Goal: Task Accomplishment & Management: Use online tool/utility

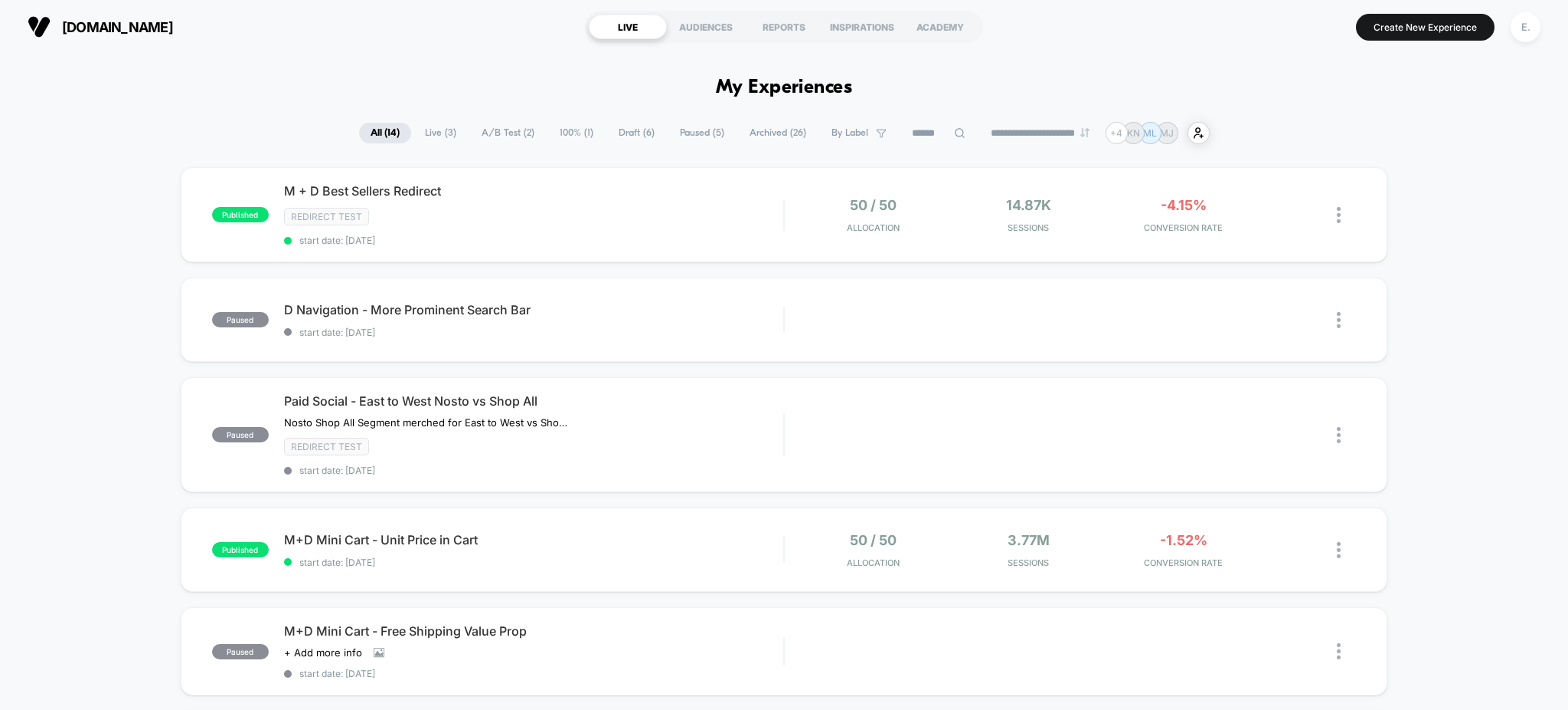
click at [625, 127] on span "Draft ( 6 )" at bounding box center [636, 132] width 59 height 20
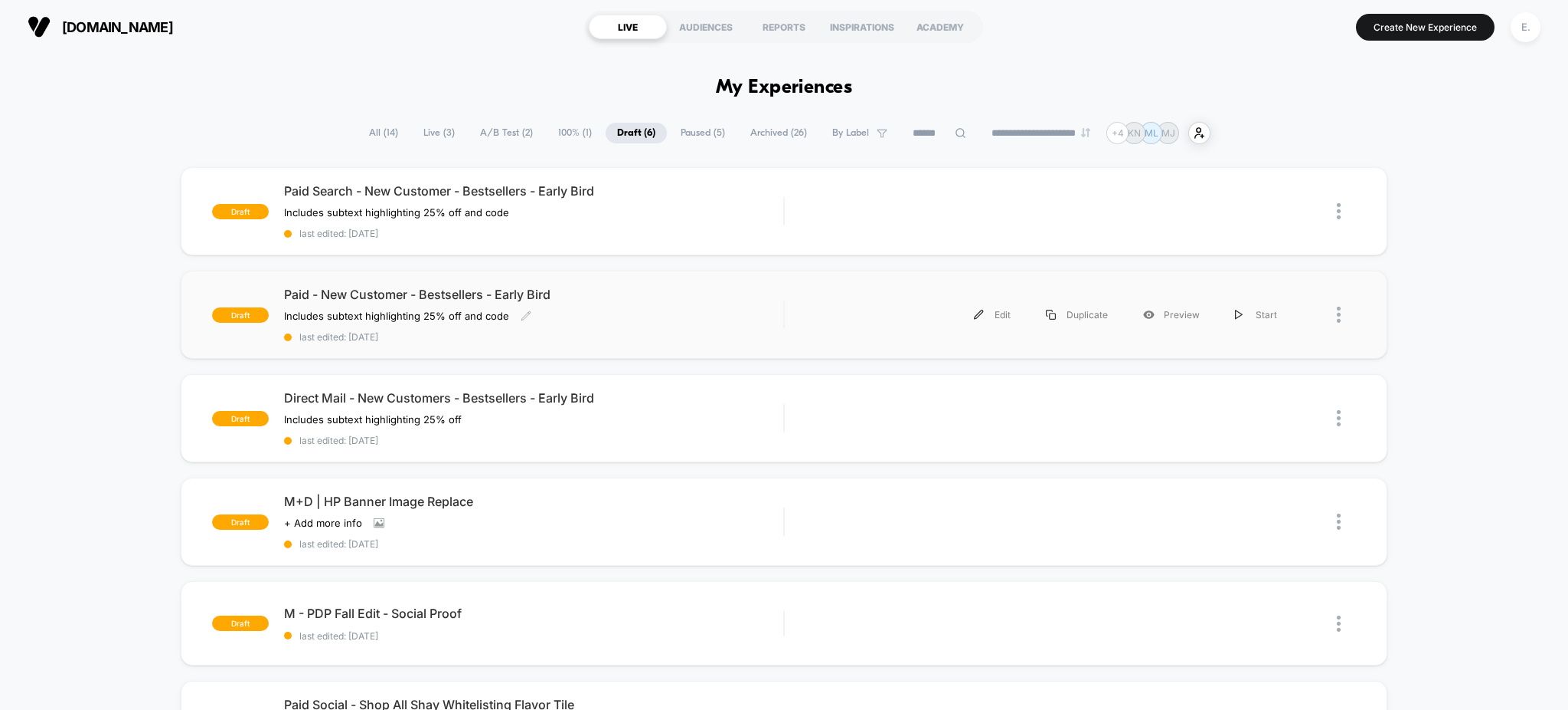
click at [718, 311] on div "Paid - New Customer - Bestsellers - Early Bird Includes subtext highlighting 25…" at bounding box center [533, 314] width 500 height 56
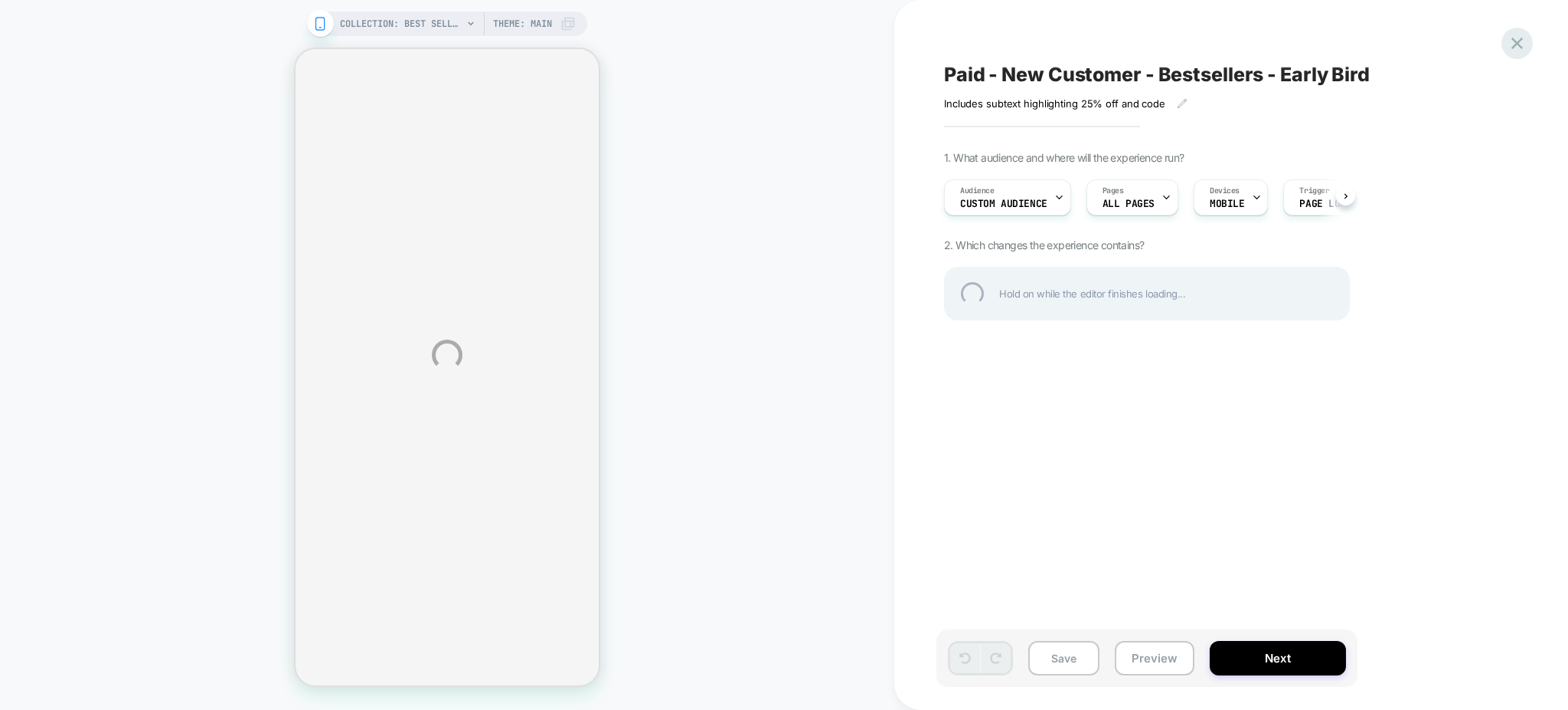
click at [1527, 36] on div at bounding box center [1518, 43] width 32 height 32
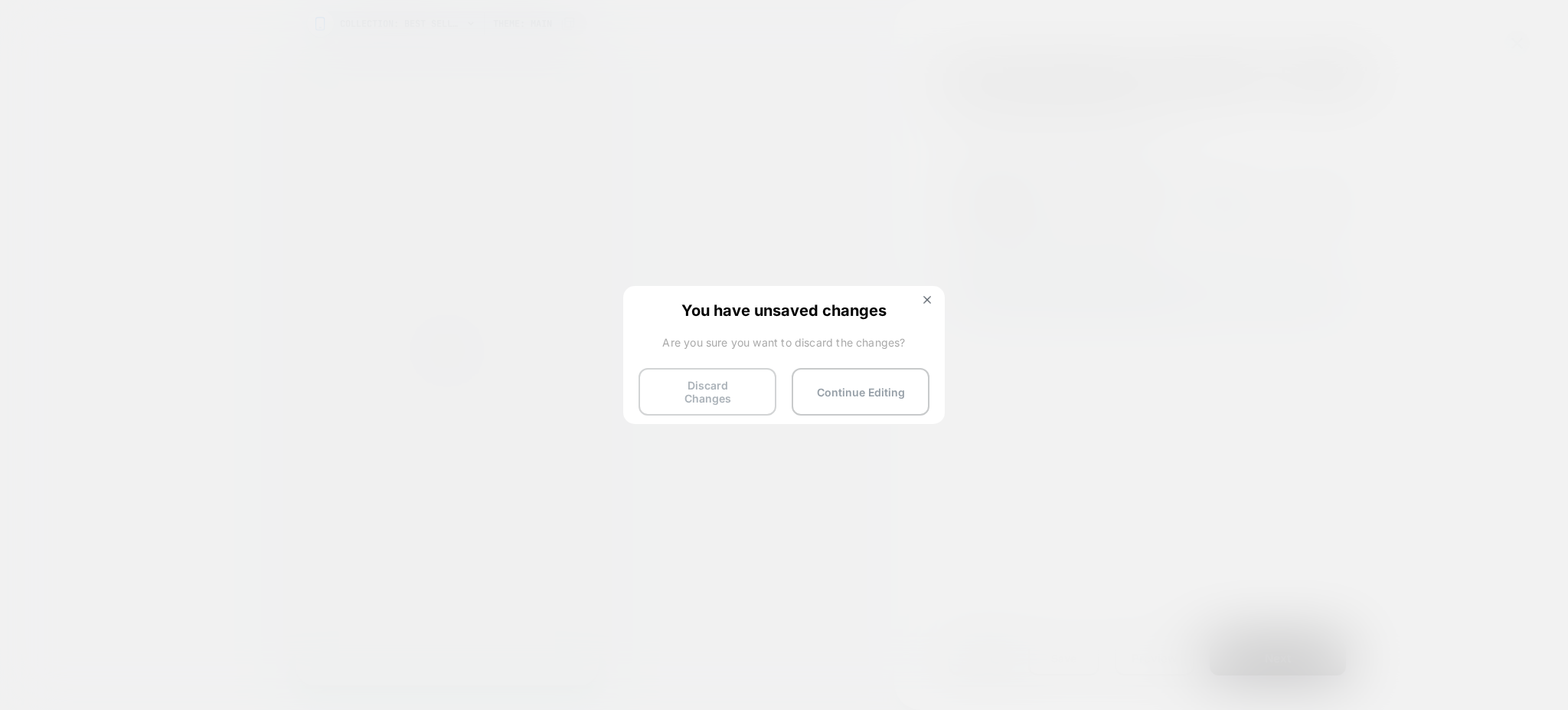
click at [719, 377] on button "Discard Changes" at bounding box center [708, 392] width 137 height 48
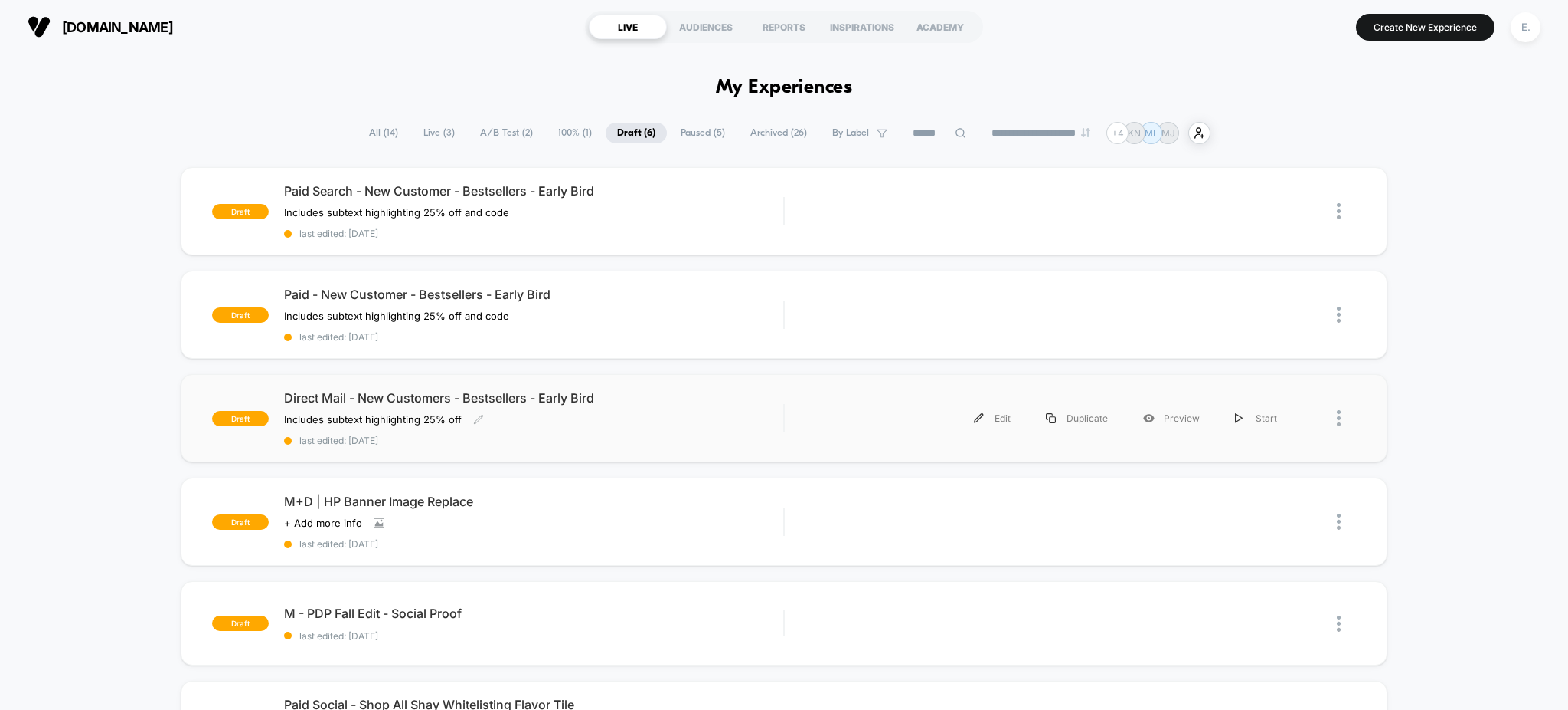
click at [694, 430] on div "Direct Mail - New Customers - Bestsellers - Early Bird Includes subtext highlig…" at bounding box center [533, 417] width 500 height 56
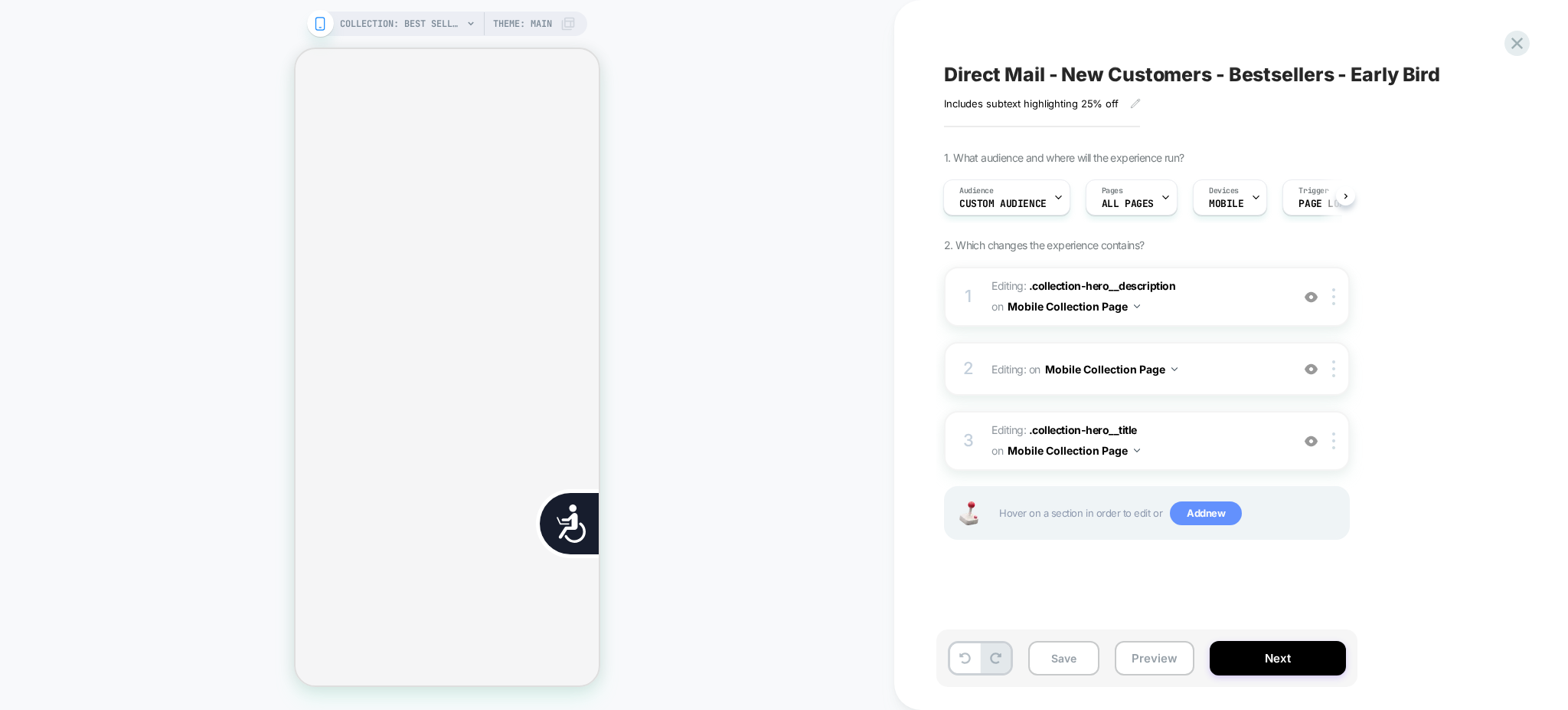
click at [1210, 511] on span "Add new" at bounding box center [1207, 513] width 72 height 25
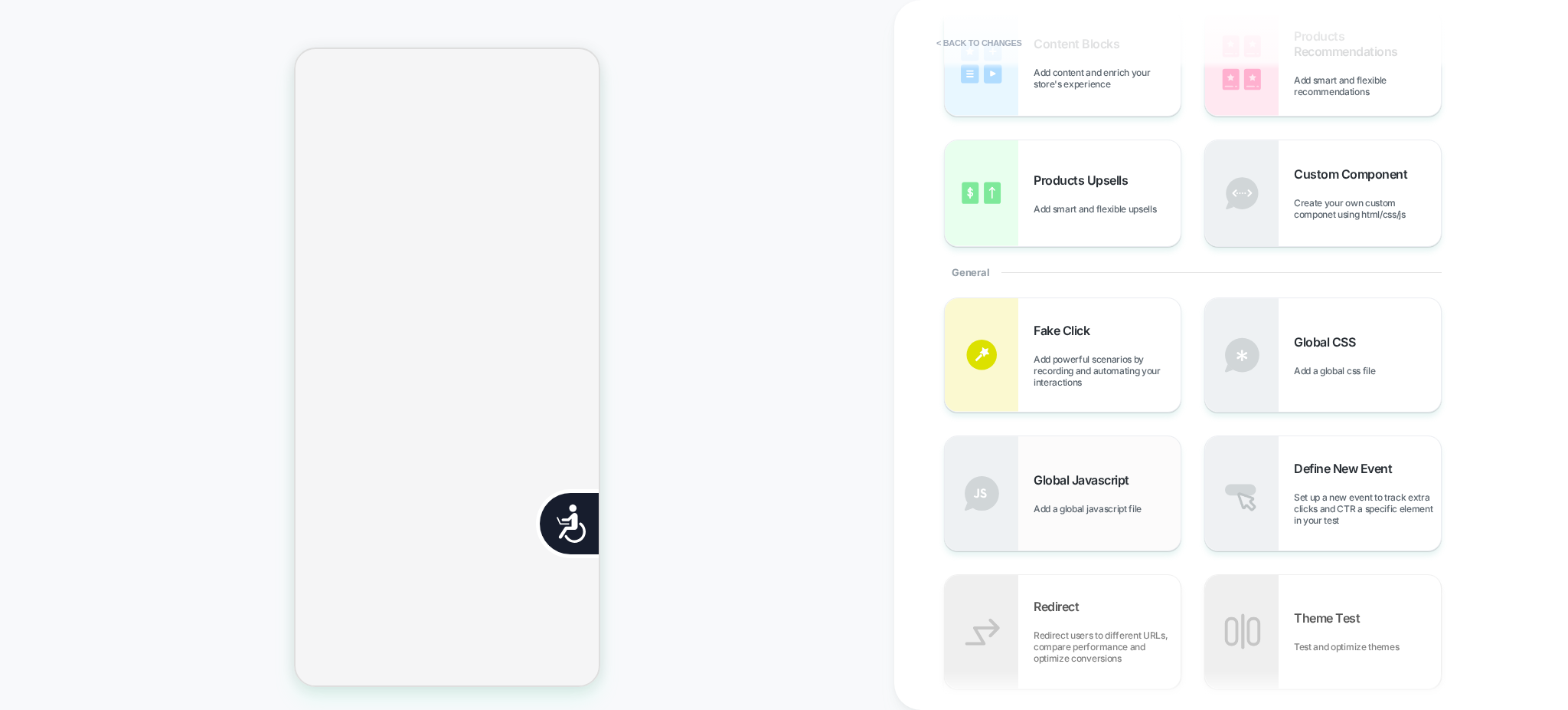
scroll to position [204, 0]
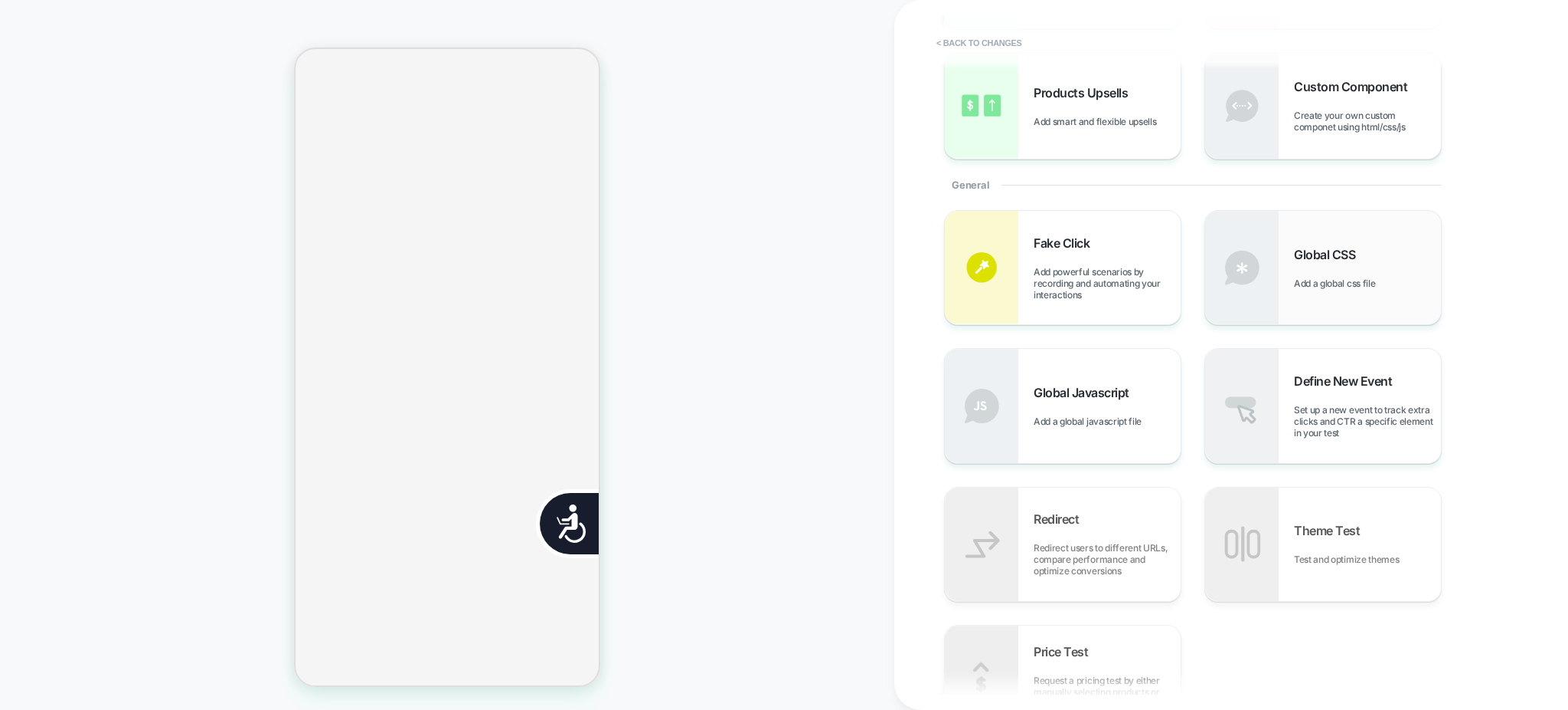
click at [1338, 279] on span "Add a global css file" at bounding box center [1338, 283] width 89 height 11
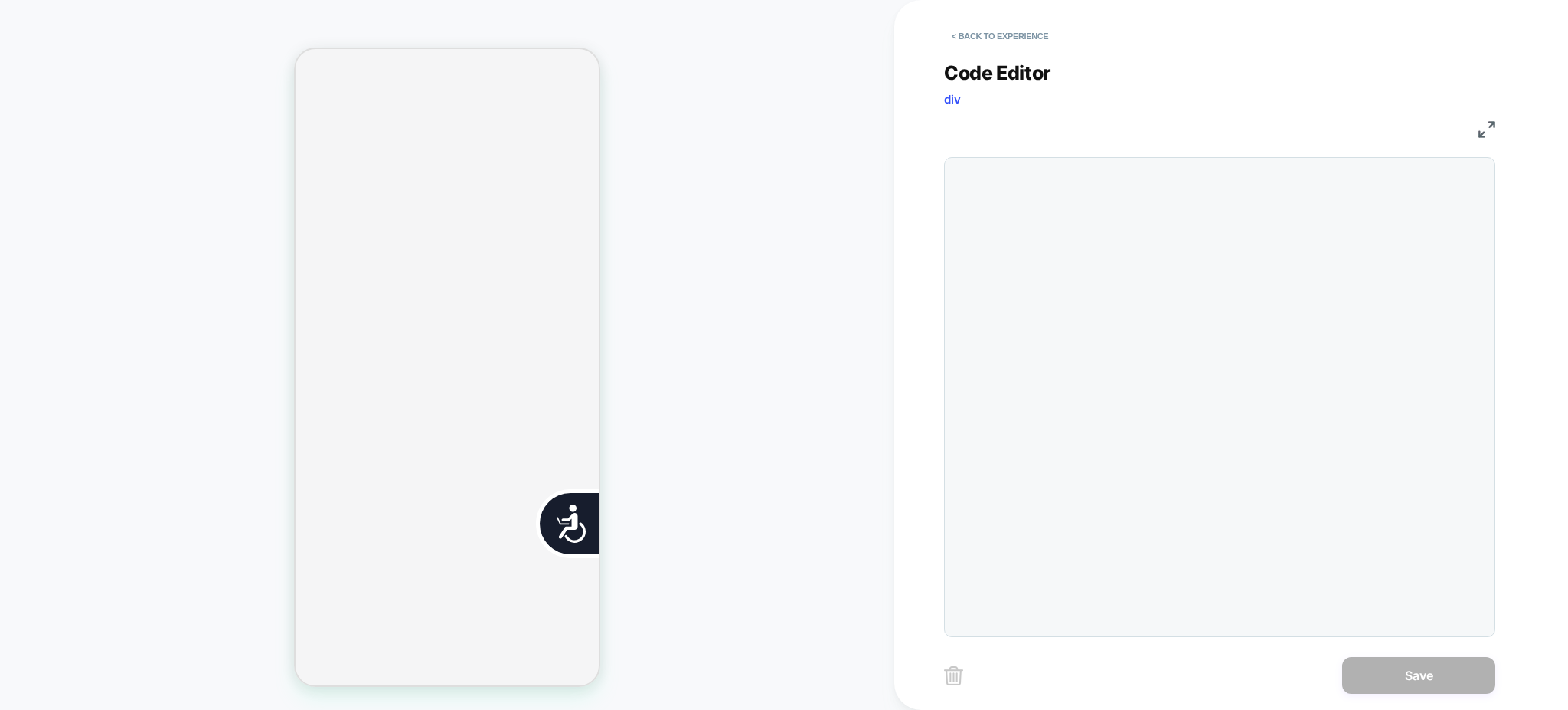
scroll to position [0, 311]
click at [1148, 192] on div at bounding box center [1250, 397] width 472 height 463
type textarea "**********"
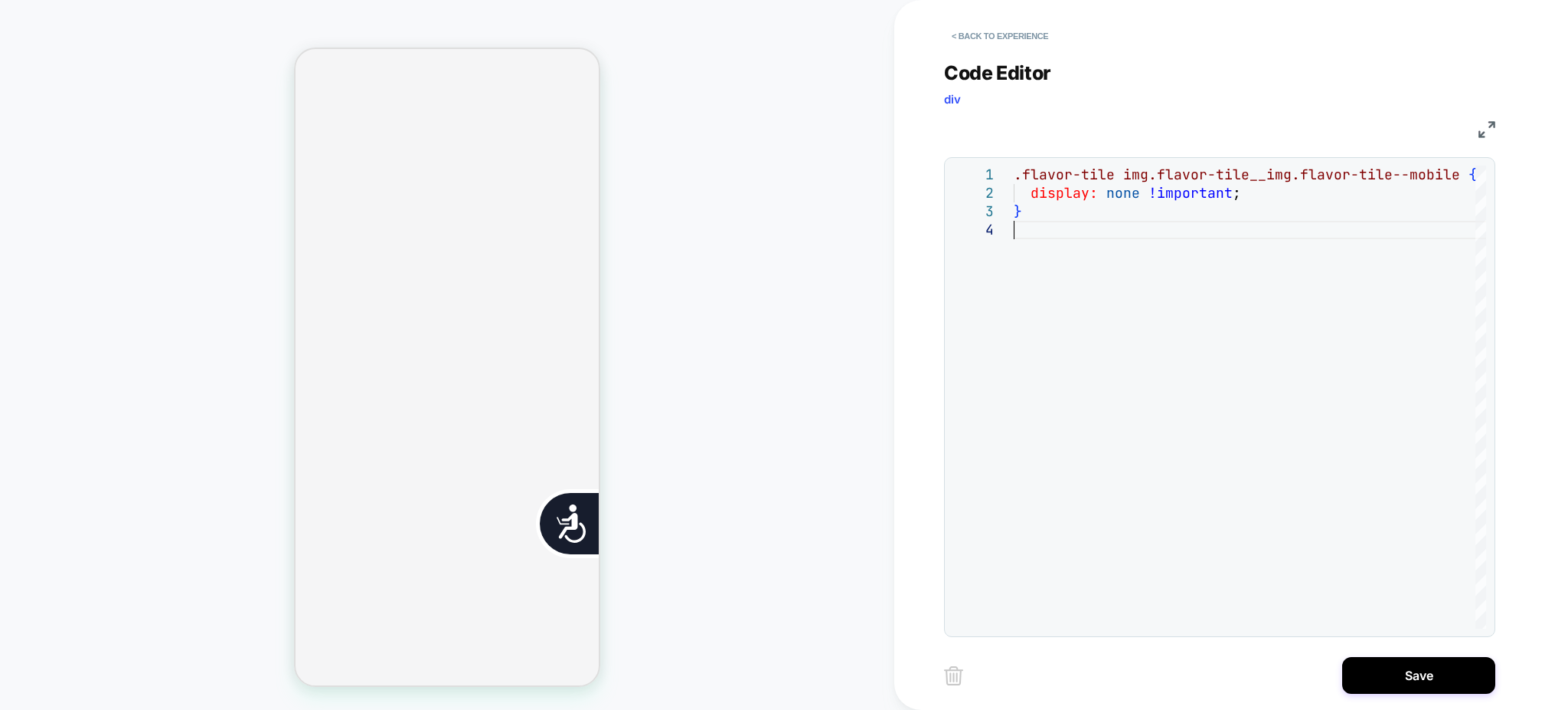
scroll to position [817, 0]
click at [1403, 680] on button "Save" at bounding box center [1419, 676] width 153 height 37
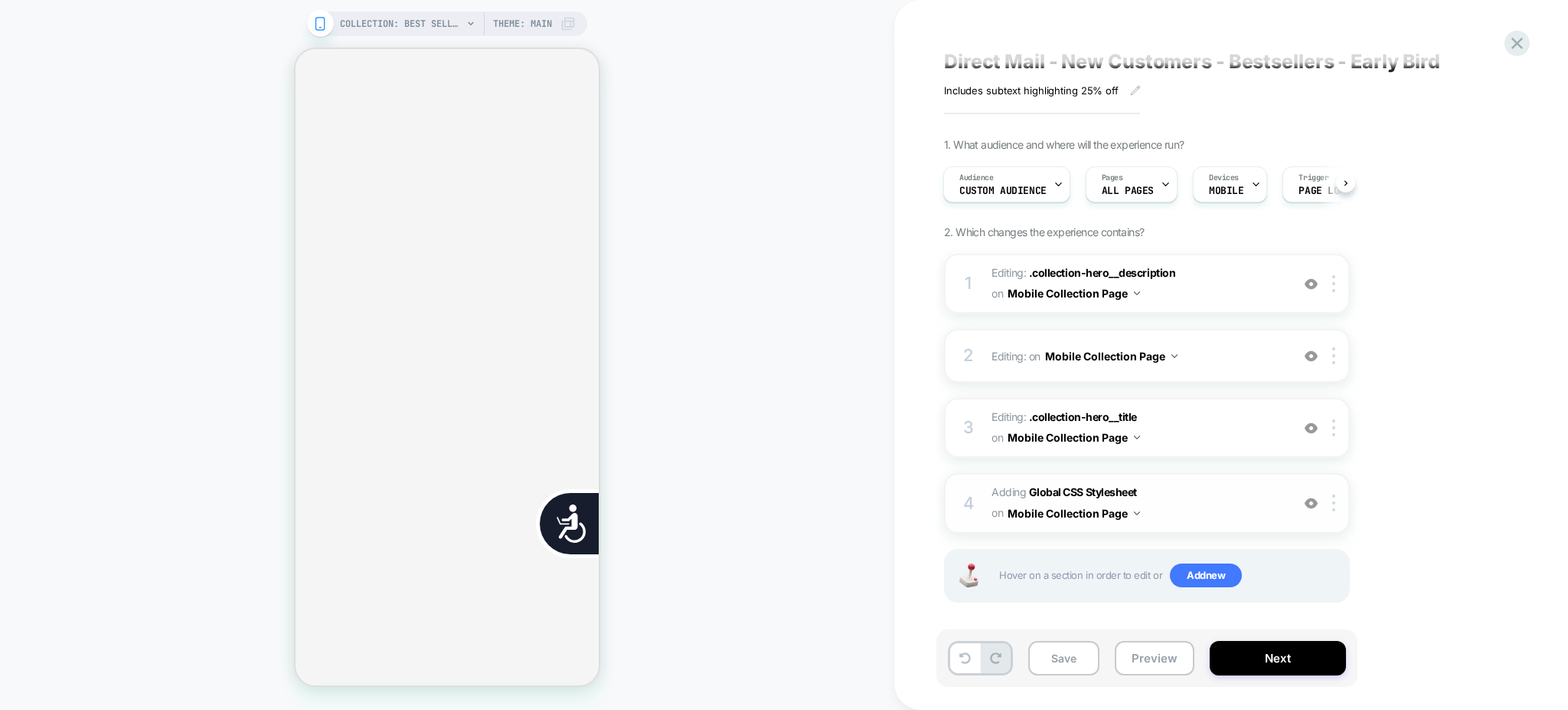
scroll to position [16, 0]
click at [1194, 568] on span "Add new" at bounding box center [1207, 572] width 72 height 25
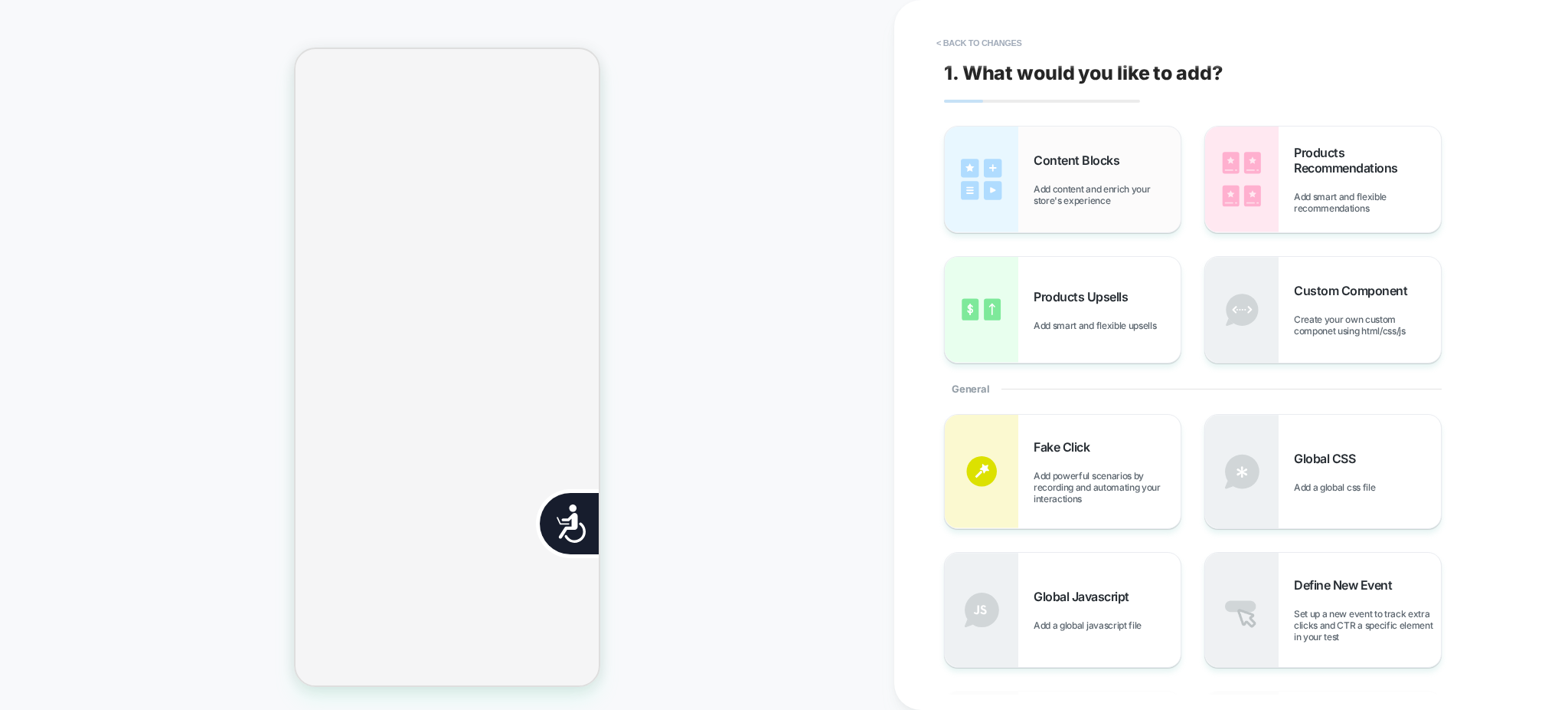
click at [1118, 196] on span "Add content and enrich your store's experience" at bounding box center [1107, 195] width 147 height 23
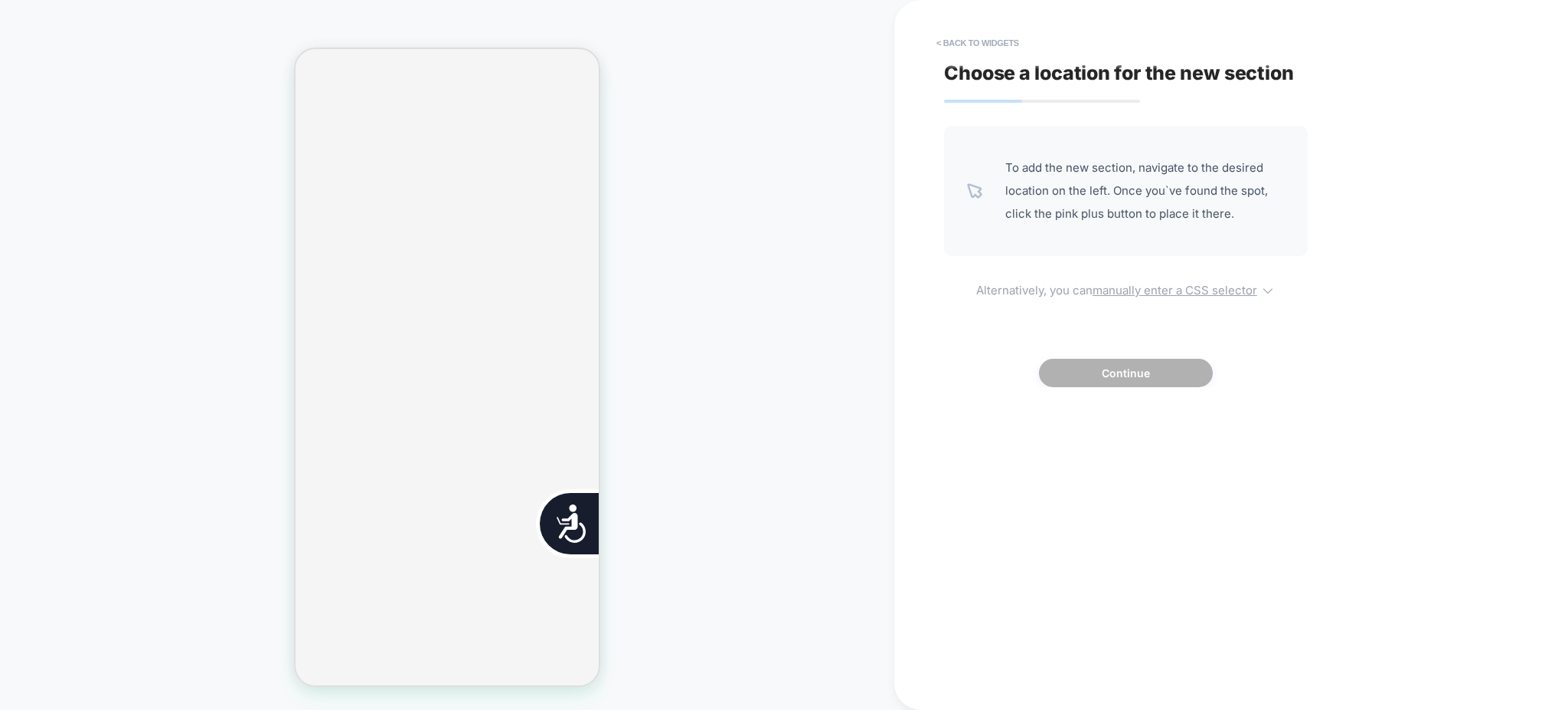
click at [1149, 290] on u "manually enter a CSS selector" at bounding box center [1175, 290] width 165 height 15
select select "*******"
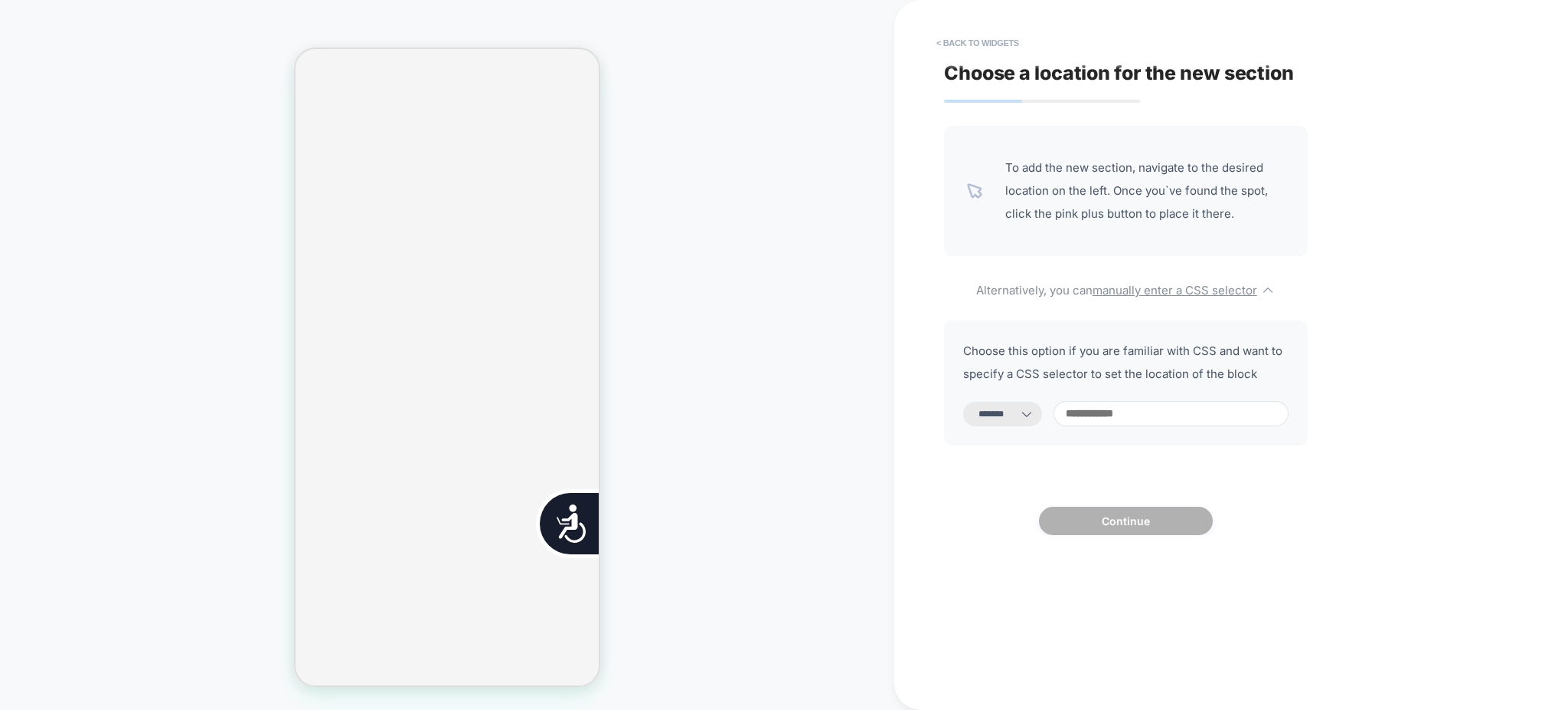
click at [1127, 418] on input at bounding box center [1170, 413] width 235 height 26
paste input "**********"
type input "**********"
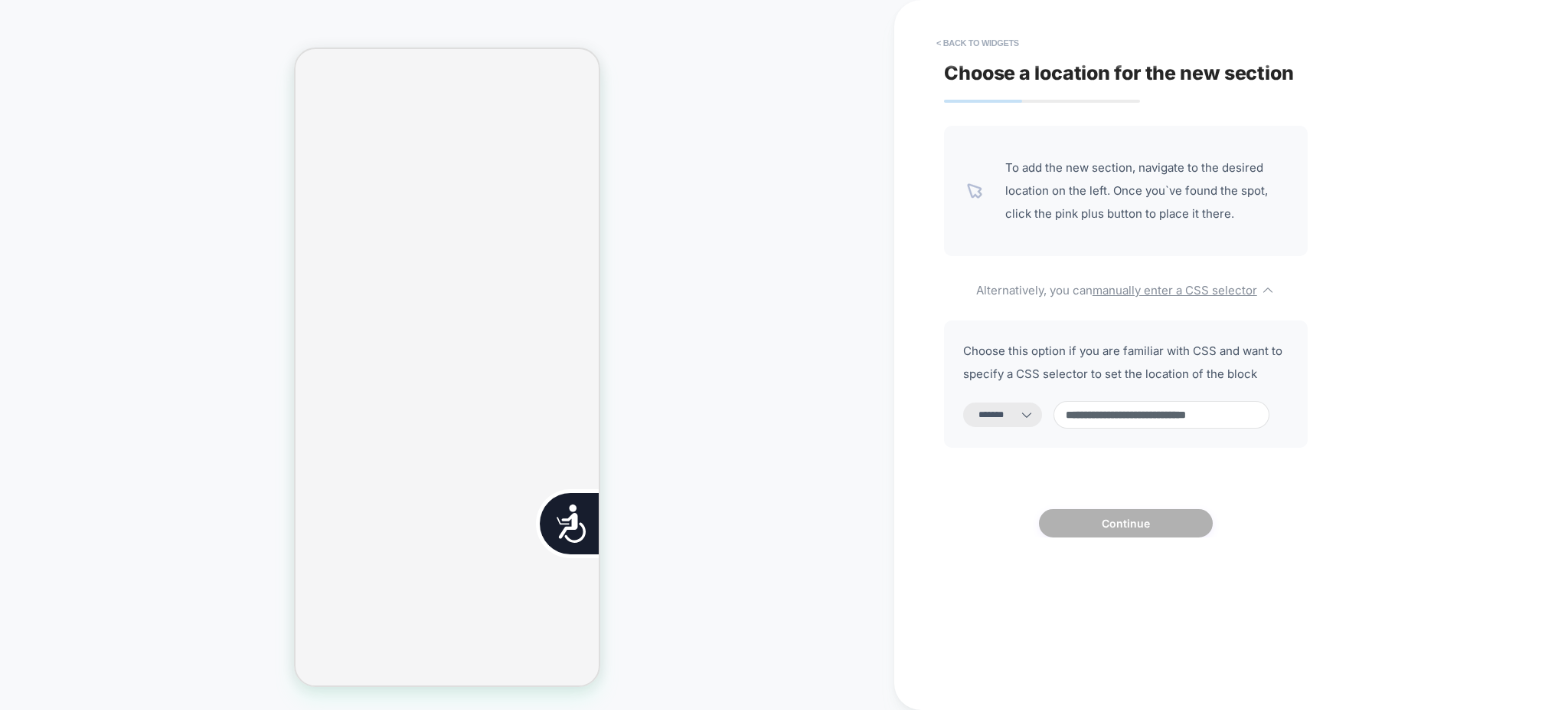
select select "*********"
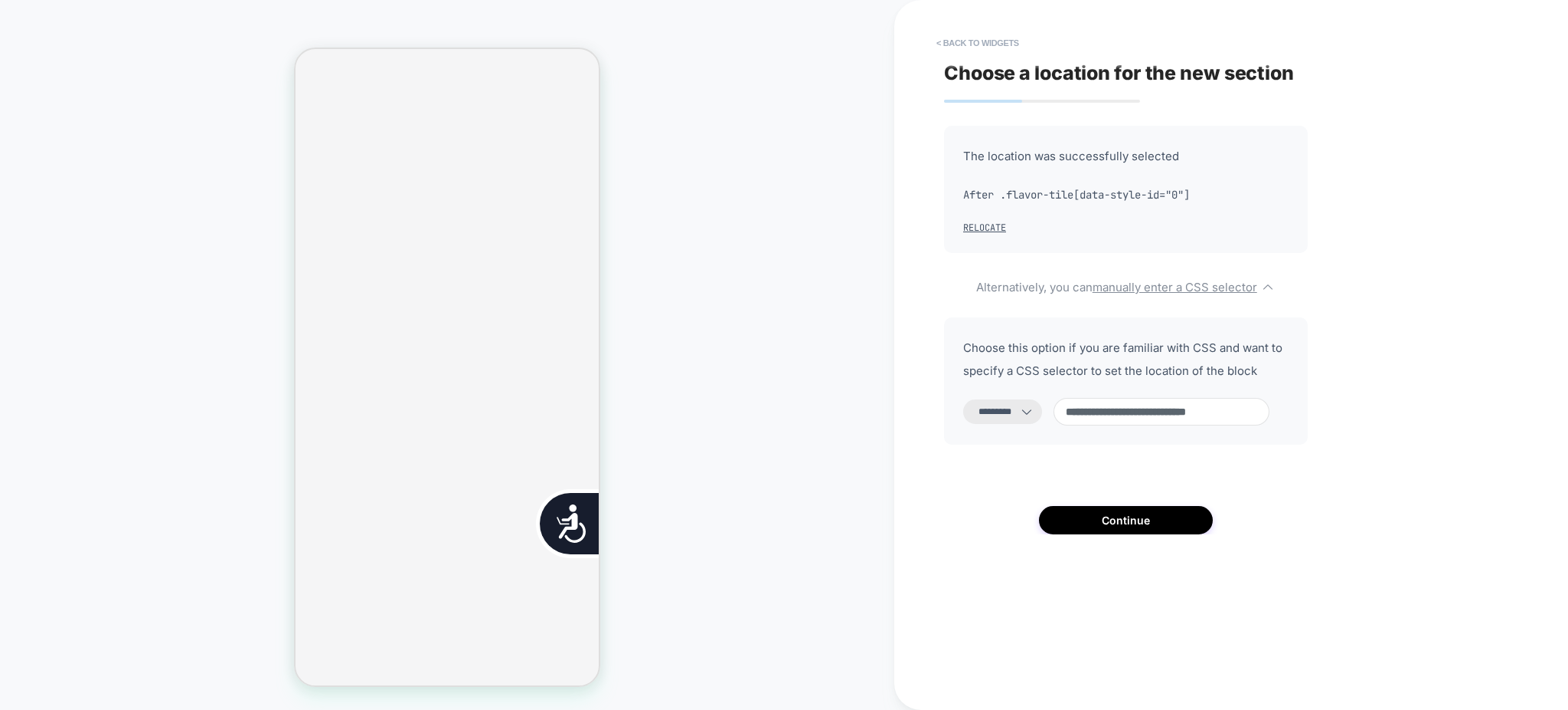
scroll to position [959, 0]
type input "**********"
click at [1021, 409] on select "**********" at bounding box center [1002, 412] width 78 height 25
select select "**********"
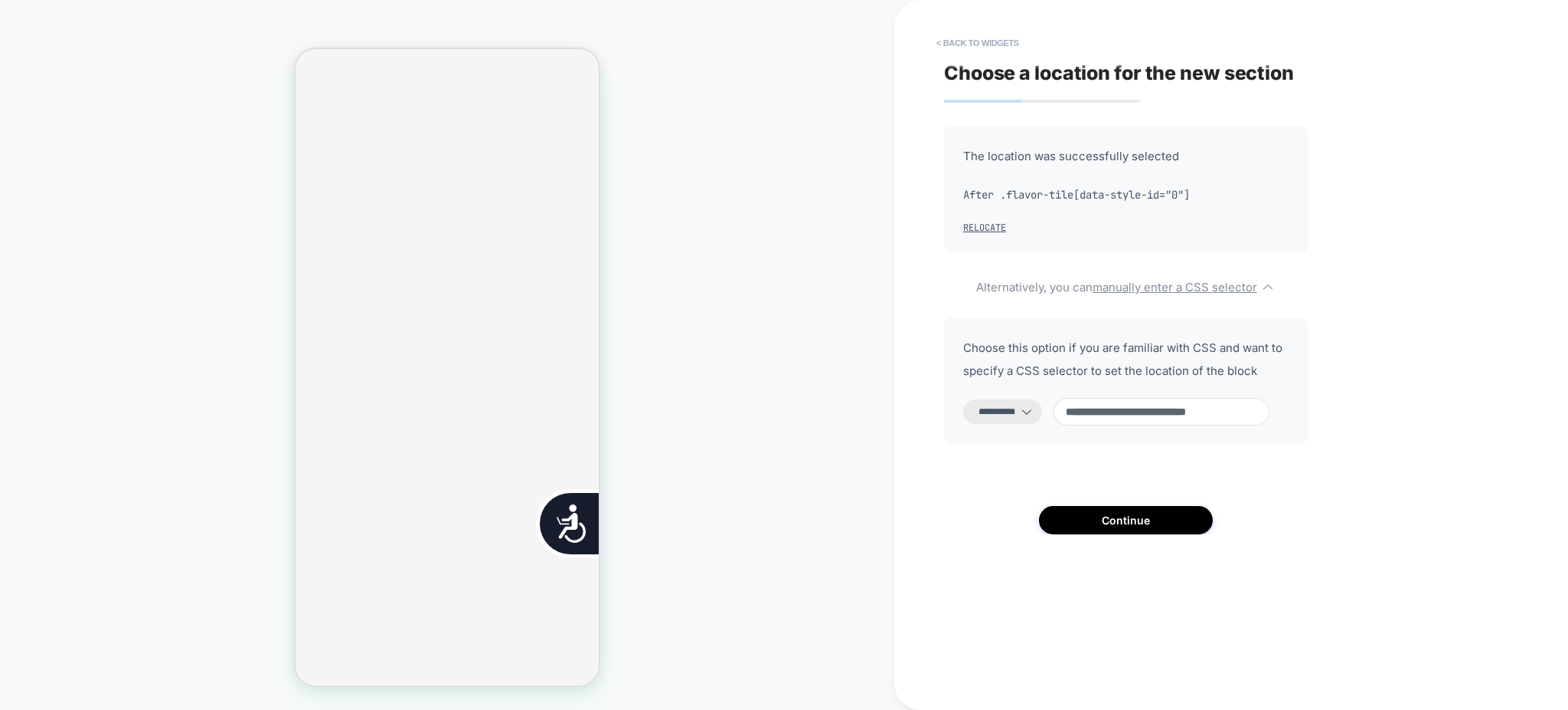
click at [963, 400] on select "**********" at bounding box center [1002, 412] width 78 height 25
click at [1089, 508] on button "Continue" at bounding box center [1126, 519] width 174 height 28
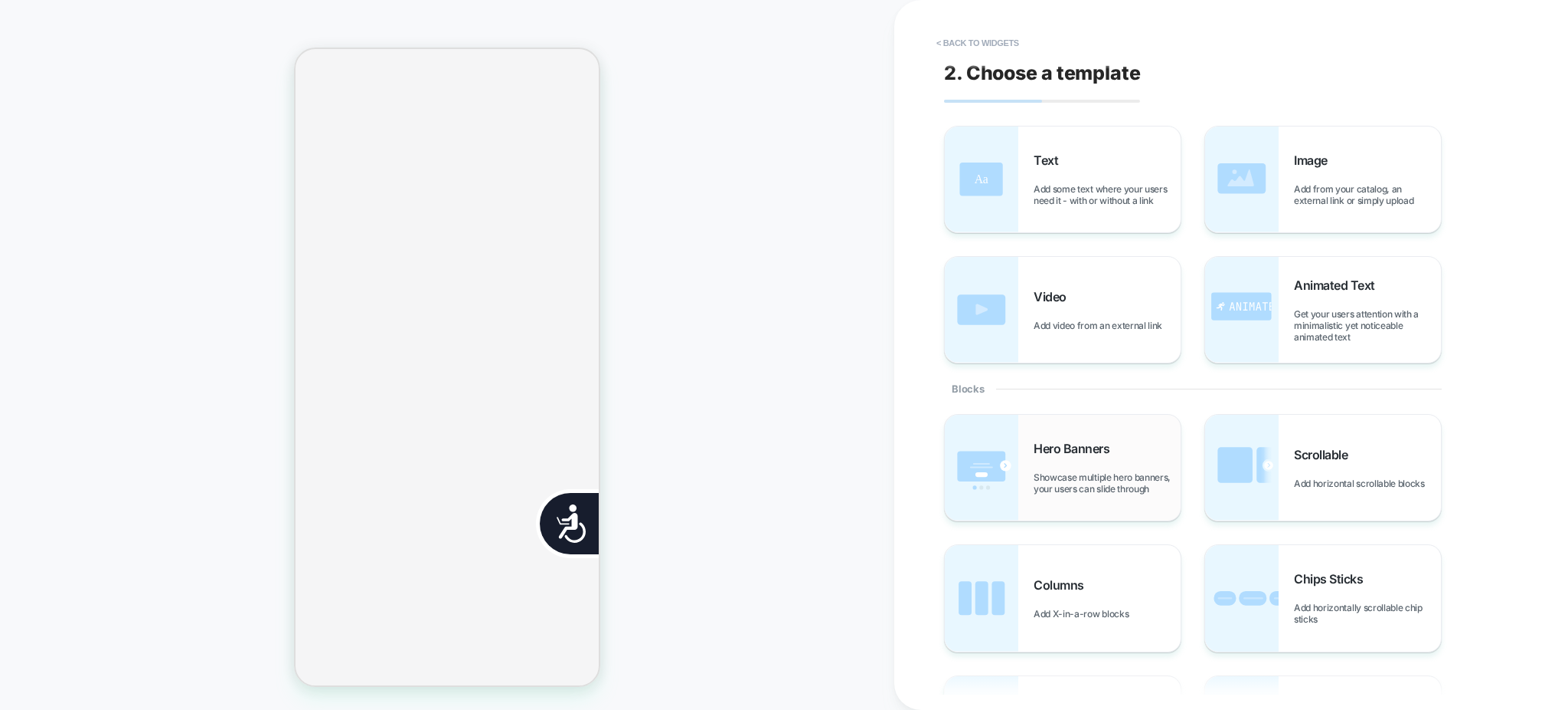
scroll to position [906, 0]
click at [996, 41] on button "< Back to widgets" at bounding box center [977, 43] width 98 height 25
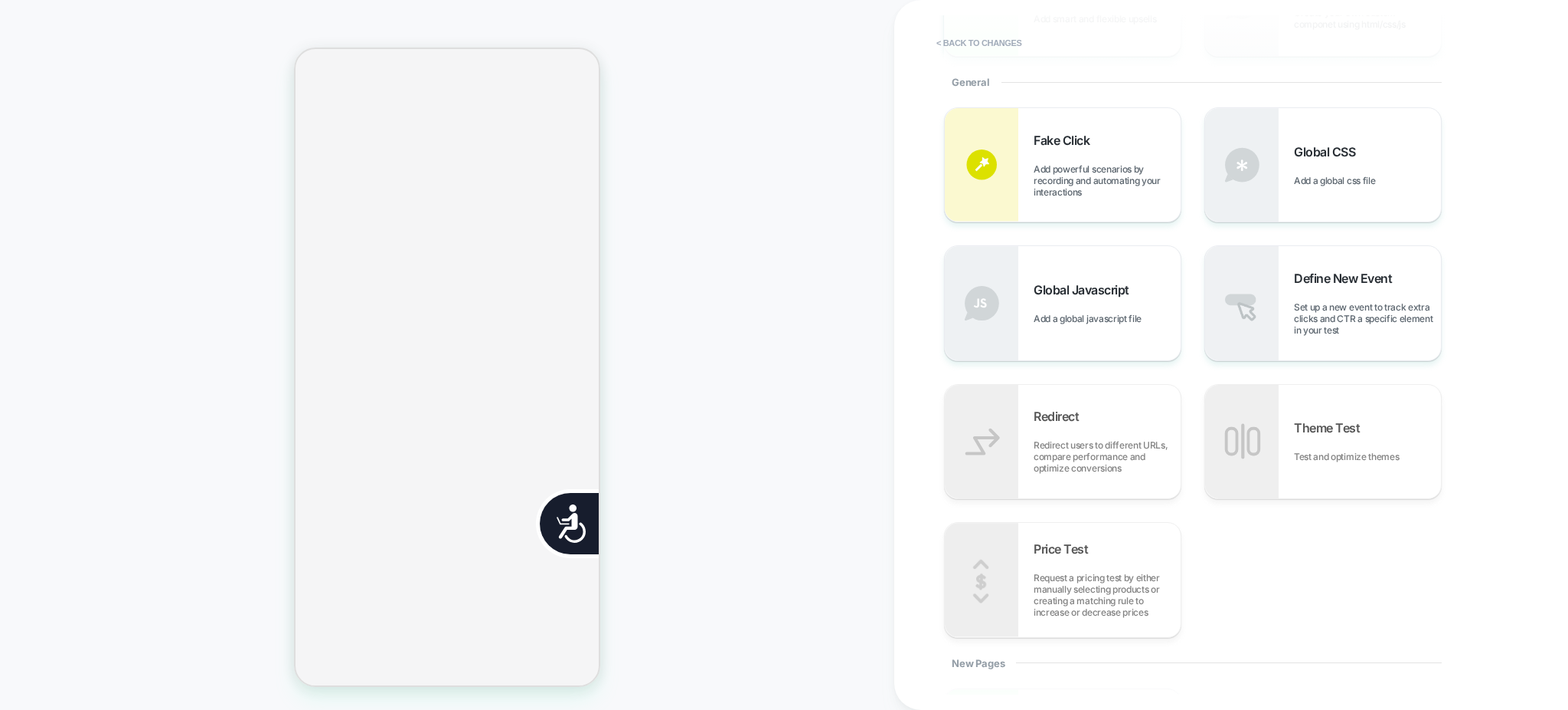
scroll to position [0, 0]
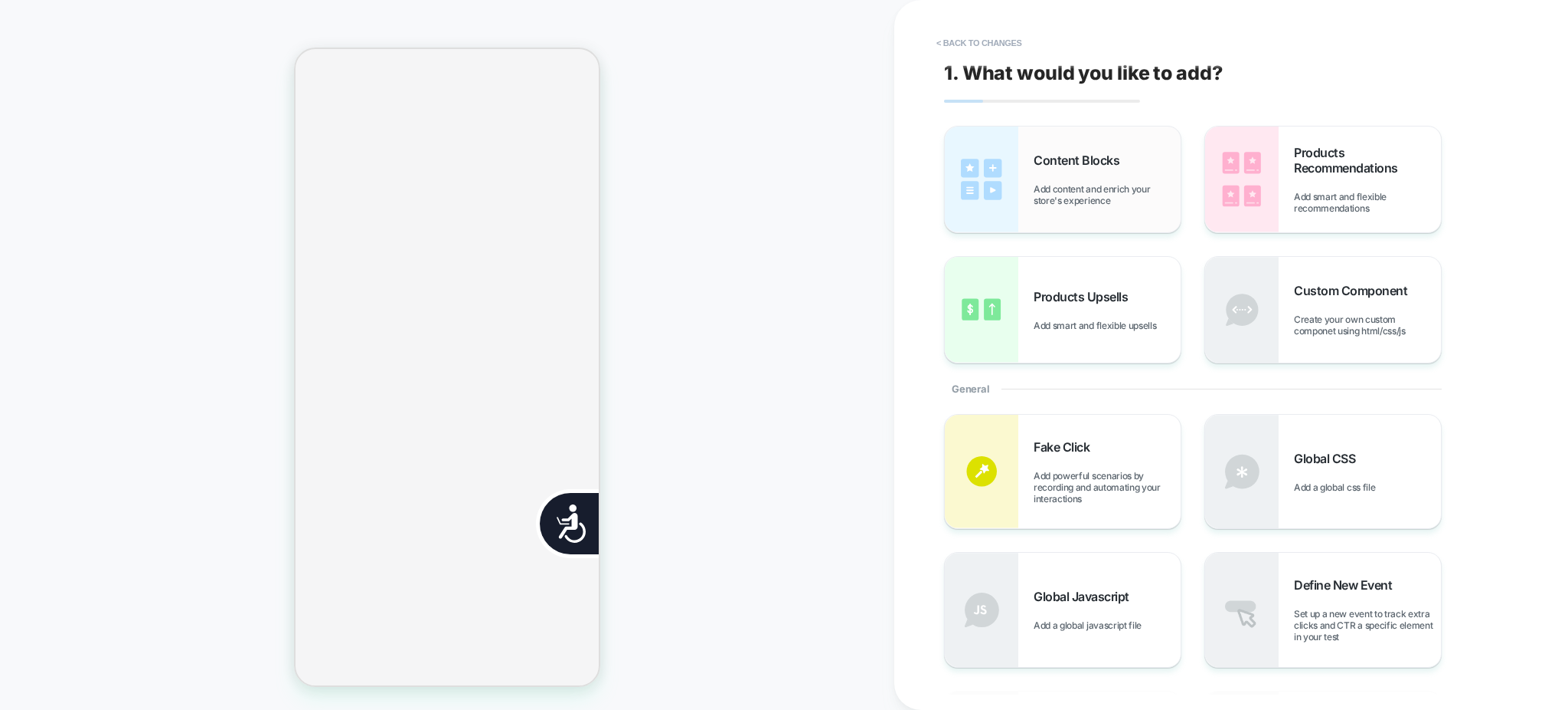
click at [1108, 208] on div "Content Blocks Add content and enrich your store's experience" at bounding box center [1063, 179] width 236 height 106
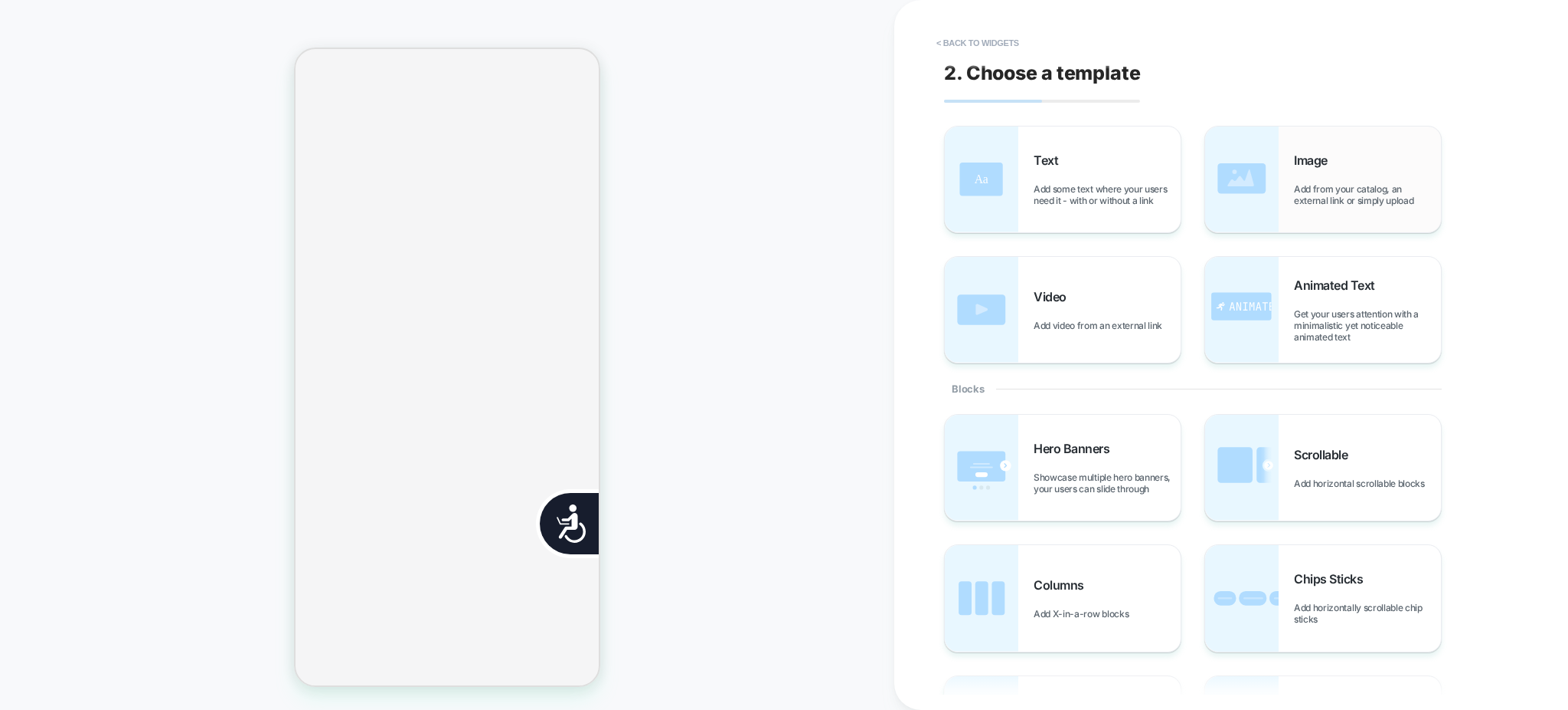
scroll to position [719, 0]
click at [1258, 197] on img at bounding box center [1241, 179] width 73 height 106
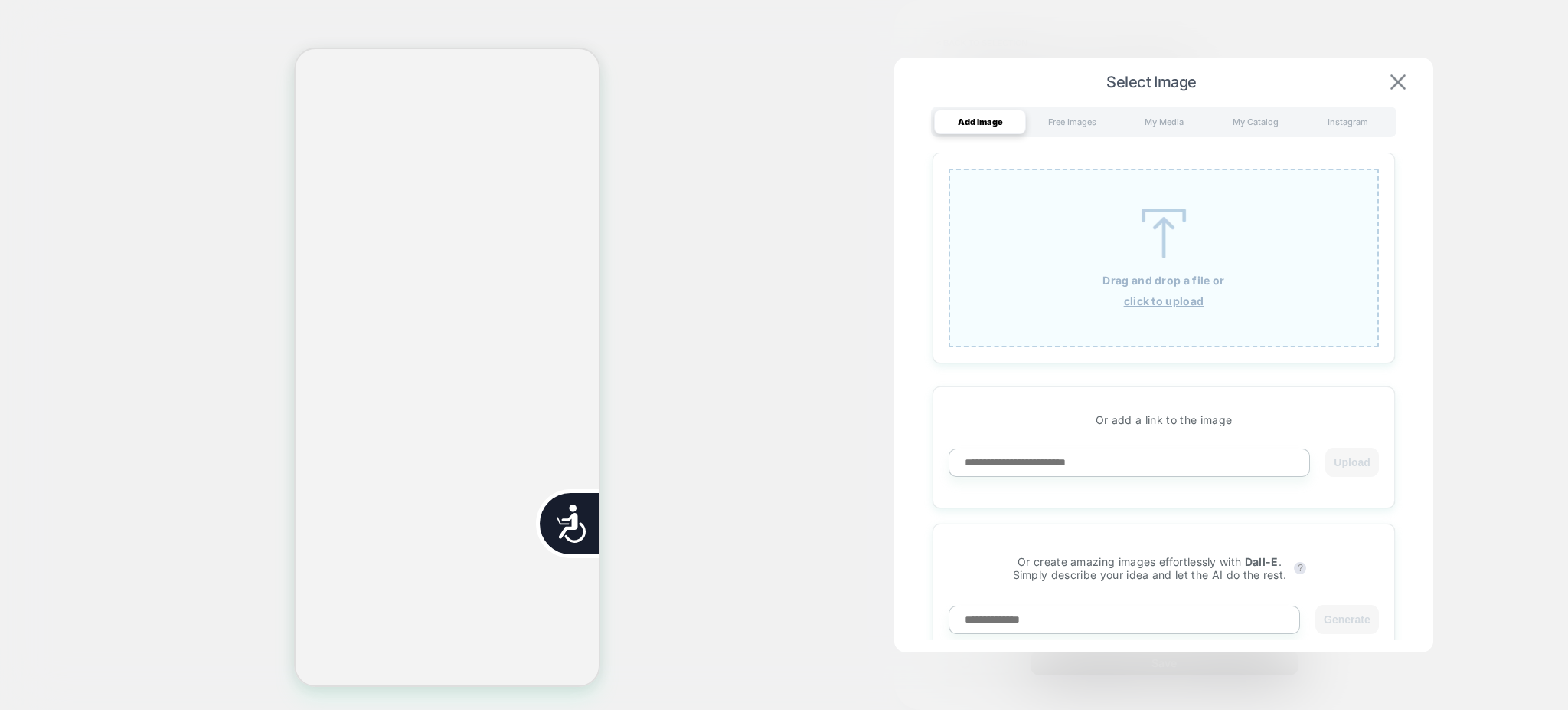
click at [1407, 83] on button at bounding box center [1399, 81] width 25 height 17
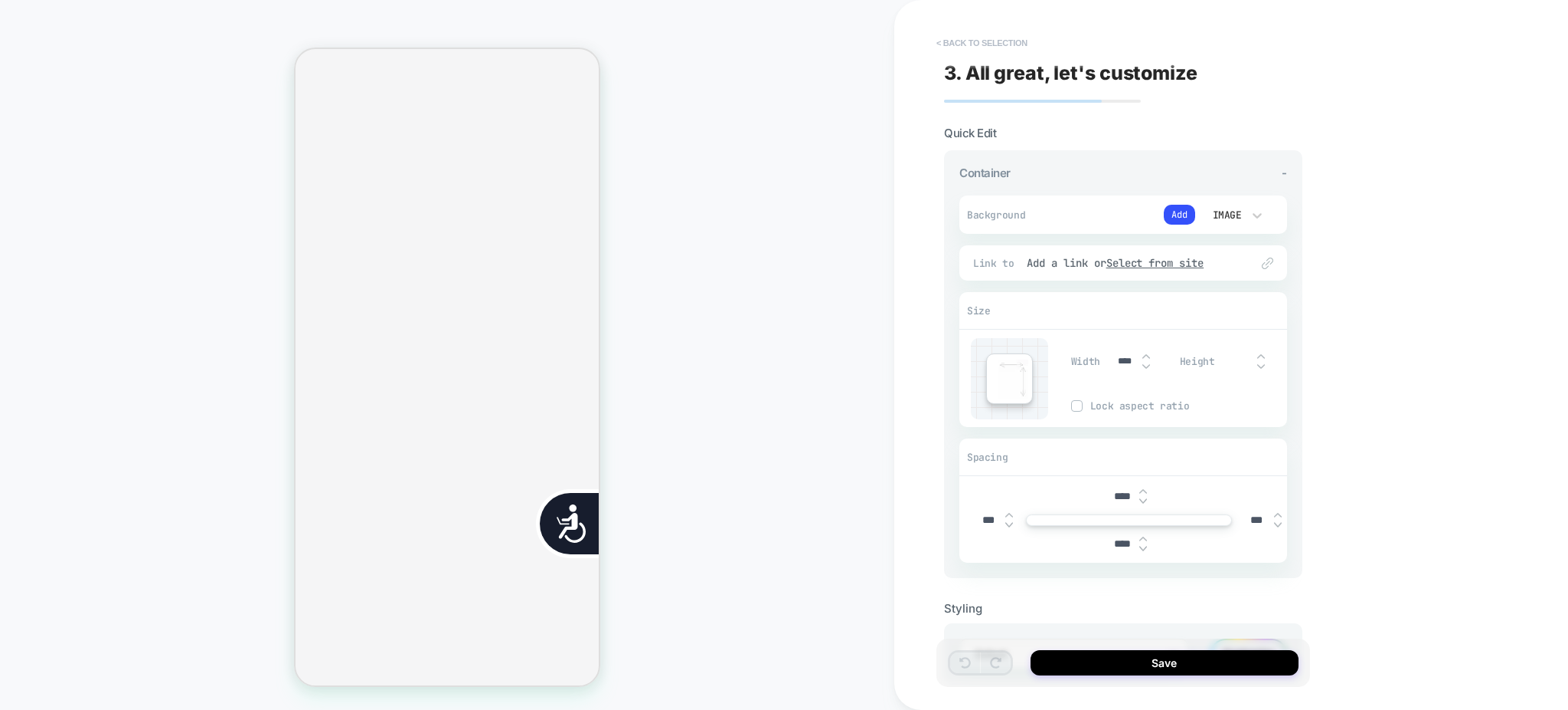
click at [1006, 42] on button "< Back to selection" at bounding box center [982, 43] width 107 height 25
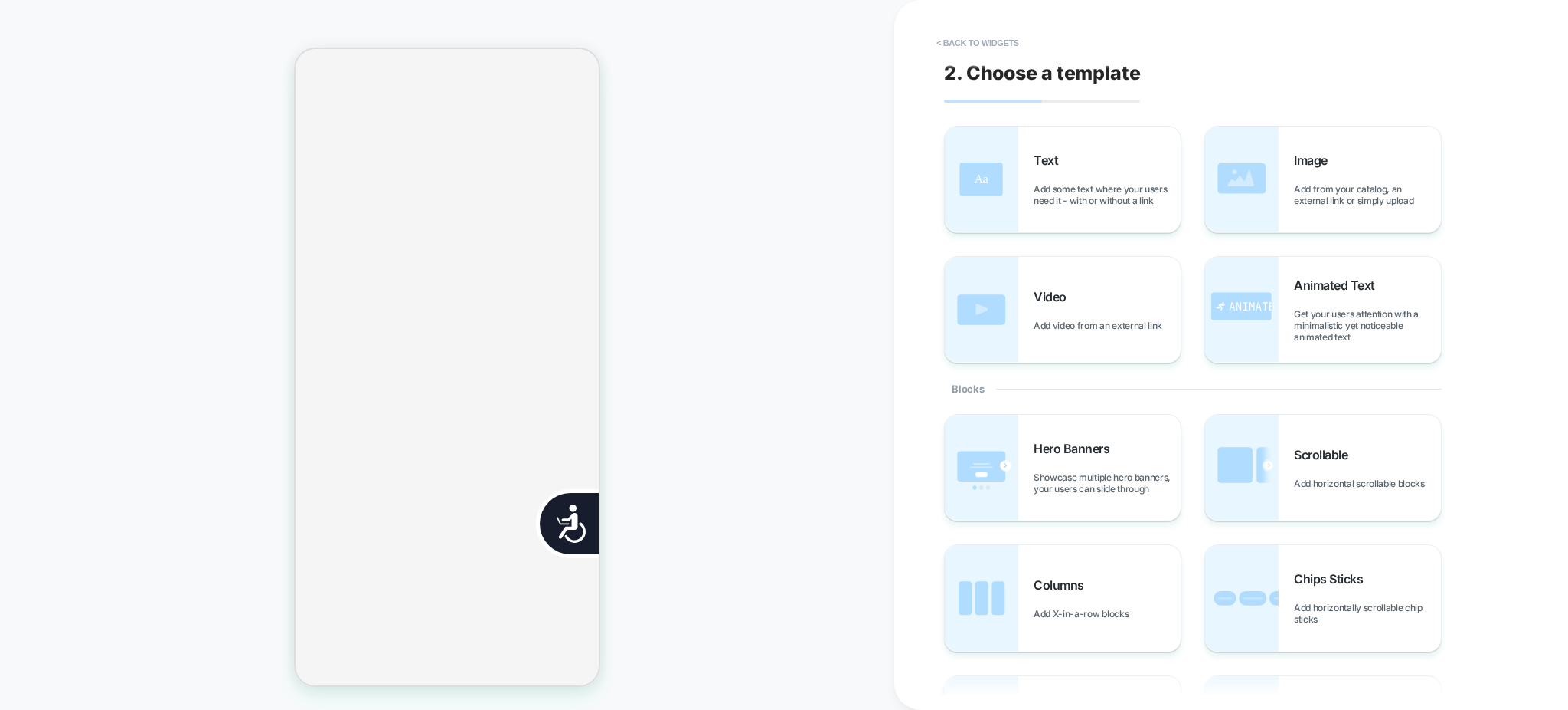
click at [1006, 42] on button "< Back to widgets" at bounding box center [977, 43] width 98 height 25
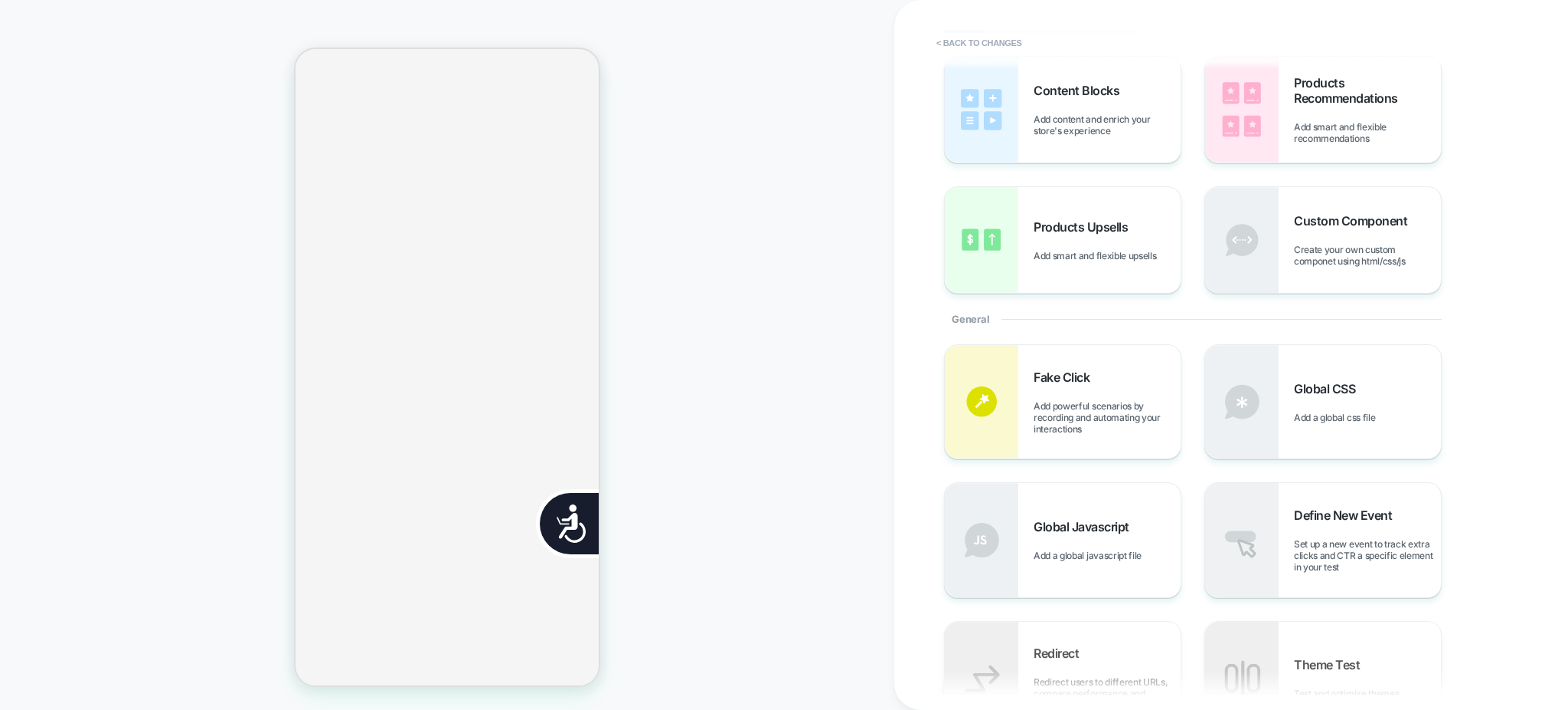
scroll to position [102, 0]
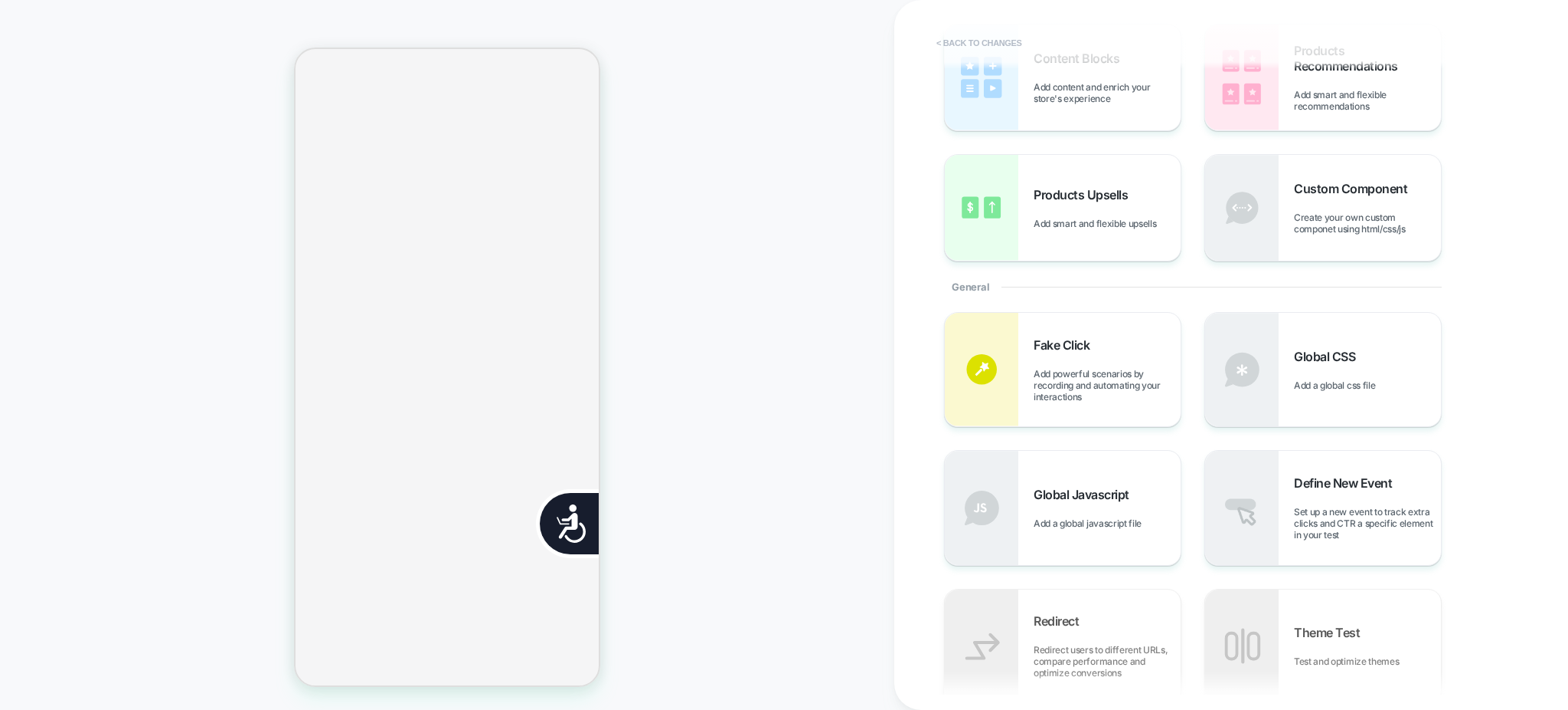
click at [1015, 37] on button "< Back to changes" at bounding box center [979, 43] width 101 height 25
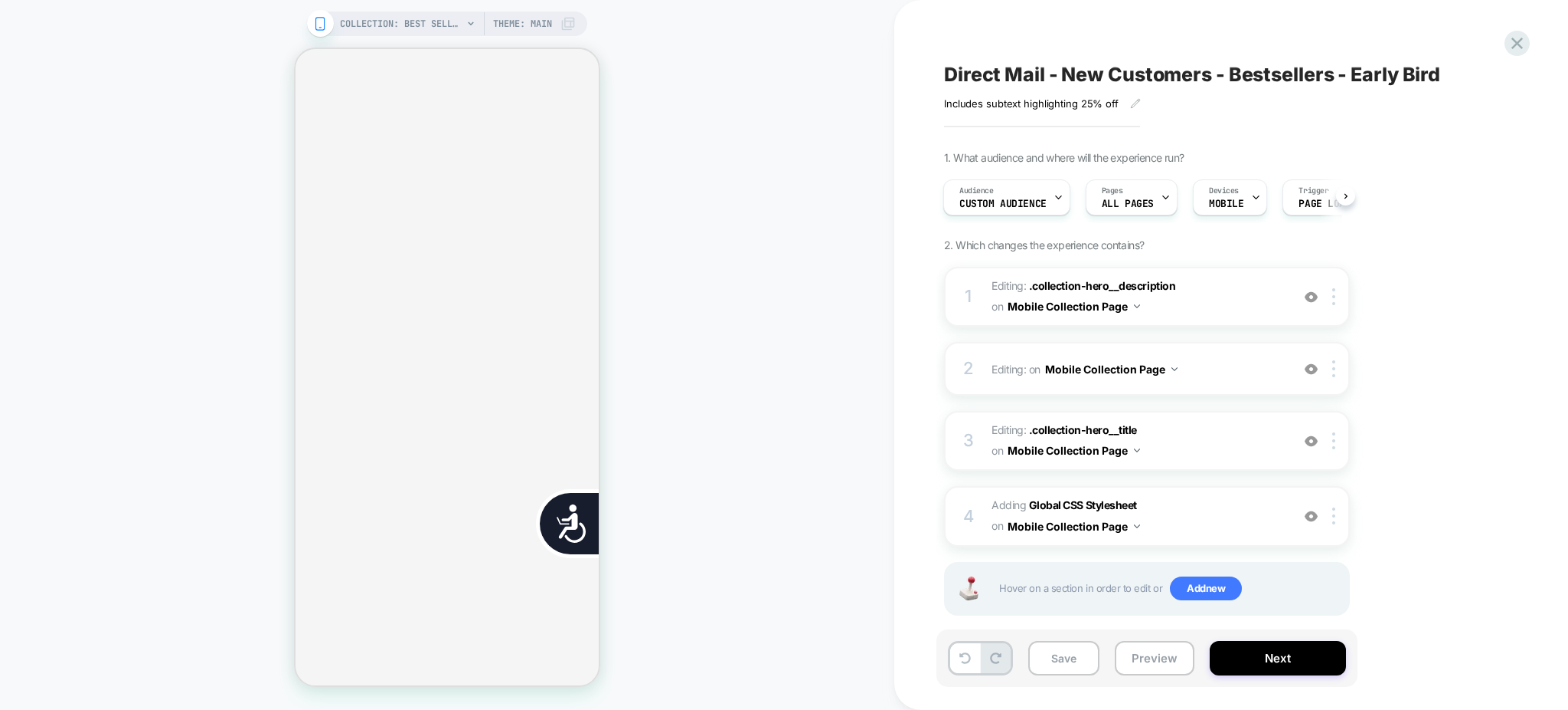
scroll to position [16, 0]
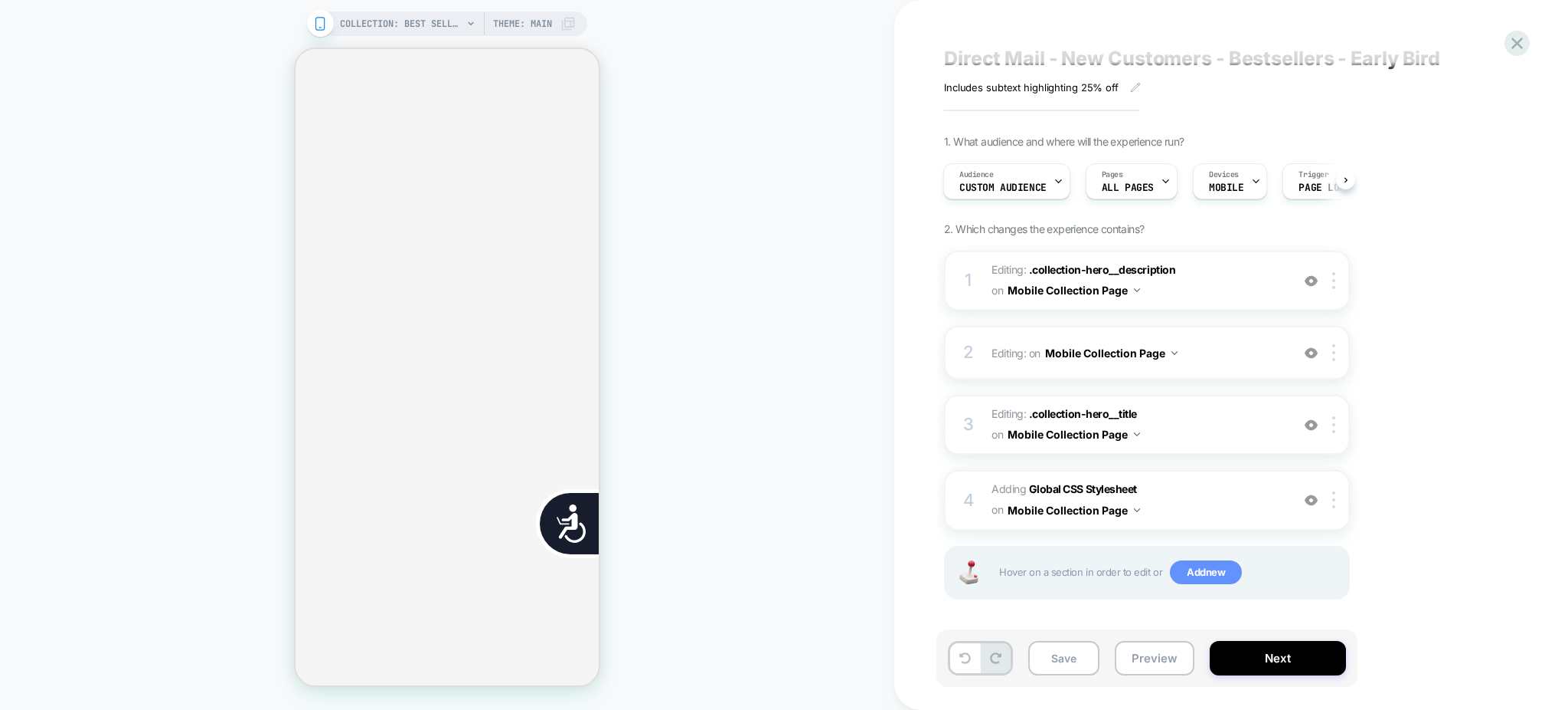
click at [1192, 570] on span "Add new" at bounding box center [1207, 572] width 72 height 25
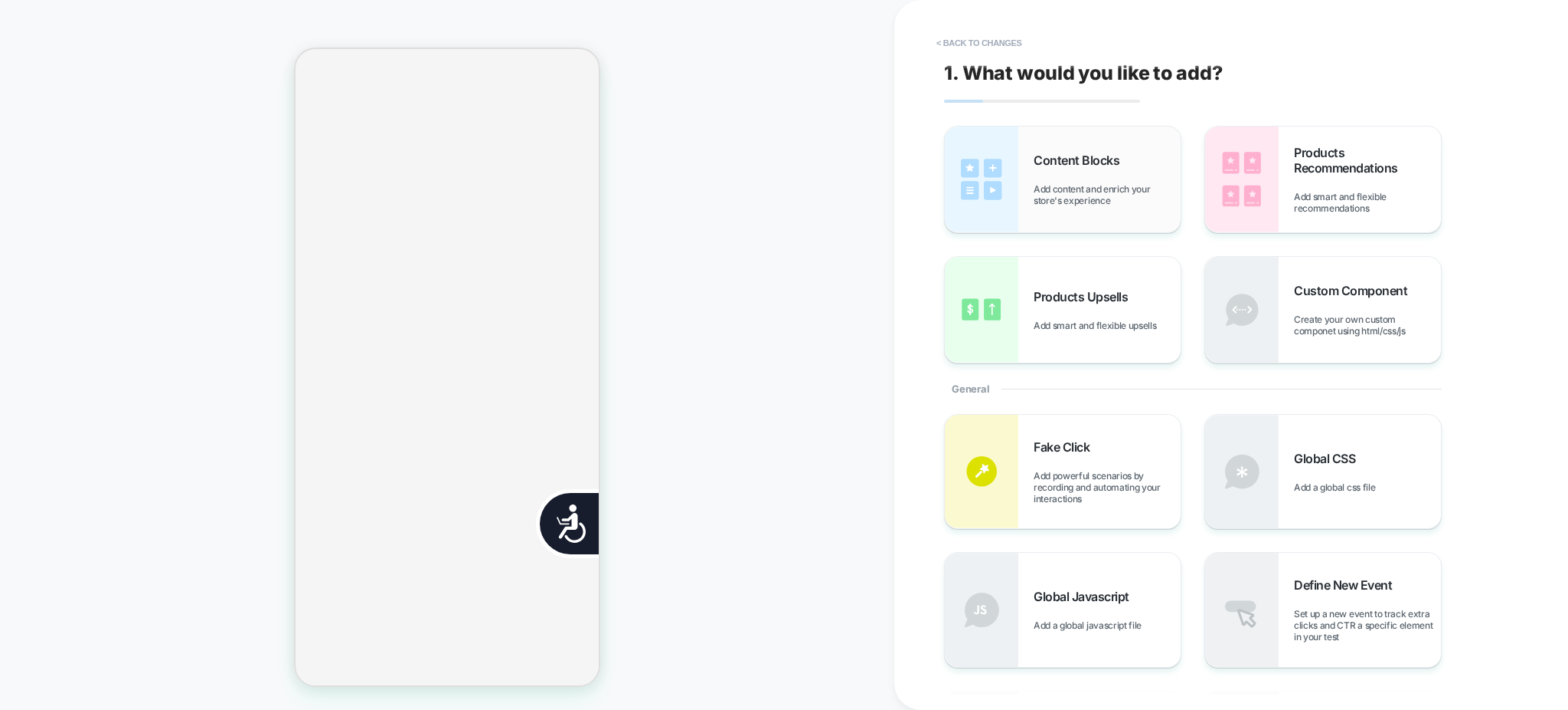
click at [1097, 149] on div "Content Blocks Add content and enrich your store's experience" at bounding box center [1063, 179] width 236 height 106
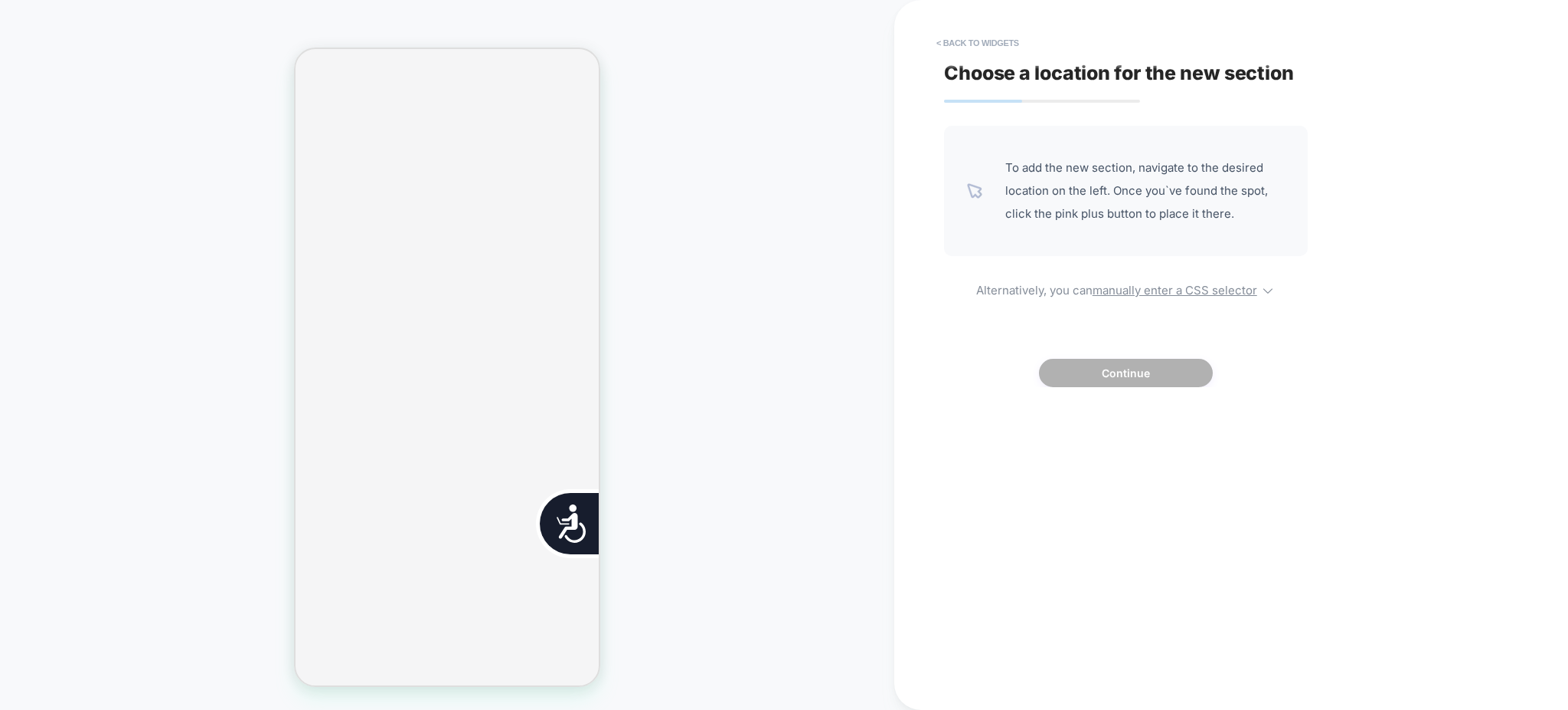
click at [1089, 302] on div "To add the new section, navigate to the desired location on the left. Once you`…" at bounding box center [1126, 256] width 364 height 261
click at [1103, 286] on u "manually enter a CSS selector" at bounding box center [1175, 290] width 165 height 15
select select "*******"
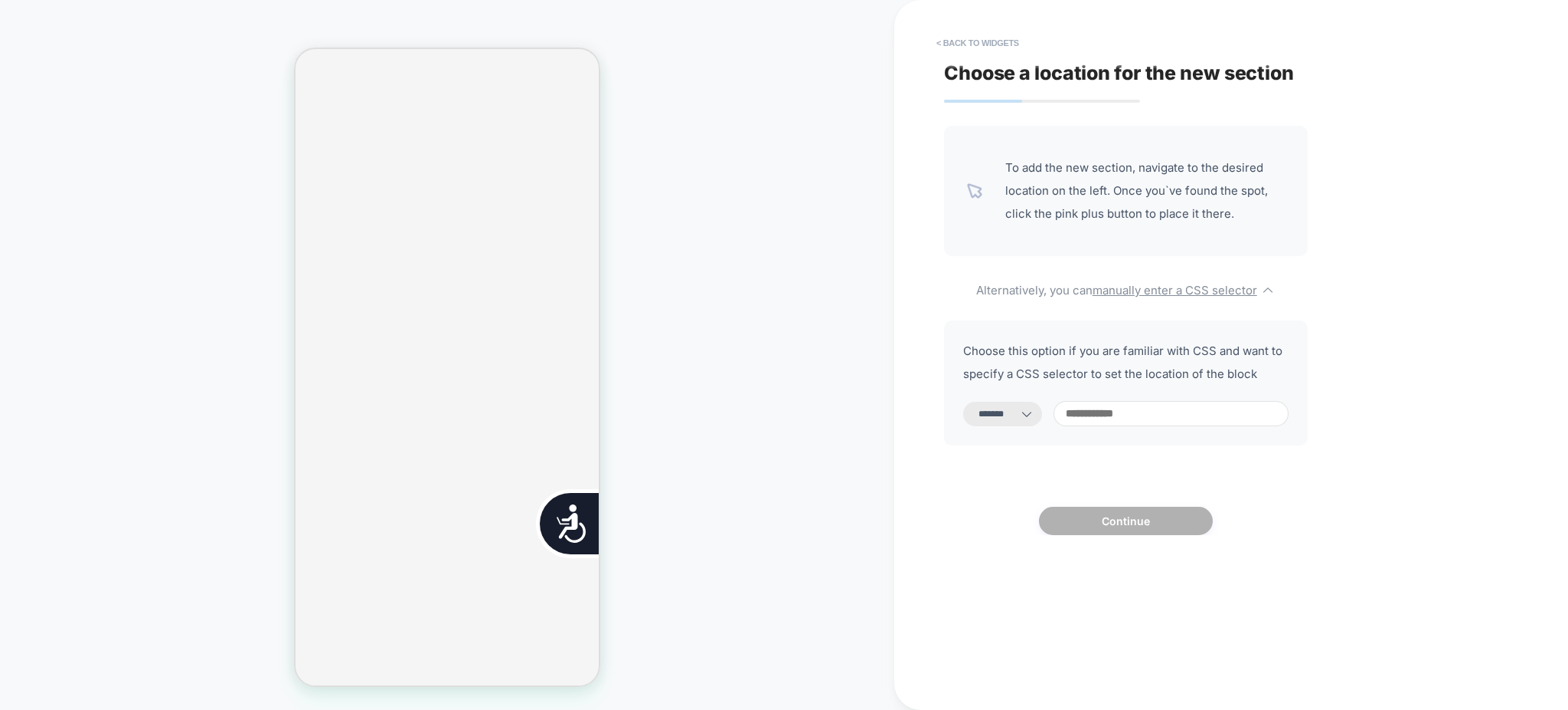
click at [1034, 417] on select "**********" at bounding box center [1002, 414] width 78 height 25
click at [1111, 422] on input at bounding box center [1170, 413] width 235 height 26
paste input "**********"
type input "**********"
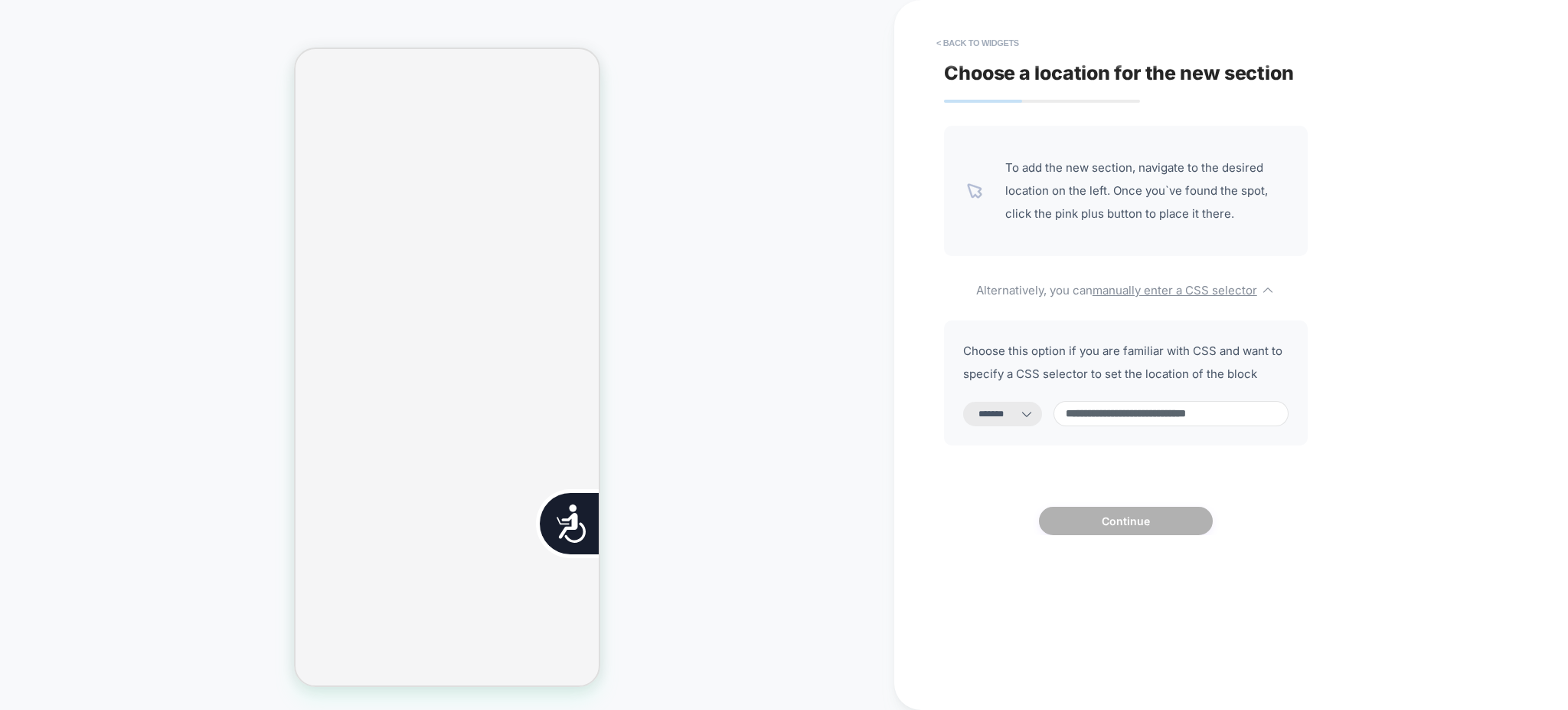
scroll to position [0, 0]
select select "*********"
type input "**********"
click at [1035, 410] on icon at bounding box center [1026, 414] width 15 height 15
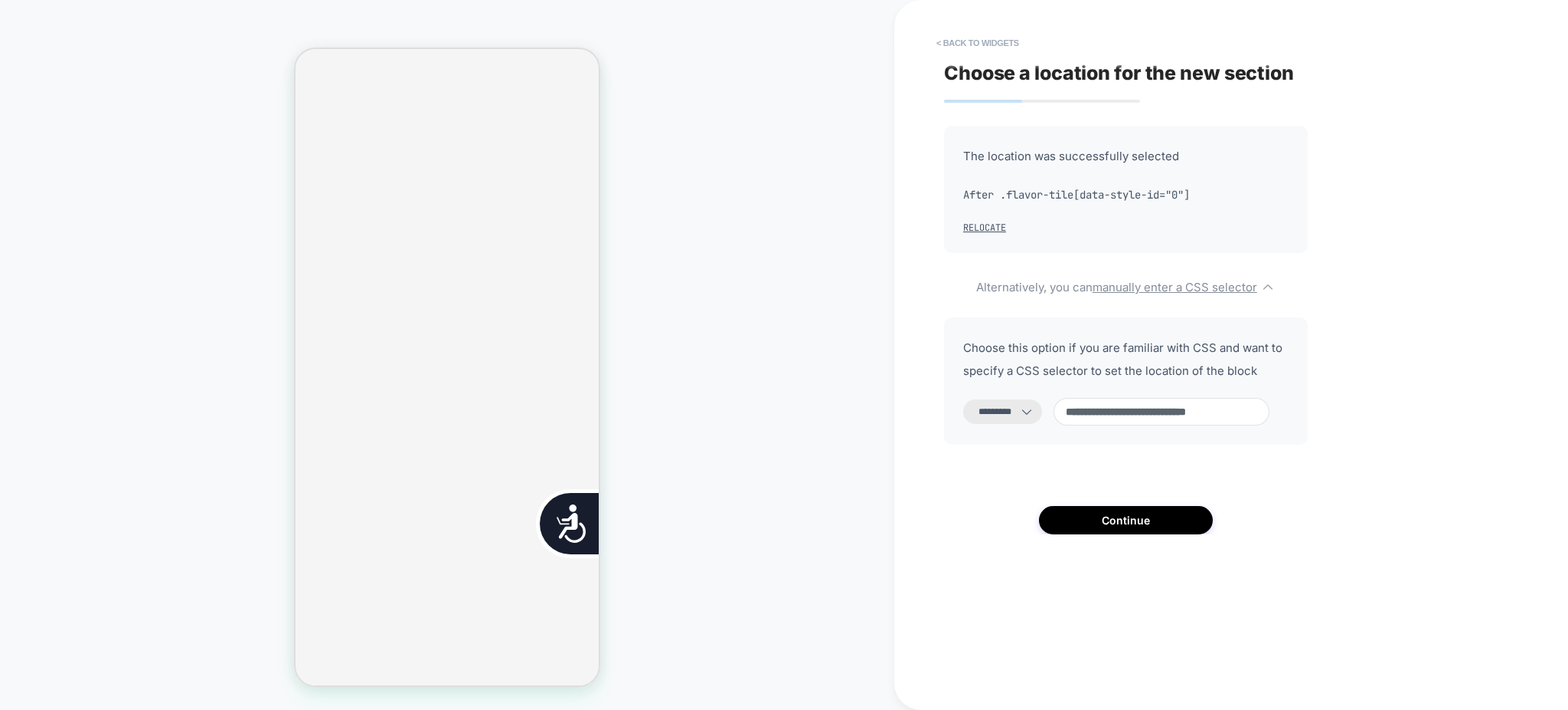
click at [1035, 410] on icon at bounding box center [1026, 411] width 15 height 15
click at [1035, 413] on select "**********" at bounding box center [1002, 412] width 78 height 25
select select "*******"
click at [963, 400] on select "**********" at bounding box center [1002, 412] width 78 height 25
click at [1147, 513] on button "Continue" at bounding box center [1126, 519] width 174 height 28
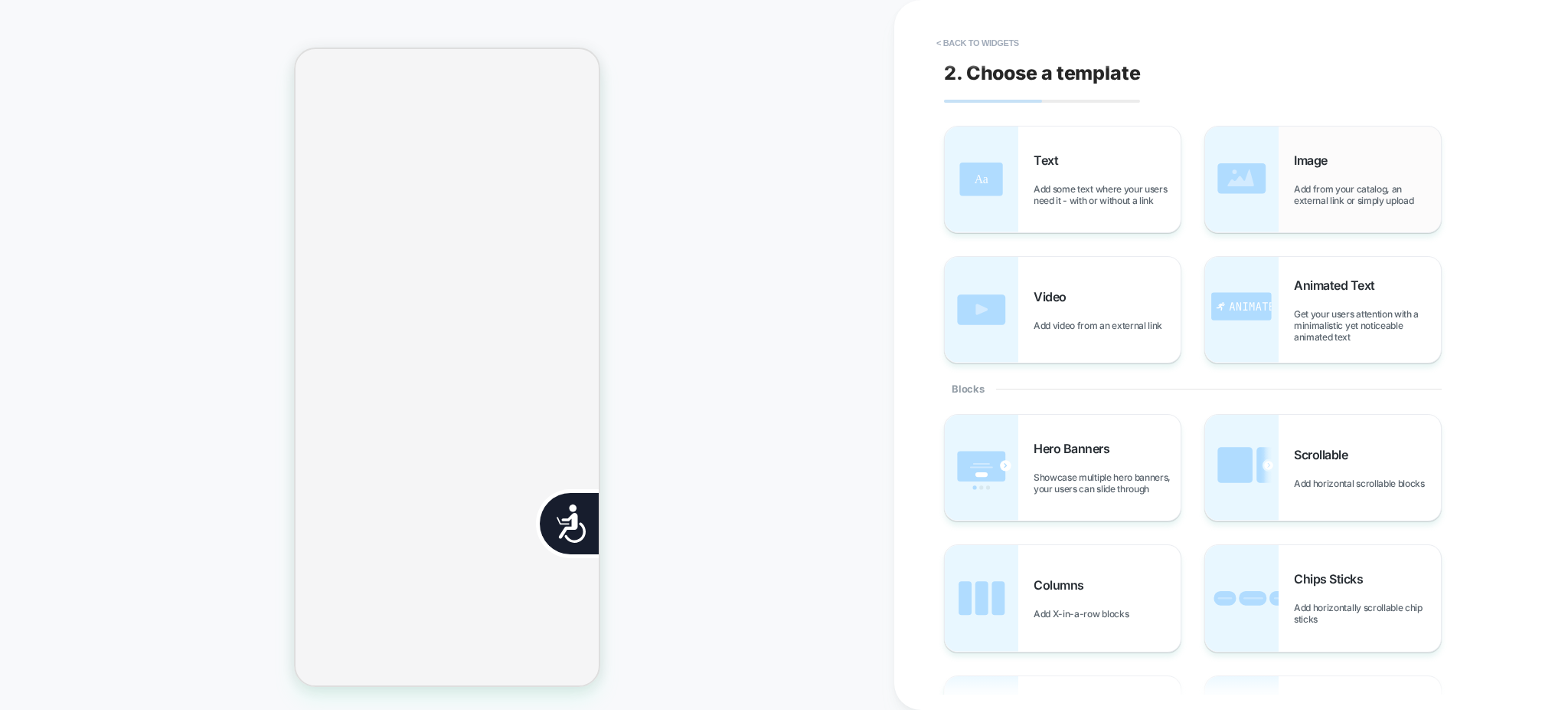
click at [1329, 200] on span "Add from your catalog, an external link or simply upload" at bounding box center [1367, 195] width 147 height 23
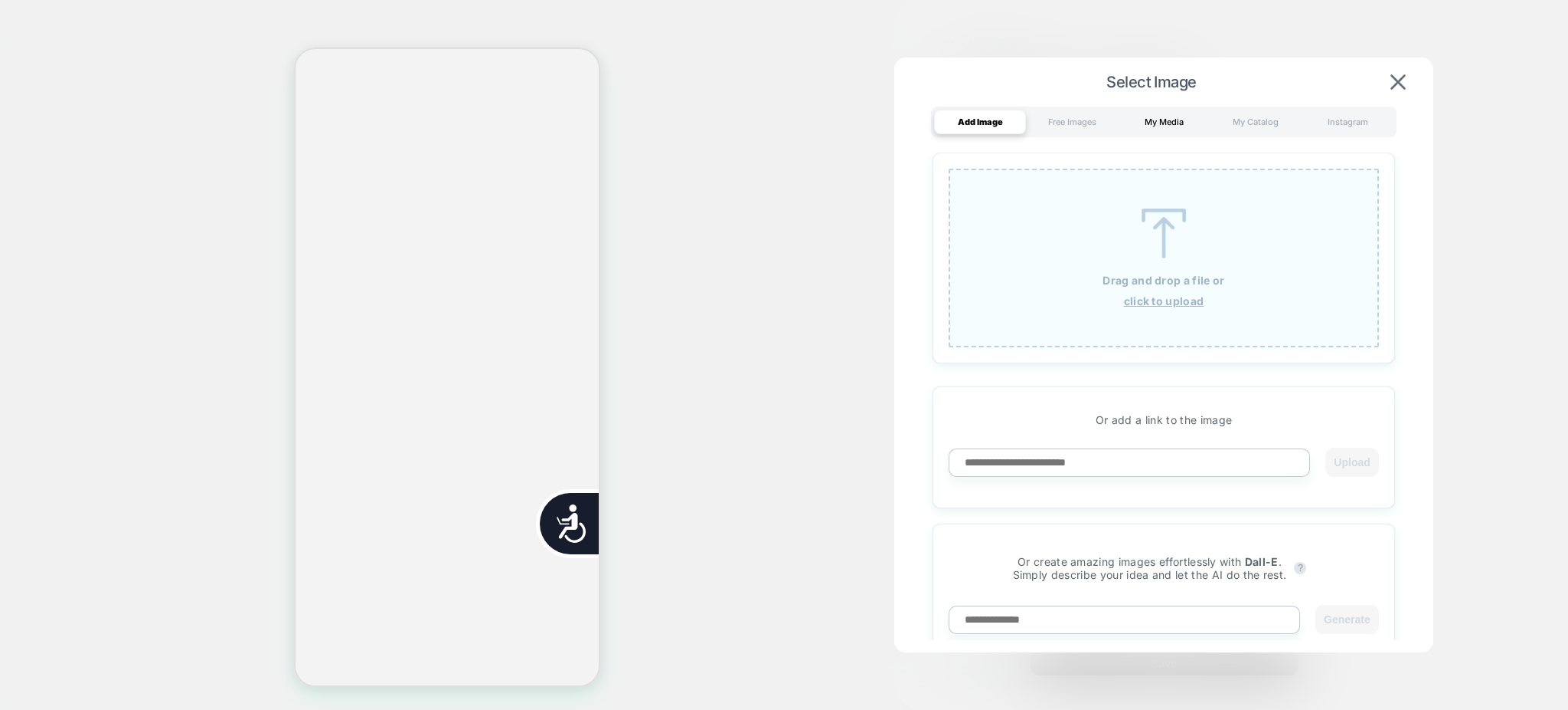
click at [1164, 128] on div "My Media" at bounding box center [1163, 122] width 92 height 25
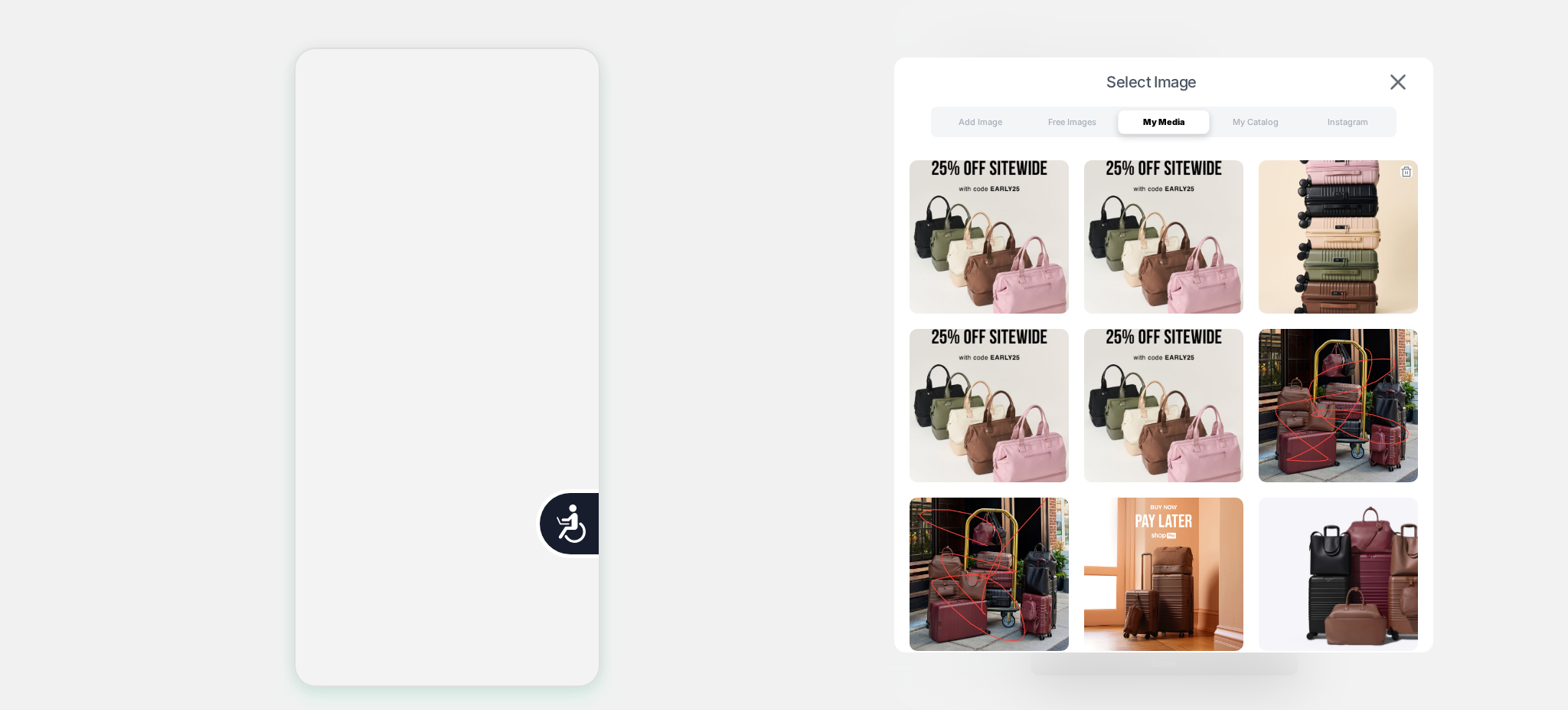
click at [1319, 254] on img at bounding box center [1338, 237] width 160 height 153
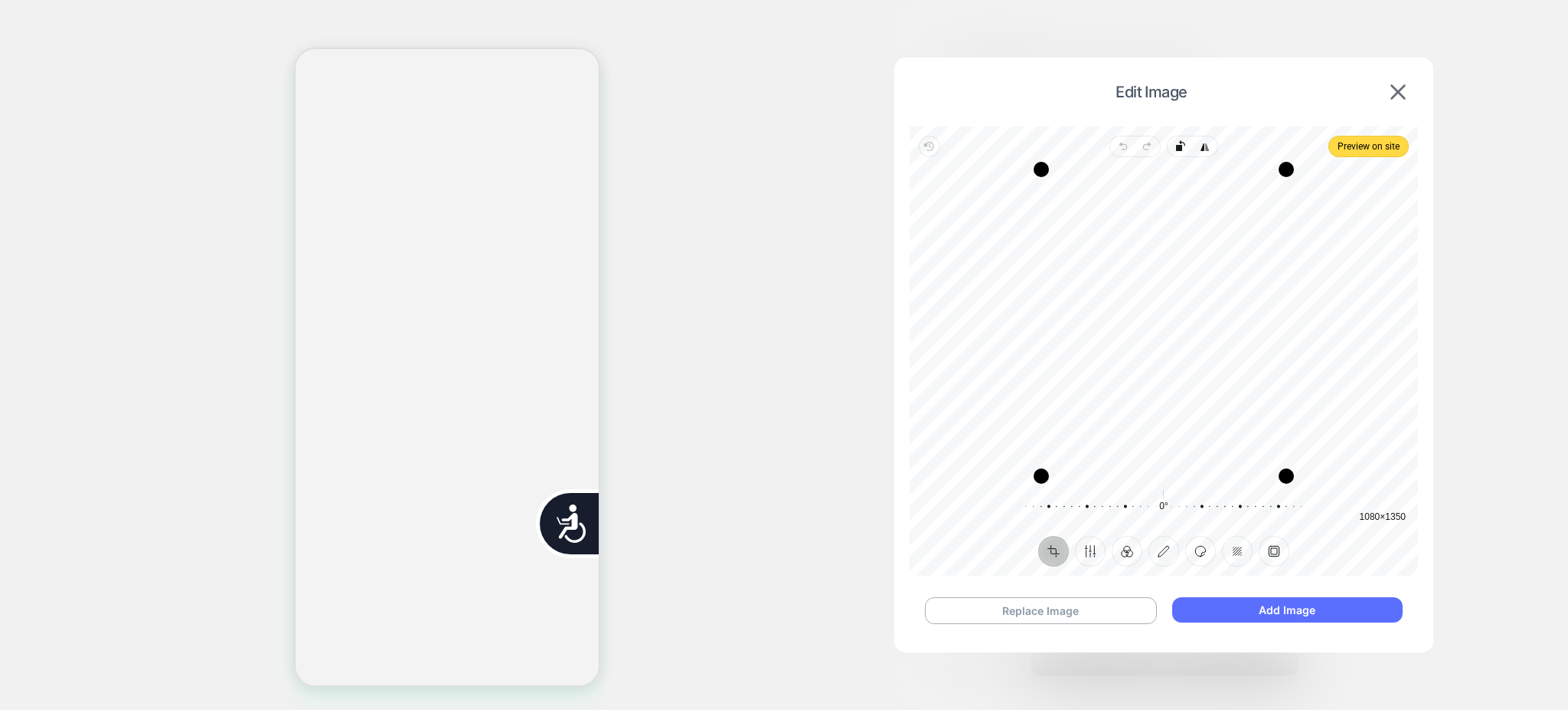
click at [1308, 604] on button "Add Image" at bounding box center [1288, 609] width 231 height 26
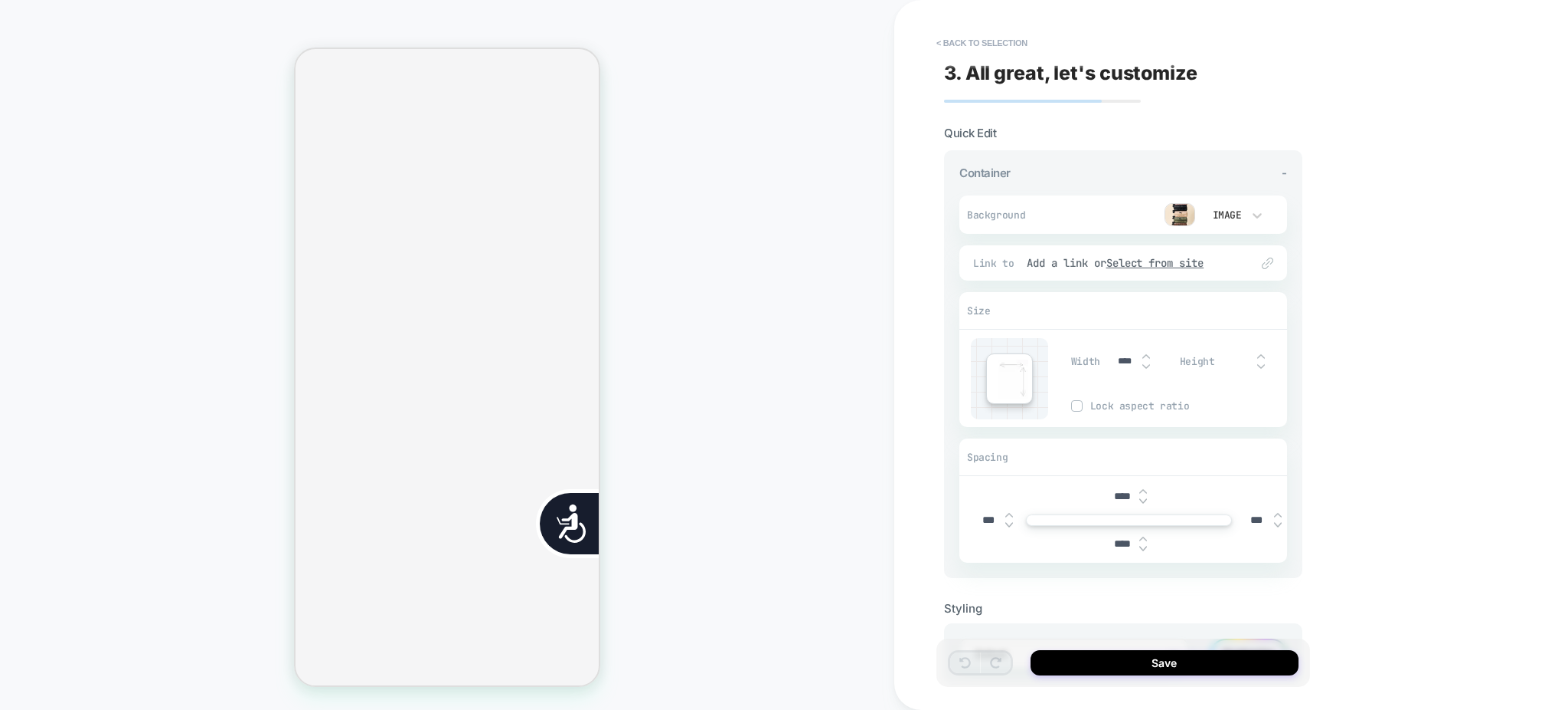
click at [1124, 496] on input "****" at bounding box center [1122, 496] width 34 height 13
type input "***"
click at [1118, 540] on input "****" at bounding box center [1122, 543] width 34 height 13
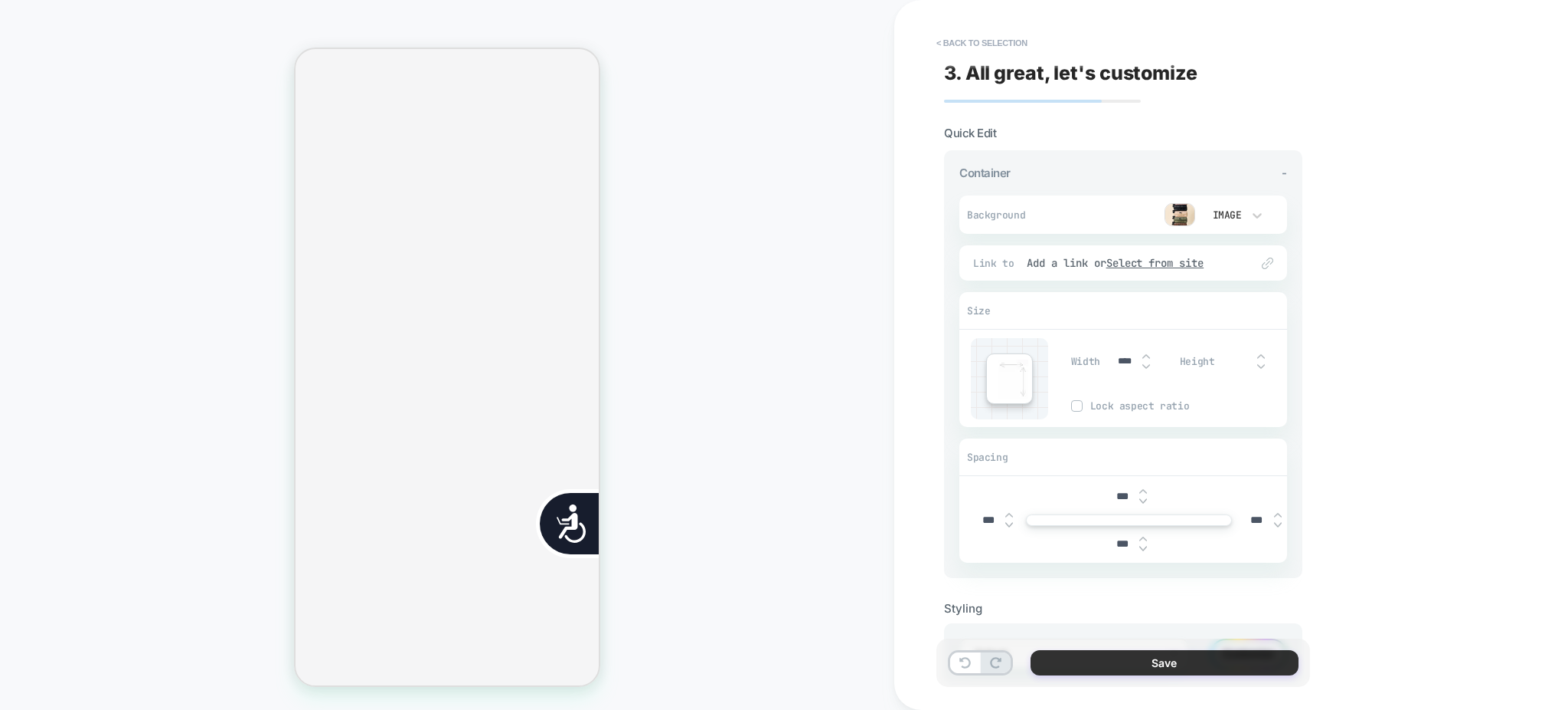
type input "***"
click at [1100, 669] on button "Save" at bounding box center [1164, 662] width 268 height 26
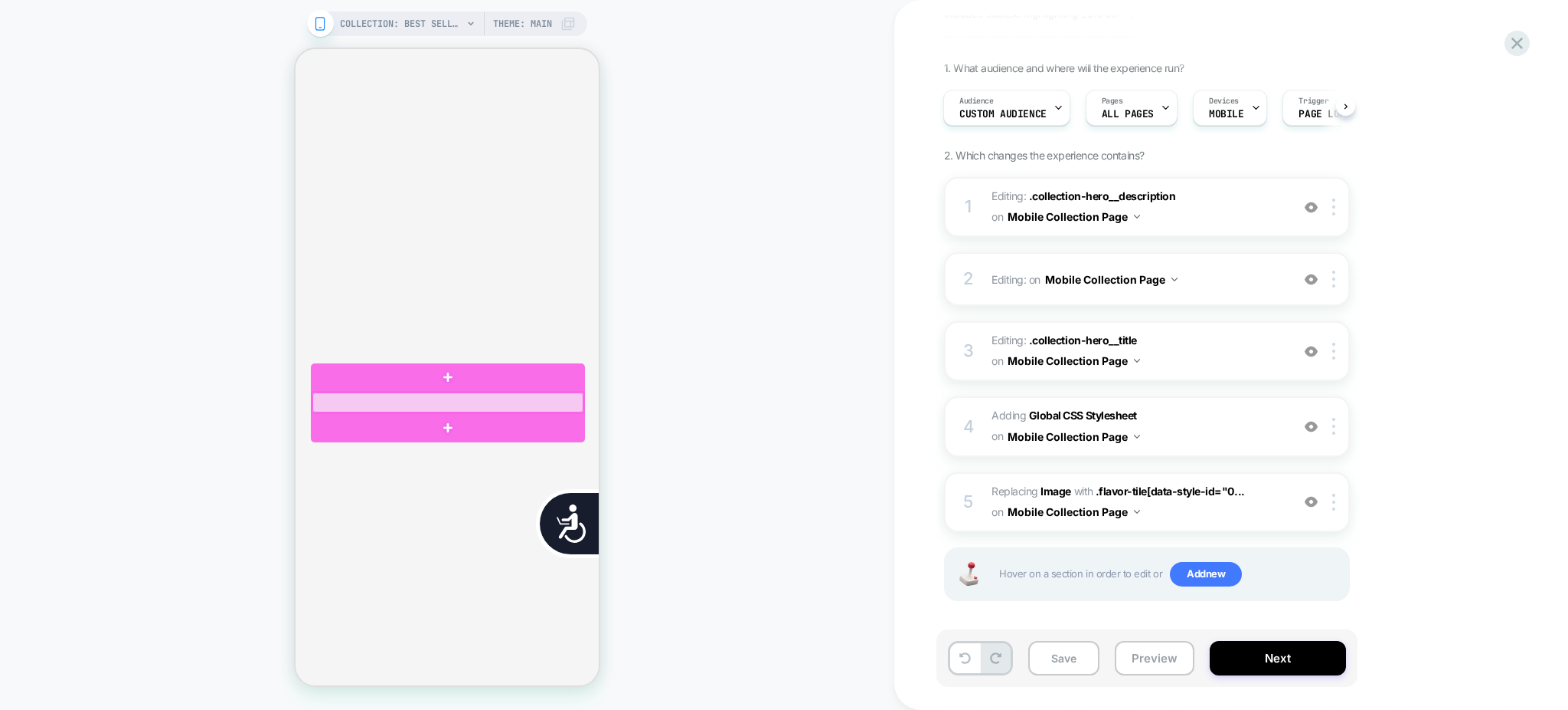
click at [402, 400] on div at bounding box center [448, 402] width 271 height 20
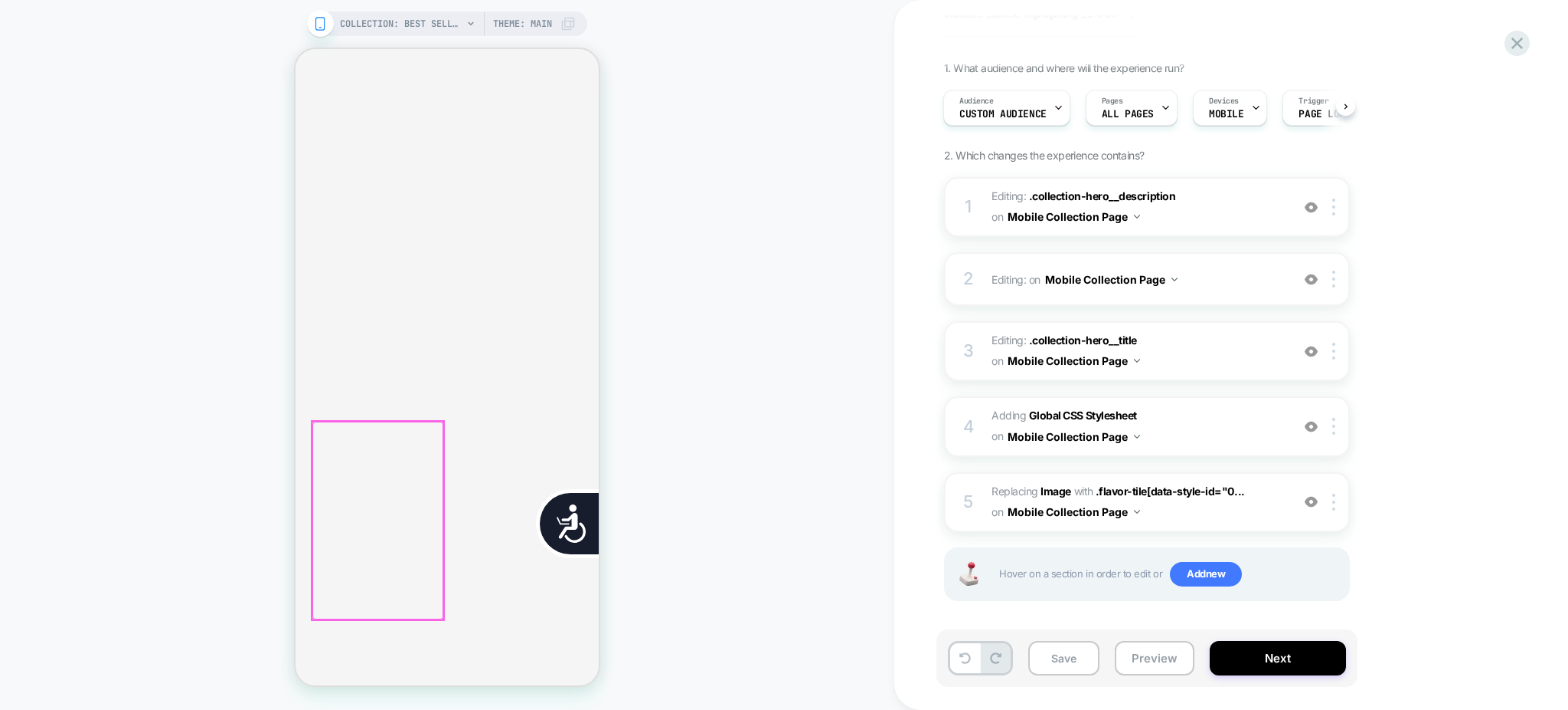
click at [1222, 420] on span "Adding Global CSS Stylesheet on Mobile Collection Page" at bounding box center [1137, 426] width 292 height 41
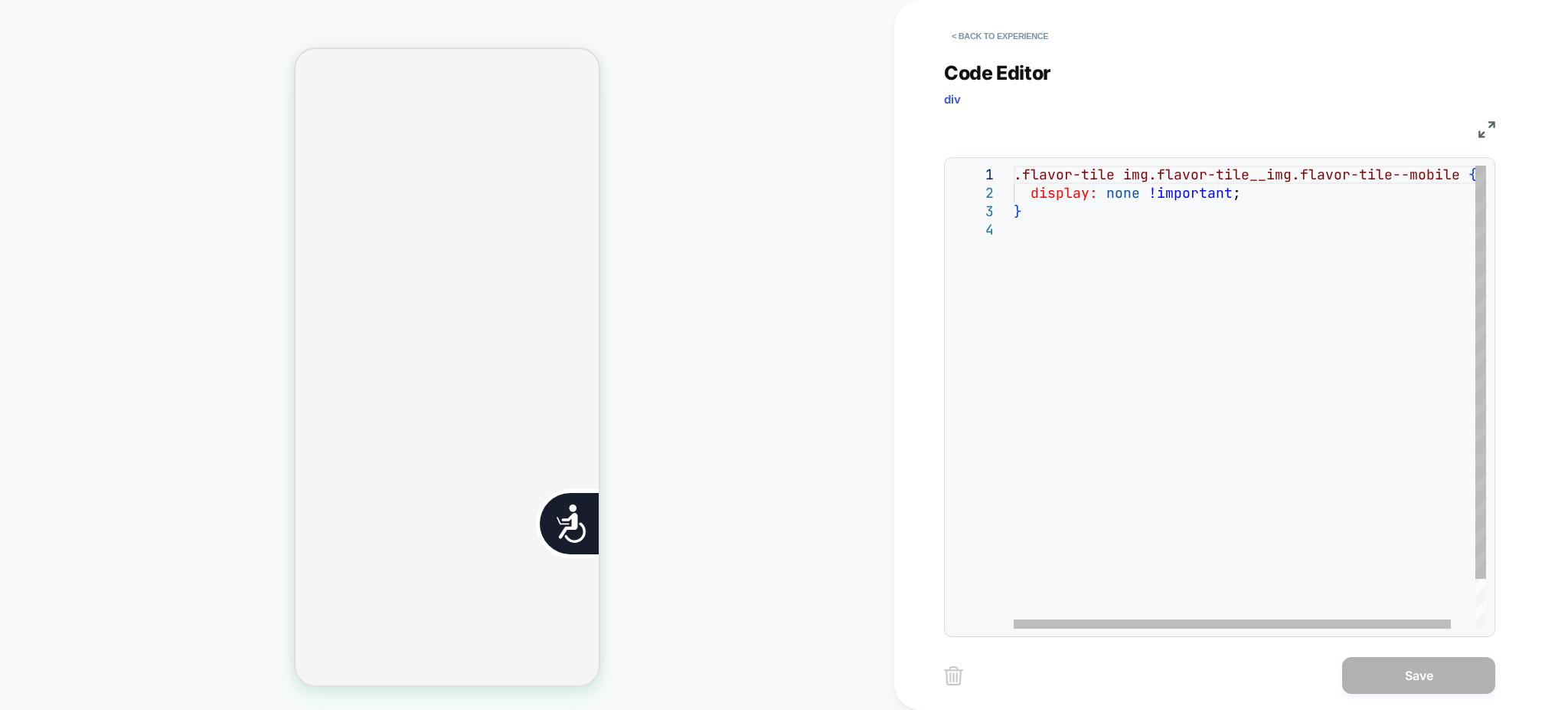
drag, startPoint x: 1014, startPoint y: 172, endPoint x: 1436, endPoint y: 182, distance: 422.1
click at [1436, 182] on span ".flavor-tile img.flavor-tile__img.flavor-tile--mobile {" at bounding box center [1245, 175] width 464 height 18
drag, startPoint x: 1451, startPoint y: 177, endPoint x: 1012, endPoint y: 177, distance: 439.0
click at [1014, 177] on div ".flavor-tile img.flavor-tile__img.flavor-tile--mobile { display: none !importan…" at bounding box center [1263, 424] width 499 height 518
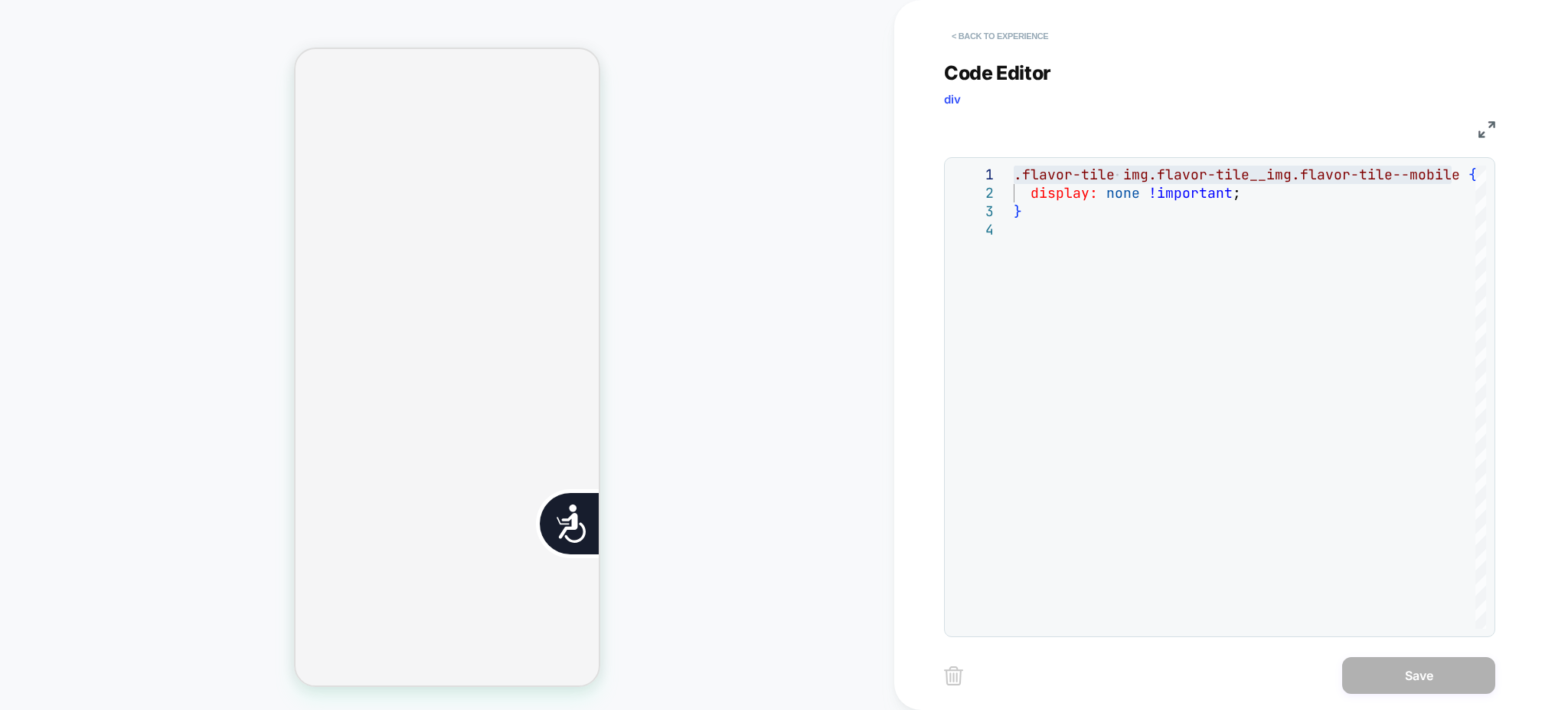
click at [1013, 28] on button "< Back to experience" at bounding box center [1000, 36] width 112 height 25
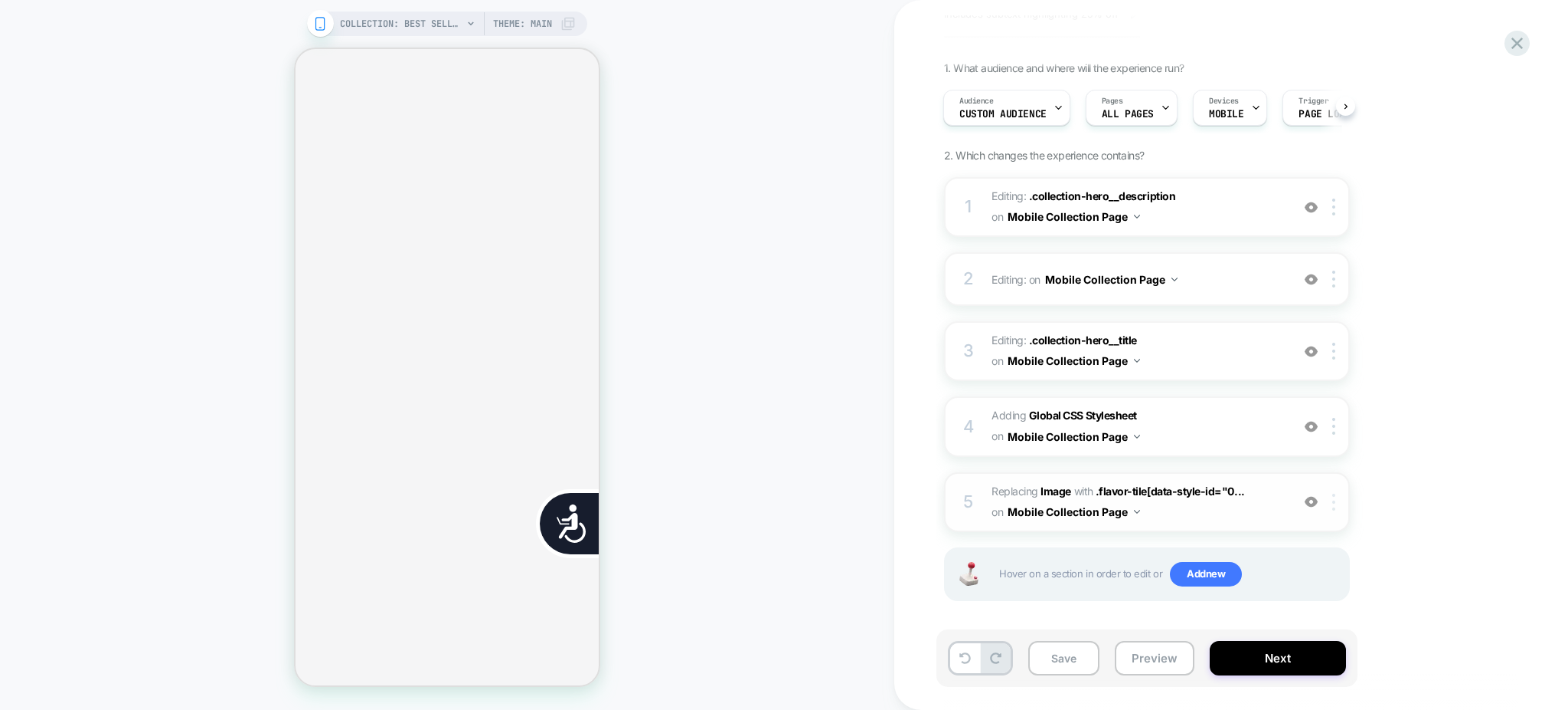
click at [1337, 495] on div at bounding box center [1336, 502] width 26 height 17
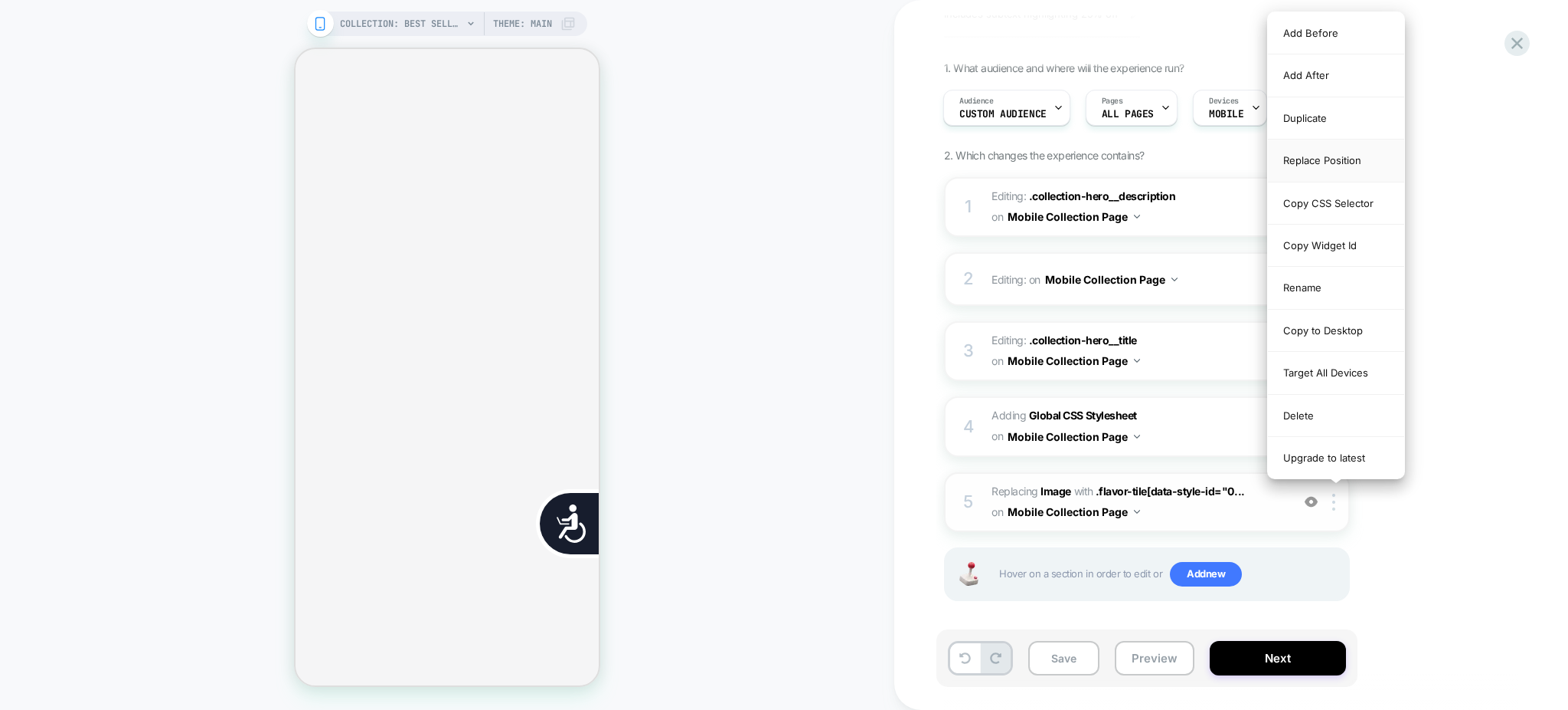
click at [1326, 162] on div "Replace Position" at bounding box center [1336, 161] width 137 height 42
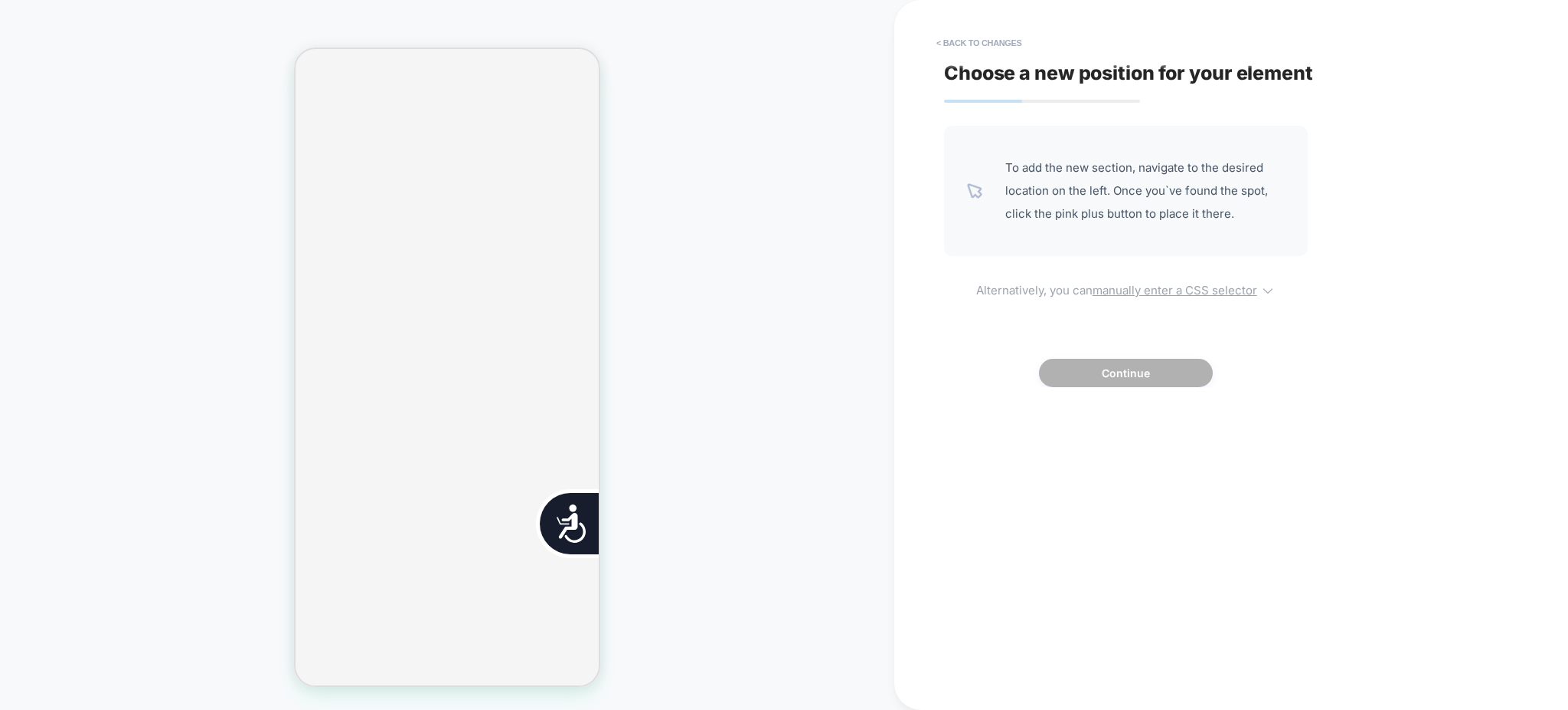
click at [1156, 295] on u "manually enter a CSS selector" at bounding box center [1175, 290] width 165 height 15
select select "*******"
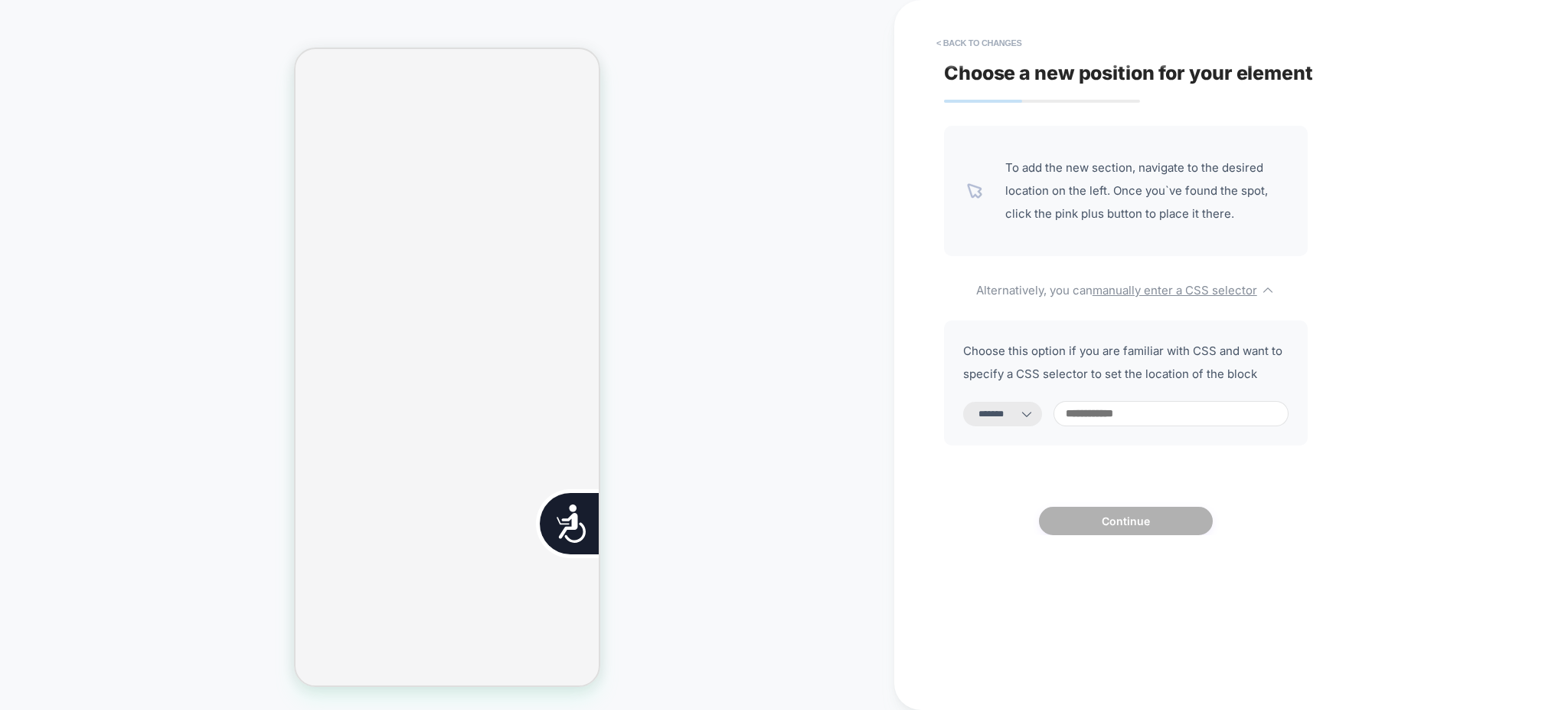
click at [1117, 414] on input at bounding box center [1170, 413] width 235 height 26
paste input "**********"
type input "**********"
select select "*********"
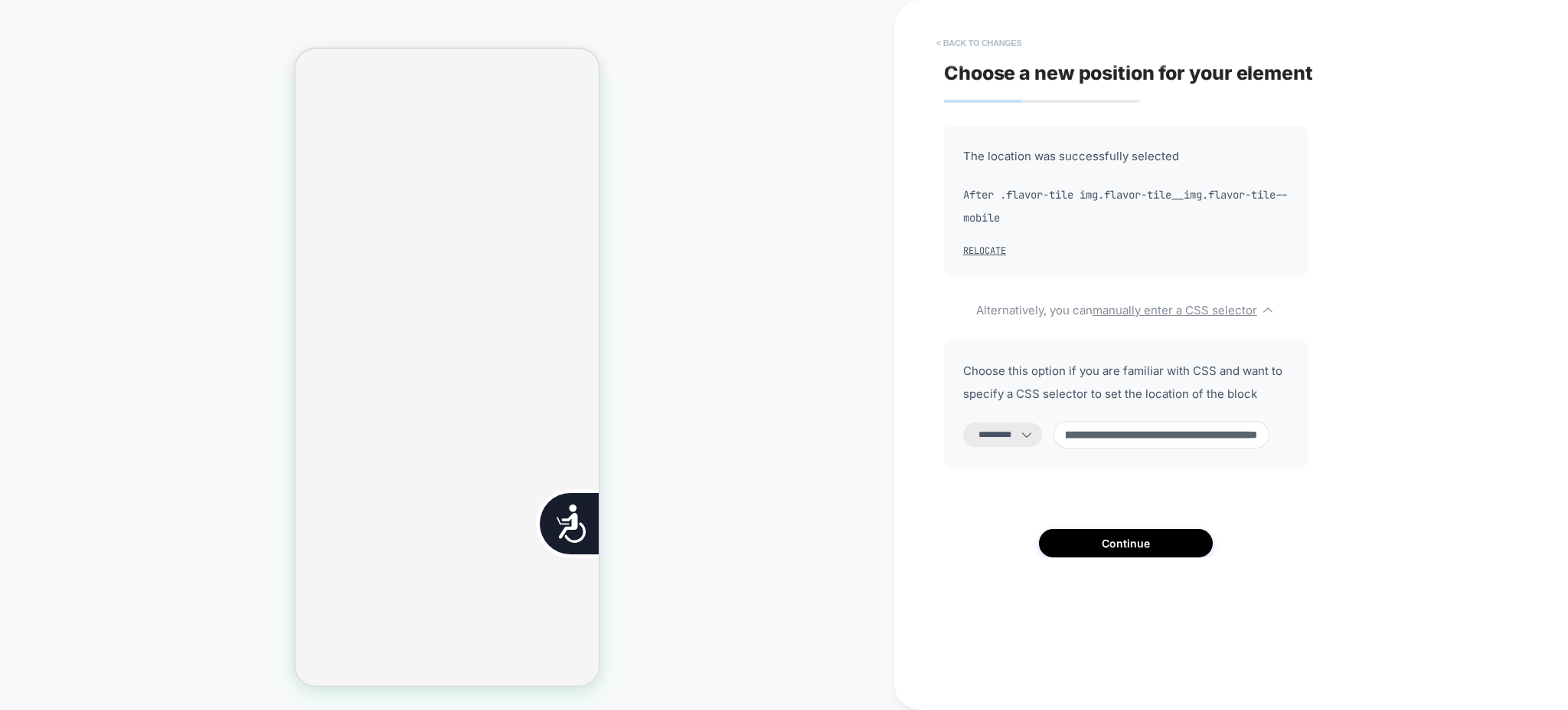
type input "**********"
click at [986, 41] on button "< Back to changes" at bounding box center [979, 43] width 101 height 25
select select "*******"
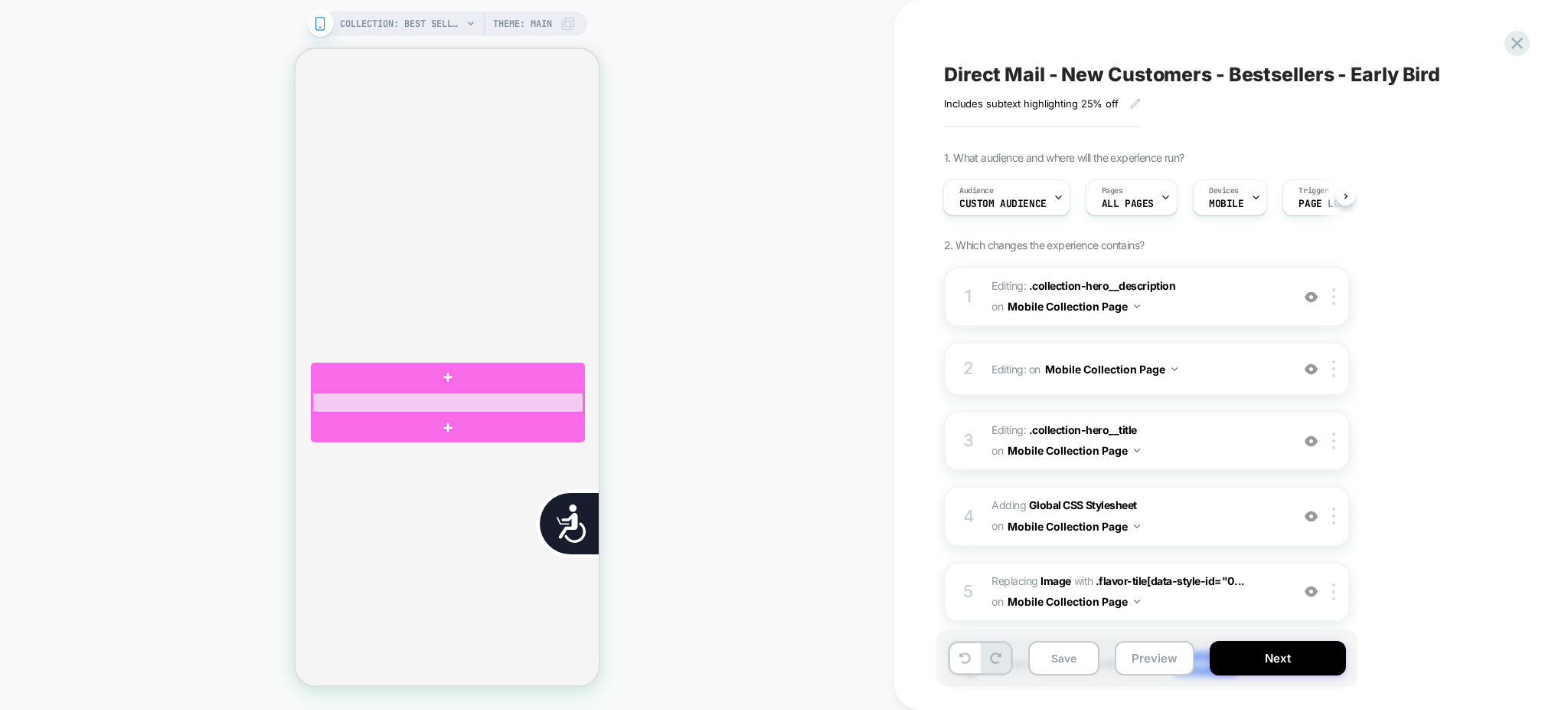
click at [470, 401] on div at bounding box center [448, 402] width 271 height 20
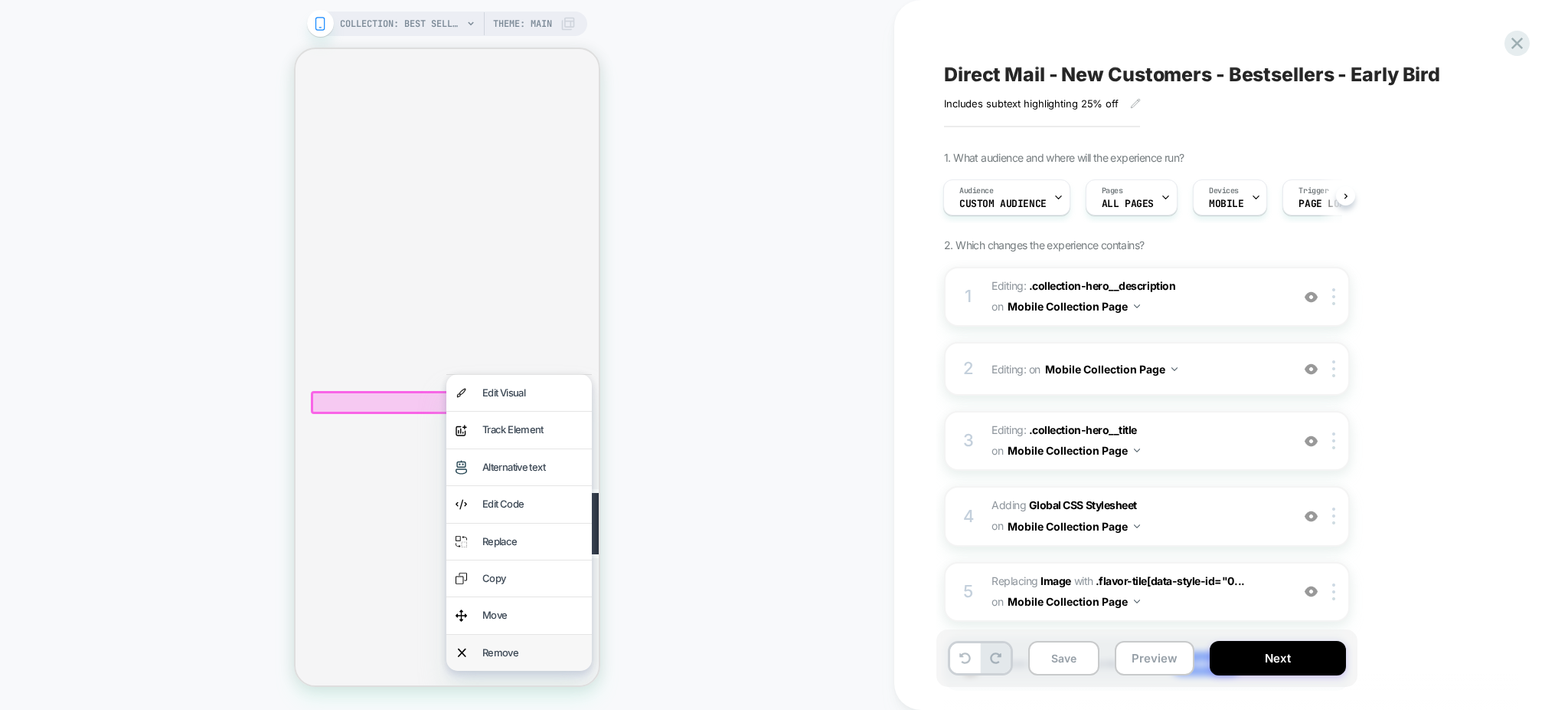
click at [519, 652] on div "Remove" at bounding box center [532, 653] width 100 height 18
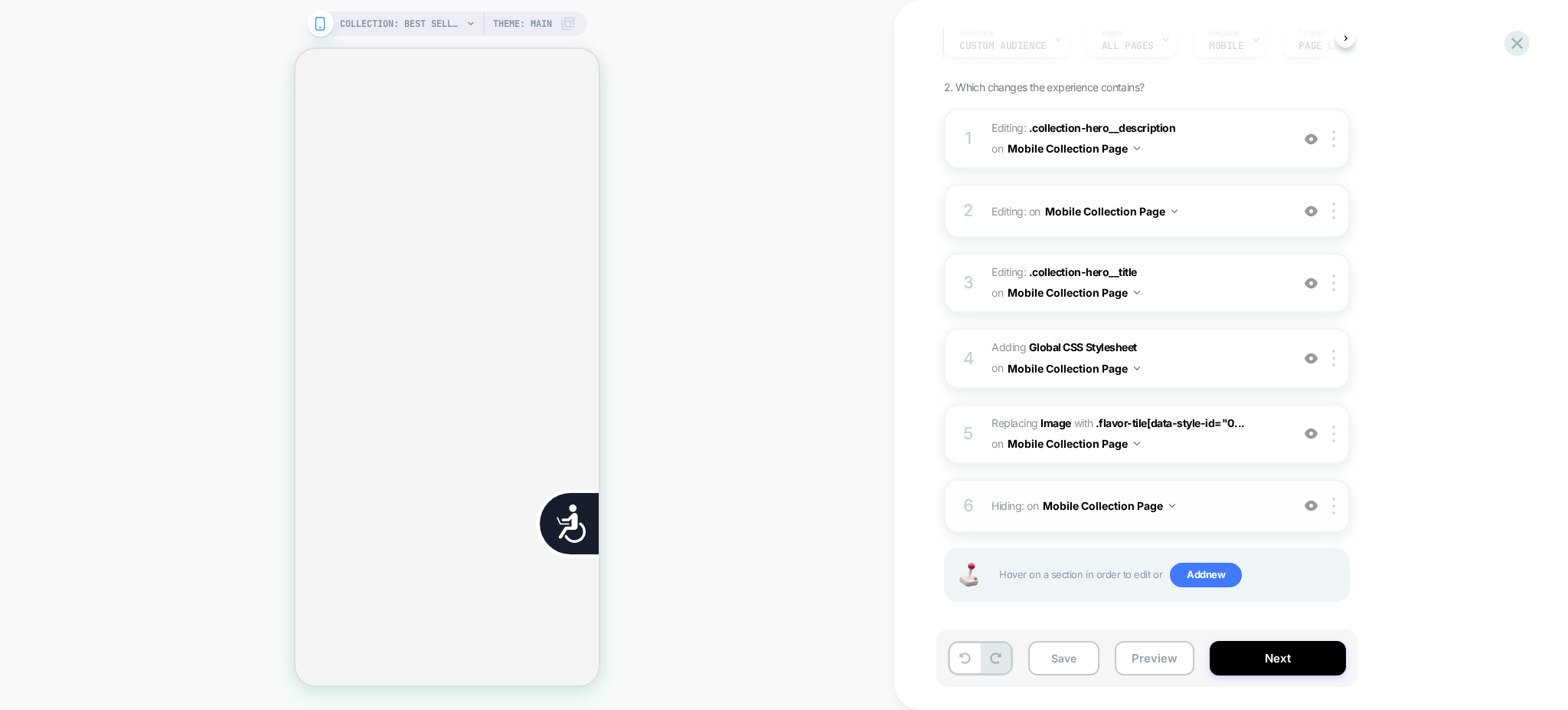
click at [1310, 499] on img at bounding box center [1311, 505] width 13 height 13
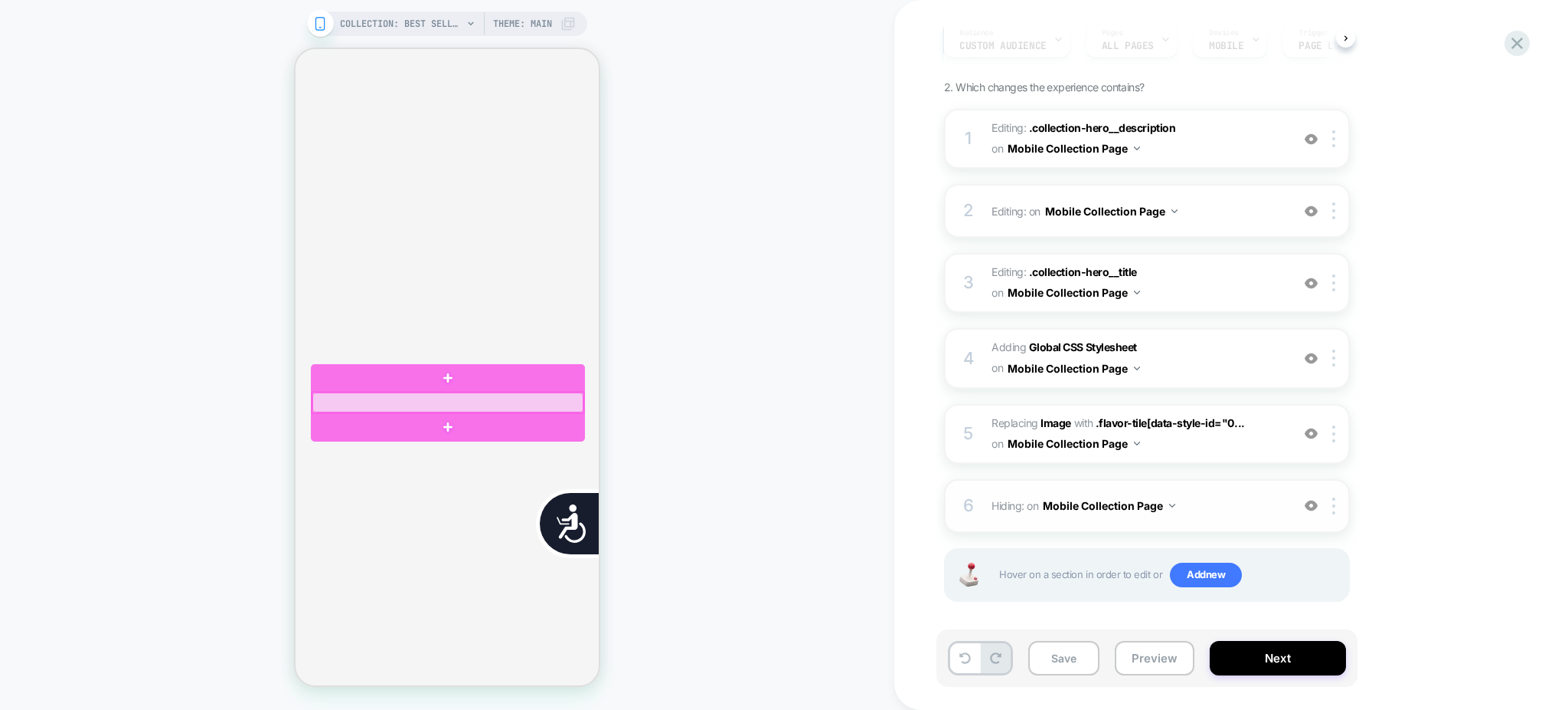
click at [348, 405] on div at bounding box center [448, 402] width 271 height 20
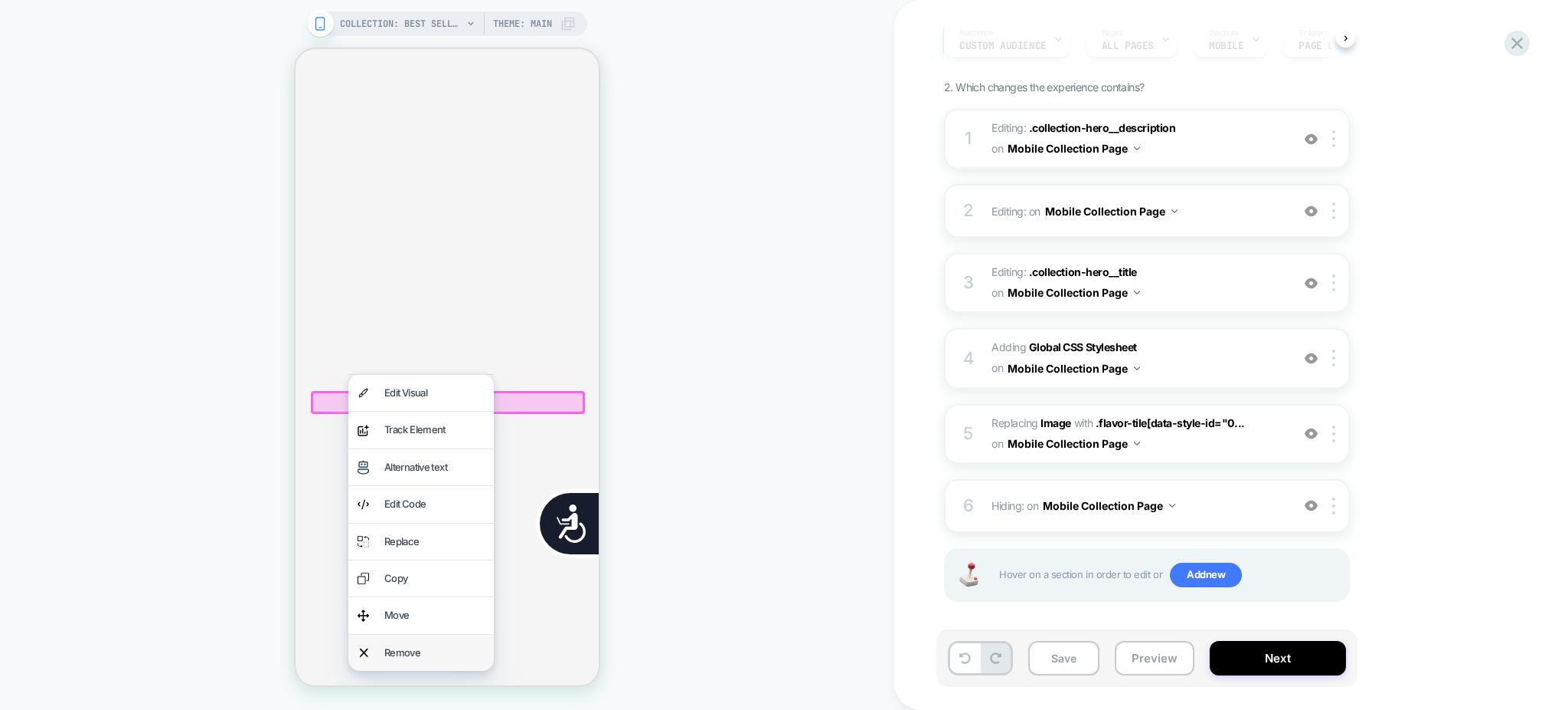
click at [419, 646] on div "Remove" at bounding box center [435, 653] width 100 height 18
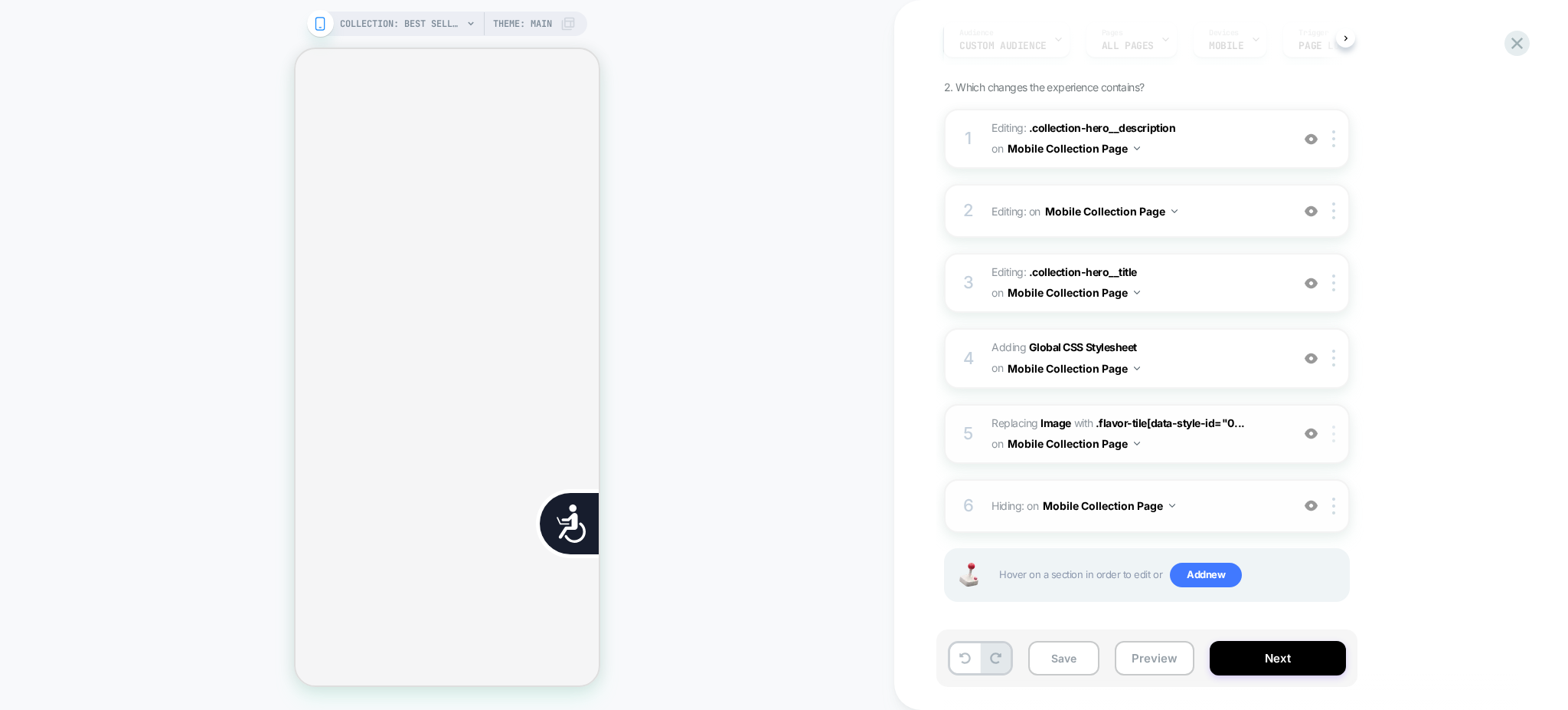
scroll to position [0, 621]
click at [1332, 435] on div at bounding box center [1336, 433] width 26 height 17
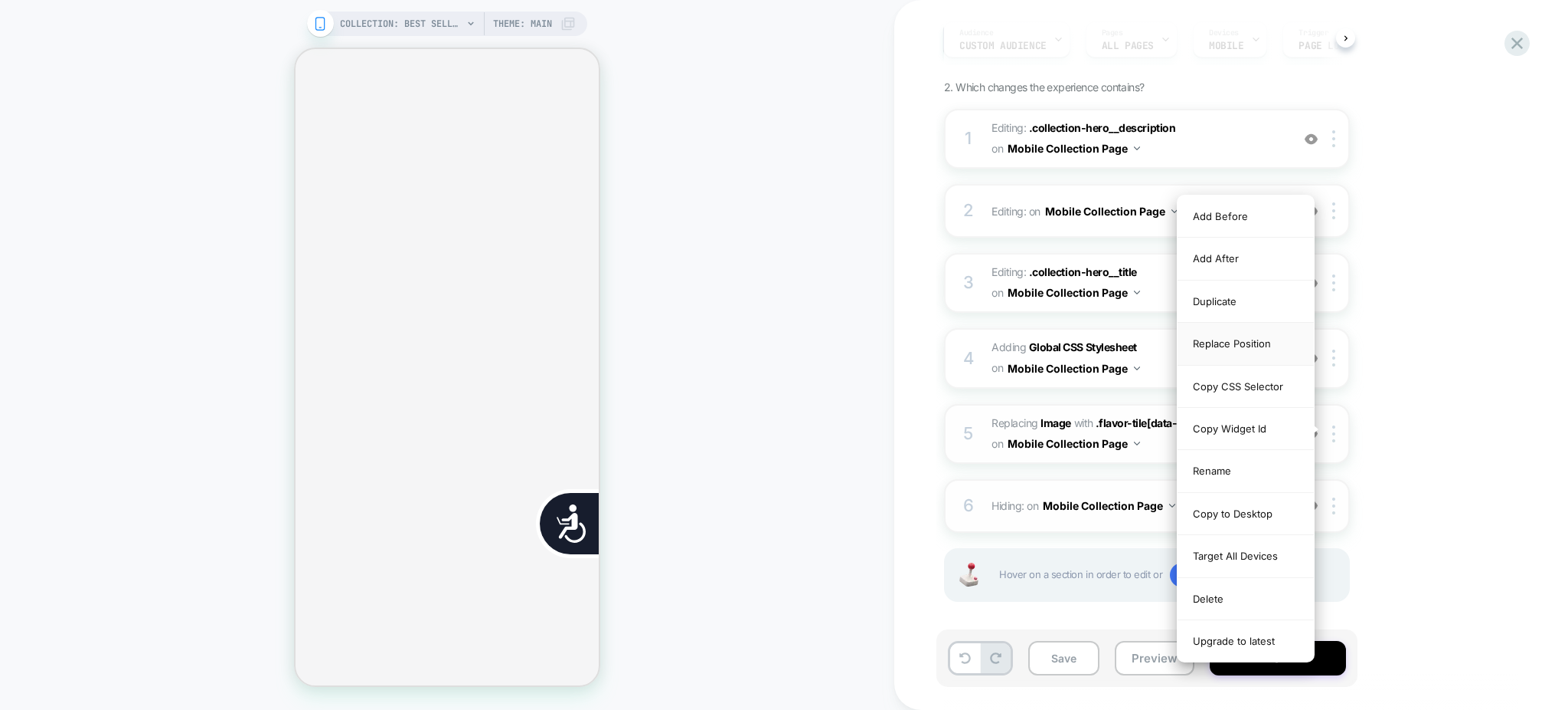
click at [1260, 343] on div "Replace Position" at bounding box center [1245, 344] width 137 height 42
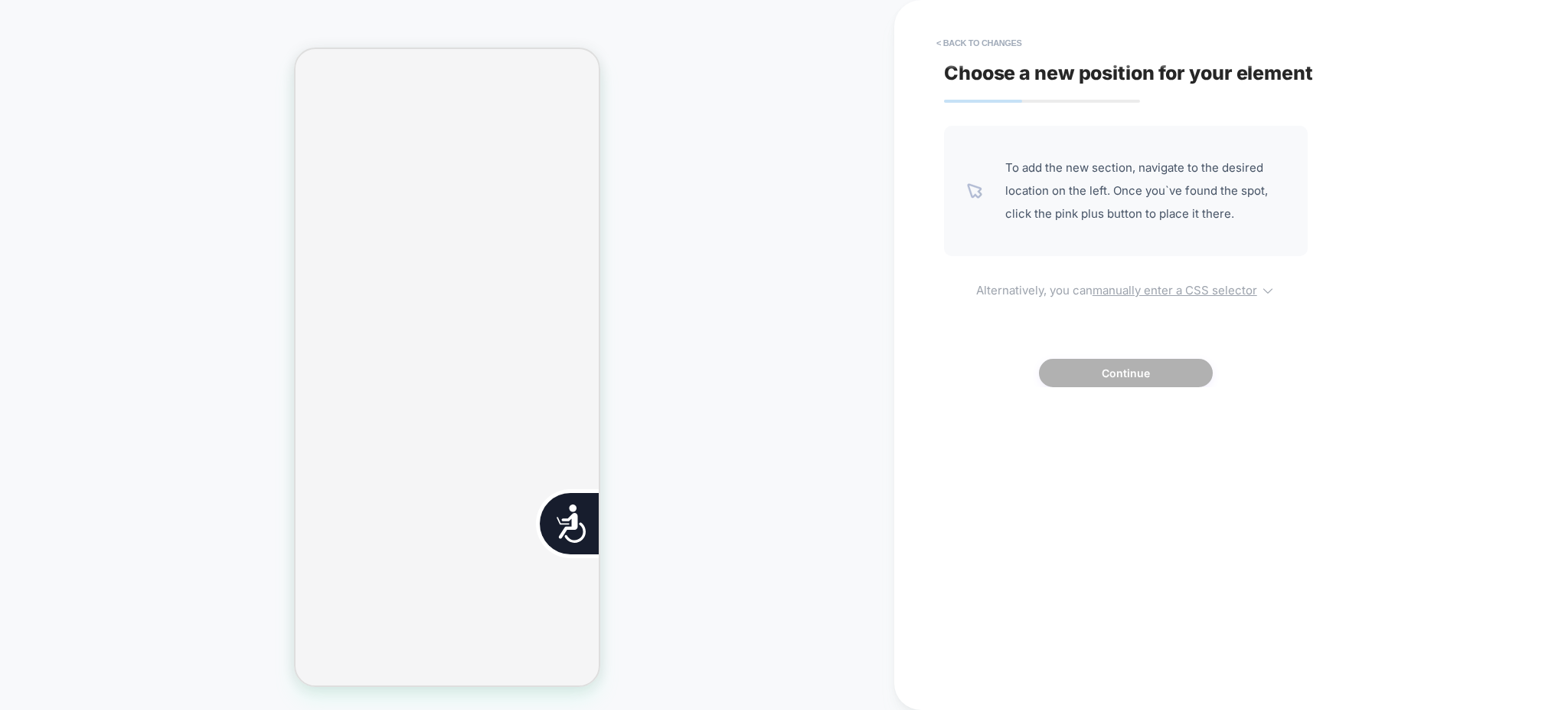
click at [1200, 289] on u "manually enter a CSS selector" at bounding box center [1175, 290] width 165 height 15
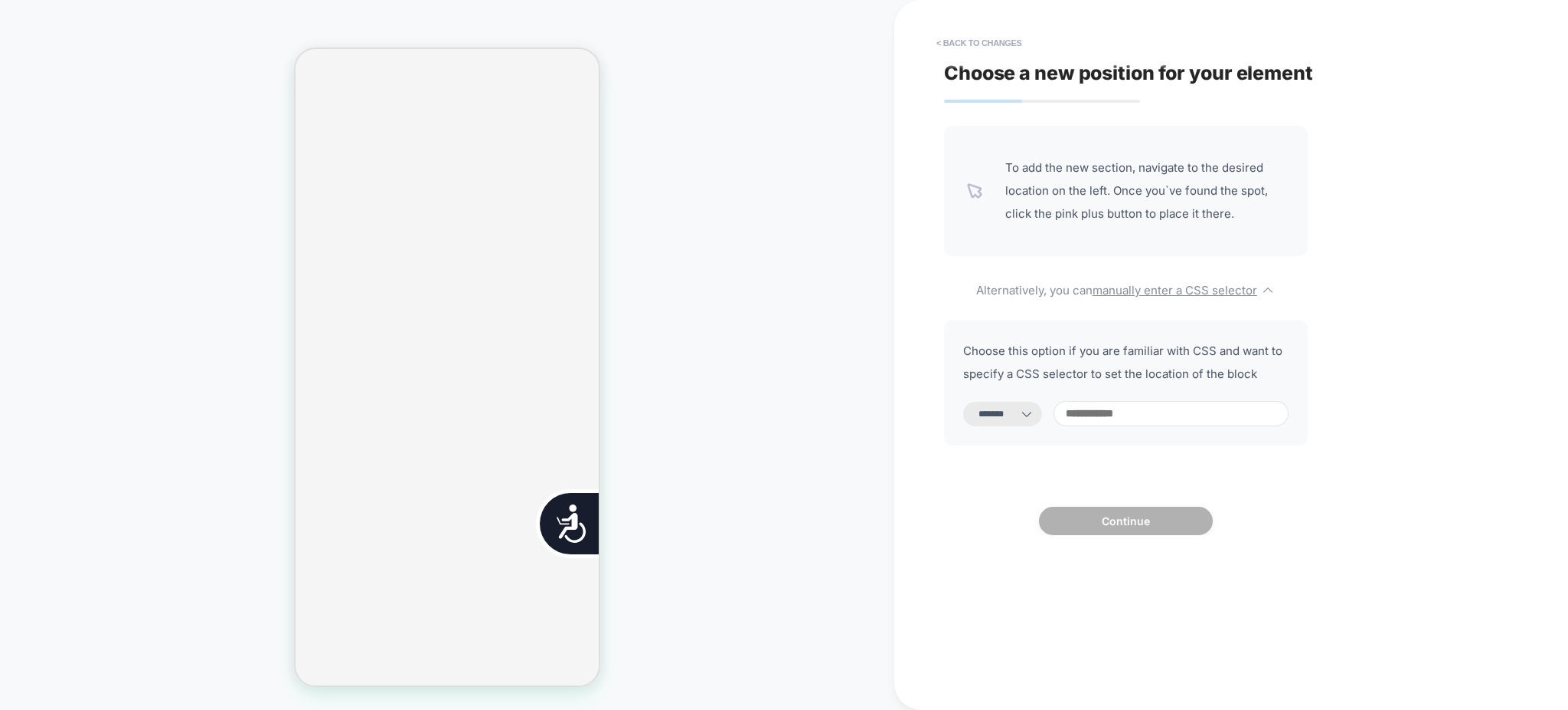
click at [1034, 412] on select "**********" at bounding box center [1002, 414] width 78 height 25
select select "**********"
click at [963, 401] on select "**********" at bounding box center [1002, 414] width 78 height 25
click at [1095, 408] on input at bounding box center [1170, 413] width 235 height 26
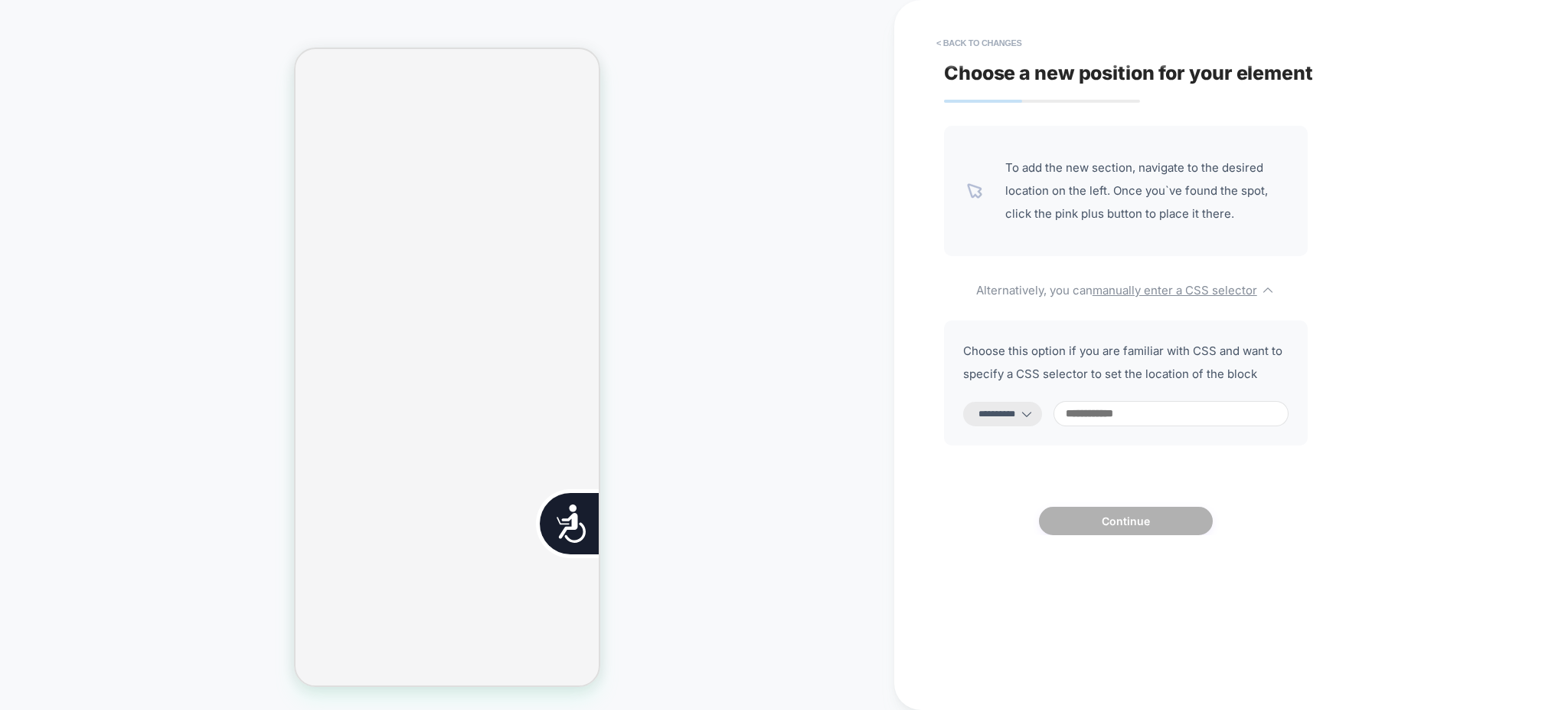
paste input "**********"
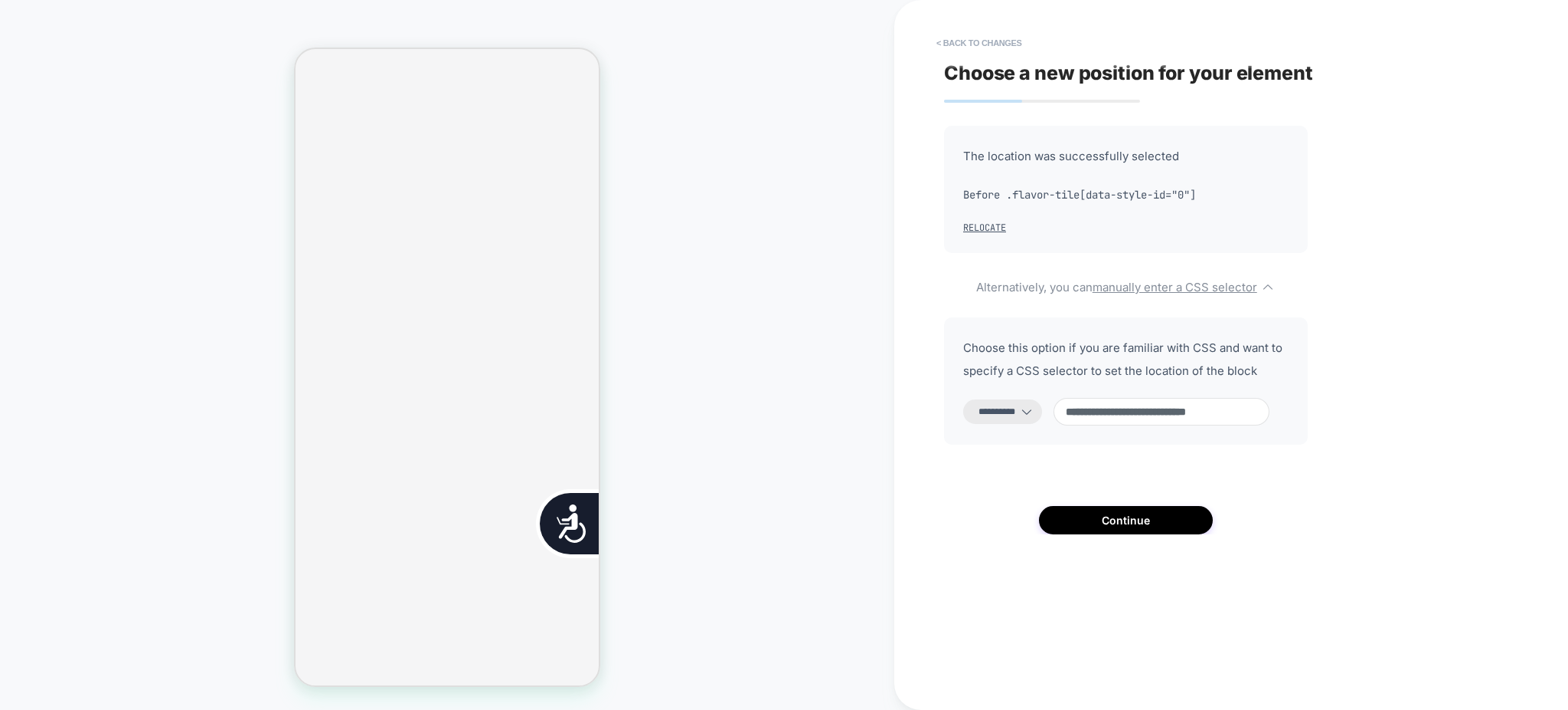
scroll to position [1324, 0]
type input "**********"
click at [1193, 521] on button "Continue" at bounding box center [1126, 519] width 174 height 28
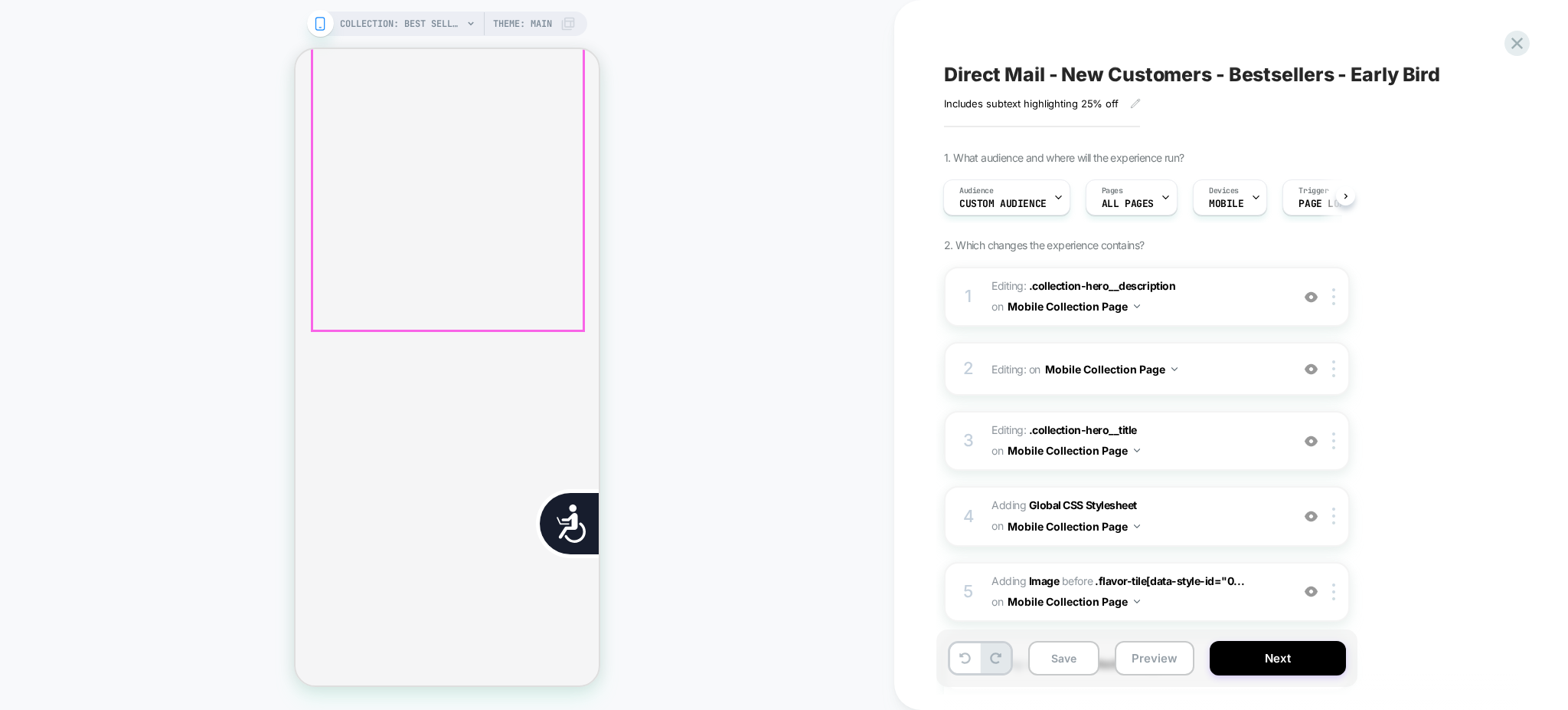
scroll to position [0, 311]
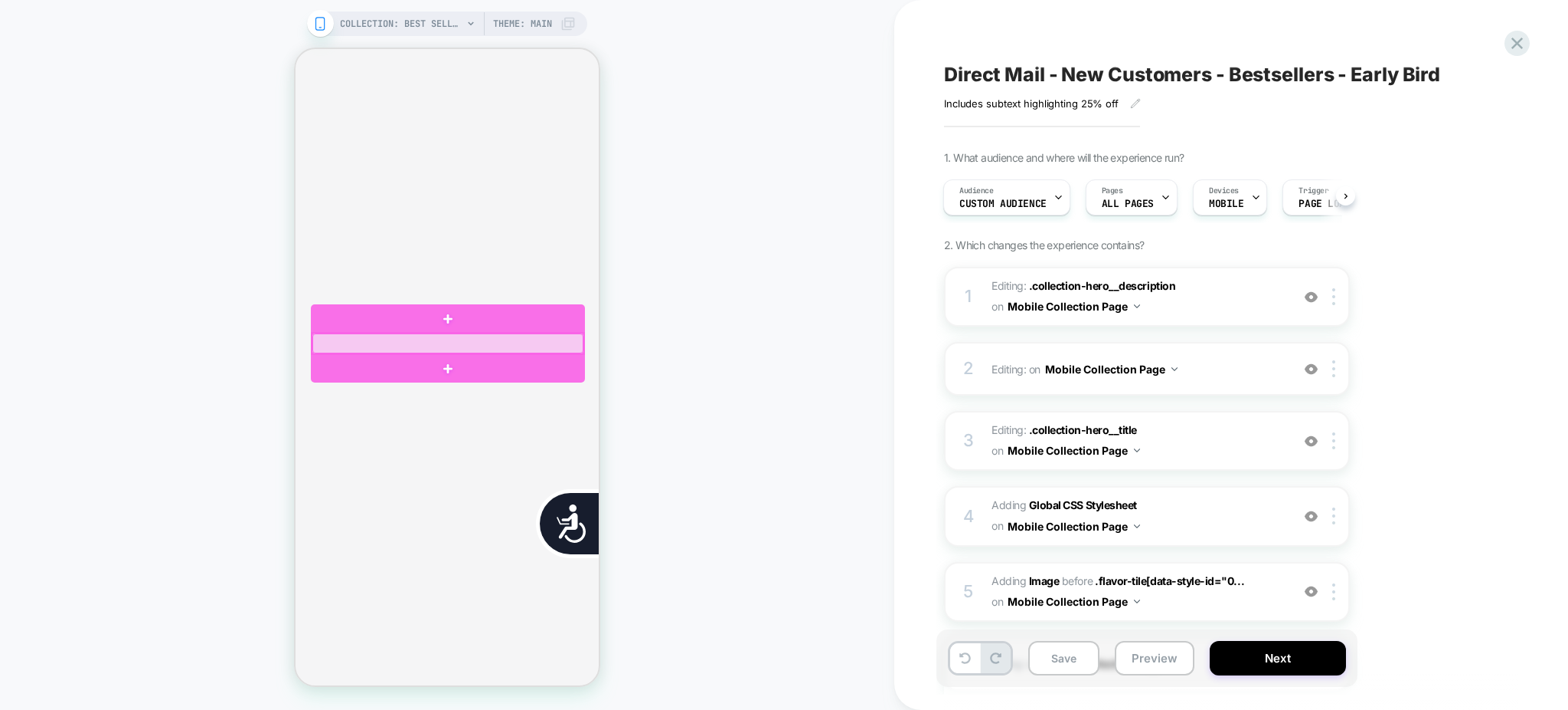
click at [317, 341] on div at bounding box center [448, 343] width 271 height 20
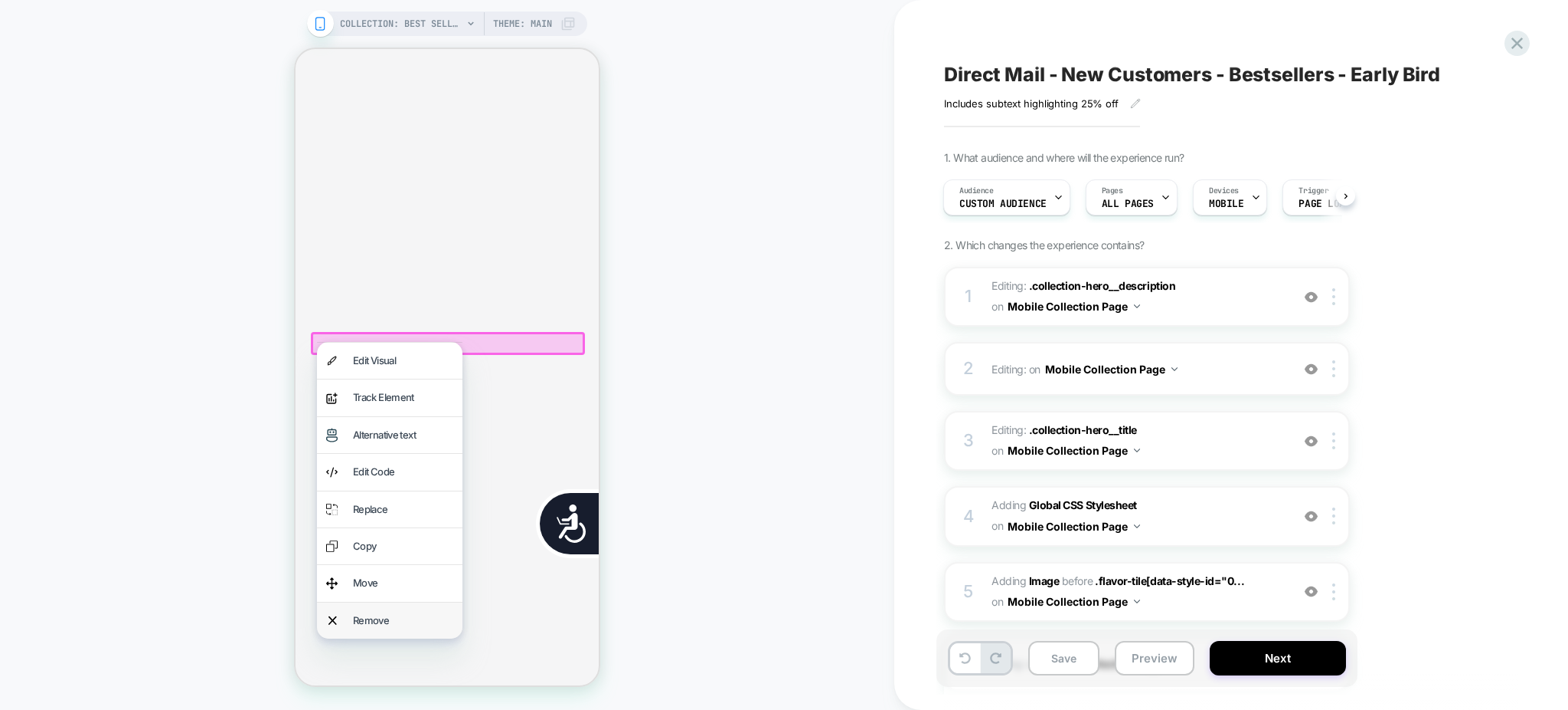
click at [385, 617] on div "Remove" at bounding box center [404, 620] width 100 height 18
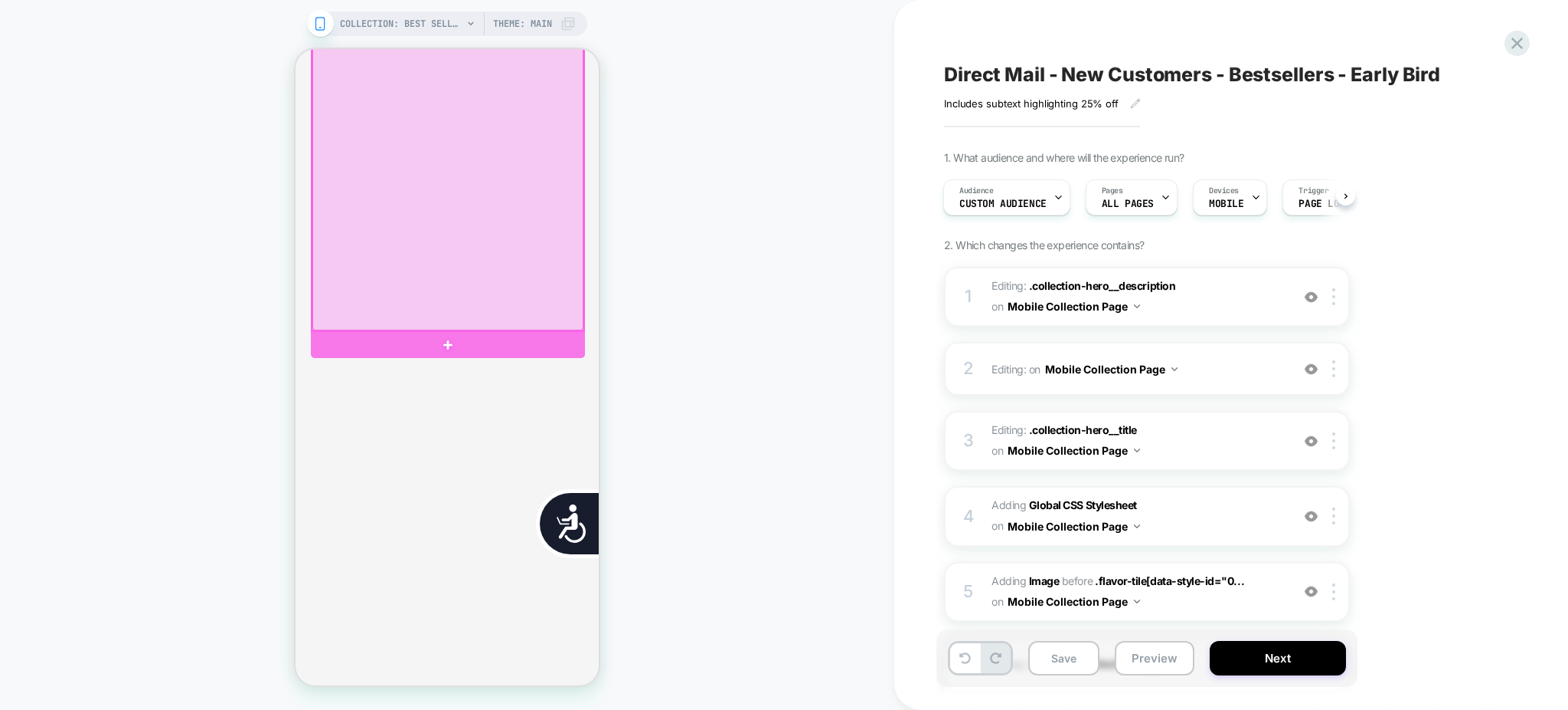
click at [462, 243] on div at bounding box center [448, 186] width 271 height 288
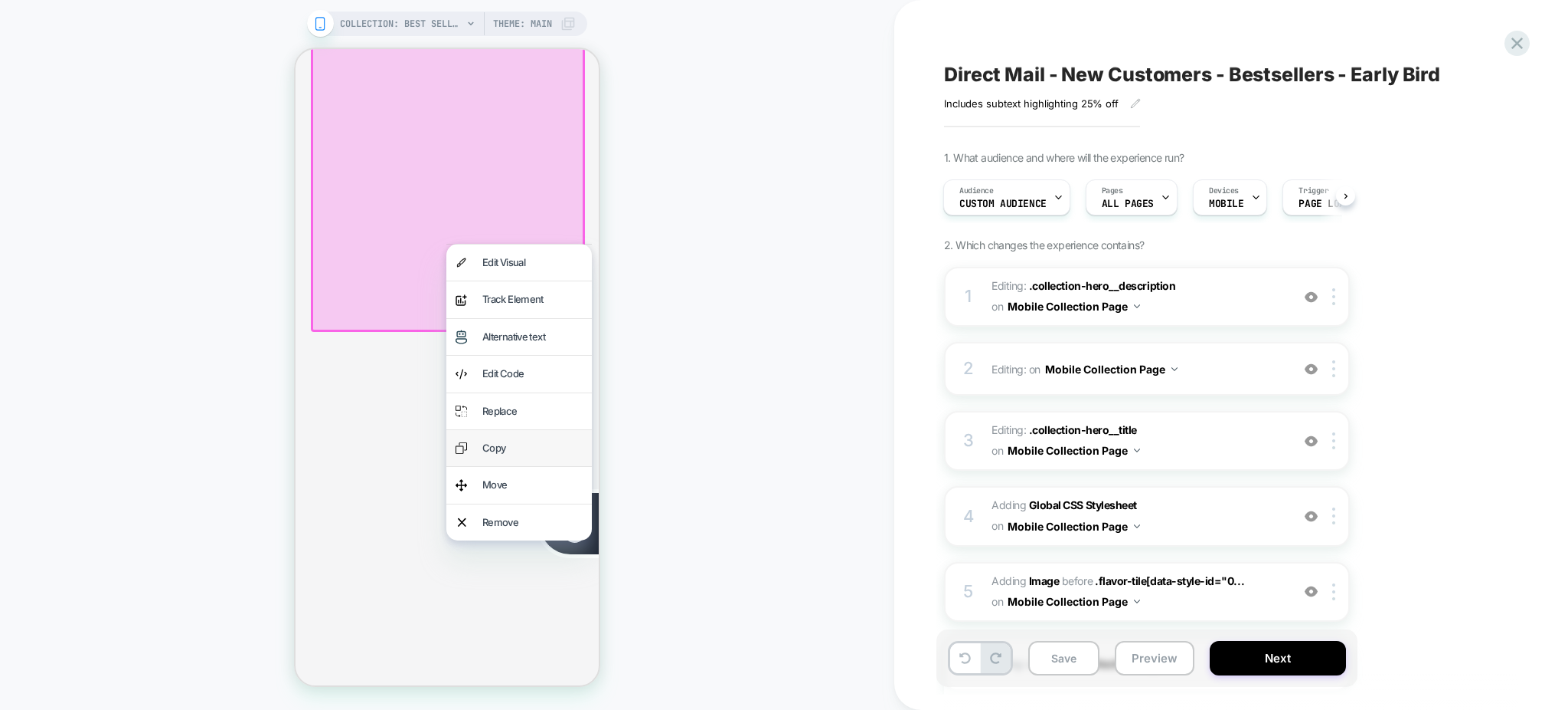
scroll to position [0, 621]
click at [498, 517] on div "Remove" at bounding box center [532, 522] width 100 height 18
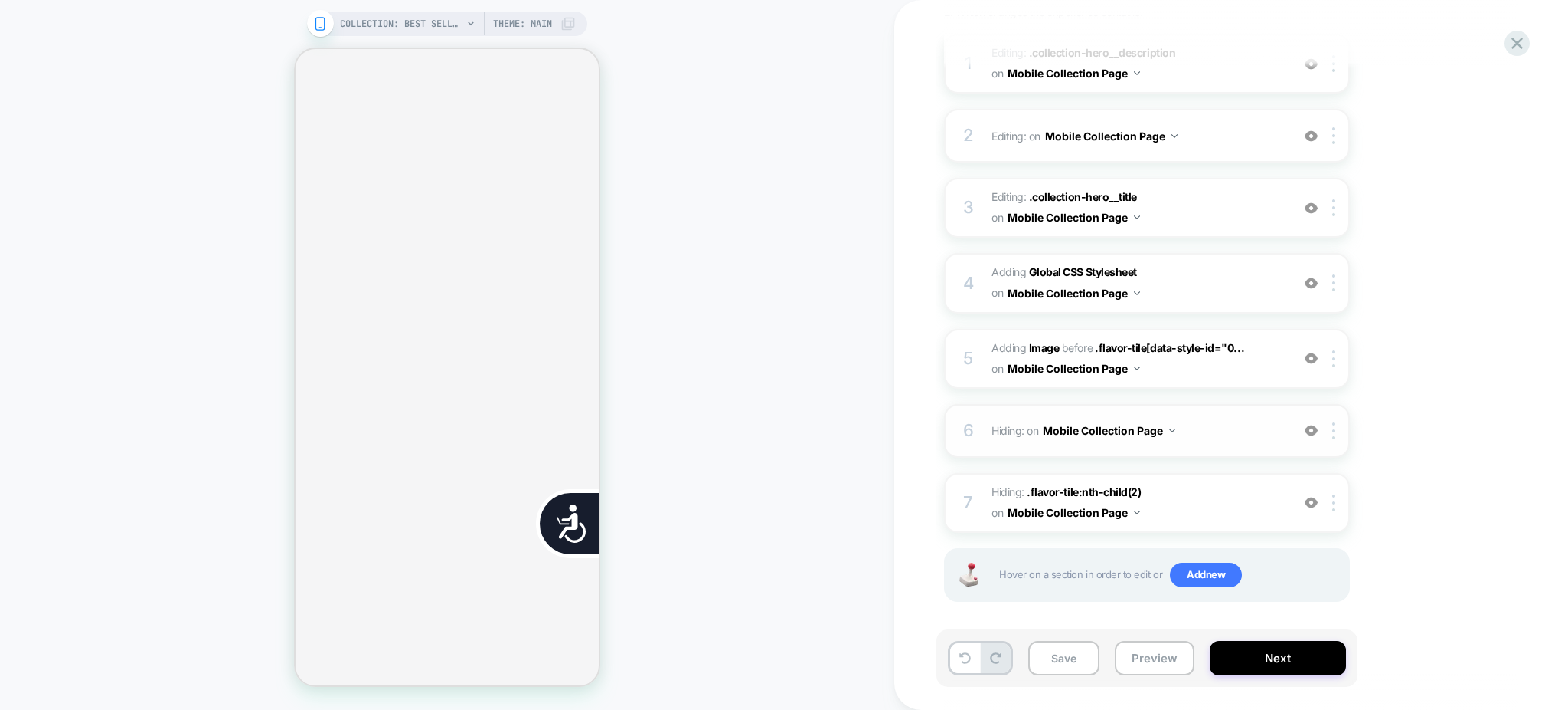
scroll to position [0, 0]
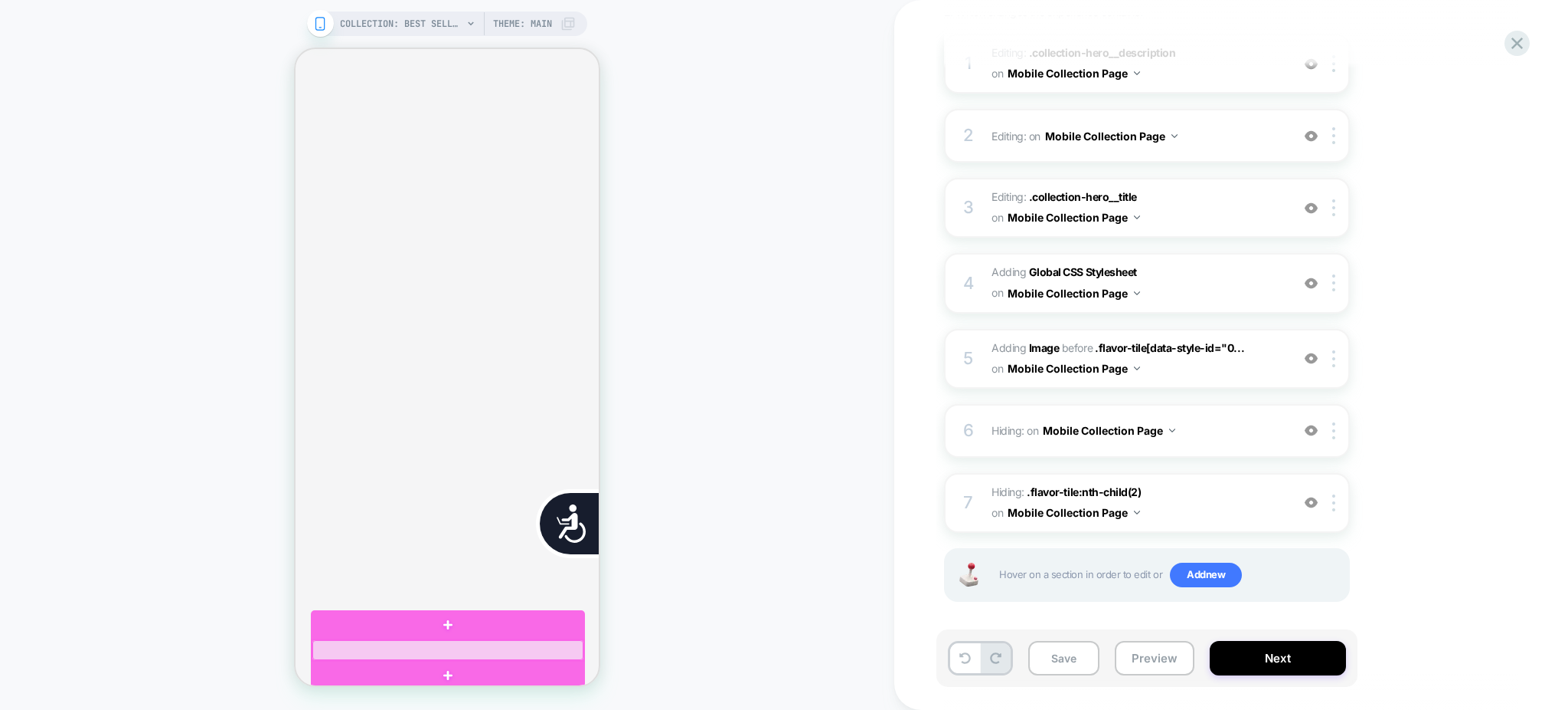
click at [394, 651] on div at bounding box center [448, 649] width 271 height 20
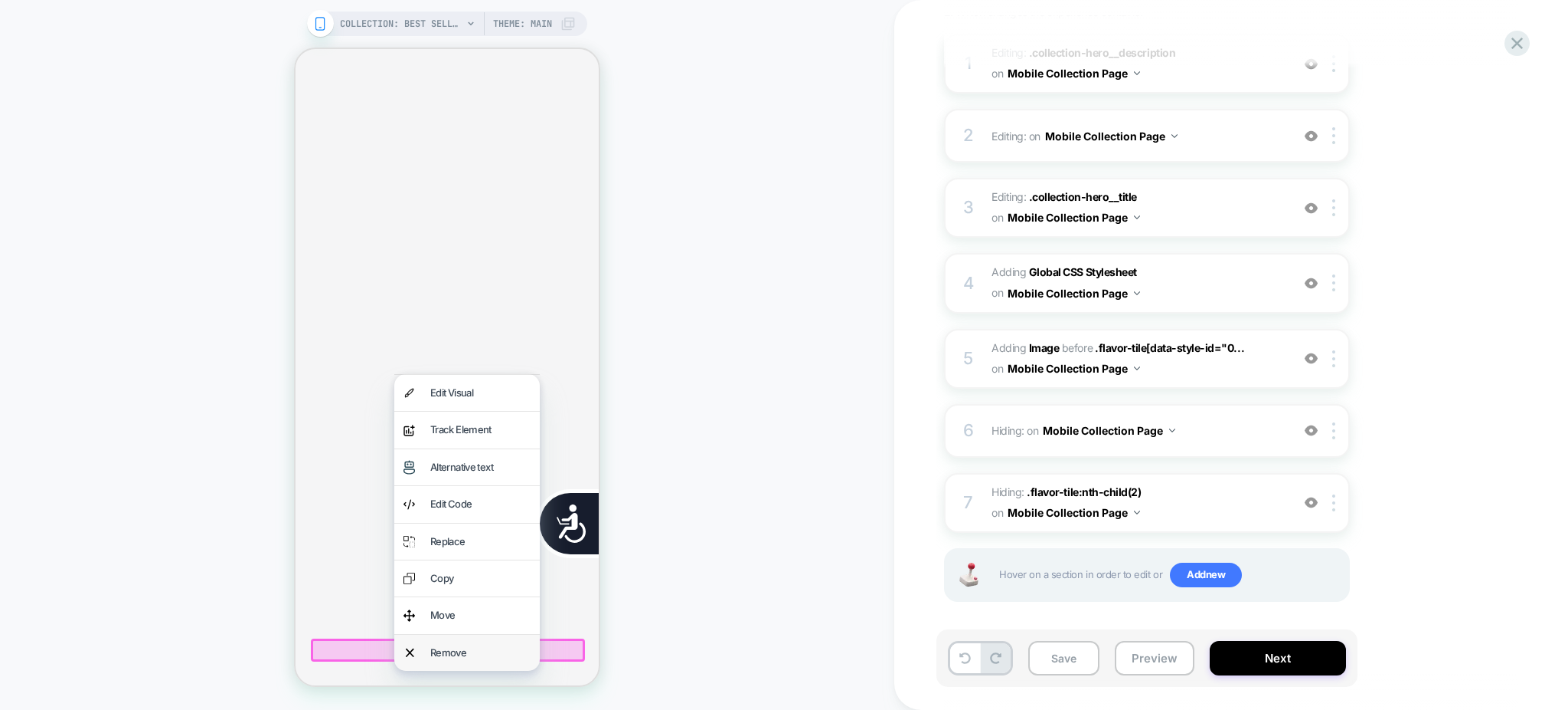
click at [430, 645] on div "Remove" at bounding box center [480, 653] width 100 height 18
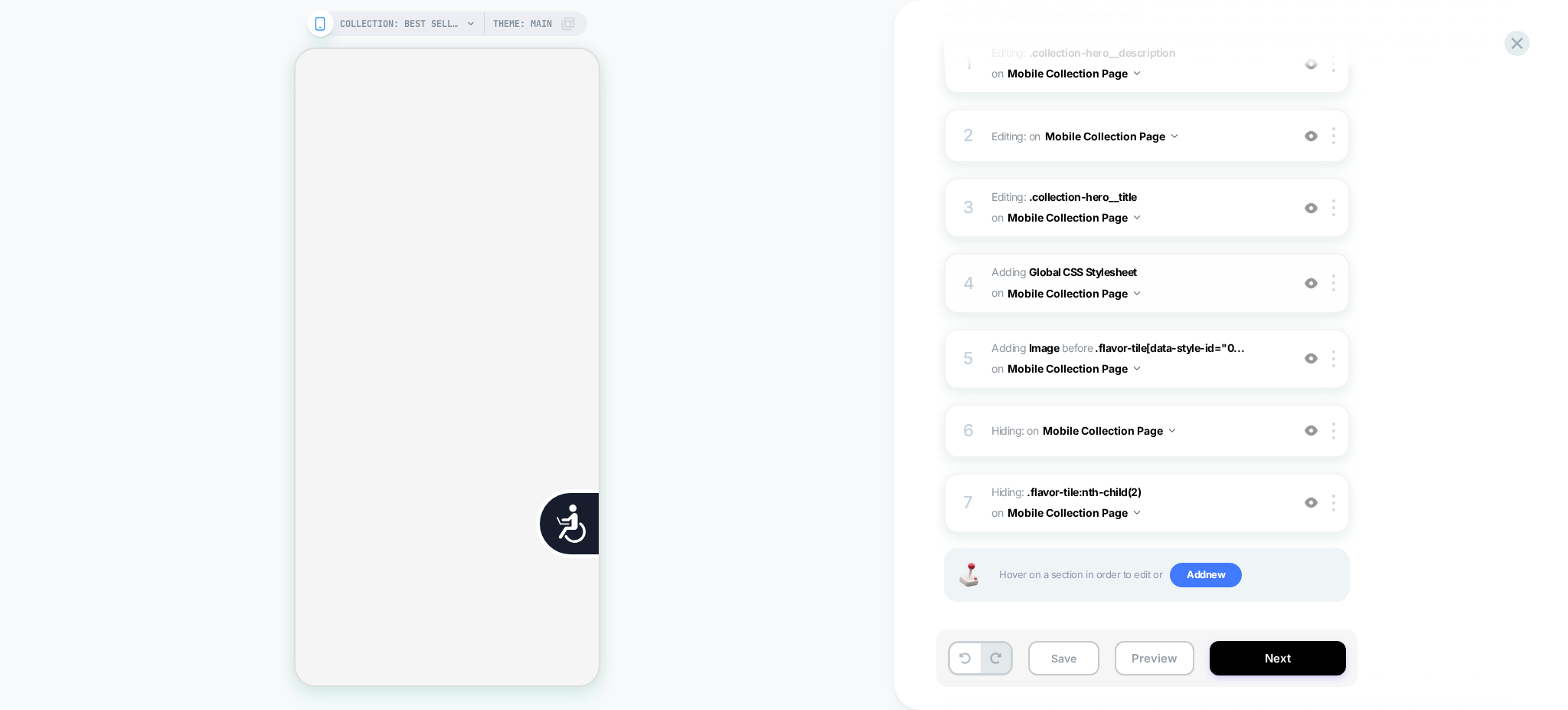
click at [1182, 293] on span "Adding Global CSS Stylesheet on Mobile Collection Page" at bounding box center [1137, 282] width 292 height 41
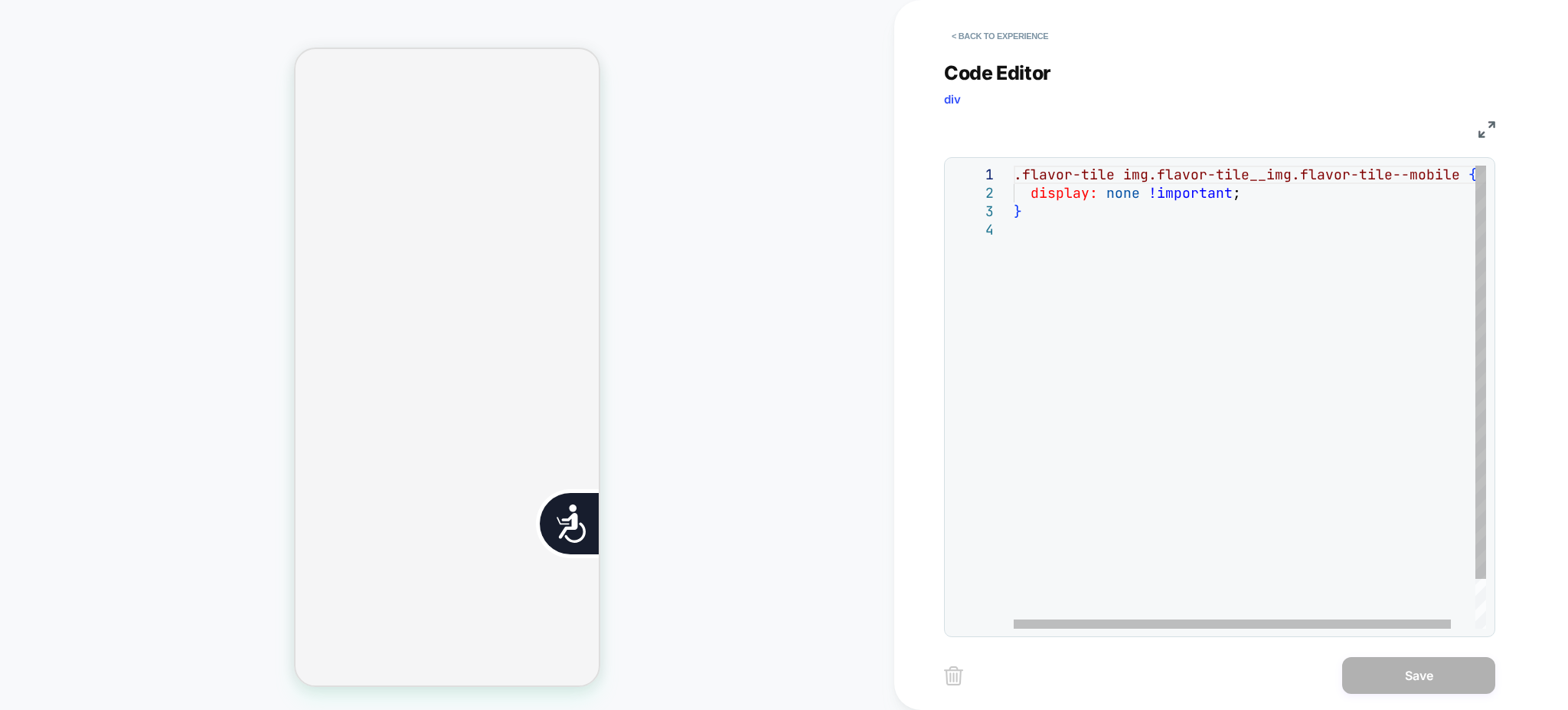
click at [1204, 344] on div ".flavor-tile img.flavor-tile__img.flavor-tile--mobile { display: none !importan…" at bounding box center [1263, 424] width 499 height 518
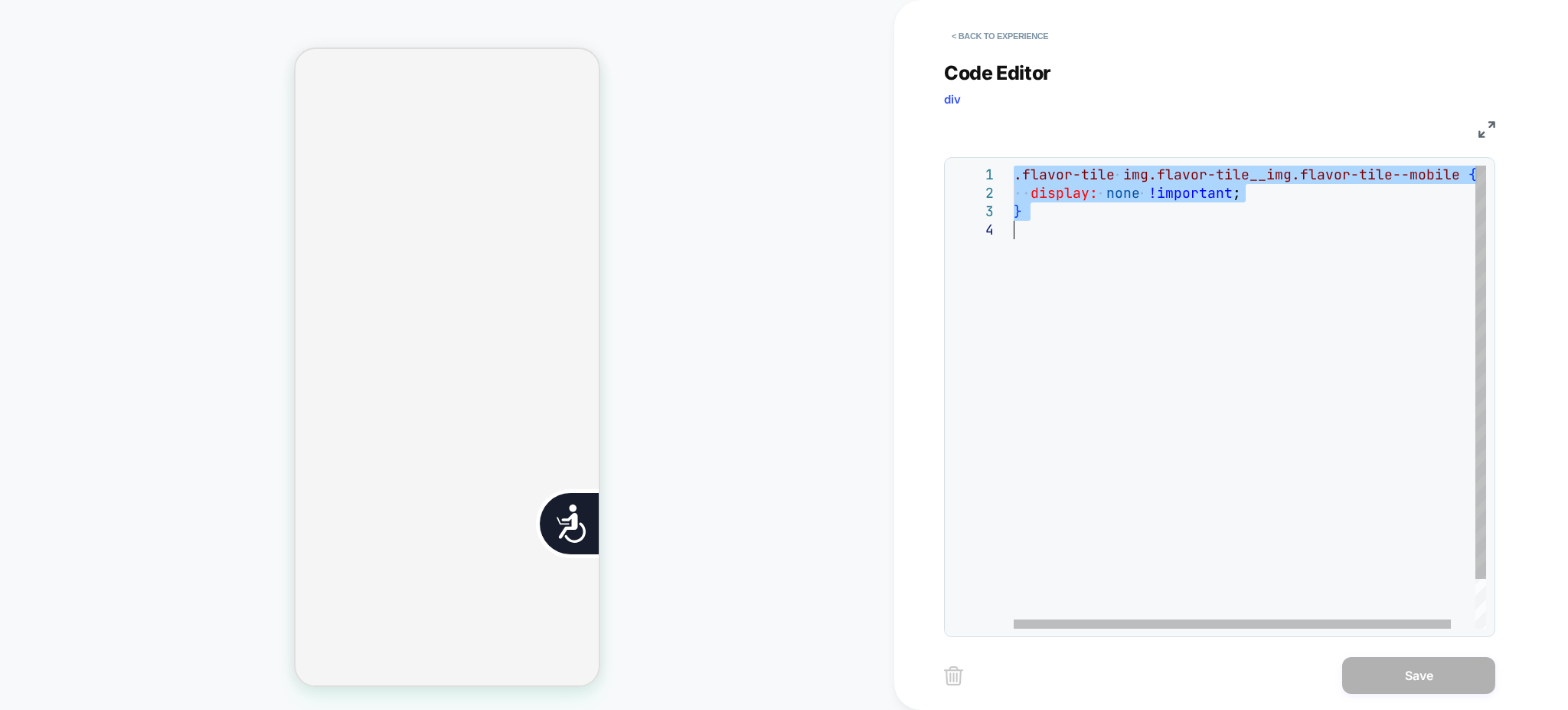
type textarea "**********"
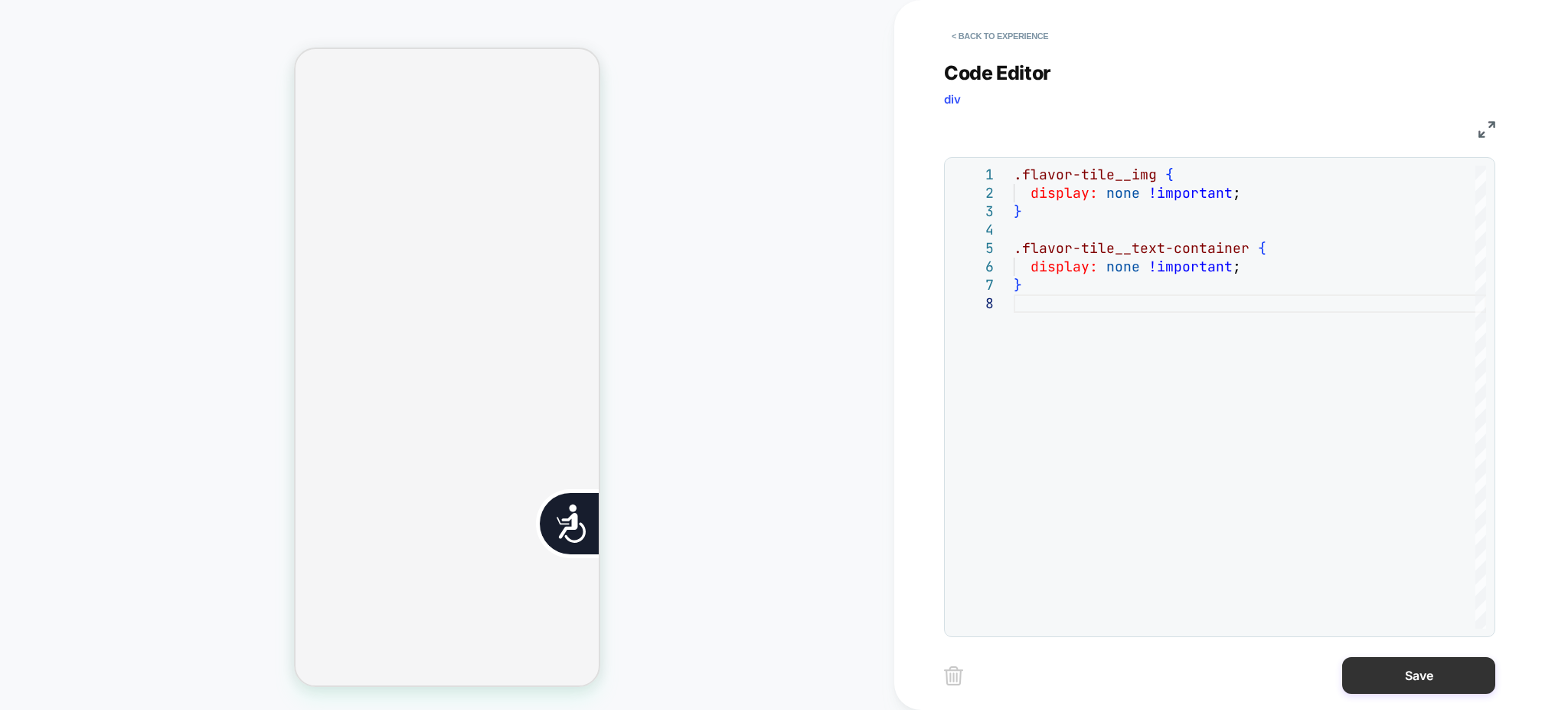
click at [1387, 678] on button "Save" at bounding box center [1419, 676] width 153 height 37
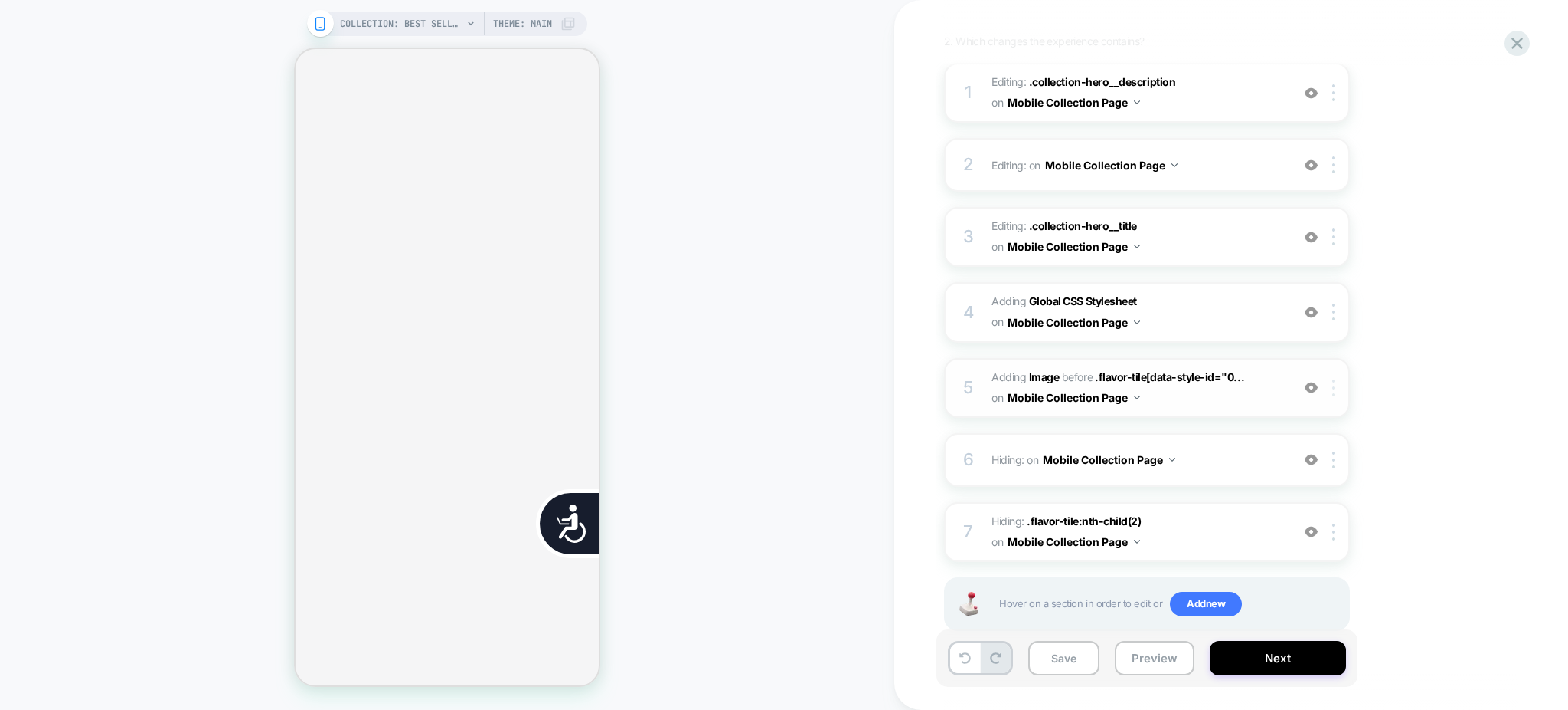
click at [1338, 387] on div at bounding box center [1336, 387] width 26 height 17
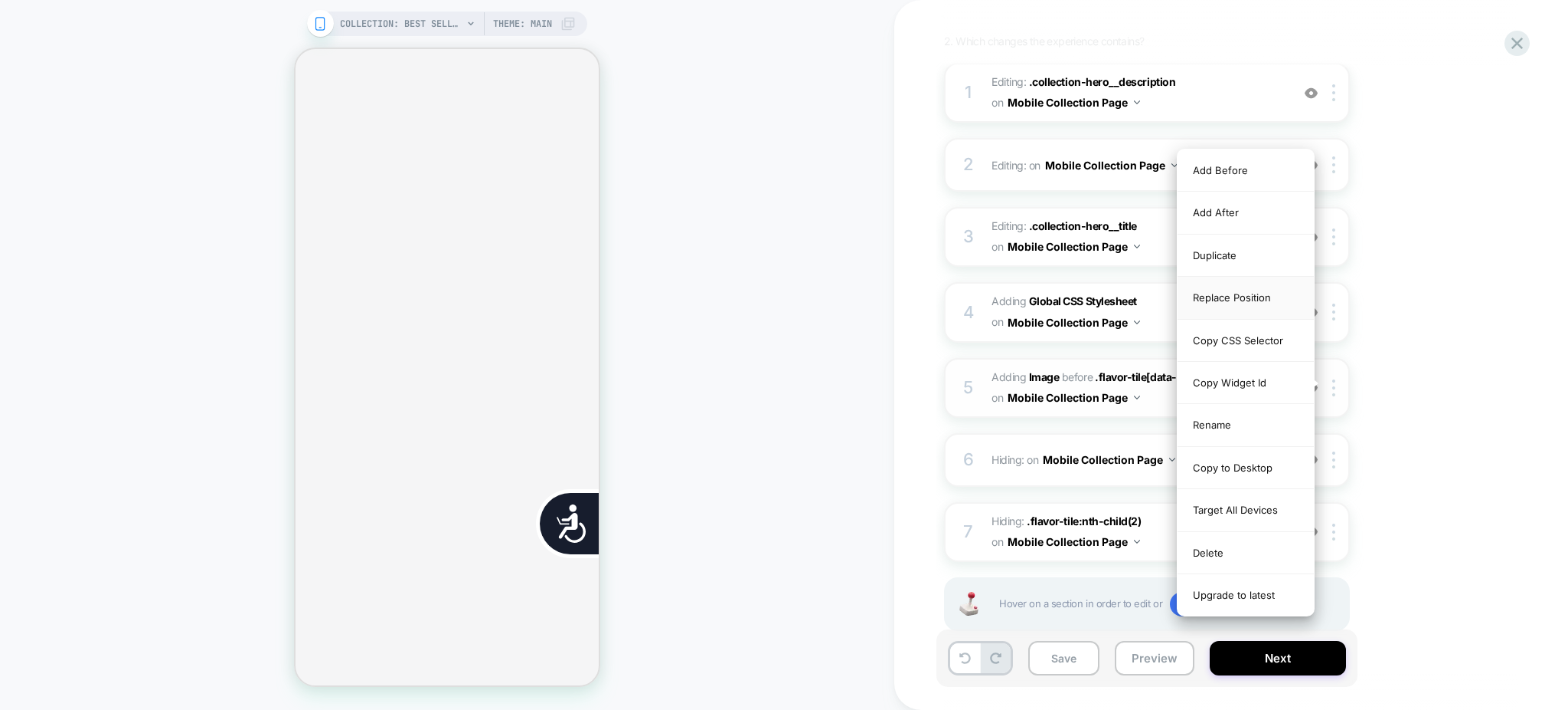
click at [1255, 297] on div "Replace Position" at bounding box center [1245, 298] width 137 height 42
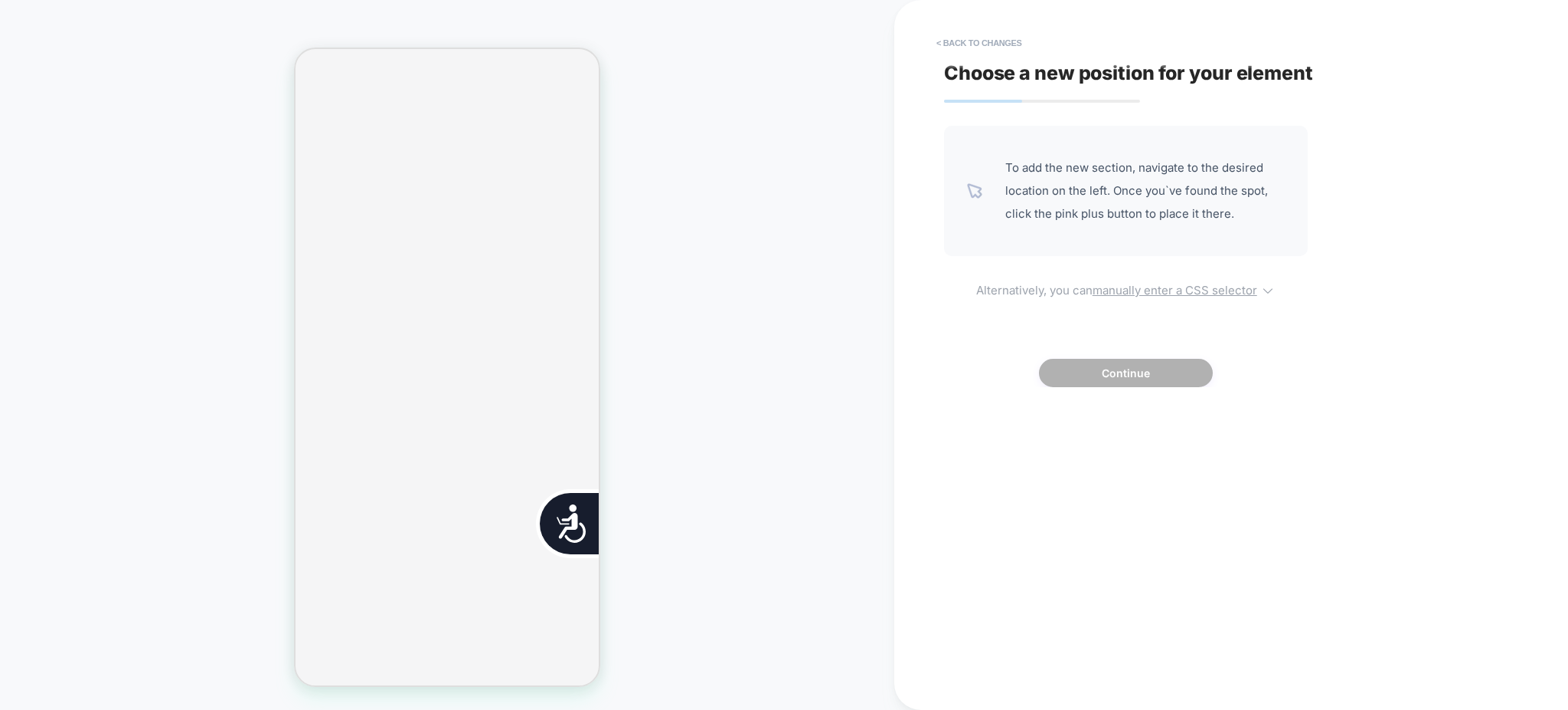
click at [1153, 286] on u "manually enter a CSS selector" at bounding box center [1175, 290] width 165 height 15
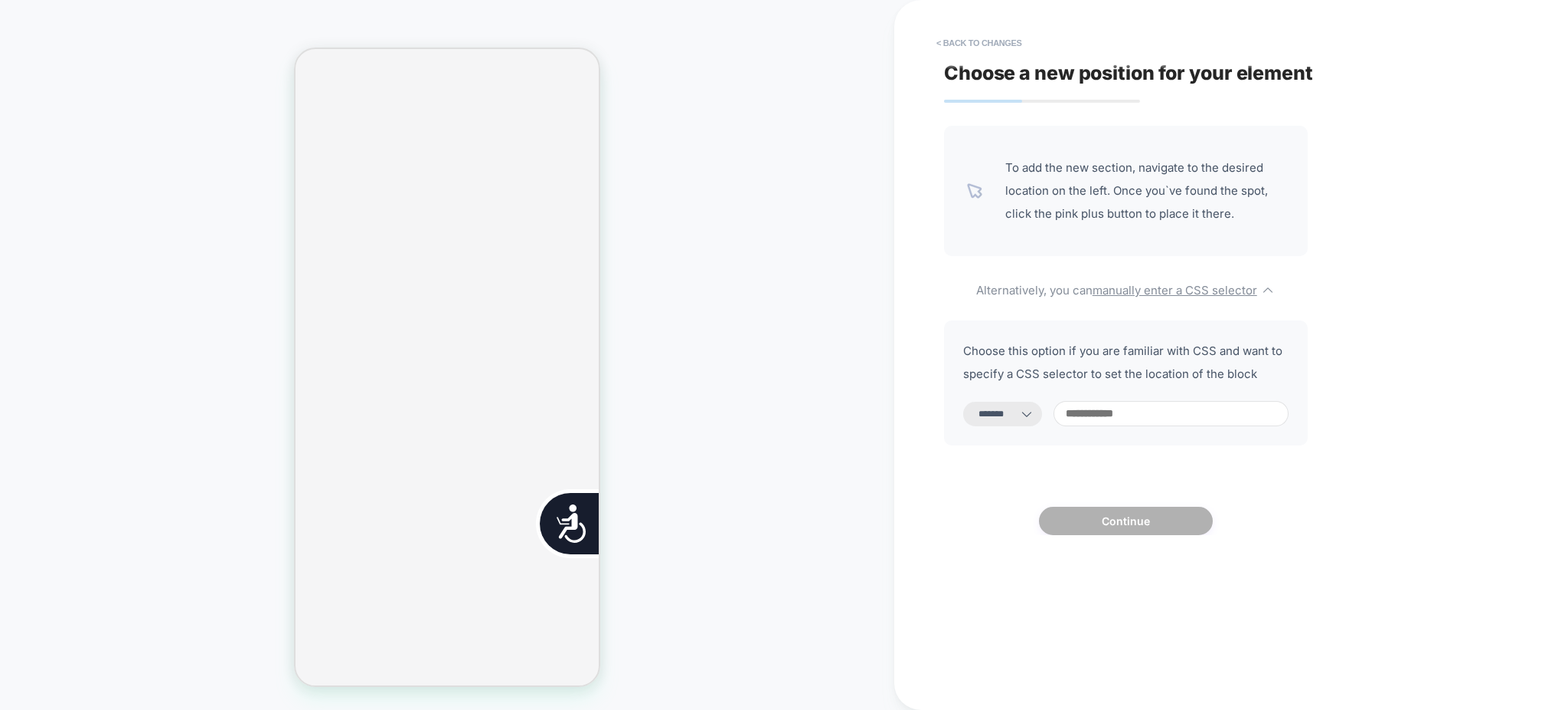
click at [1035, 410] on icon at bounding box center [1026, 413] width 15 height 15
click at [1011, 400] on div "**********" at bounding box center [1126, 413] width 325 height 26
click at [1013, 412] on select "**********" at bounding box center [1002, 414] width 78 height 25
select select "*********"
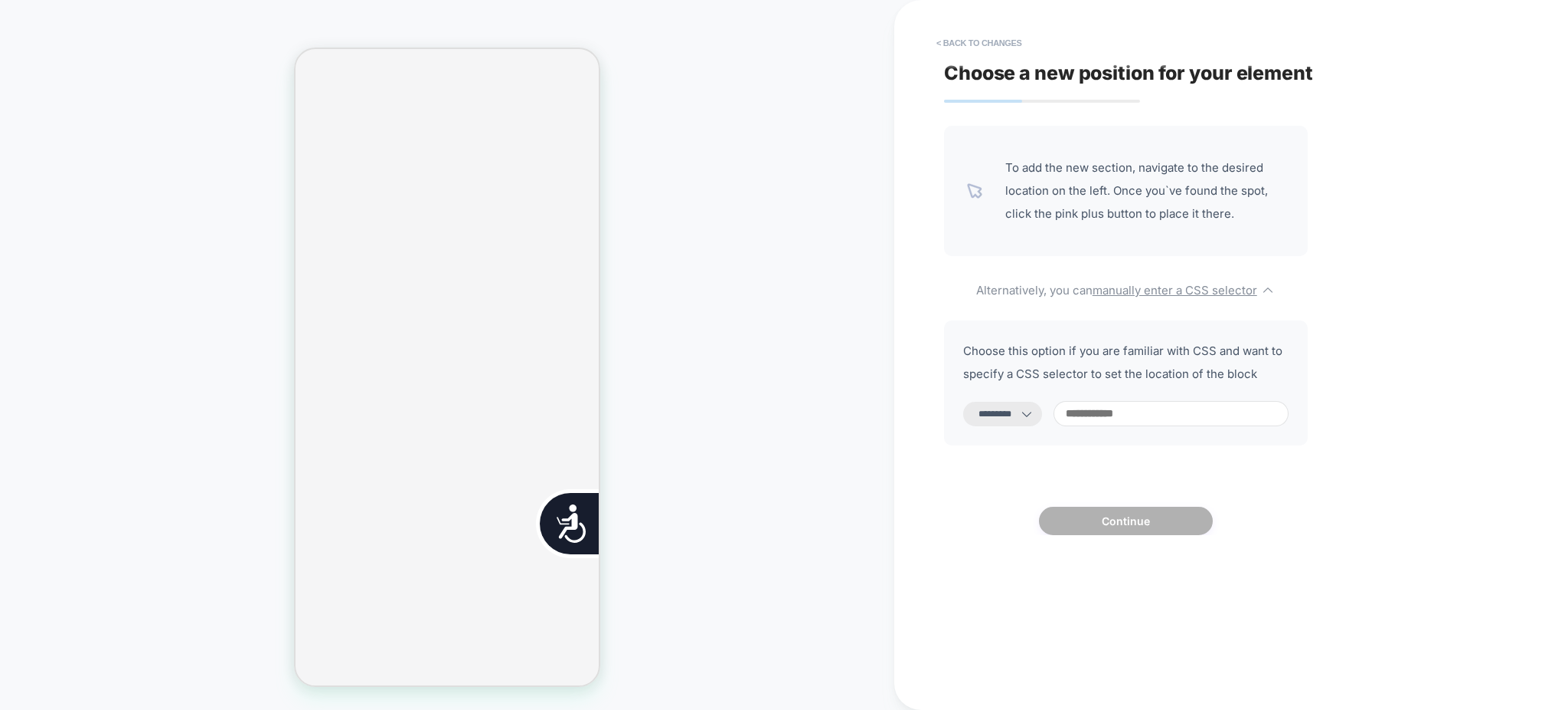
click at [963, 401] on select "**********" at bounding box center [1002, 414] width 78 height 25
click at [1135, 414] on input at bounding box center [1170, 413] width 235 height 26
paste input "**********"
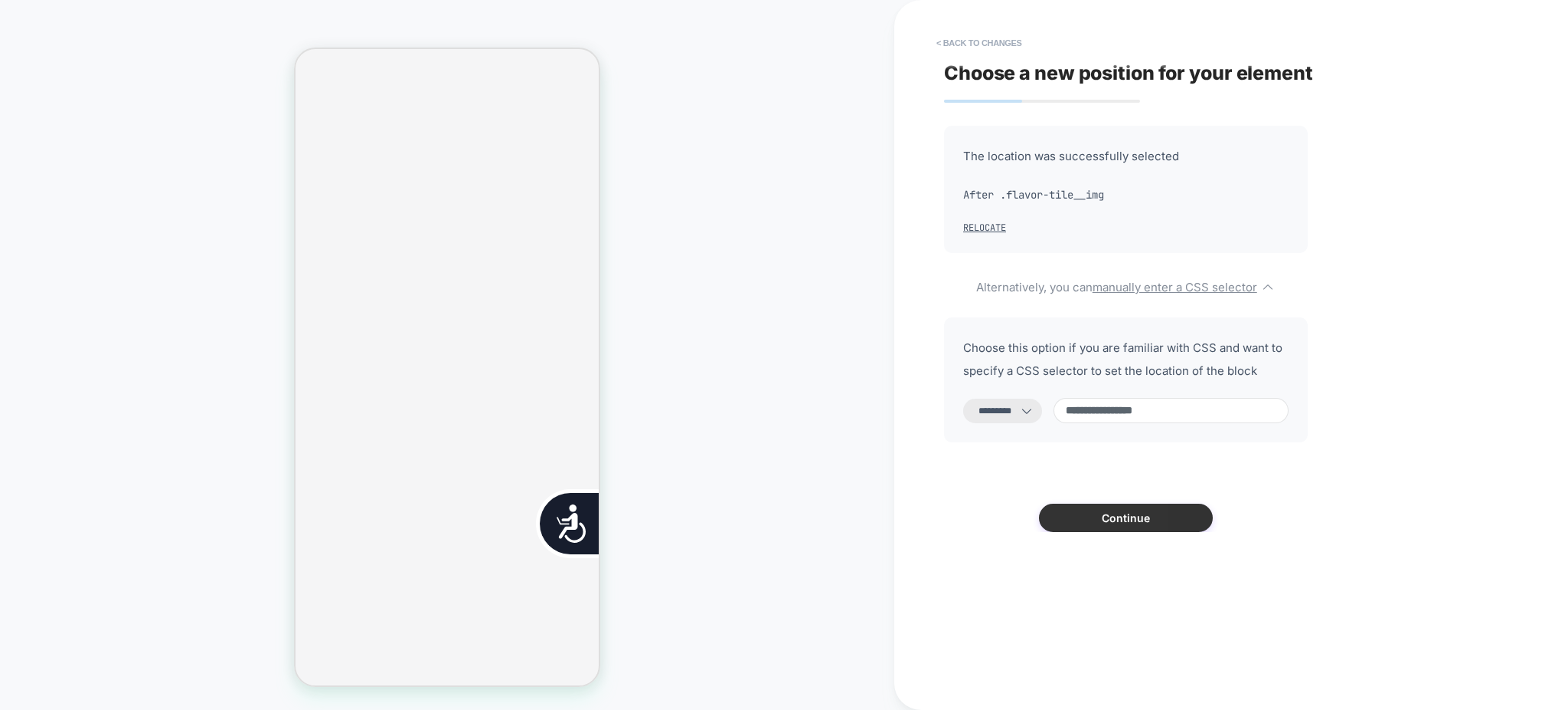
scroll to position [727, 0]
type input "**********"
click at [1157, 522] on button "Continue" at bounding box center [1126, 518] width 174 height 28
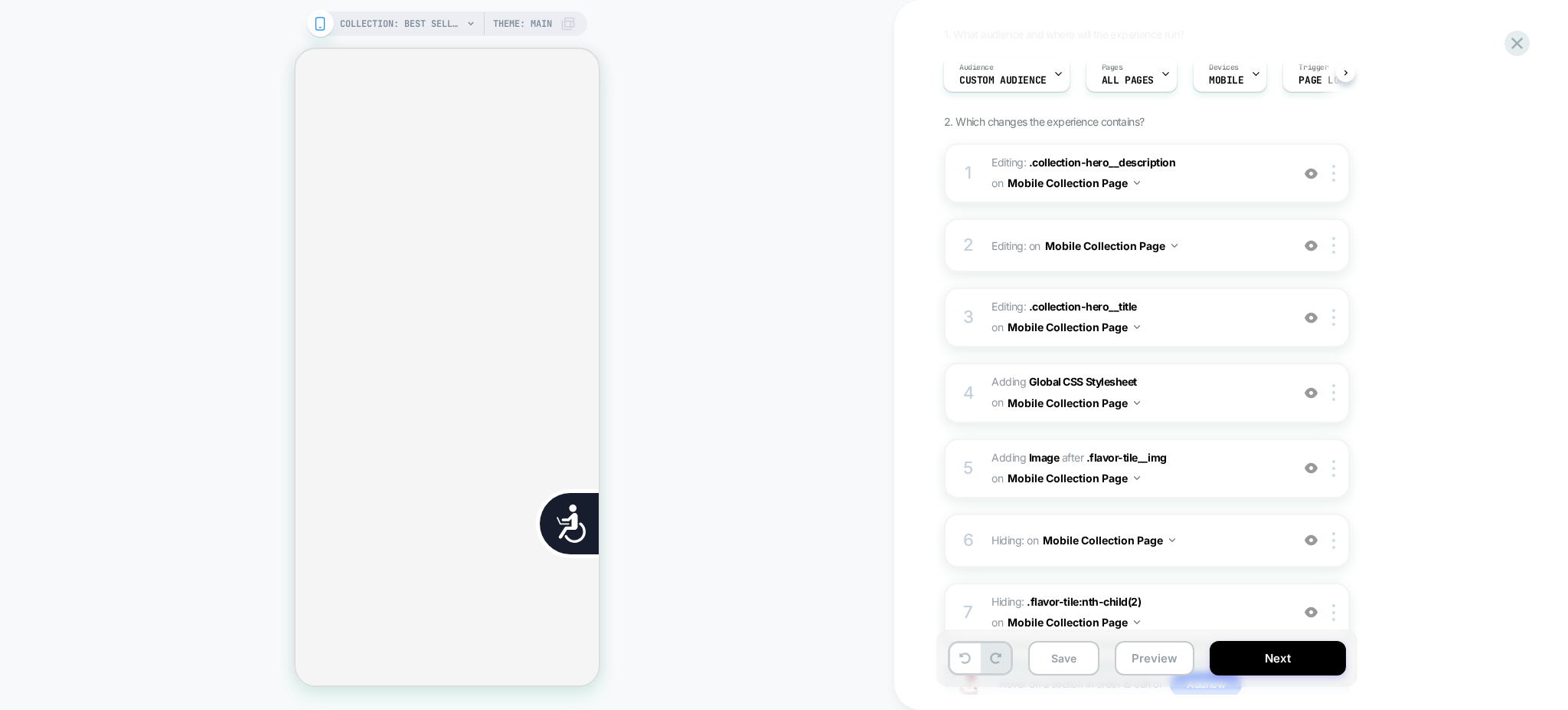
scroll to position [233, 0]
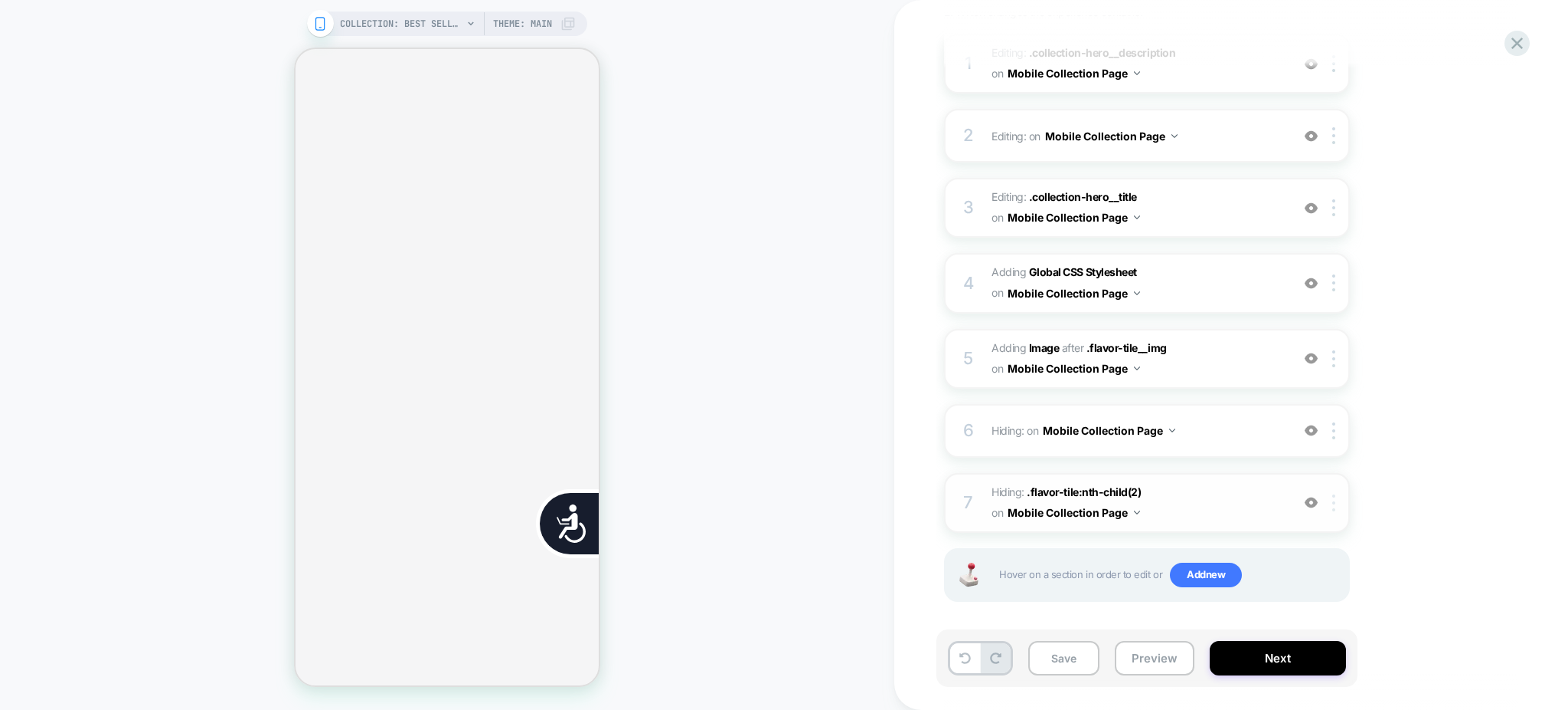
click at [1328, 496] on div at bounding box center [1336, 502] width 26 height 17
click at [1337, 494] on div at bounding box center [1336, 502] width 26 height 17
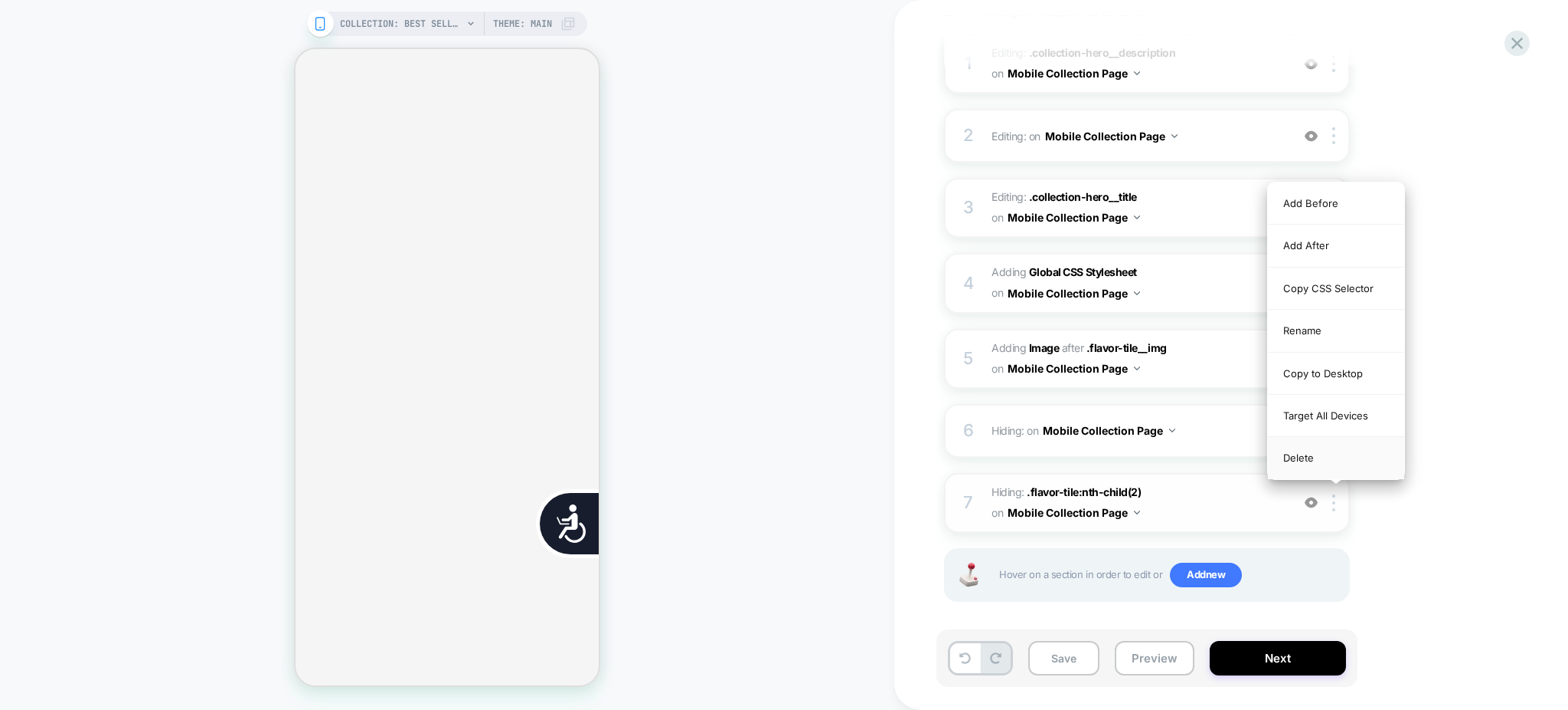
click at [1312, 455] on div "Delete" at bounding box center [1336, 457] width 137 height 41
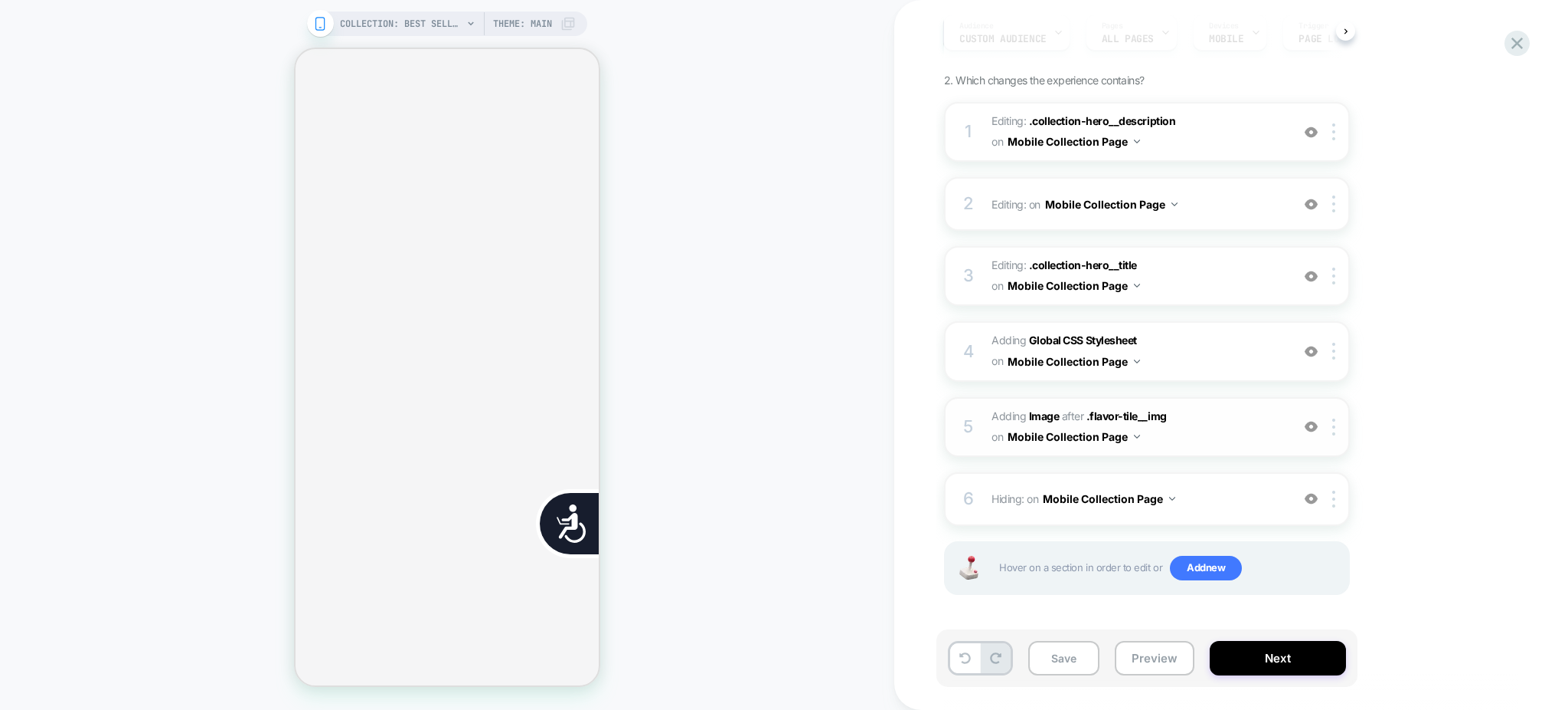
scroll to position [158, 0]
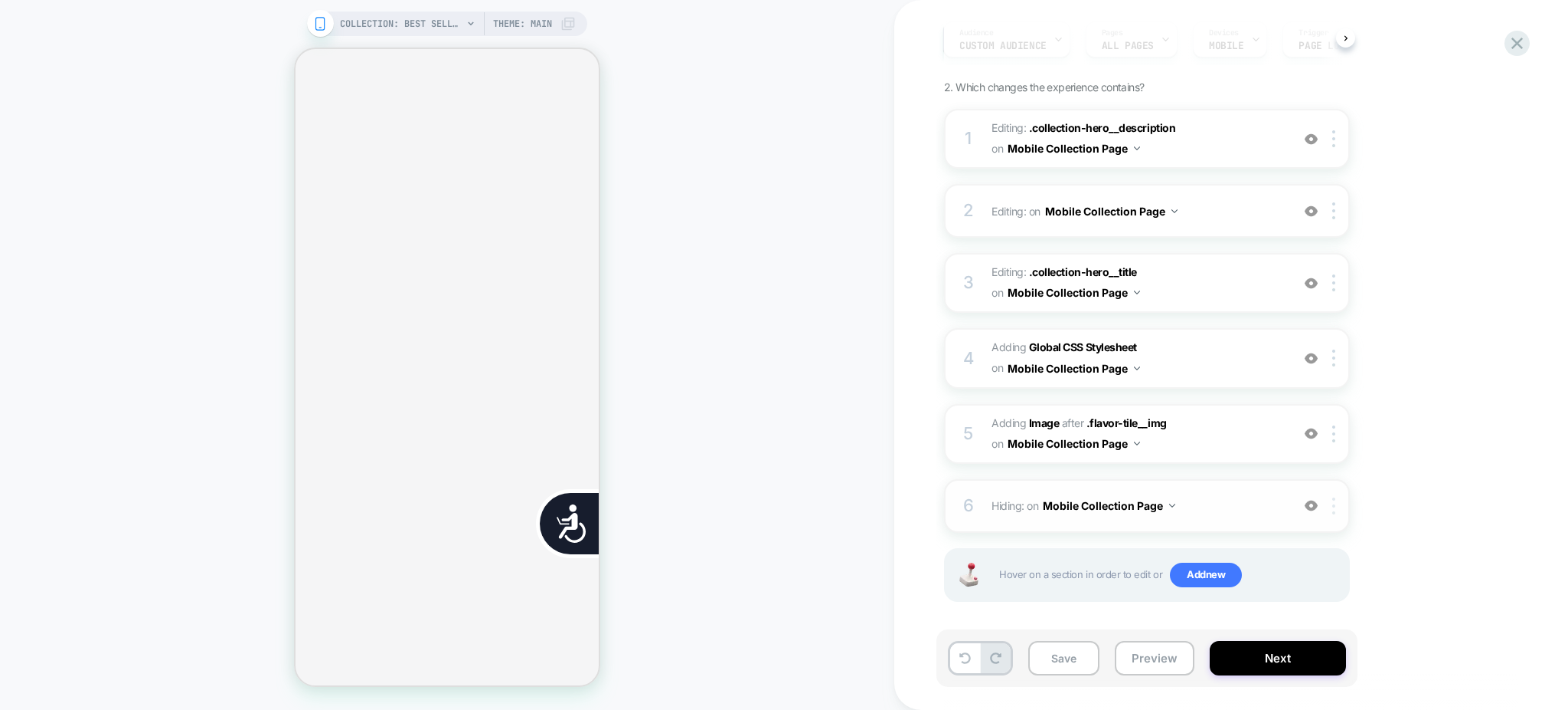
click at [1326, 501] on div at bounding box center [1336, 505] width 26 height 17
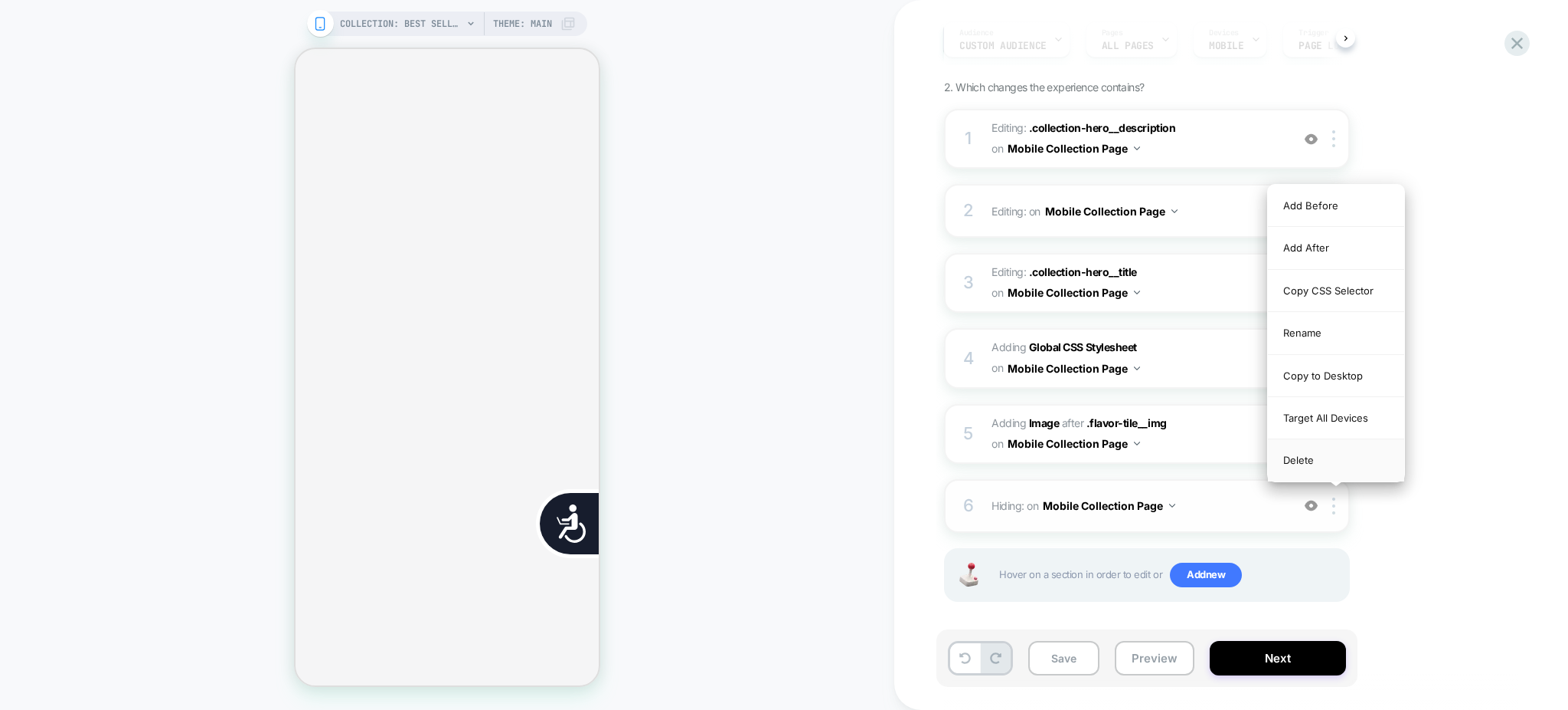
click at [1305, 462] on div "Delete" at bounding box center [1336, 460] width 137 height 41
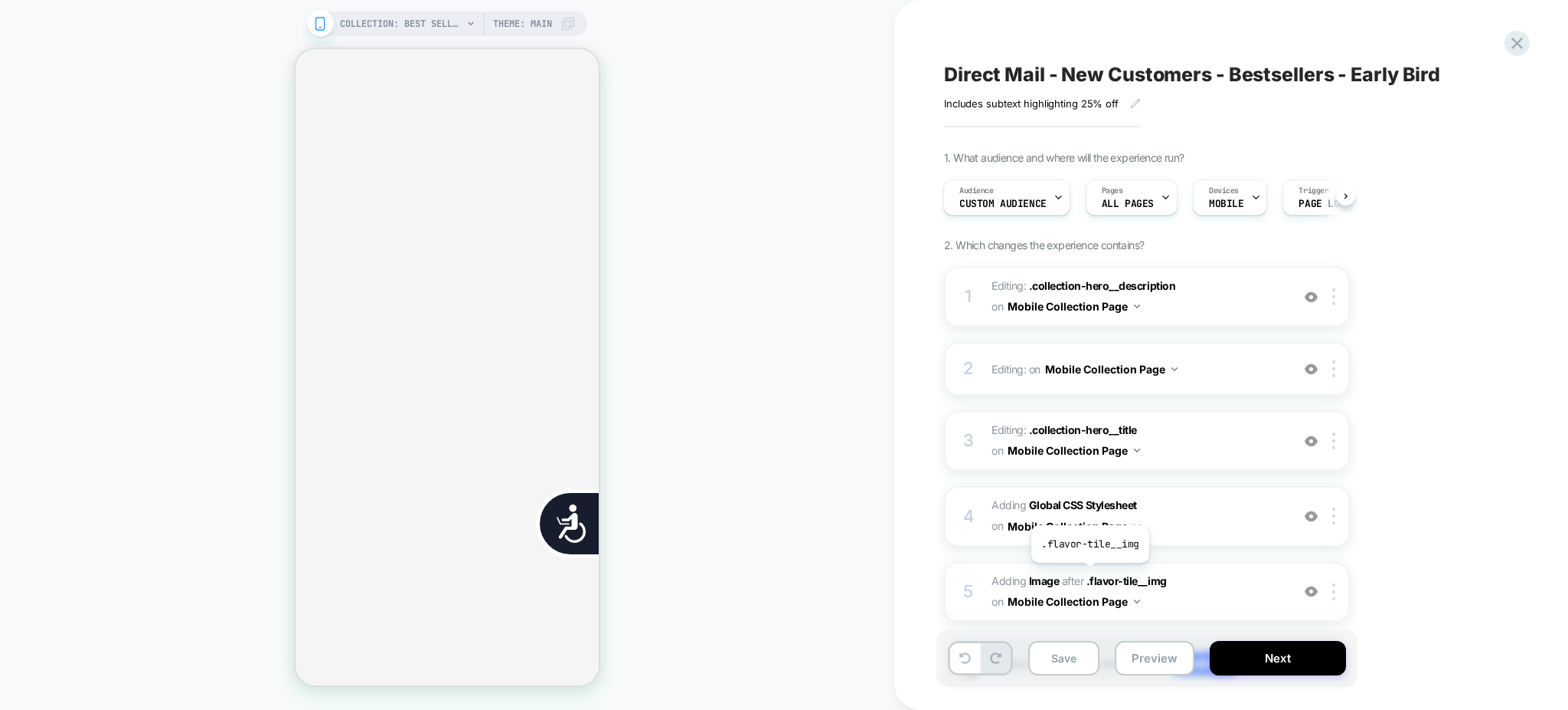
scroll to position [90, 0]
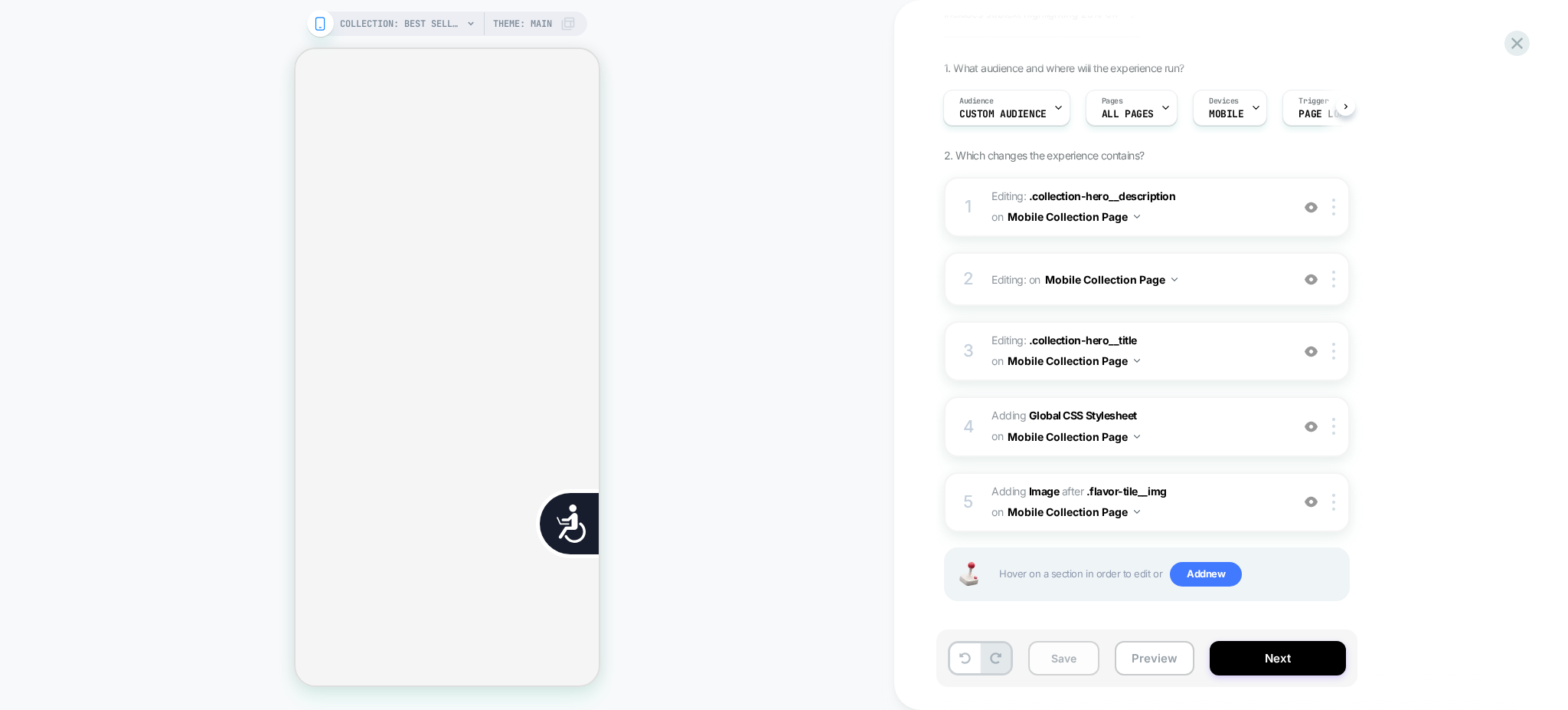
click at [1074, 649] on button "Save" at bounding box center [1064, 657] width 71 height 34
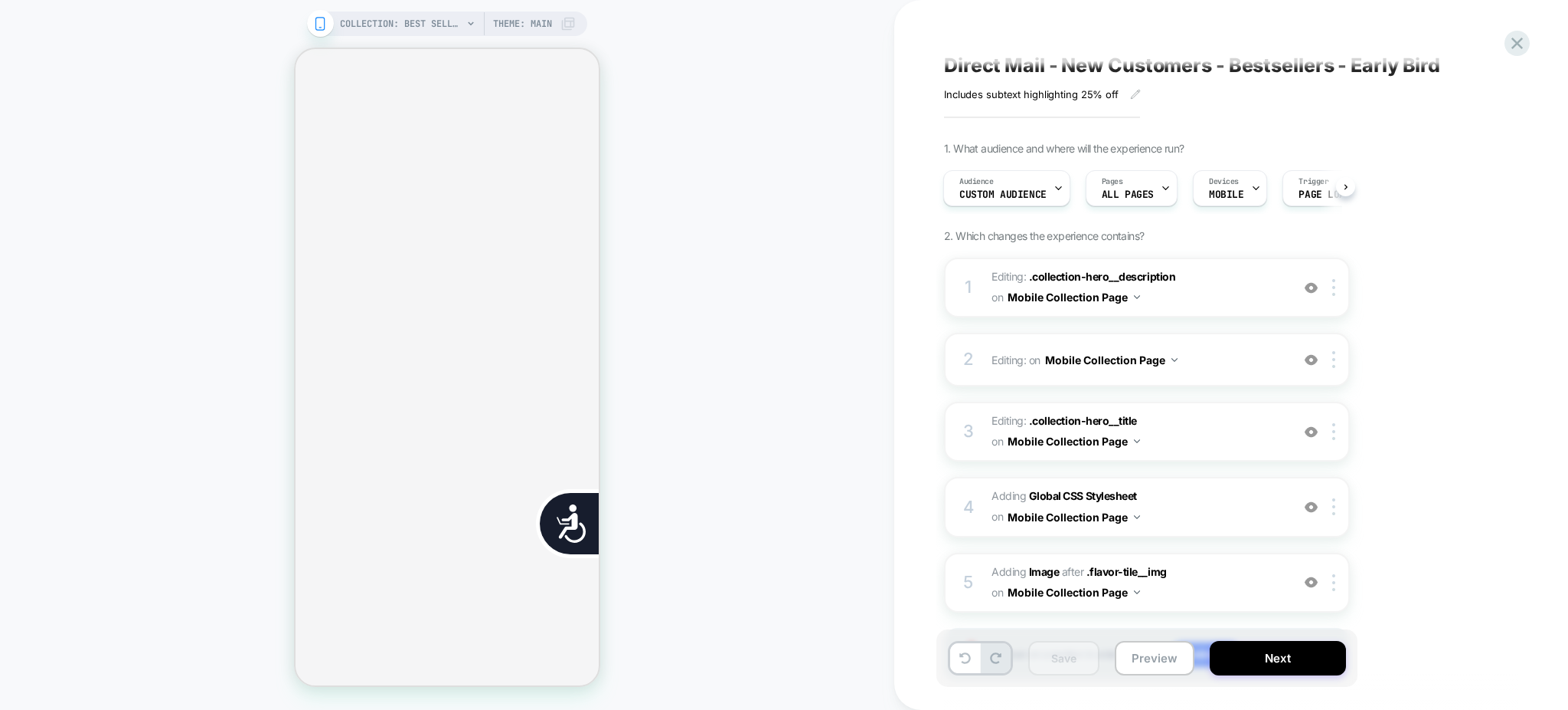
scroll to position [0, 0]
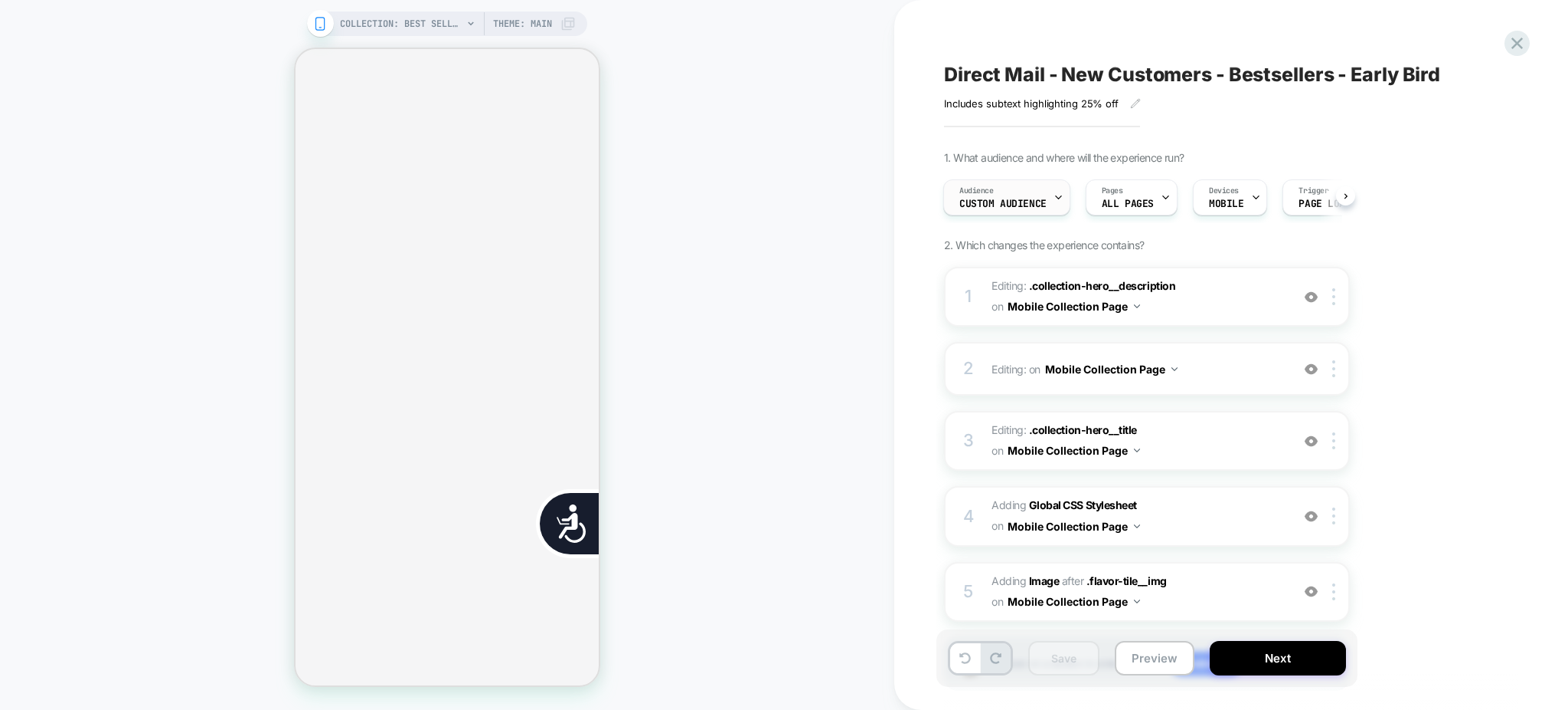
click at [1054, 194] on icon at bounding box center [1058, 197] width 10 height 10
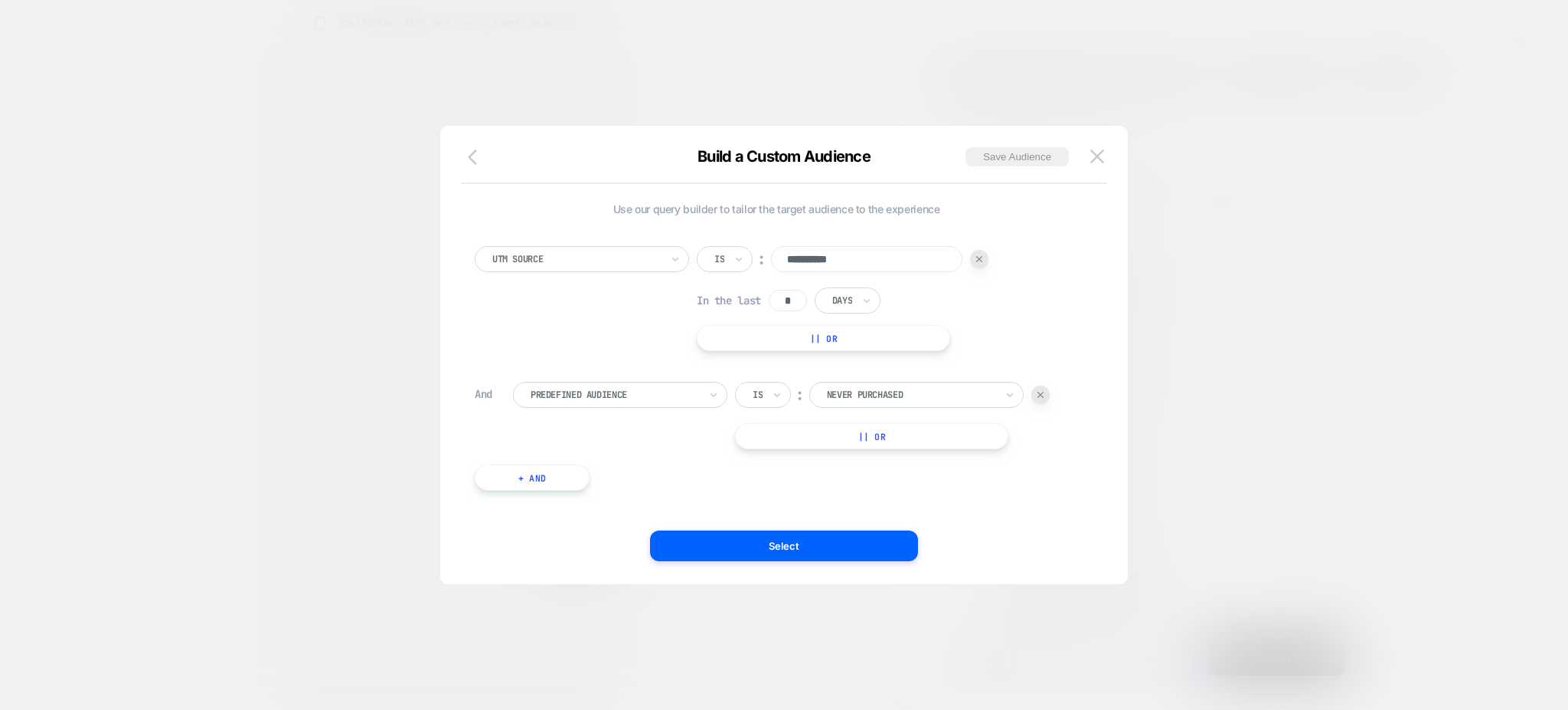
click at [468, 152] on icon "button" at bounding box center [477, 157] width 19 height 19
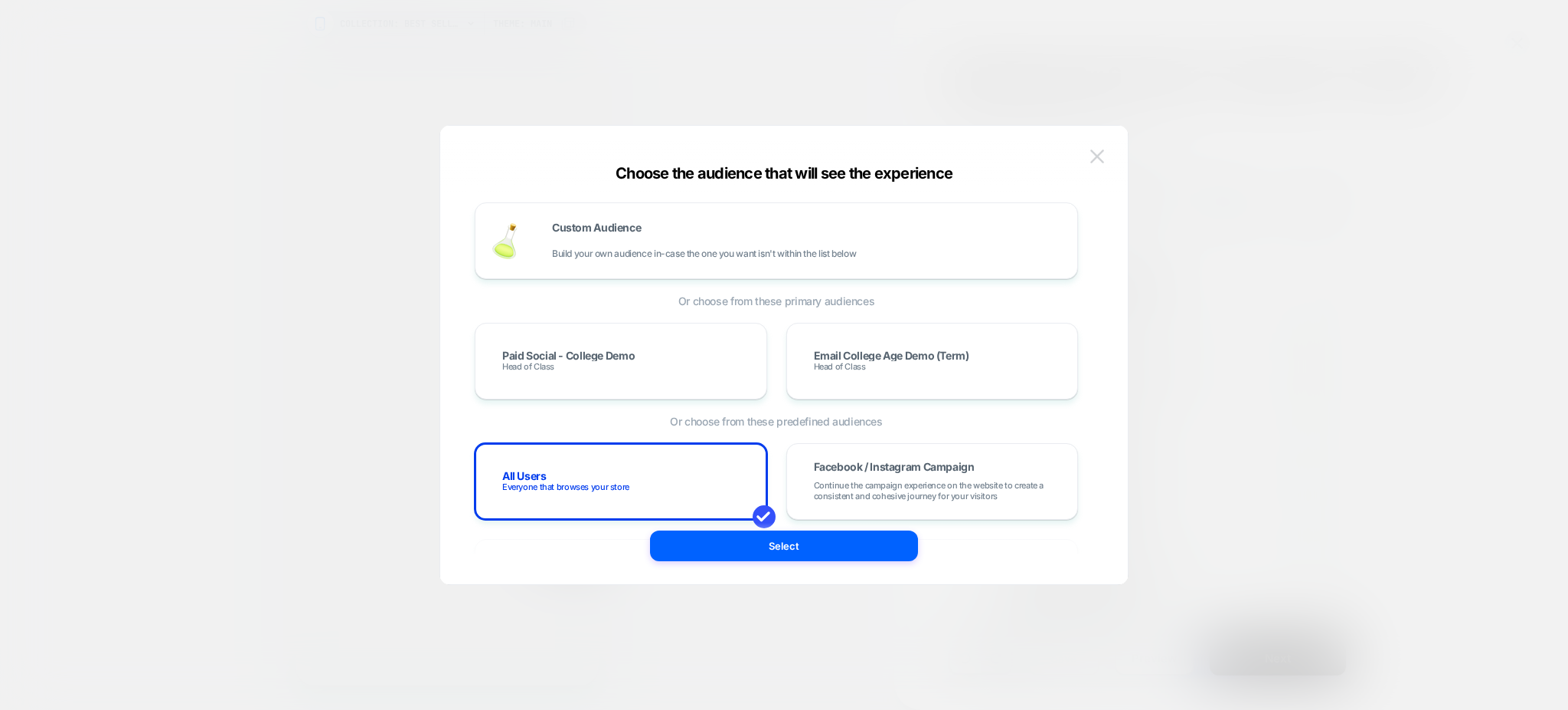
click at [1091, 155] on img at bounding box center [1097, 155] width 14 height 13
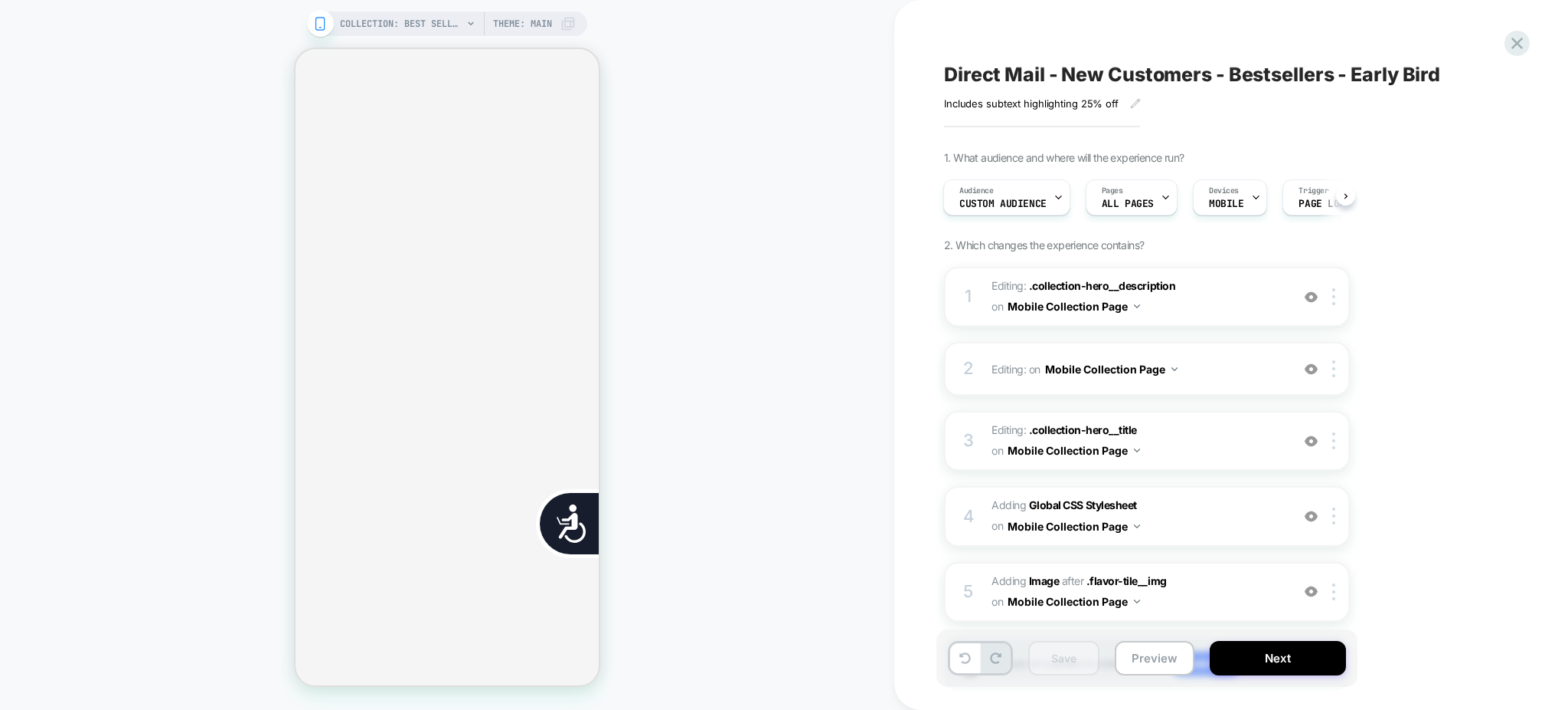
click at [1189, 66] on span "Direct Mail - New Customers - Bestsellers - Early Bird" at bounding box center [1192, 74] width 496 height 23
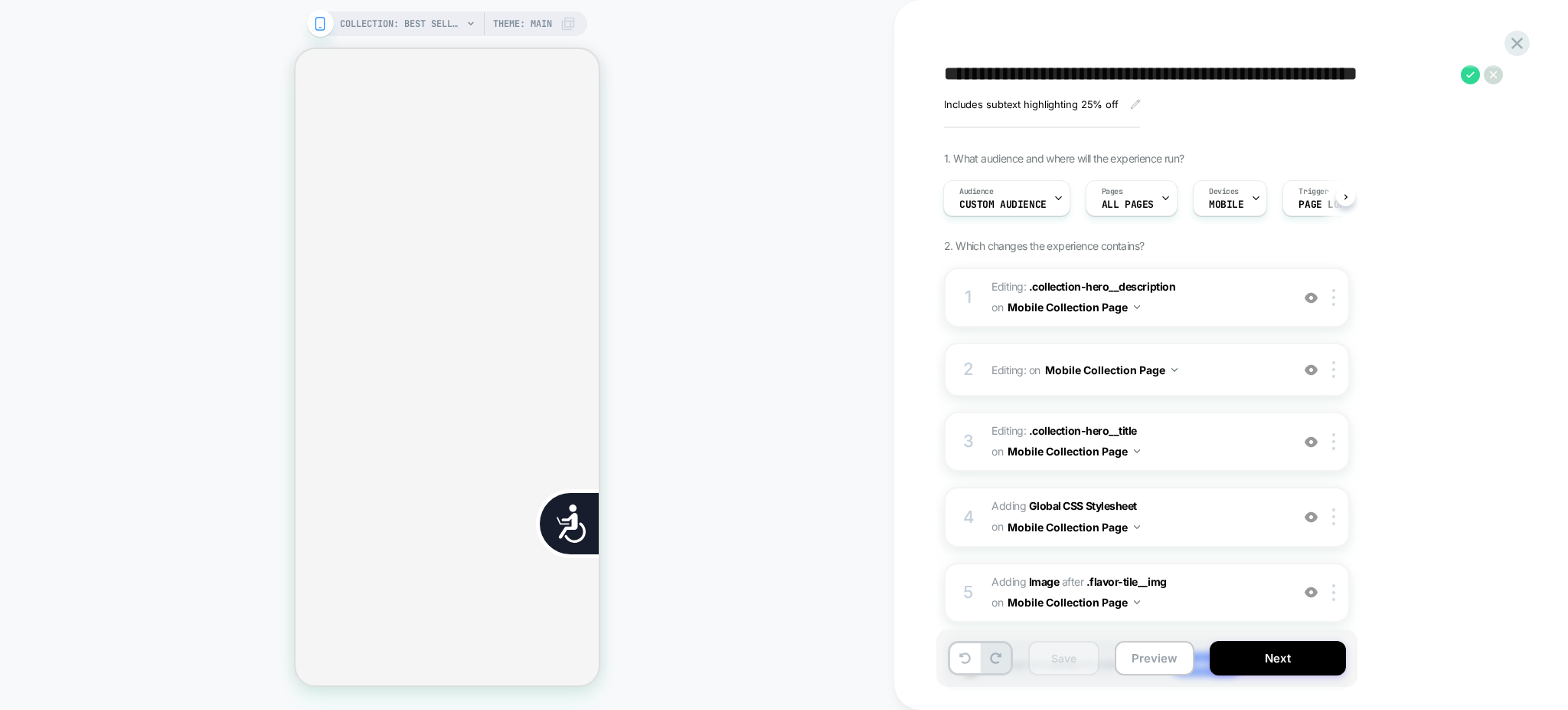
click at [1189, 66] on textarea "**********" at bounding box center [1199, 74] width 509 height 24
click at [744, 36] on div "COLLECTION: Best Sellers (Category) COLLECTION: Best Sellers (Category) Theme: …" at bounding box center [447, 355] width 895 height 679
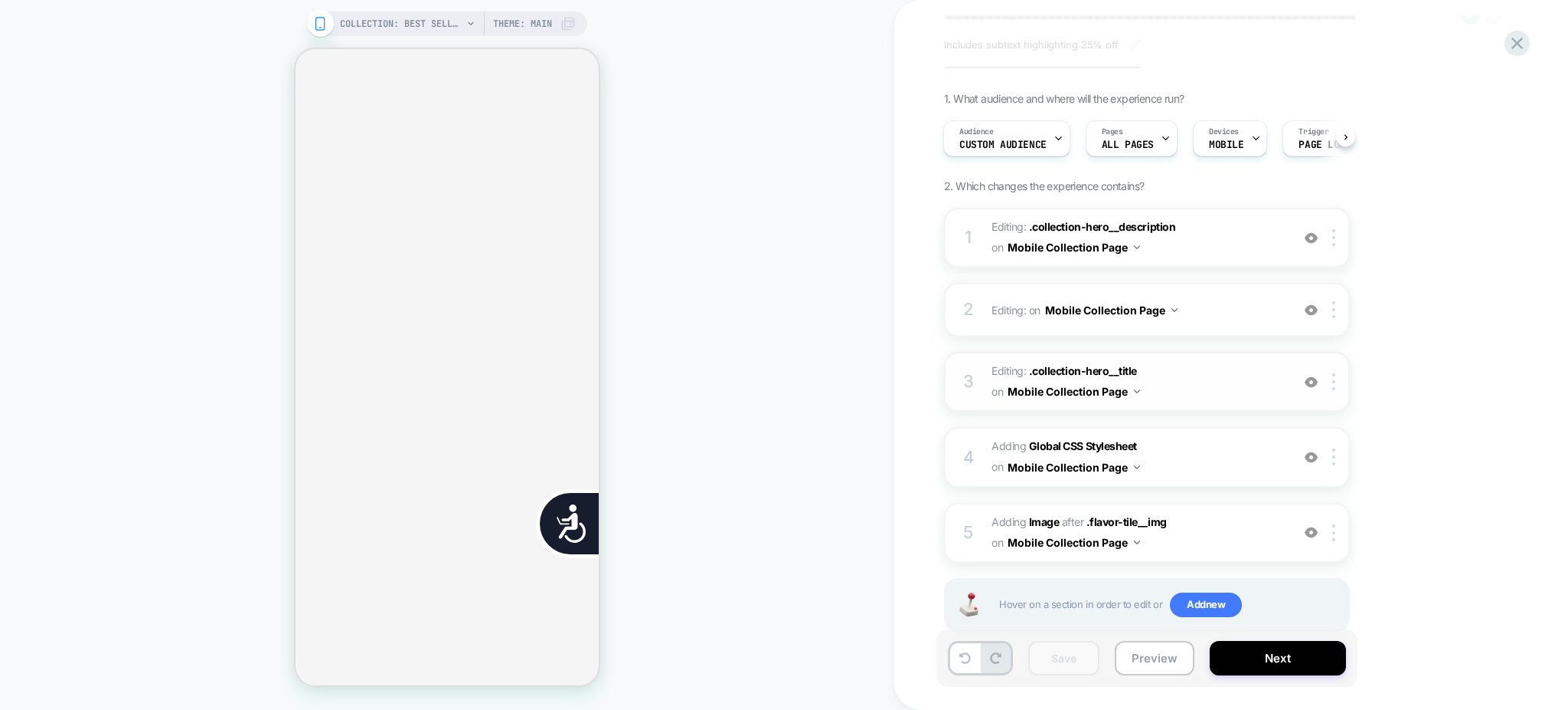
scroll to position [90, 0]
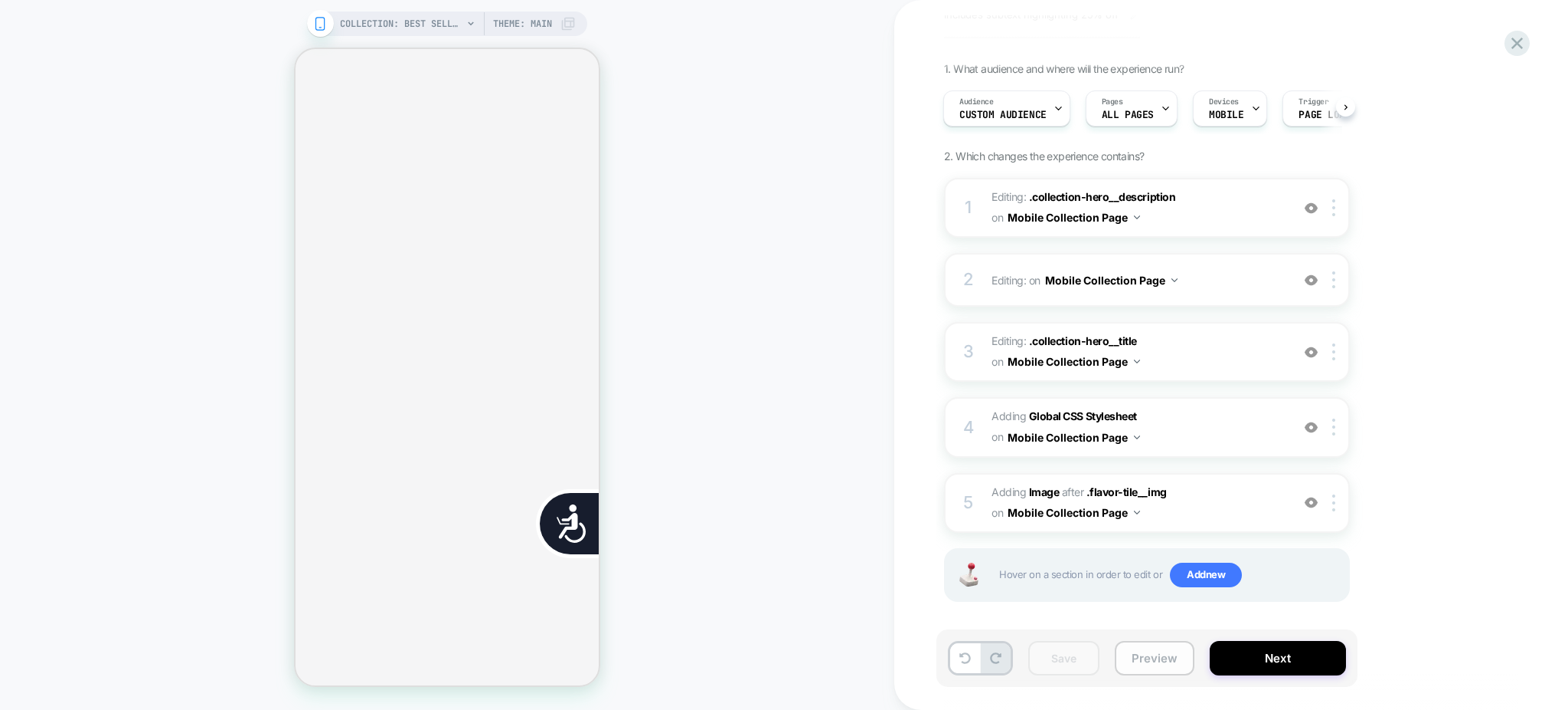
click at [1152, 663] on button "Preview" at bounding box center [1155, 657] width 79 height 34
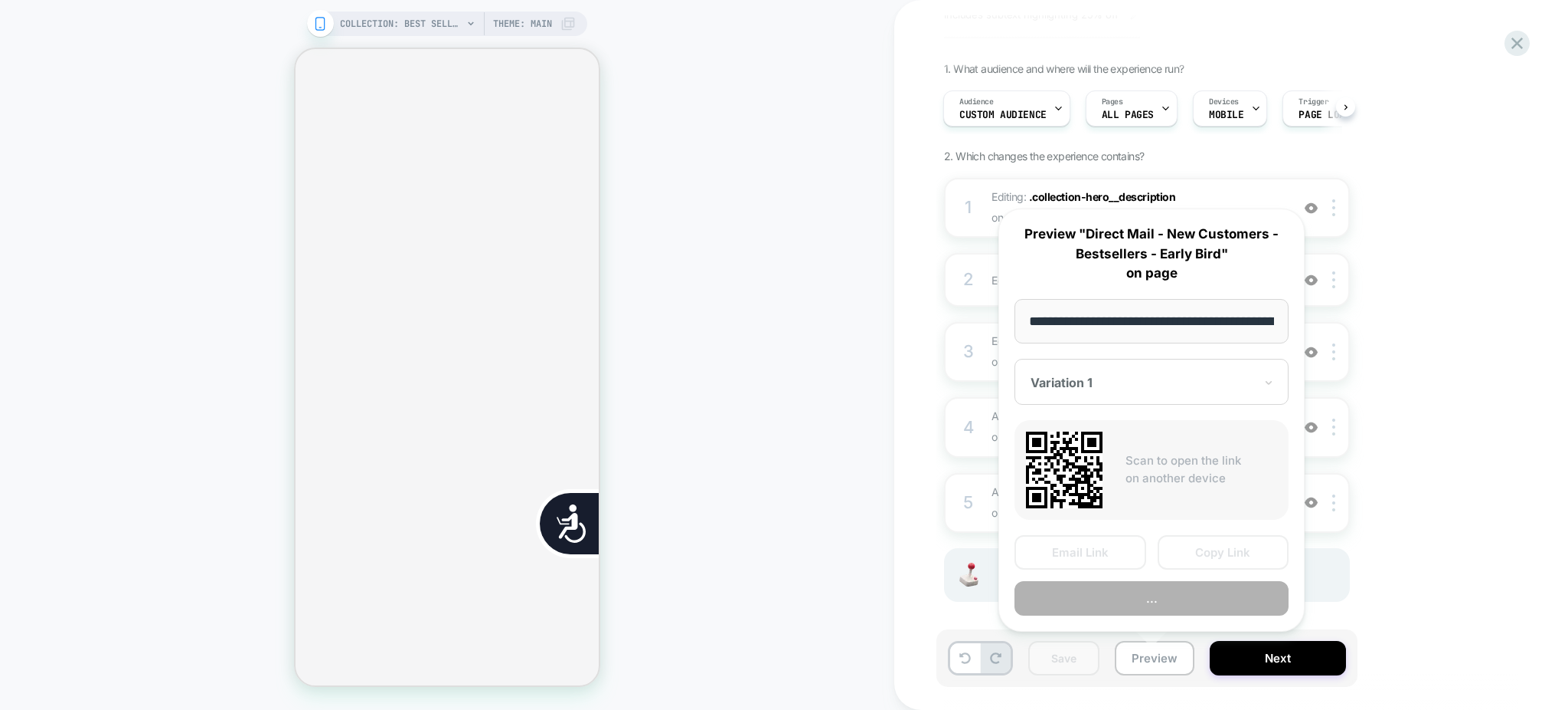
scroll to position [0, 154]
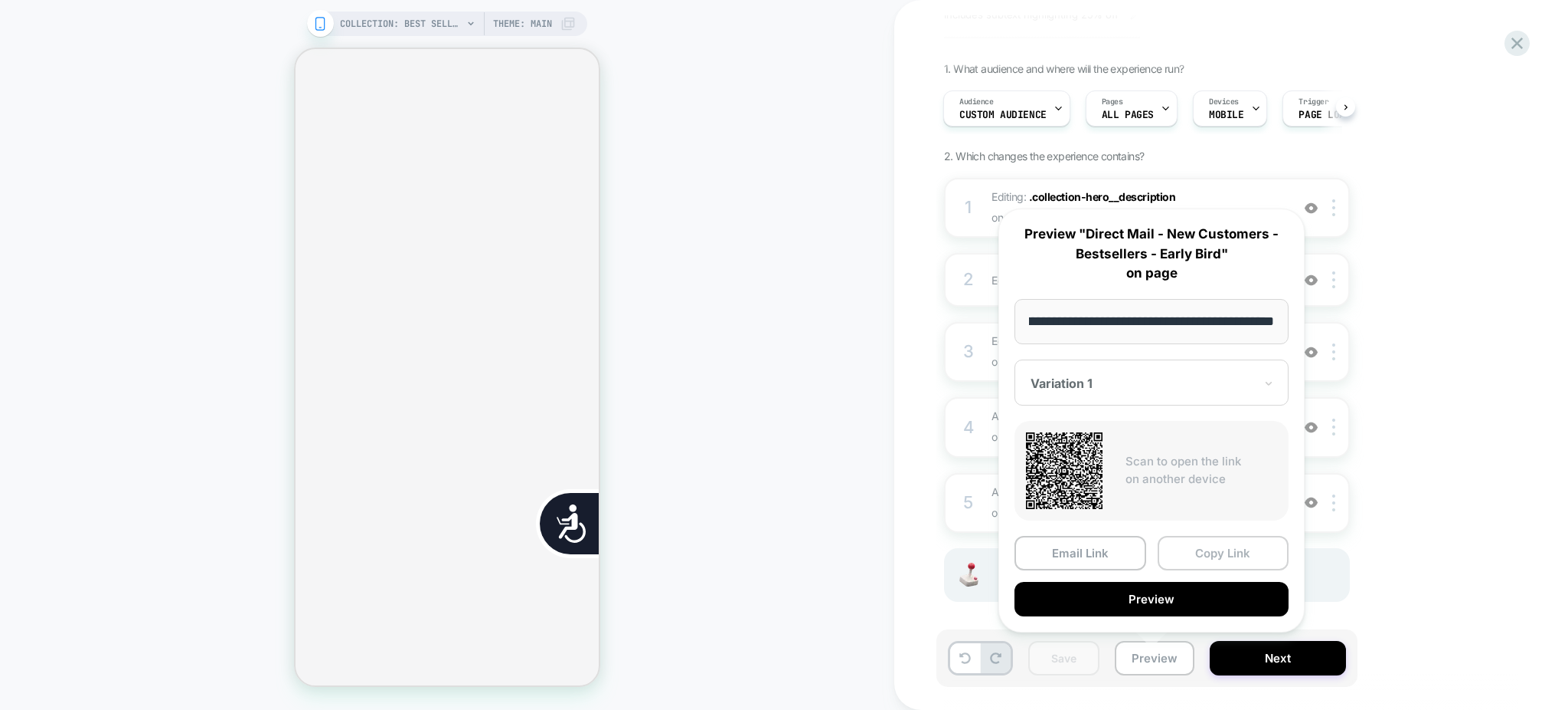
click at [1234, 549] on button "Copy Link" at bounding box center [1223, 552] width 131 height 34
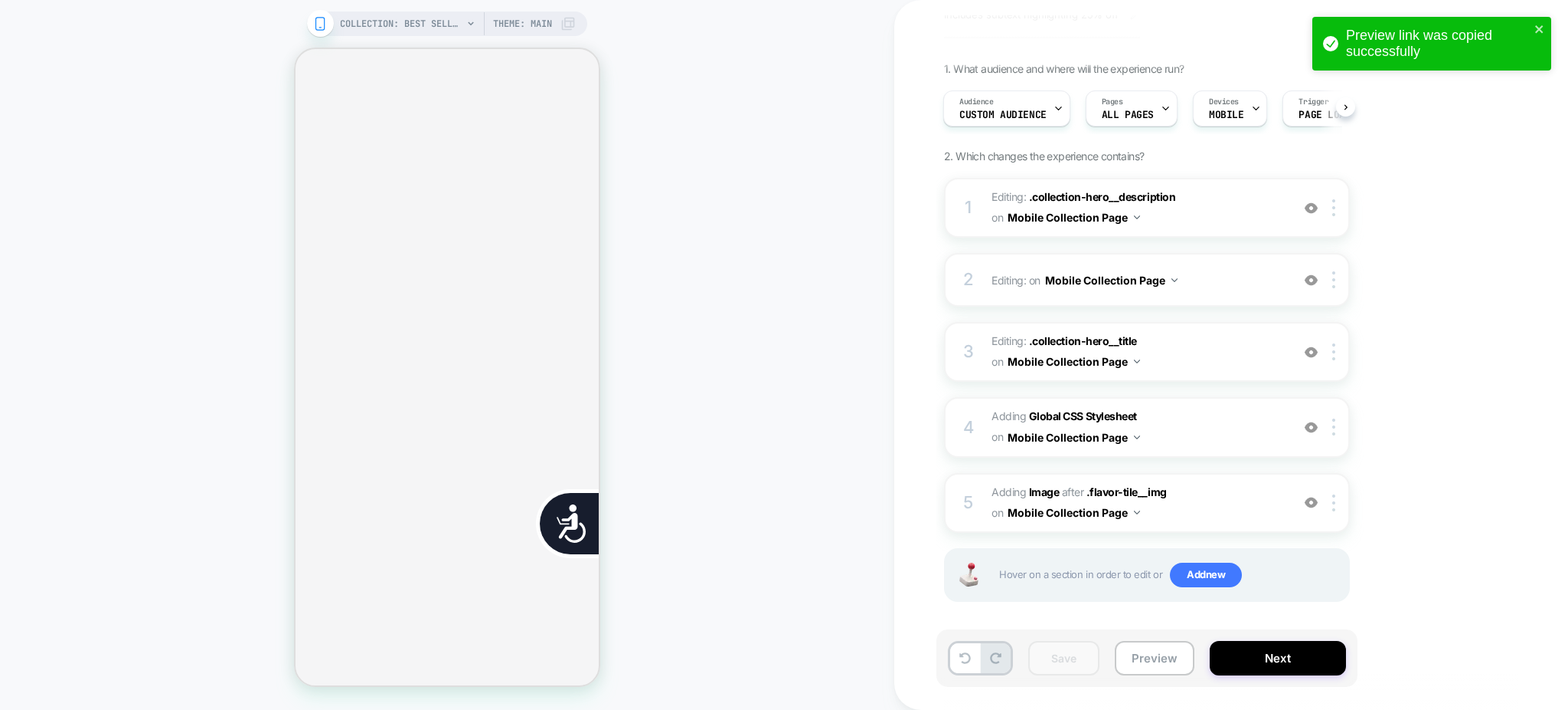
scroll to position [0, 621]
click at [1058, 108] on icon at bounding box center [1058, 108] width 10 height 10
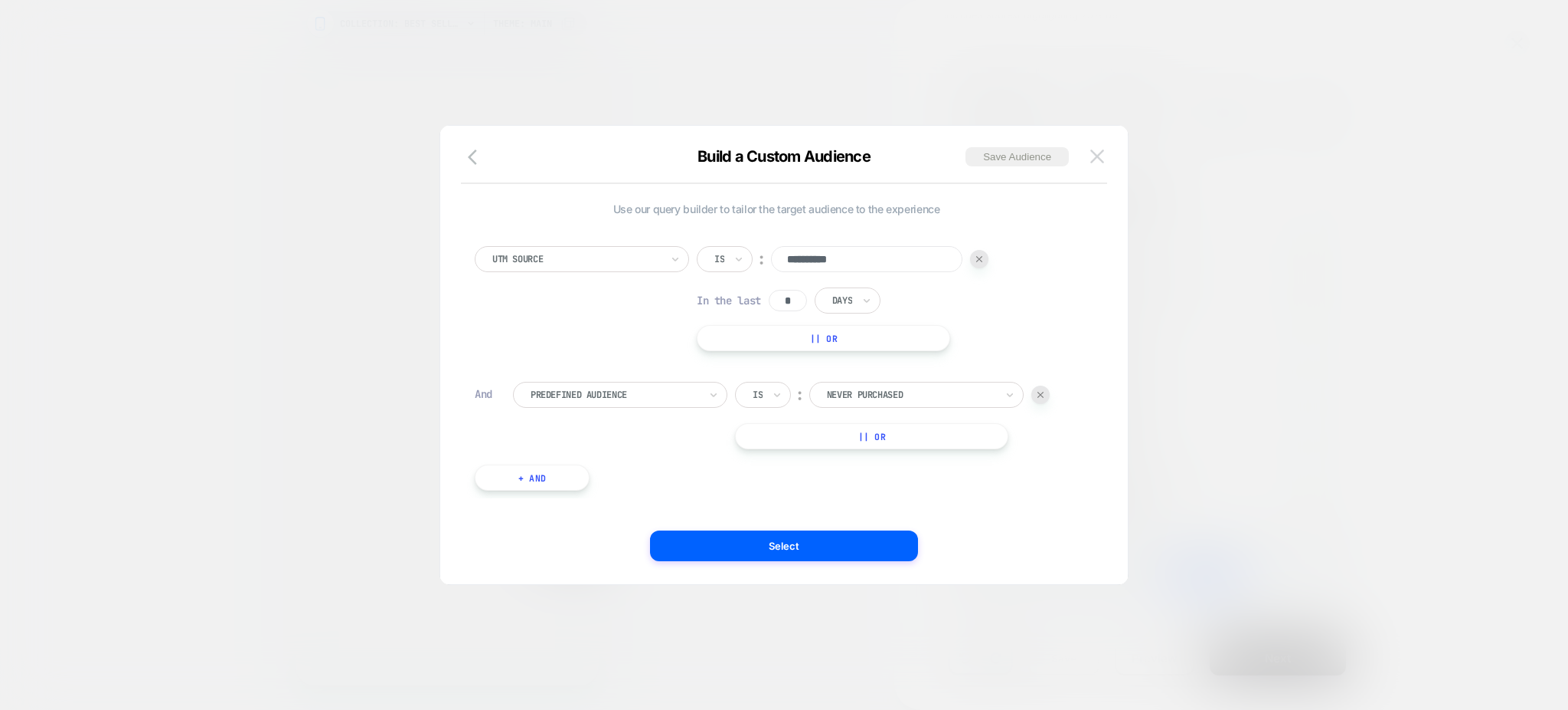
click at [1104, 162] on button at bounding box center [1097, 156] width 23 height 23
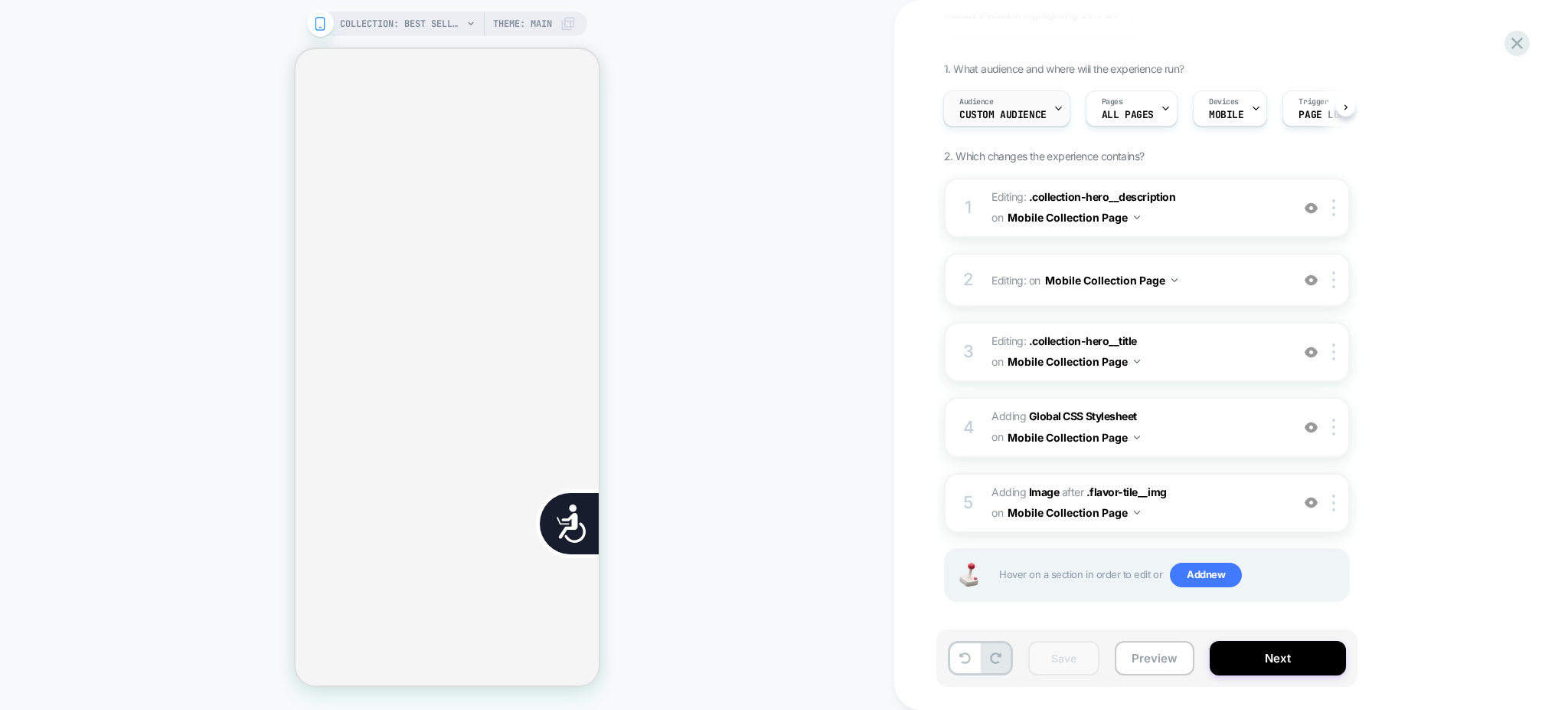
click at [1059, 109] on icon at bounding box center [1058, 108] width 10 height 10
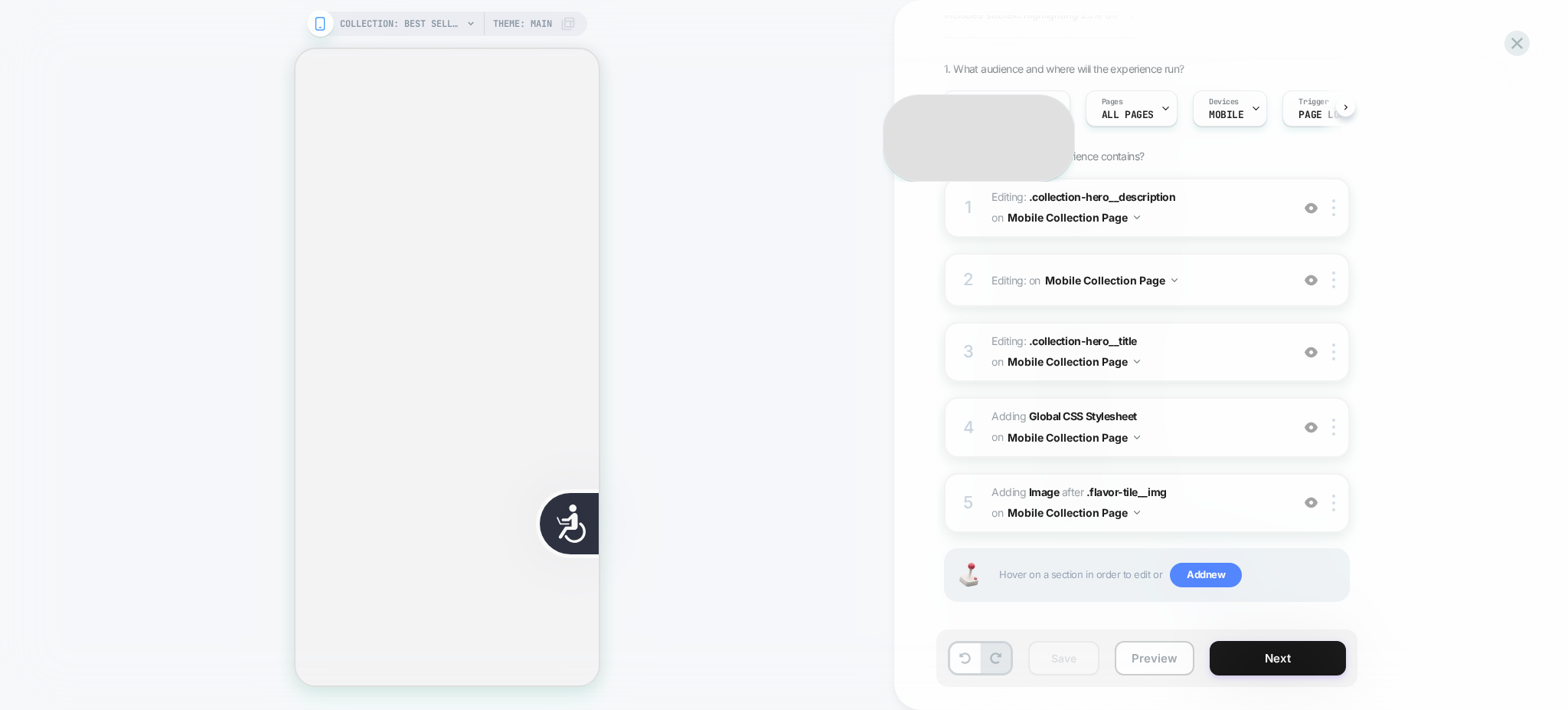
scroll to position [0, 0]
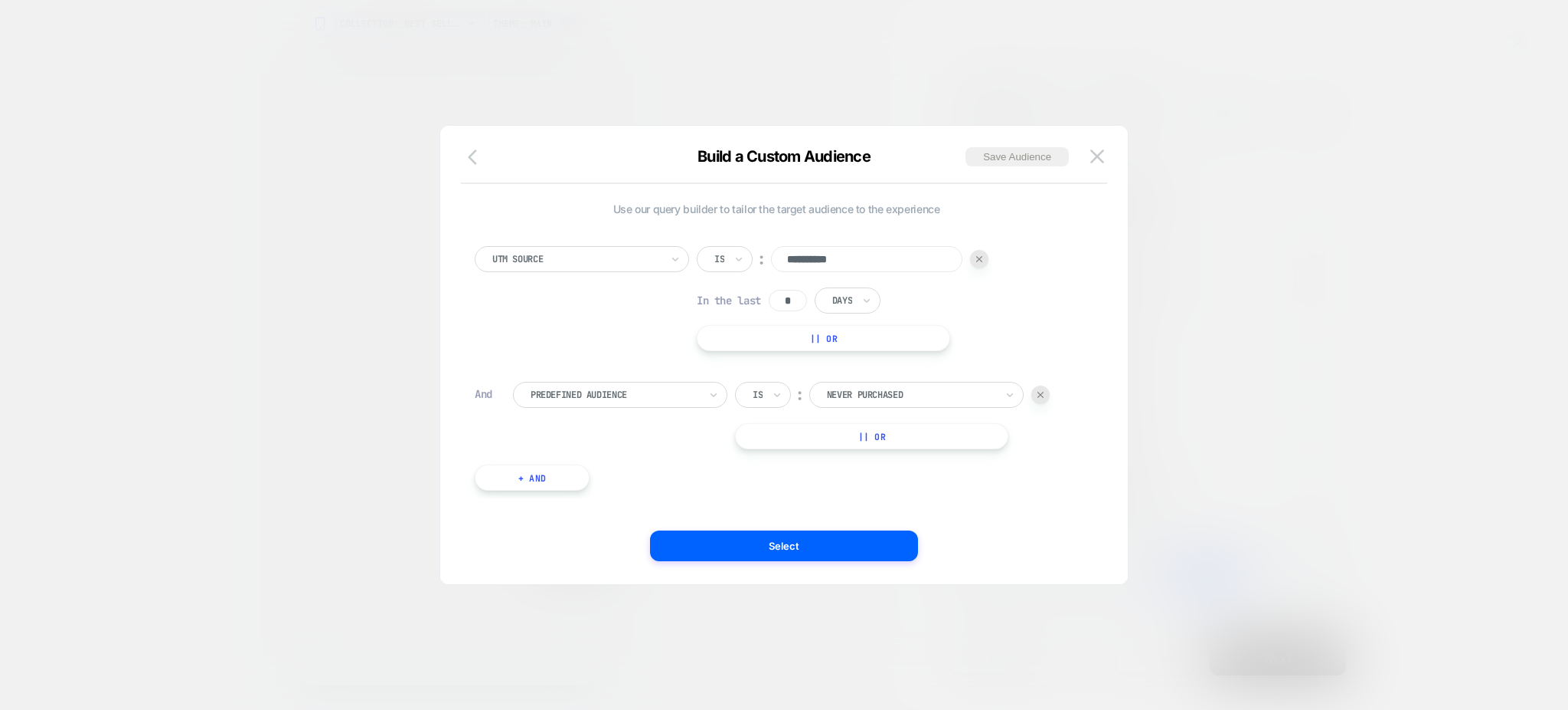
click at [469, 161] on icon "button" at bounding box center [477, 157] width 19 height 19
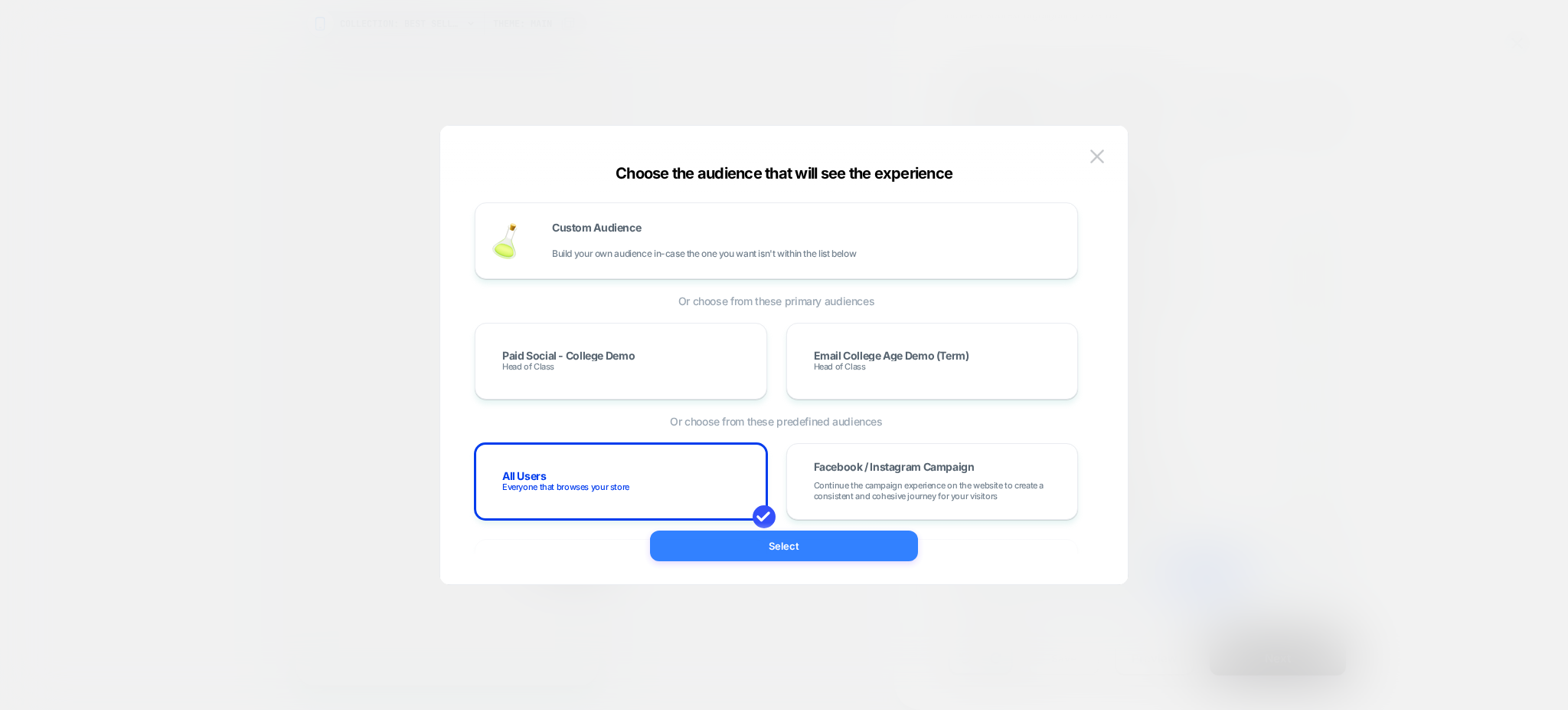
click at [732, 552] on button "Select" at bounding box center [784, 545] width 268 height 31
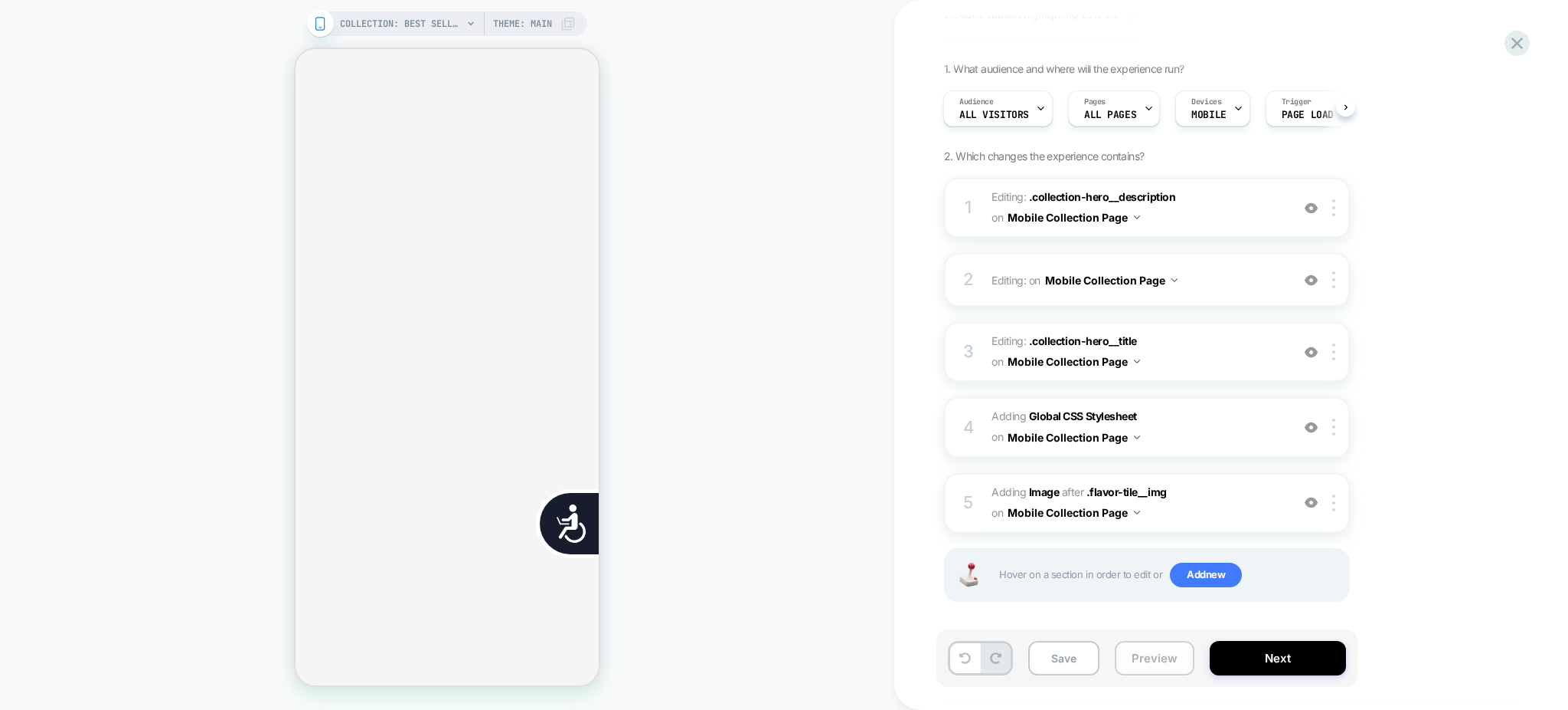
click at [1141, 654] on button "Preview" at bounding box center [1155, 657] width 79 height 34
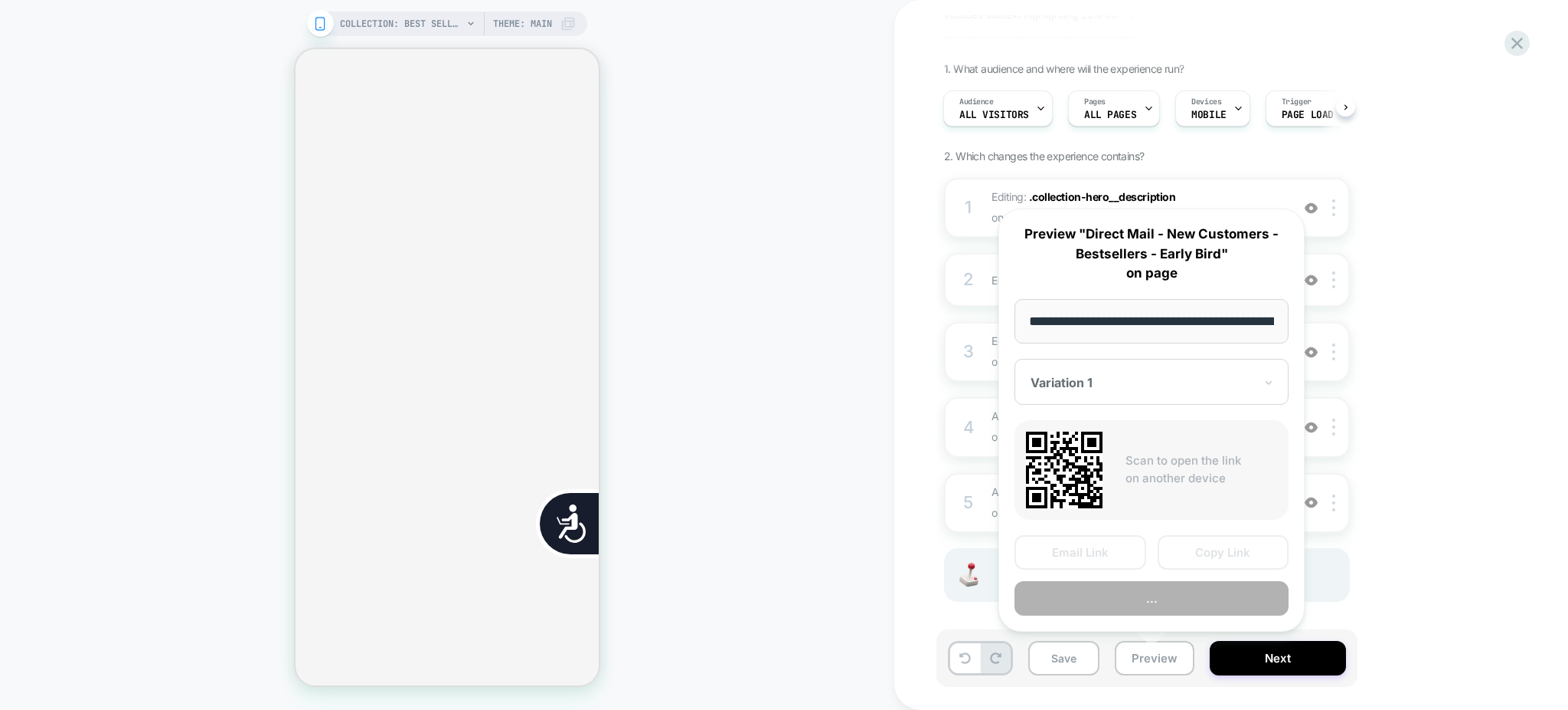
scroll to position [0, 154]
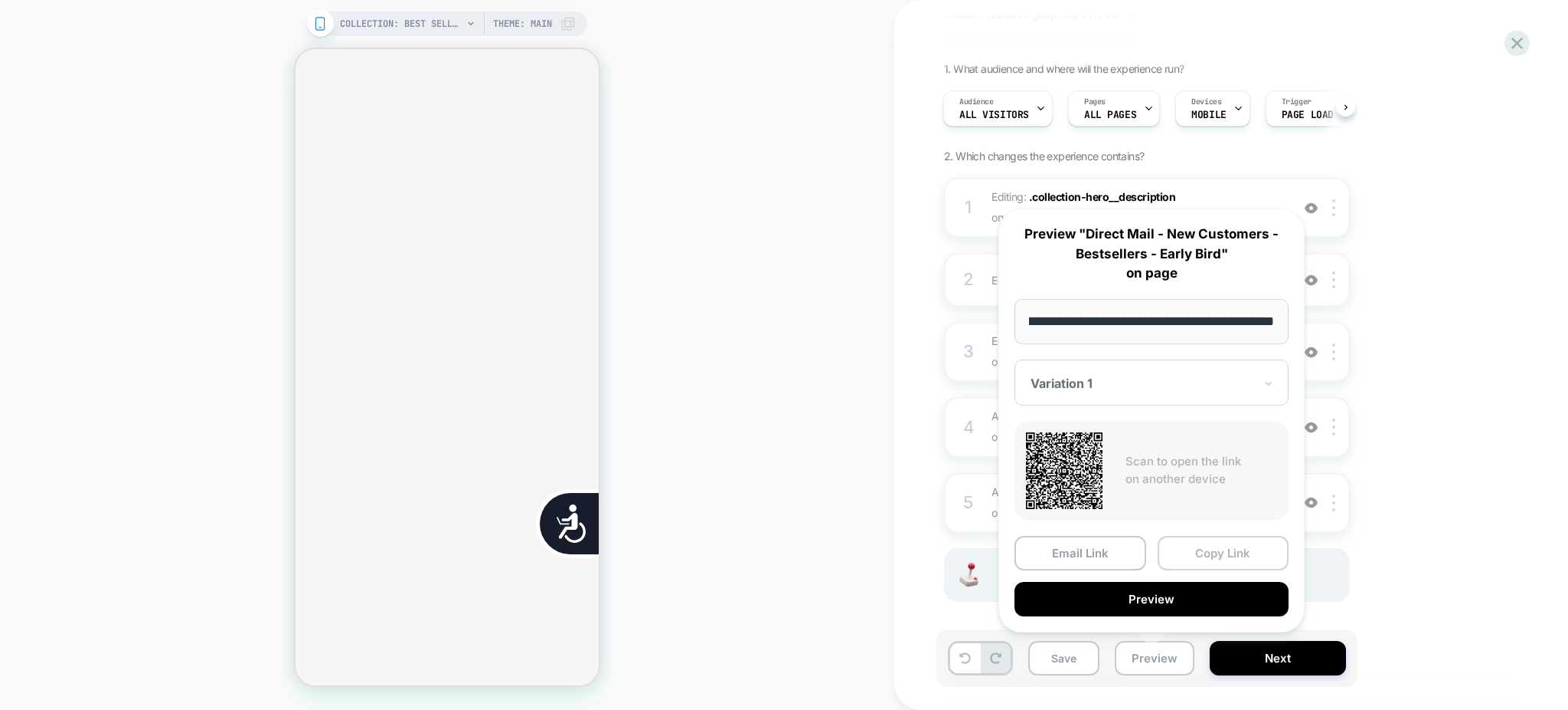
click at [1200, 552] on button "Copy Link" at bounding box center [1223, 552] width 131 height 34
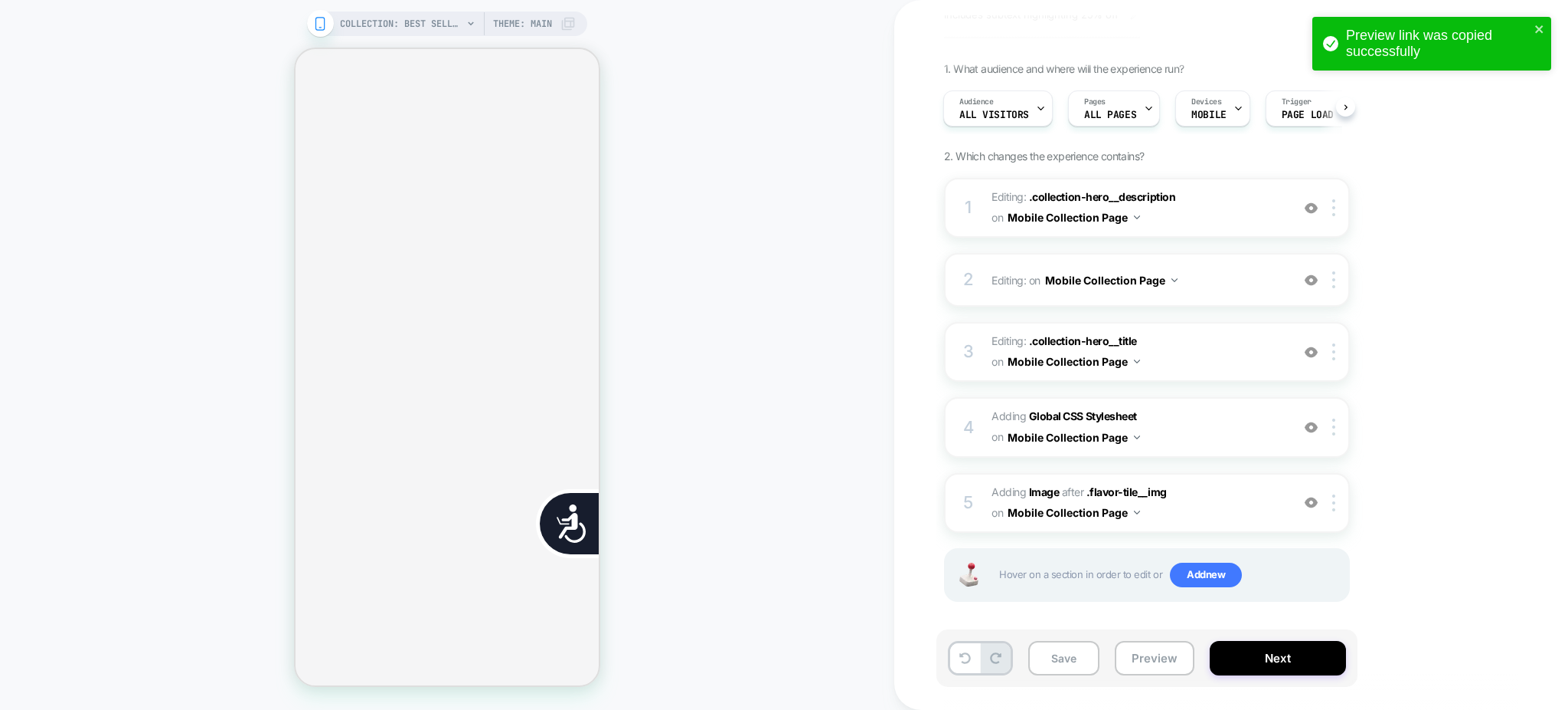
scroll to position [0, 311]
click at [1542, 32] on icon "close" at bounding box center [1540, 29] width 11 height 12
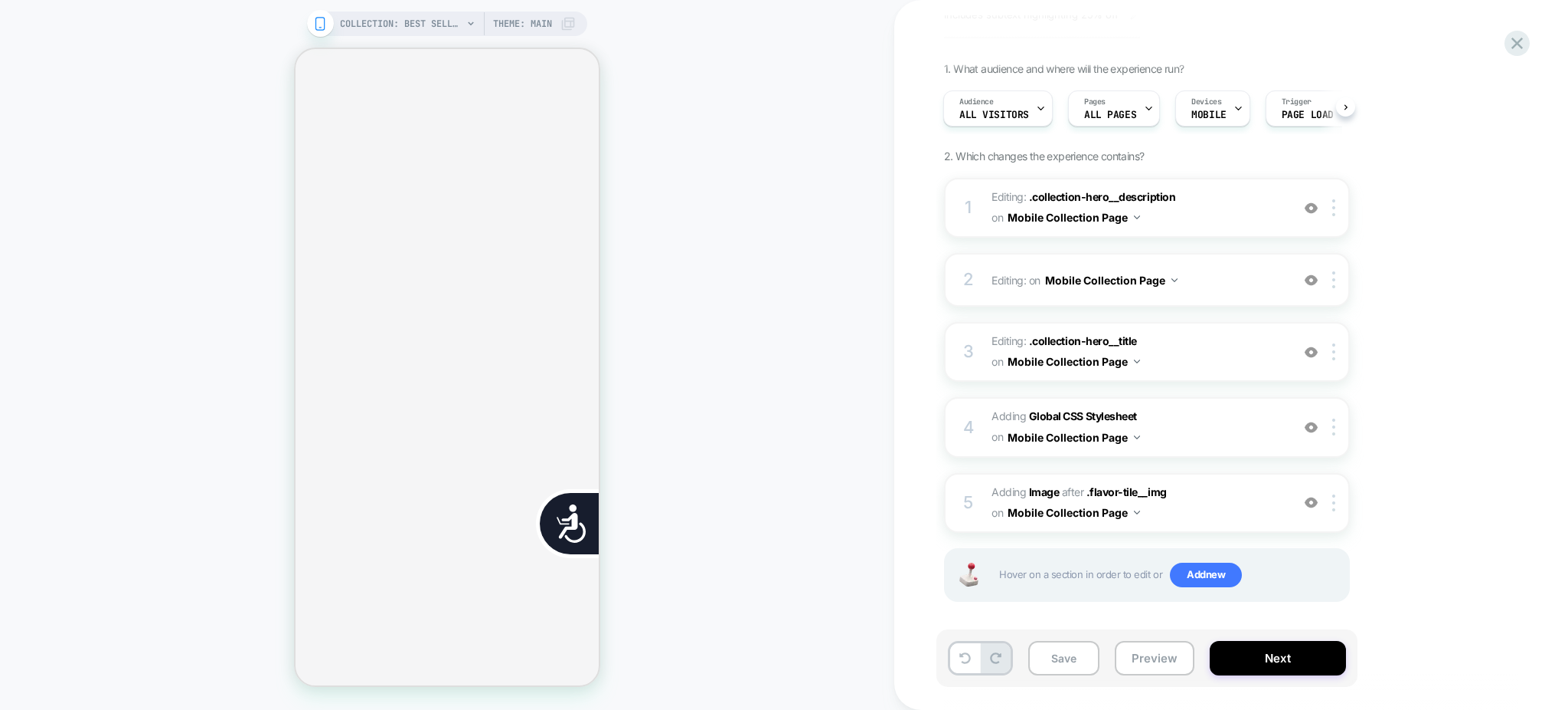
scroll to position [0, 7]
click at [1518, 48] on icon at bounding box center [1517, 42] width 20 height 20
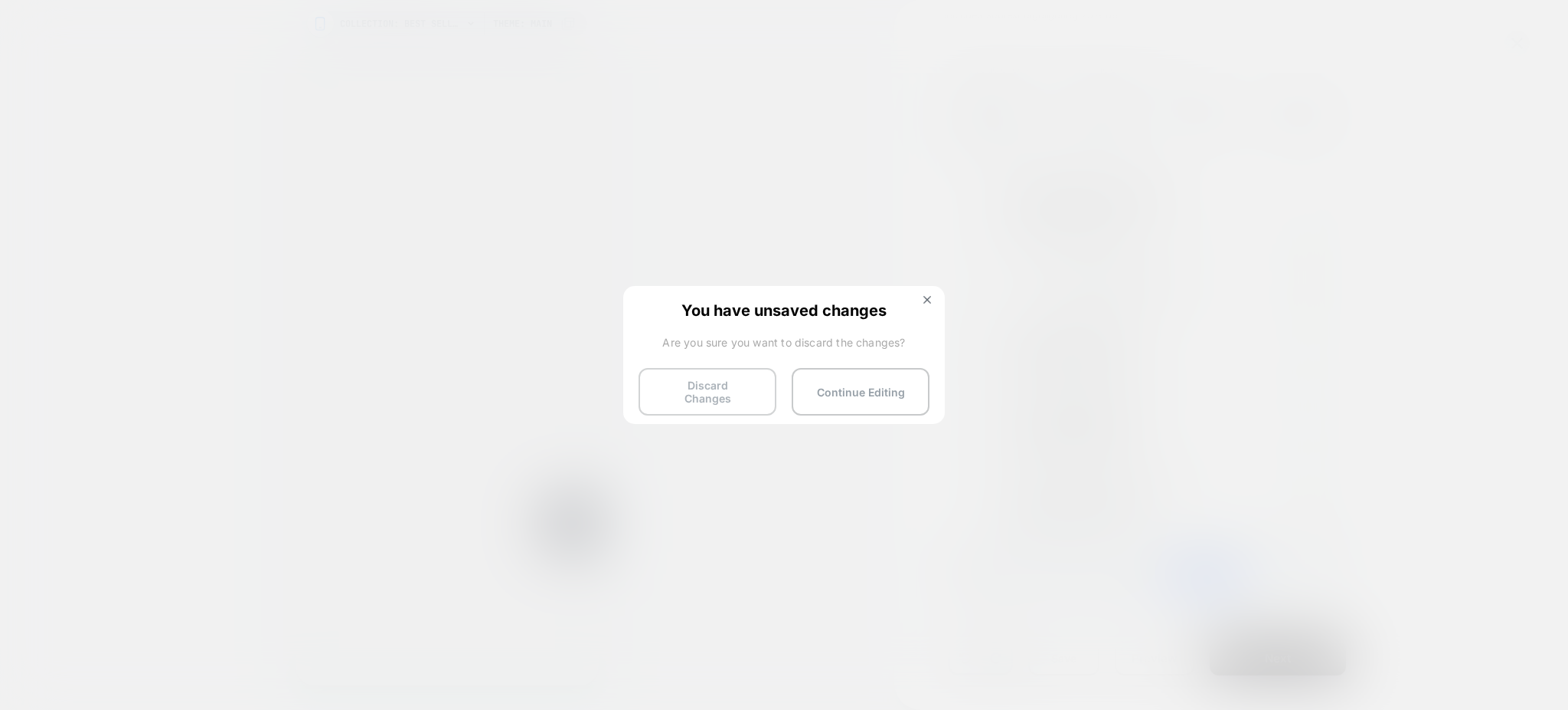
click at [715, 388] on button "Discard Changes" at bounding box center [708, 392] width 137 height 48
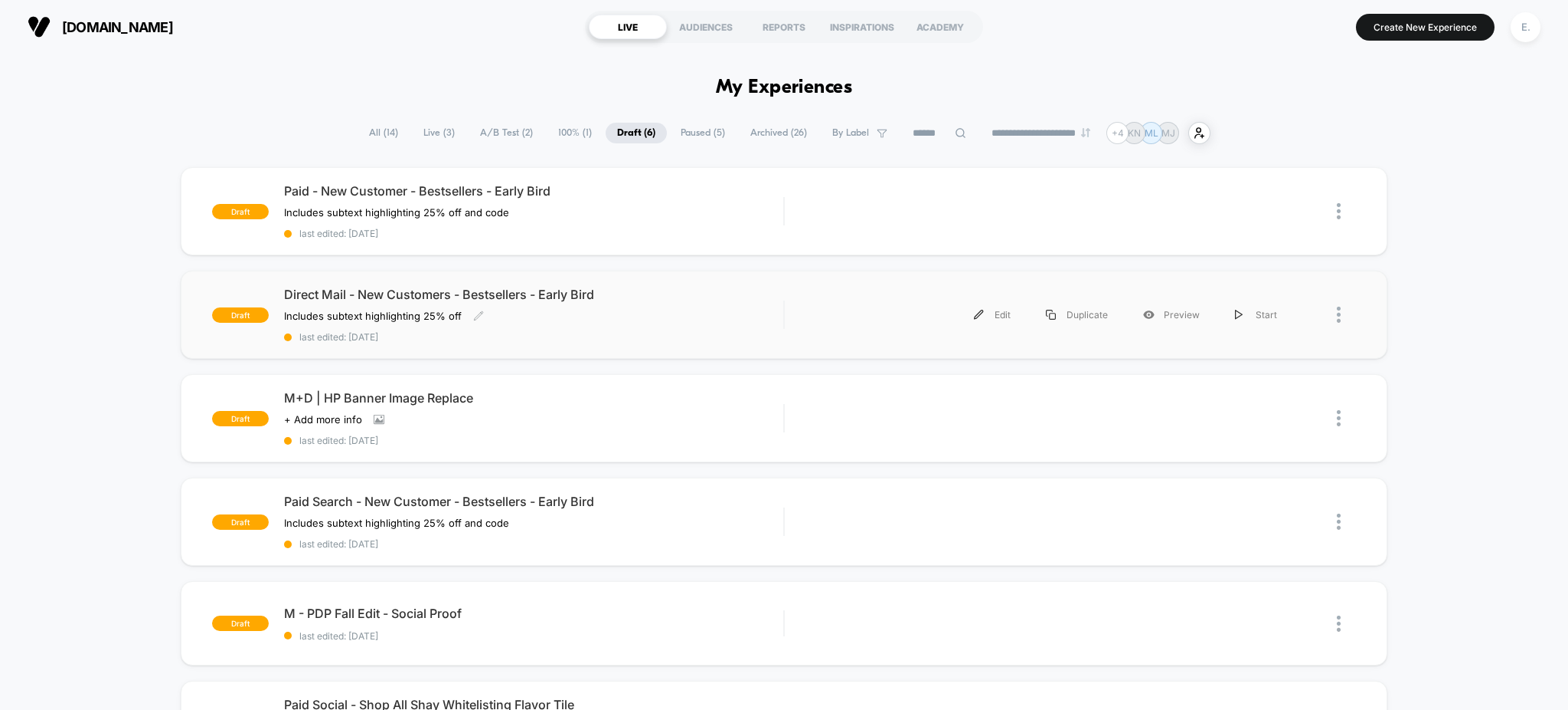
click at [547, 336] on span "last edited: 9/26/2025" at bounding box center [533, 336] width 500 height 11
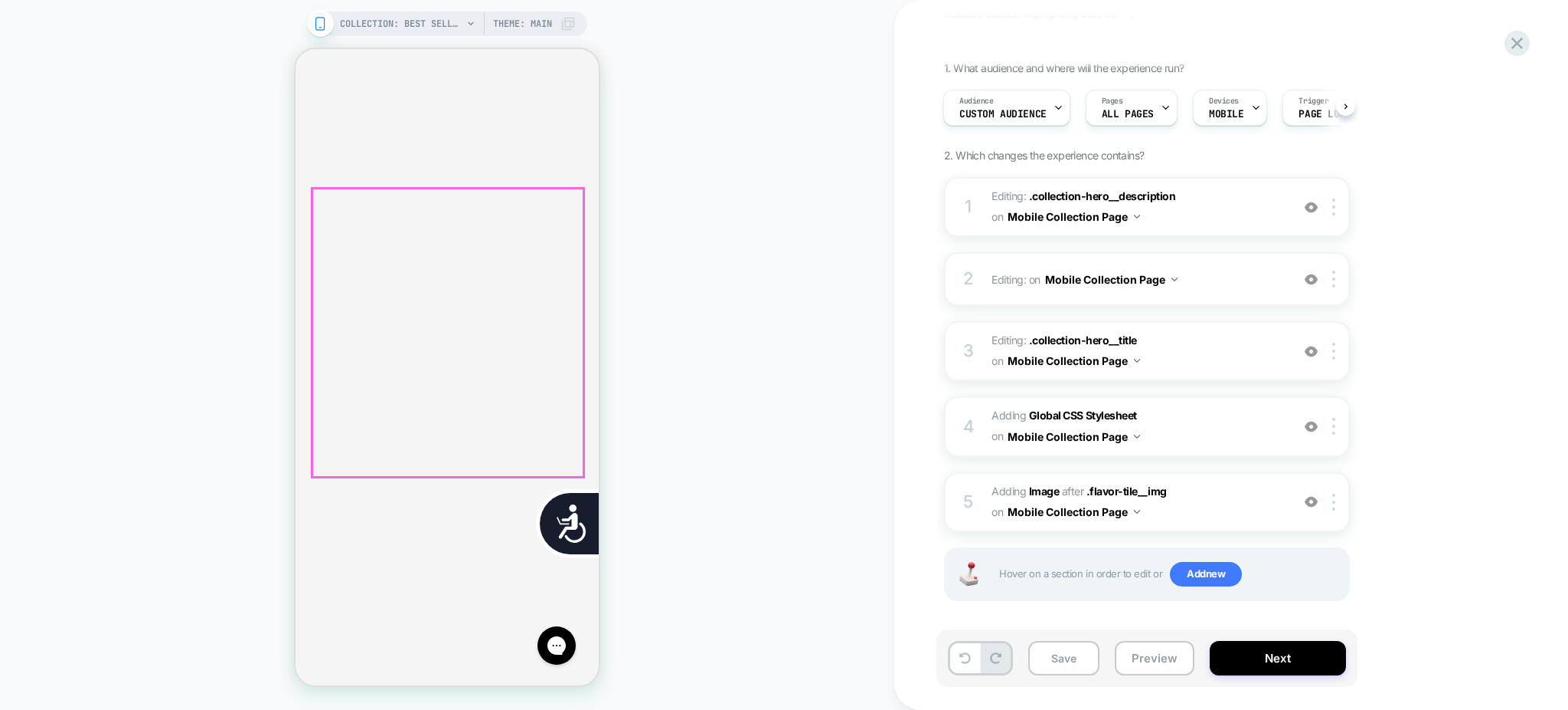
scroll to position [817, 0]
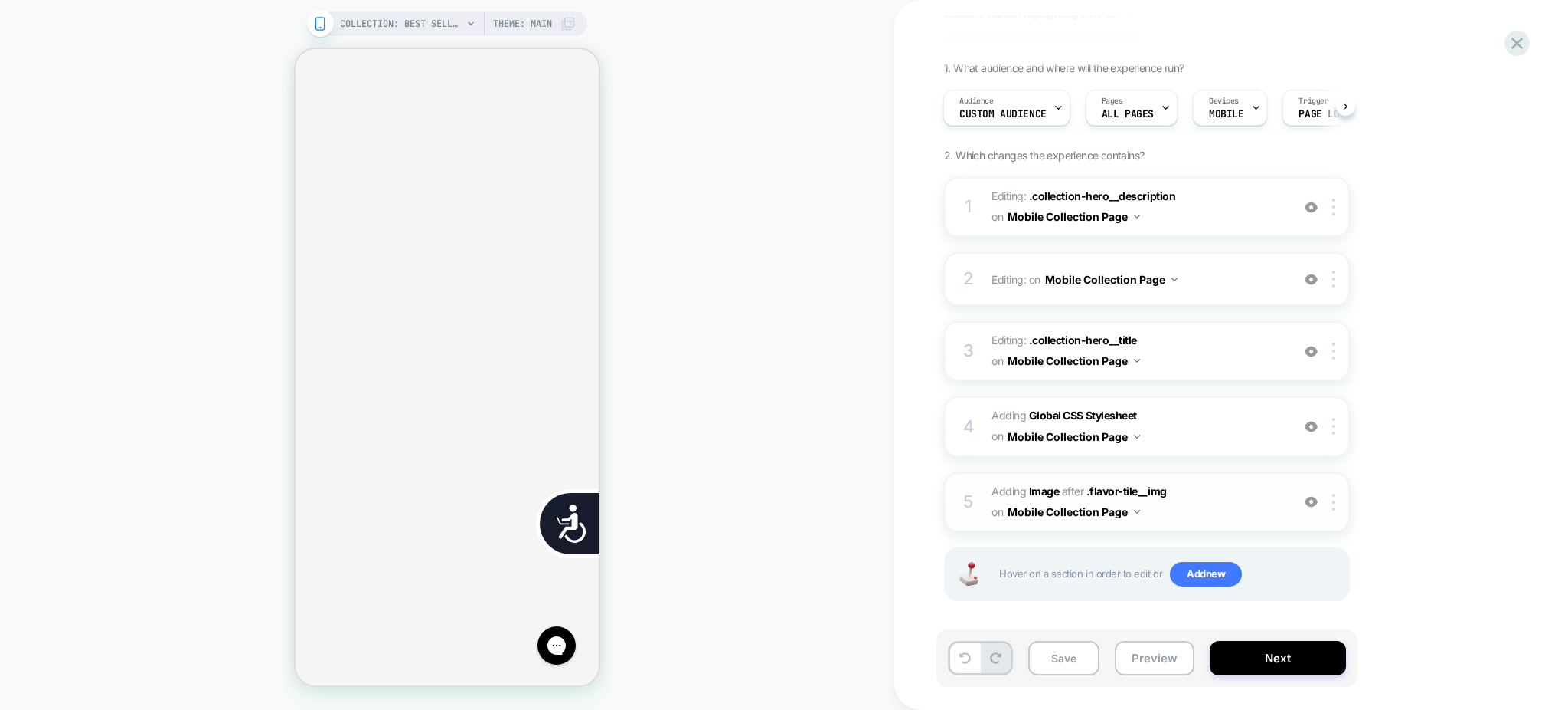
click at [1202, 504] on span "#_loomi_addon_1758901714373 Adding Image AFTER .flavor-tile__img .flavor-tile__…" at bounding box center [1137, 502] width 292 height 41
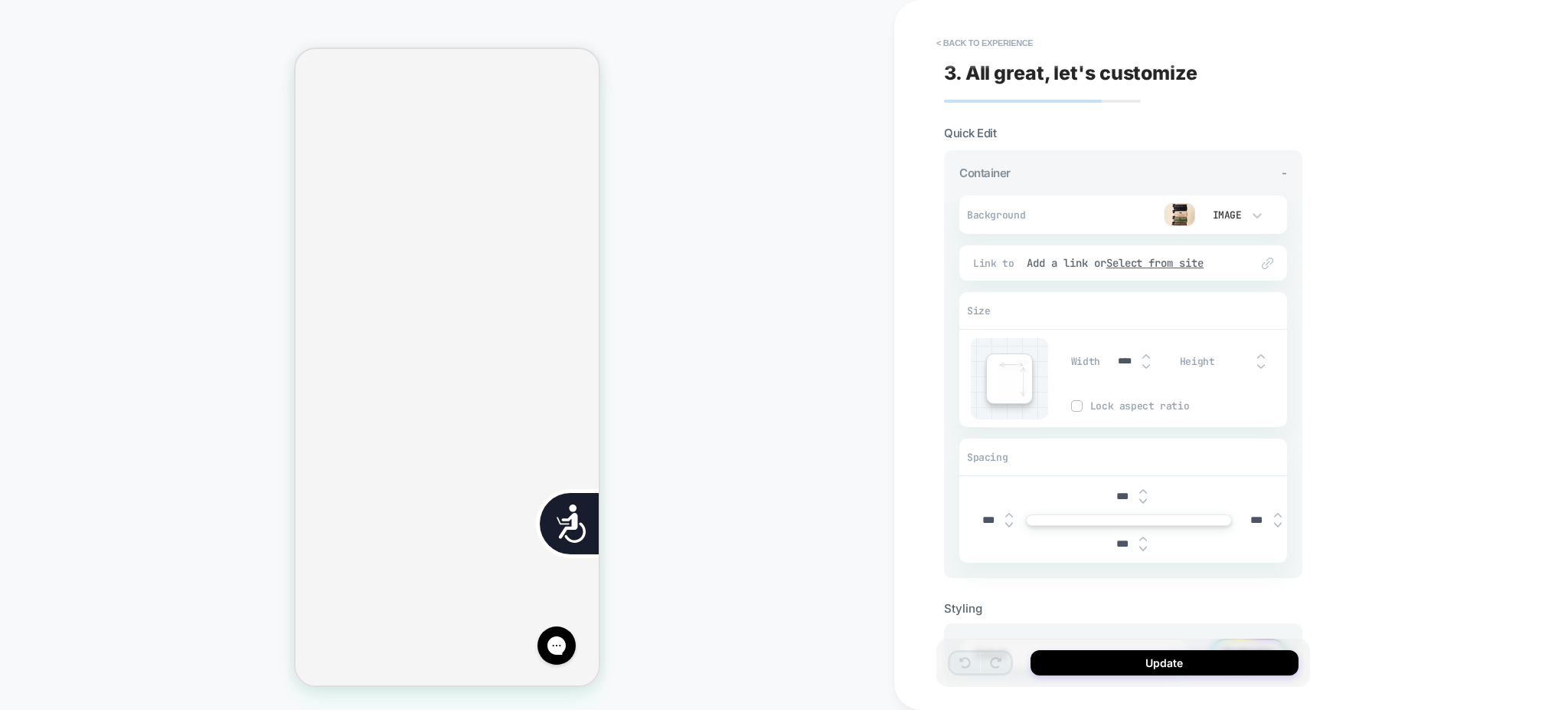
scroll to position [821, 0]
click at [993, 34] on button "< Back to experience" at bounding box center [985, 43] width 112 height 25
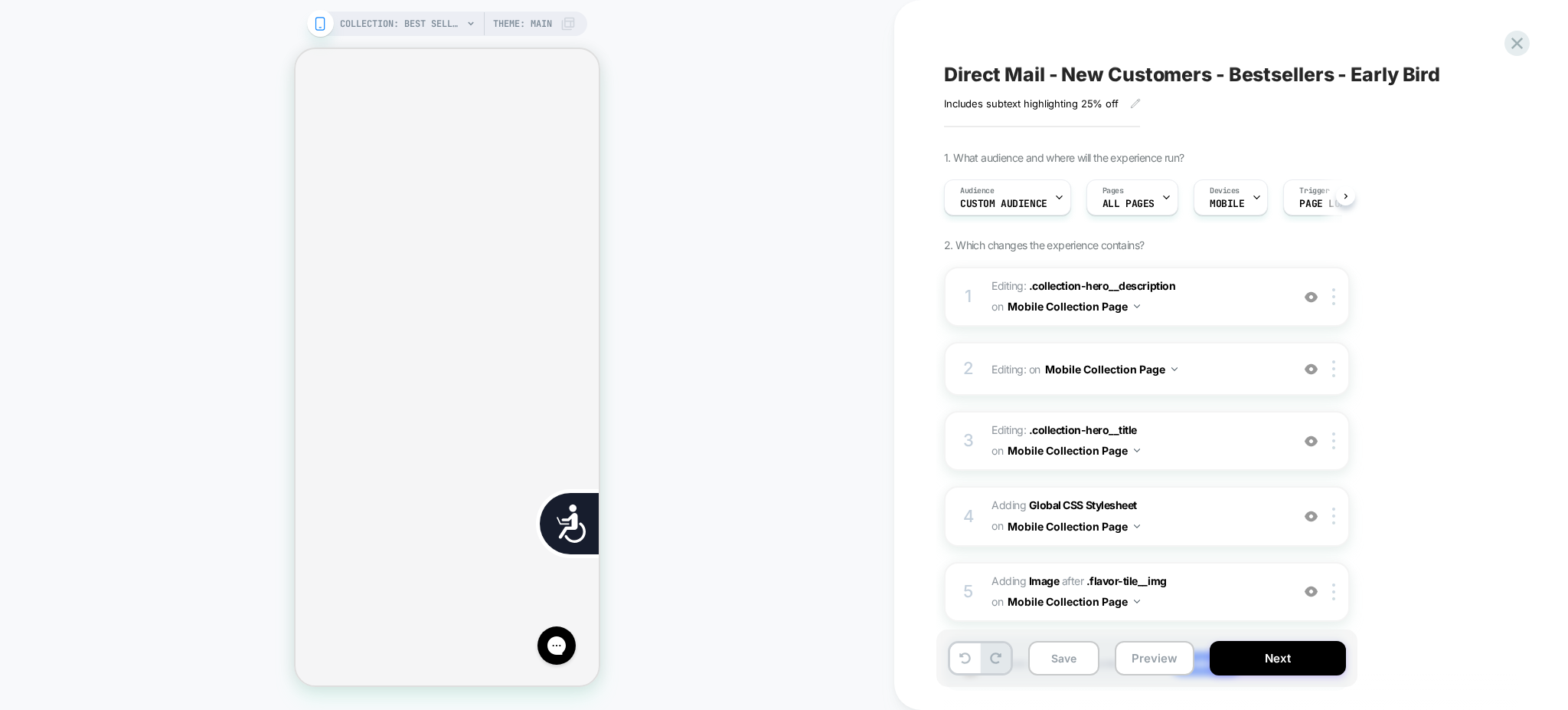
scroll to position [0, 1]
click at [1140, 654] on button "Preview" at bounding box center [1155, 657] width 79 height 34
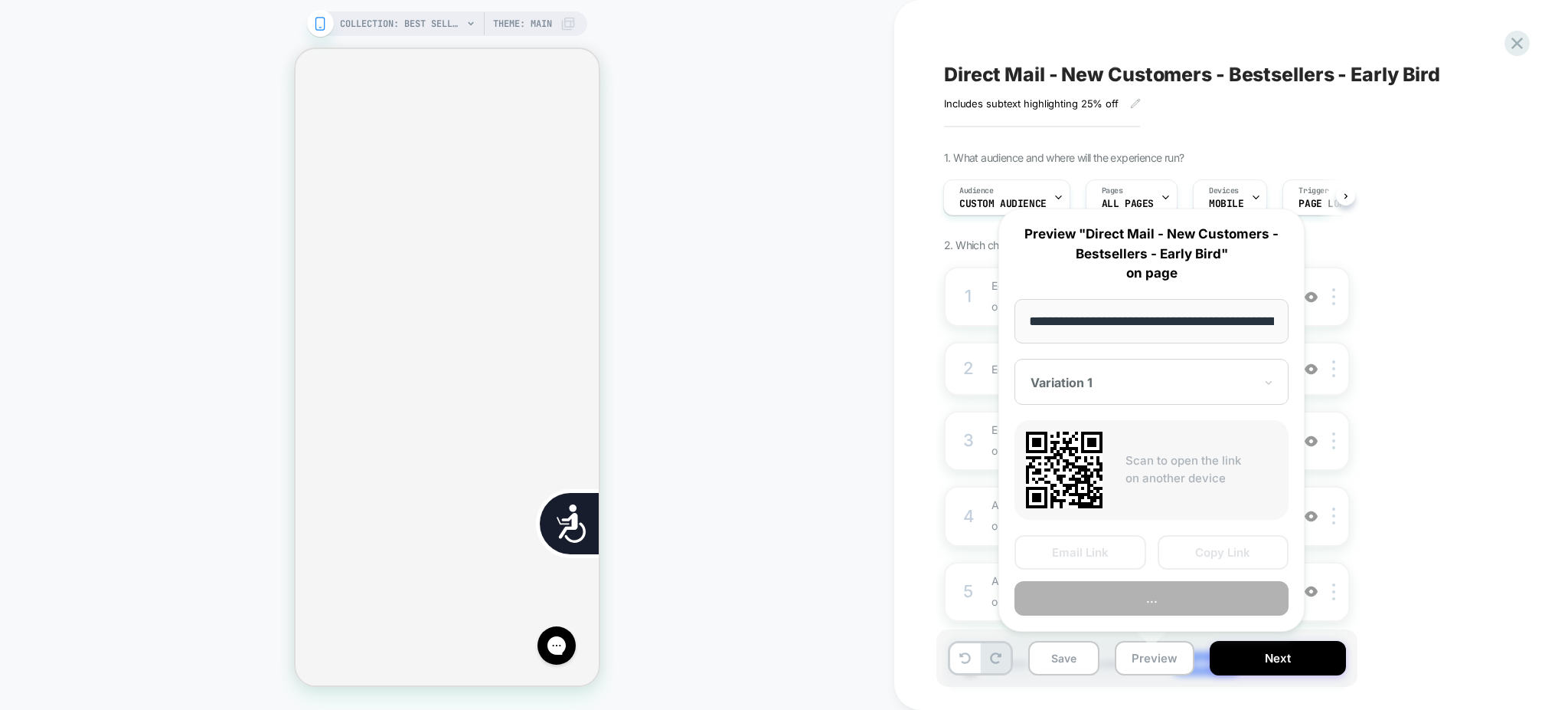
scroll to position [0, 154]
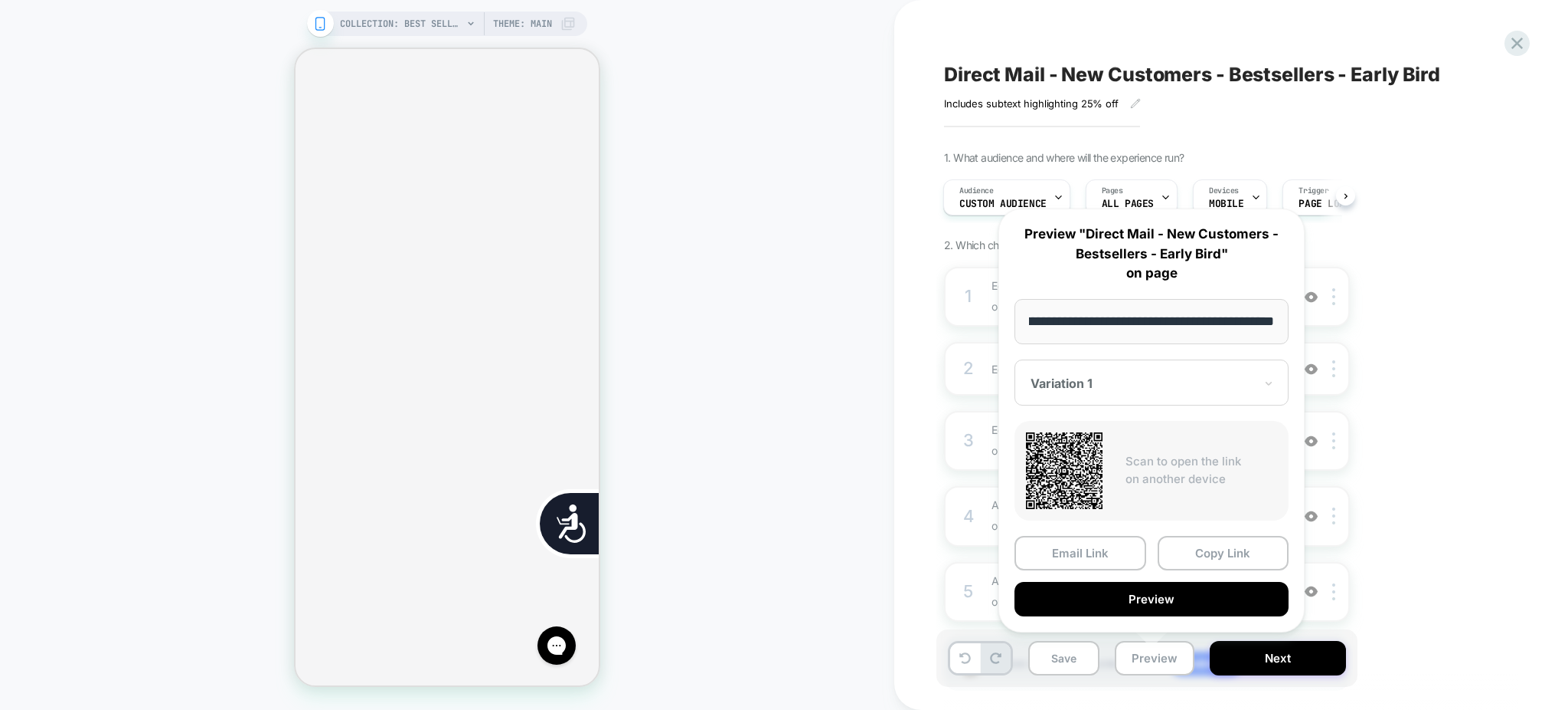
drag, startPoint x: 1187, startPoint y: 548, endPoint x: 1172, endPoint y: 553, distance: 15.8
click at [1186, 548] on button "Copy Link" at bounding box center [1223, 552] width 131 height 34
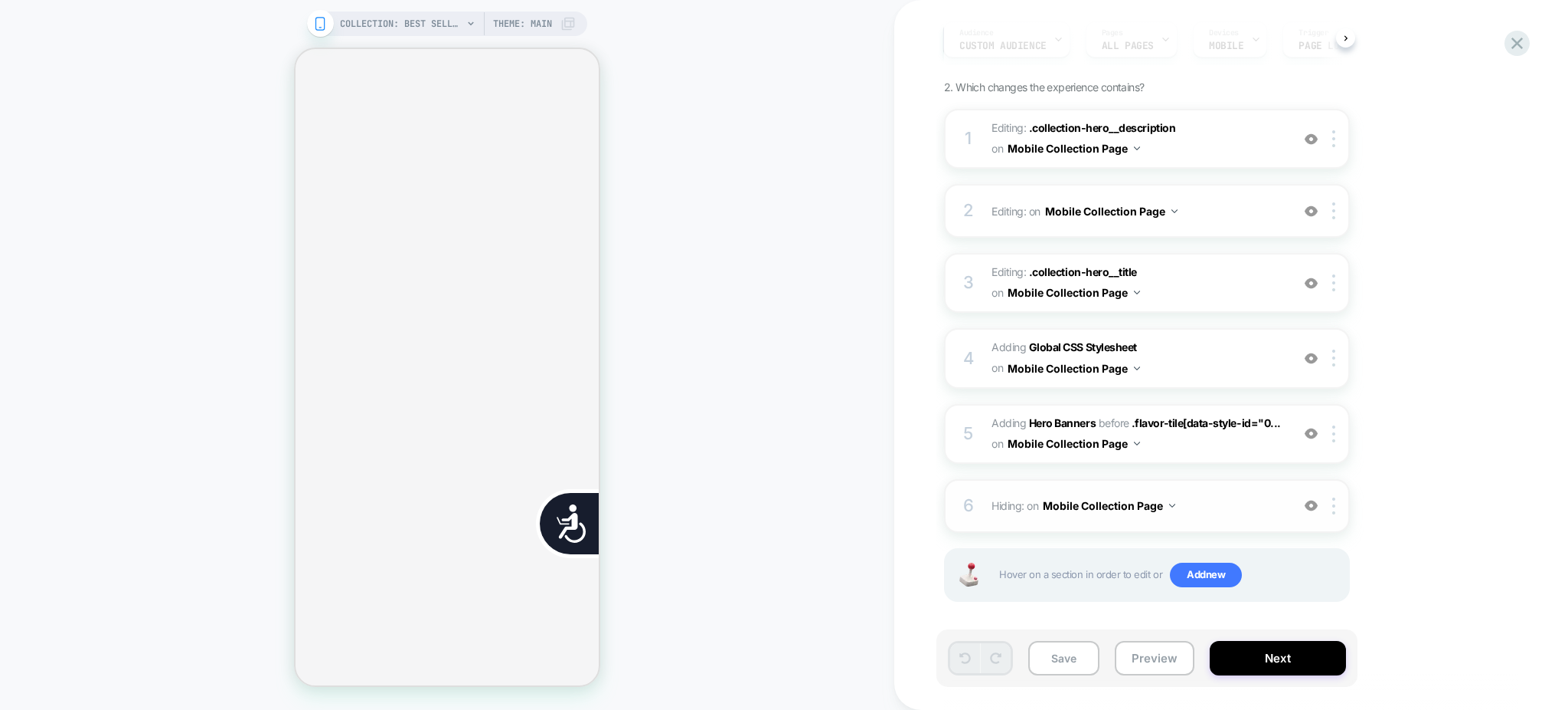
scroll to position [0, 311]
click at [1316, 427] on img at bounding box center [1311, 433] width 13 height 13
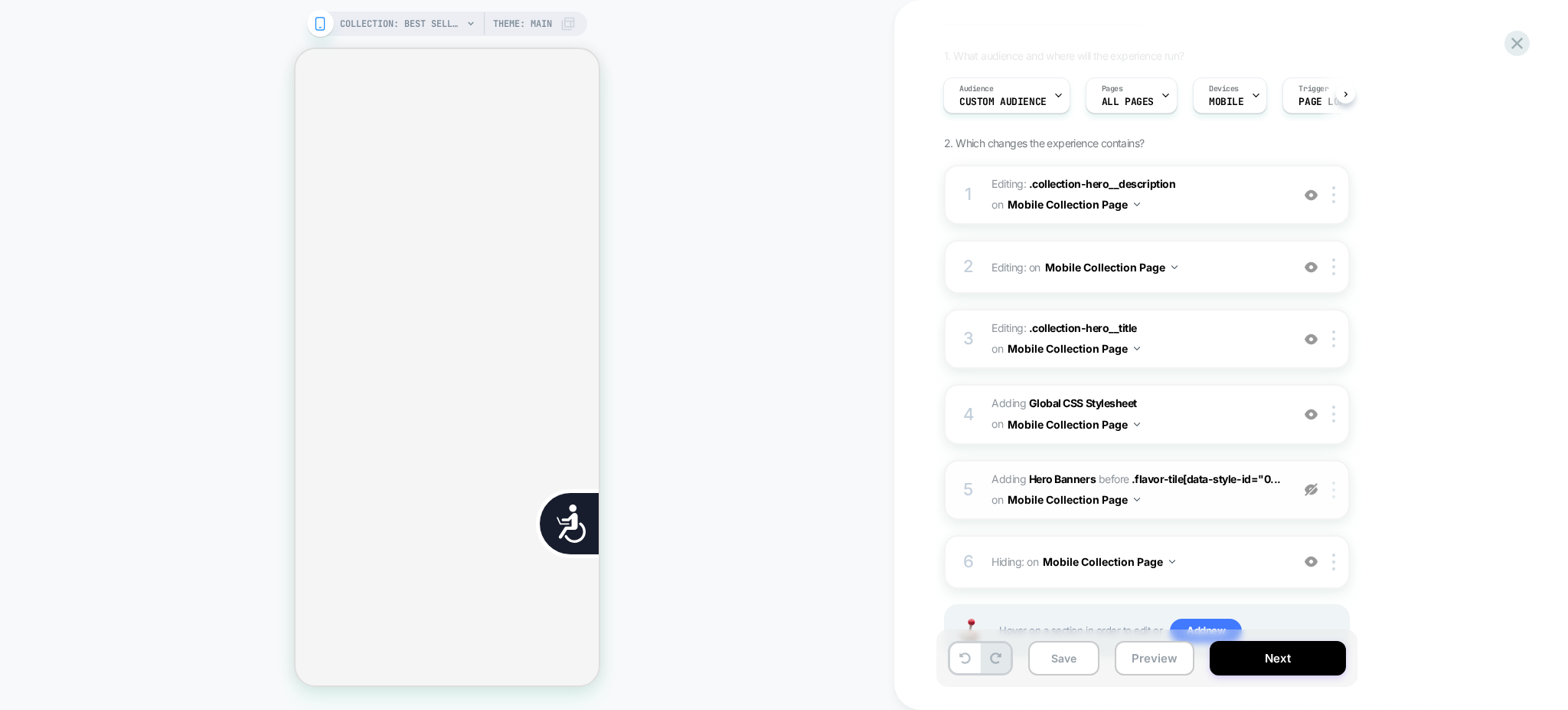
click at [1329, 494] on div at bounding box center [1336, 490] width 26 height 17
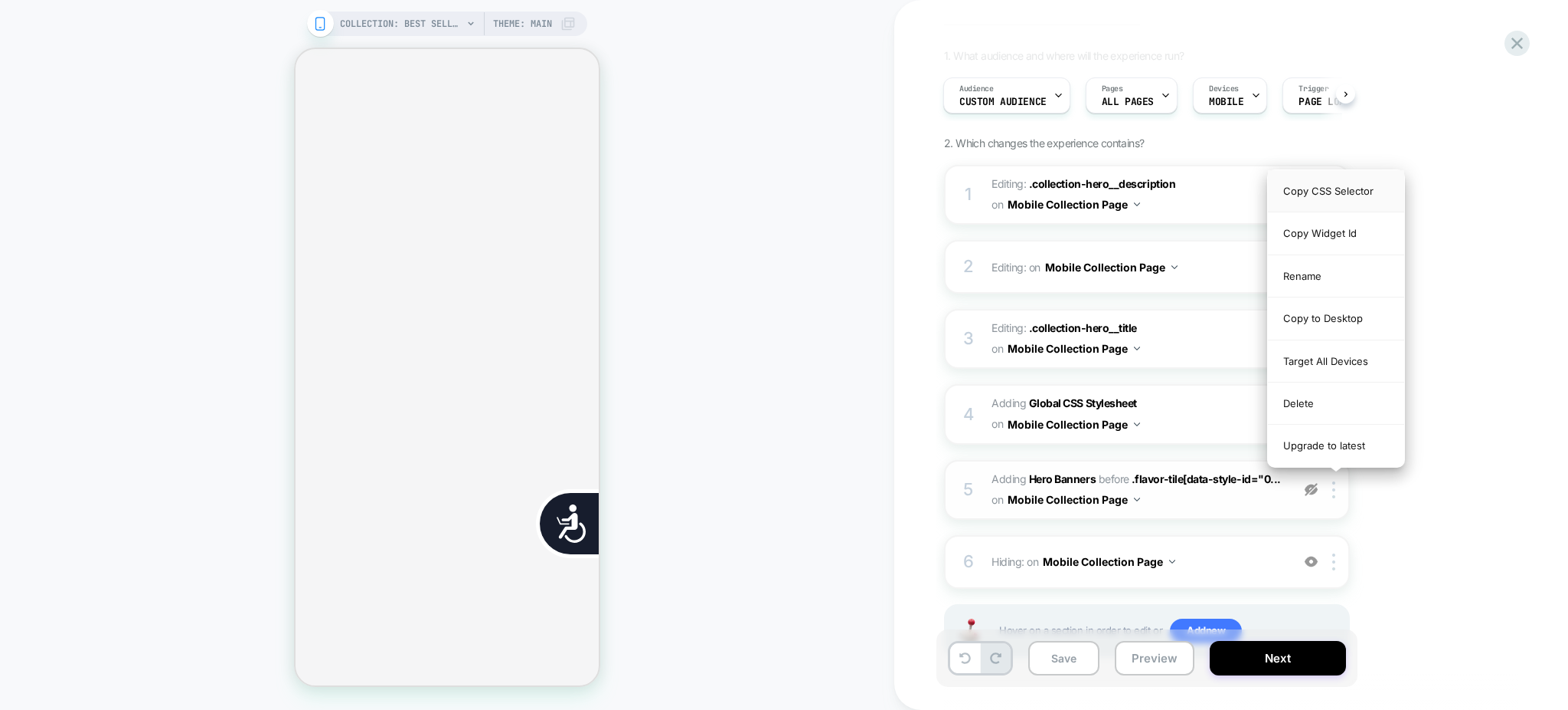
click at [1348, 184] on div "Copy CSS Selector" at bounding box center [1336, 191] width 137 height 42
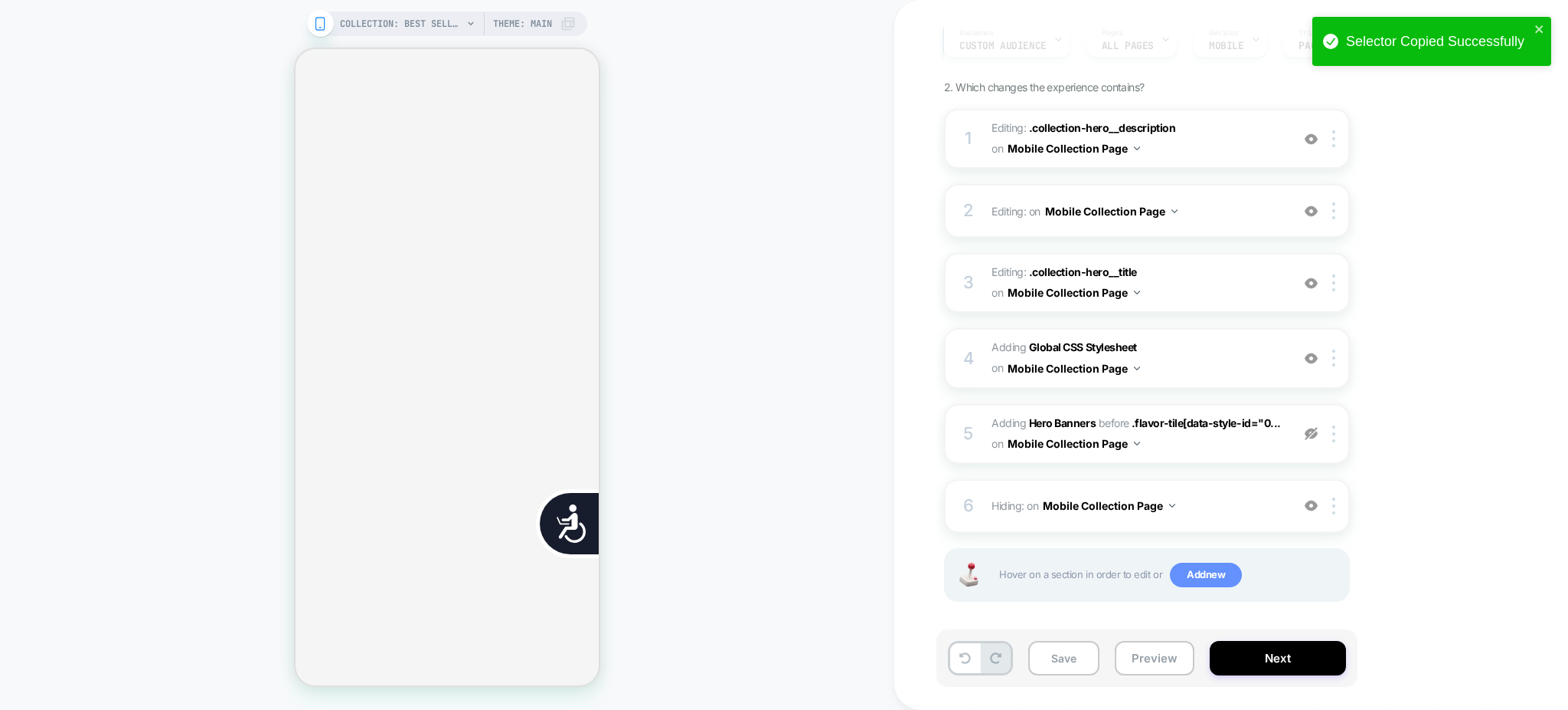
click at [1193, 572] on span "Add new" at bounding box center [1207, 575] width 72 height 25
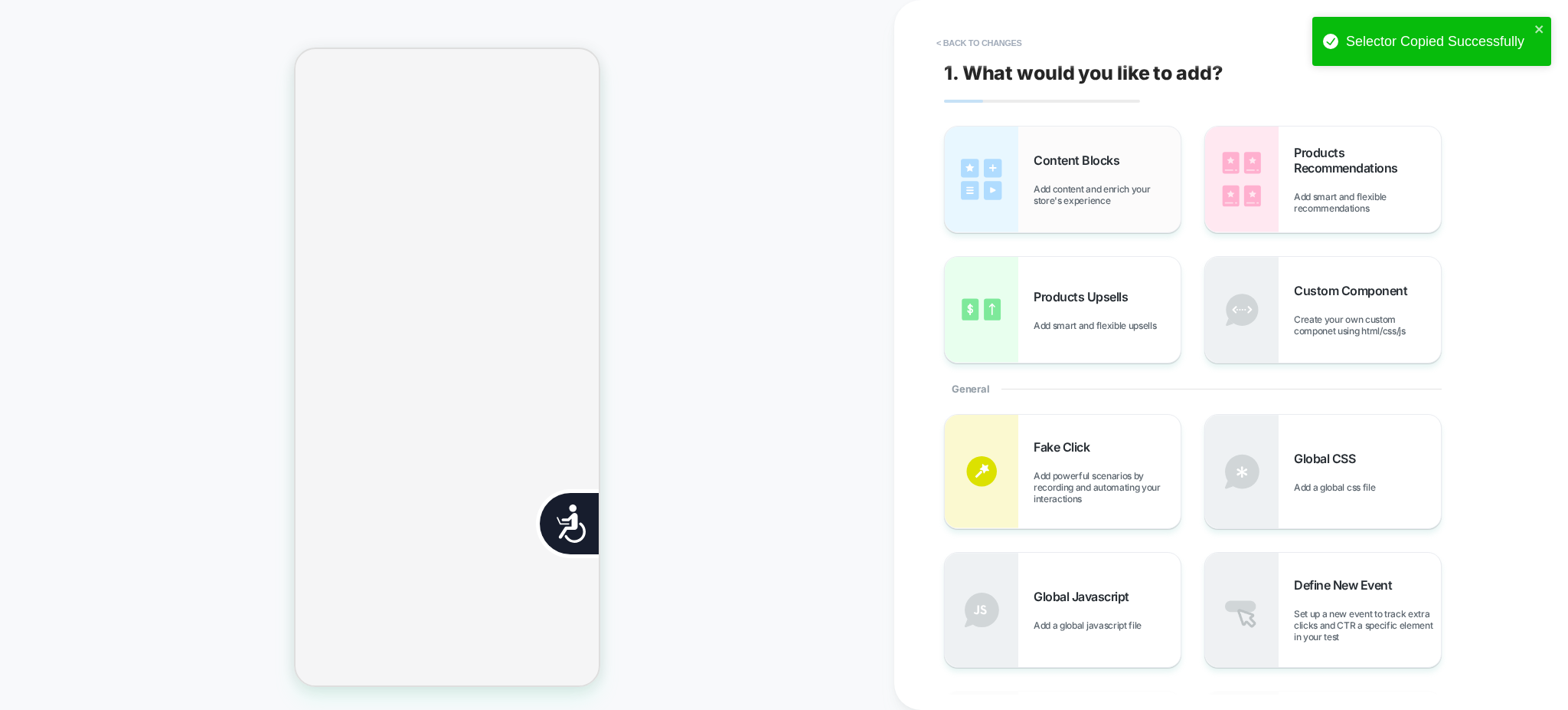
click at [1135, 190] on span "Add content and enrich your store's experience" at bounding box center [1107, 195] width 147 height 23
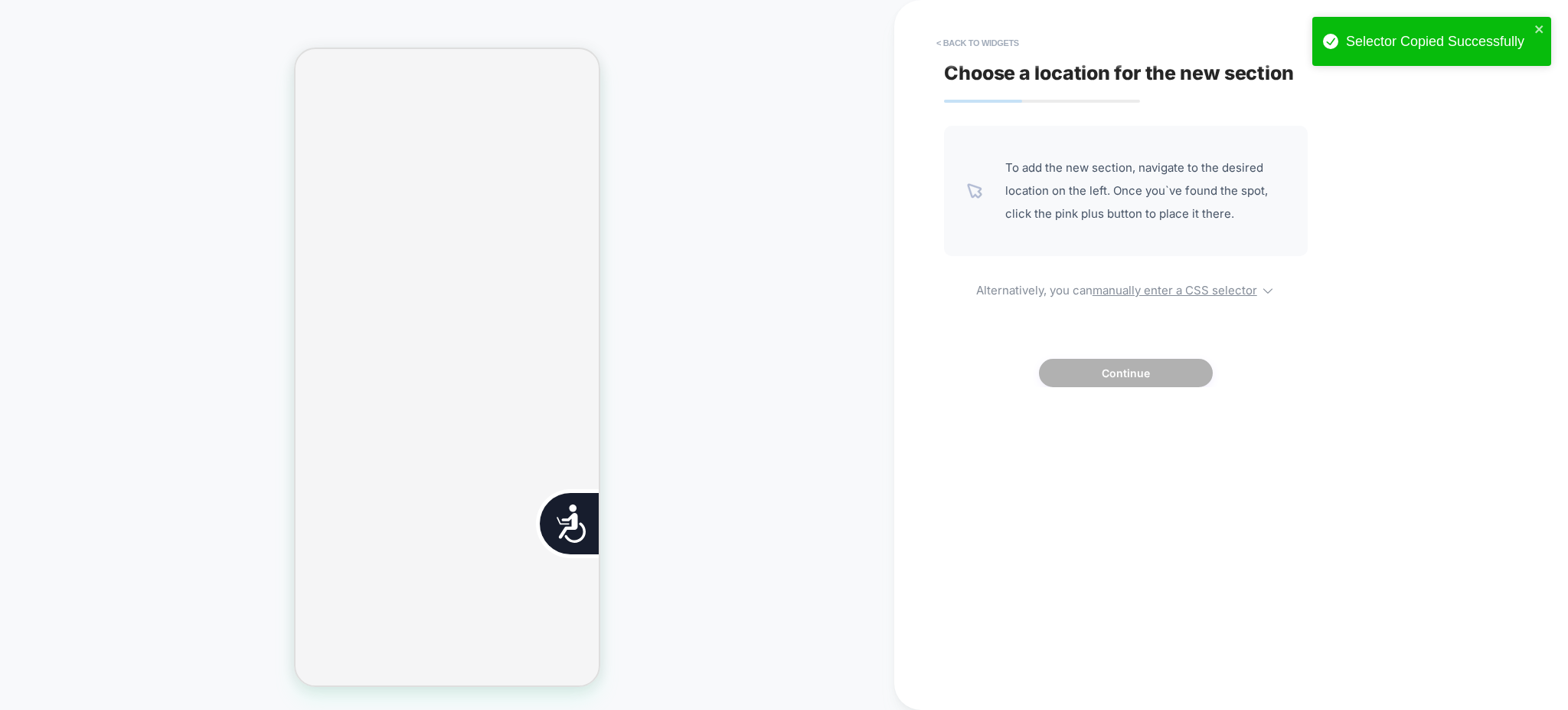
click at [1129, 274] on div "To add the new section, navigate to the desired location on the left. Once you`…" at bounding box center [1126, 256] width 364 height 261
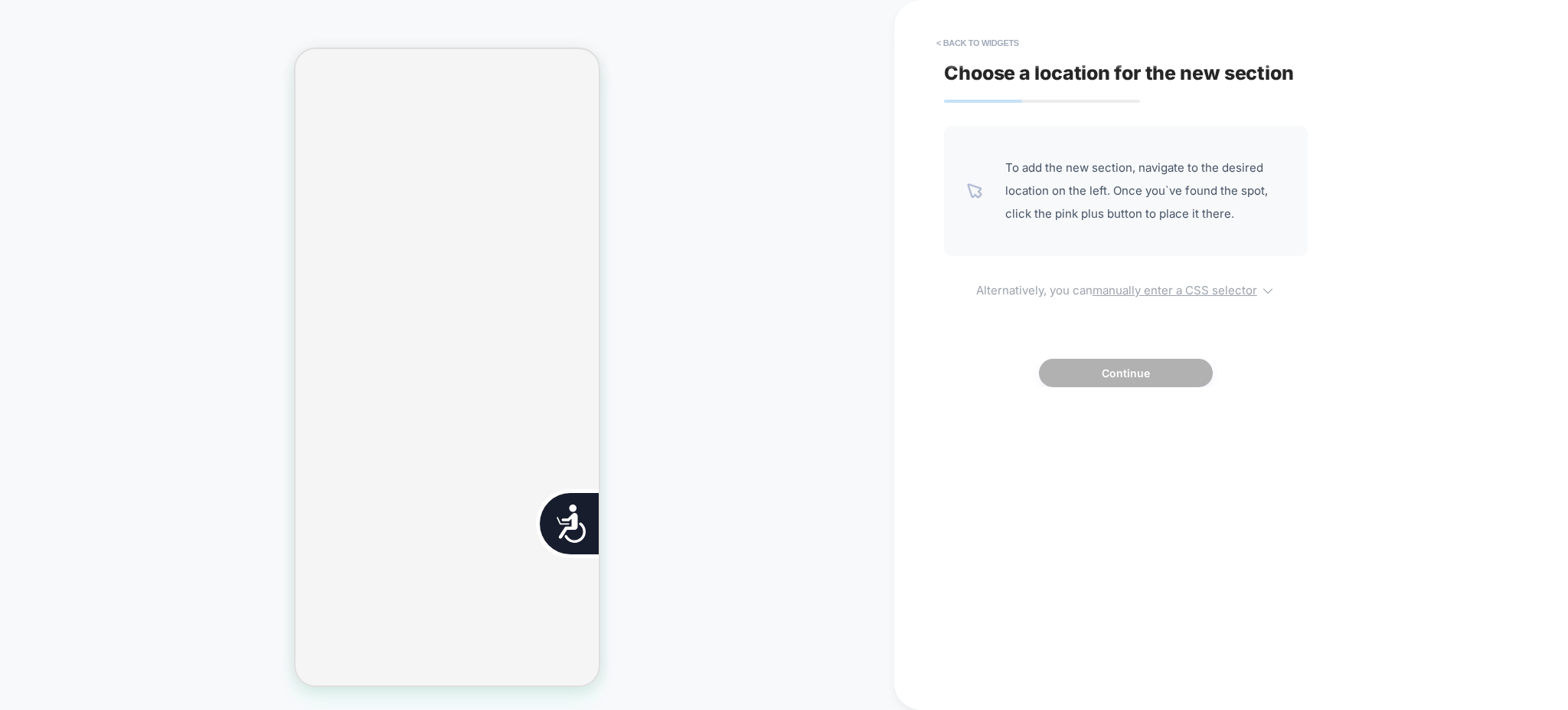
click at [1133, 280] on span "Alternatively, you can manually enter a CSS selector" at bounding box center [1126, 288] width 364 height 19
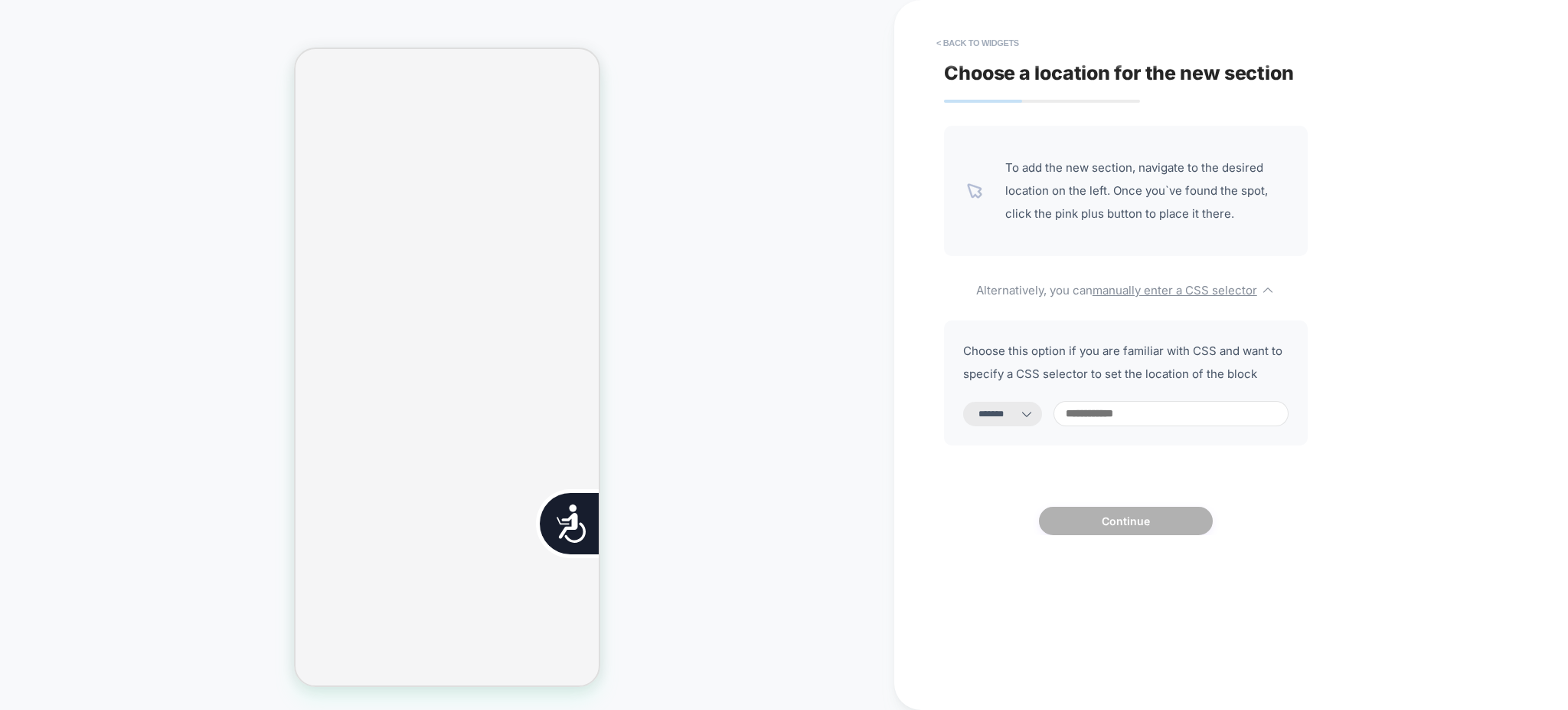
click at [1030, 413] on select "**********" at bounding box center [1002, 414] width 78 height 25
select select "**********"
click at [963, 401] on select "**********" at bounding box center [1002, 414] width 78 height 25
click at [1119, 415] on input at bounding box center [1170, 413] width 235 height 26
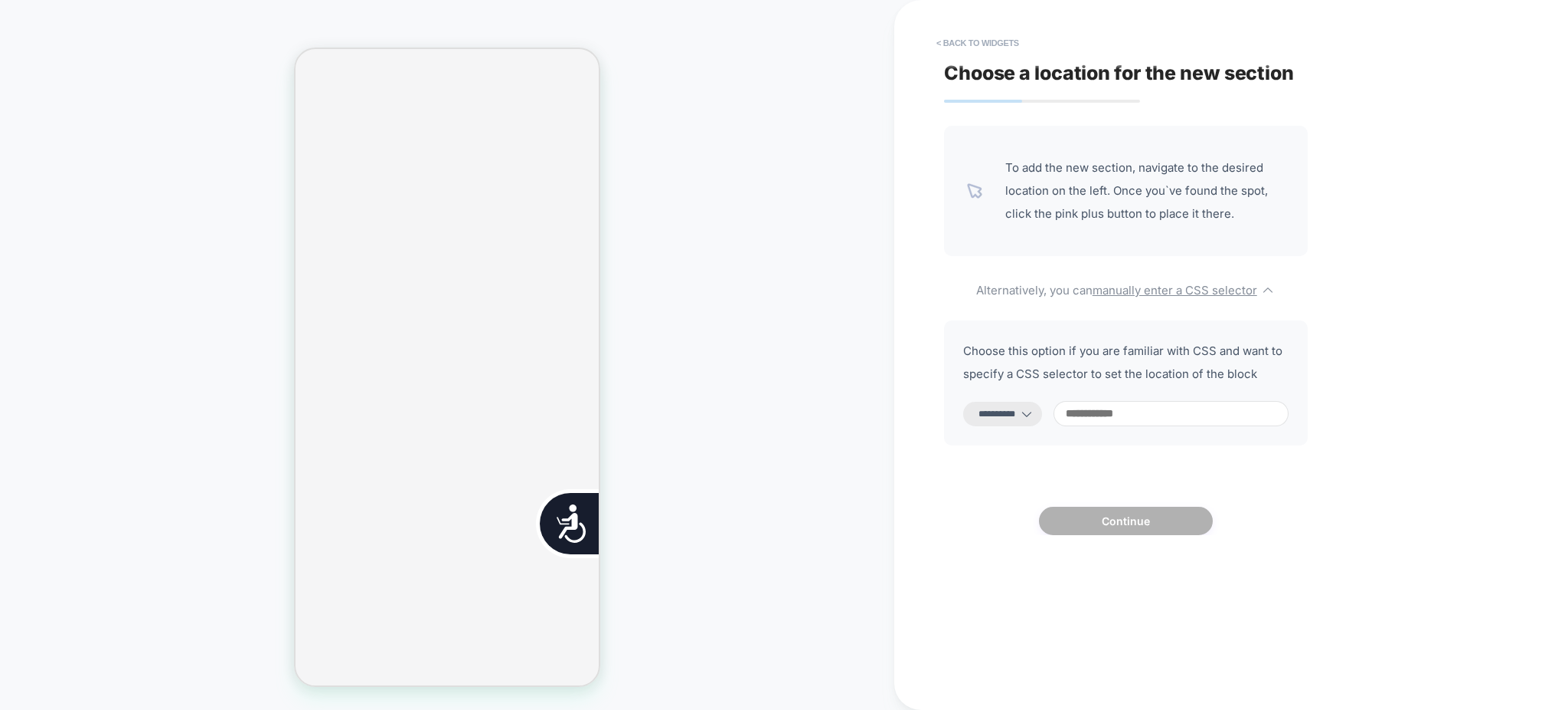
paste input "**********"
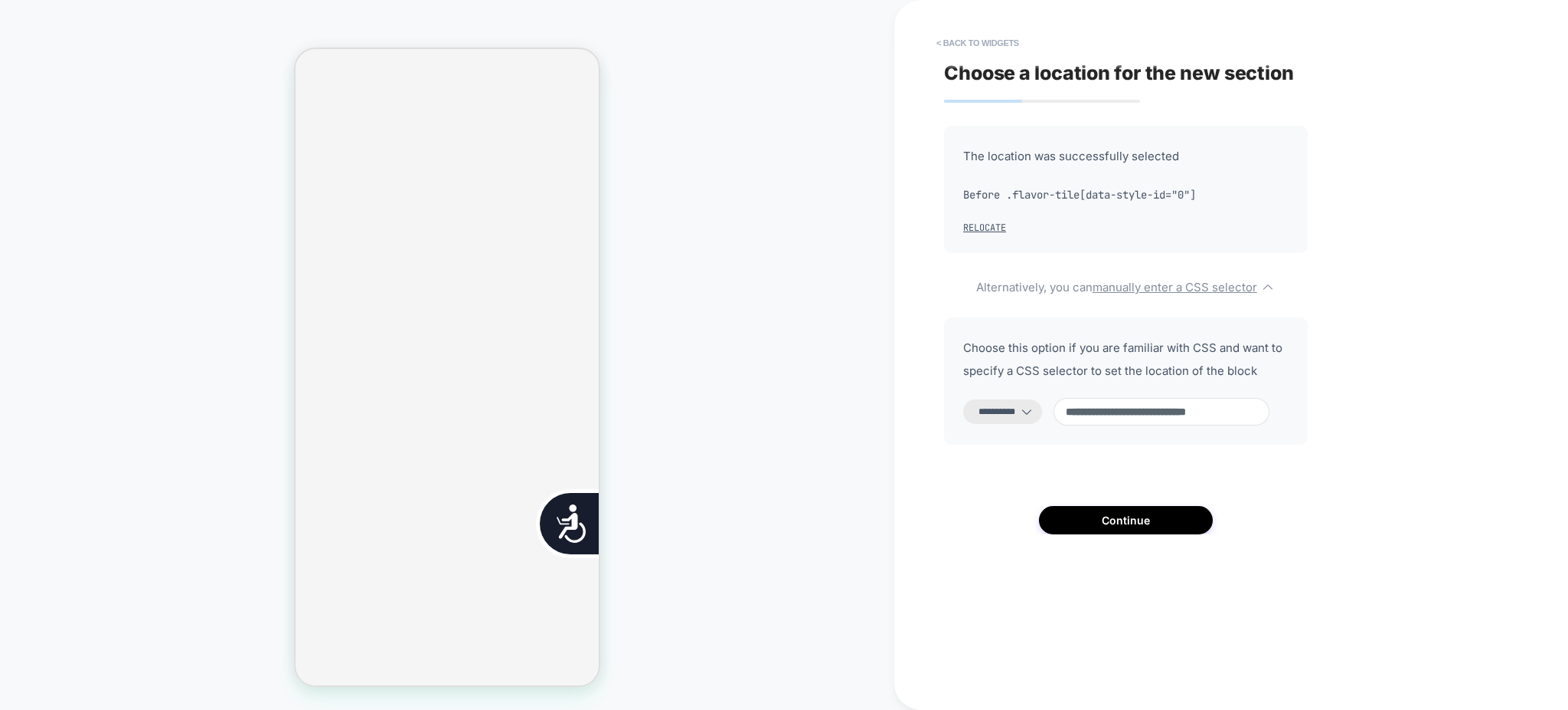
scroll to position [668, 0]
type input "**********"
click at [1132, 527] on button "Continue" at bounding box center [1126, 519] width 174 height 28
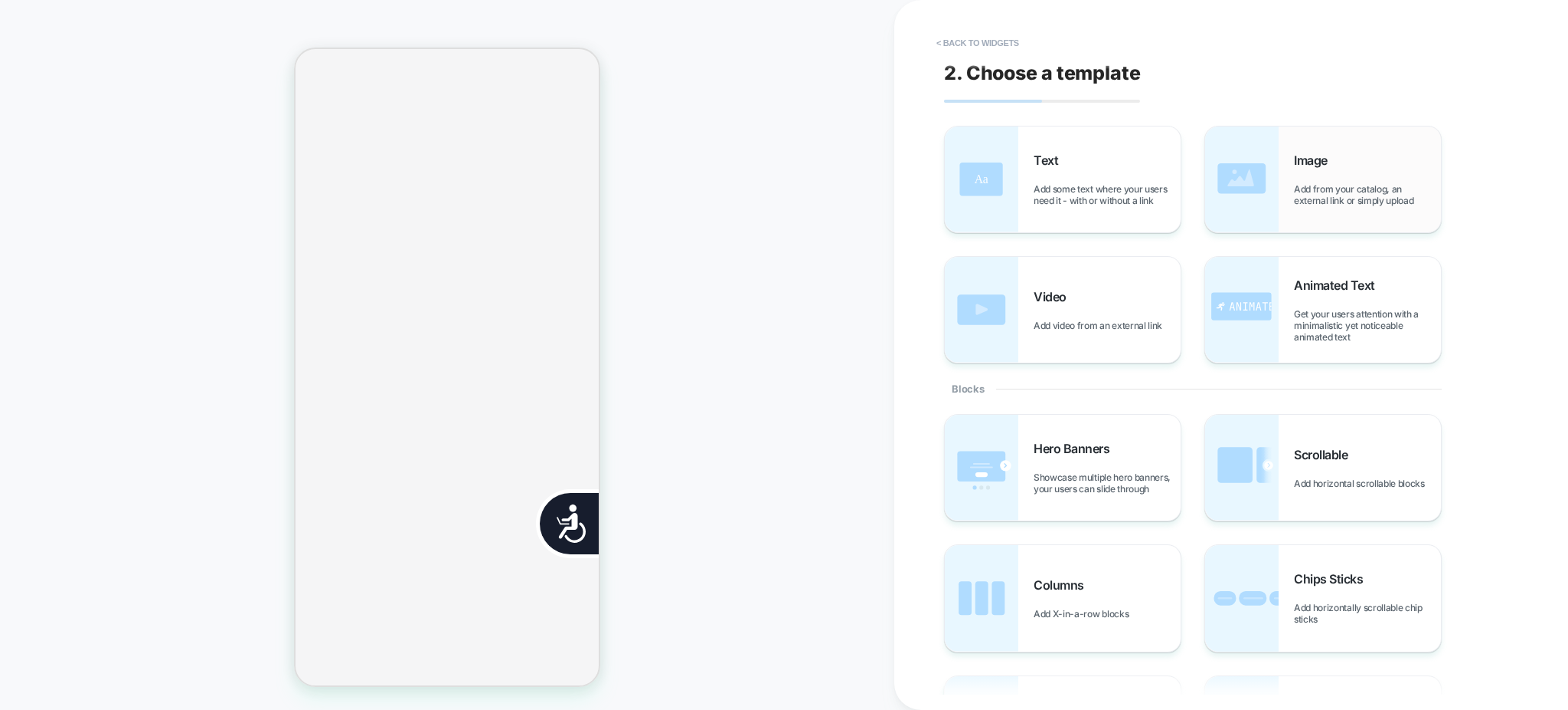
click at [1295, 194] on span "Add from your catalog, an external link or simply upload" at bounding box center [1367, 195] width 147 height 23
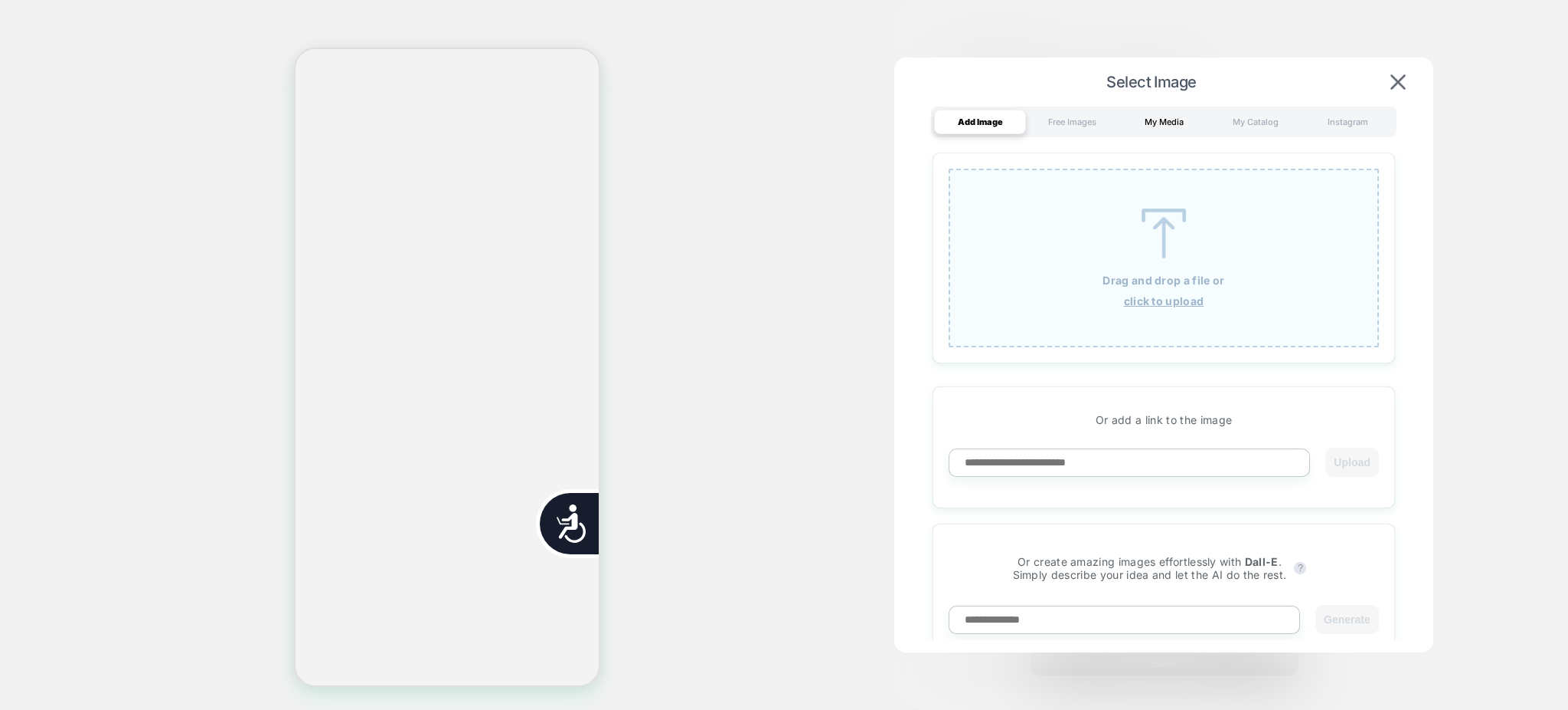
click at [1180, 130] on div "My Media" at bounding box center [1163, 122] width 92 height 25
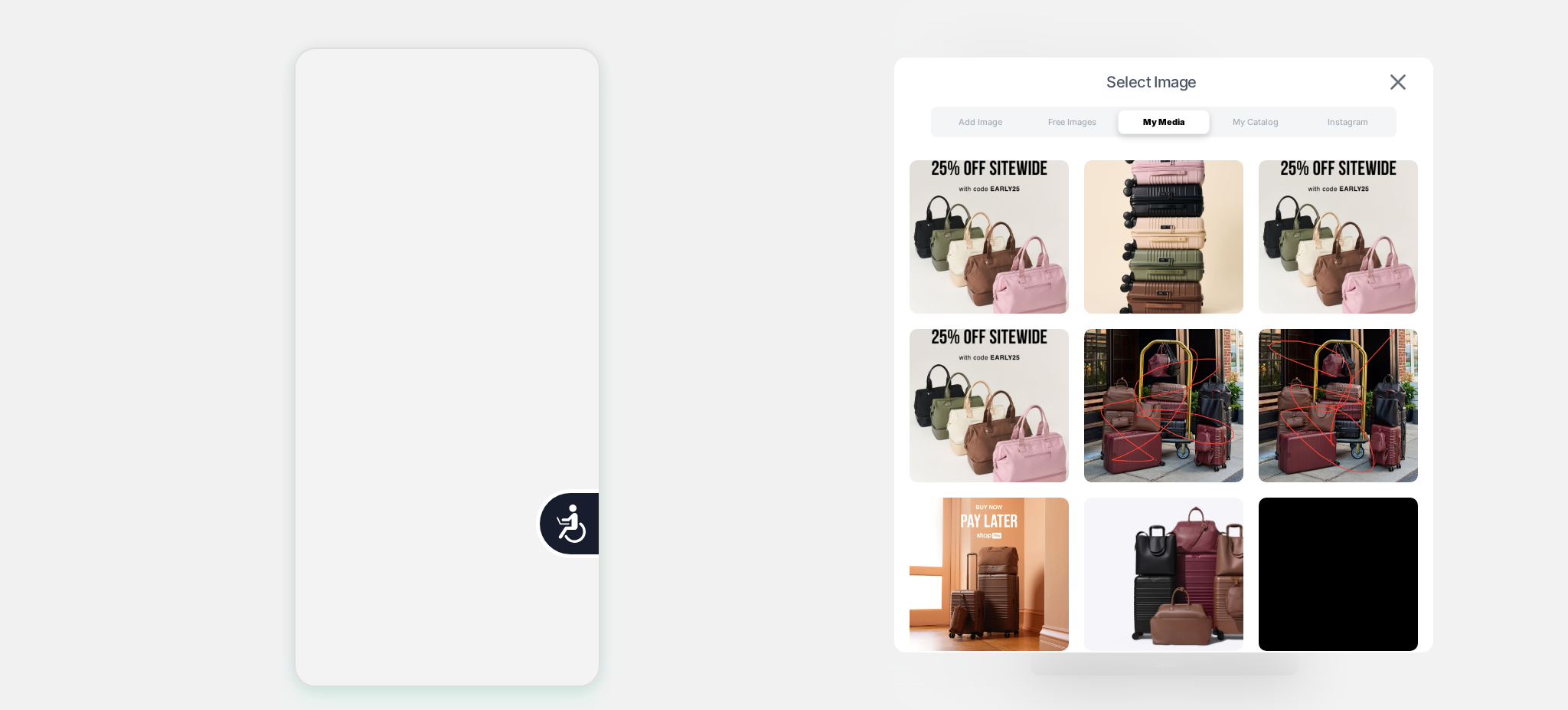
scroll to position [0, 311]
click at [1406, 66] on div "Select Image Add Image Free Images My Media My Catalog Instagram Loading..." at bounding box center [1164, 394] width 539 height 675
click at [1404, 73] on button at bounding box center [1399, 81] width 25 height 17
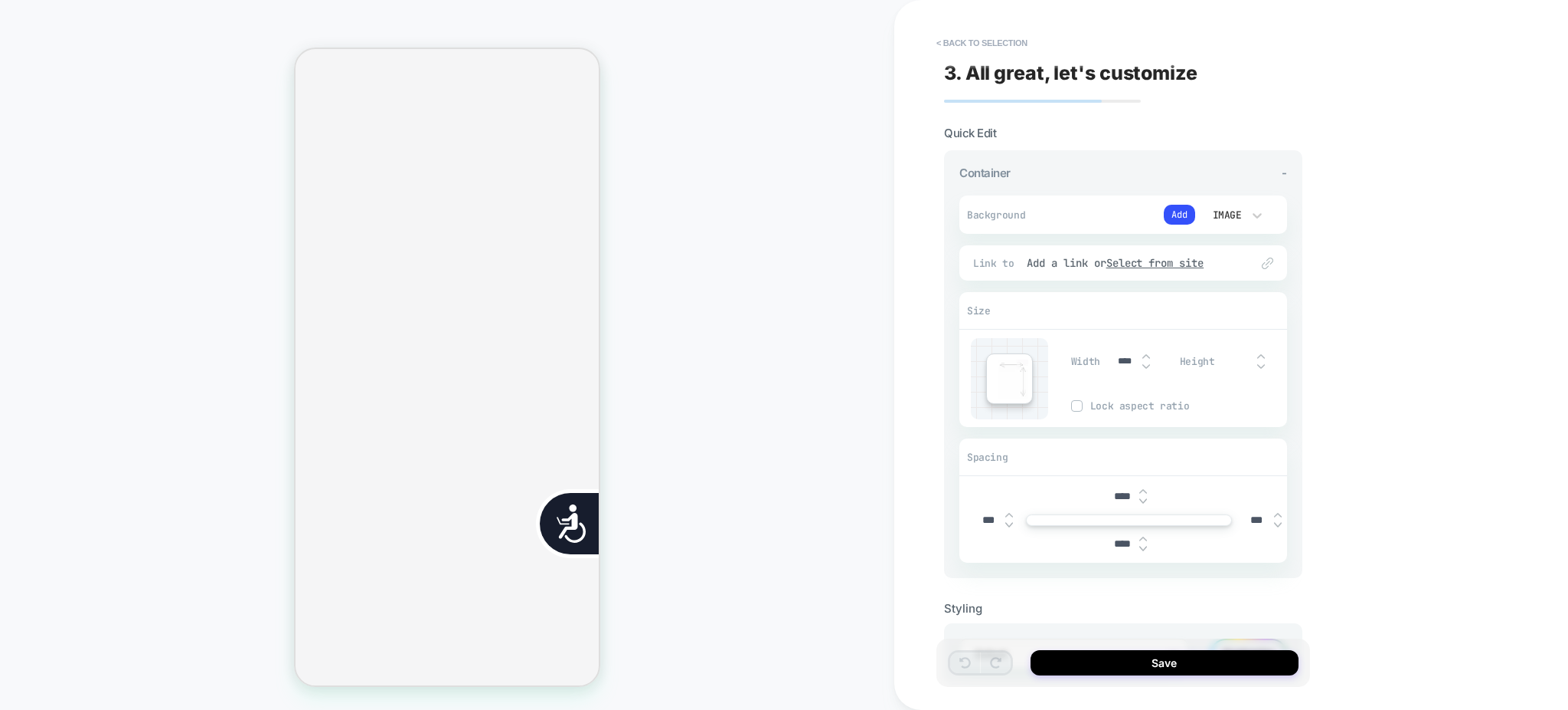
scroll to position [0, 0]
click at [1172, 224] on div "Add" at bounding box center [1179, 214] width 31 height 23
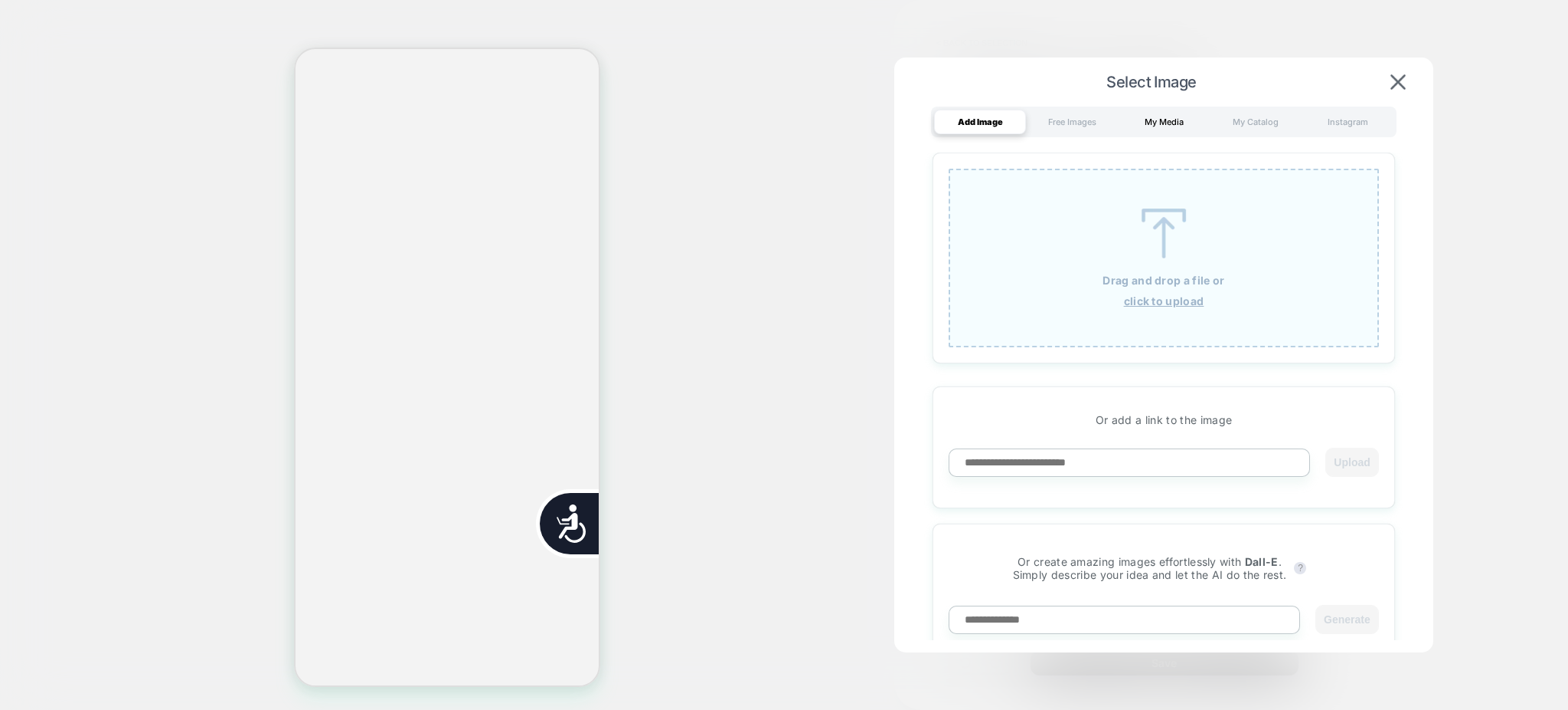
click at [1190, 126] on div "My Media" at bounding box center [1163, 122] width 92 height 25
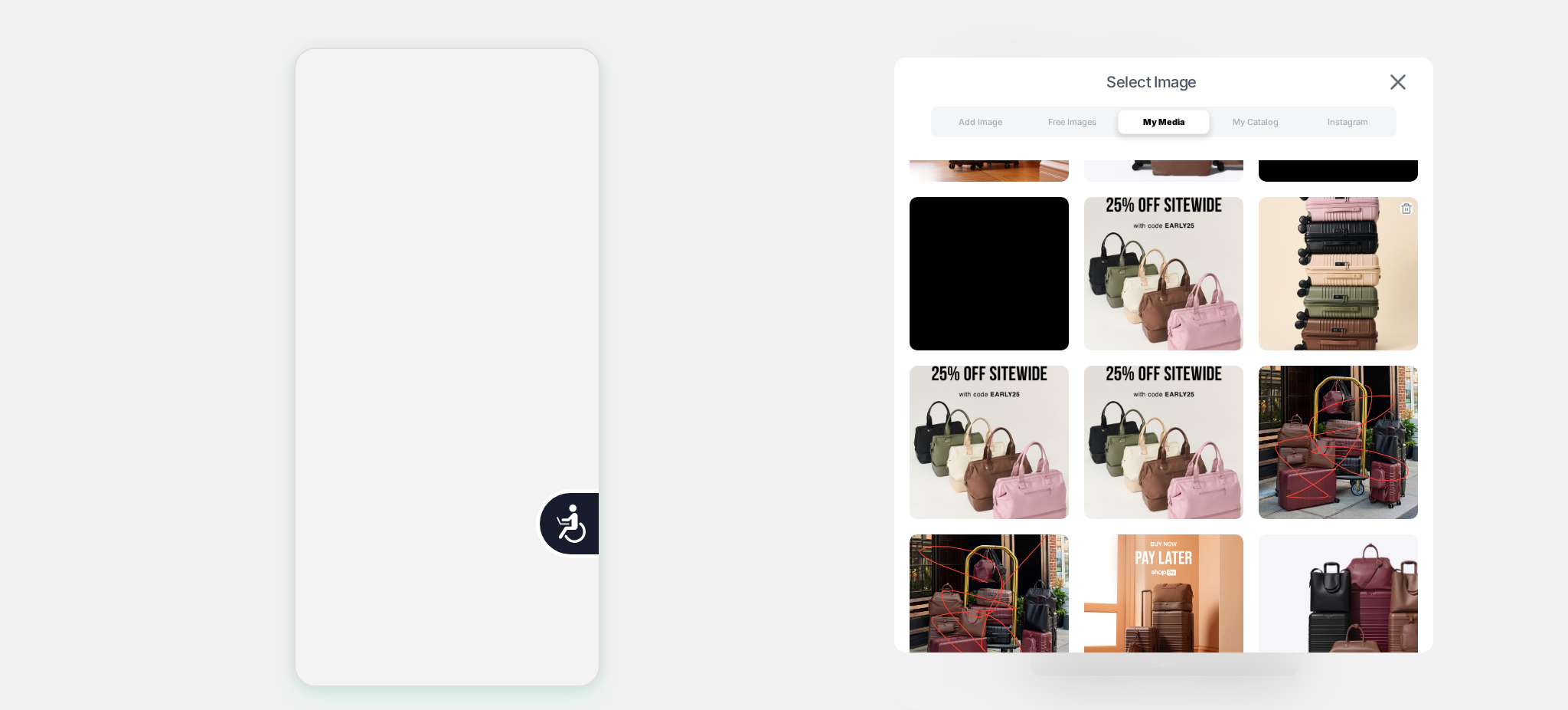
scroll to position [0, 621]
click at [1167, 257] on img at bounding box center [1163, 273] width 160 height 153
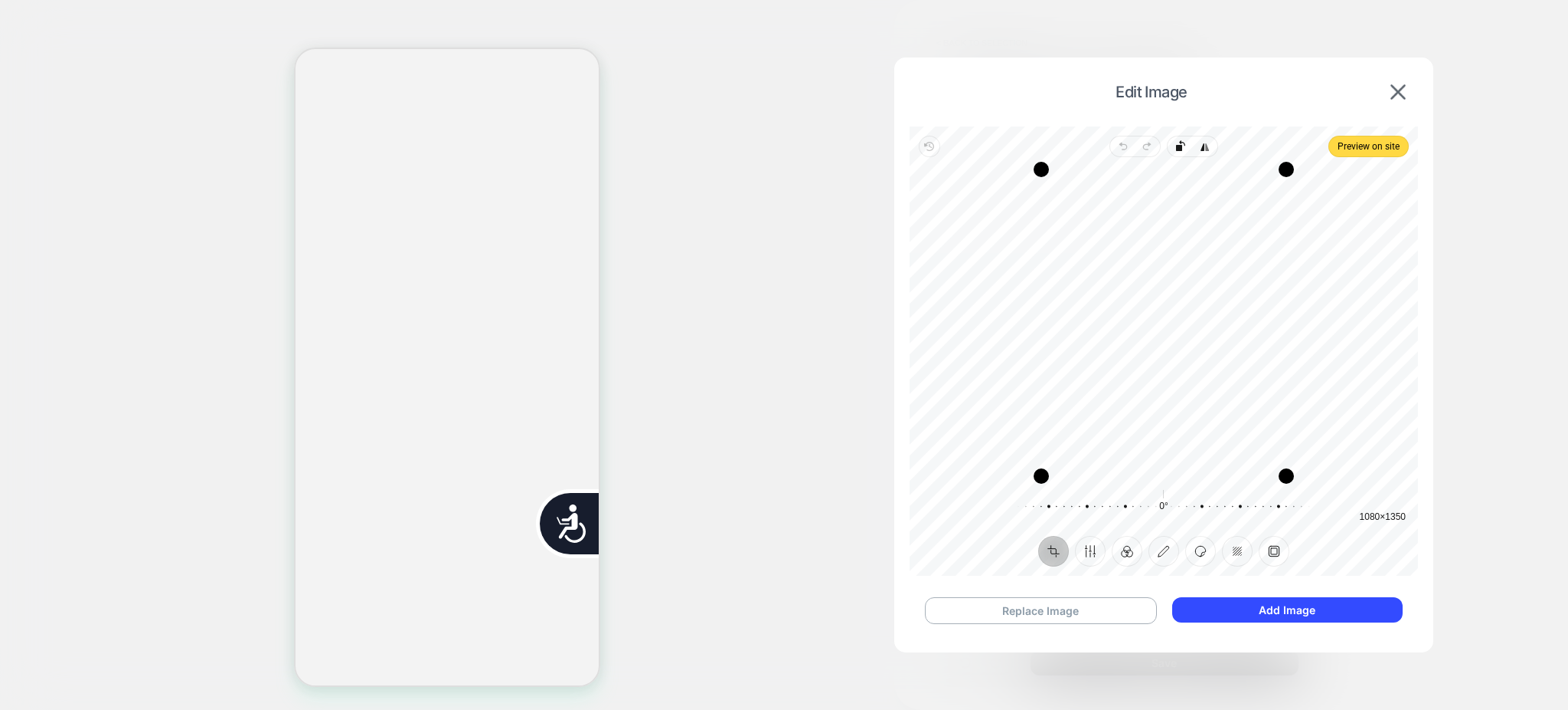
scroll to position [817, 0]
click at [1360, 610] on button "Add Image" at bounding box center [1288, 609] width 231 height 26
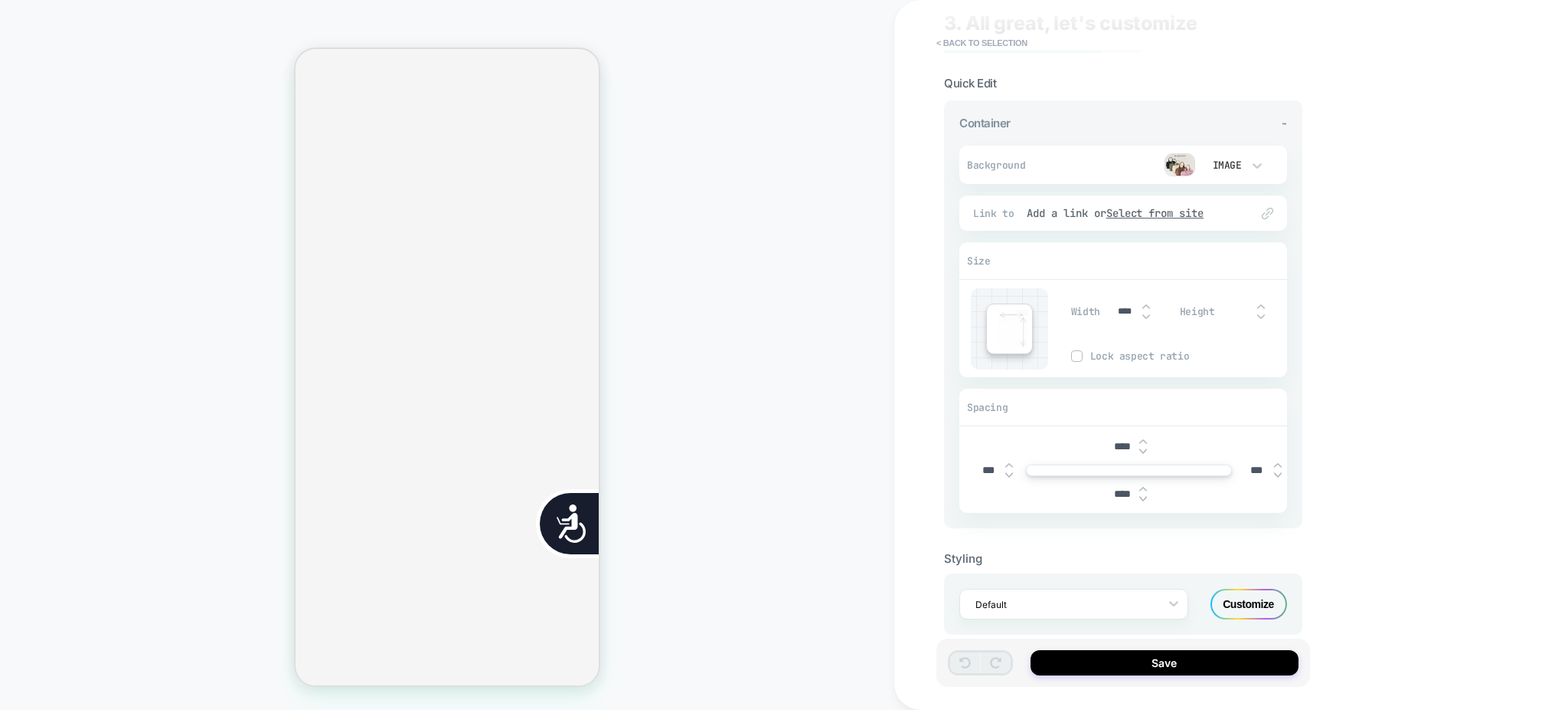
scroll to position [71, 0]
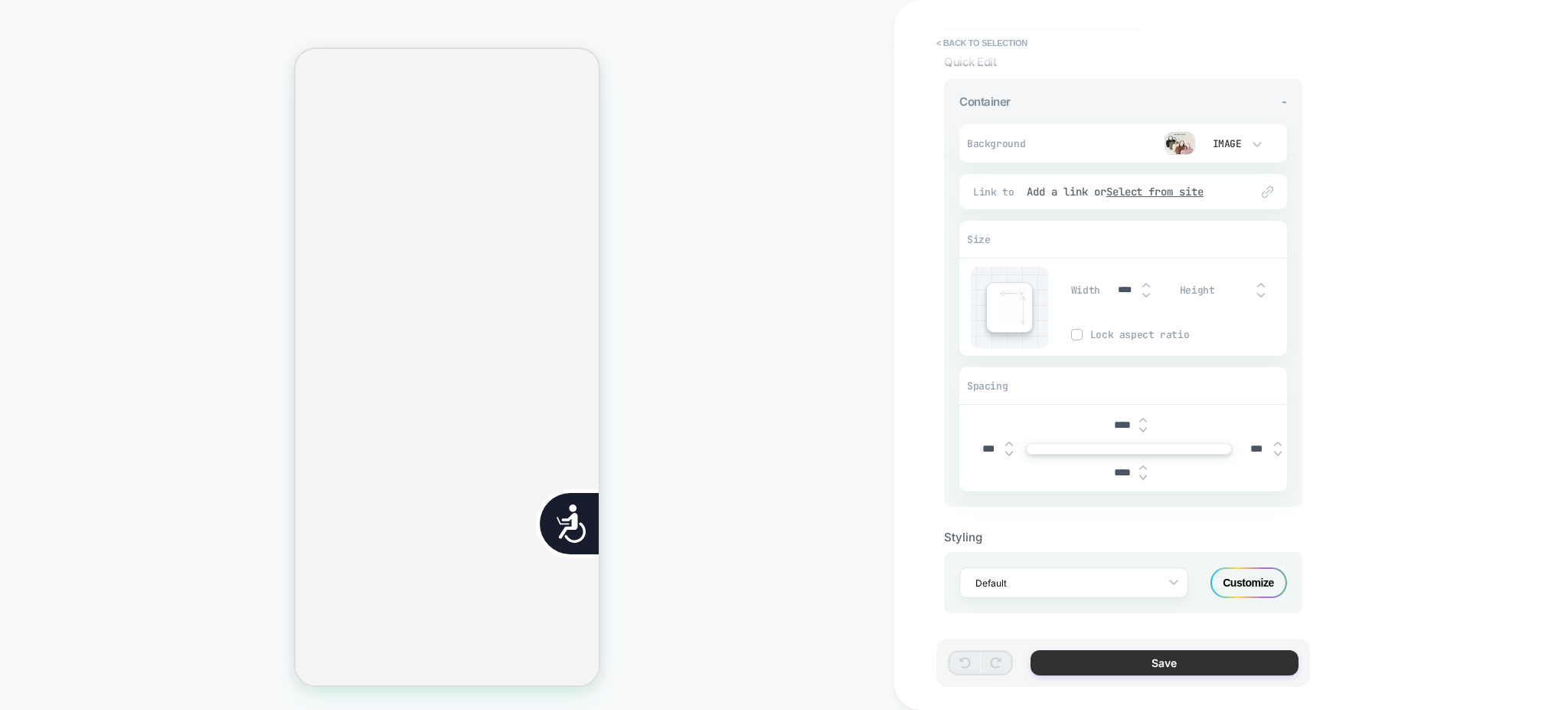
click at [1164, 657] on button "Save" at bounding box center [1164, 662] width 268 height 26
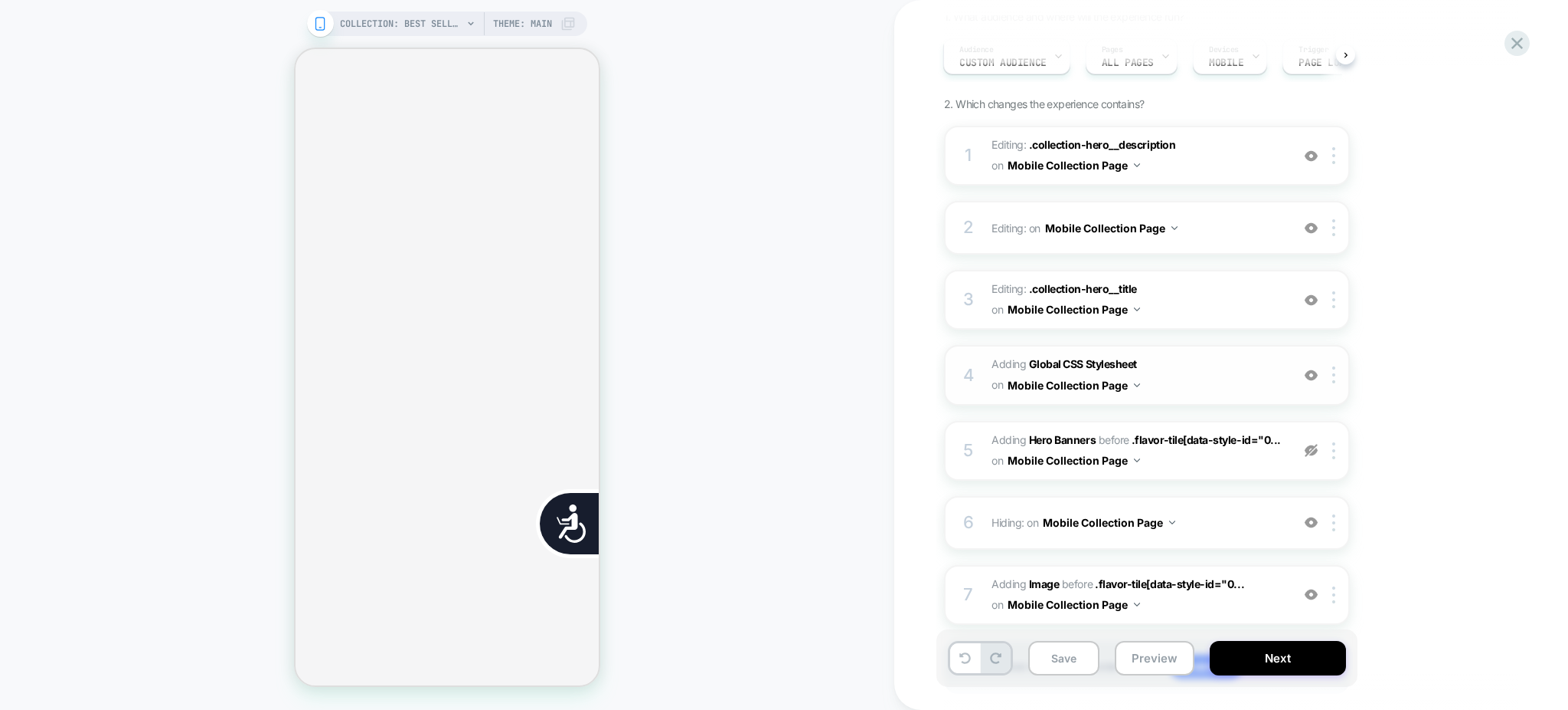
scroll to position [233, 0]
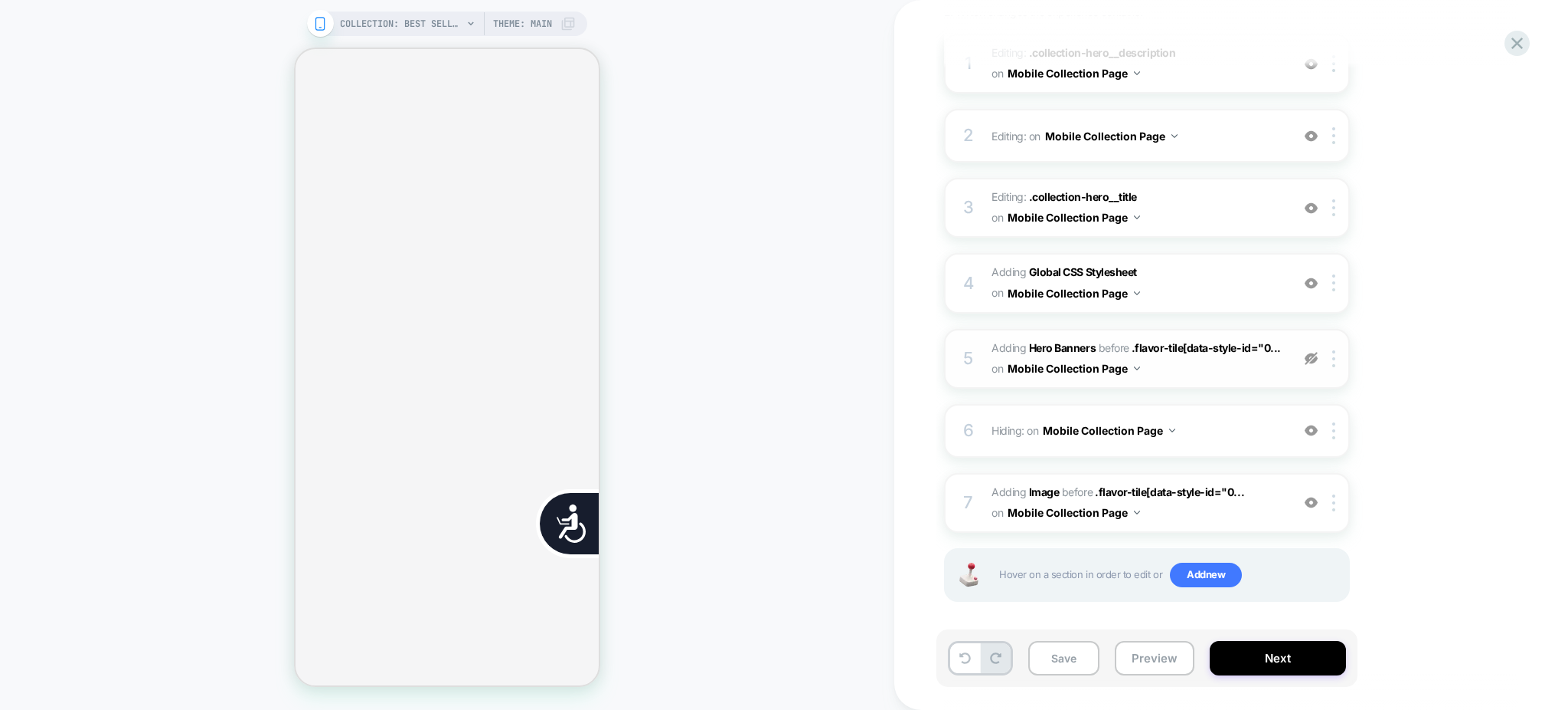
click at [1310, 362] on div at bounding box center [1311, 358] width 26 height 17
click at [1329, 355] on div at bounding box center [1336, 358] width 26 height 17
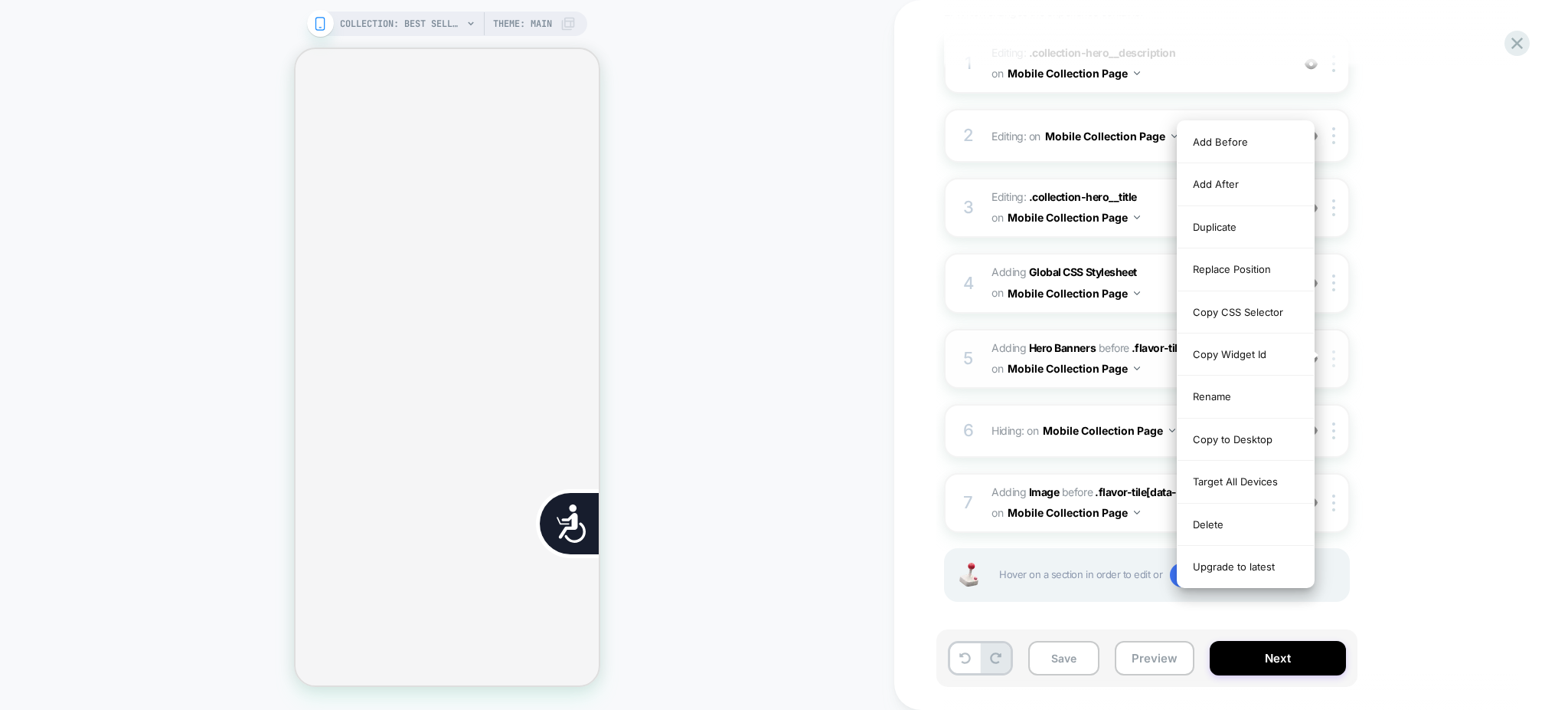
scroll to position [0, 621]
click at [1238, 525] on div "Delete" at bounding box center [1245, 525] width 137 height 42
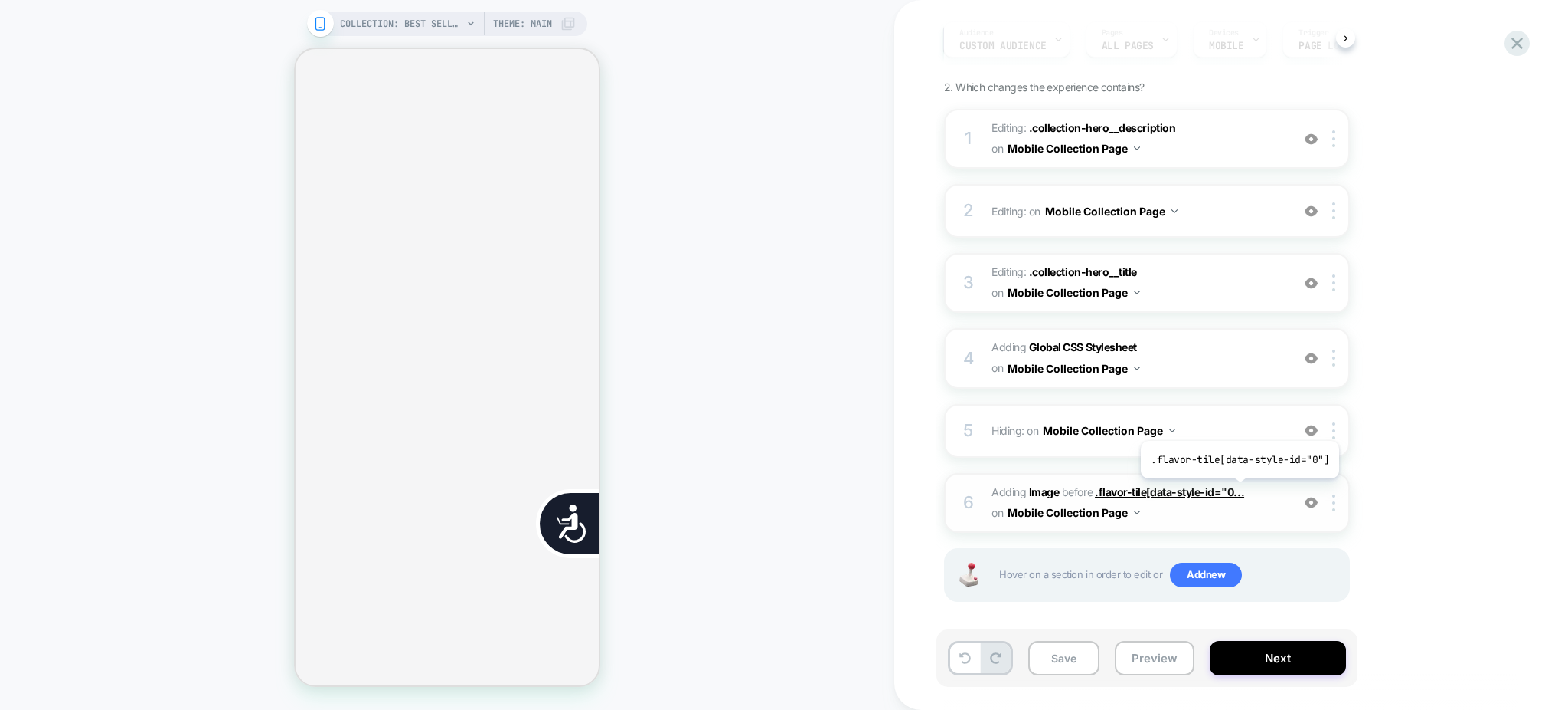
scroll to position [0, 0]
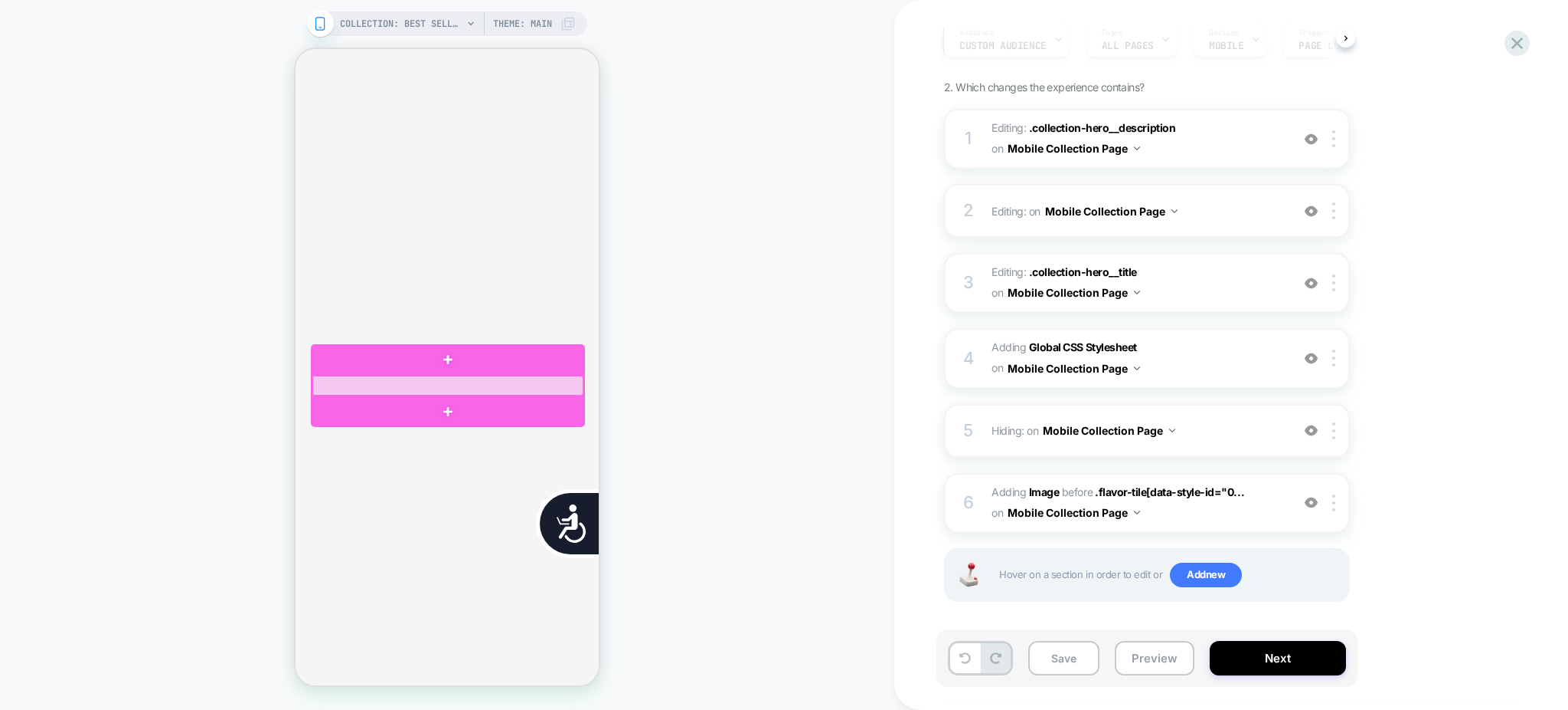
click at [391, 388] on div at bounding box center [448, 385] width 271 height 20
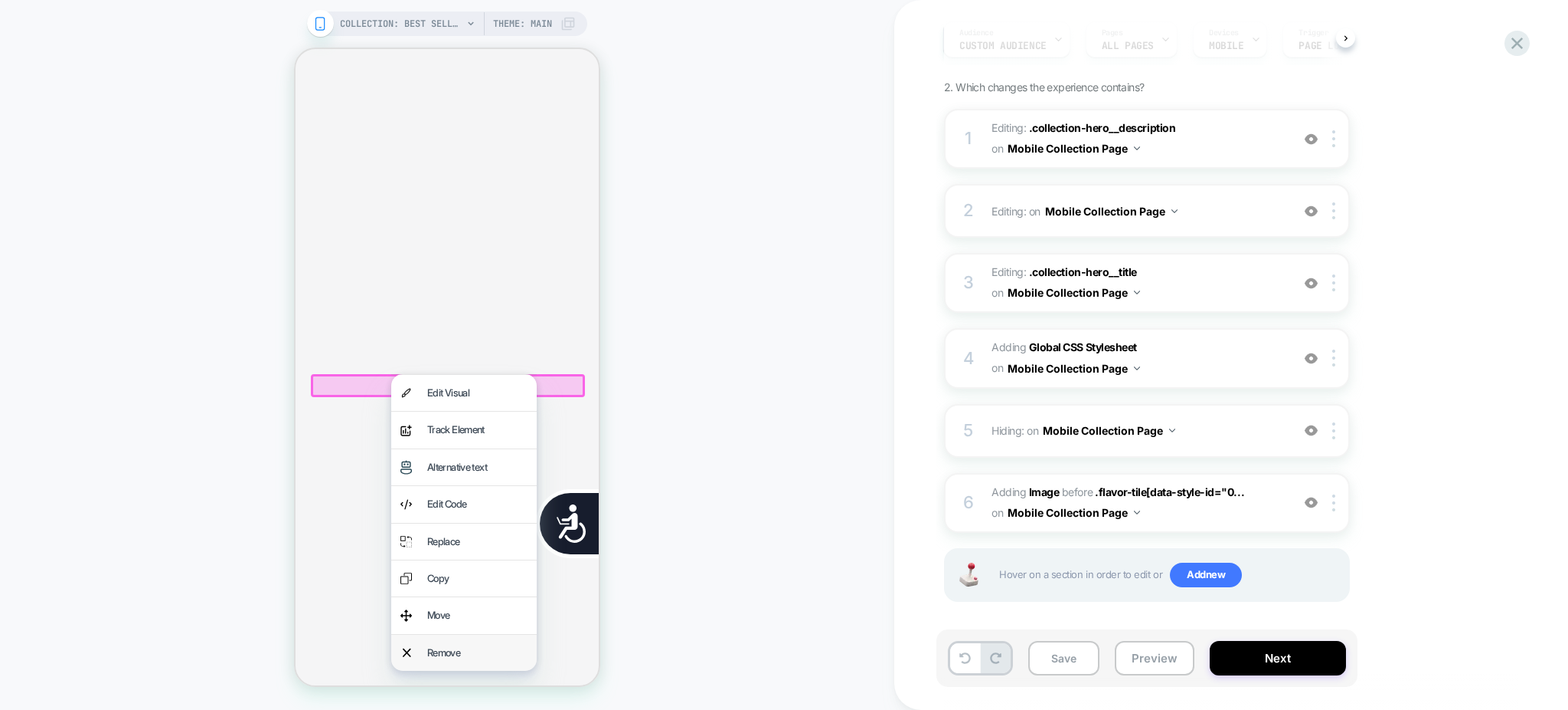
click at [435, 651] on div "Remove" at bounding box center [478, 653] width 100 height 18
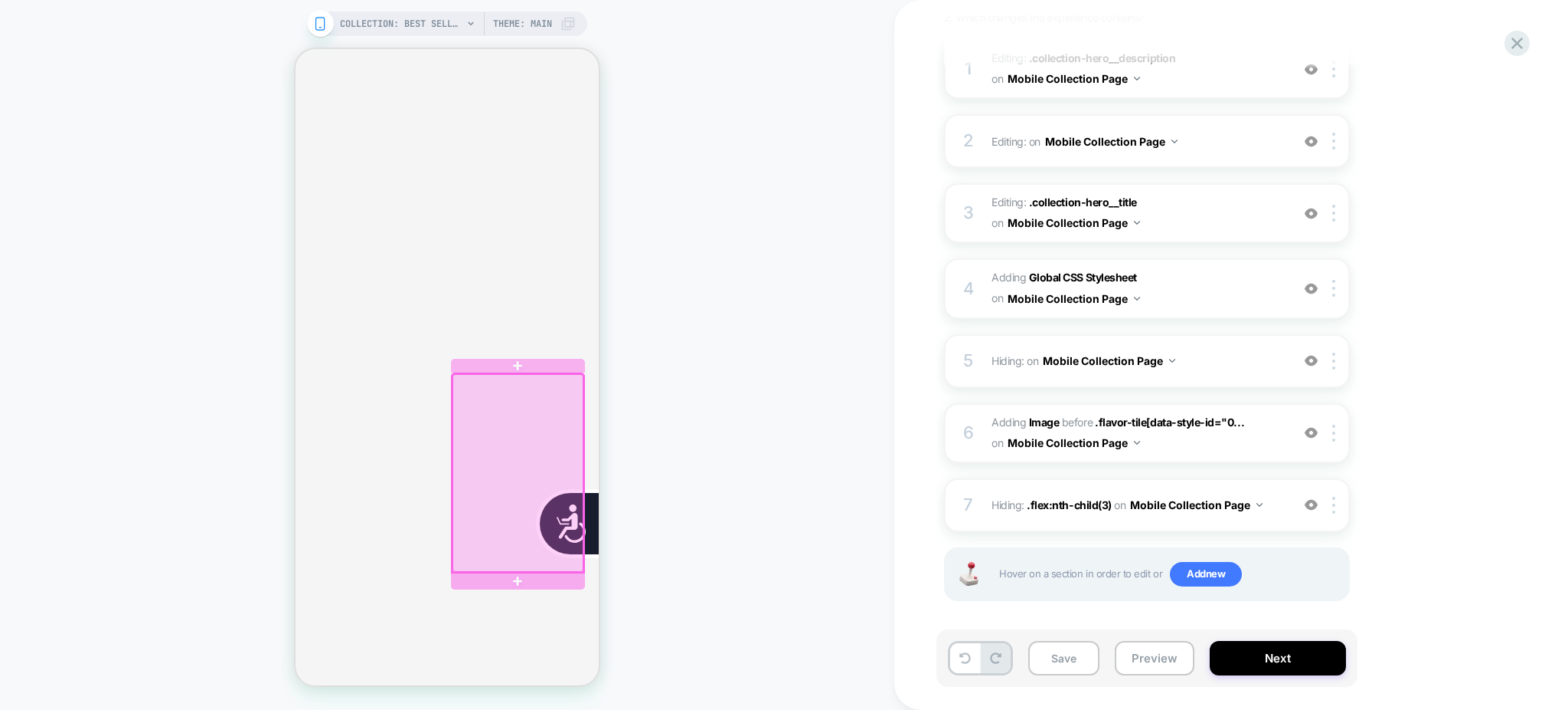
scroll to position [932, 0]
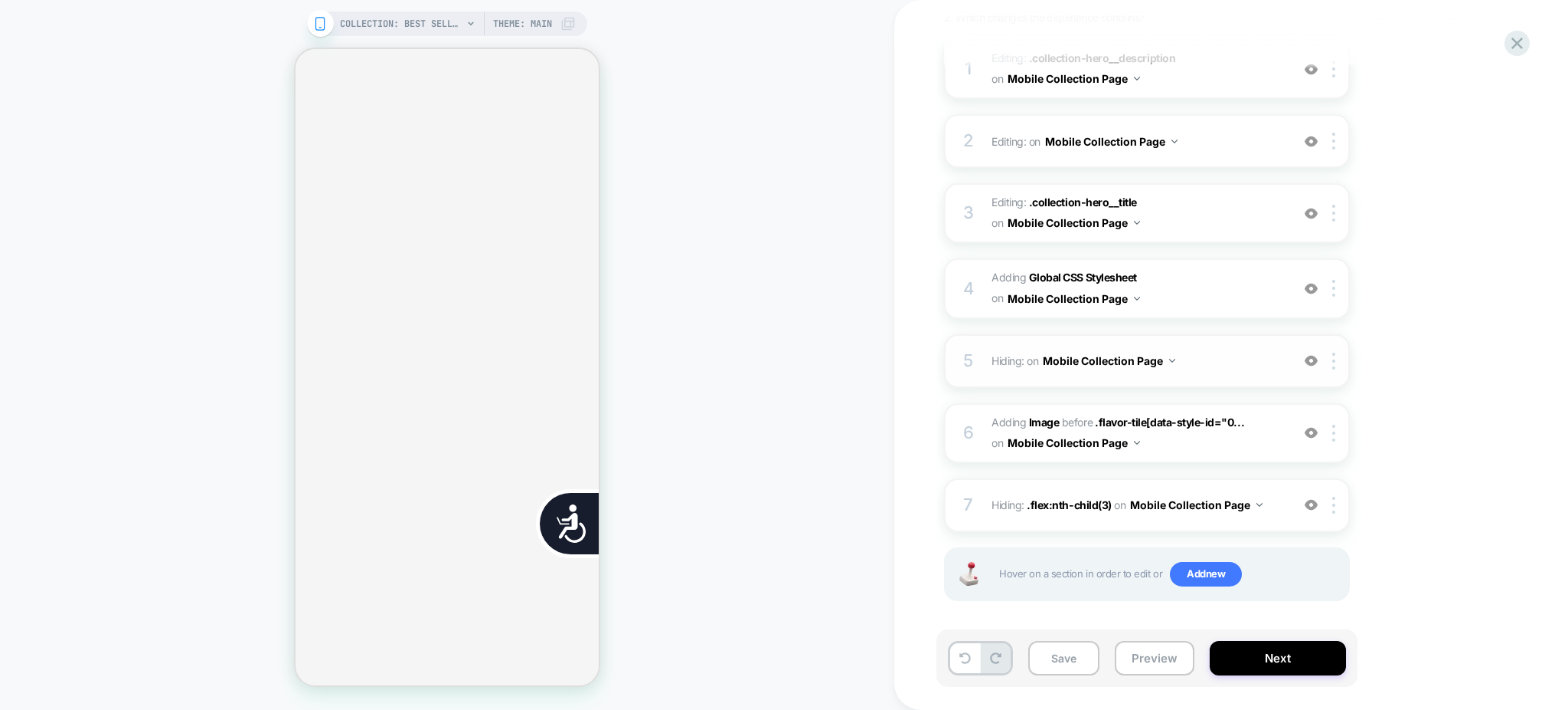
click at [1308, 355] on img at bounding box center [1311, 360] width 13 height 13
click at [1306, 357] on img at bounding box center [1311, 360] width 13 height 13
click at [1178, 289] on span "Adding Global CSS Stylesheet on Mobile Collection Page" at bounding box center [1137, 288] width 292 height 41
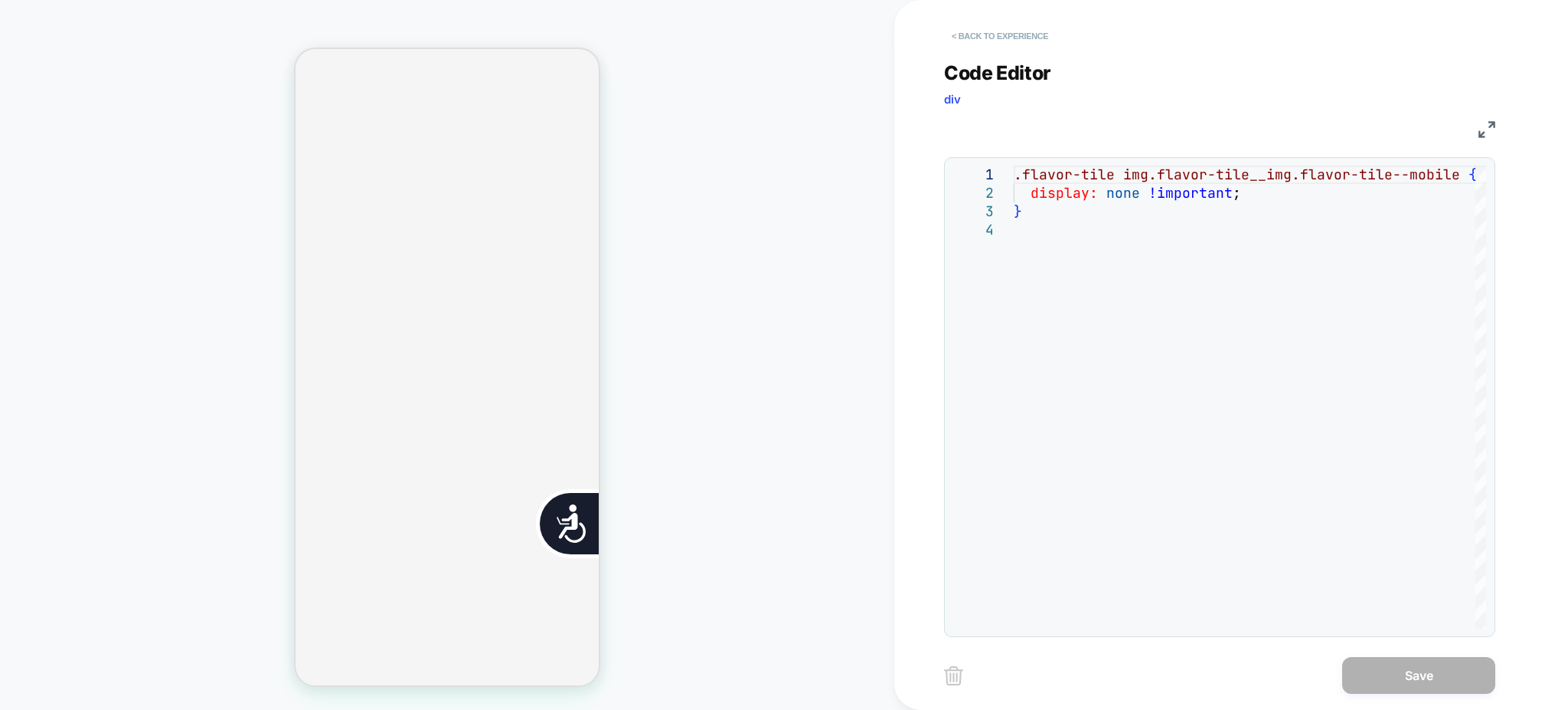
click at [1024, 34] on button "< Back to experience" at bounding box center [1000, 36] width 112 height 25
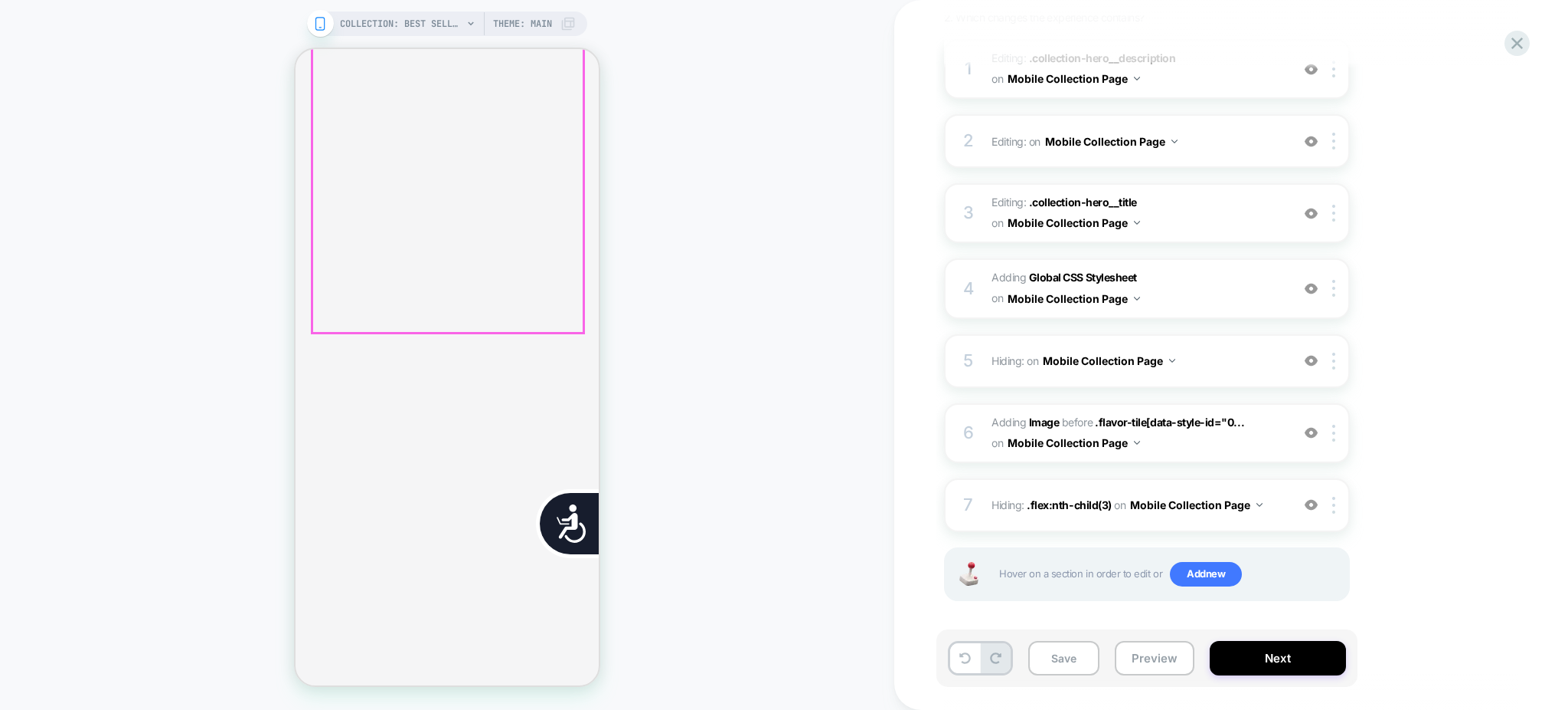
scroll to position [1063, 0]
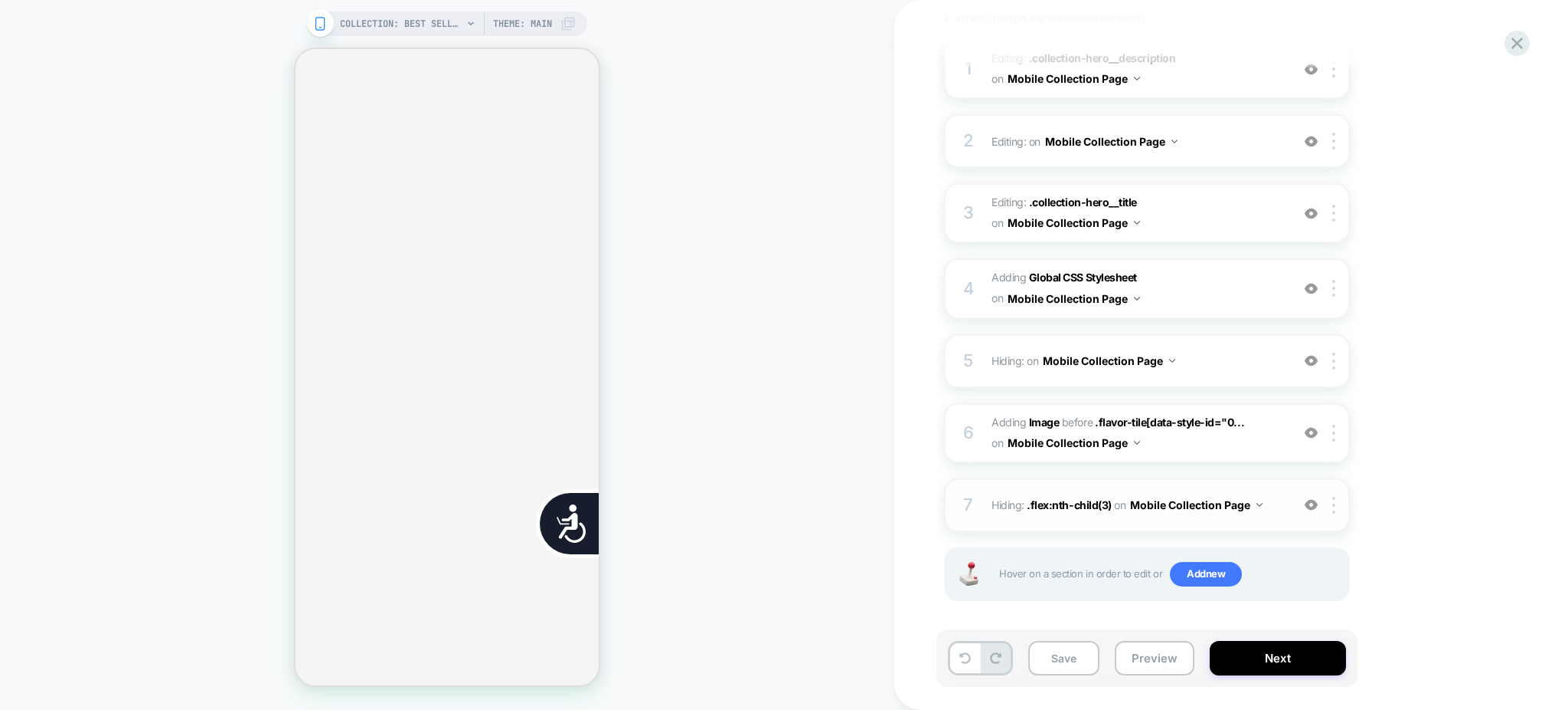
click at [1309, 502] on img at bounding box center [1311, 504] width 13 height 13
click at [1244, 426] on span "#_loomi_addon_1758901530327 Adding Image BEFORE .flavor-tile[data-style-id="0..…" at bounding box center [1137, 432] width 292 height 41
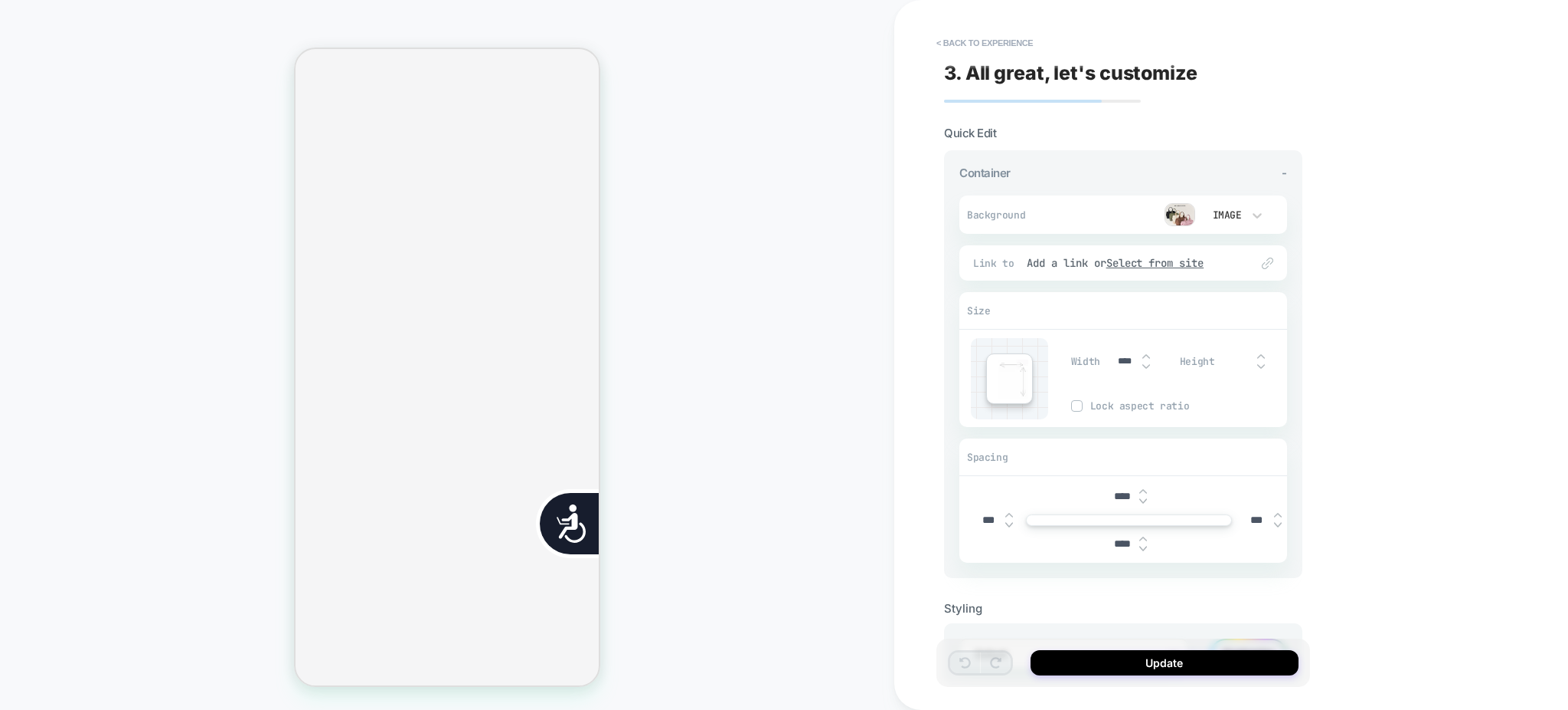
click at [1129, 490] on input "****" at bounding box center [1122, 496] width 34 height 13
type input "***"
click at [1120, 537] on input "****" at bounding box center [1122, 543] width 34 height 13
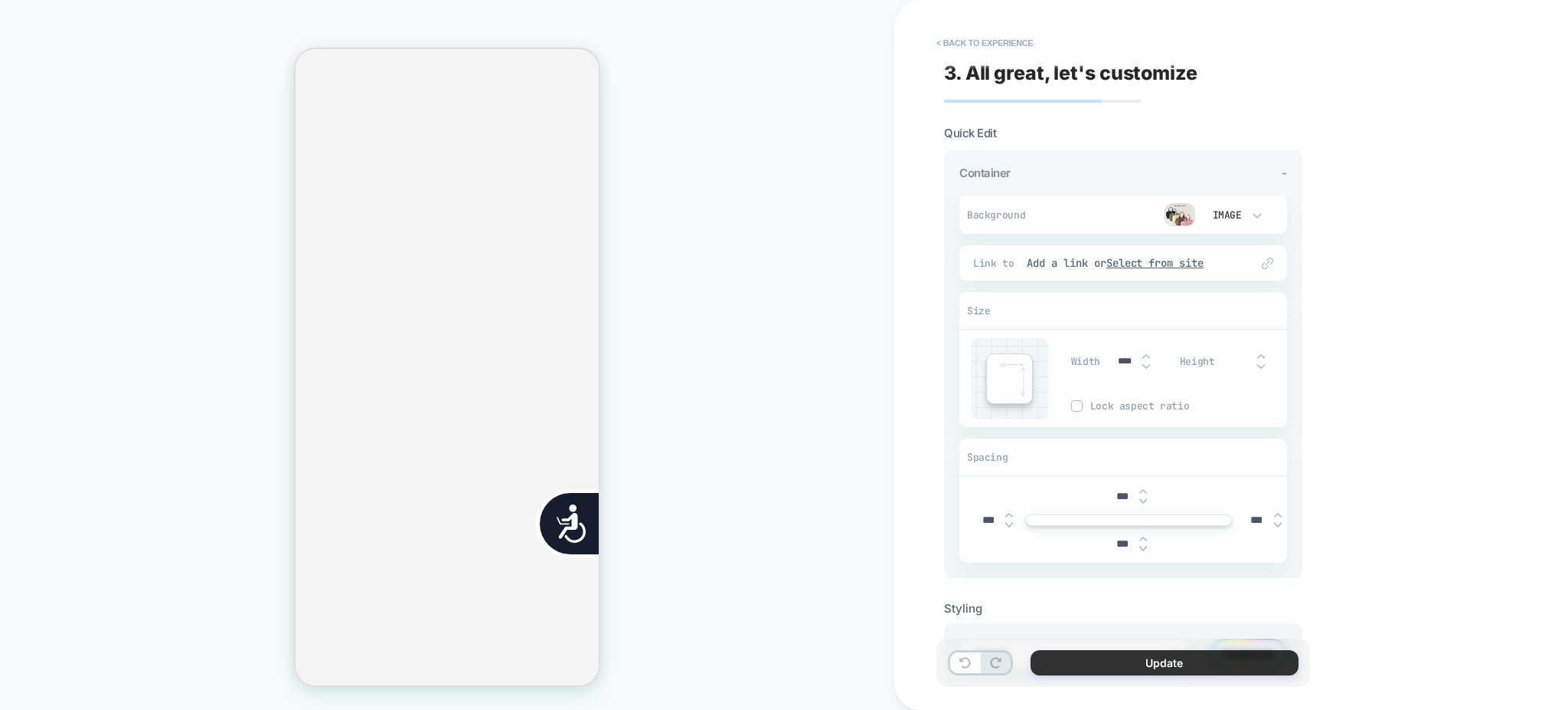
type input "***"
click at [1200, 657] on button "Update" at bounding box center [1164, 662] width 268 height 26
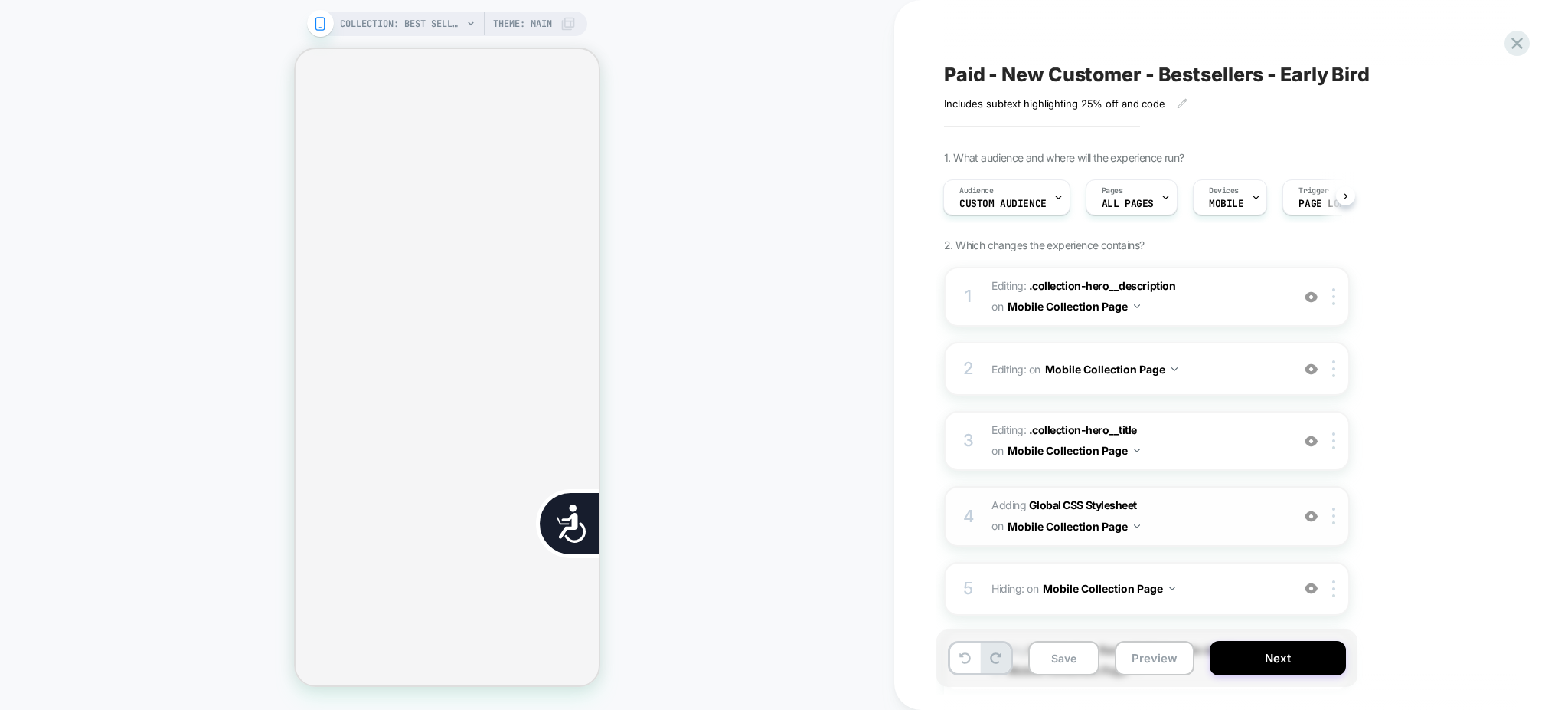
click at [1312, 515] on img at bounding box center [1311, 516] width 13 height 13
click at [1313, 439] on img at bounding box center [1311, 441] width 13 height 13
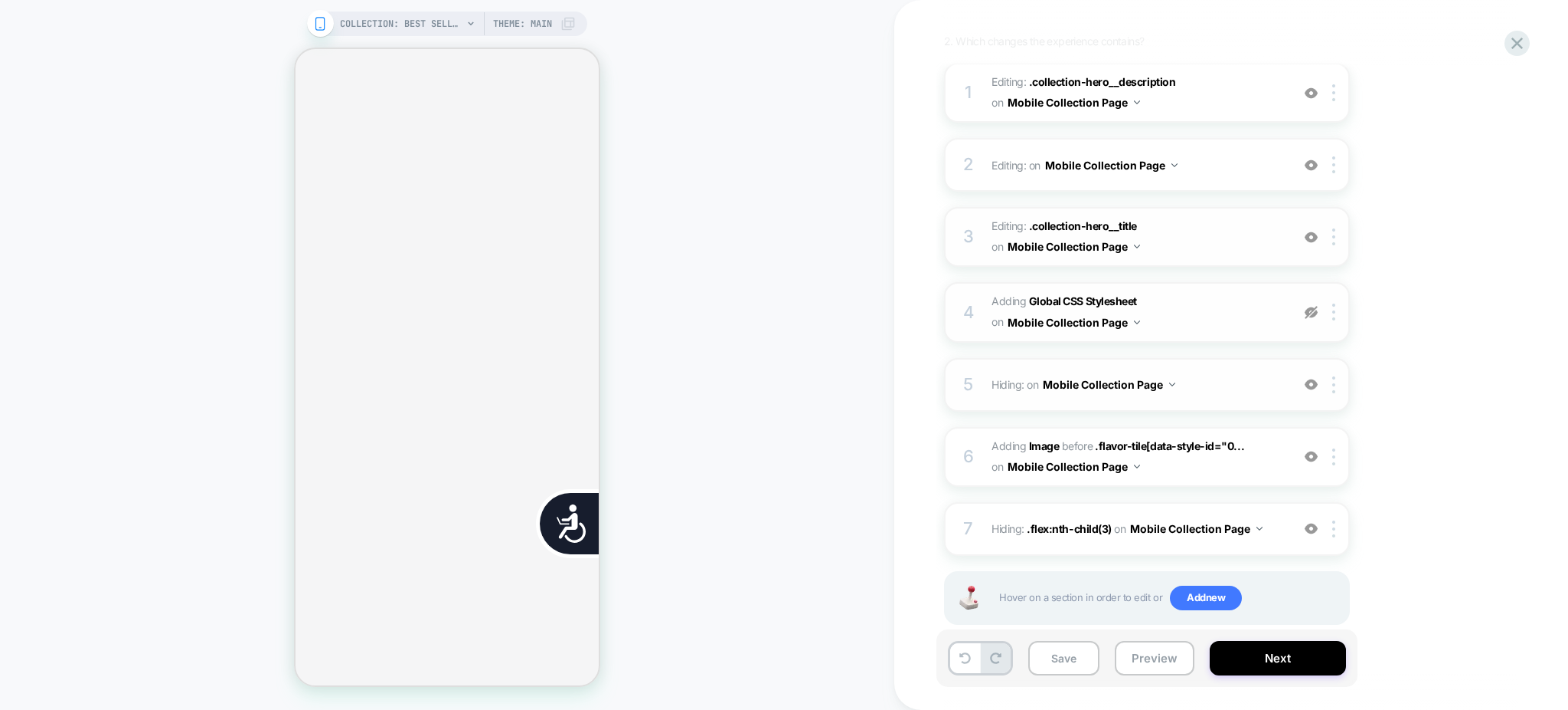
click at [1312, 378] on img at bounding box center [1311, 384] width 13 height 13
click at [1312, 457] on img at bounding box center [1311, 456] width 13 height 13
click at [1312, 311] on img at bounding box center [1311, 312] width 13 height 13
click at [1312, 380] on img at bounding box center [1311, 384] width 13 height 13
click at [1310, 451] on img at bounding box center [1311, 456] width 13 height 13
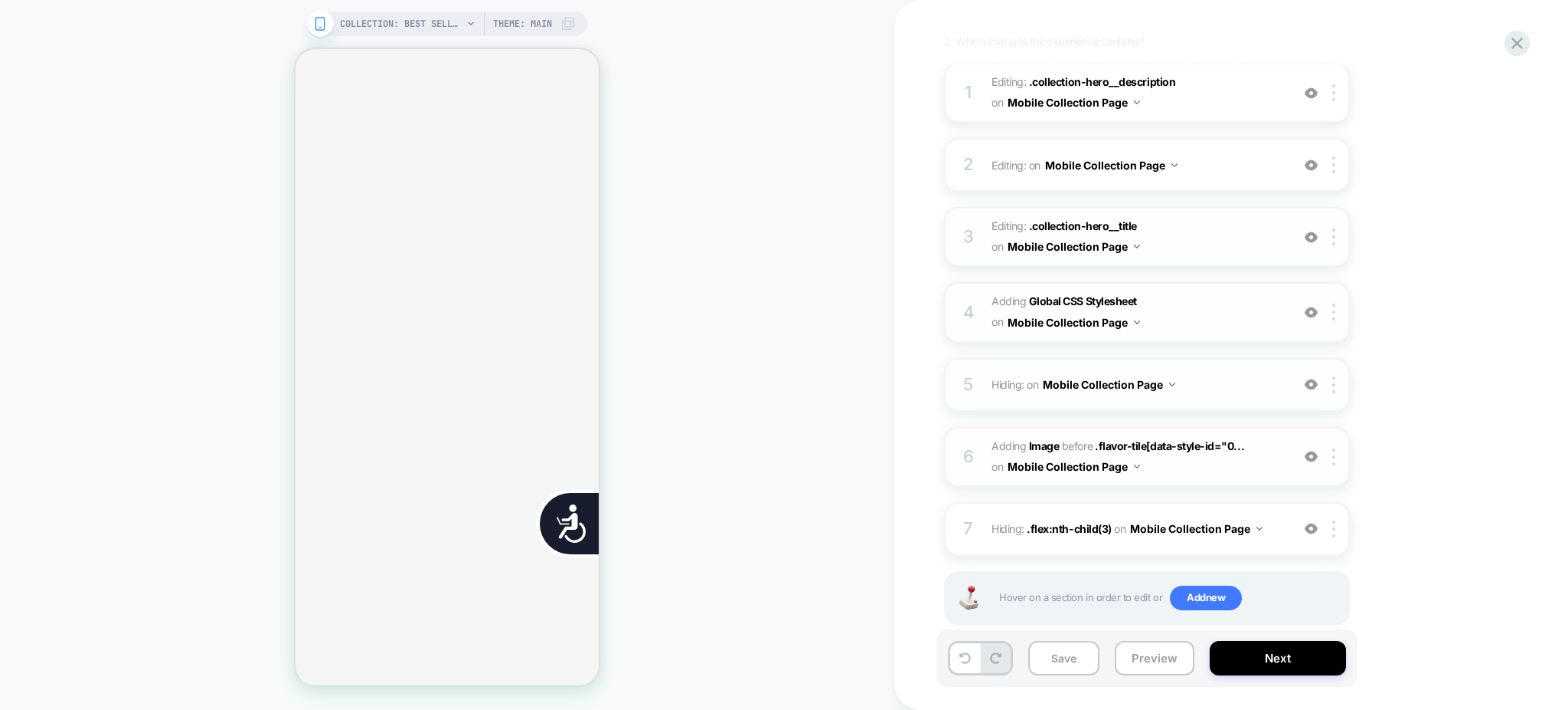
click at [1204, 325] on span "Adding Global CSS Stylesheet on Mobile Collection Page" at bounding box center [1137, 311] width 292 height 41
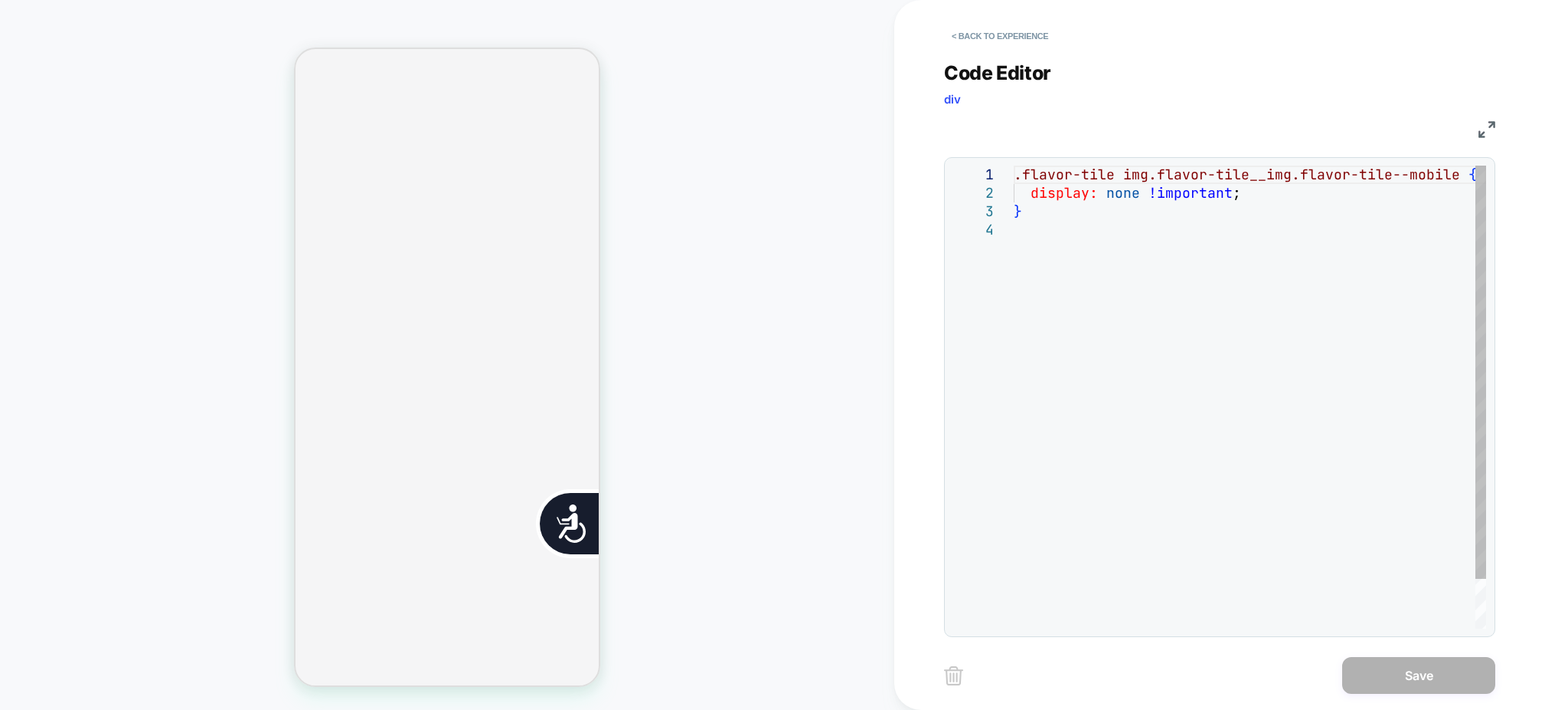
click at [1199, 254] on div ".flavor-tile img.flavor-tile__img.flavor-tile--mobile { display: none !importan…" at bounding box center [1250, 424] width 472 height 518
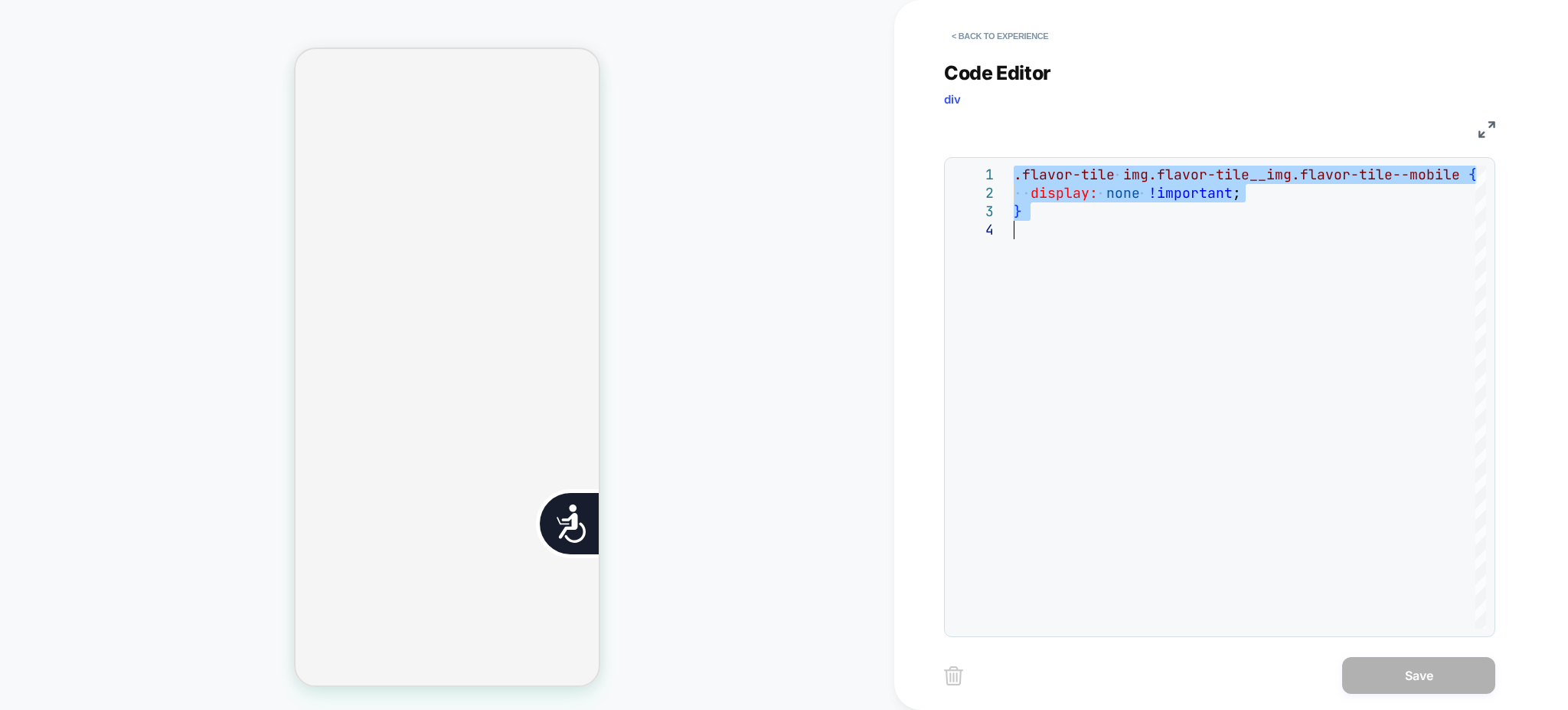
scroll to position [0, 311]
click at [1020, 34] on button "< Back to experience" at bounding box center [1000, 36] width 112 height 25
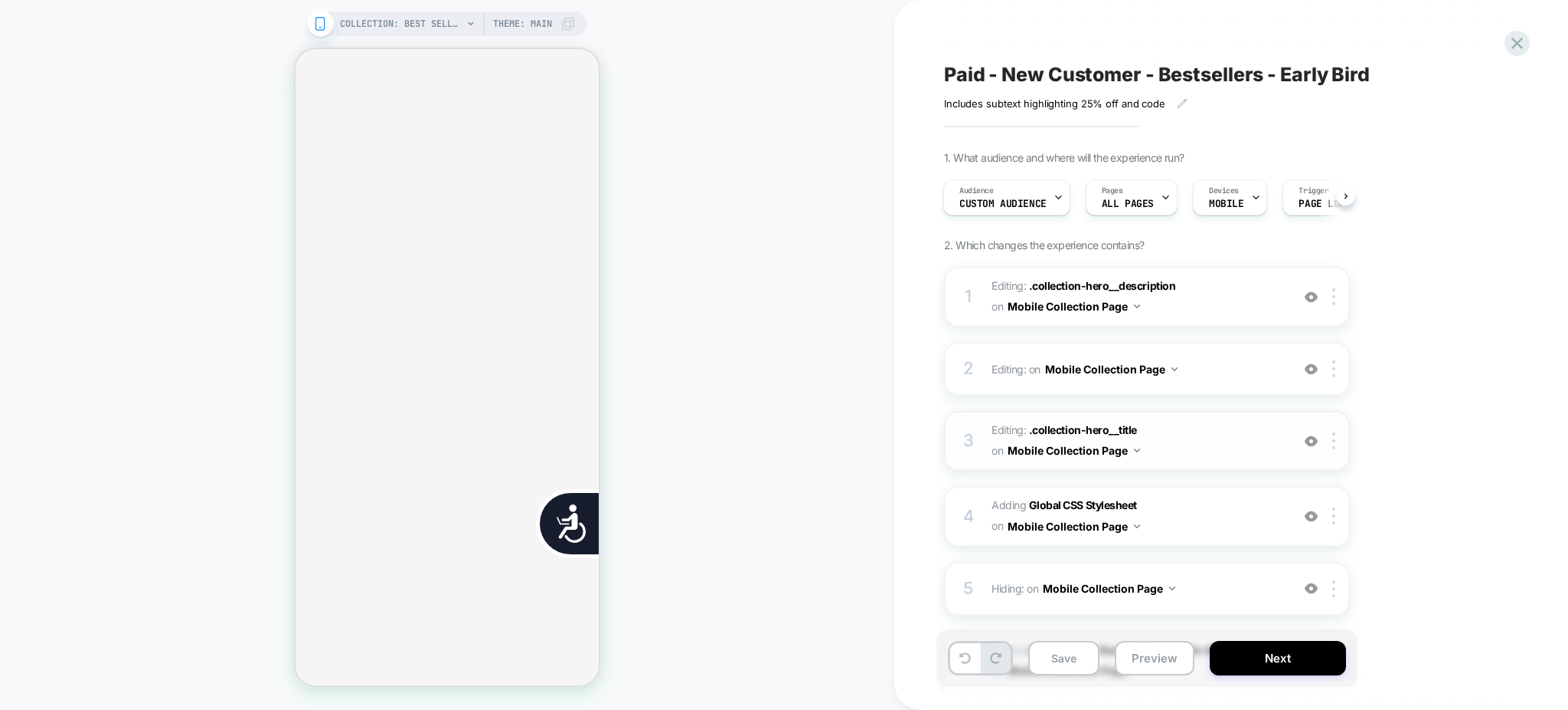
scroll to position [204, 0]
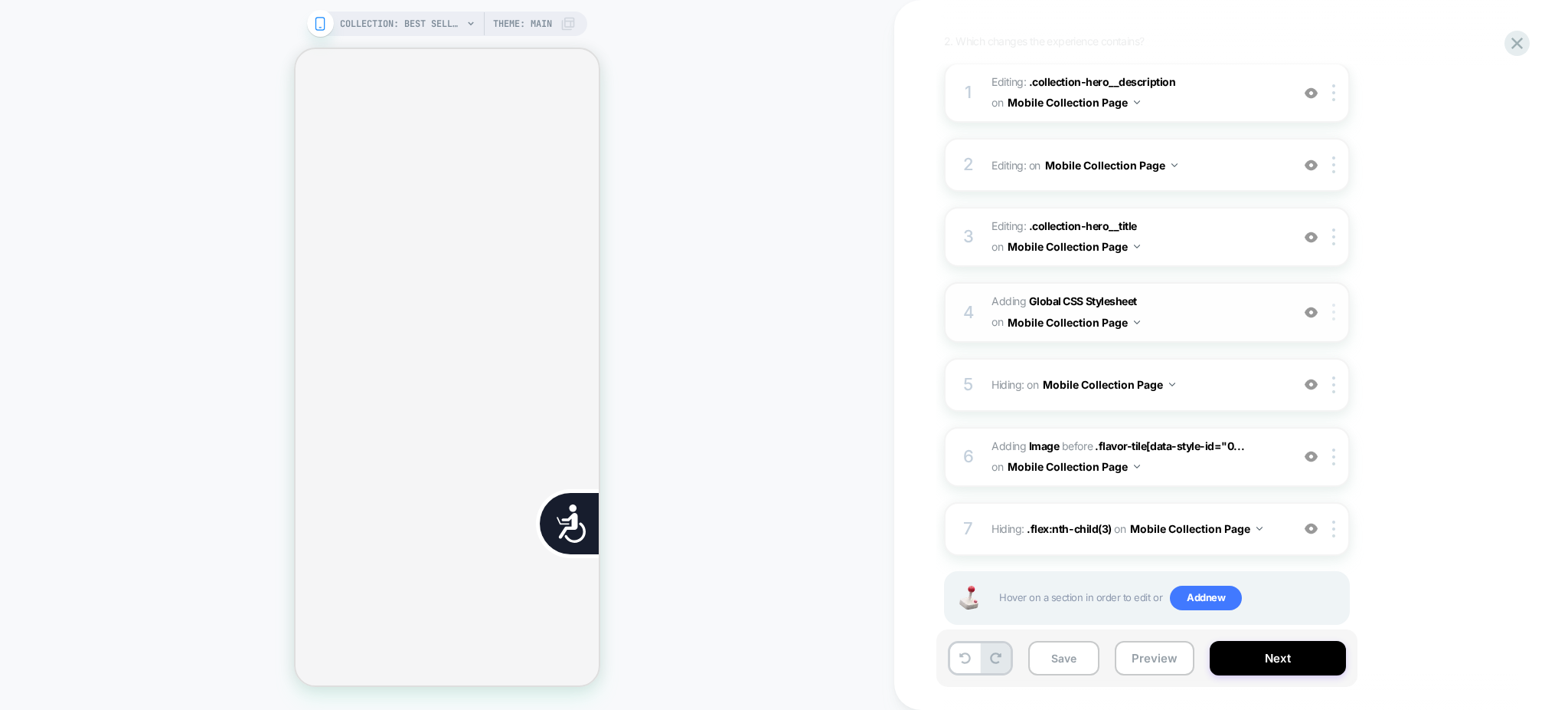
click at [1333, 311] on img at bounding box center [1334, 311] width 3 height 17
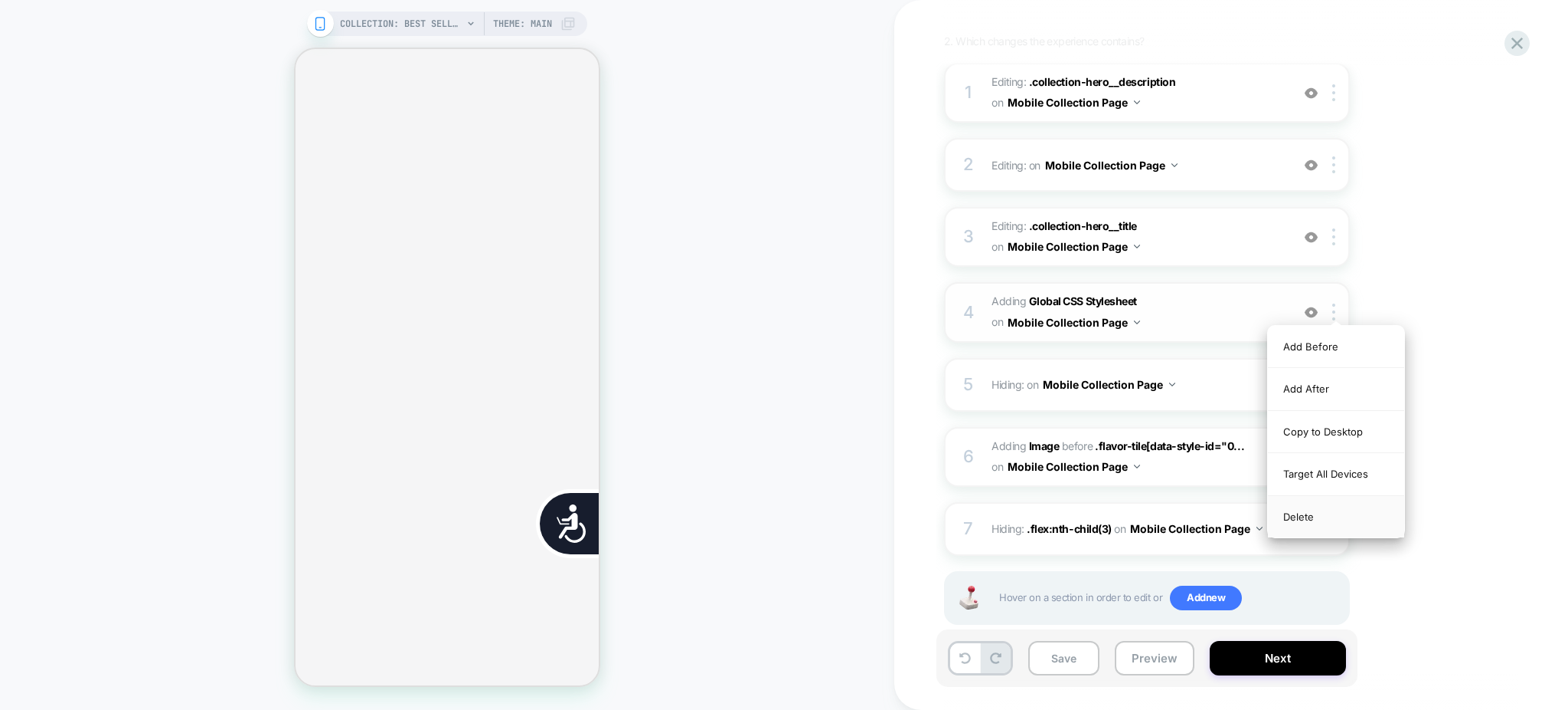
scroll to position [0, 311]
click at [1304, 523] on div "Delete" at bounding box center [1336, 516] width 137 height 41
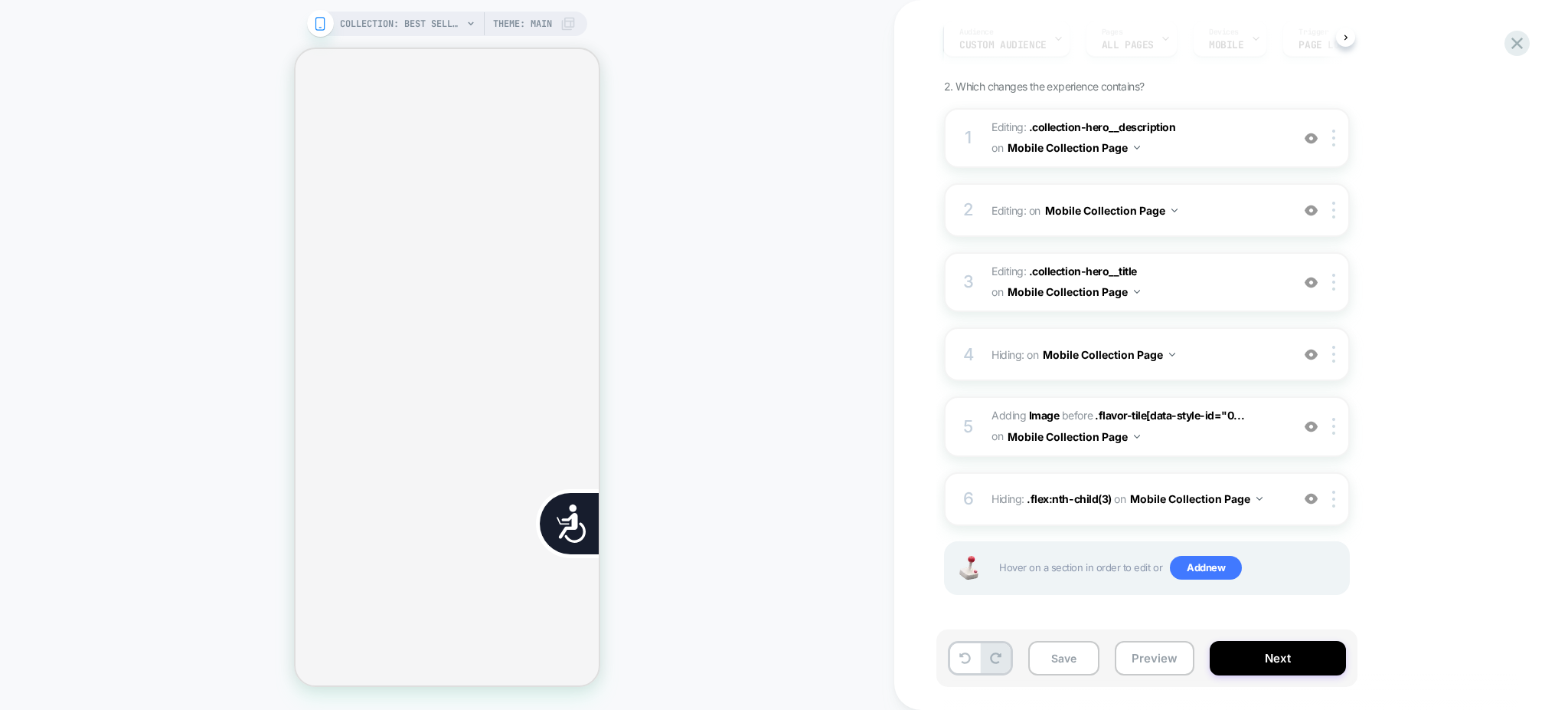
scroll to position [153, 0]
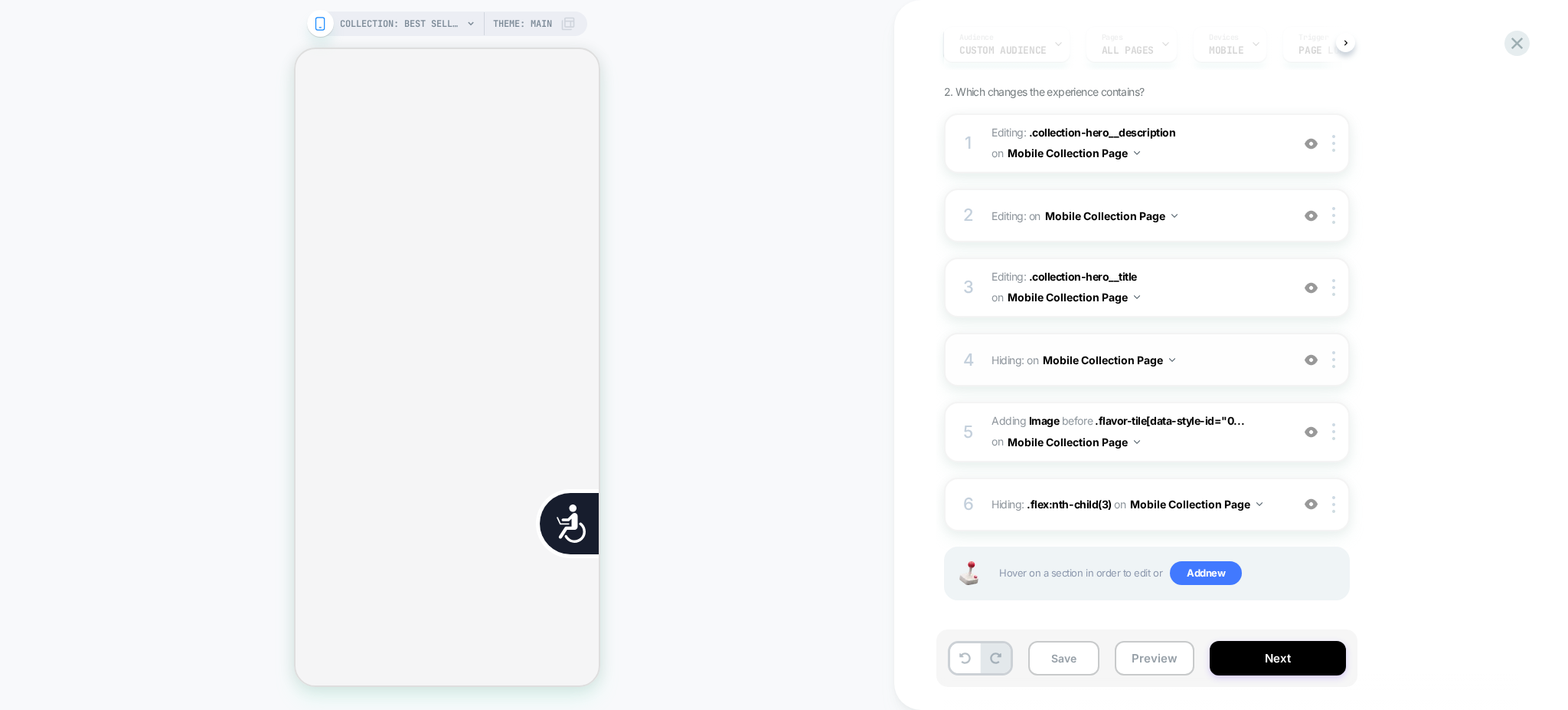
click at [1340, 348] on div "4 Hiding : on Mobile Collection Page Add Before Add After Copy CSS Selector Ren…" at bounding box center [1147, 359] width 405 height 54
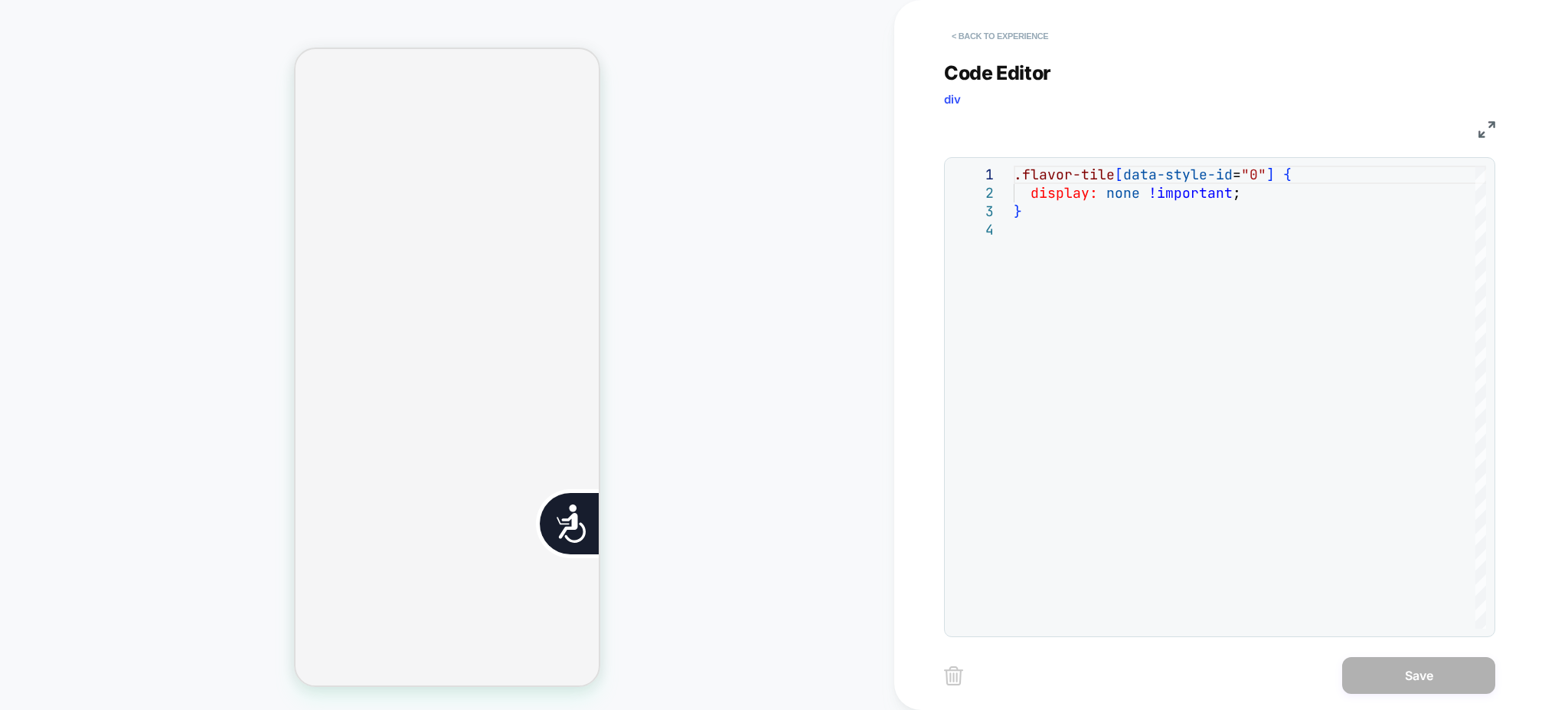
click at [1030, 38] on button "< Back to experience" at bounding box center [1000, 36] width 112 height 25
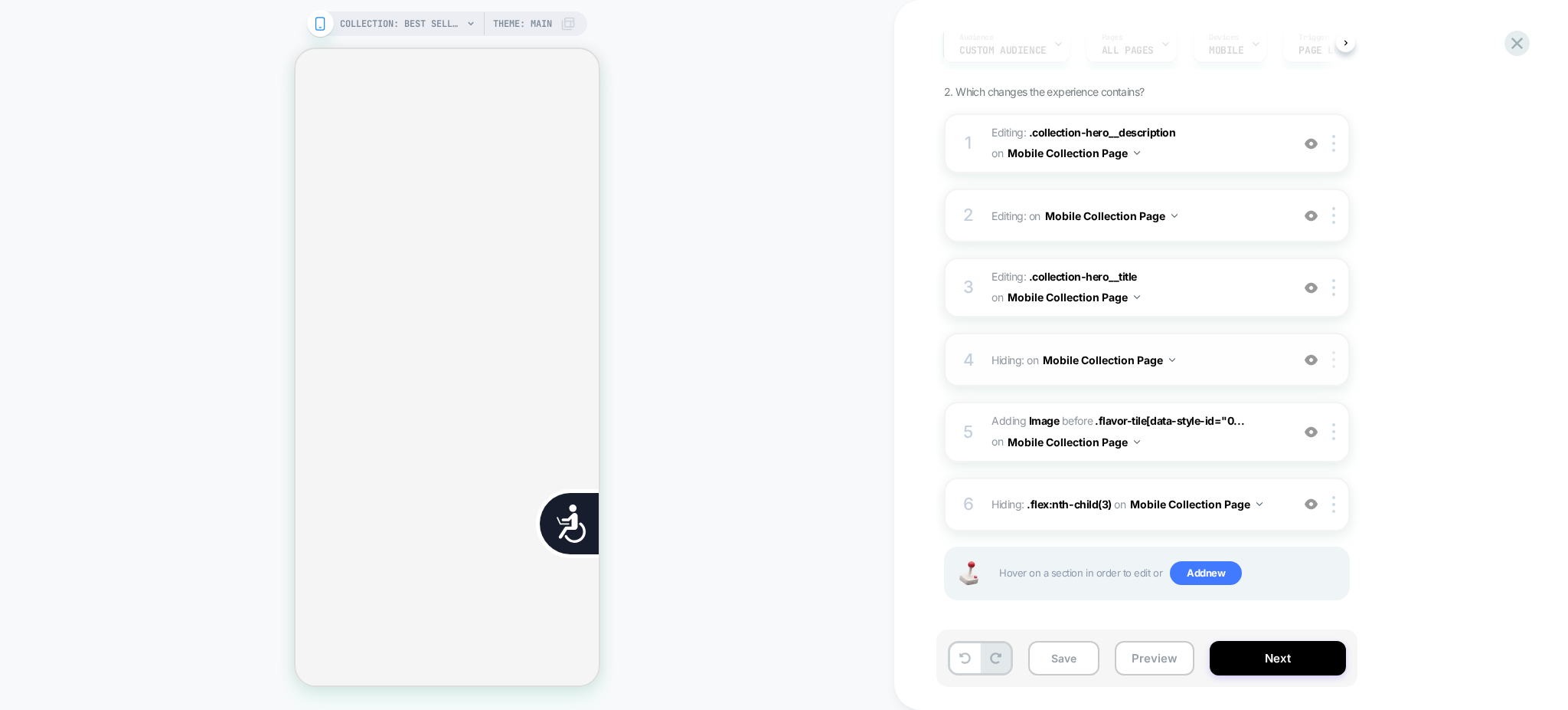
click at [1330, 359] on div at bounding box center [1336, 359] width 26 height 17
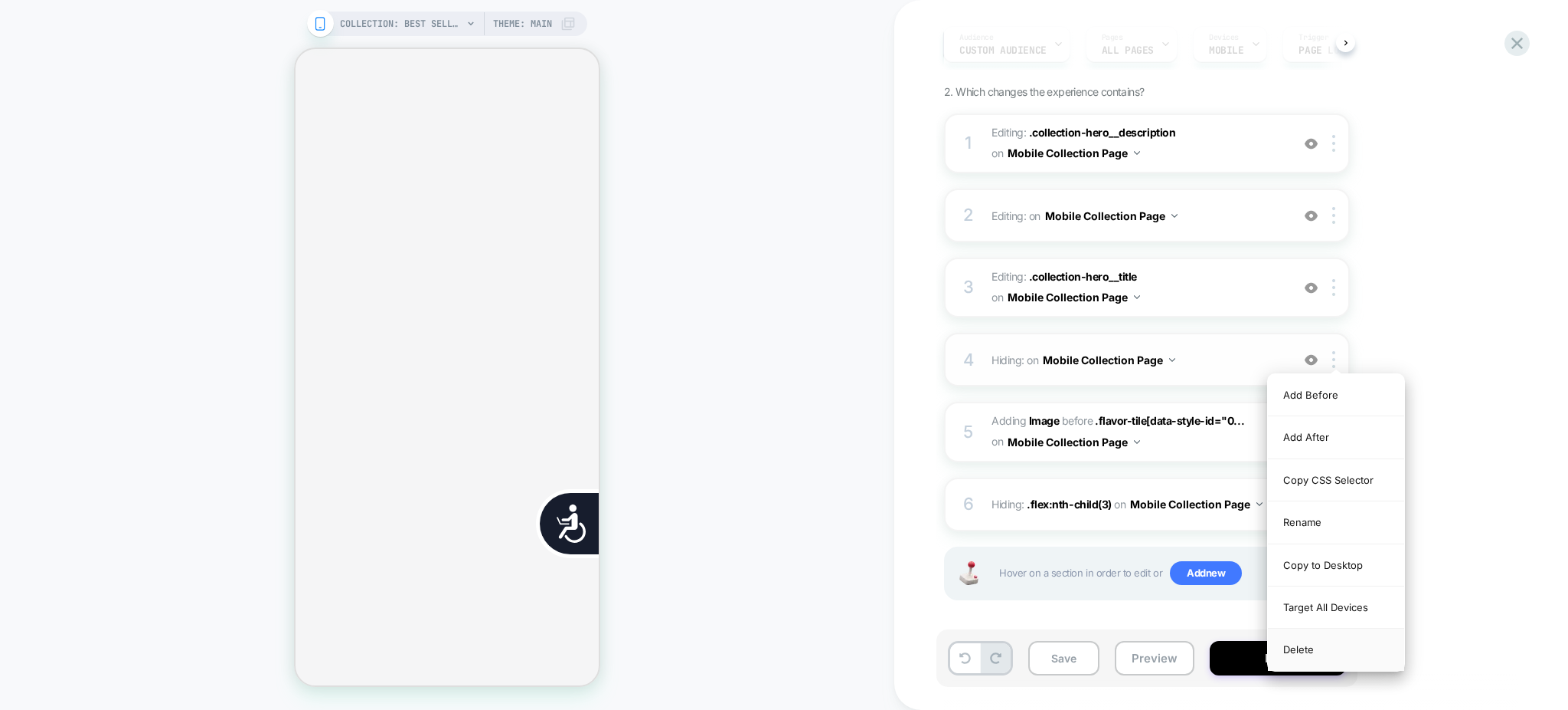
click at [1319, 655] on div "Delete" at bounding box center [1336, 648] width 137 height 41
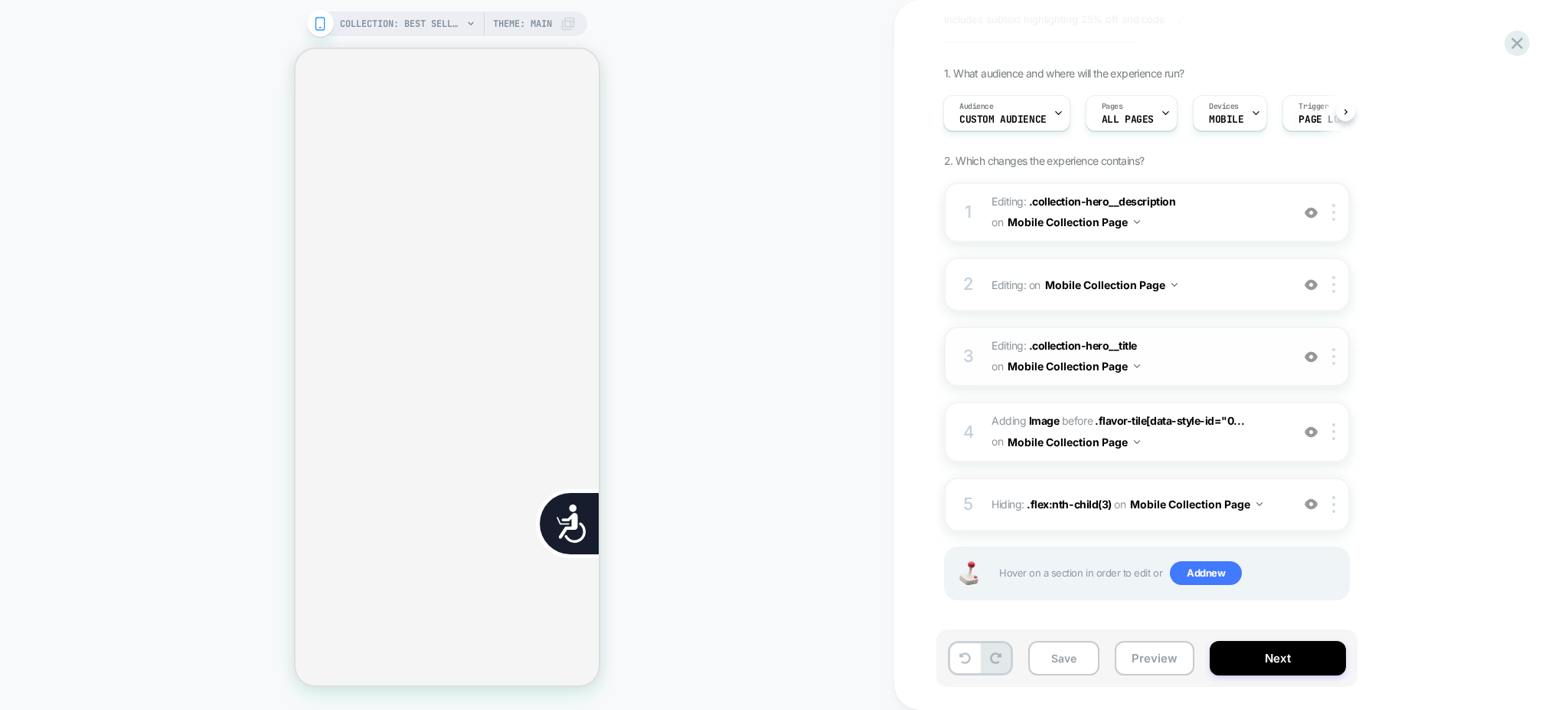
scroll to position [0, 621]
click at [1334, 423] on img at bounding box center [1334, 431] width 3 height 17
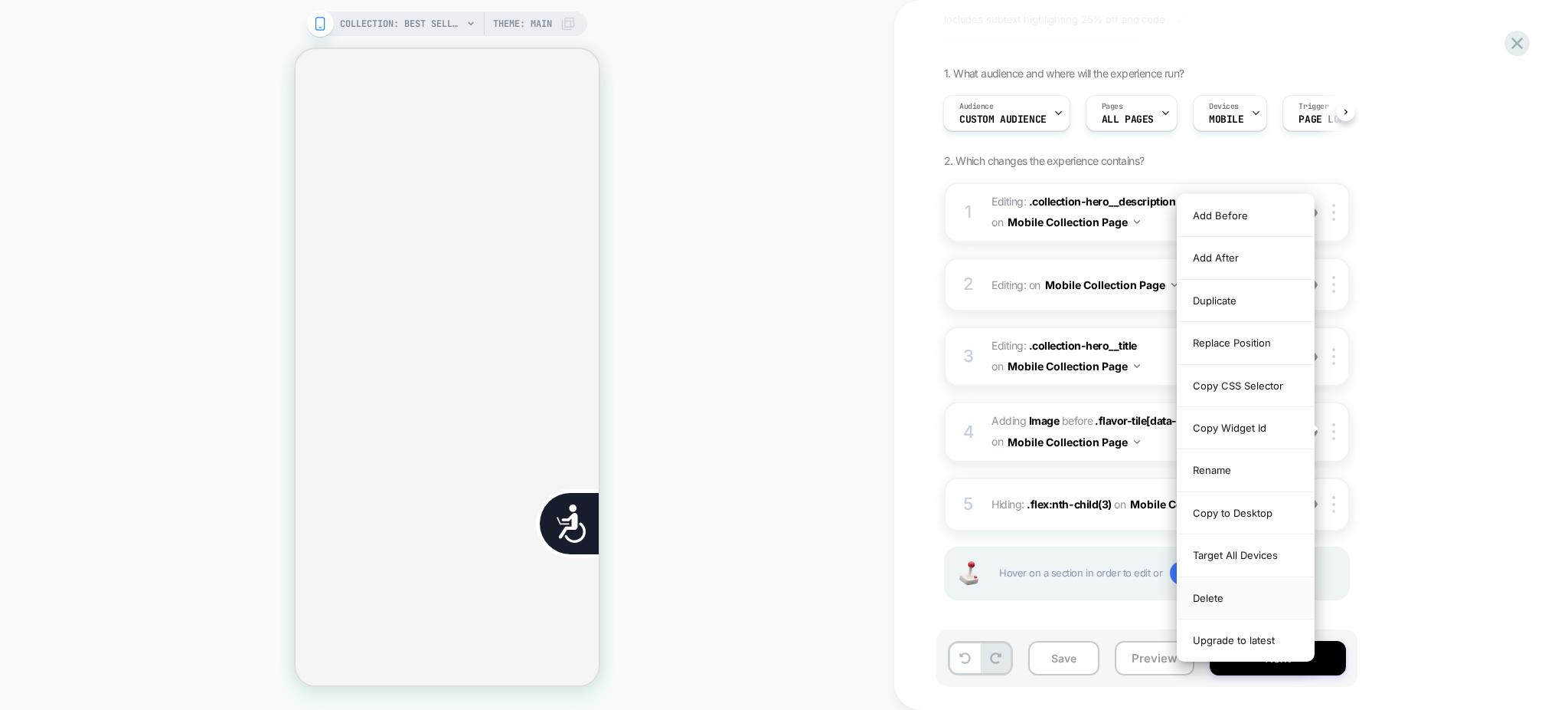
click at [1236, 606] on div "Delete" at bounding box center [1245, 598] width 137 height 42
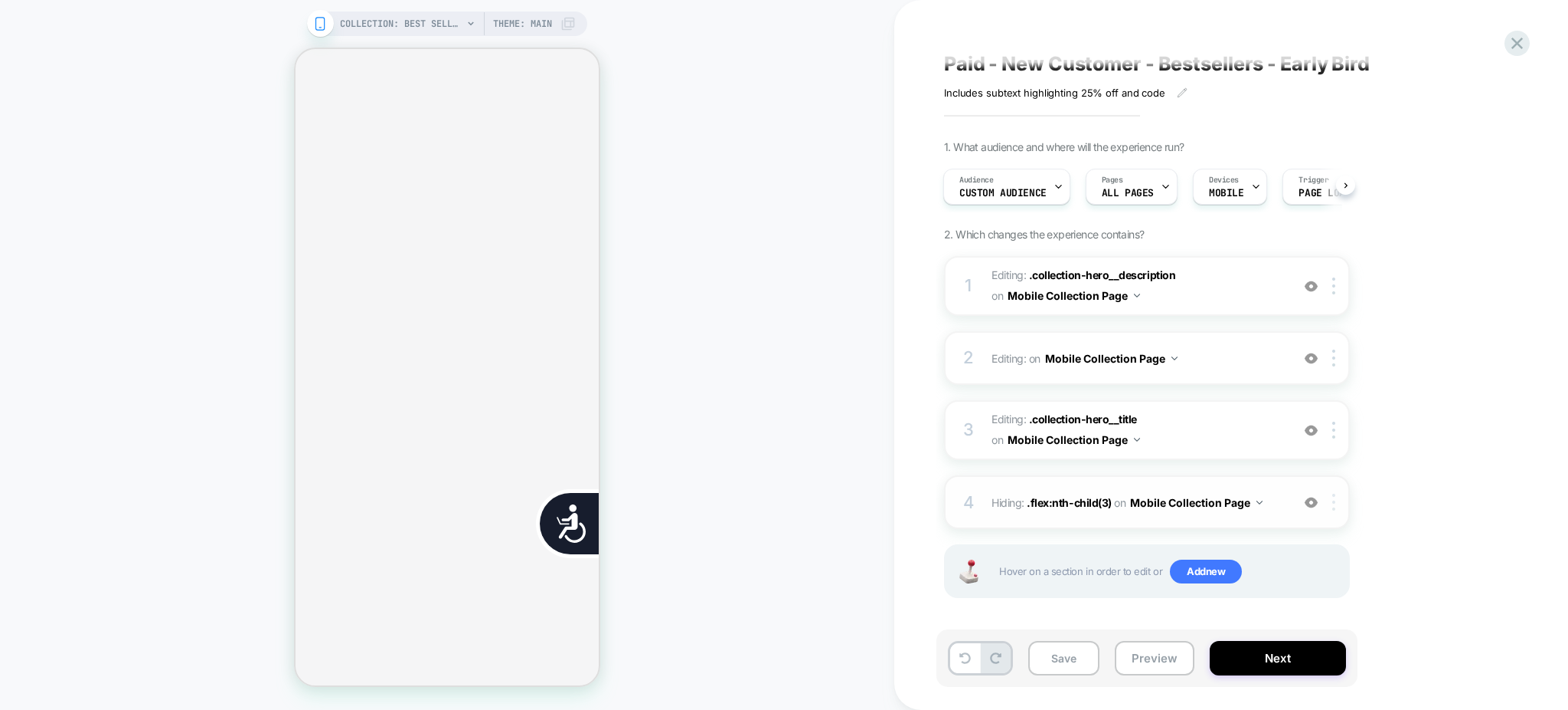
click at [1327, 500] on div at bounding box center [1336, 502] width 26 height 17
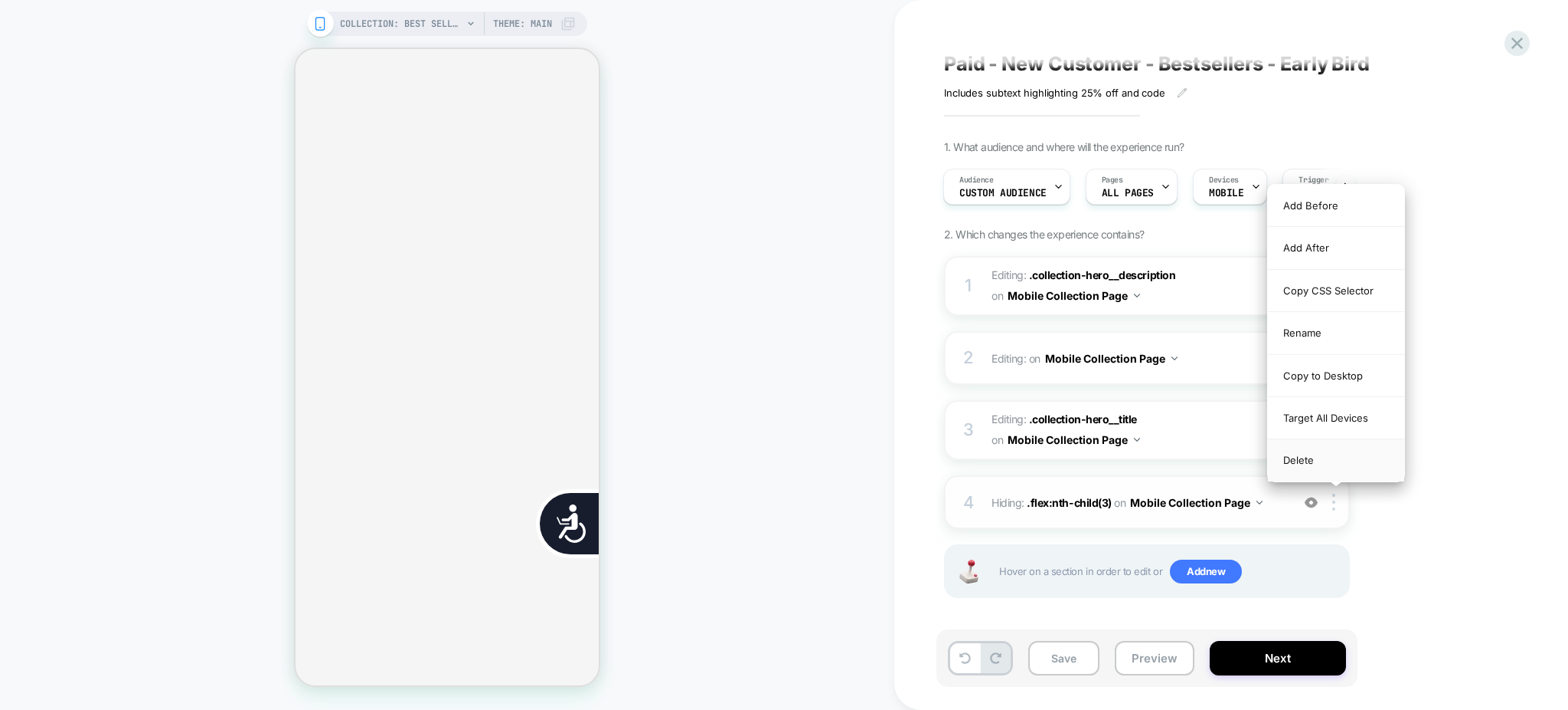
click at [1317, 464] on div "Delete" at bounding box center [1336, 460] width 137 height 41
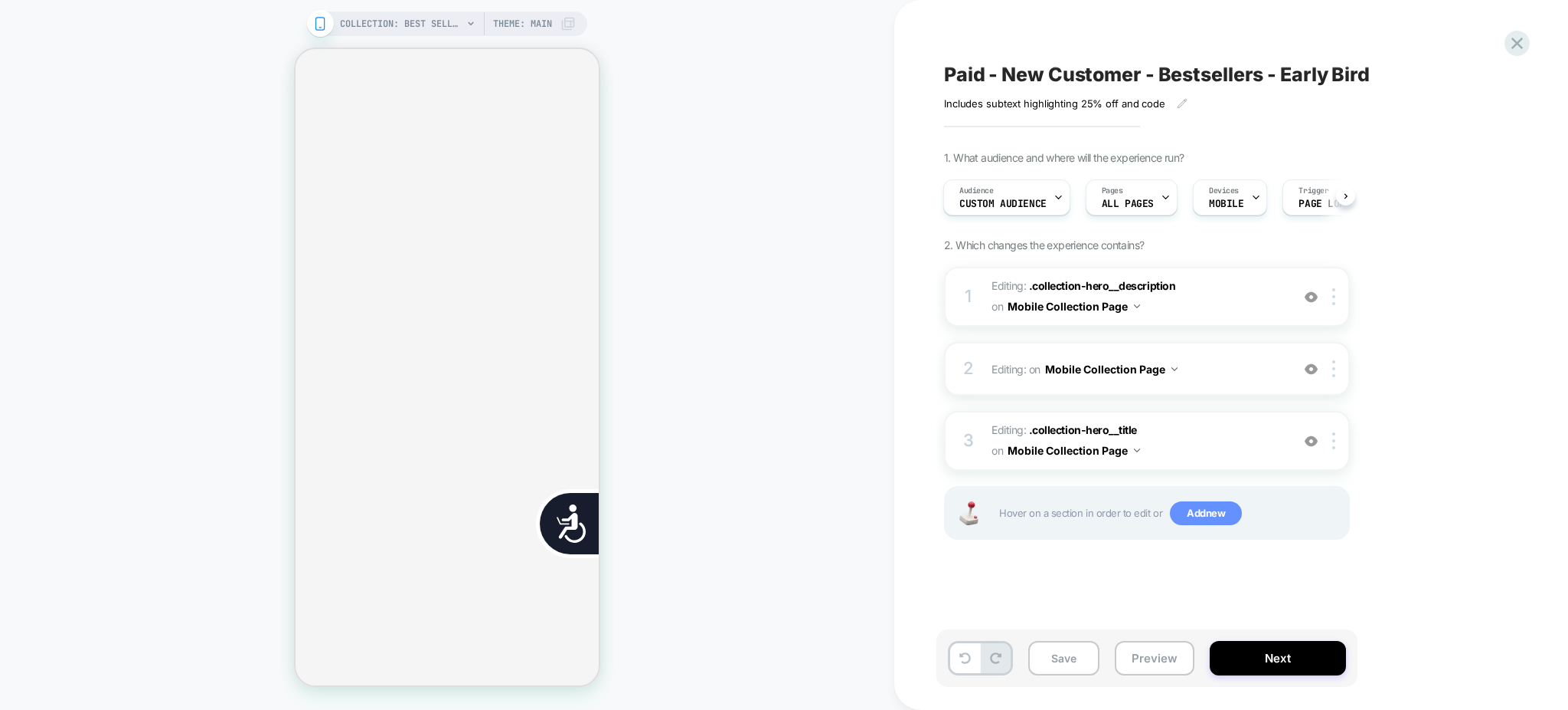
scroll to position [0, 0]
click at [1227, 518] on span "Add new" at bounding box center [1207, 513] width 72 height 25
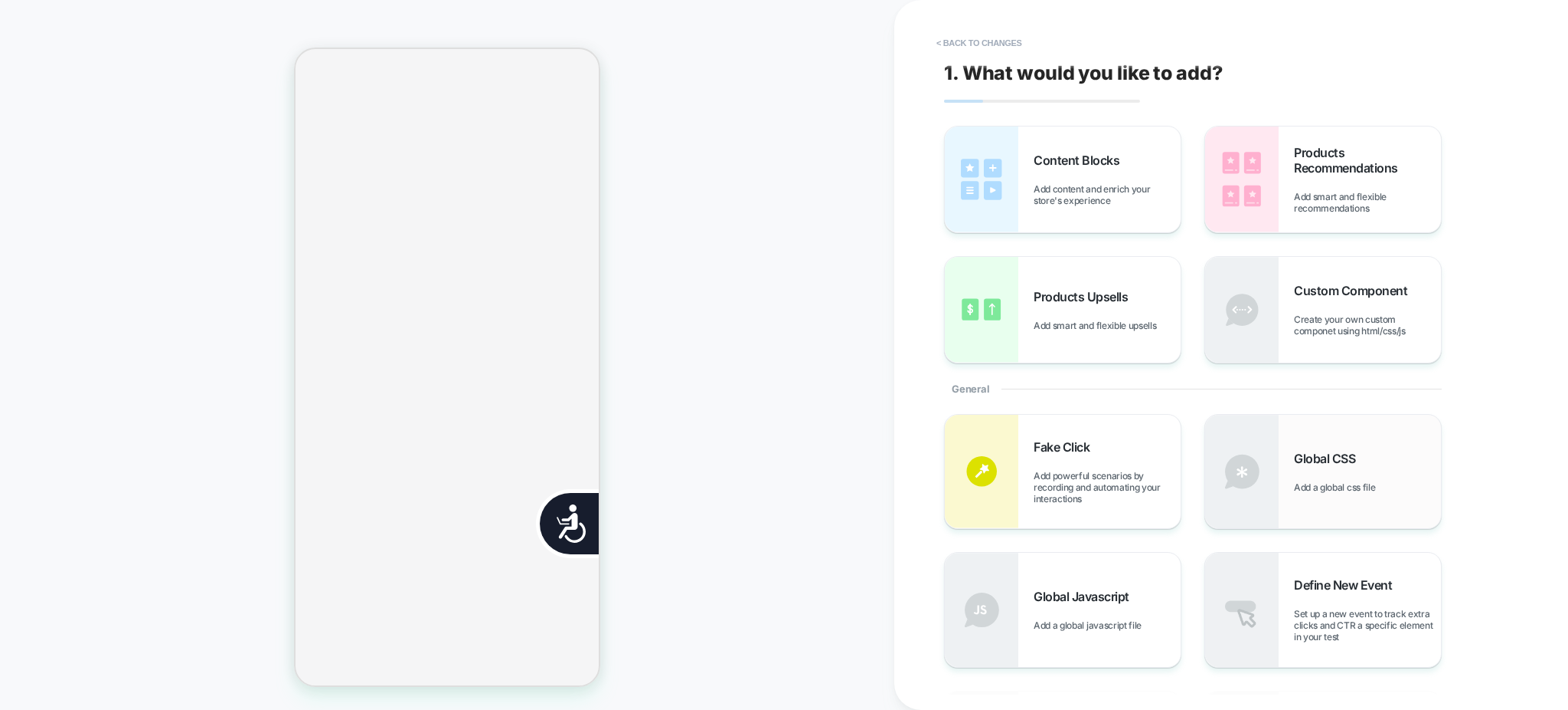
click at [1317, 482] on span "Add a global css file" at bounding box center [1338, 487] width 89 height 11
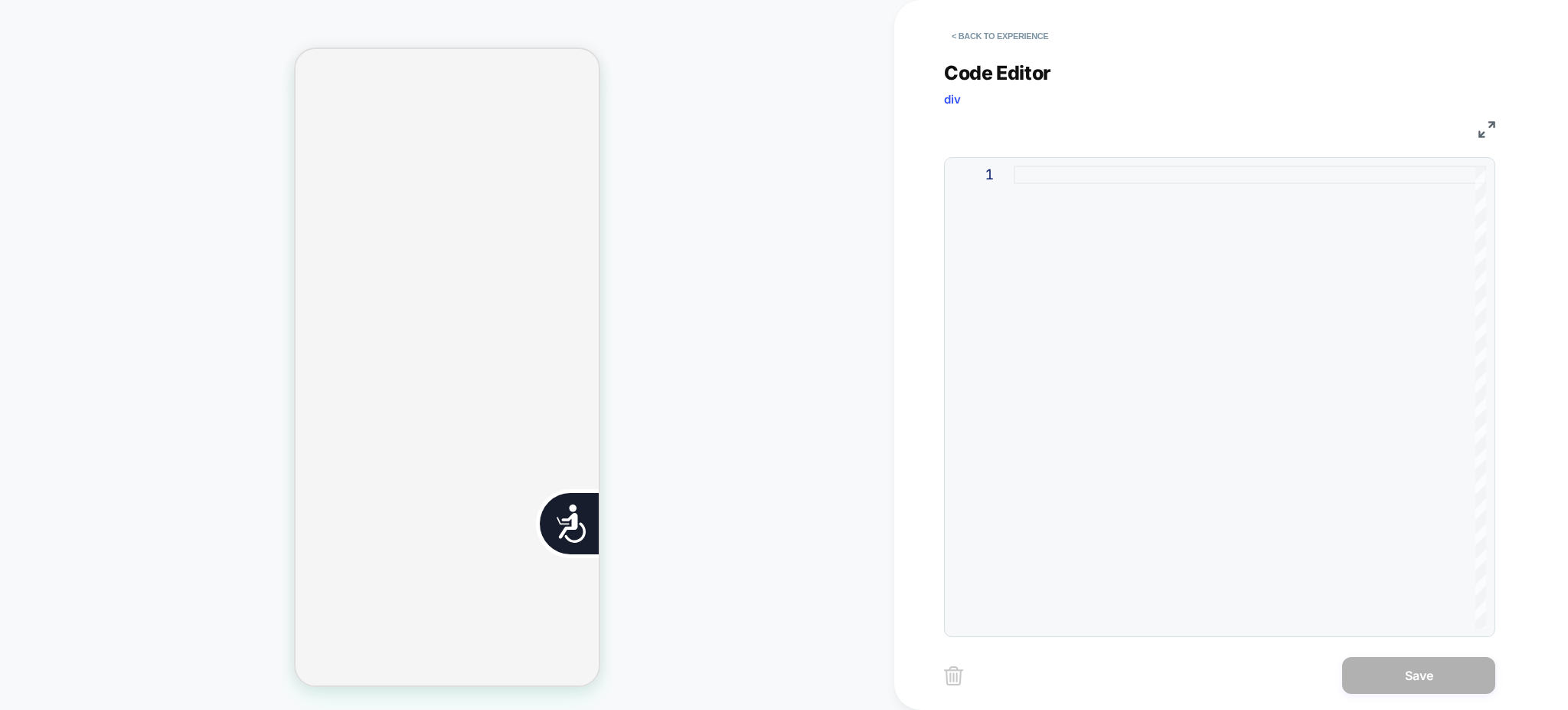
click at [1096, 167] on div at bounding box center [1250, 397] width 472 height 463
type textarea "**********"
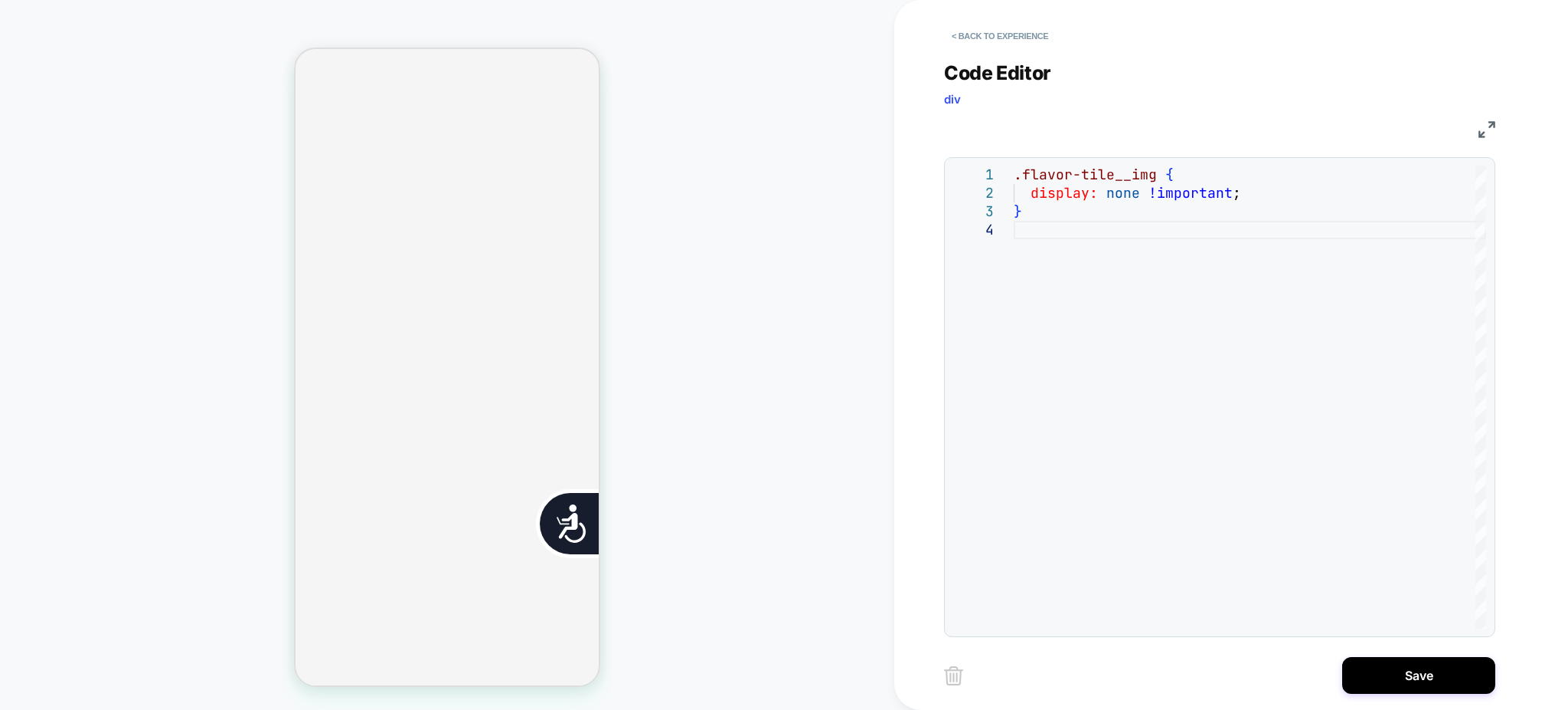
scroll to position [734, 0]
click at [1438, 687] on button "Save" at bounding box center [1419, 676] width 153 height 37
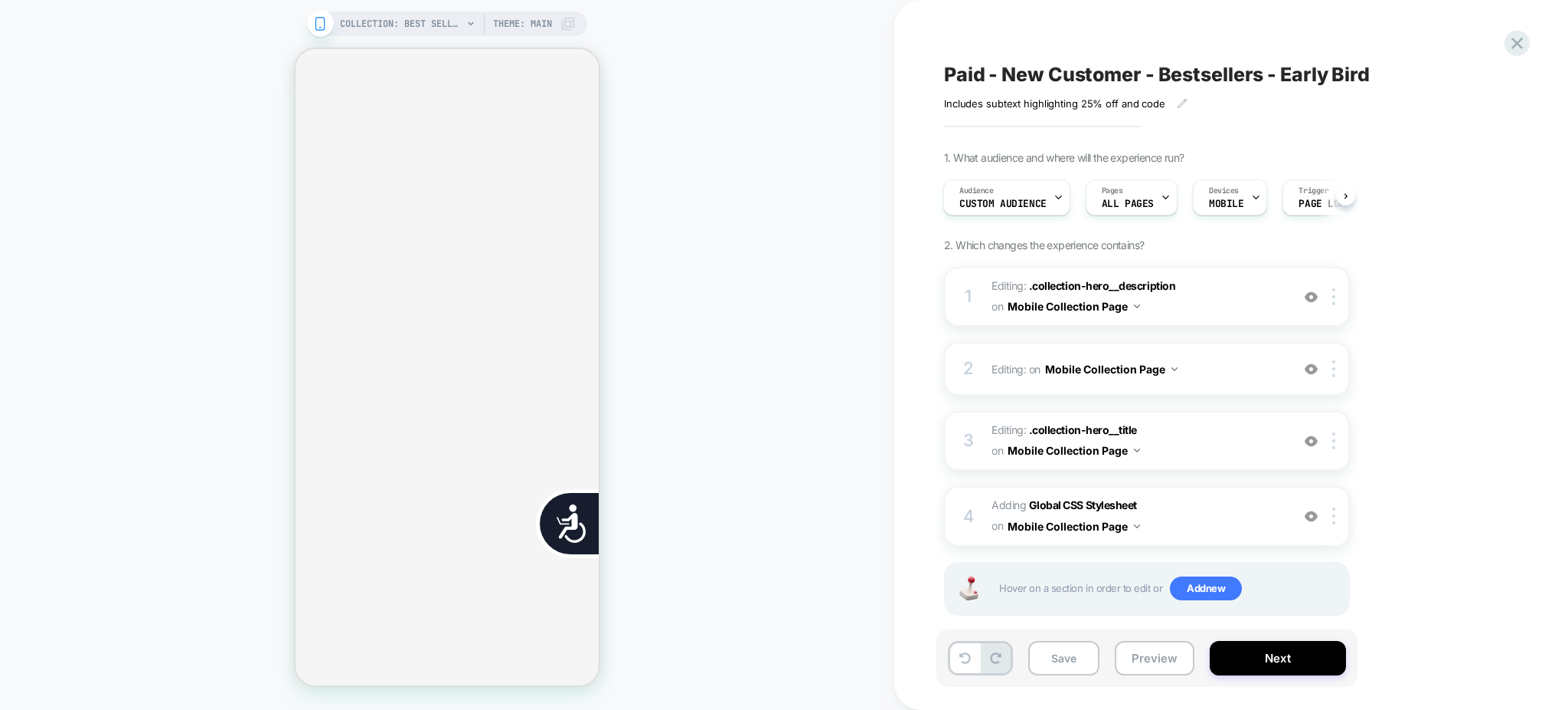
scroll to position [16, 0]
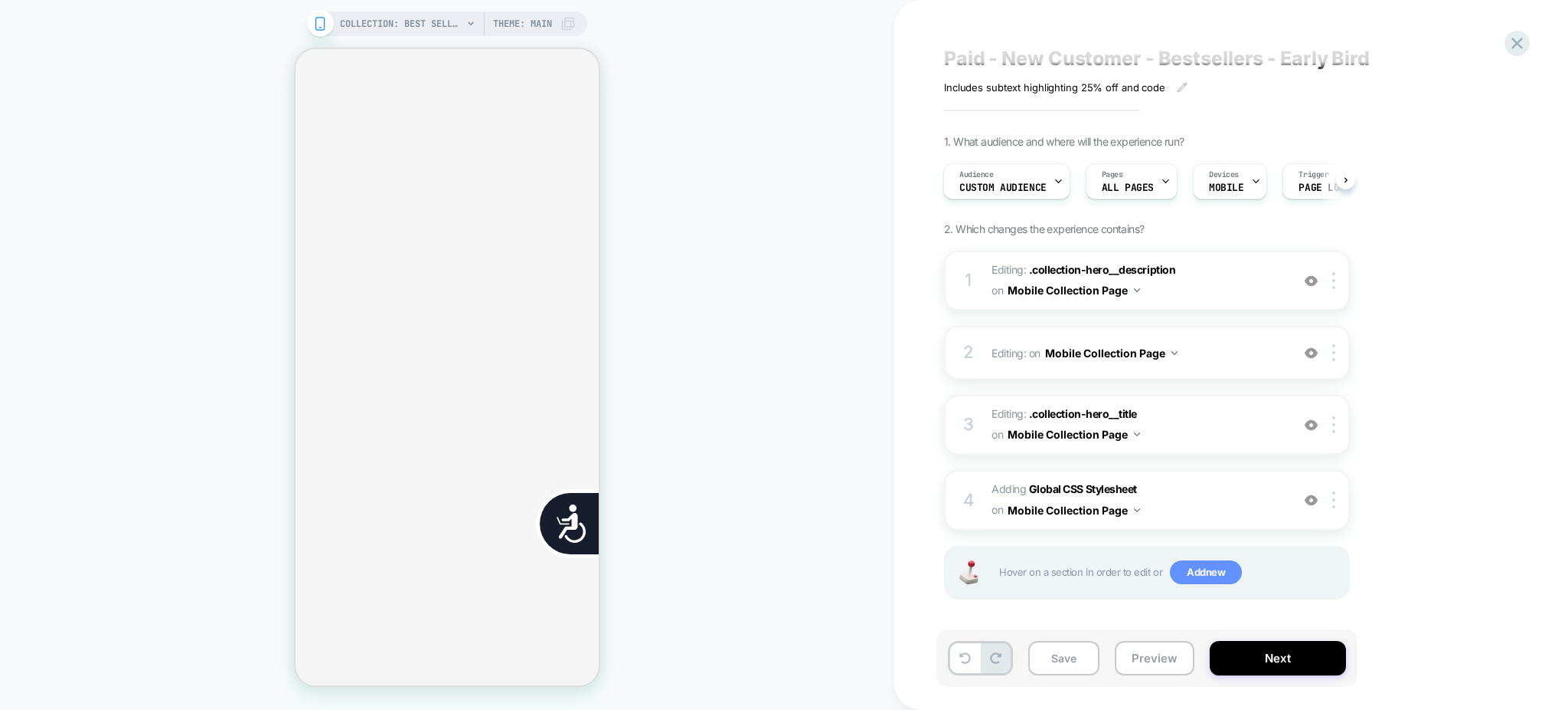
click at [1203, 569] on span "Add new" at bounding box center [1207, 572] width 72 height 25
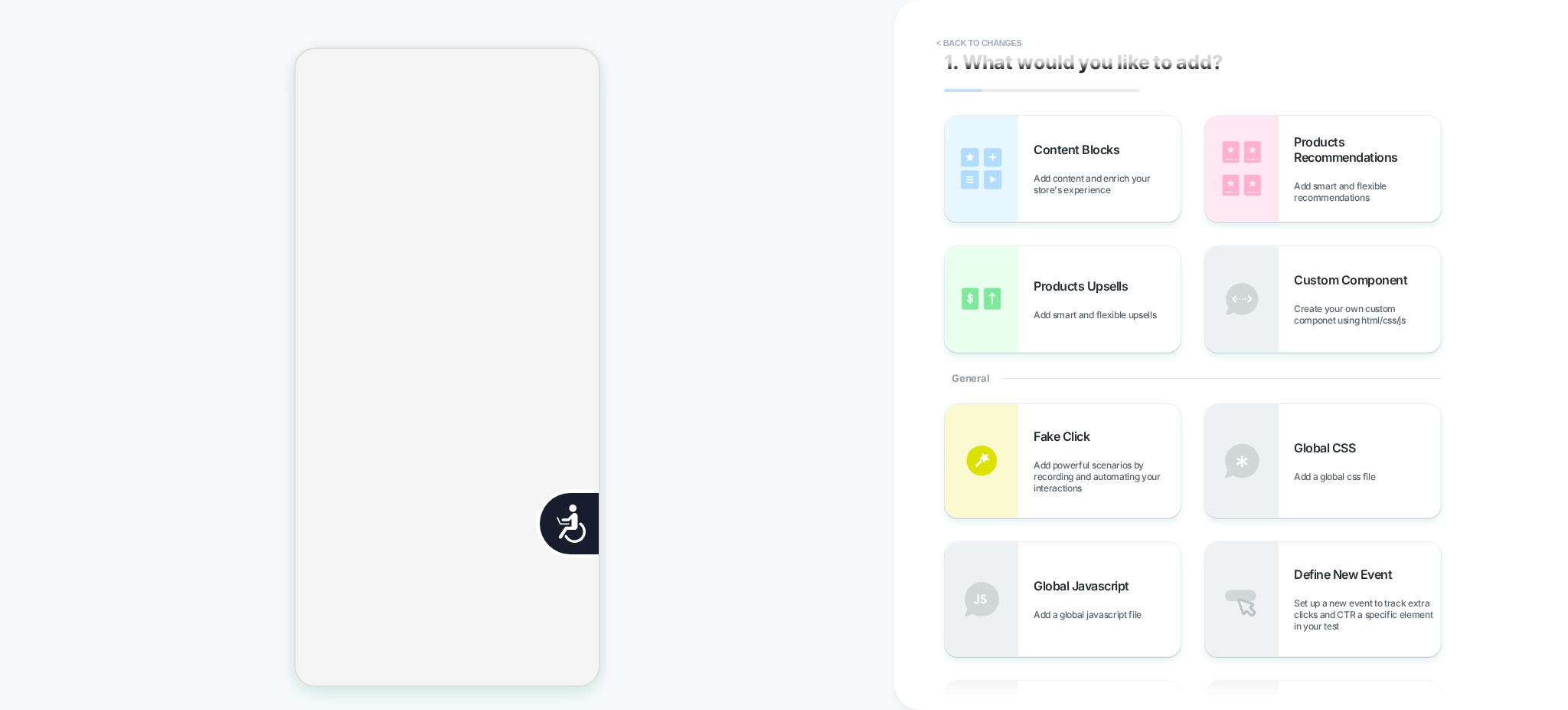
scroll to position [0, 0]
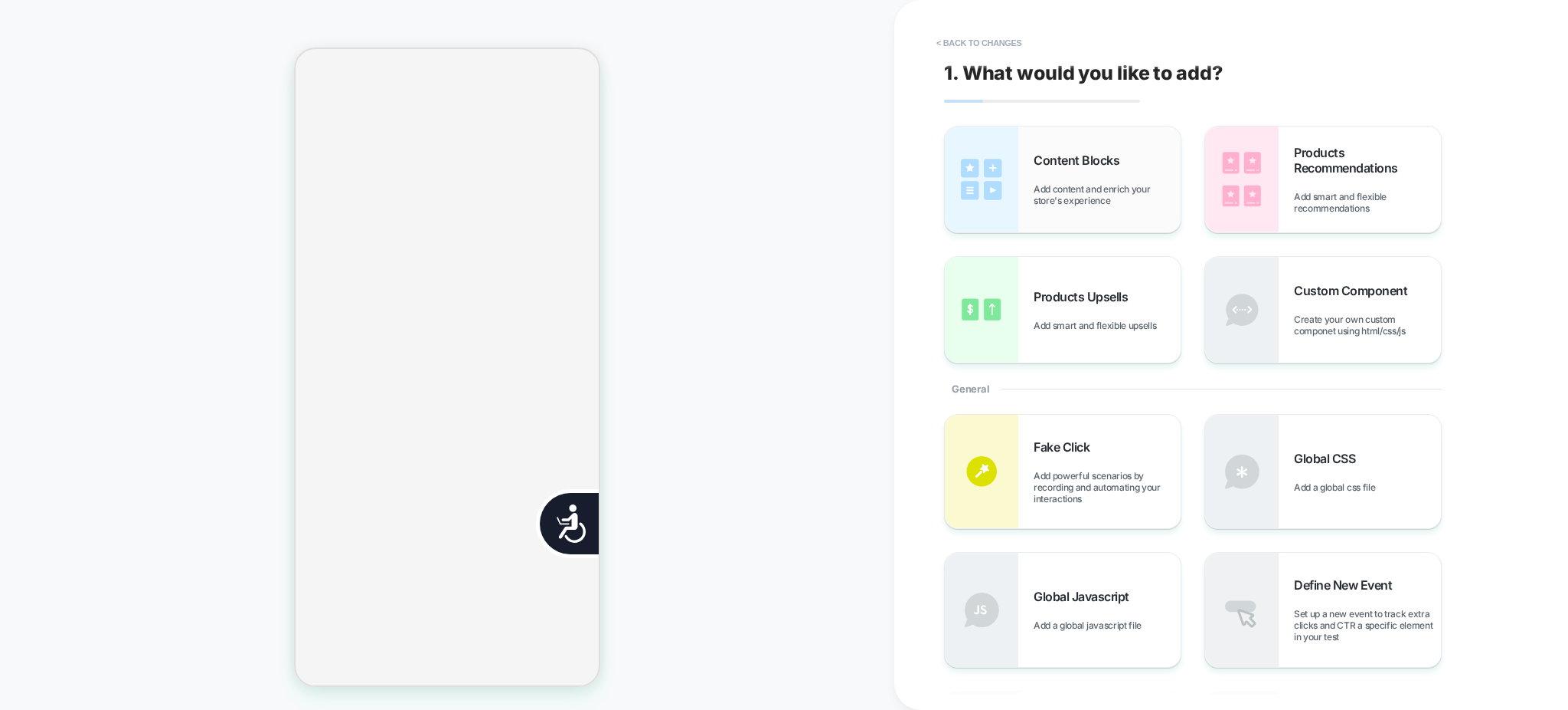
click at [1082, 176] on div "Content Blocks Add content and enrich your store's experience" at bounding box center [1107, 179] width 147 height 54
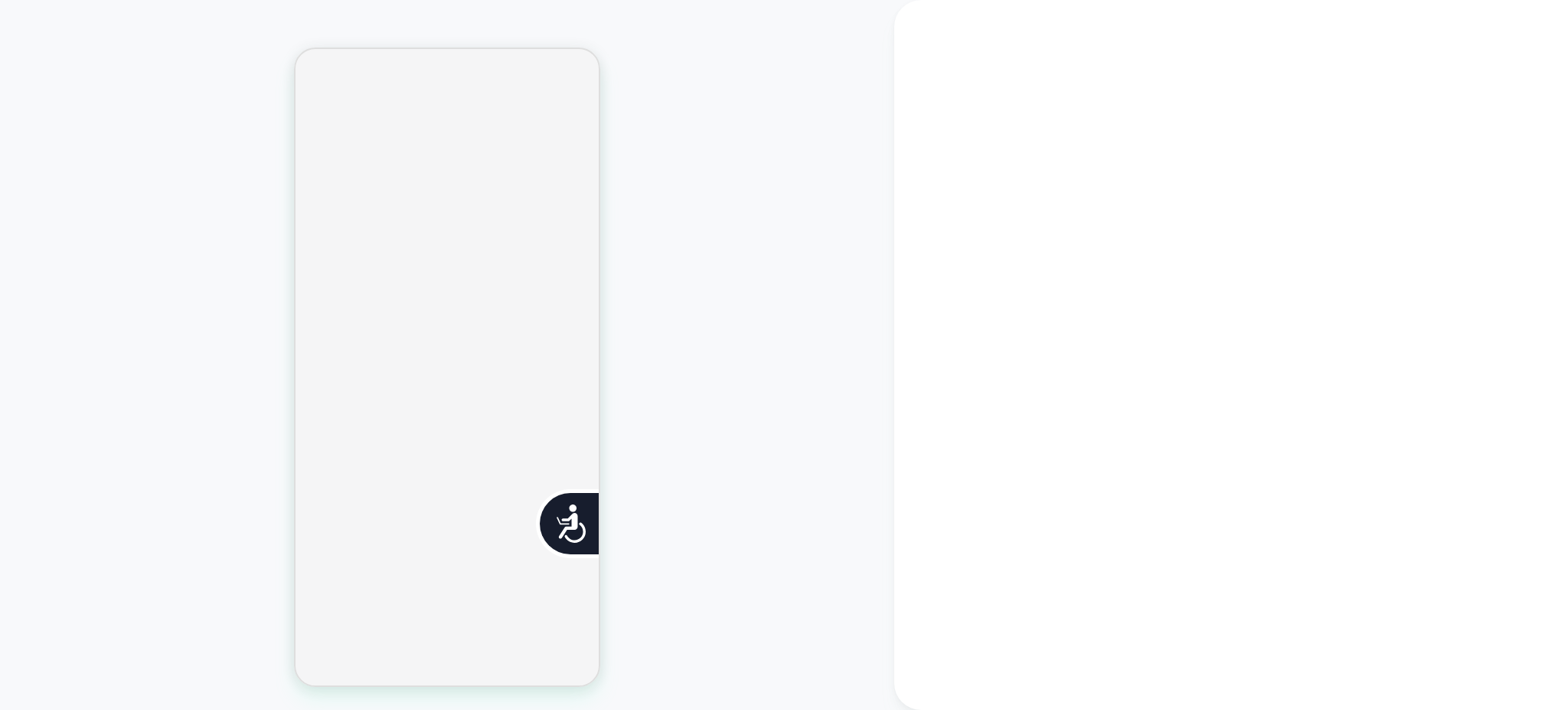
scroll to position [0, 621]
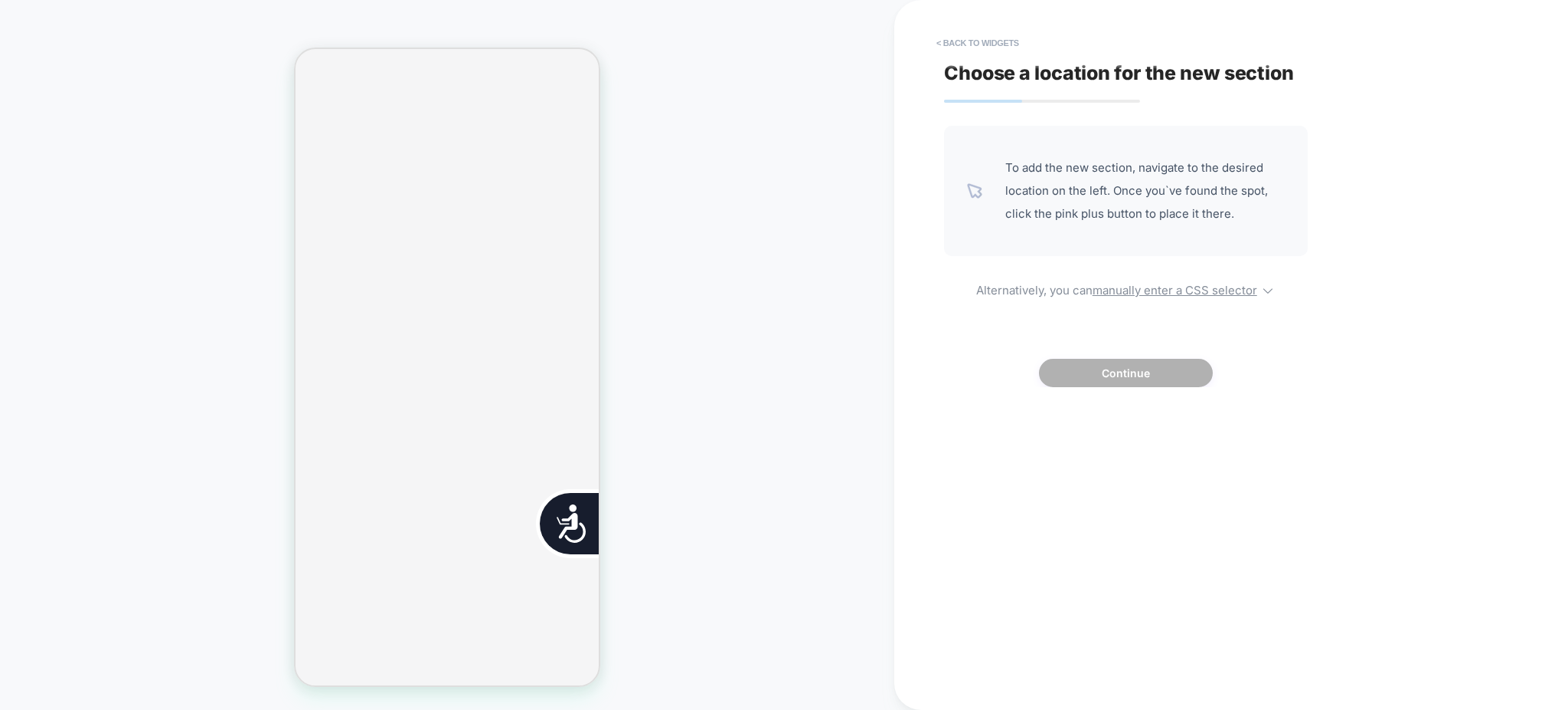
click at [1211, 303] on div "To add the new section, navigate to the desired location on the left. Once you`…" at bounding box center [1126, 256] width 364 height 261
click at [1208, 292] on u "manually enter a CSS selector" at bounding box center [1175, 290] width 165 height 15
select select "*******"
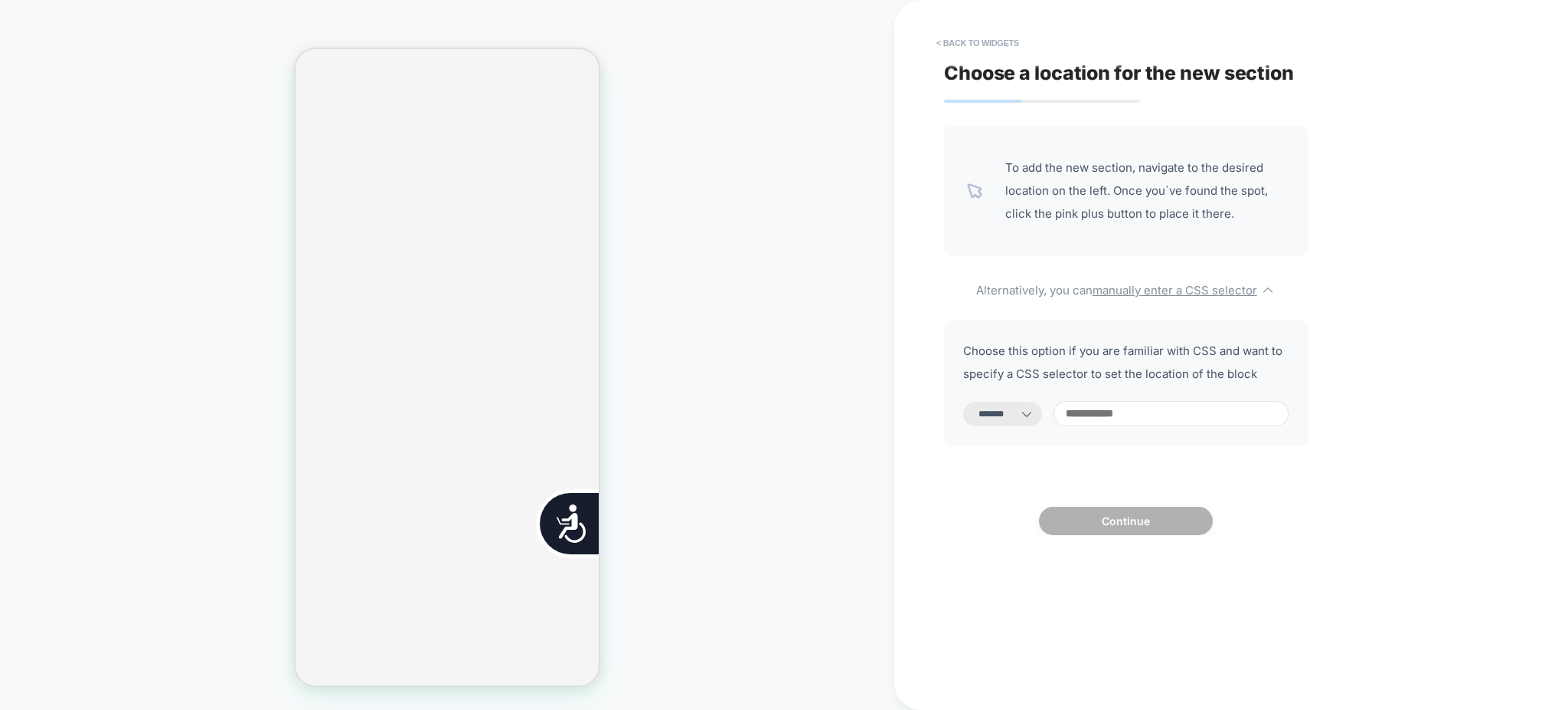
click at [1103, 422] on input at bounding box center [1170, 413] width 235 height 26
click at [1014, 425] on select "**********" at bounding box center [1002, 414] width 78 height 25
click at [1118, 422] on input at bounding box center [1170, 413] width 235 height 26
paste input "**********"
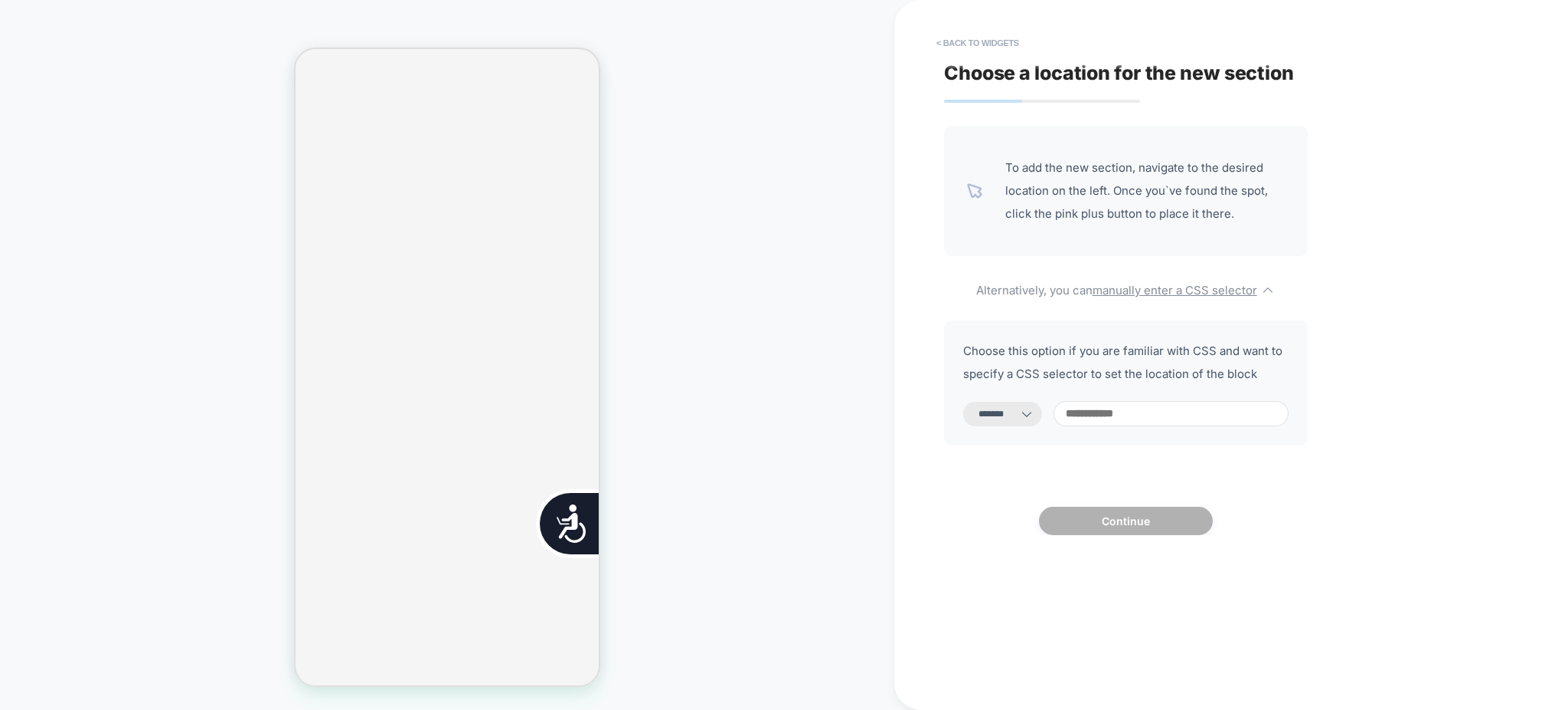
type input "**********"
select select "*********"
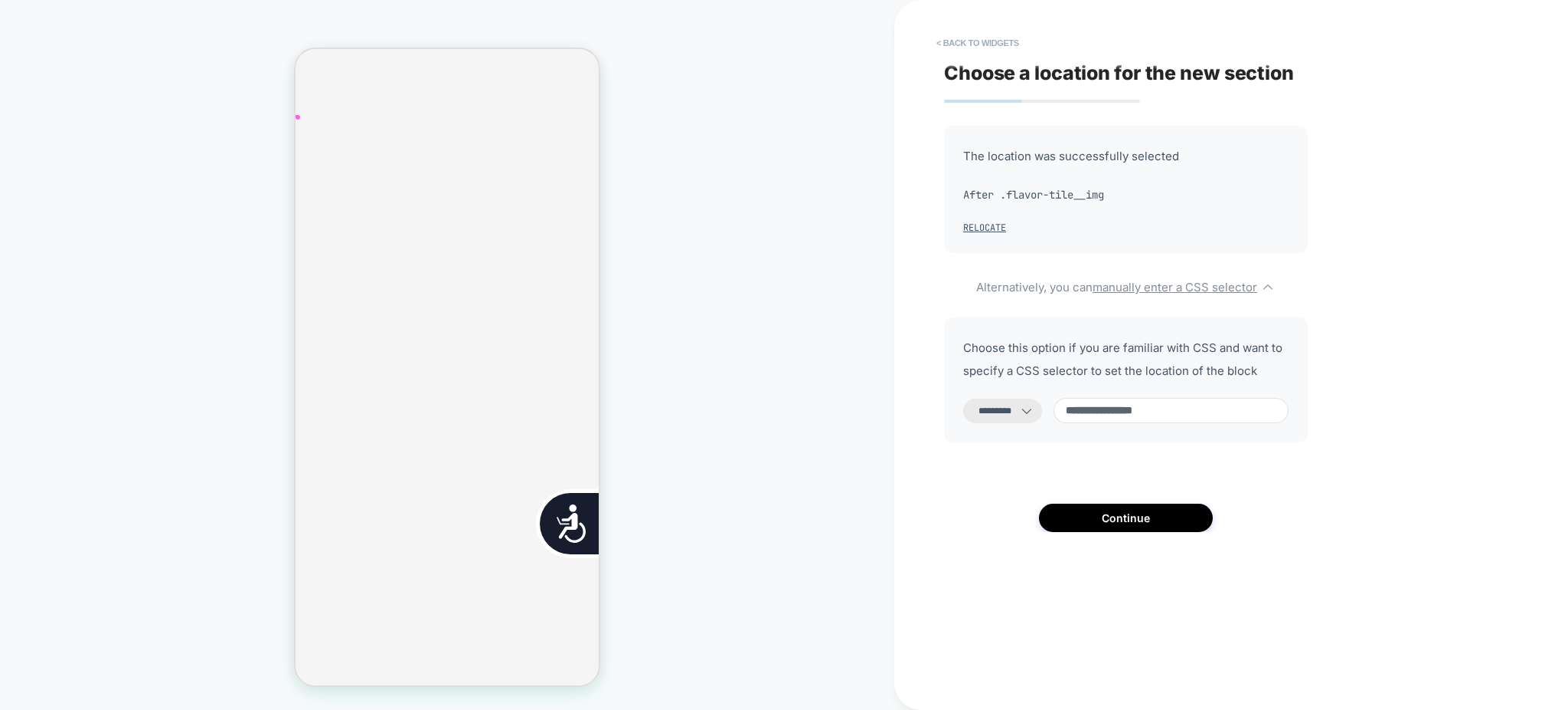
scroll to position [668, 0]
type input "**********"
click at [1034, 413] on select "**********" at bounding box center [1002, 411] width 78 height 25
select select "*******"
click at [963, 399] on select "**********" at bounding box center [1002, 411] width 78 height 25
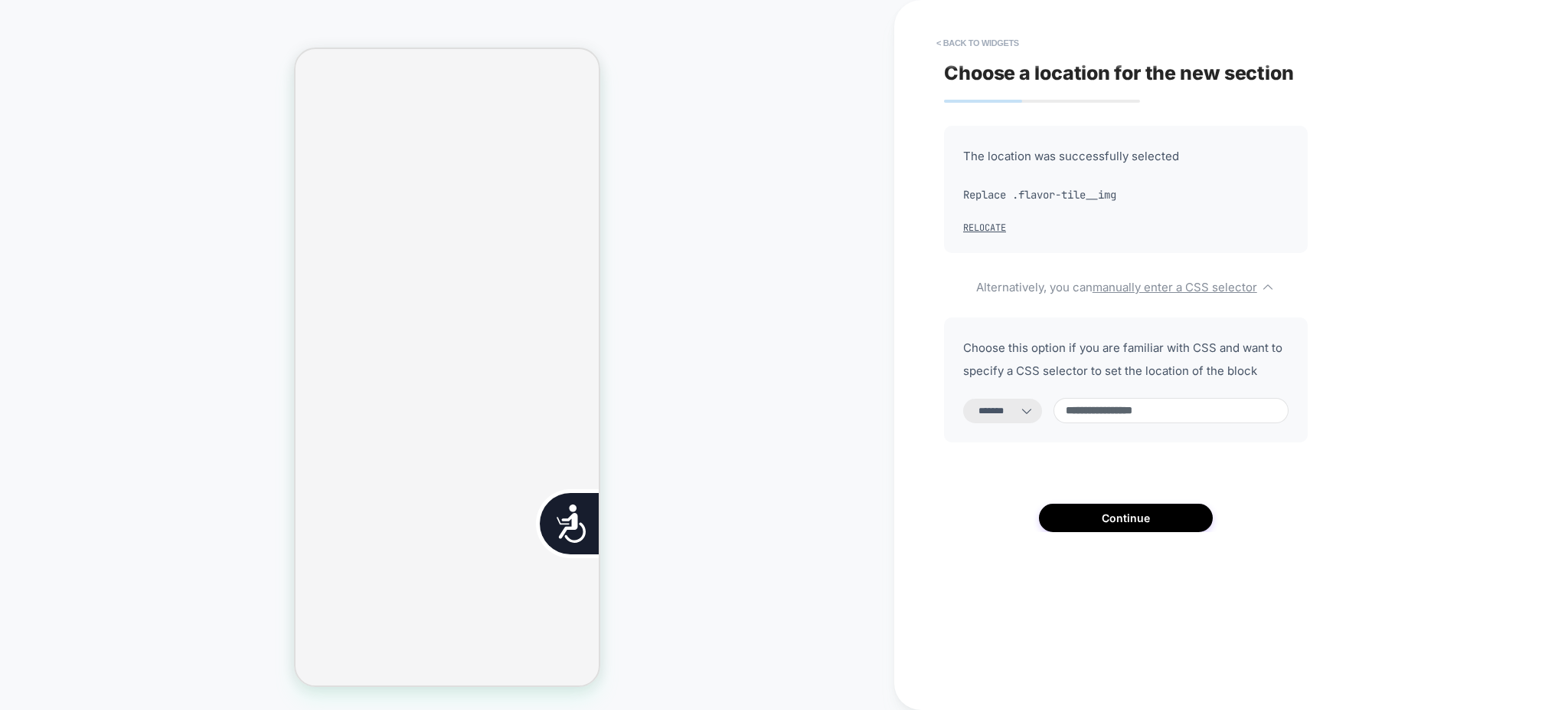
scroll to position [0, 311]
click at [1178, 517] on button "Continue" at bounding box center [1126, 518] width 174 height 28
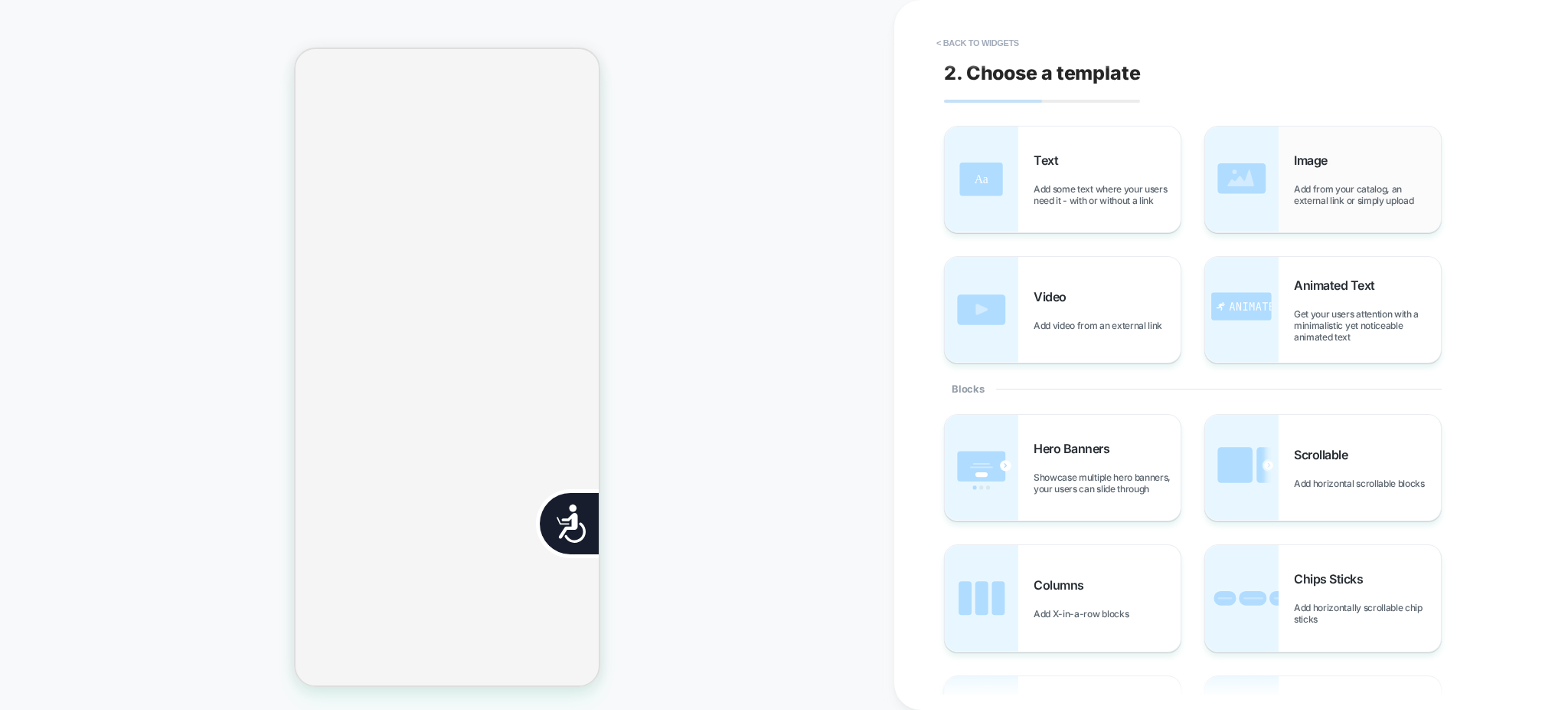
click at [1300, 212] on div "Image Add from your catalog, an external link or simply upload" at bounding box center [1323, 179] width 236 height 106
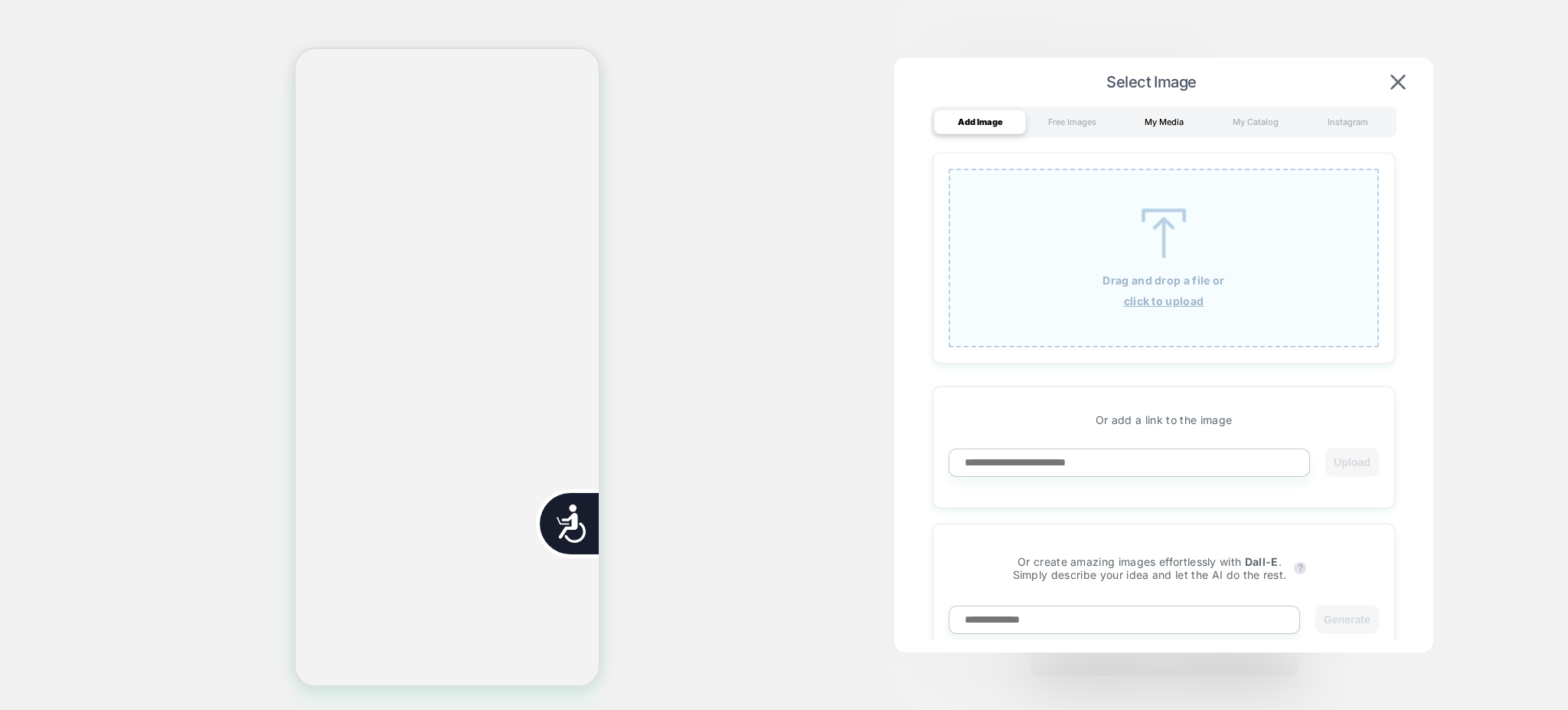
click at [1159, 120] on div "My Media" at bounding box center [1163, 122] width 92 height 25
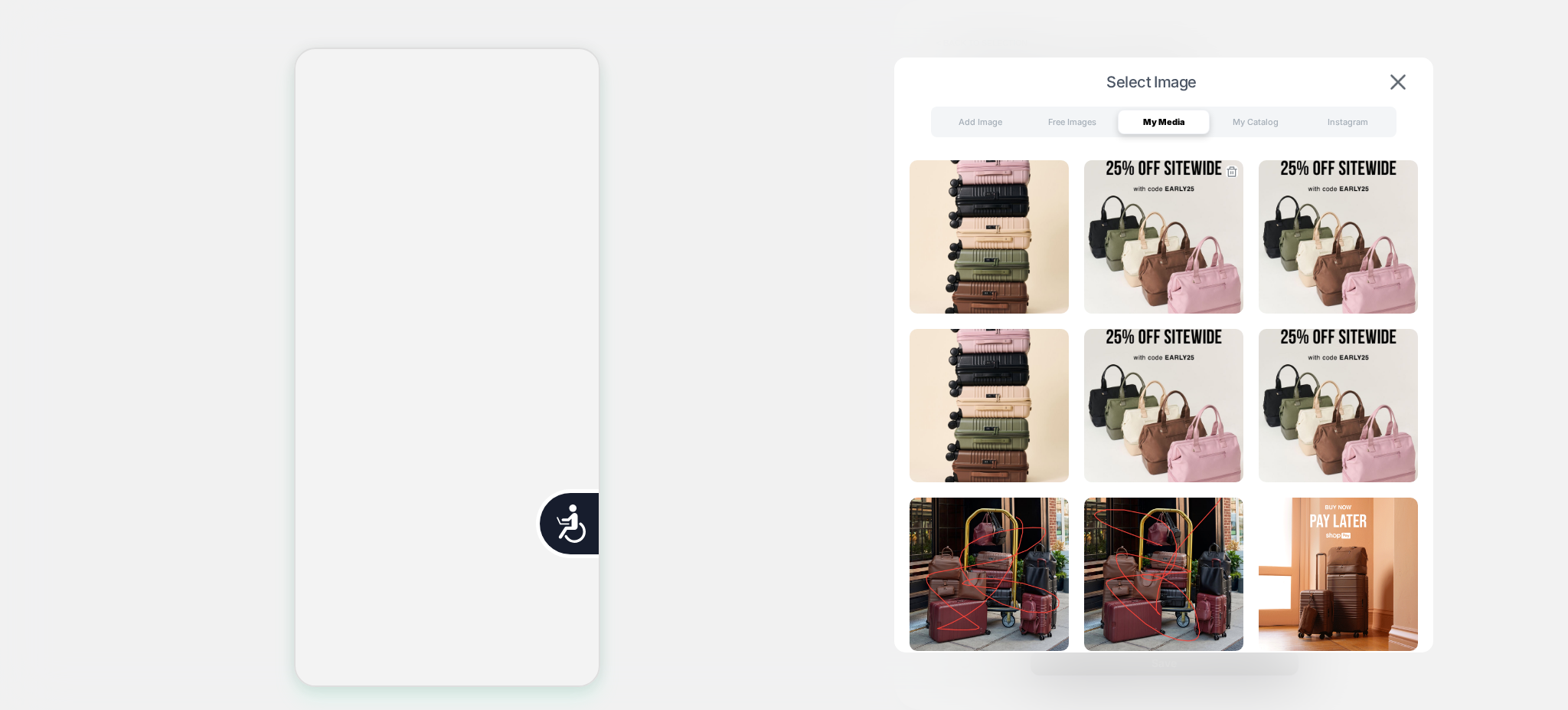
click at [1164, 218] on img at bounding box center [1163, 237] width 160 height 153
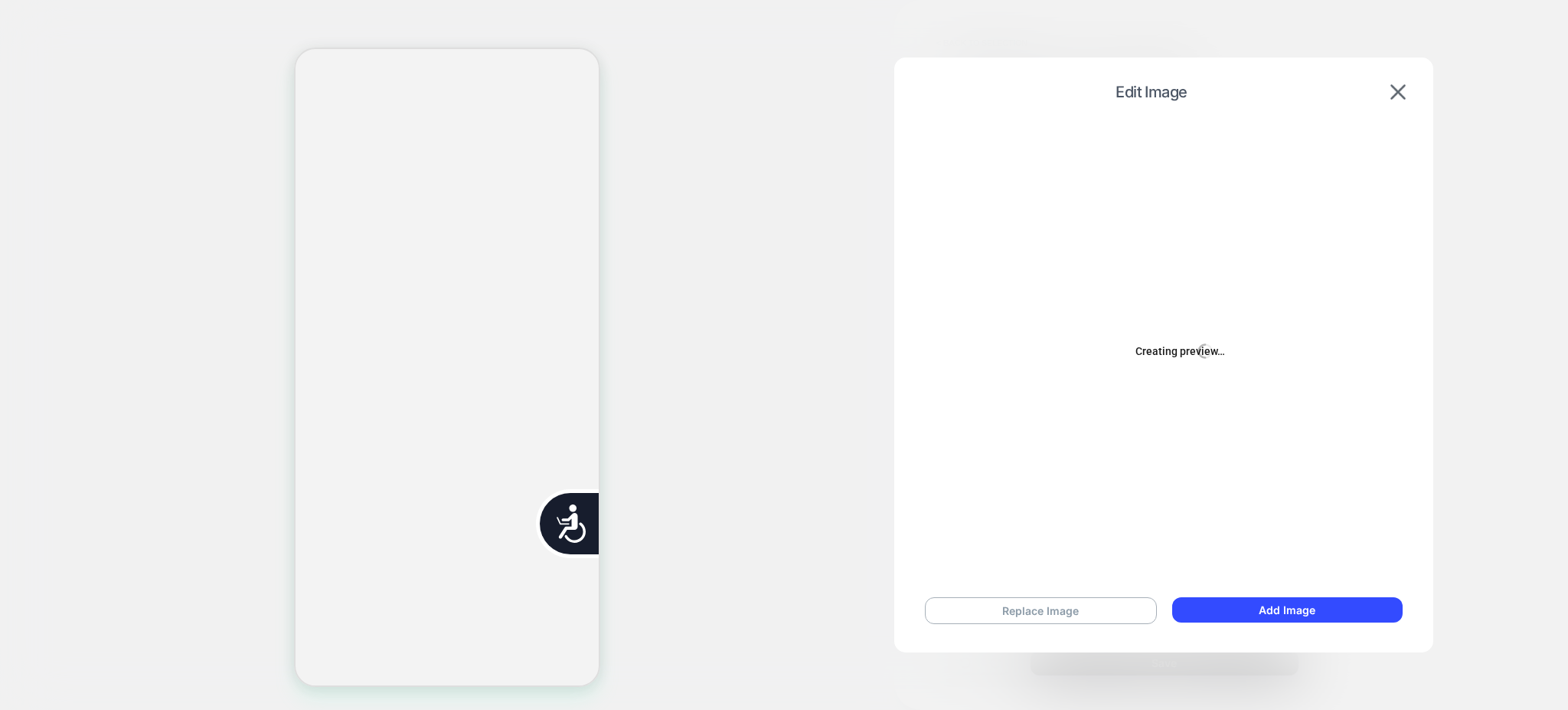
scroll to position [0, 621]
click at [1333, 609] on button "Add Image" at bounding box center [1288, 609] width 231 height 26
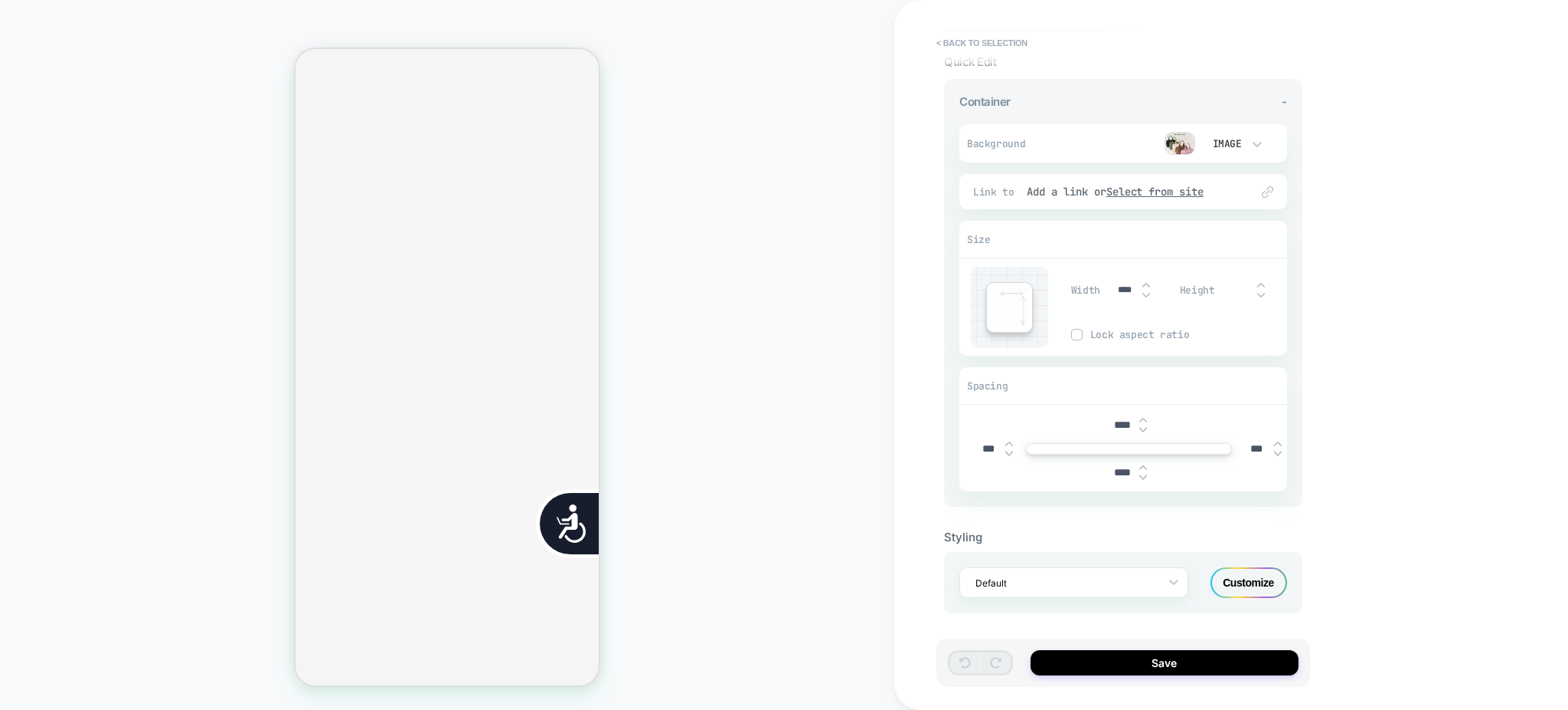
scroll to position [20, 0]
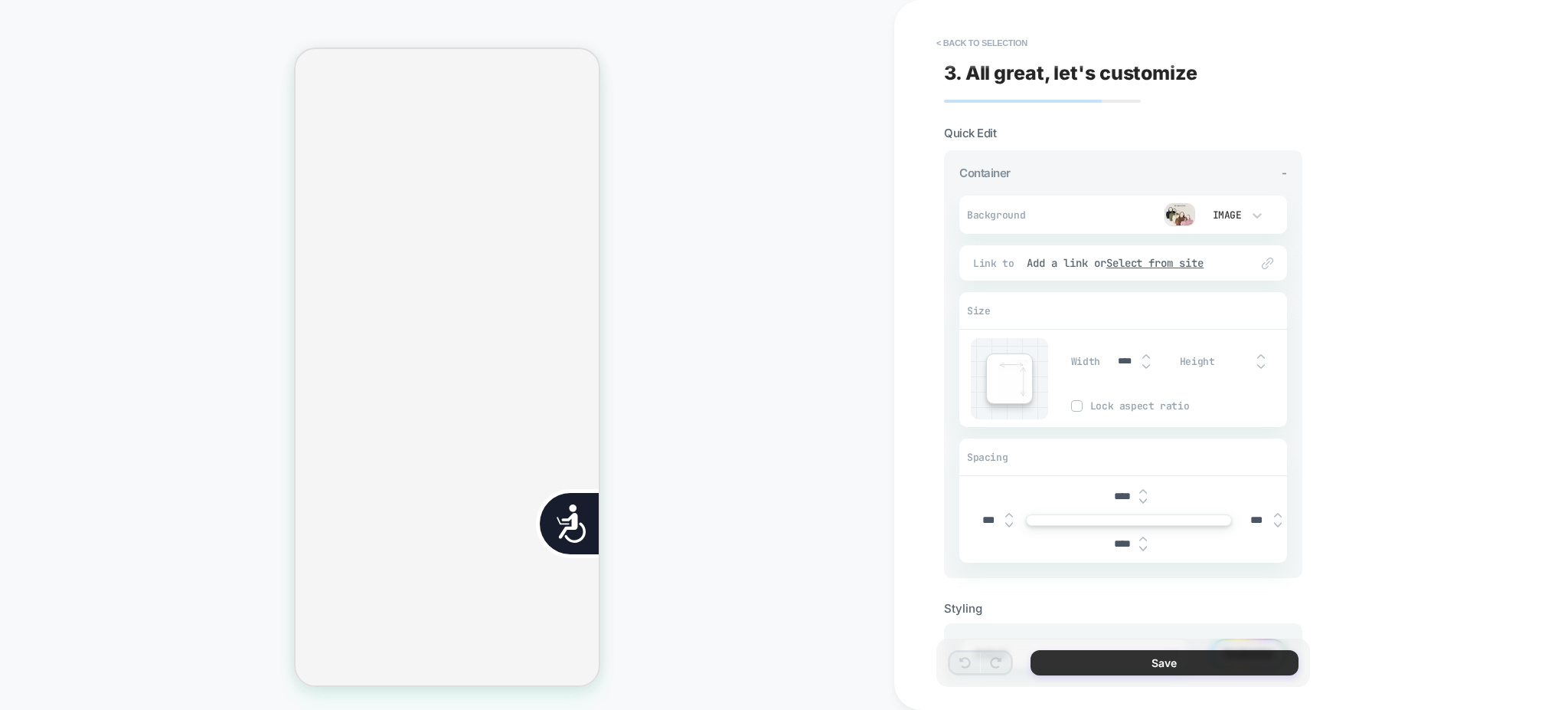
click at [1148, 666] on button "Save" at bounding box center [1164, 662] width 268 height 26
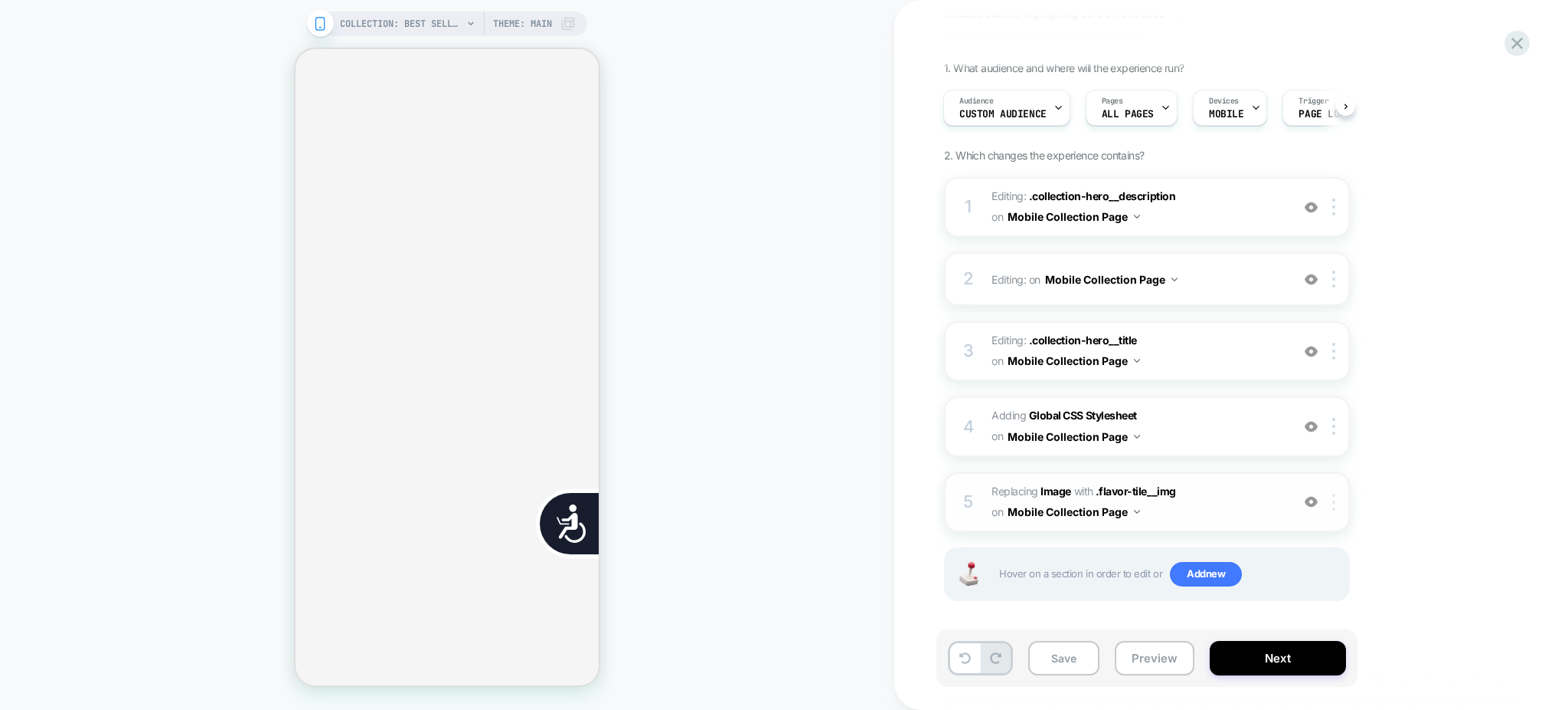
click at [1333, 499] on img at bounding box center [1334, 502] width 3 height 17
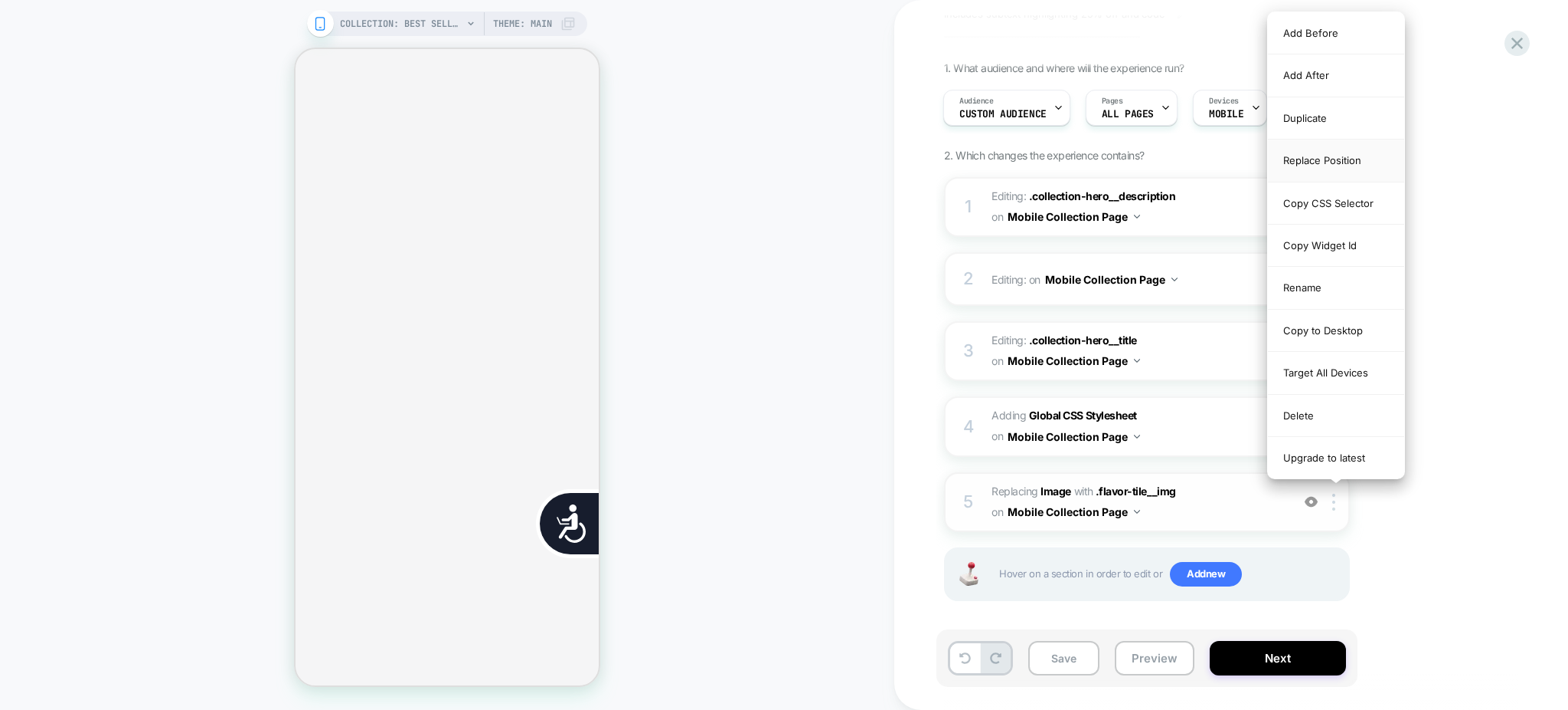
click at [1294, 171] on div "Replace Position" at bounding box center [1336, 161] width 137 height 42
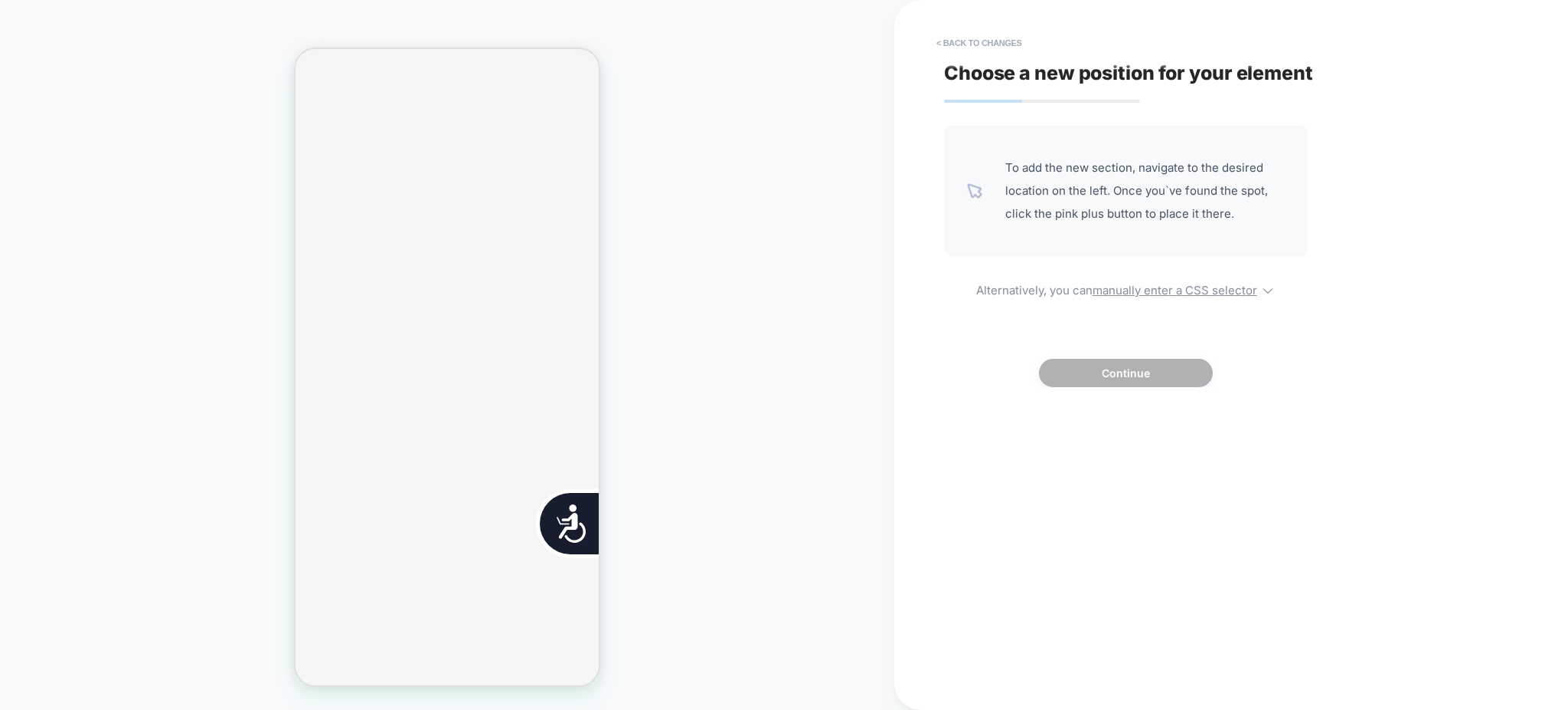
scroll to position [0, 0]
click at [1165, 286] on u "manually enter a CSS selector" at bounding box center [1175, 290] width 165 height 15
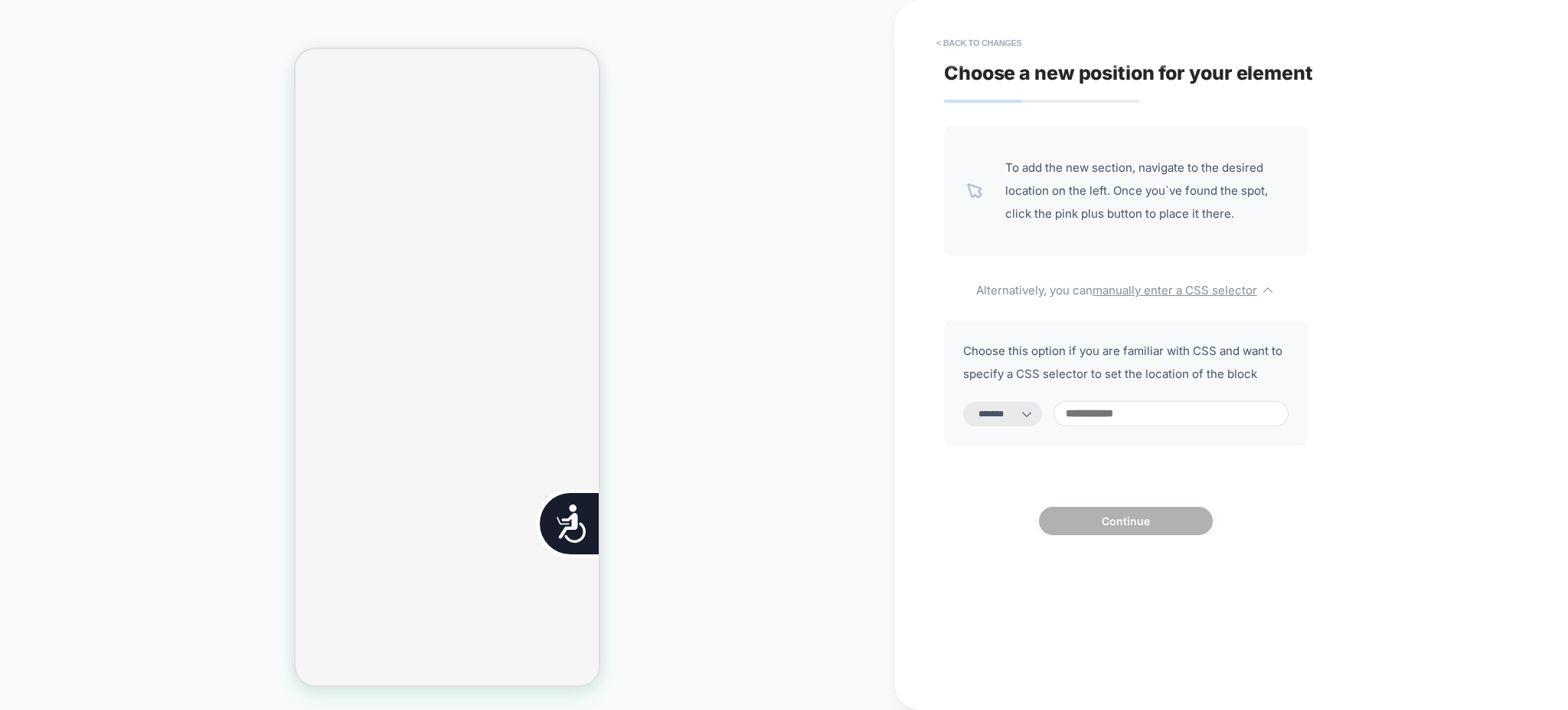
click at [1008, 412] on select "**********" at bounding box center [1002, 414] width 78 height 25
select select "*********"
click at [963, 401] on select "**********" at bounding box center [1002, 414] width 78 height 25
click at [1118, 414] on input at bounding box center [1170, 413] width 235 height 26
paste input "**********"
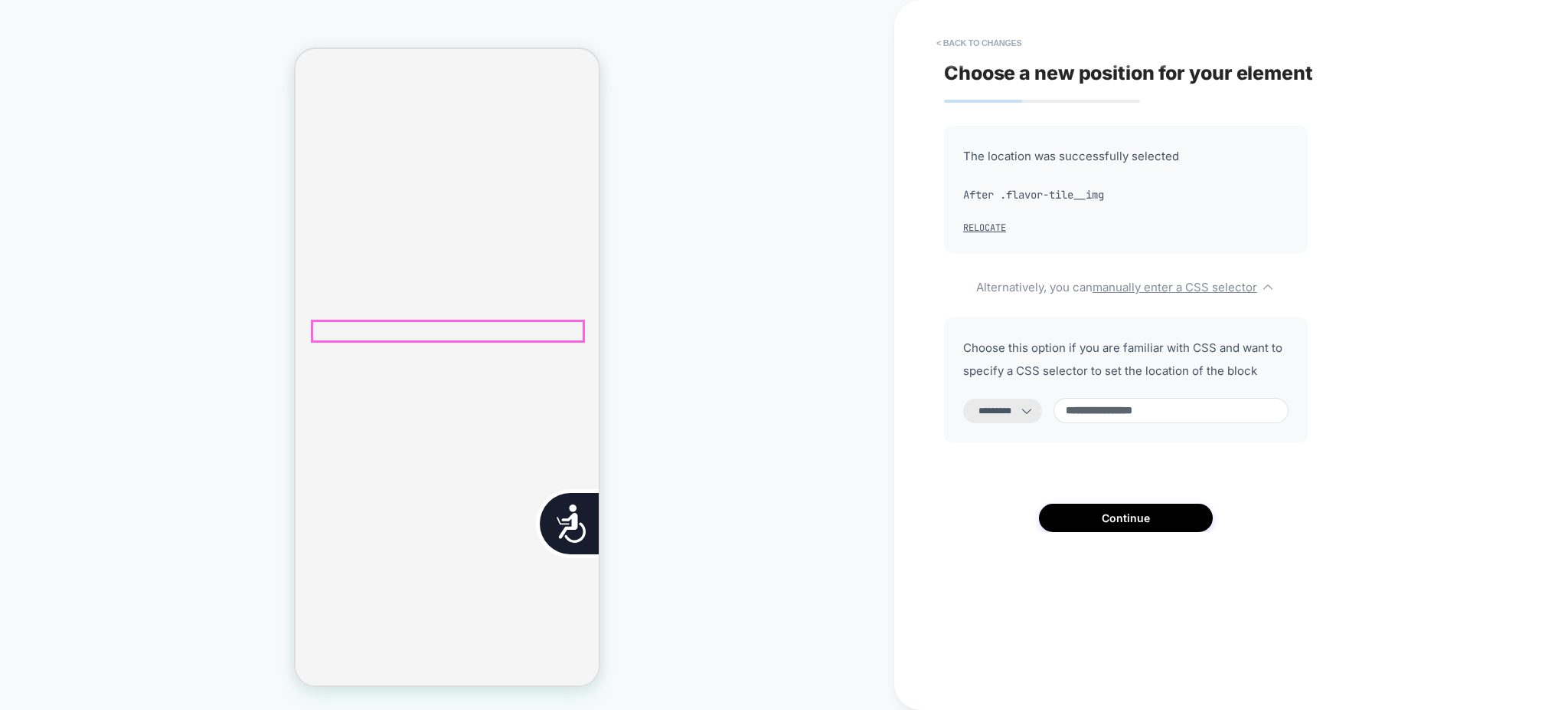
scroll to position [0, 311]
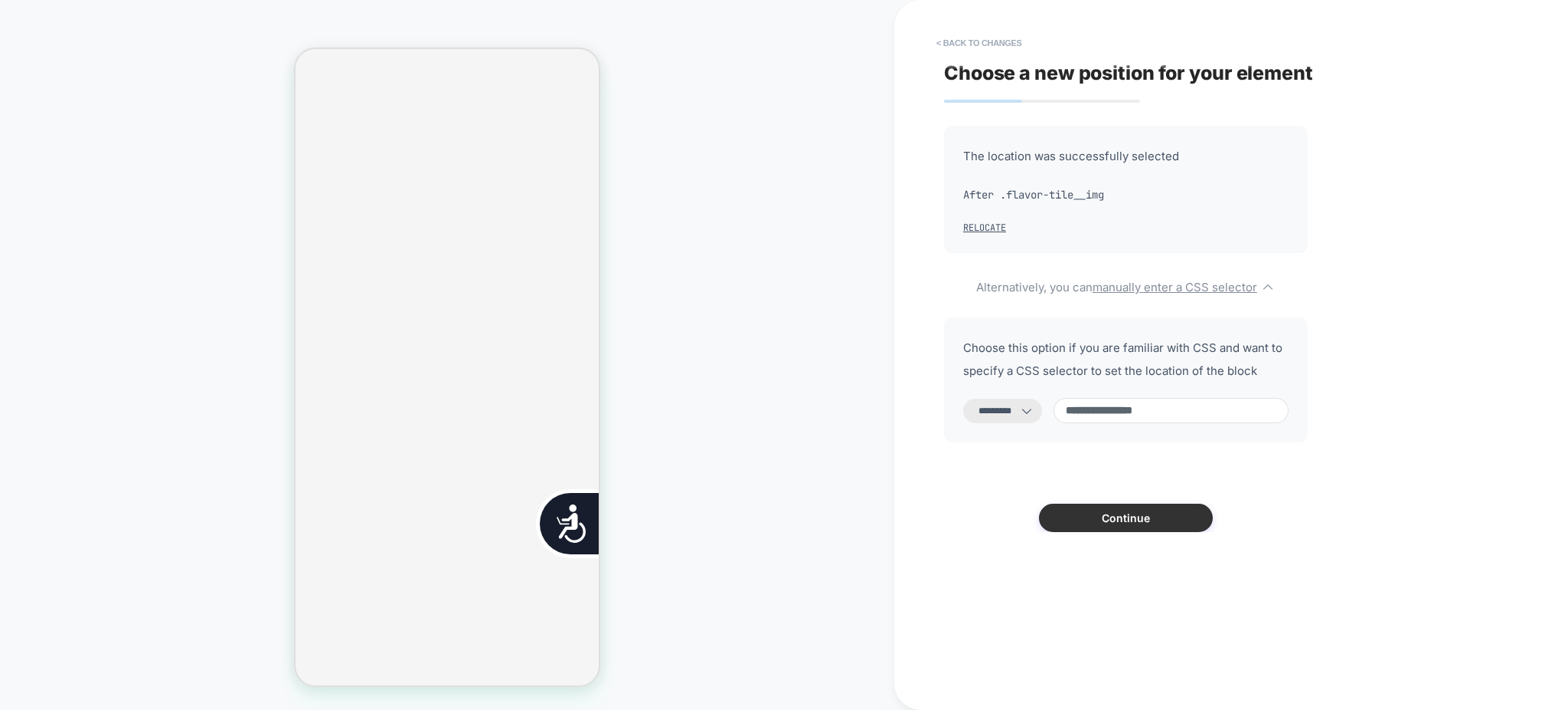
type input "**********"
click at [1121, 525] on button "Continue" at bounding box center [1126, 518] width 174 height 28
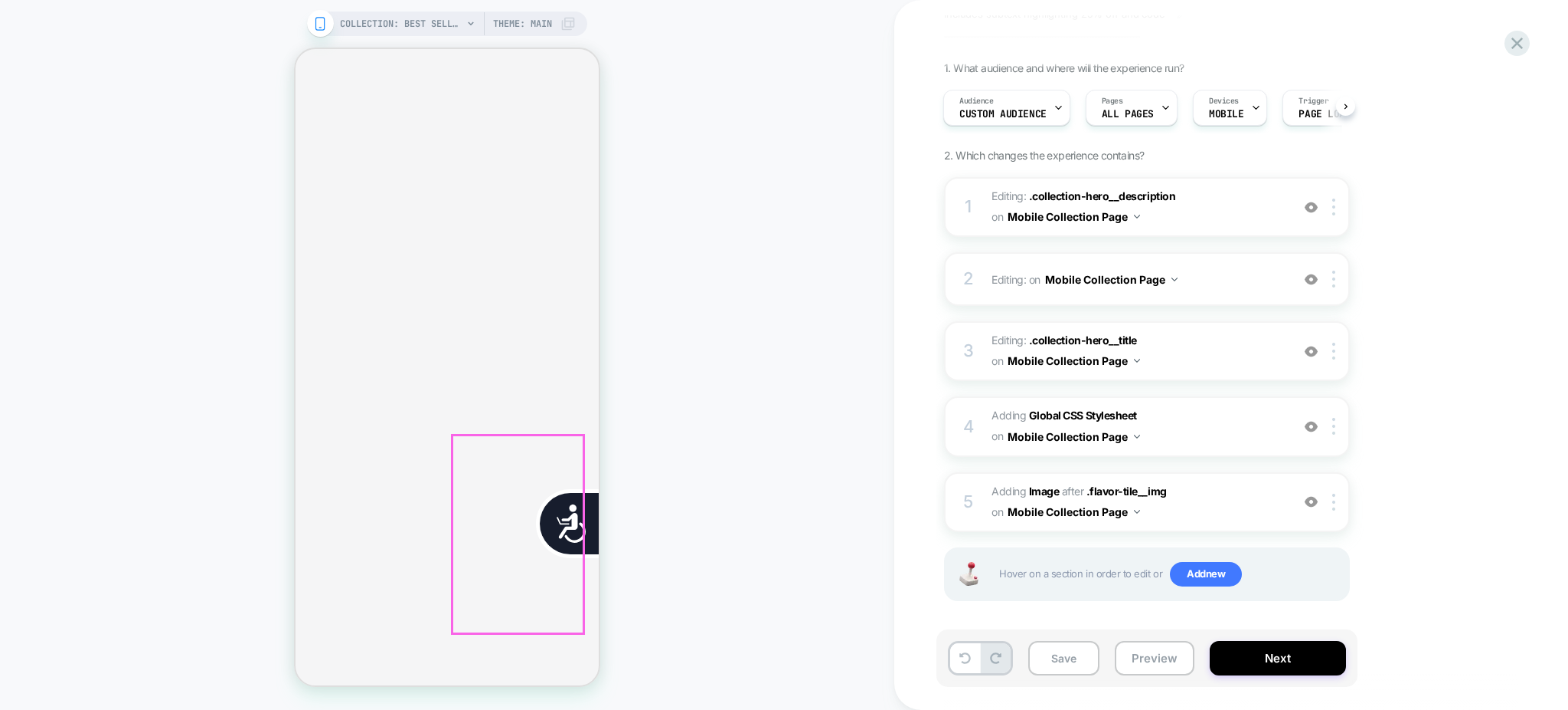
scroll to position [872, 0]
click at [1225, 492] on span "#_loomi_addon_1758901880275 Adding Image AFTER .flavor-tile__img .flavor-tile__…" at bounding box center [1137, 502] width 292 height 41
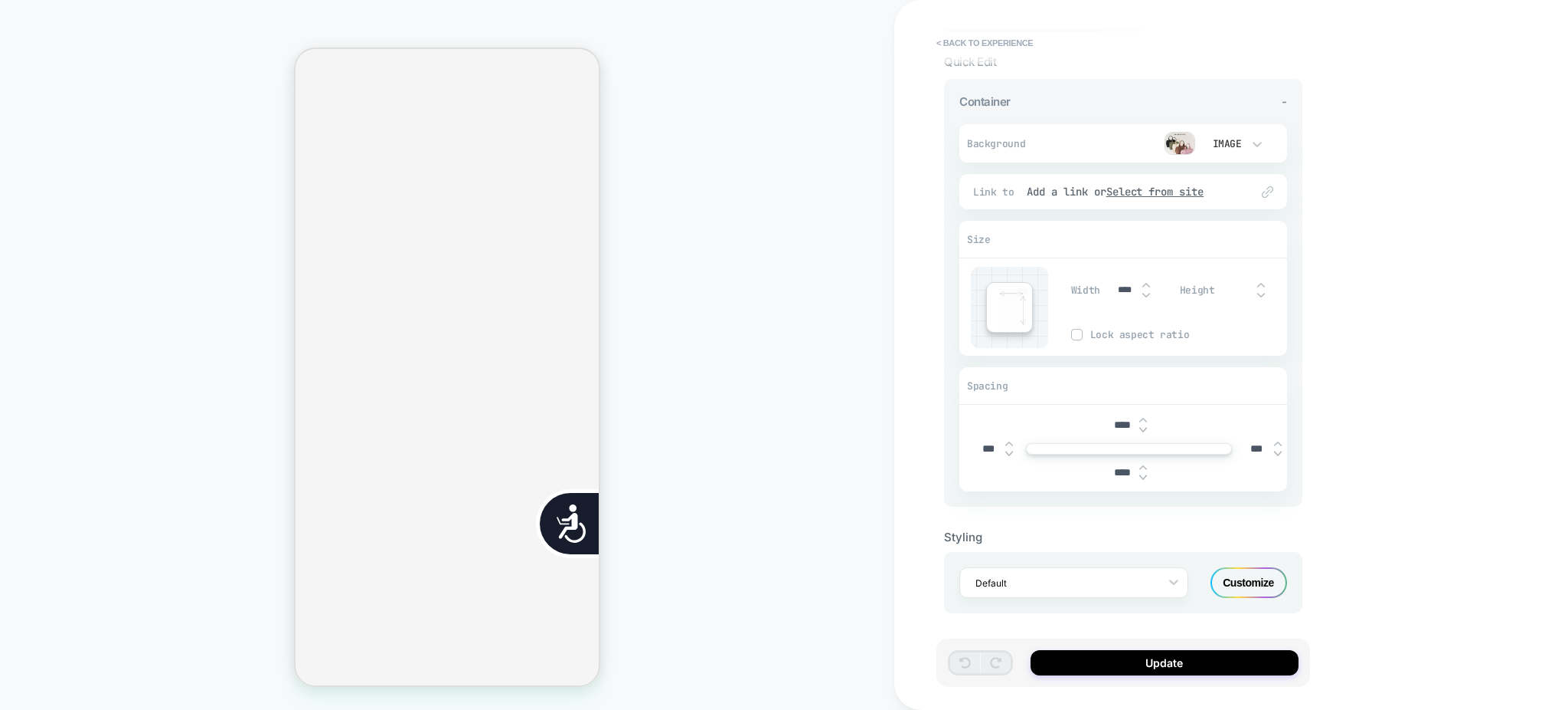
scroll to position [0, 621]
click at [1117, 475] on input "****" at bounding box center [1122, 472] width 34 height 13
type input "***"
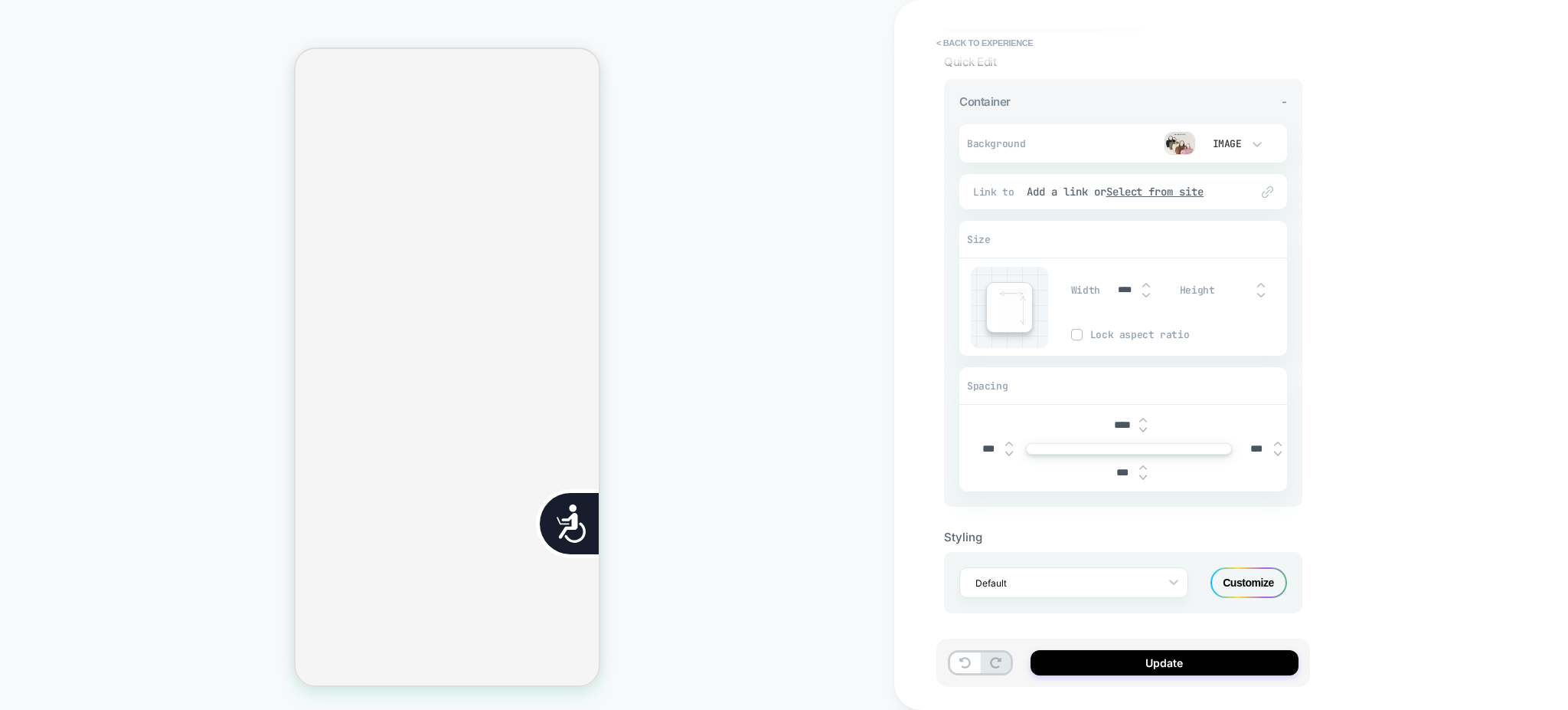
click at [1124, 421] on input "****" at bounding box center [1122, 424] width 34 height 13
type input "***"
click at [1076, 667] on button "Update" at bounding box center [1164, 662] width 268 height 26
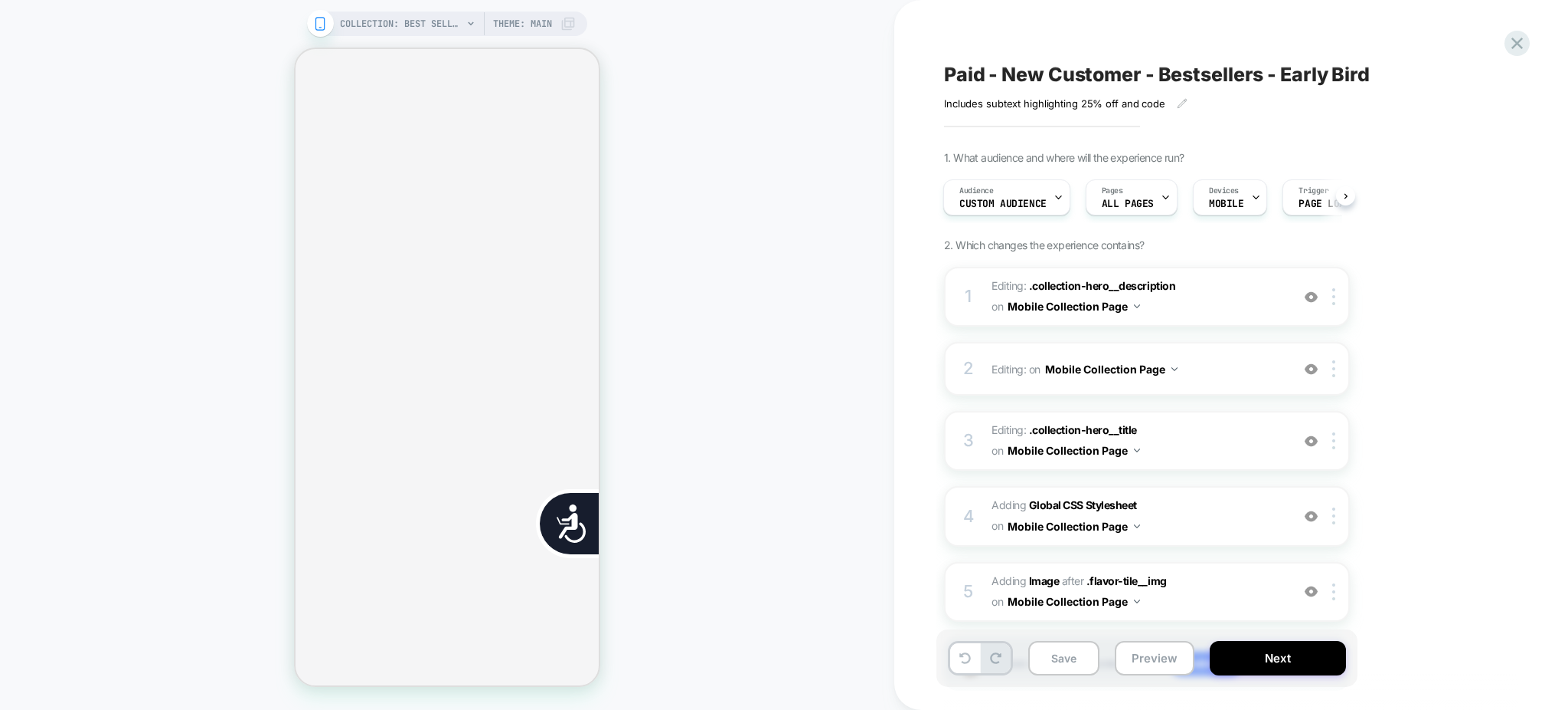
scroll to position [0, 0]
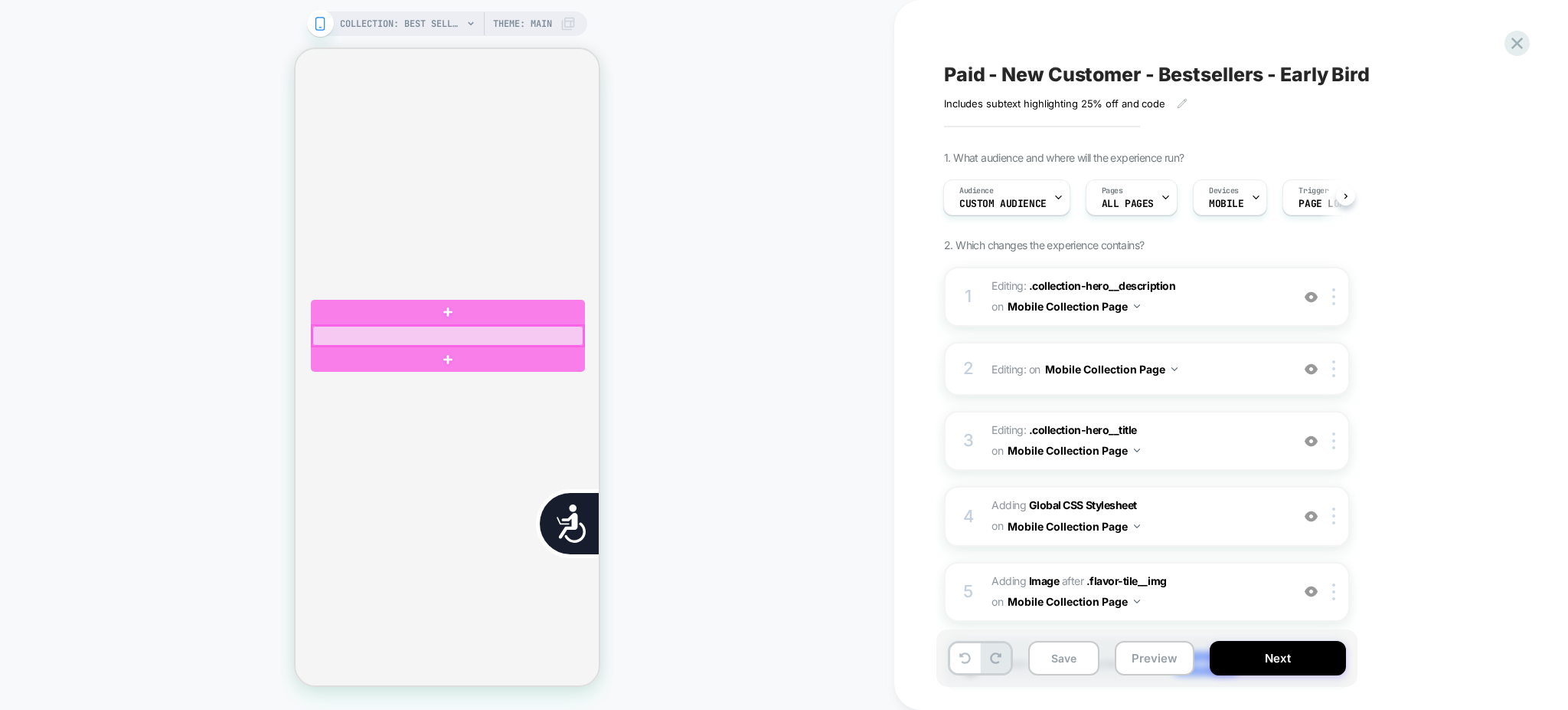
click at [467, 338] on div at bounding box center [448, 335] width 271 height 20
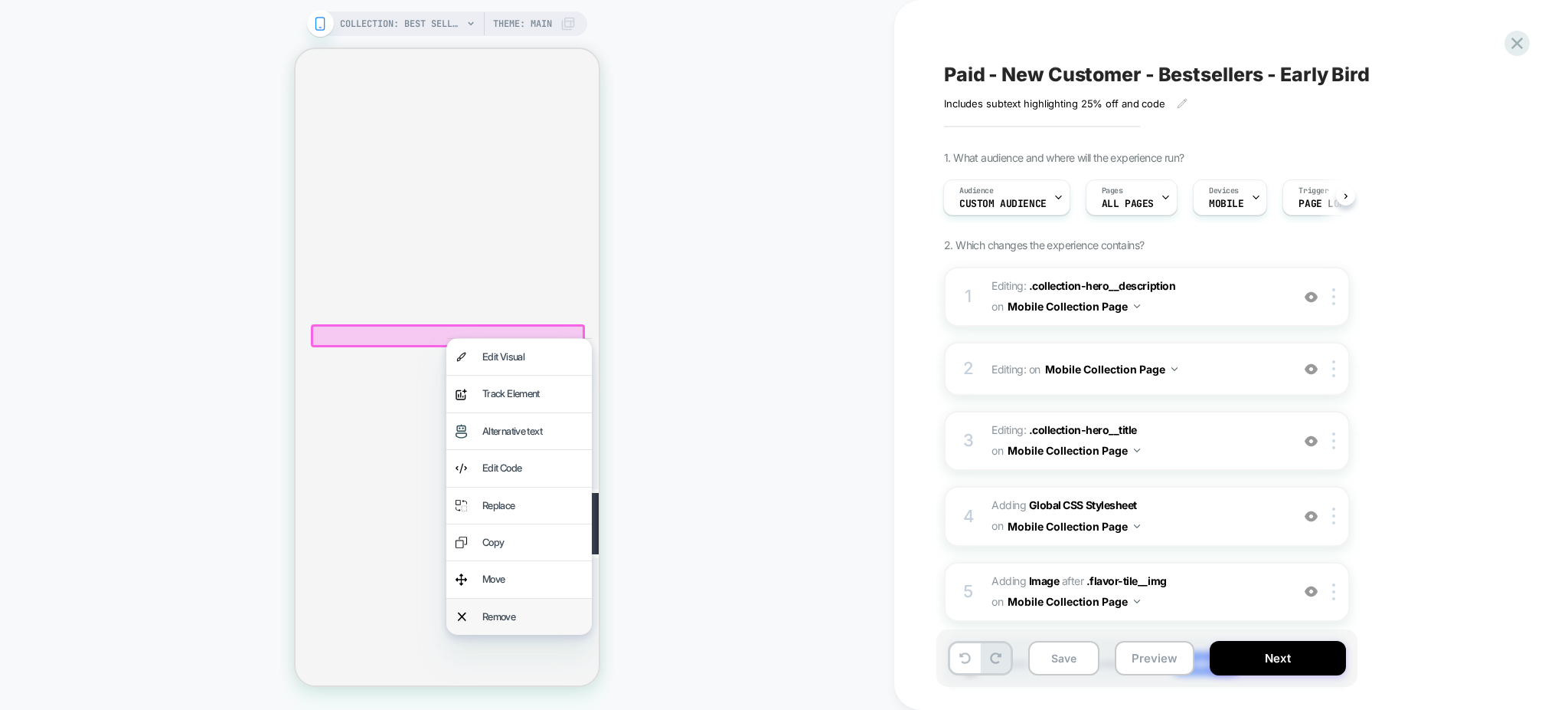
click at [509, 617] on div "Remove" at bounding box center [532, 617] width 100 height 18
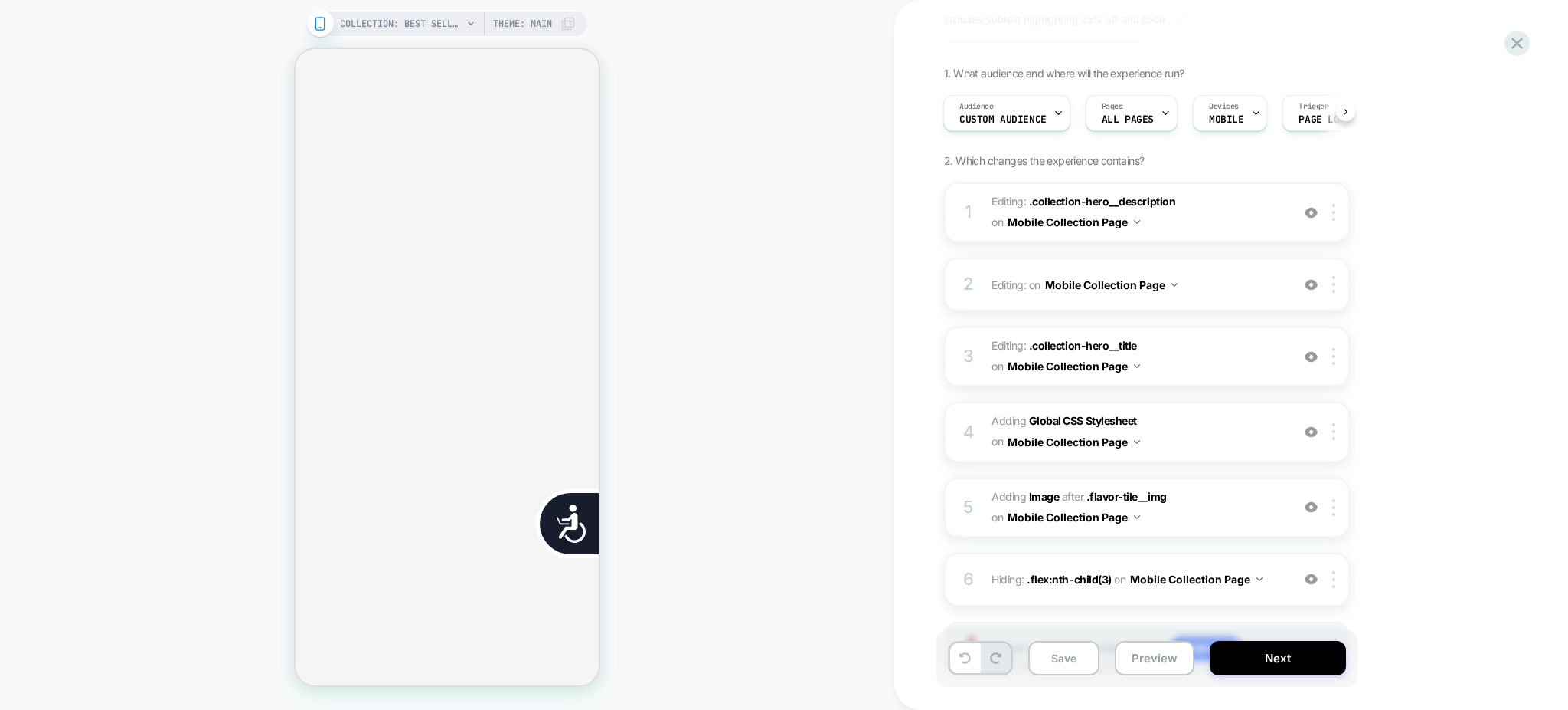
scroll to position [158, 0]
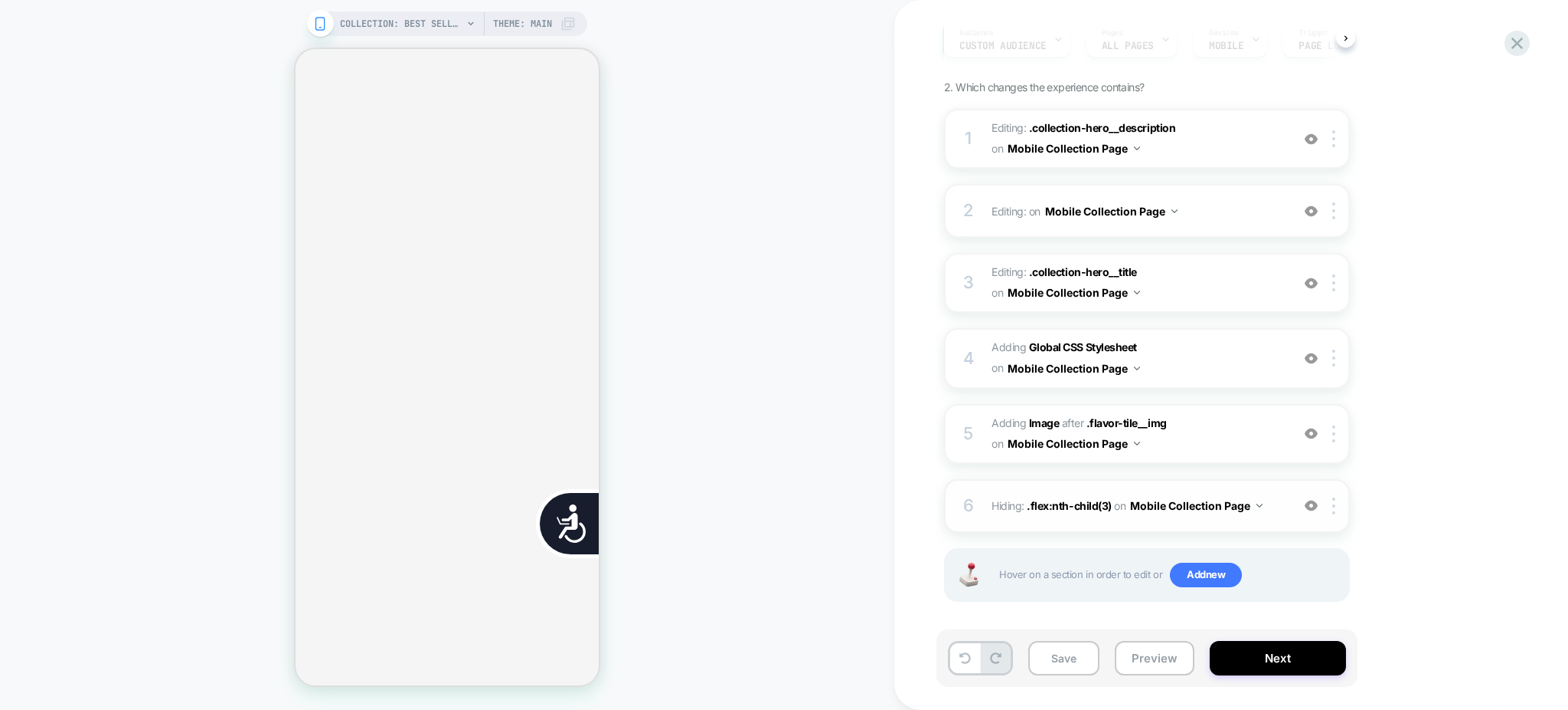
click at [1238, 519] on div "6 Hiding : .flex:nth-child(3) .flex:nth-child(3) on Mobile Collection Page Add …" at bounding box center [1147, 505] width 405 height 54
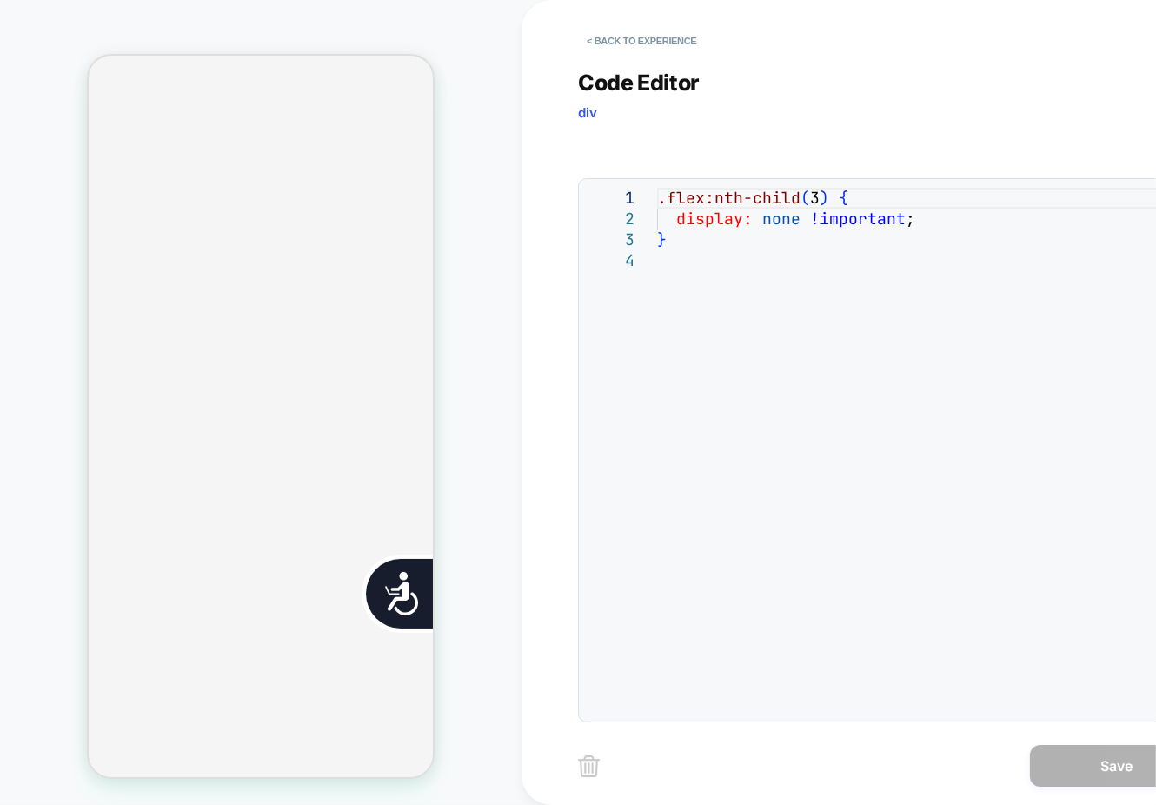
scroll to position [0, 0]
drag, startPoint x: 821, startPoint y: 195, endPoint x: 649, endPoint y: 195, distance: 172.0
click at [657, 195] on div ".flex:nth-child ( 3 ) { display: none !important ; }" at bounding box center [925, 481] width 536 height 587
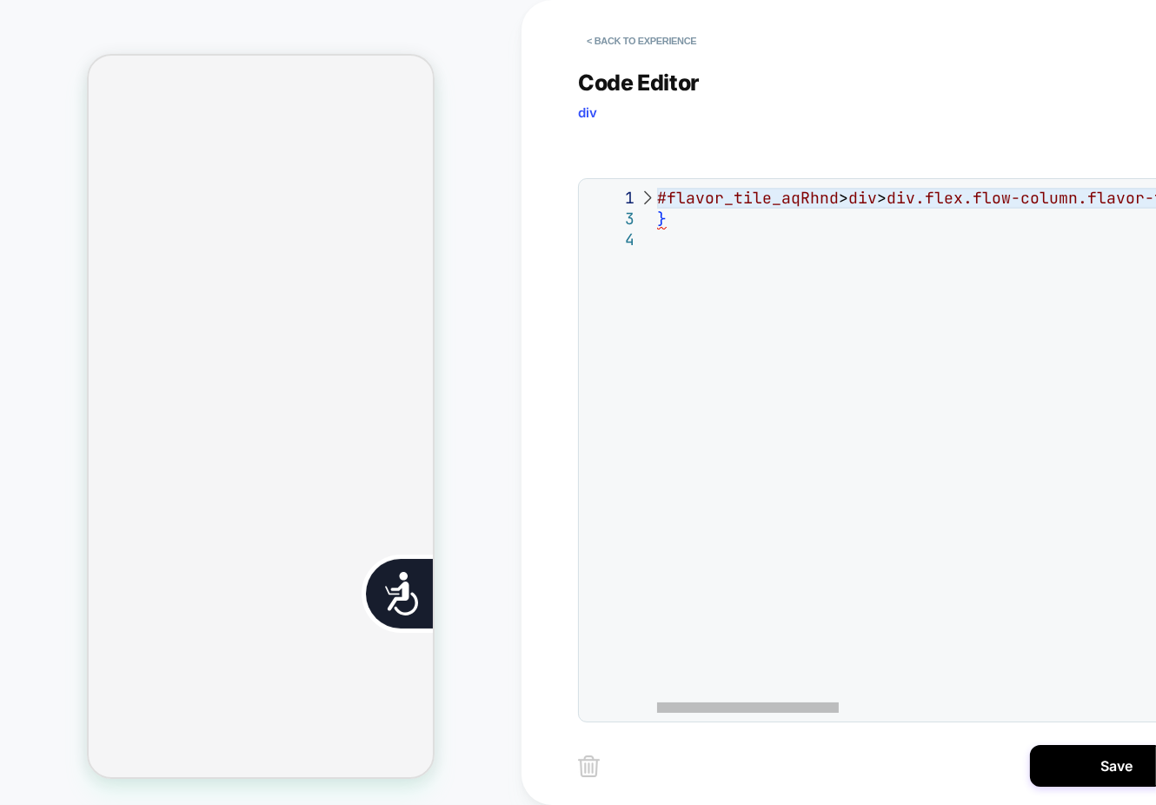
scroll to position [0, 705]
type textarea "**********"
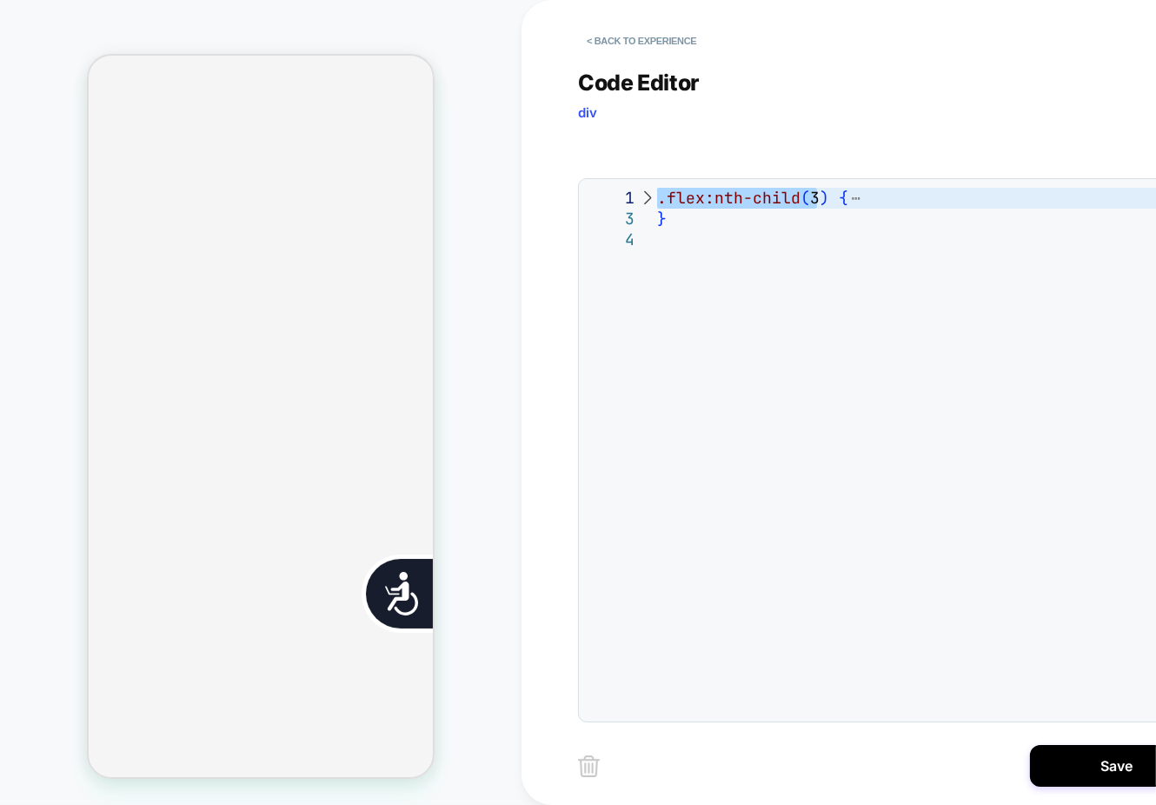
click at [796, 264] on div ".flex:nth-child ( 3 ) { }" at bounding box center [925, 471] width 536 height 566
click at [801, 402] on div ".flex:nth-child ( 3 ) { }" at bounding box center [925, 471] width 536 height 566
click at [646, 42] on button "< Back to experience" at bounding box center [641, 41] width 127 height 28
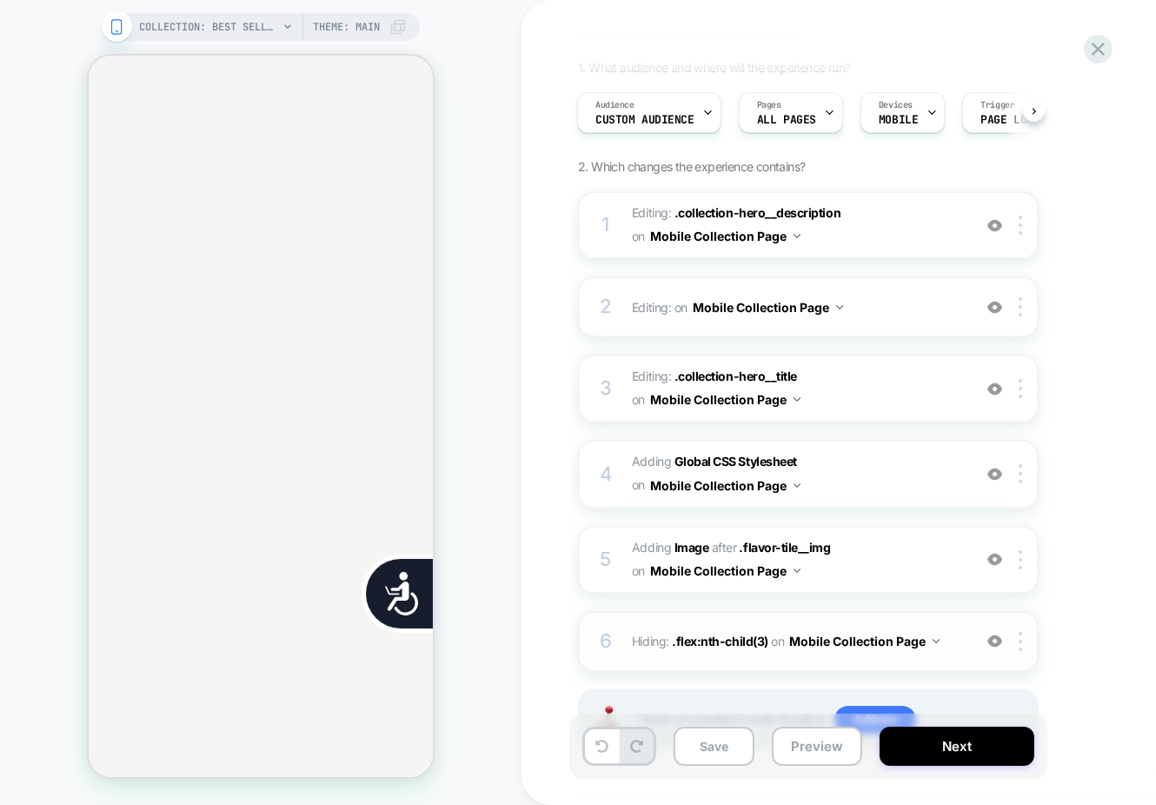
scroll to position [179, 0]
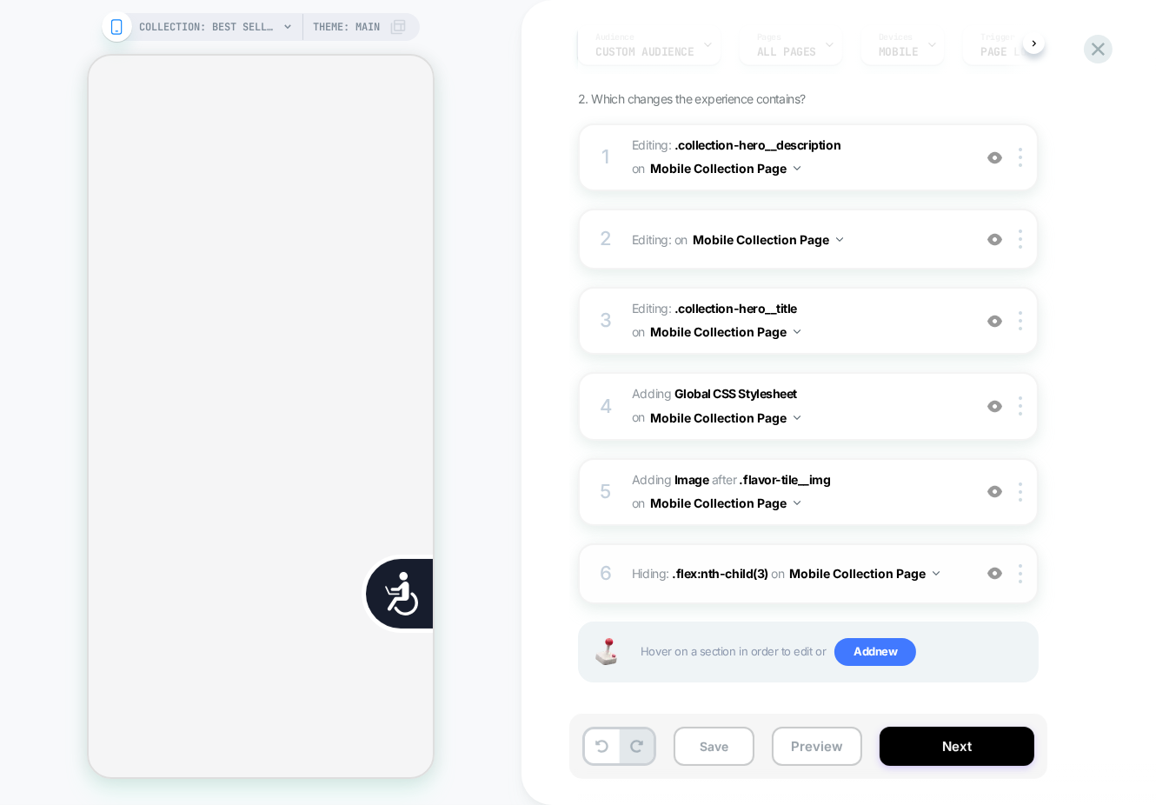
click at [824, 585] on div "6 Hiding : .flex:nth-child(3) .flex:nth-child(3) on Mobile Collection Page Add …" at bounding box center [808, 573] width 460 height 61
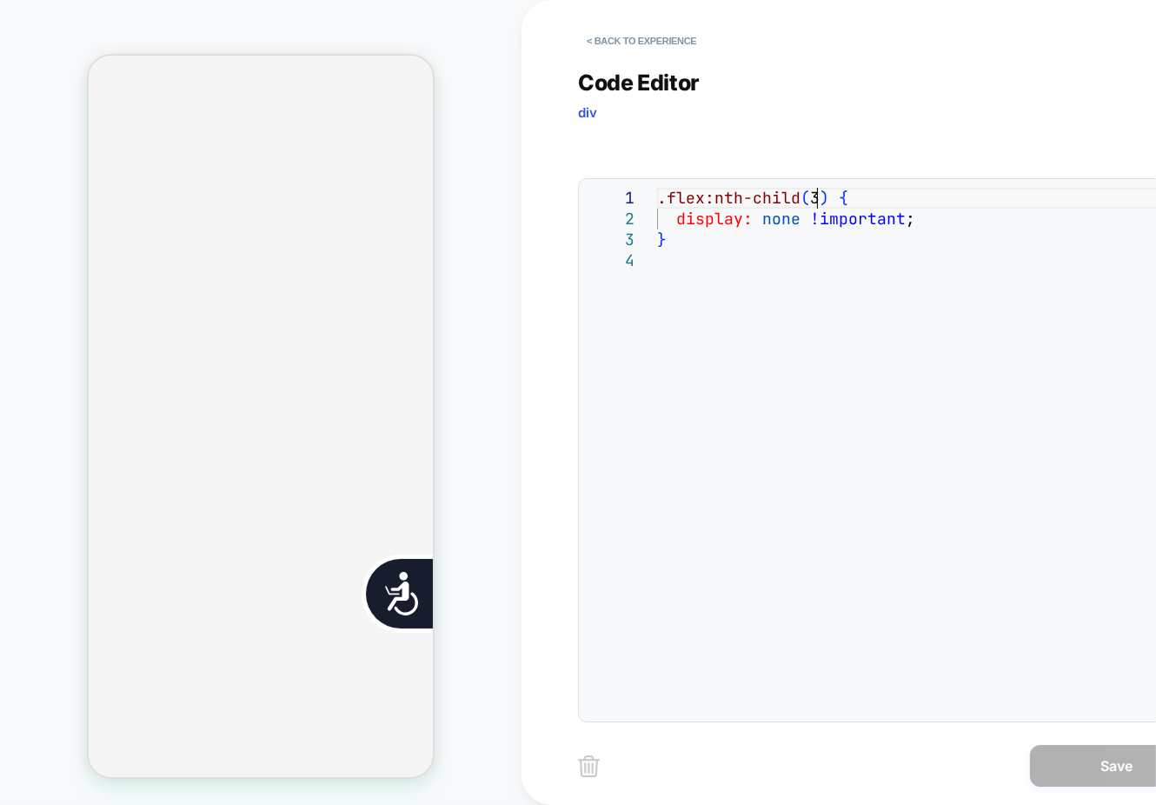
scroll to position [0, 0]
drag, startPoint x: 820, startPoint y: 195, endPoint x: 674, endPoint y: 195, distance: 146.0
click at [674, 195] on div ".flex:nth-child ( 3 ) { display: none !important ; }" at bounding box center [925, 481] width 536 height 587
click at [695, 194] on div "{ display: none !important ; }" at bounding box center [925, 481] width 536 height 587
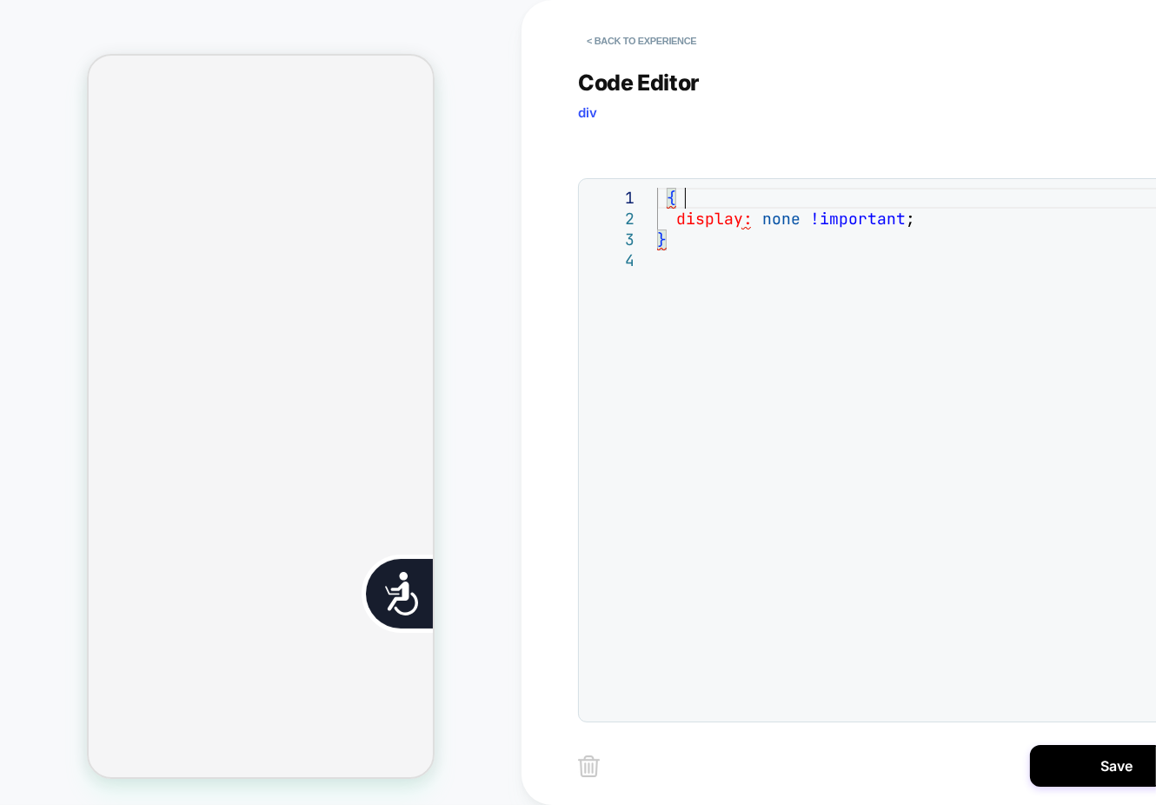
scroll to position [0, 26]
click at [659, 193] on div "{ display: none !important ; }" at bounding box center [925, 481] width 536 height 587
click at [675, 217] on div "{ display : none !important ; }" at bounding box center [925, 481] width 536 height 587
click at [667, 192] on div "{ display: none !important ; }" at bounding box center [925, 481] width 536 height 587
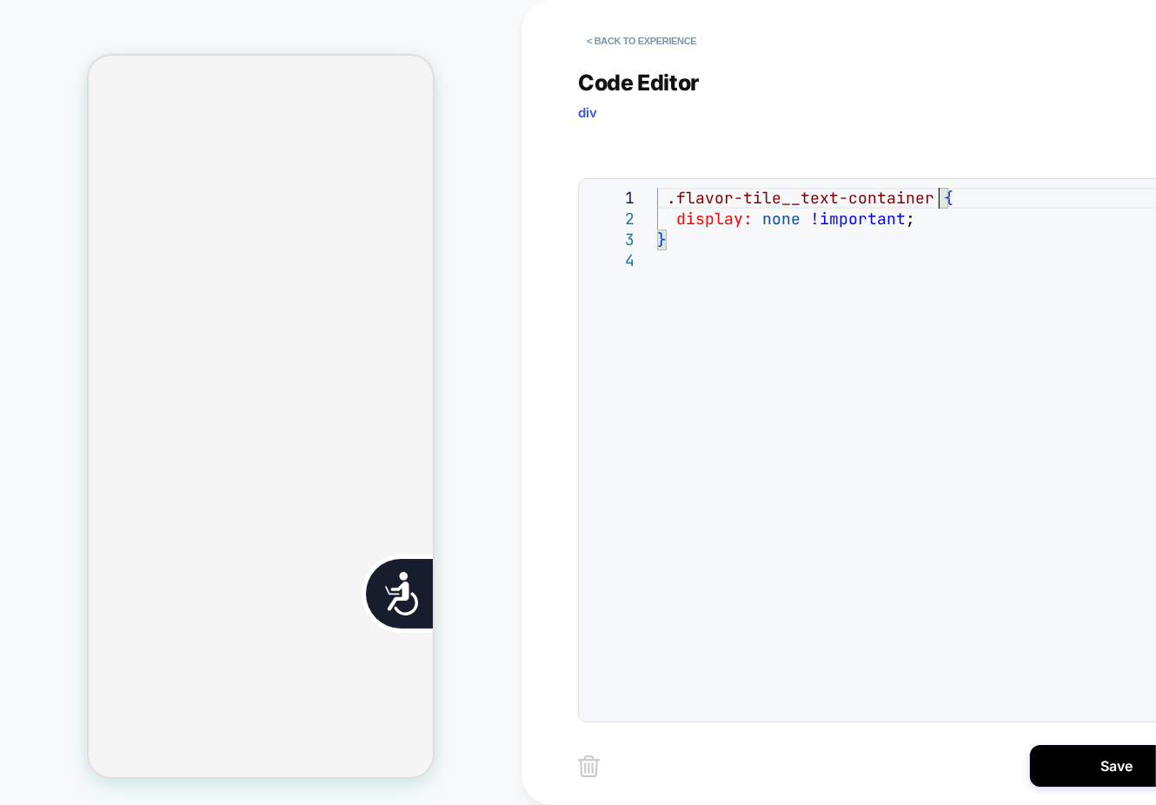
scroll to position [811, 0]
type textarea "**********"
drag, startPoint x: 1064, startPoint y: 774, endPoint x: 1058, endPoint y: 765, distance: 11.3
click at [1064, 774] on button "Save" at bounding box center [1117, 766] width 174 height 42
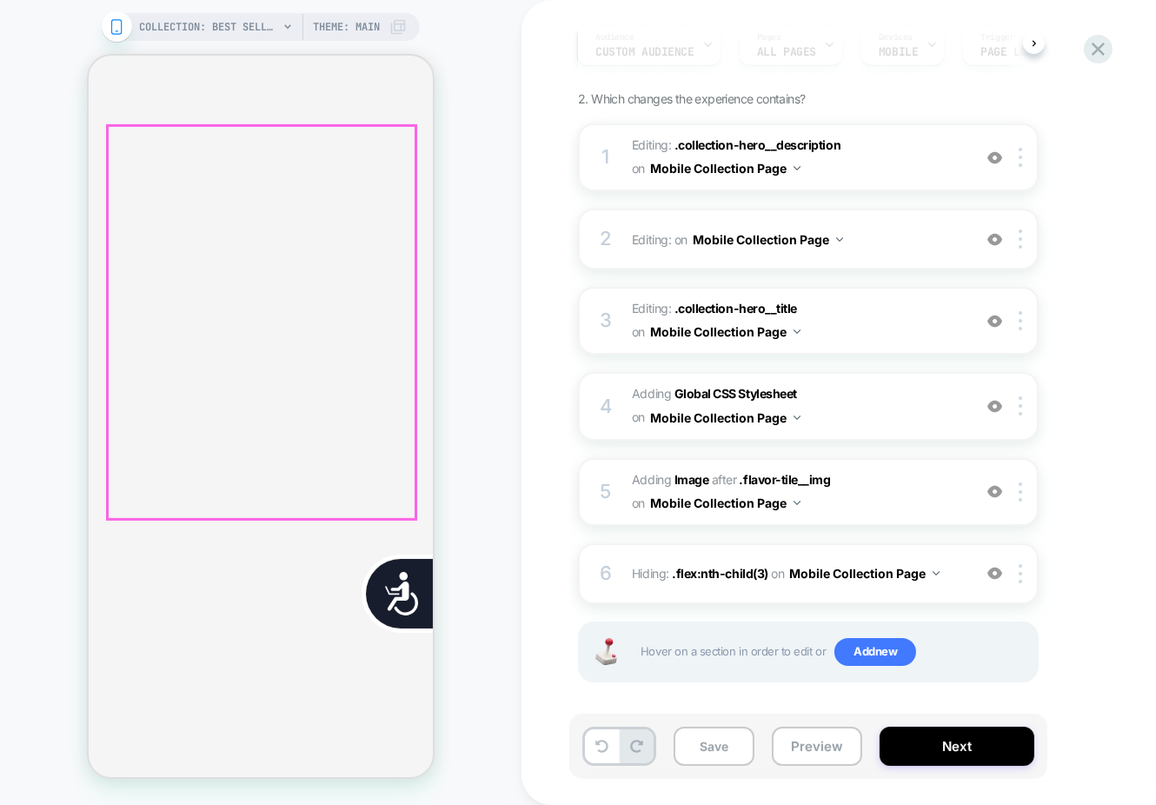
scroll to position [1043, 0]
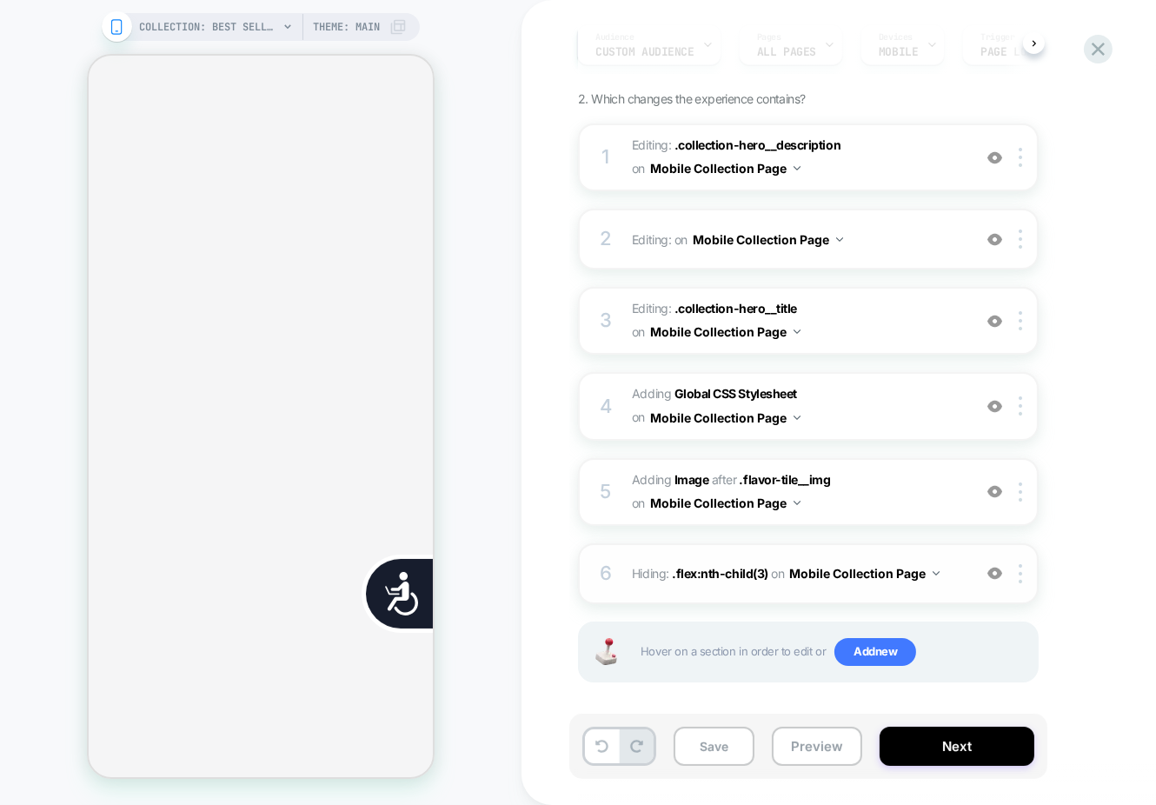
click at [954, 576] on span "Hiding : .flex:nth-child(3) .flex:nth-child(3) on Mobile Collection Page" at bounding box center [797, 572] width 331 height 25
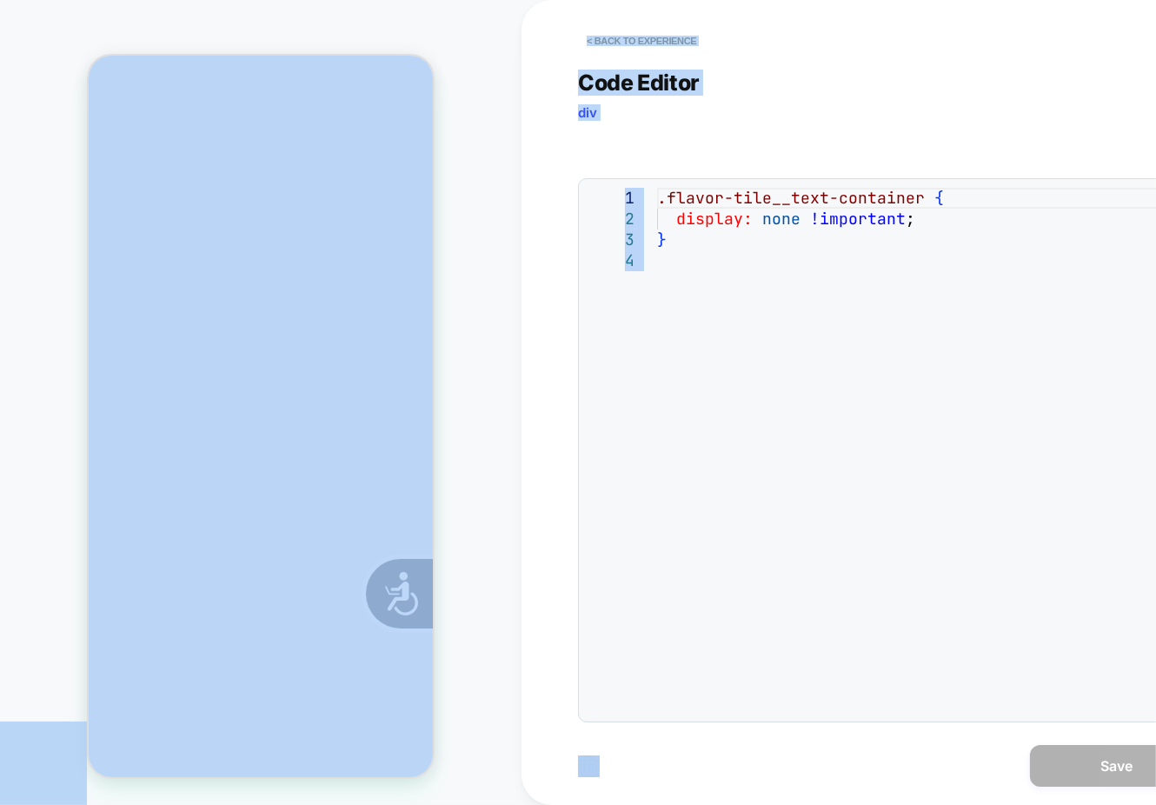
scroll to position [0, 353]
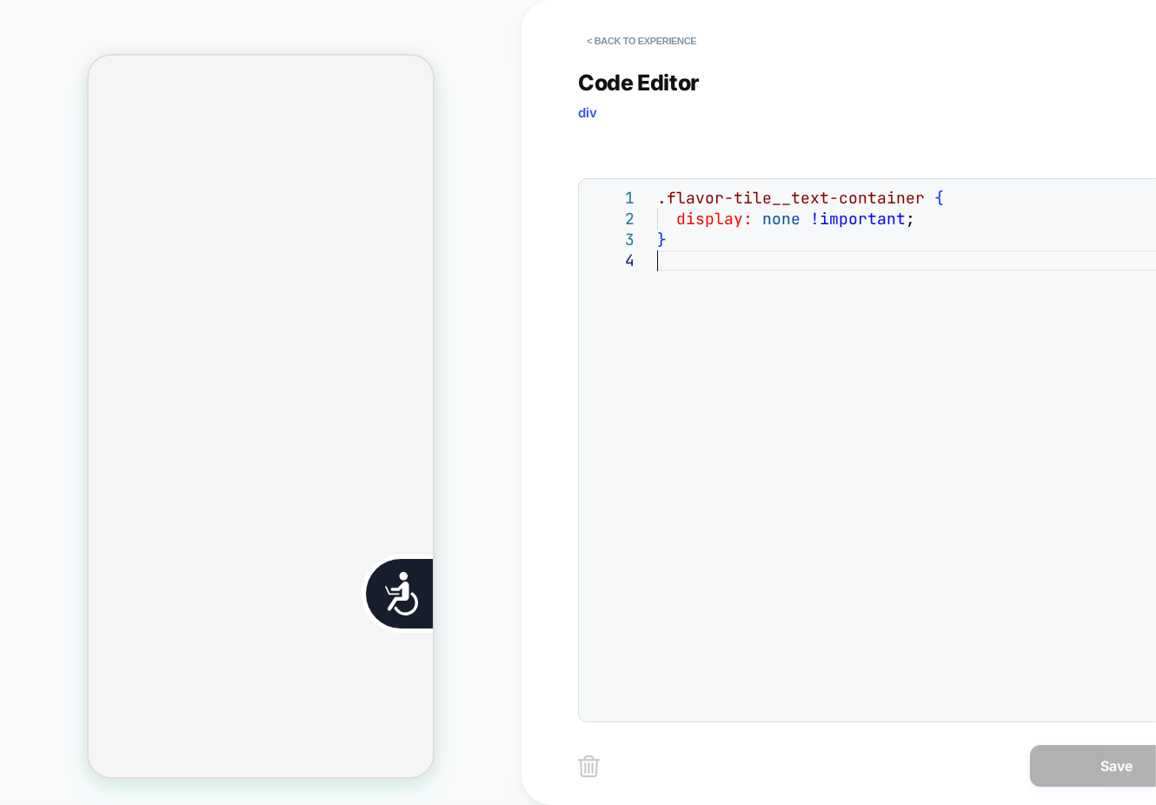
click at [737, 266] on div ".flavor-tile__text-container { display: none !important ; }" at bounding box center [925, 481] width 536 height 587
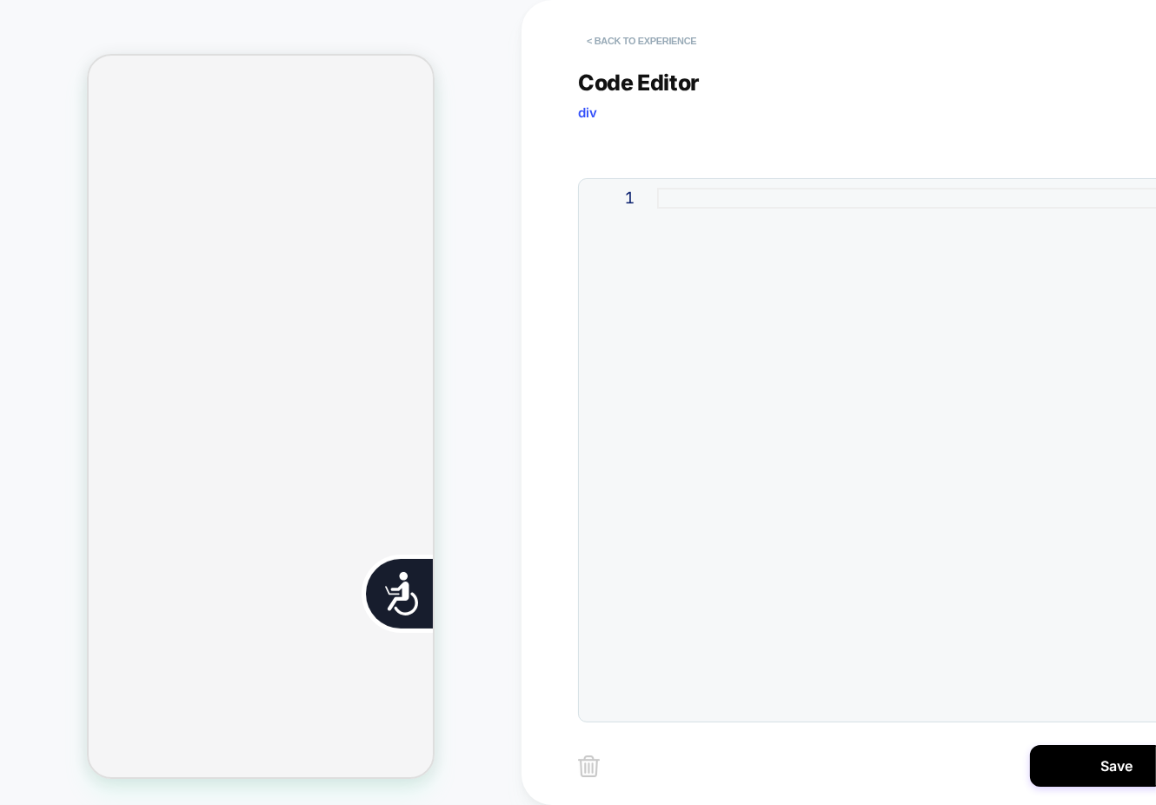
click at [644, 49] on button "< Back to experience" at bounding box center [641, 41] width 127 height 28
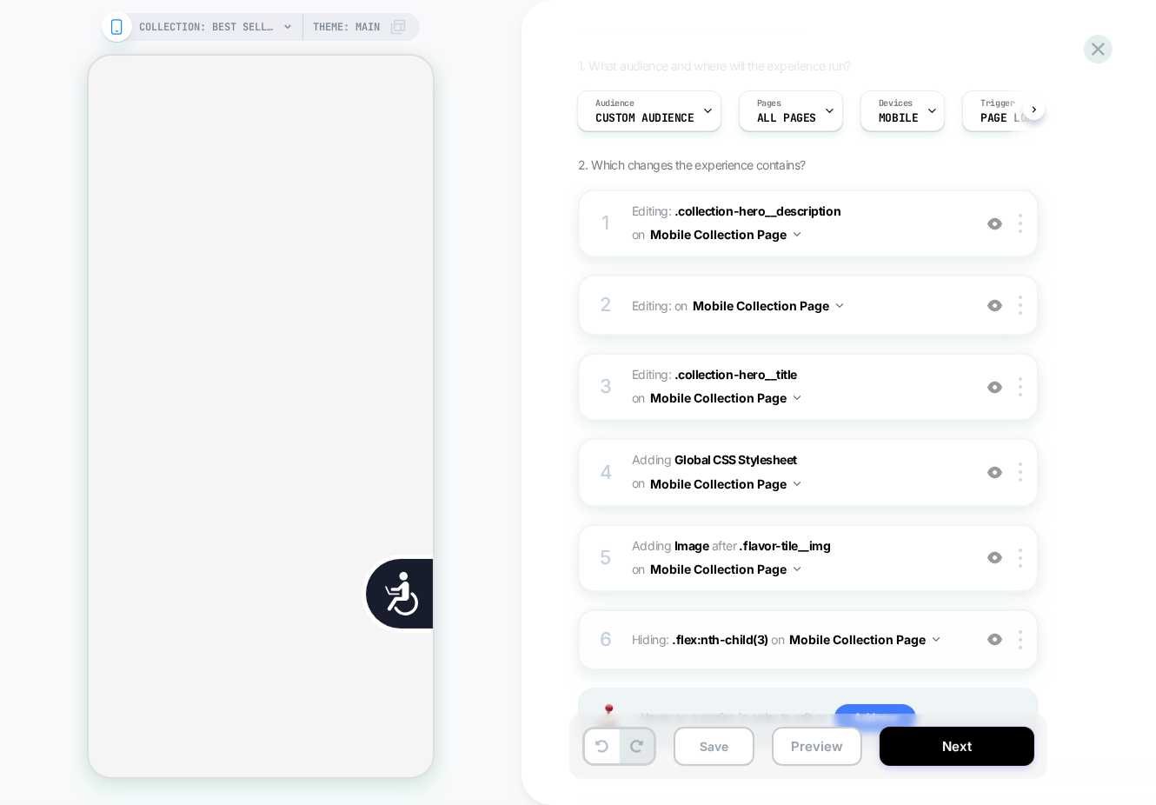
scroll to position [179, 0]
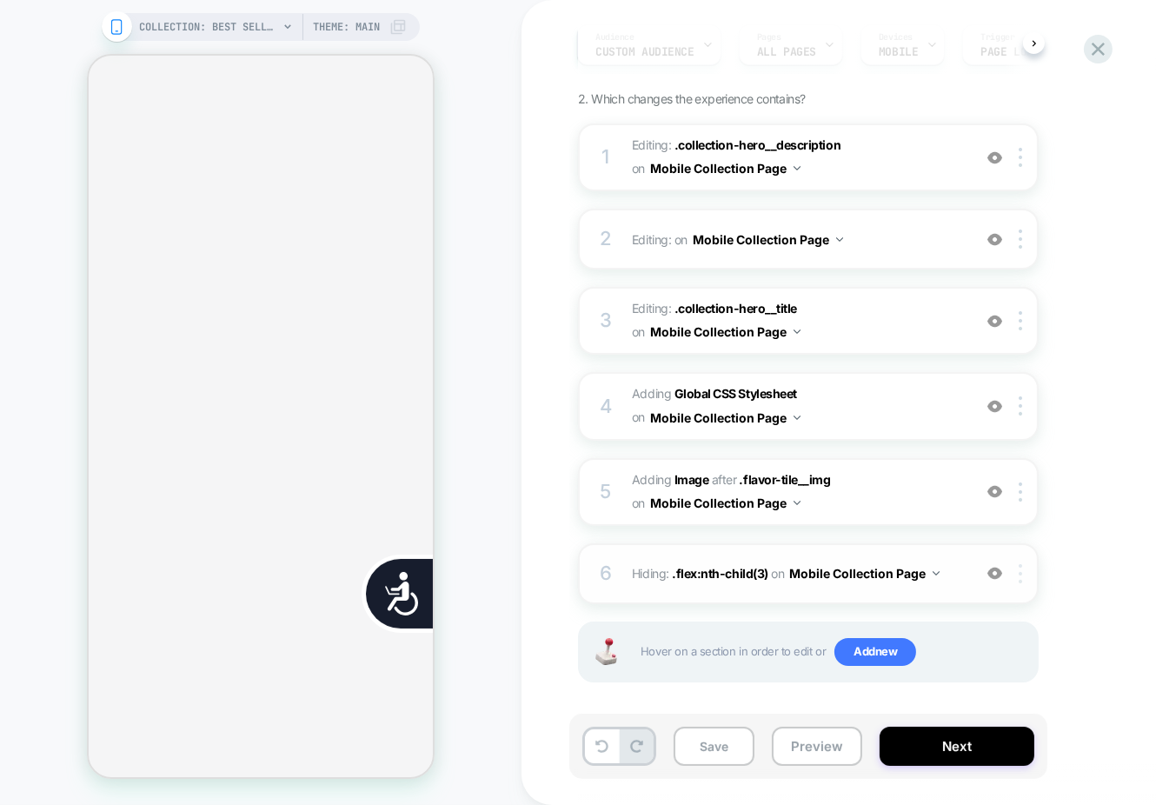
click at [1023, 569] on div at bounding box center [1023, 573] width 29 height 19
click at [1021, 569] on img at bounding box center [1019, 573] width 3 height 19
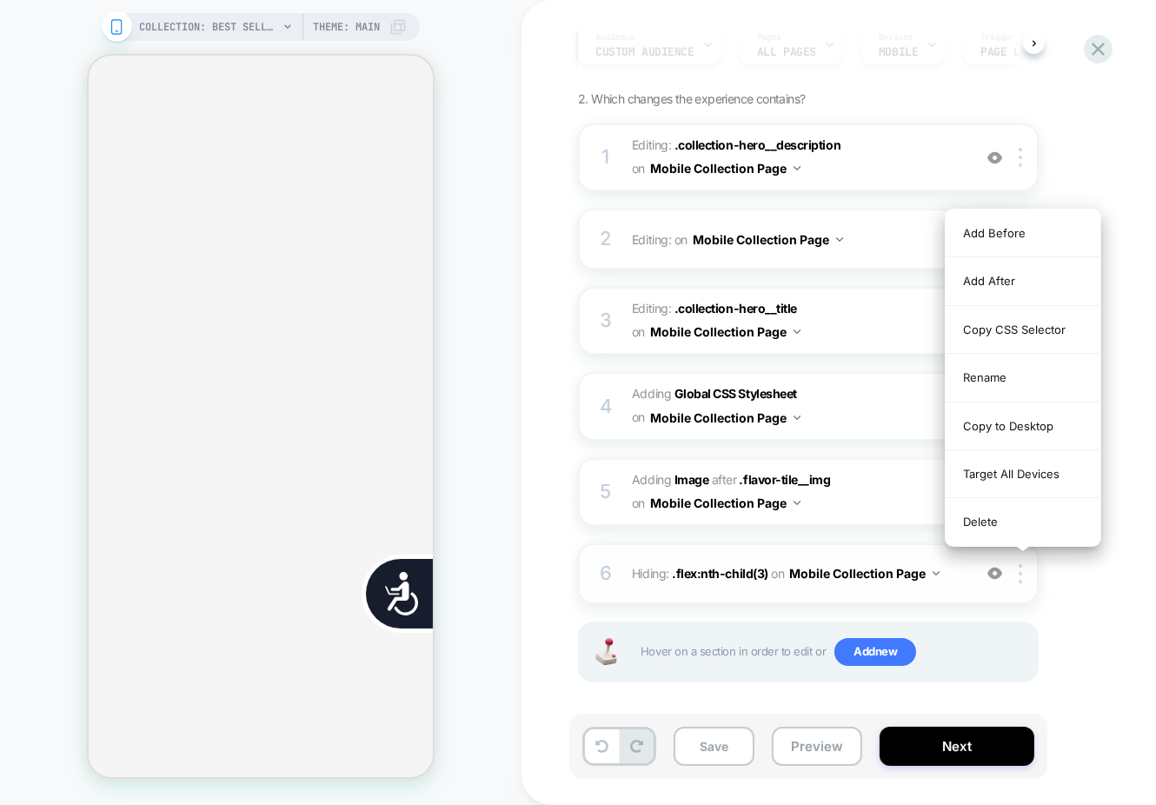
scroll to position [0, 705]
click at [992, 515] on div "Delete" at bounding box center [1022, 521] width 155 height 47
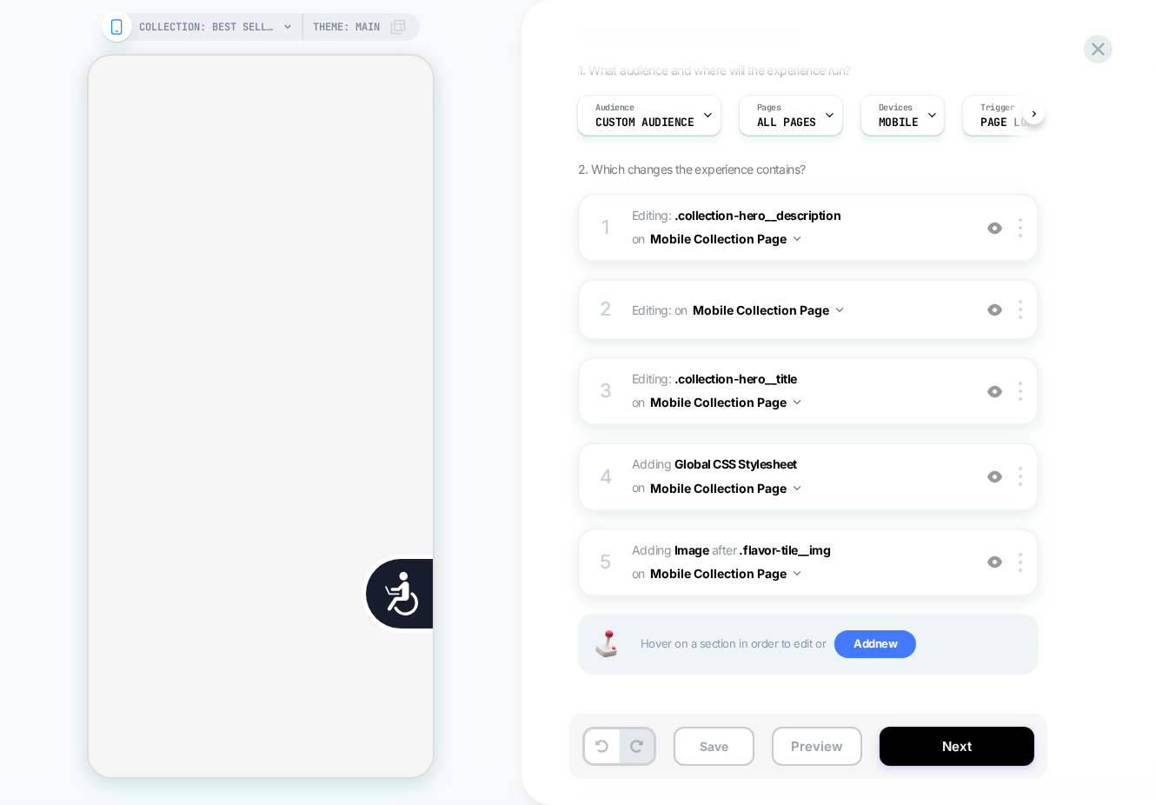
scroll to position [102, 0]
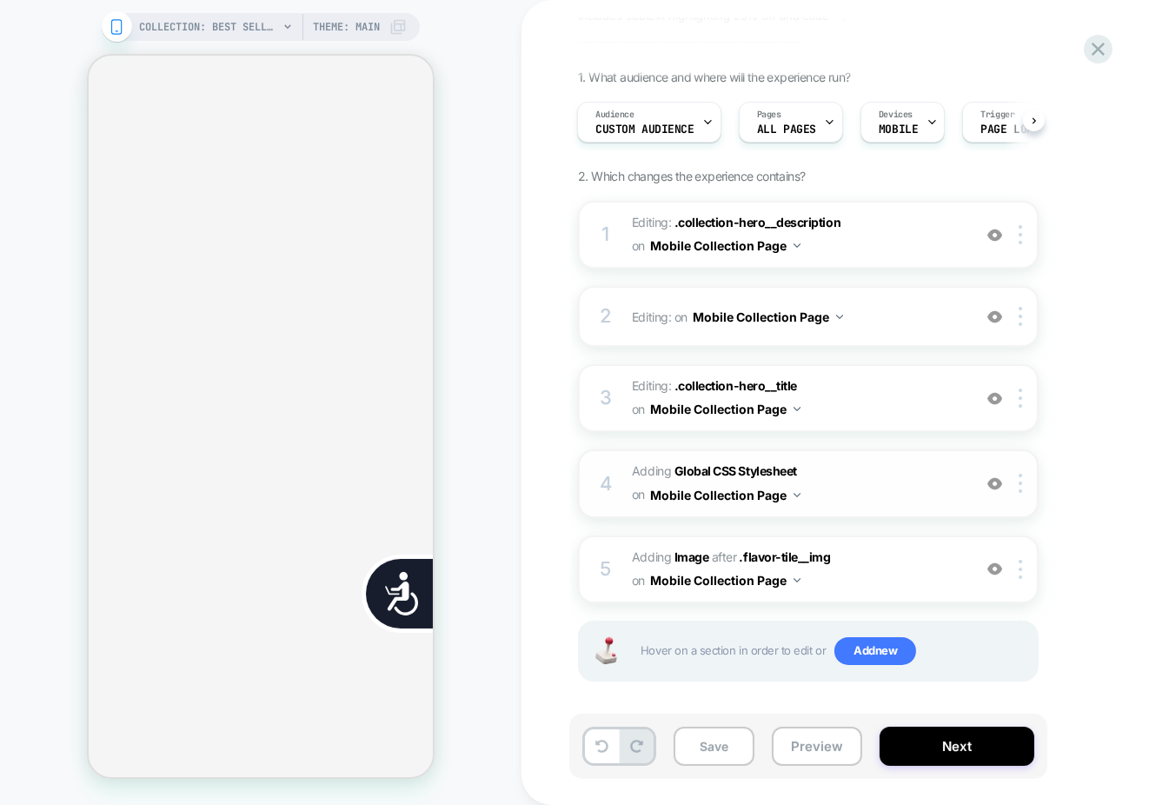
click at [835, 485] on span "Adding Global CSS Stylesheet on Mobile Collection Page" at bounding box center [797, 483] width 331 height 47
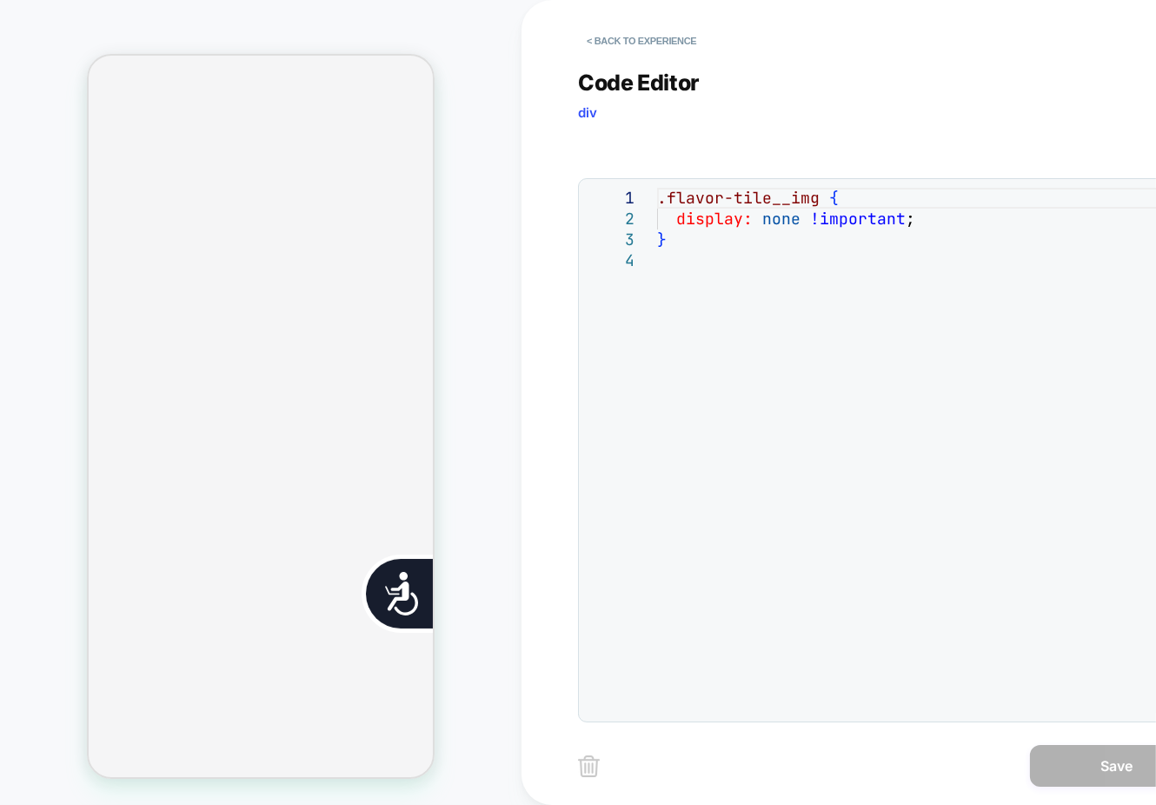
scroll to position [0, 0]
click at [808, 314] on div ".flavor-tile__img { display: none !important ; }" at bounding box center [925, 481] width 536 height 587
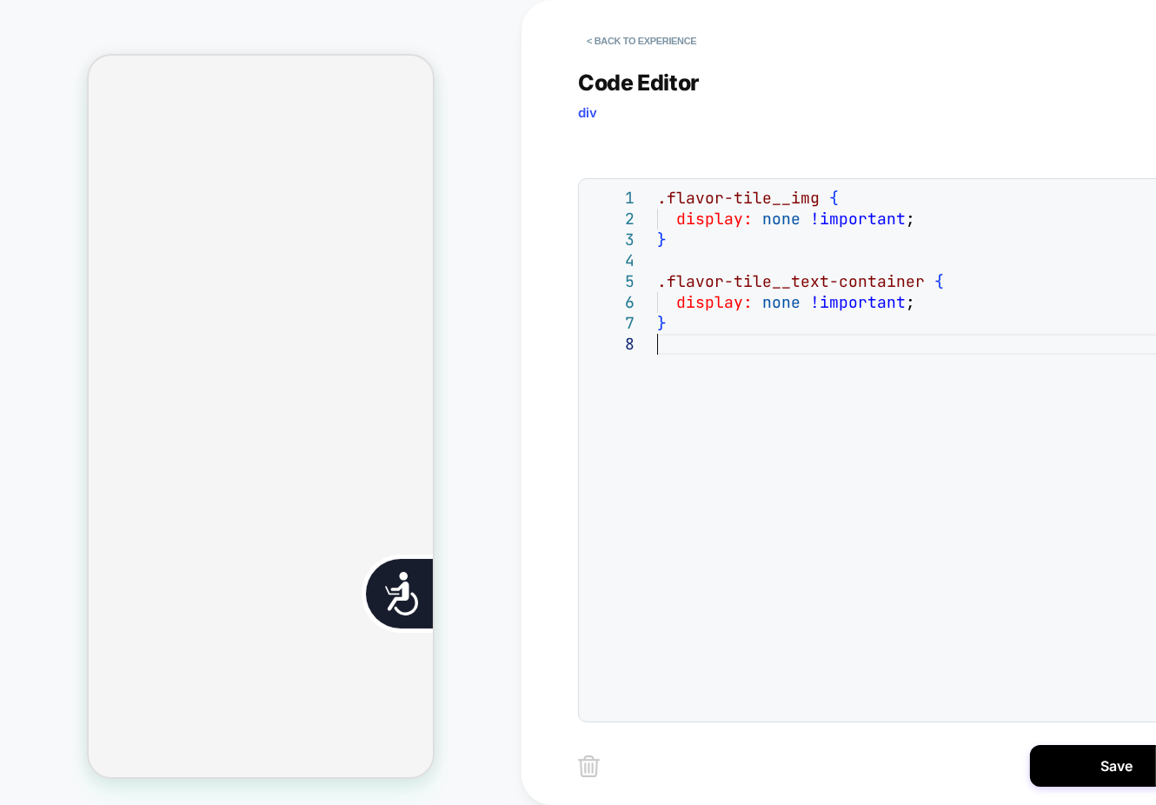
scroll to position [926, 0]
type textarea "**********"
click at [1096, 763] on button "Save" at bounding box center [1117, 766] width 174 height 42
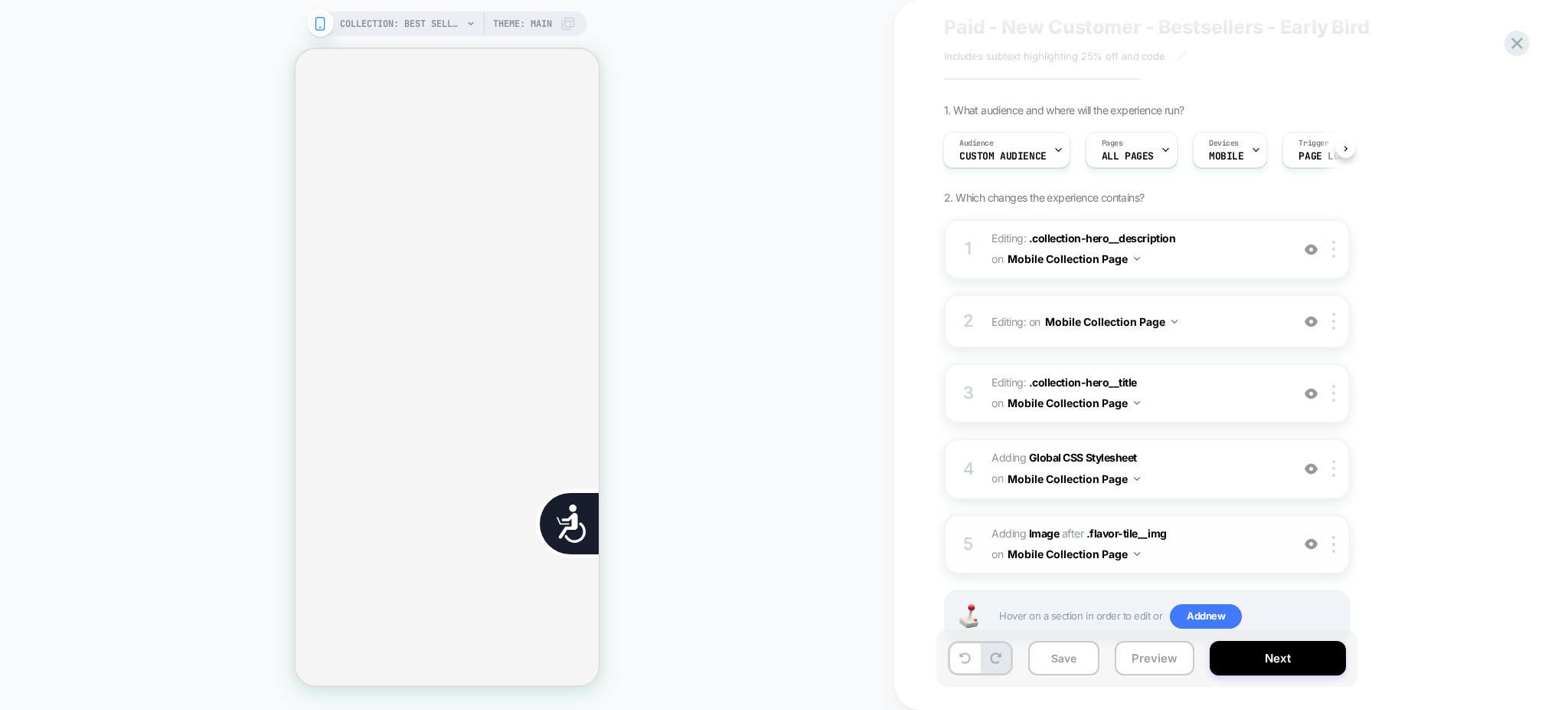
scroll to position [90, 0]
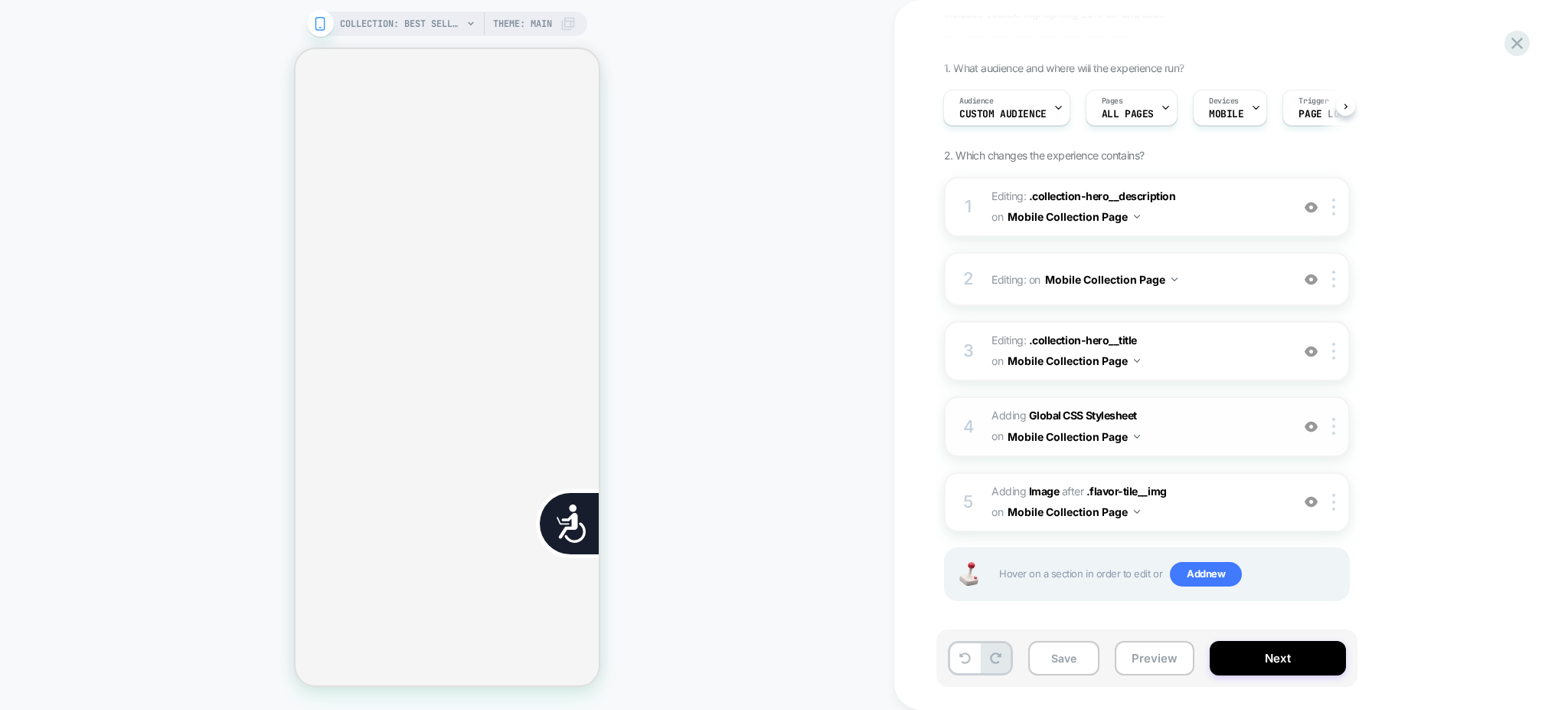
click at [1180, 415] on span "Adding Global CSS Stylesheet on Mobile Collection Page" at bounding box center [1137, 426] width 292 height 41
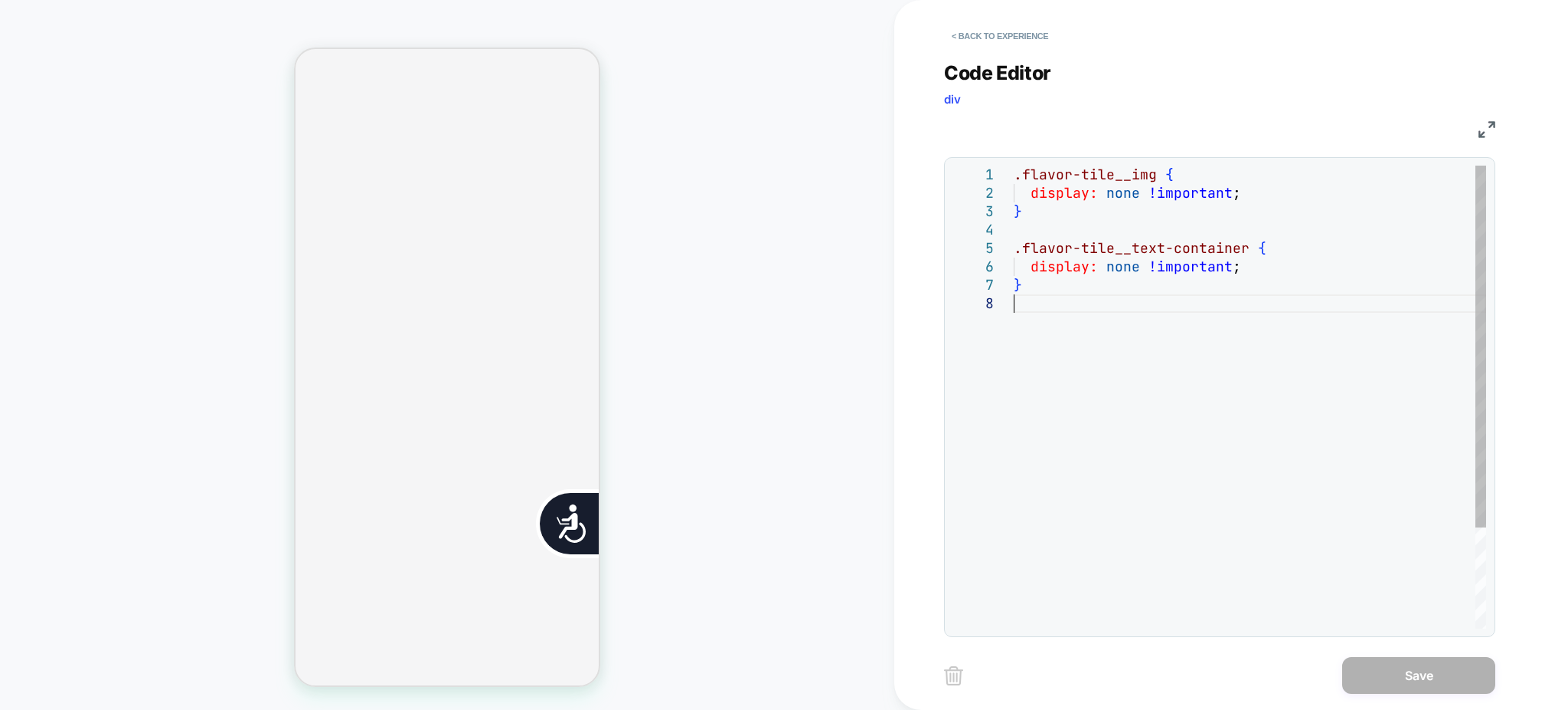
click at [1124, 343] on div ".flavor-tile__img { display: none !important ; } .flavor-tile__text-container {…" at bounding box center [1250, 461] width 472 height 592
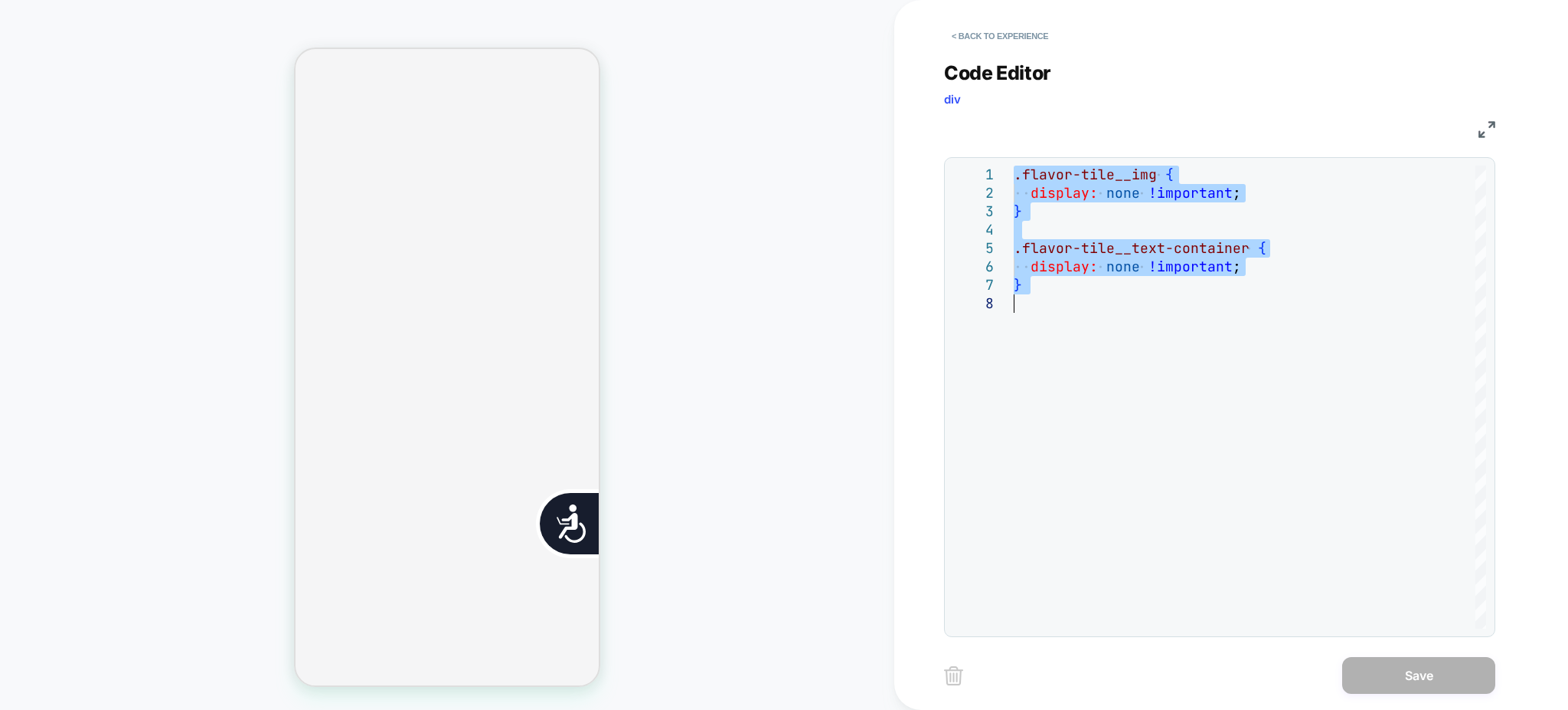
scroll to position [0, 621]
click at [968, 33] on button "< Back to experience" at bounding box center [1000, 36] width 112 height 25
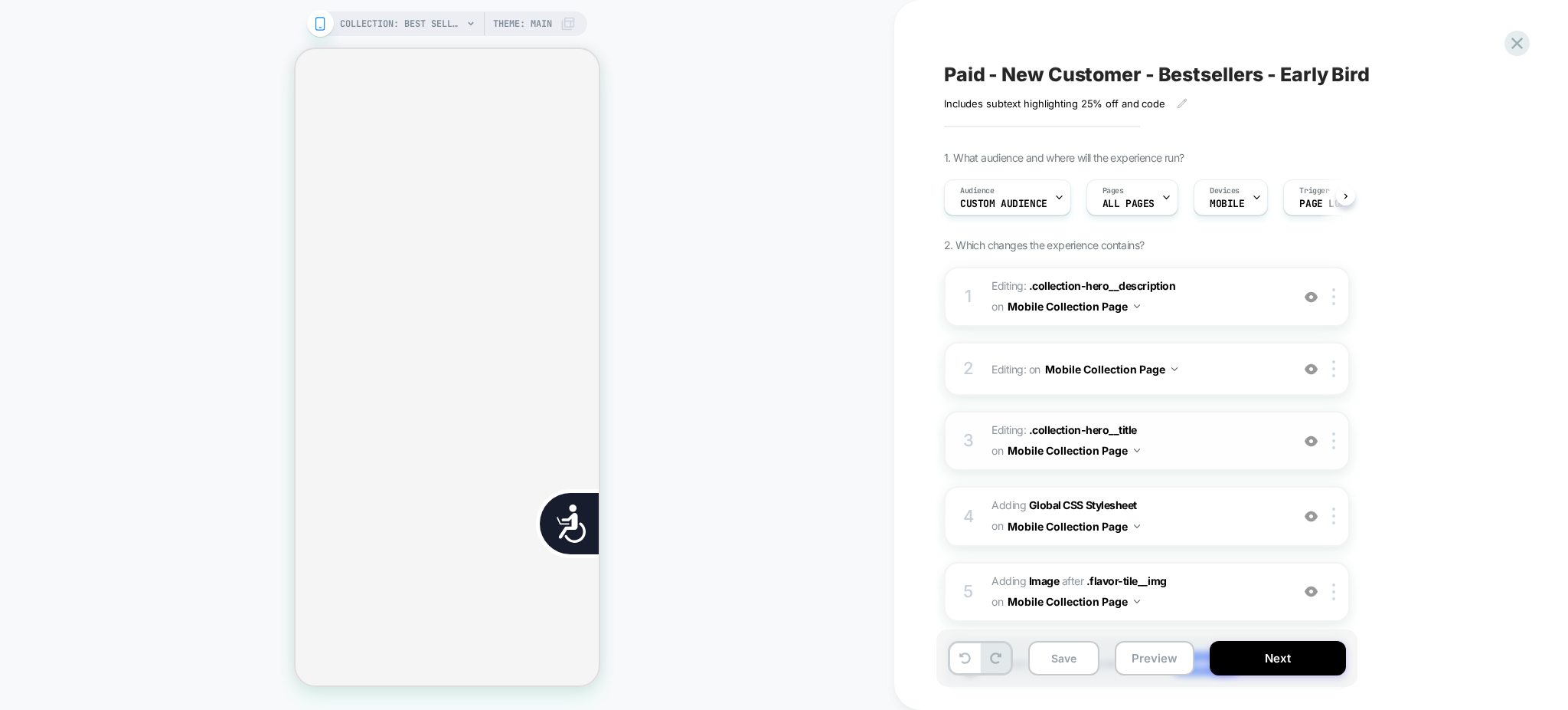
scroll to position [0, 1]
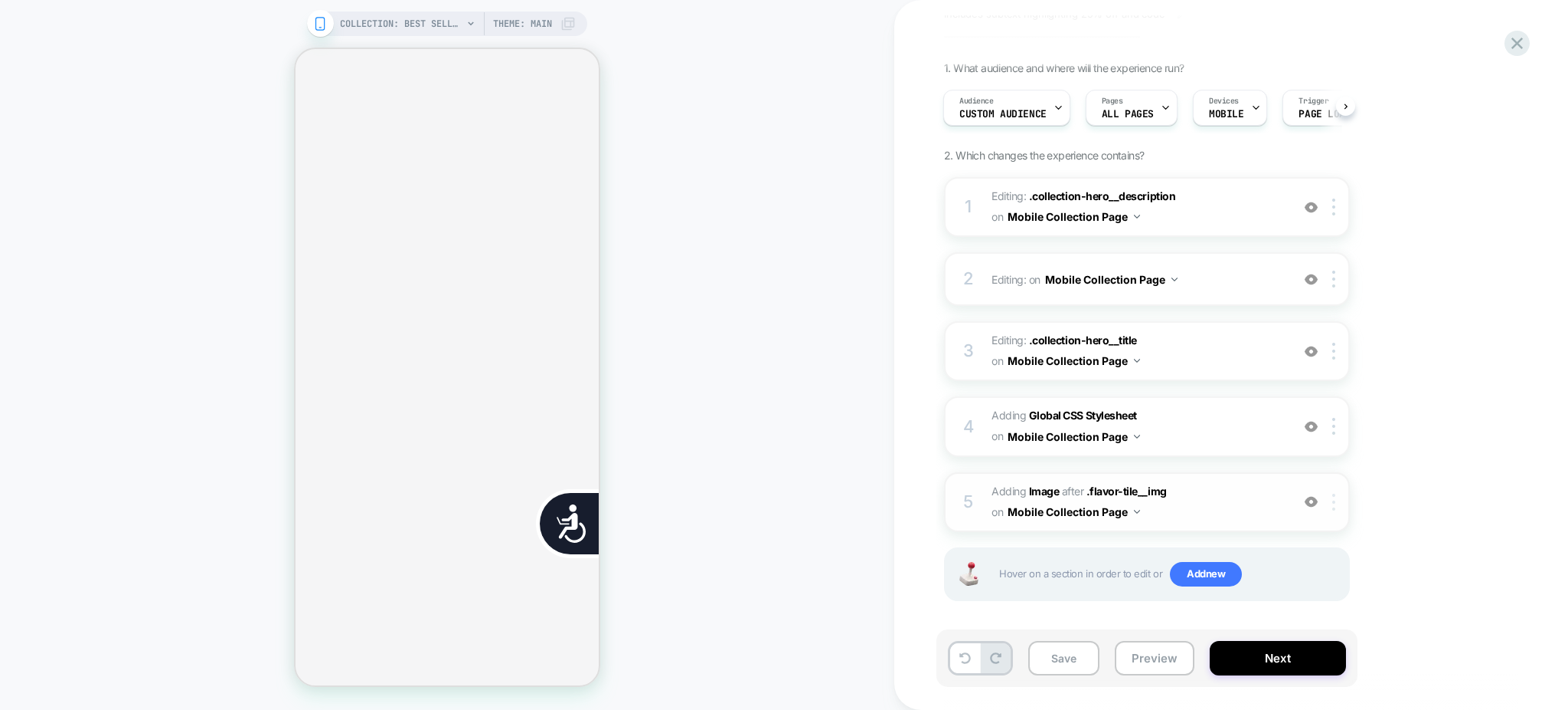
click at [1335, 500] on img at bounding box center [1334, 502] width 3 height 17
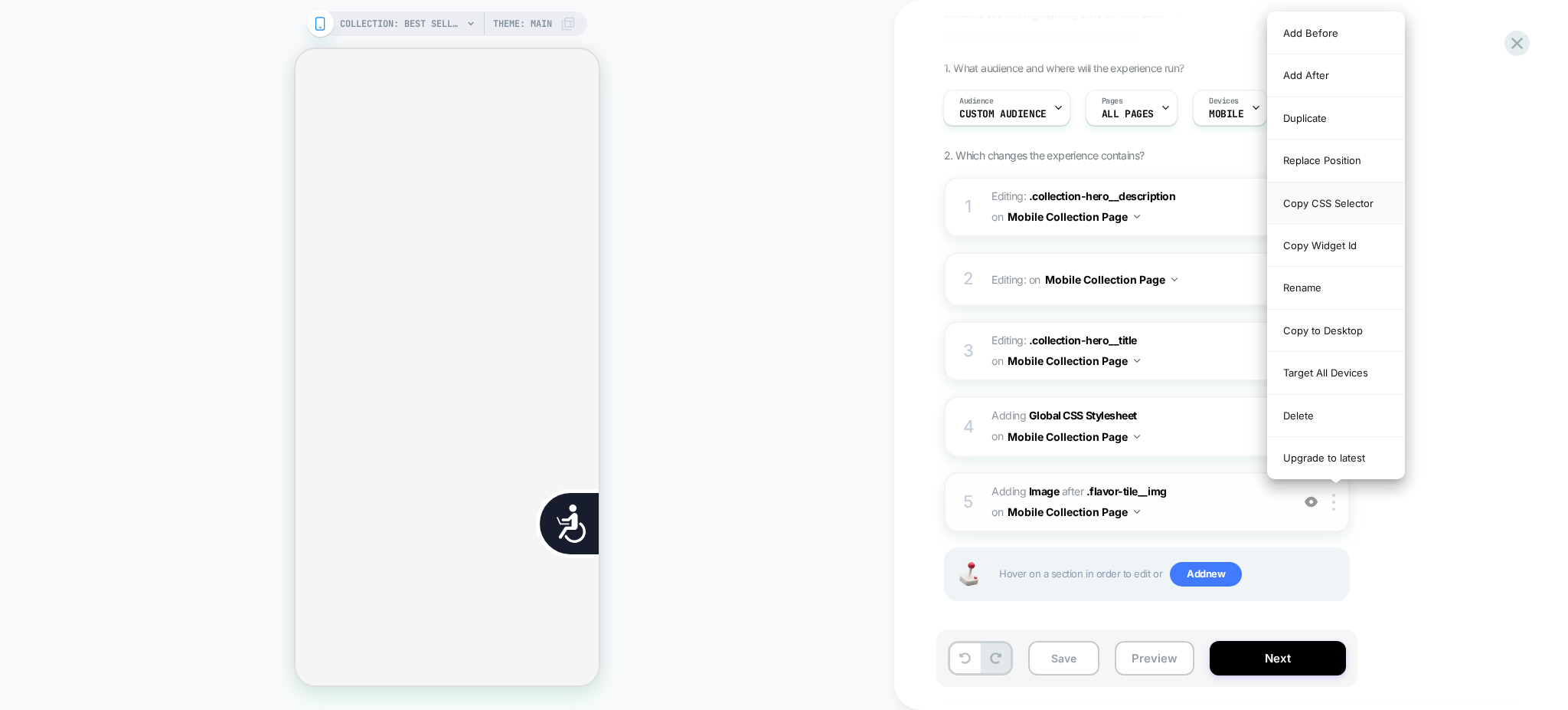
scroll to position [0, 311]
click at [1324, 205] on div "Copy CSS Selector" at bounding box center [1336, 204] width 137 height 42
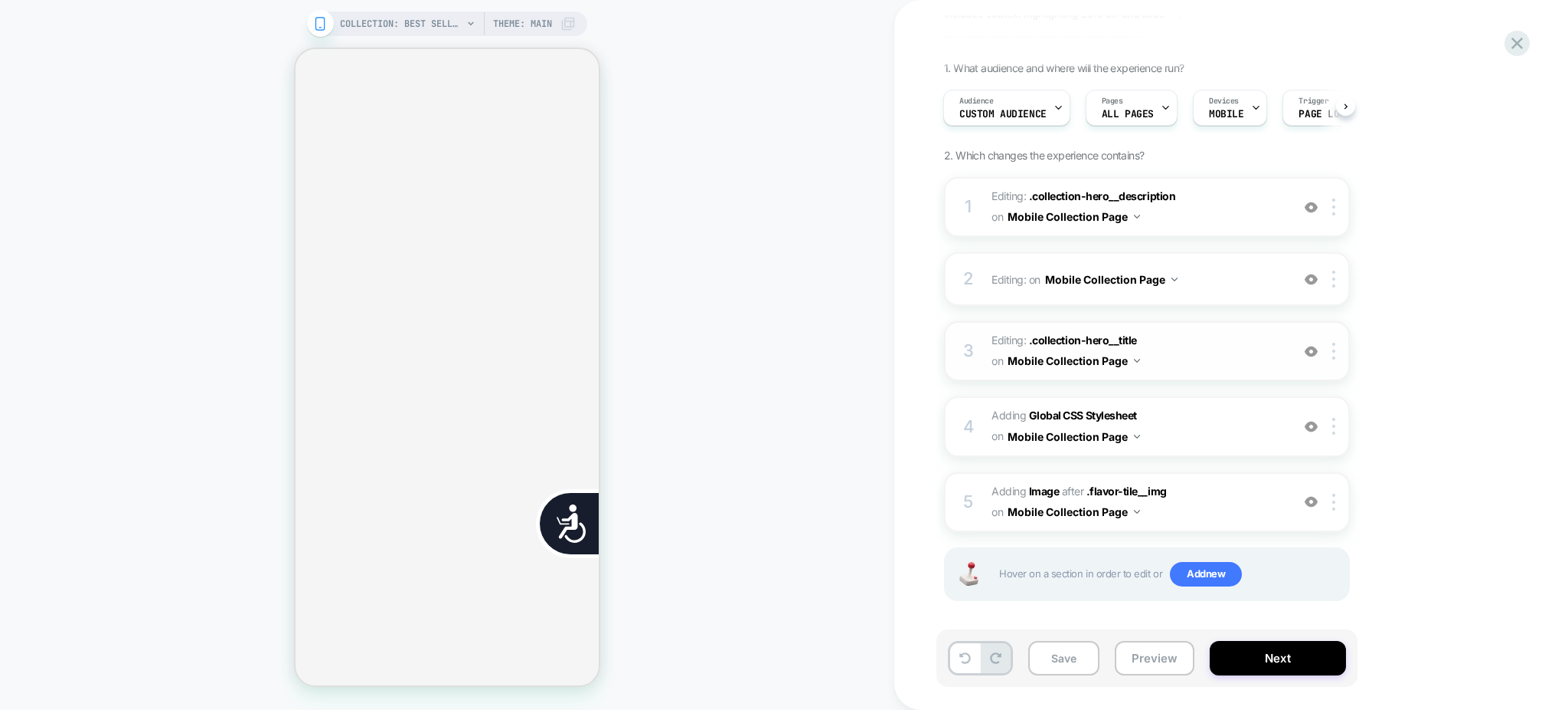
scroll to position [0, 621]
click at [1081, 665] on button "Save" at bounding box center [1064, 657] width 71 height 34
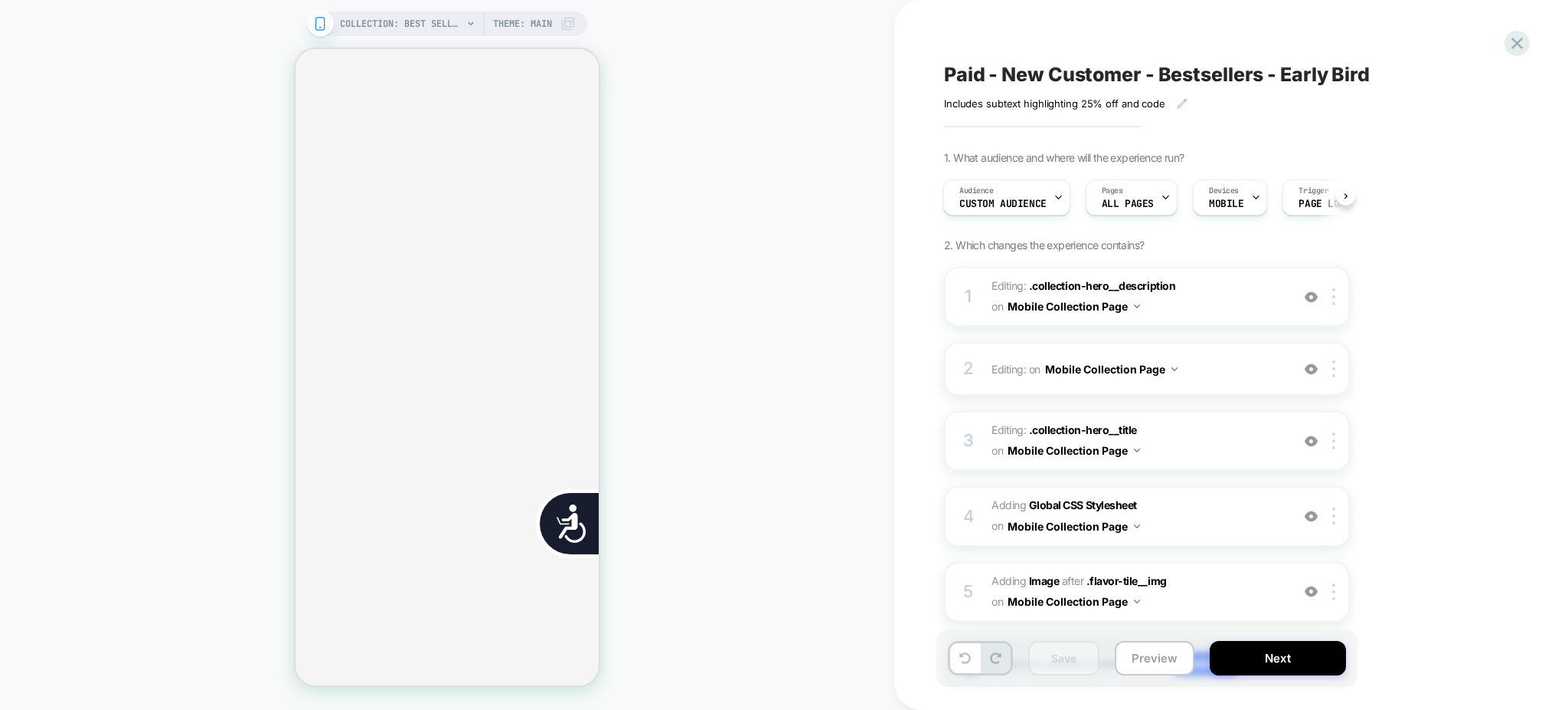
click at [1040, 72] on span "Paid - New Customer - Bestsellers - Early Bird" at bounding box center [1156, 74] width 426 height 23
click at [1040, 72] on textarea "**********" at bounding box center [1199, 74] width 509 height 24
click at [977, 71] on textarea "**********" at bounding box center [1199, 74] width 509 height 24
click at [977, 71] on textarea "**********" at bounding box center [1199, 74] width 509 height 24
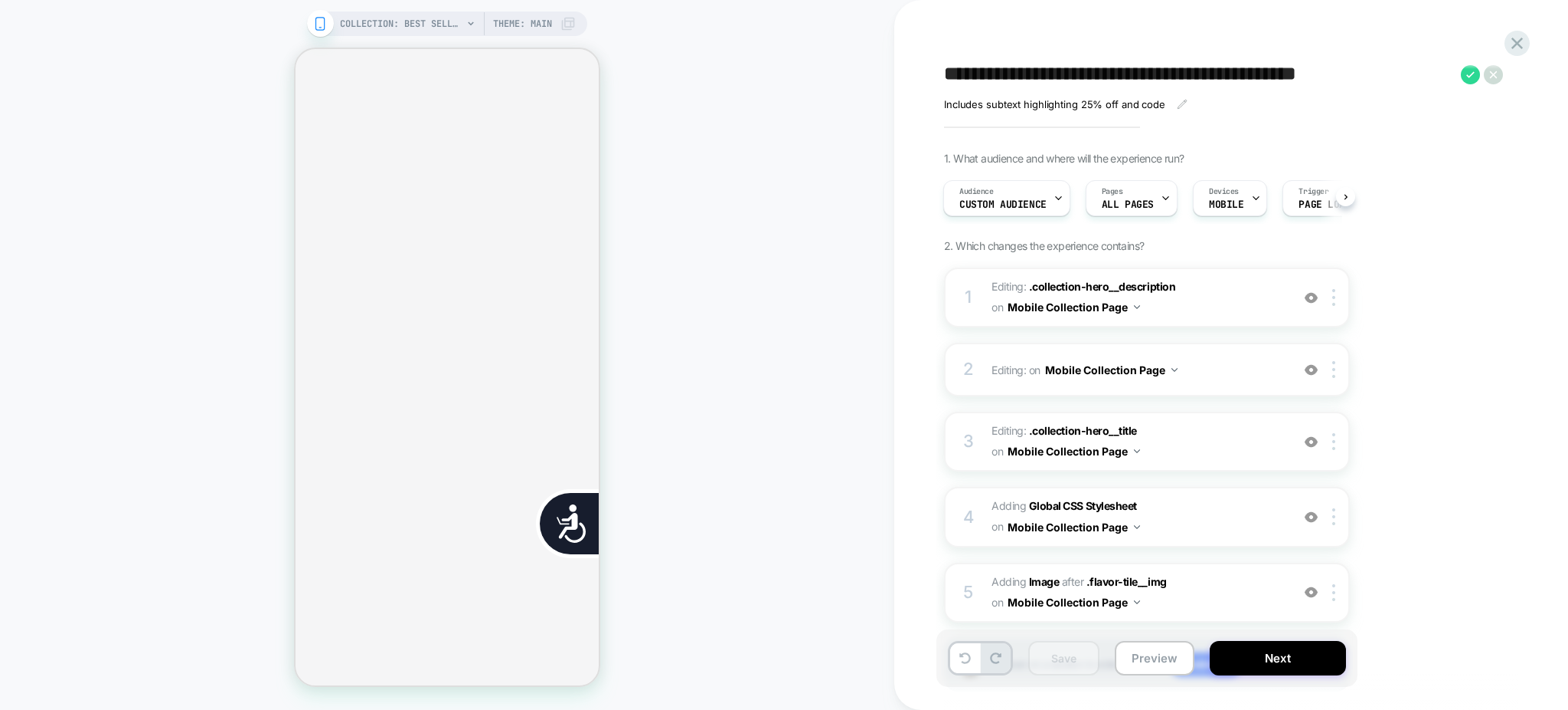
click at [977, 71] on textarea "**********" at bounding box center [1199, 74] width 509 height 24
click at [1076, 70] on textarea "**********" at bounding box center [1199, 74] width 509 height 24
click at [1208, 78] on textarea "**********" at bounding box center [1199, 74] width 509 height 24
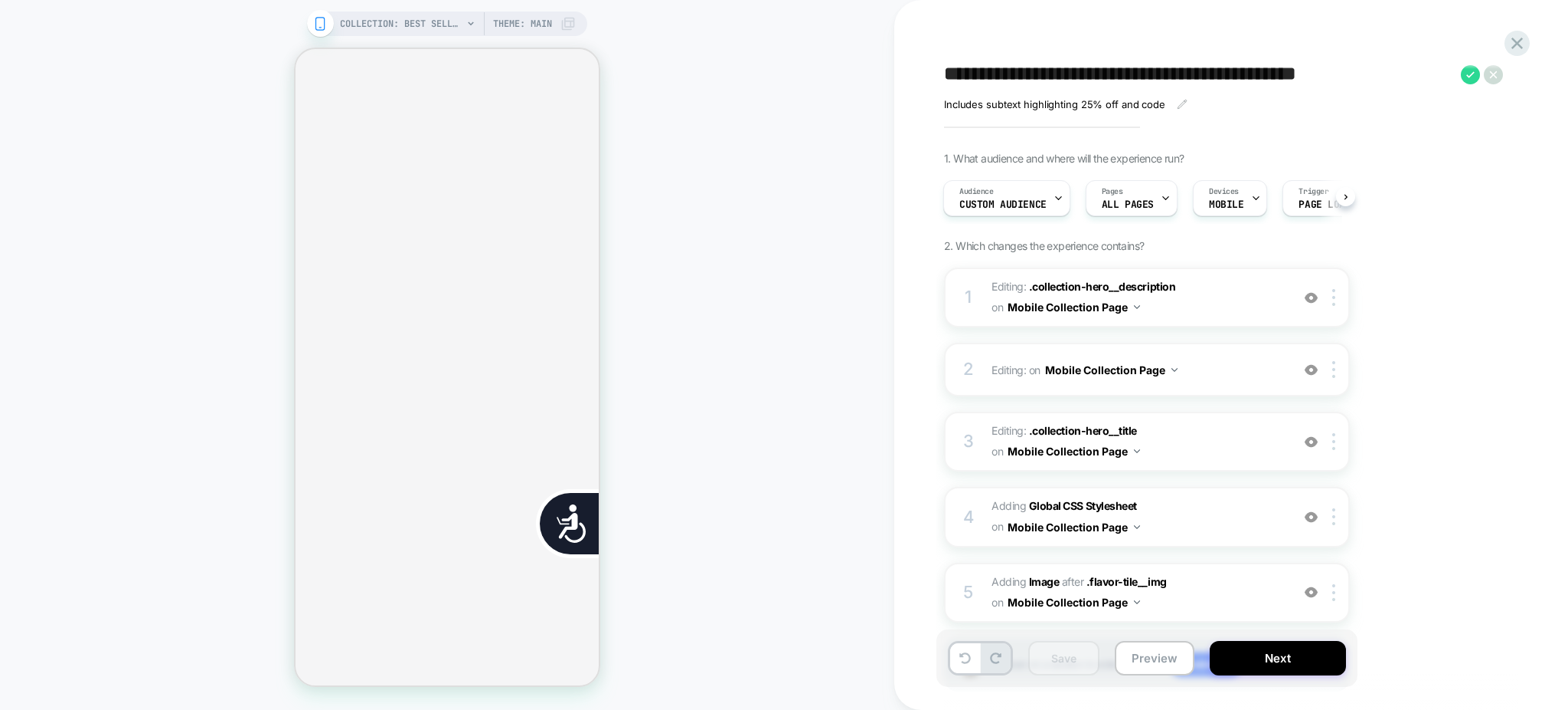
click at [803, 95] on div "COLLECTION: Best Sellers (Category) COLLECTION: Best Sellers (Category) Theme: …" at bounding box center [447, 355] width 895 height 679
click at [1162, 656] on button "Preview" at bounding box center [1155, 657] width 79 height 34
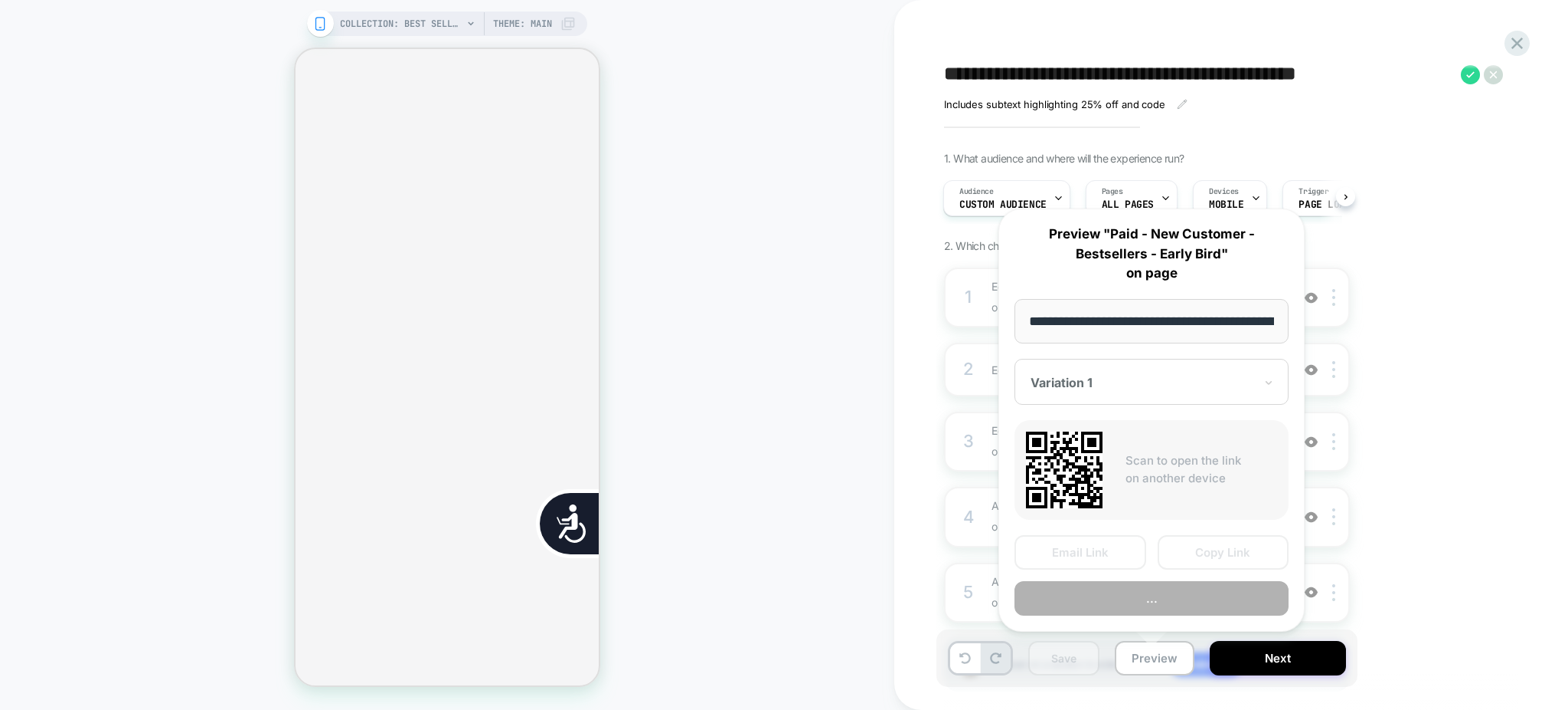
scroll to position [0, 154]
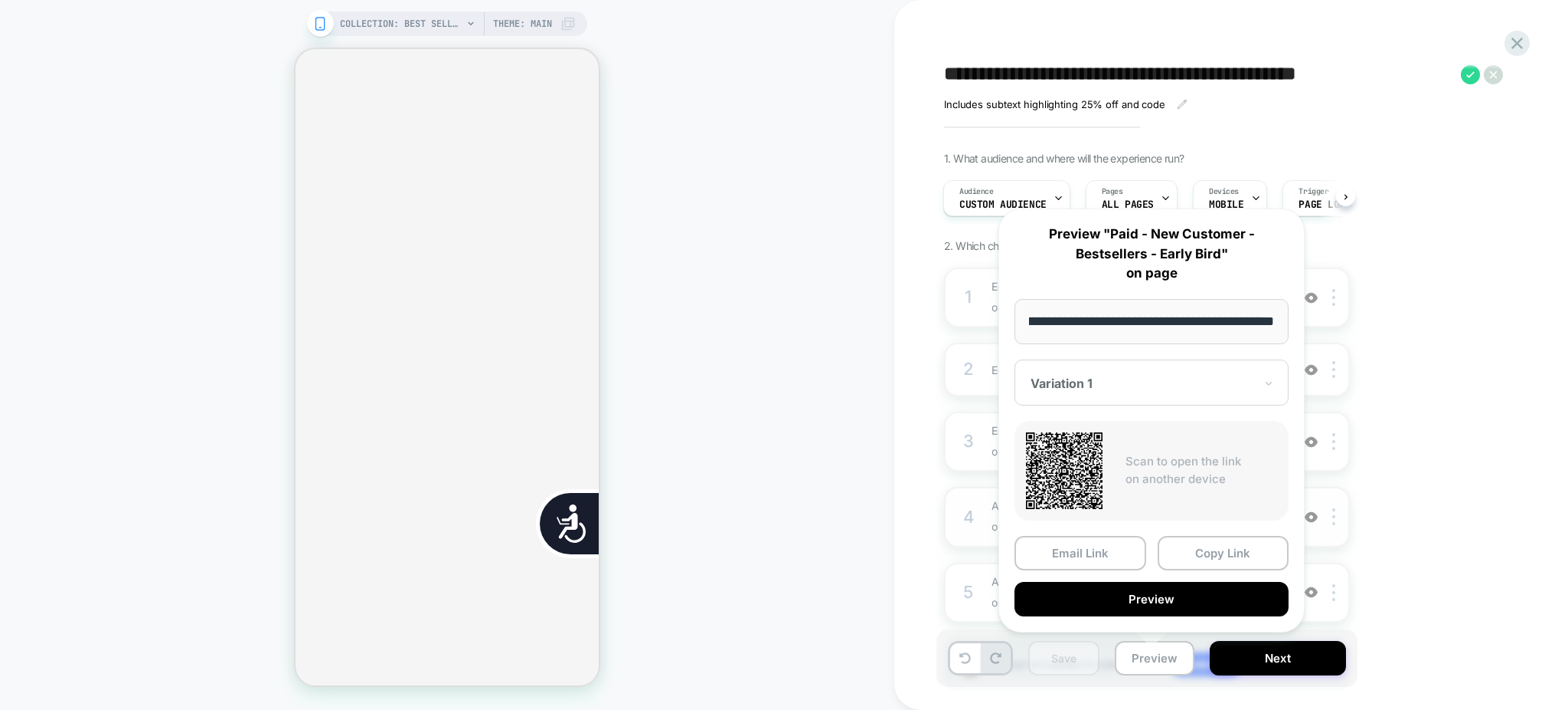
click at [1230, 546] on button "Copy Link" at bounding box center [1223, 552] width 131 height 34
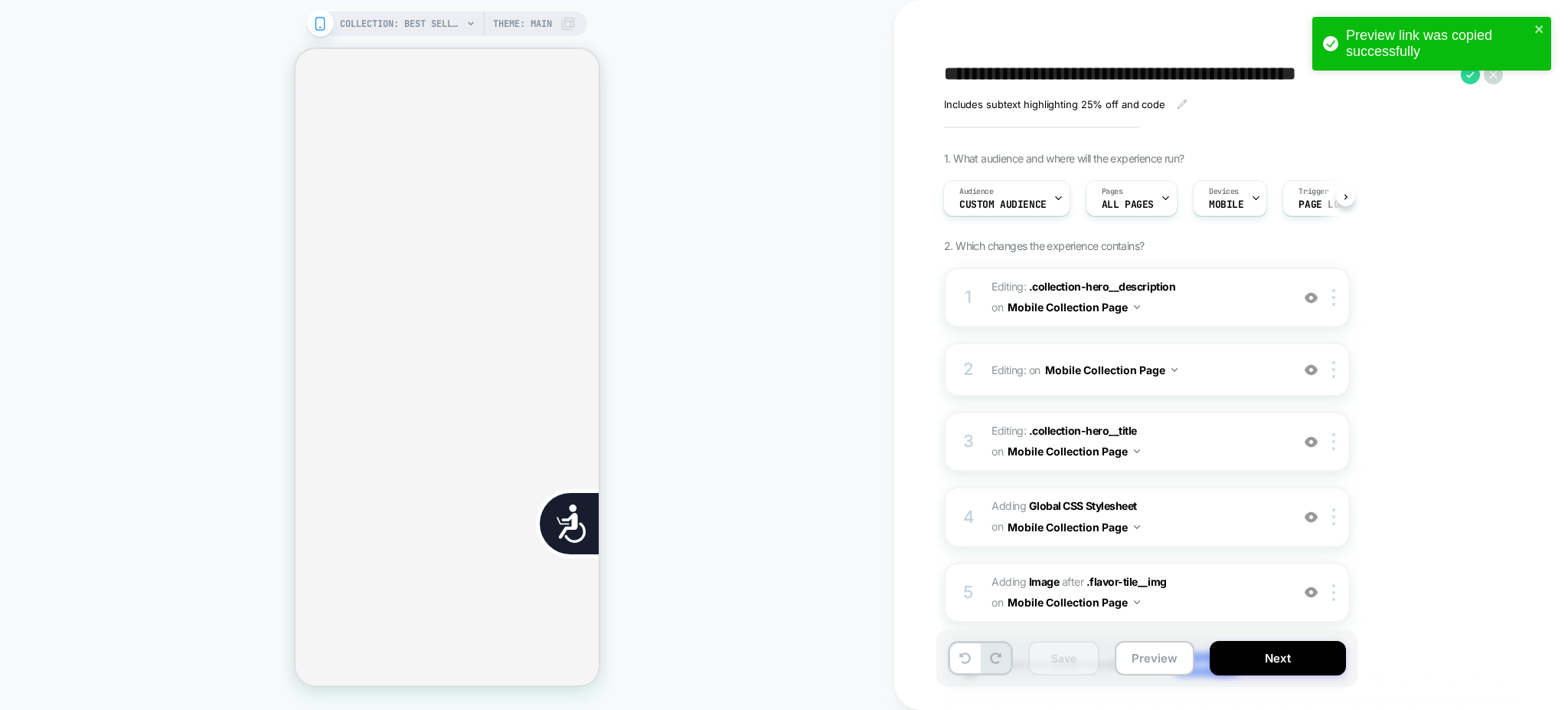
scroll to position [0, 311]
click at [1033, 202] on span "Custom Audience" at bounding box center [1003, 205] width 87 height 11
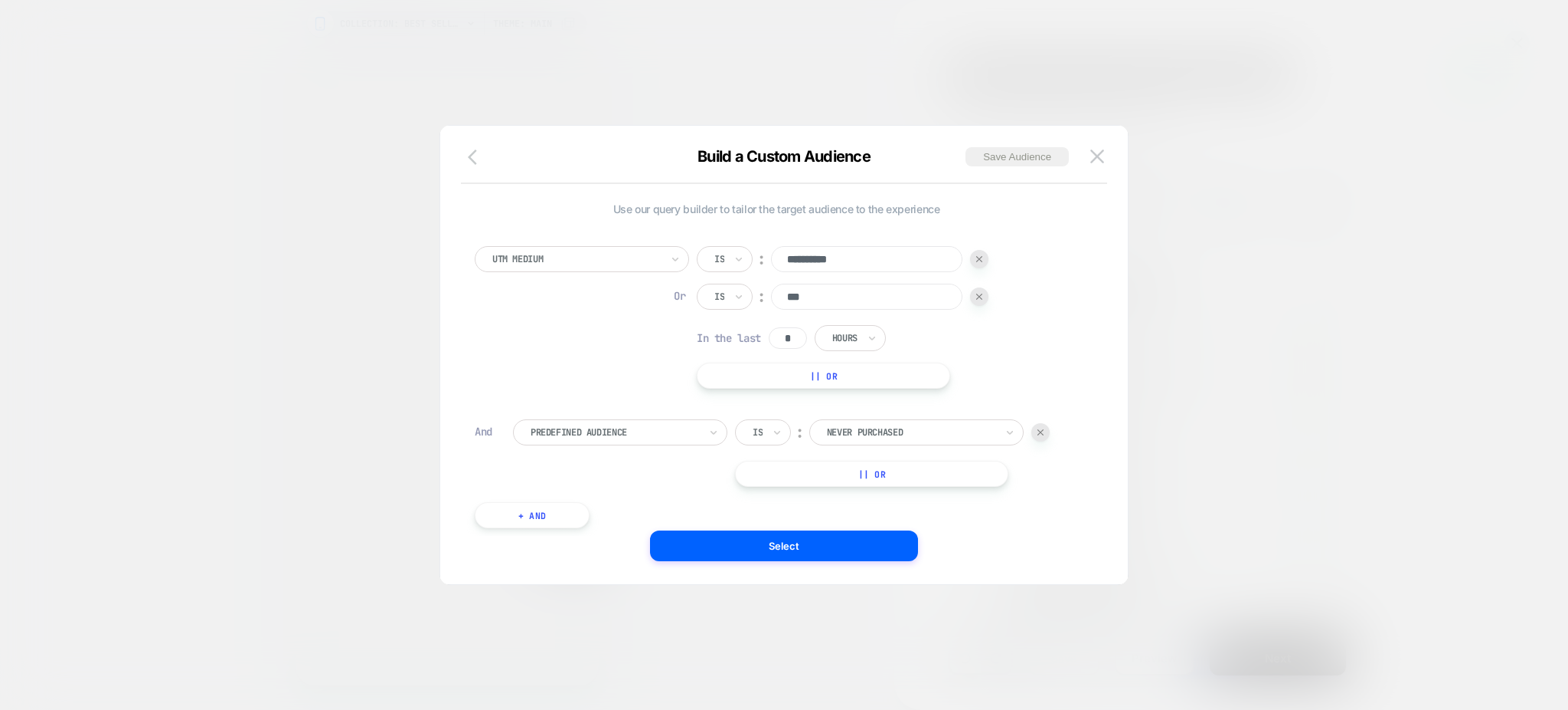
click at [469, 156] on icon "button" at bounding box center [472, 156] width 9 height 15
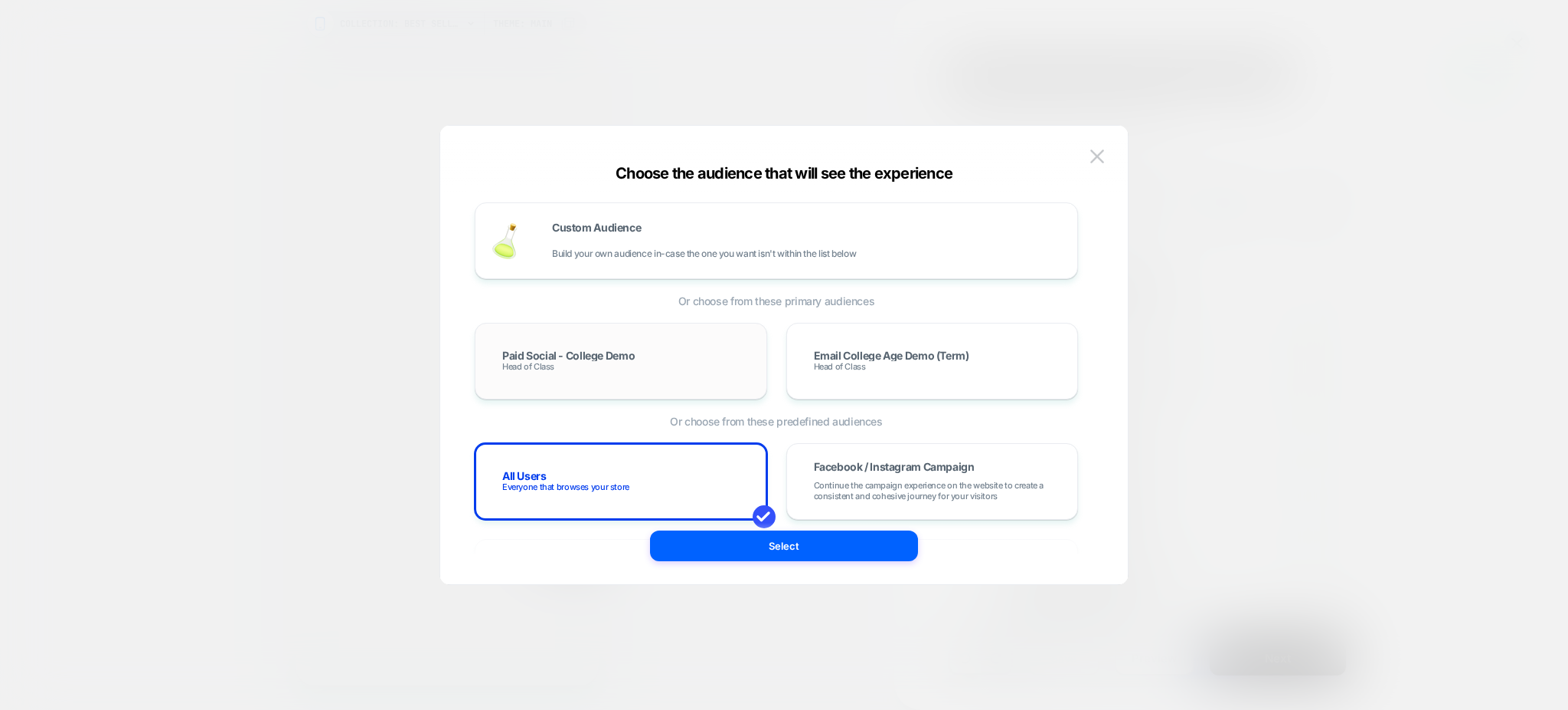
scroll to position [0, 621]
click at [689, 538] on button "Select" at bounding box center [784, 545] width 268 height 31
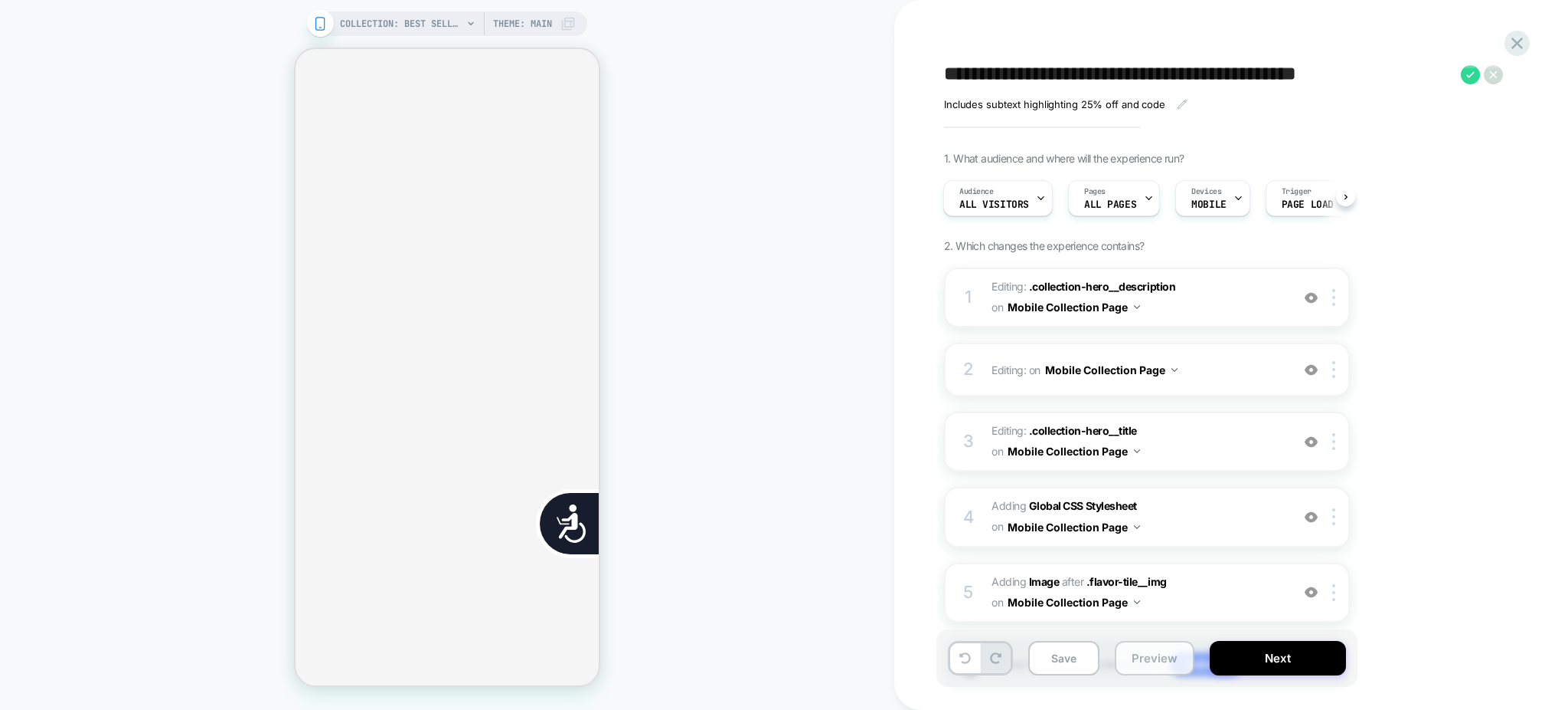
click at [1165, 655] on button "Preview" at bounding box center [1155, 657] width 79 height 34
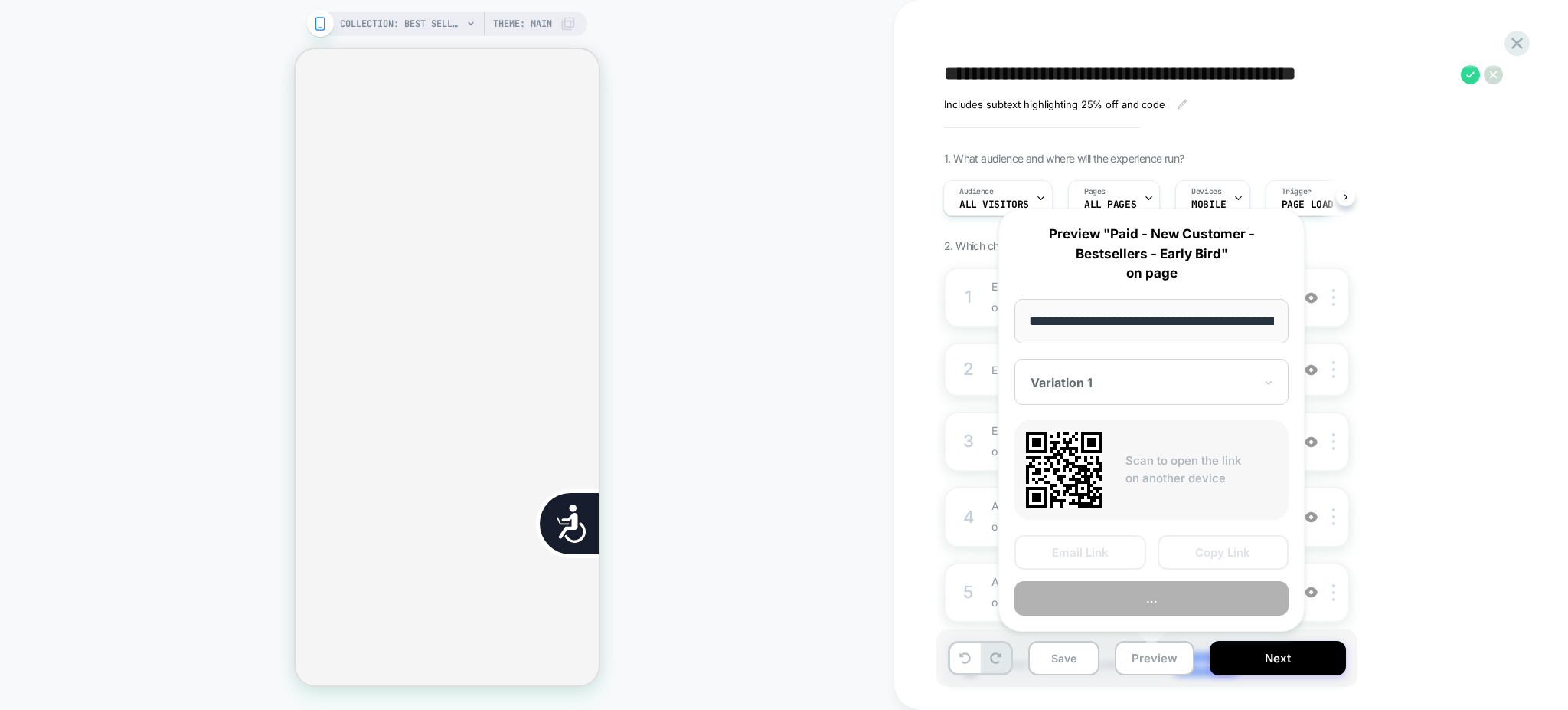
scroll to position [0, 154]
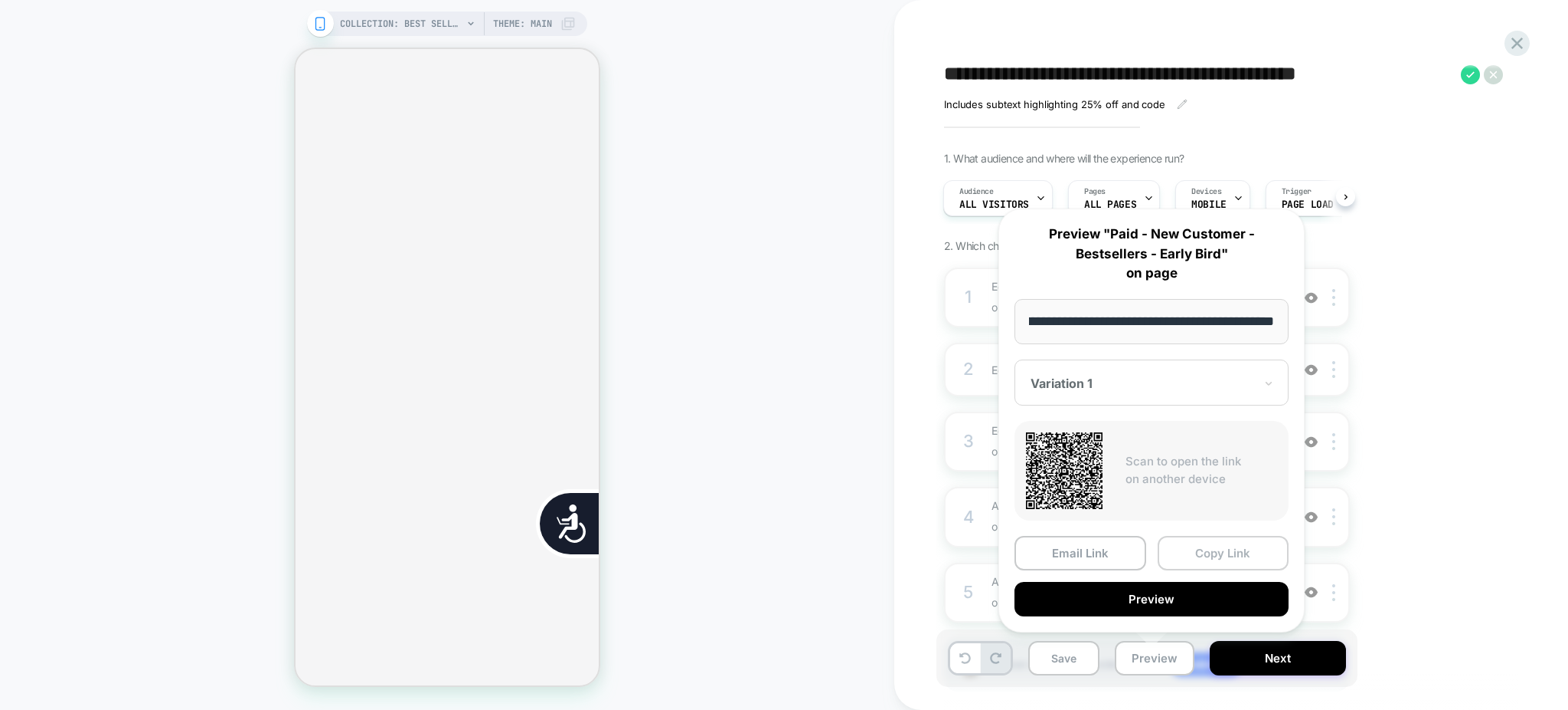
click at [1216, 549] on button "Copy Link" at bounding box center [1223, 552] width 131 height 34
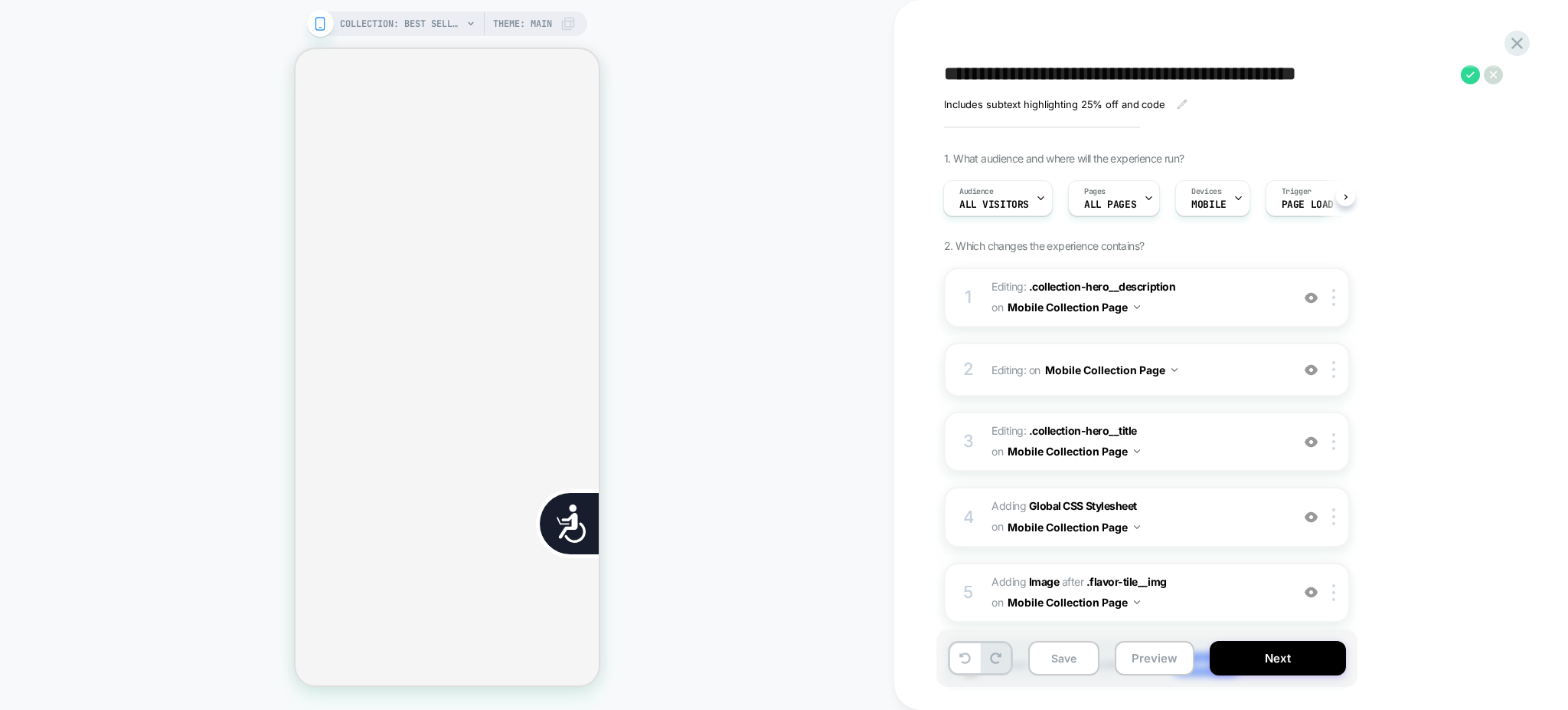
scroll to position [0, 0]
click at [1516, 49] on icon at bounding box center [1517, 42] width 20 height 20
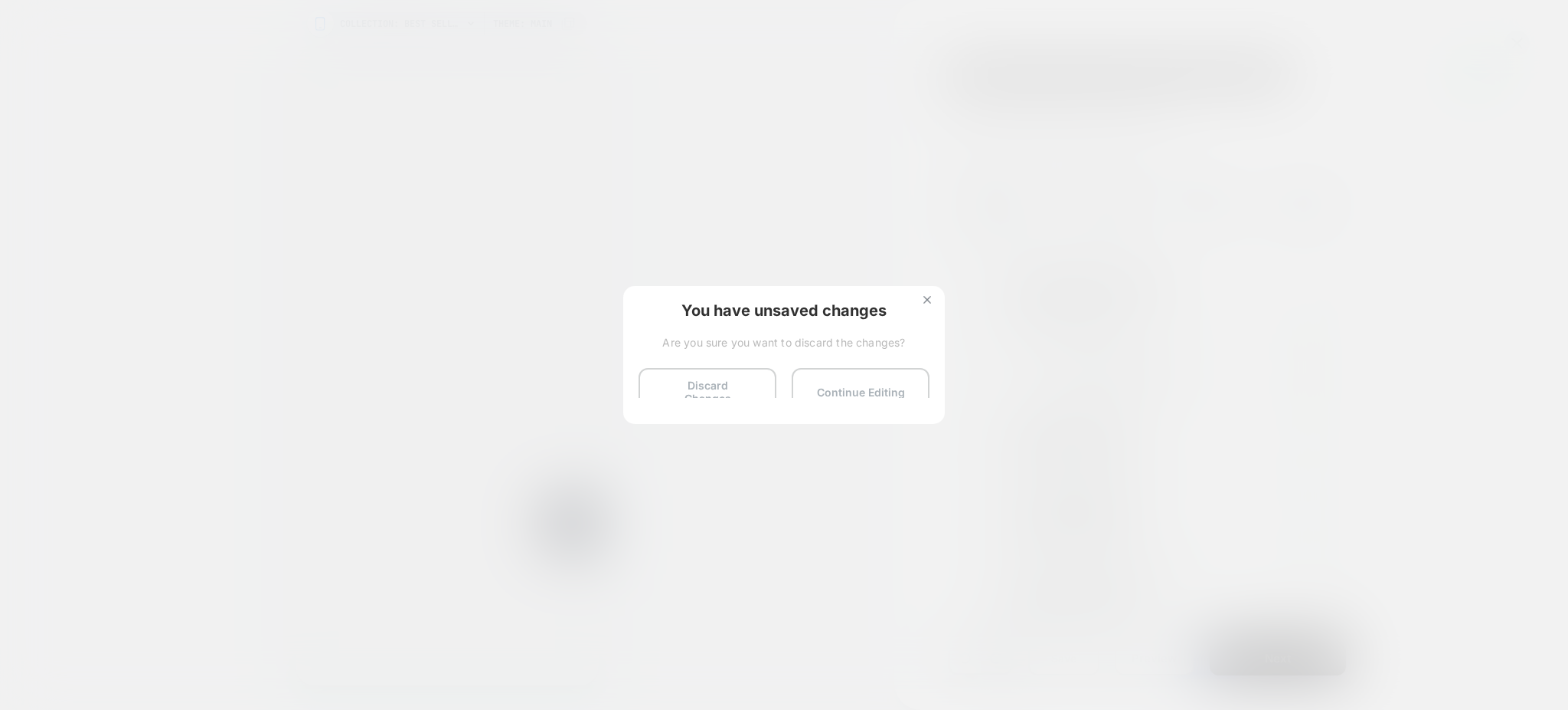
click at [685, 377] on button "Discard Changes" at bounding box center [708, 392] width 137 height 48
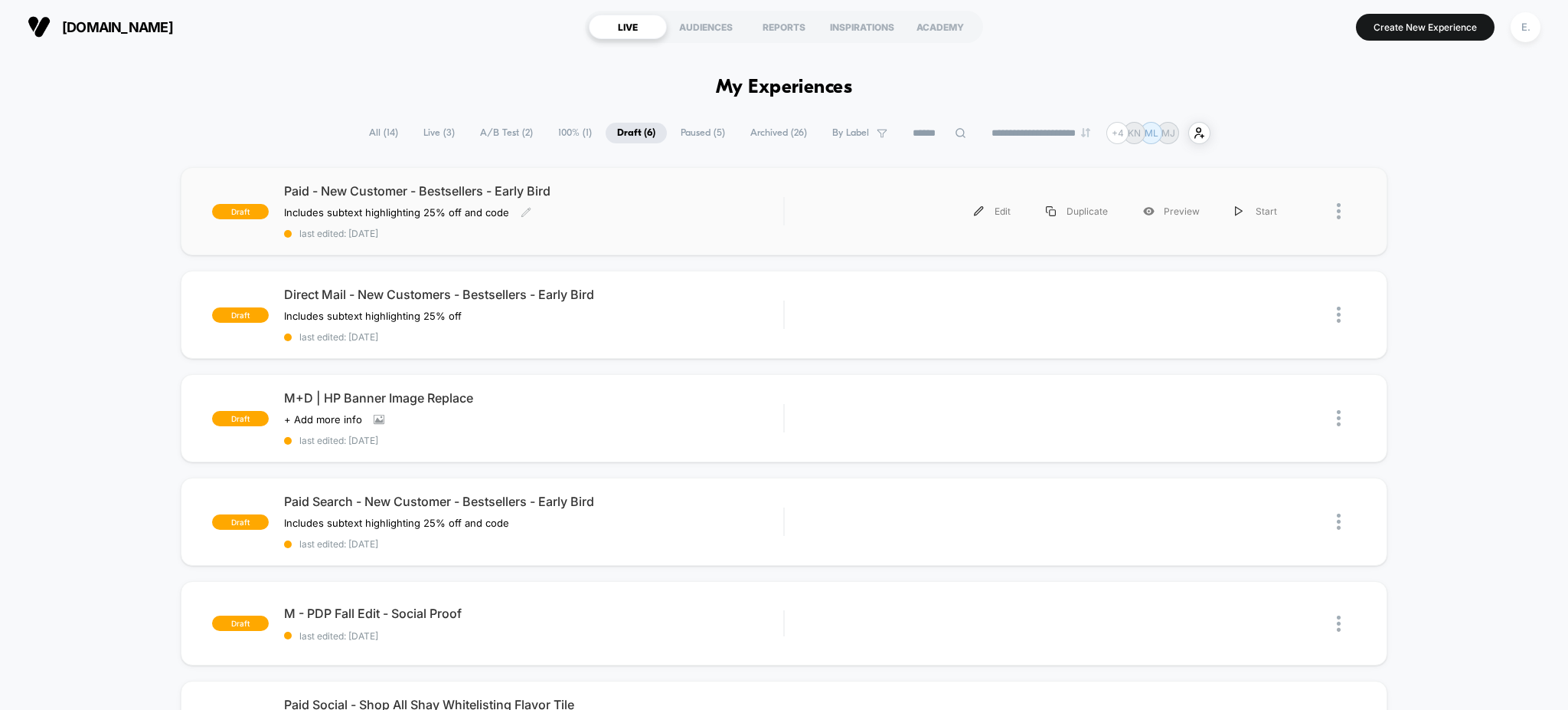
click at [647, 201] on div "Paid - New Customer - Bestsellers - Early Bird Includes subtext highlighting 25…" at bounding box center [533, 211] width 500 height 56
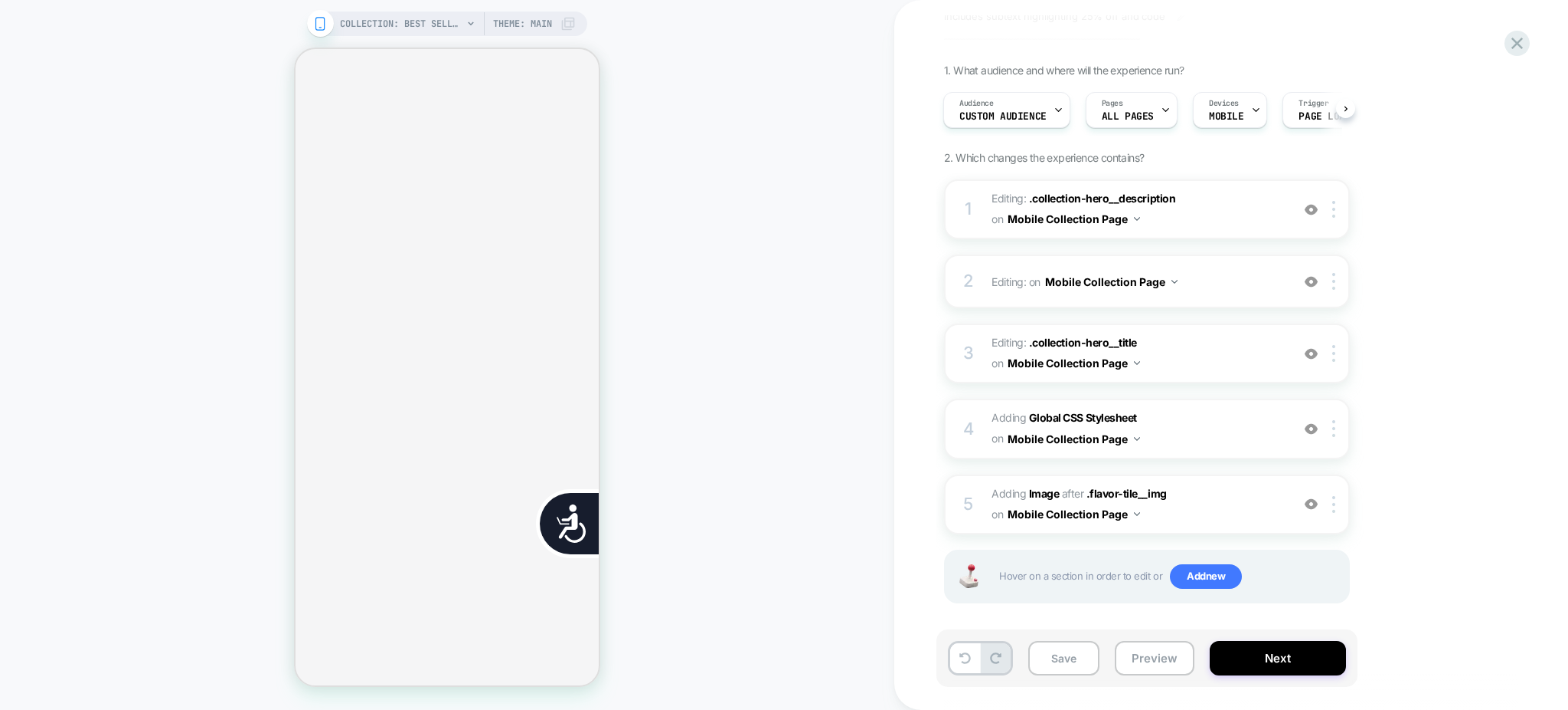
scroll to position [90, 0]
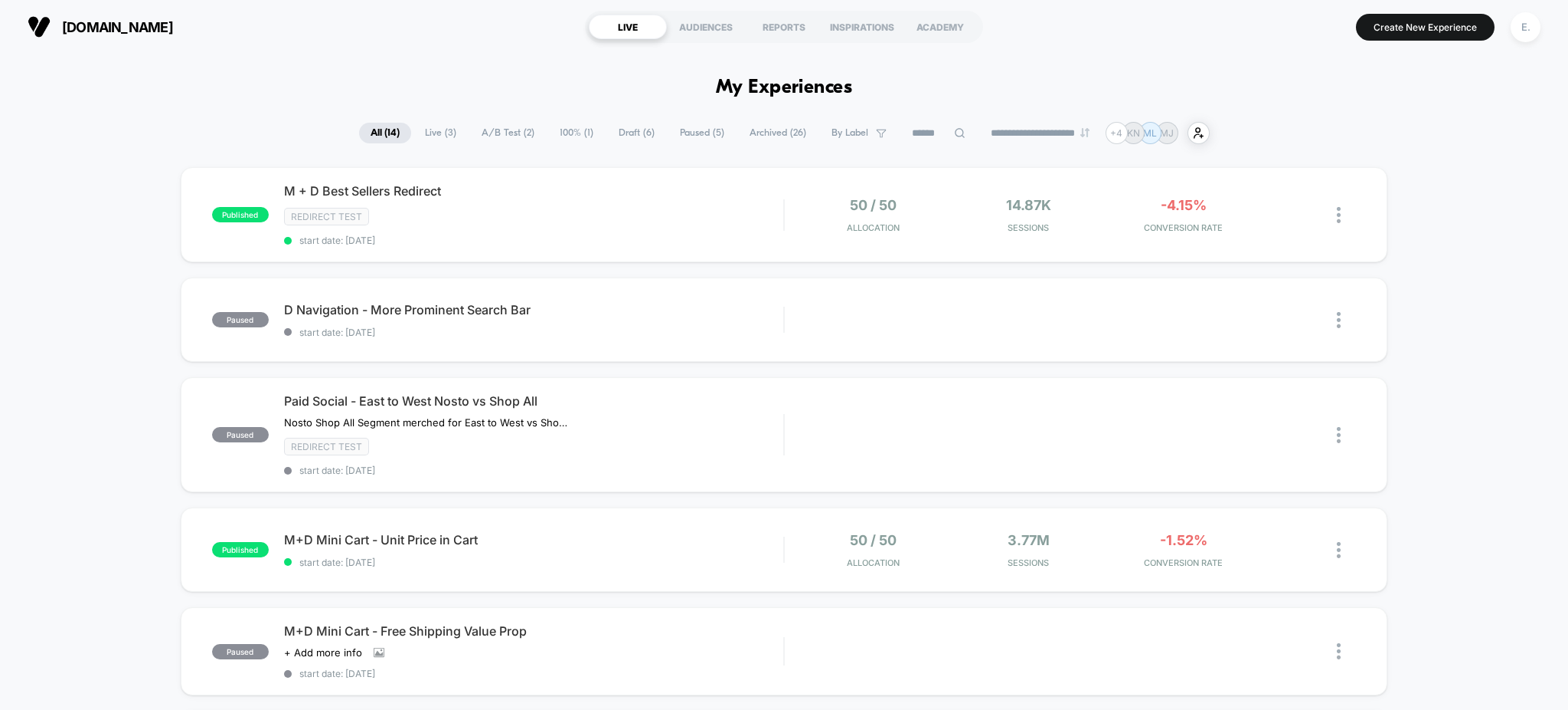
click at [628, 131] on span "Draft ( 6 )" at bounding box center [636, 132] width 59 height 20
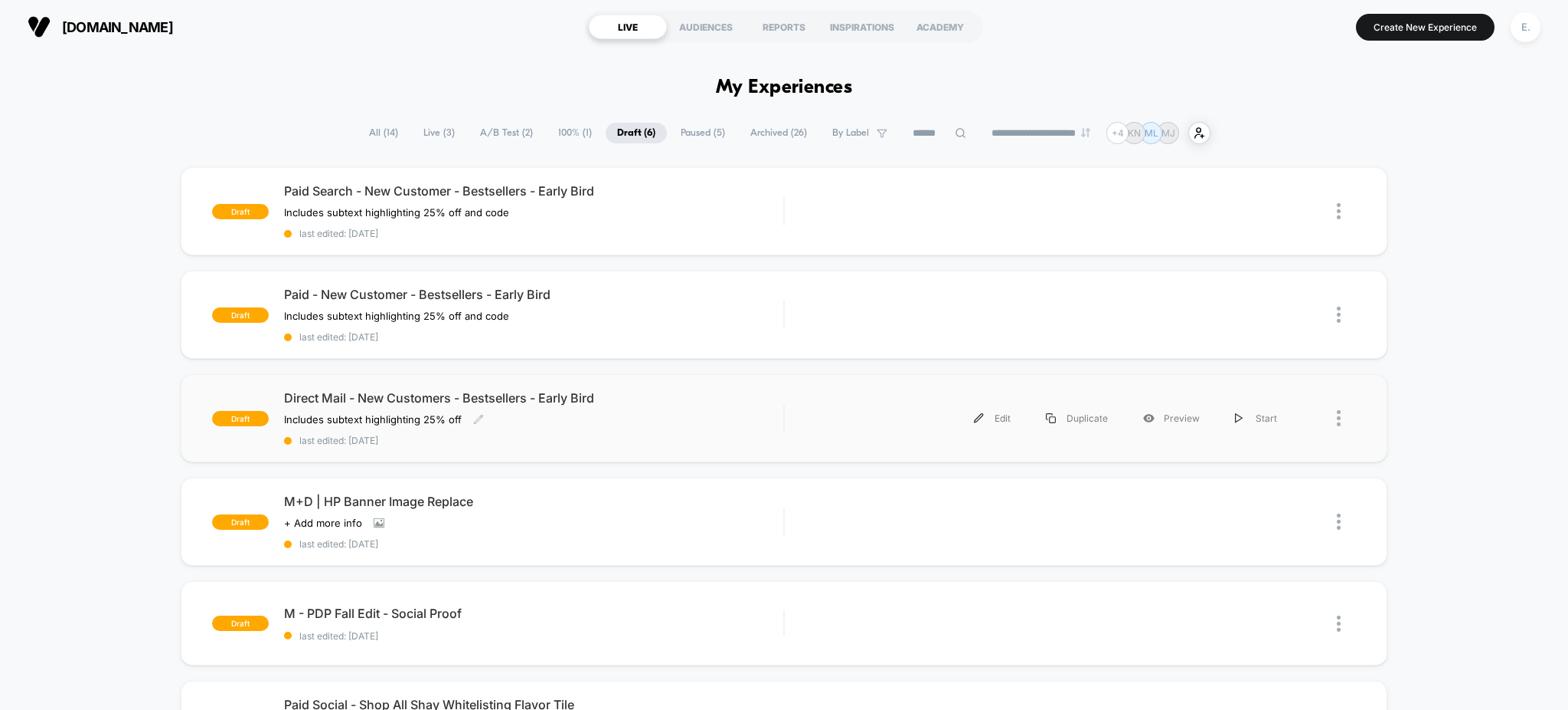
scroll to position [102, 0]
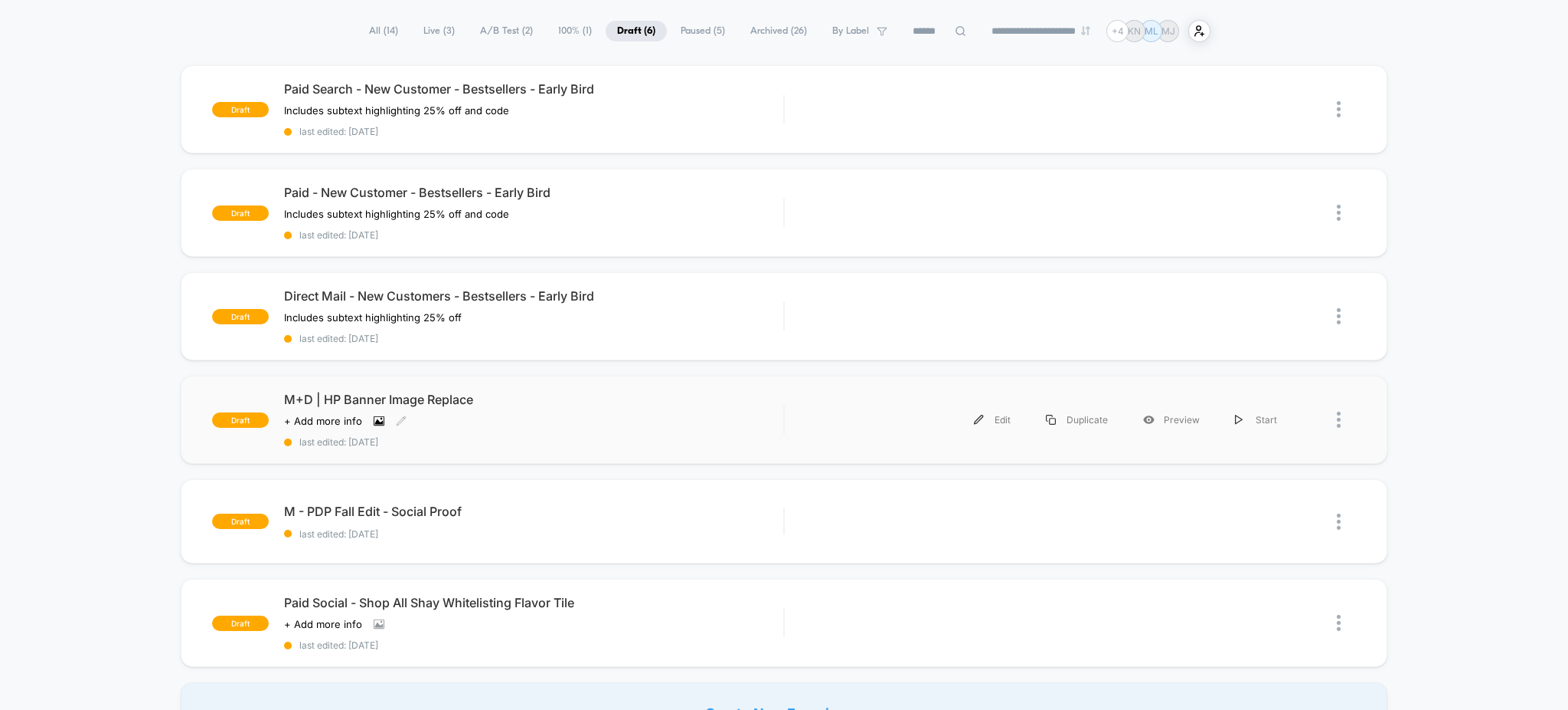
click at [377, 426] on icon at bounding box center [379, 421] width 11 height 11
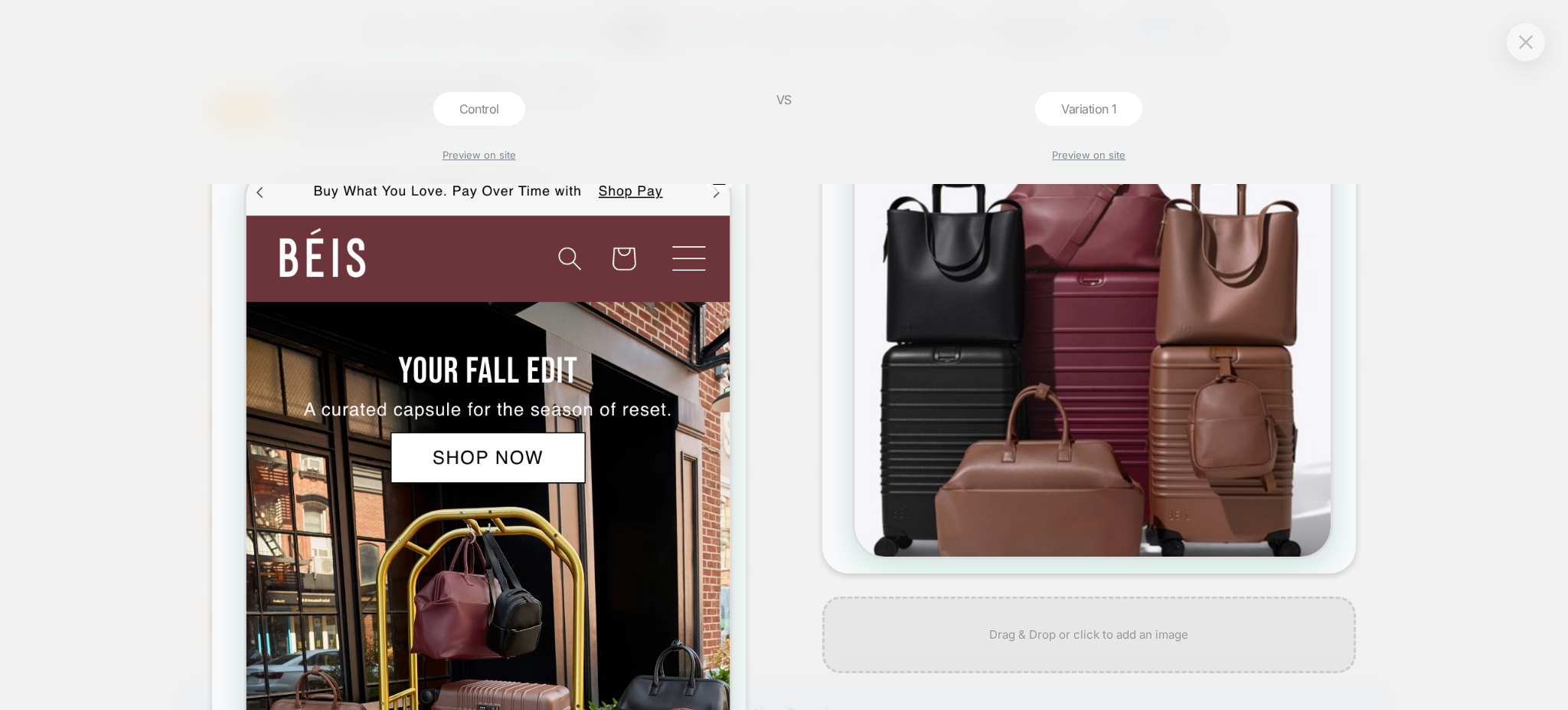
scroll to position [0, 0]
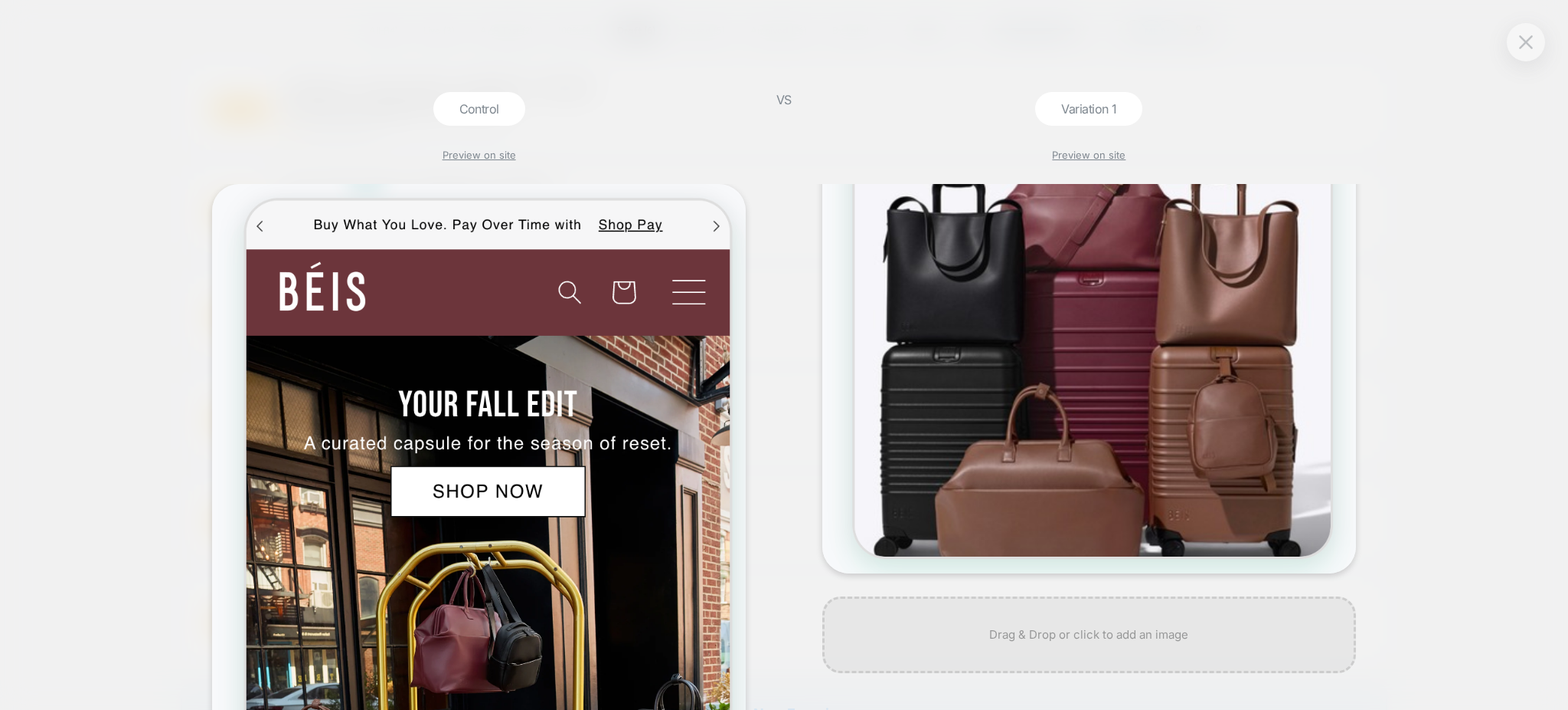
click at [1541, 43] on div at bounding box center [1526, 41] width 38 height 38
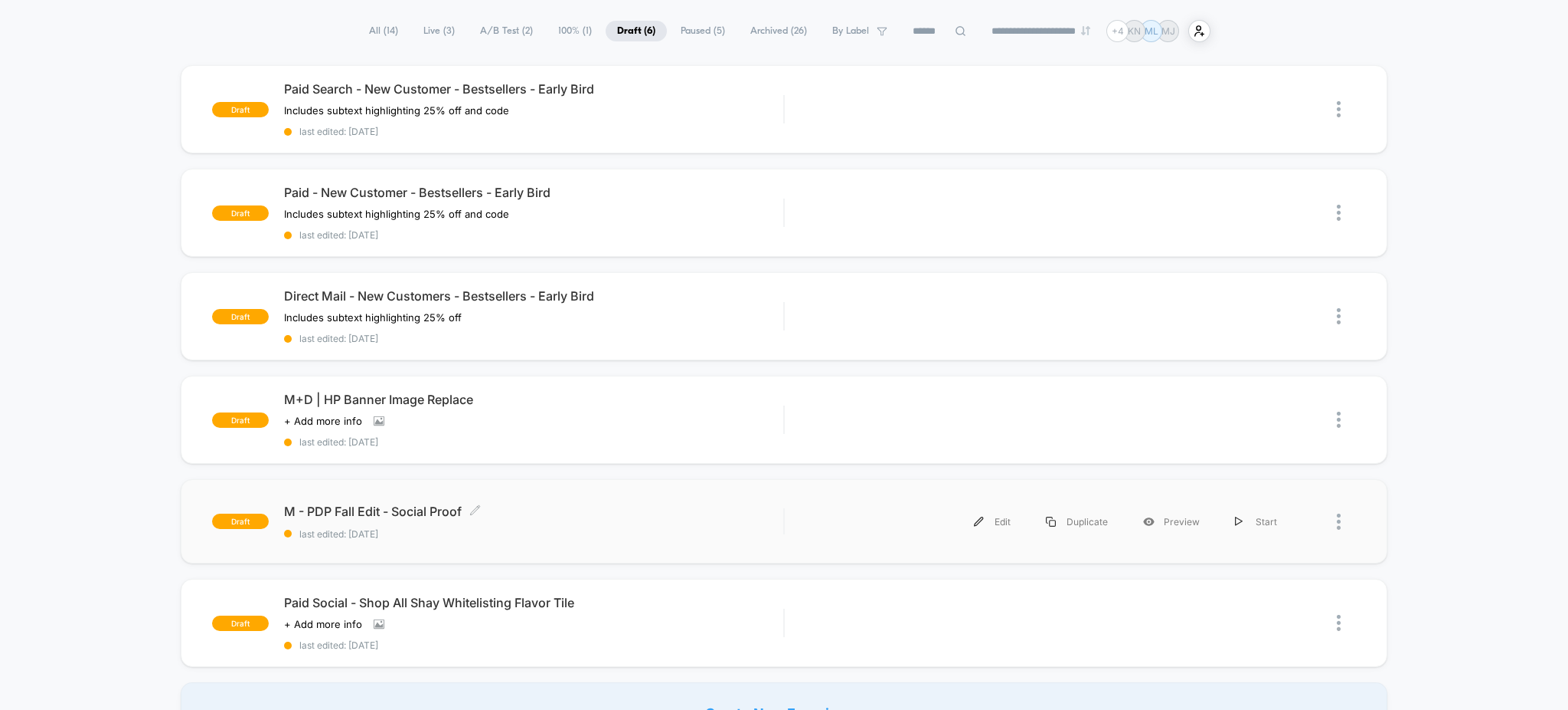
scroll to position [204, 0]
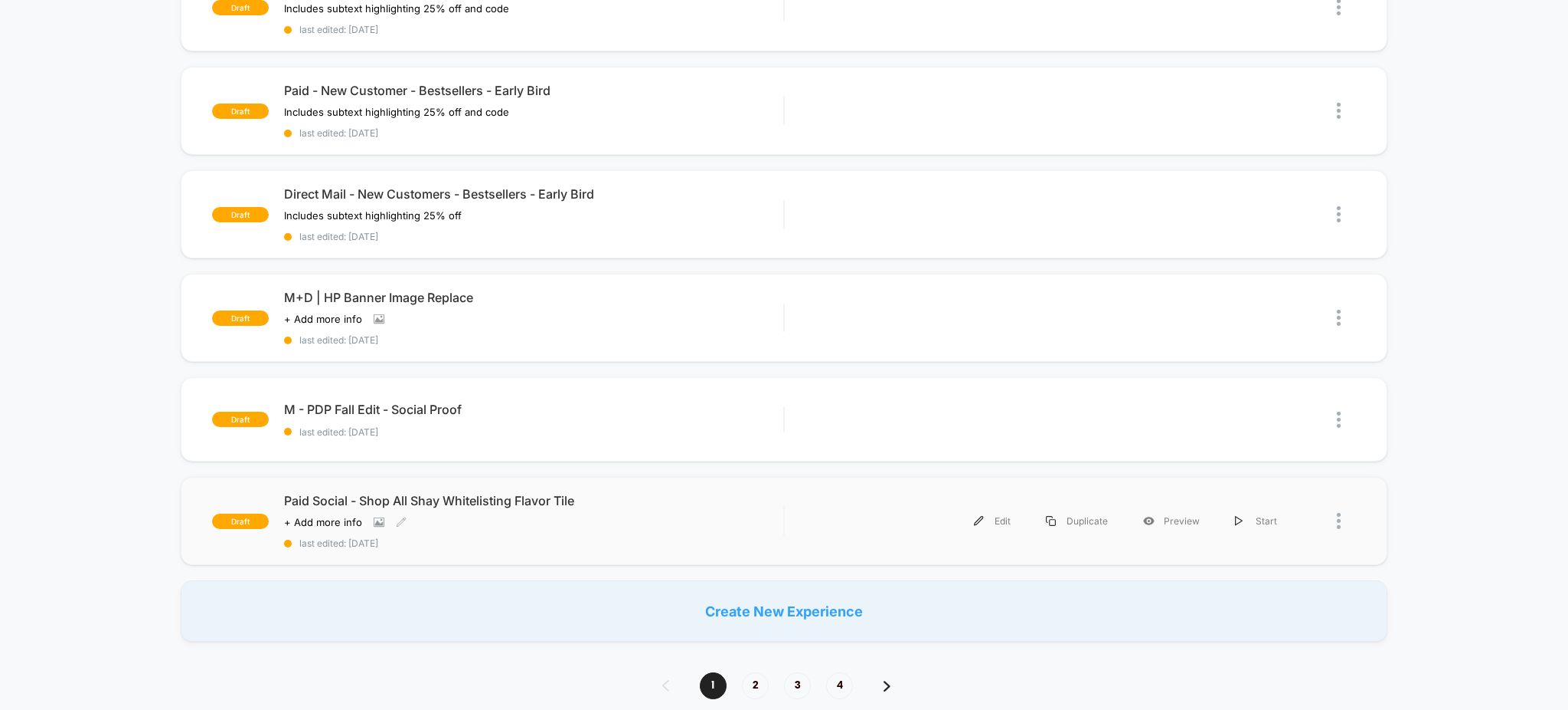
click at [523, 534] on div "Paid Social - Shop All Shay Whitelisting Flavor Tile Click to view images Click…" at bounding box center [533, 520] width 500 height 56
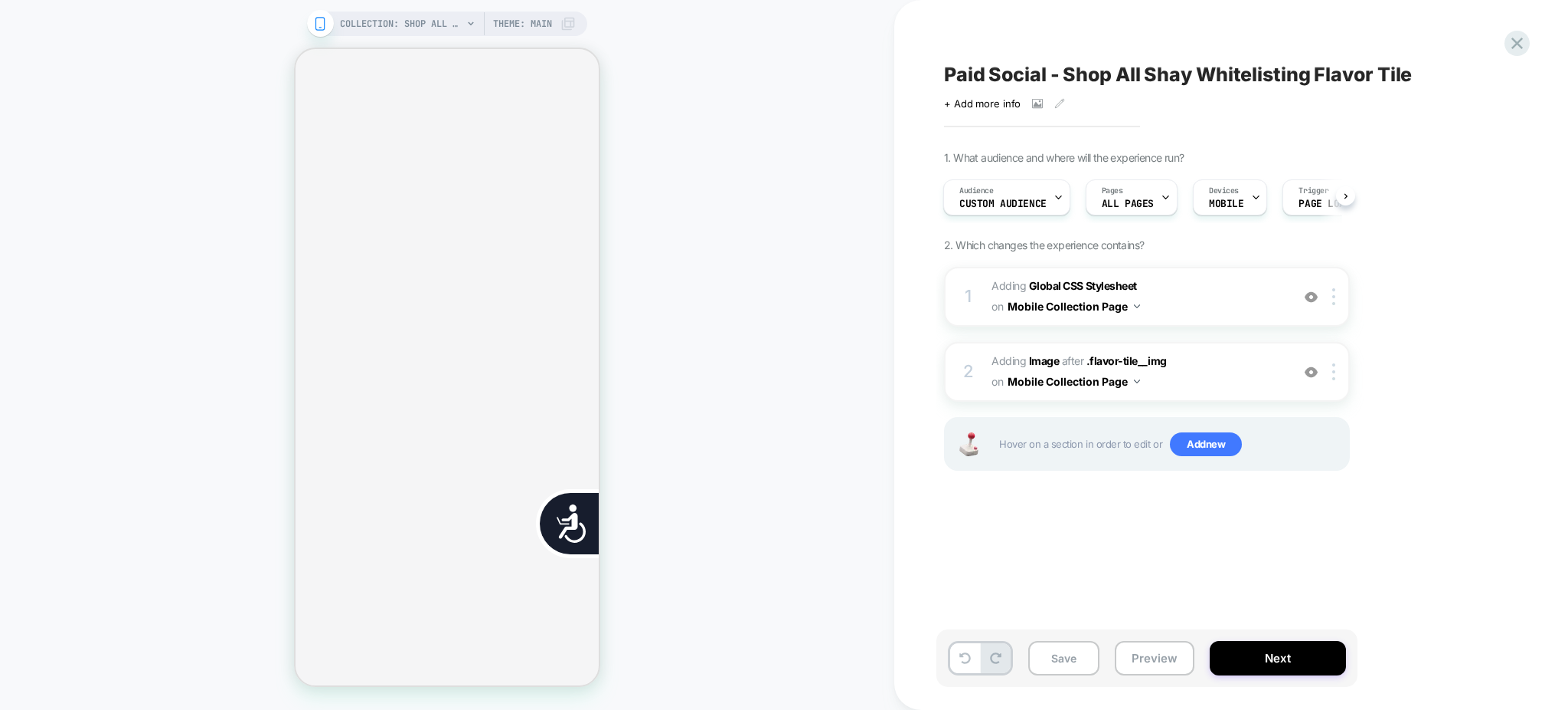
scroll to position [0, 311]
click at [1246, 330] on div "1 Adding Global CSS Stylesheet on Mobile Collection Page Add Before Add After C…" at bounding box center [1147, 387] width 405 height 243
click at [1235, 308] on span "Adding Global CSS Stylesheet on Mobile Collection Page" at bounding box center [1137, 296] width 292 height 41
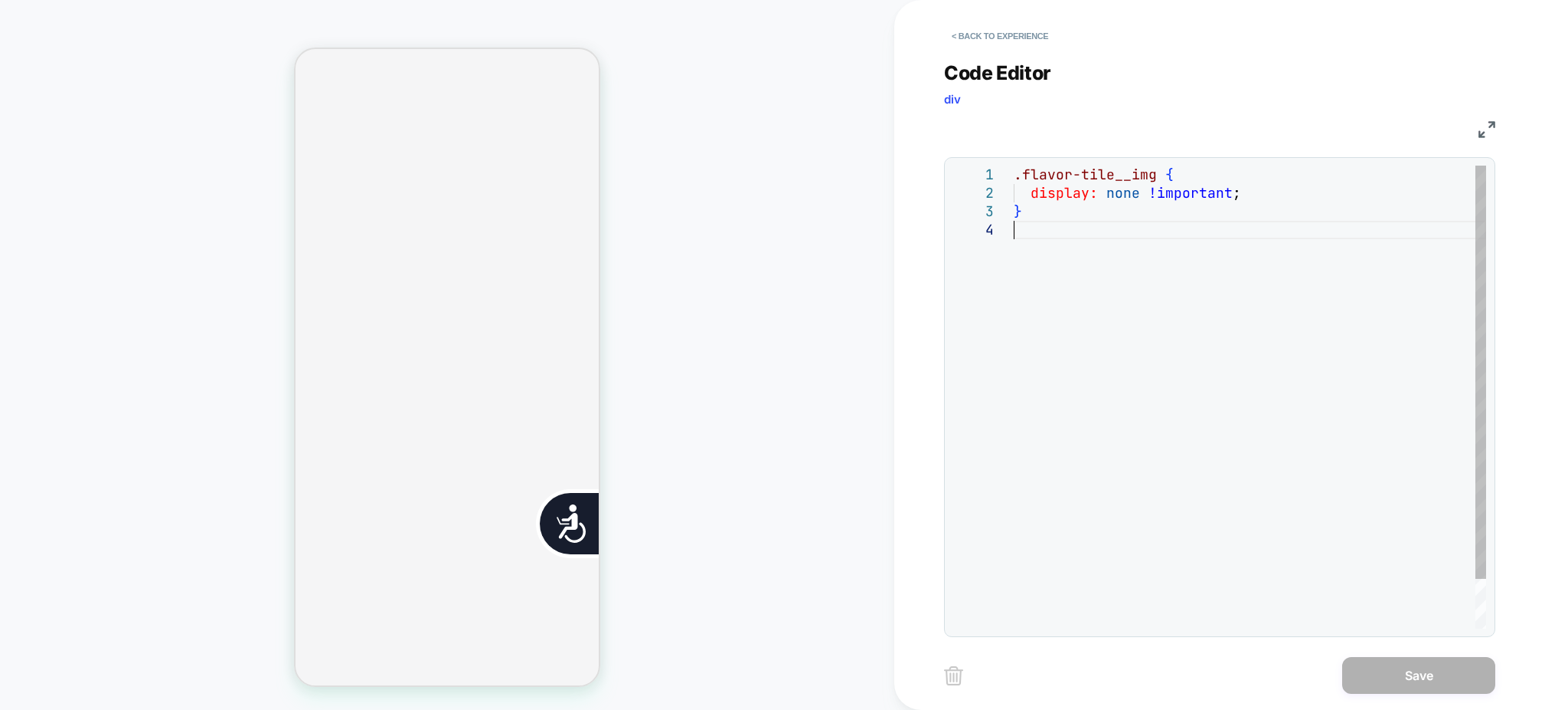
scroll to position [0, 0]
click at [1165, 263] on div ".flavor-tile__img { display: none !important ; }" at bounding box center [1250, 424] width 472 height 518
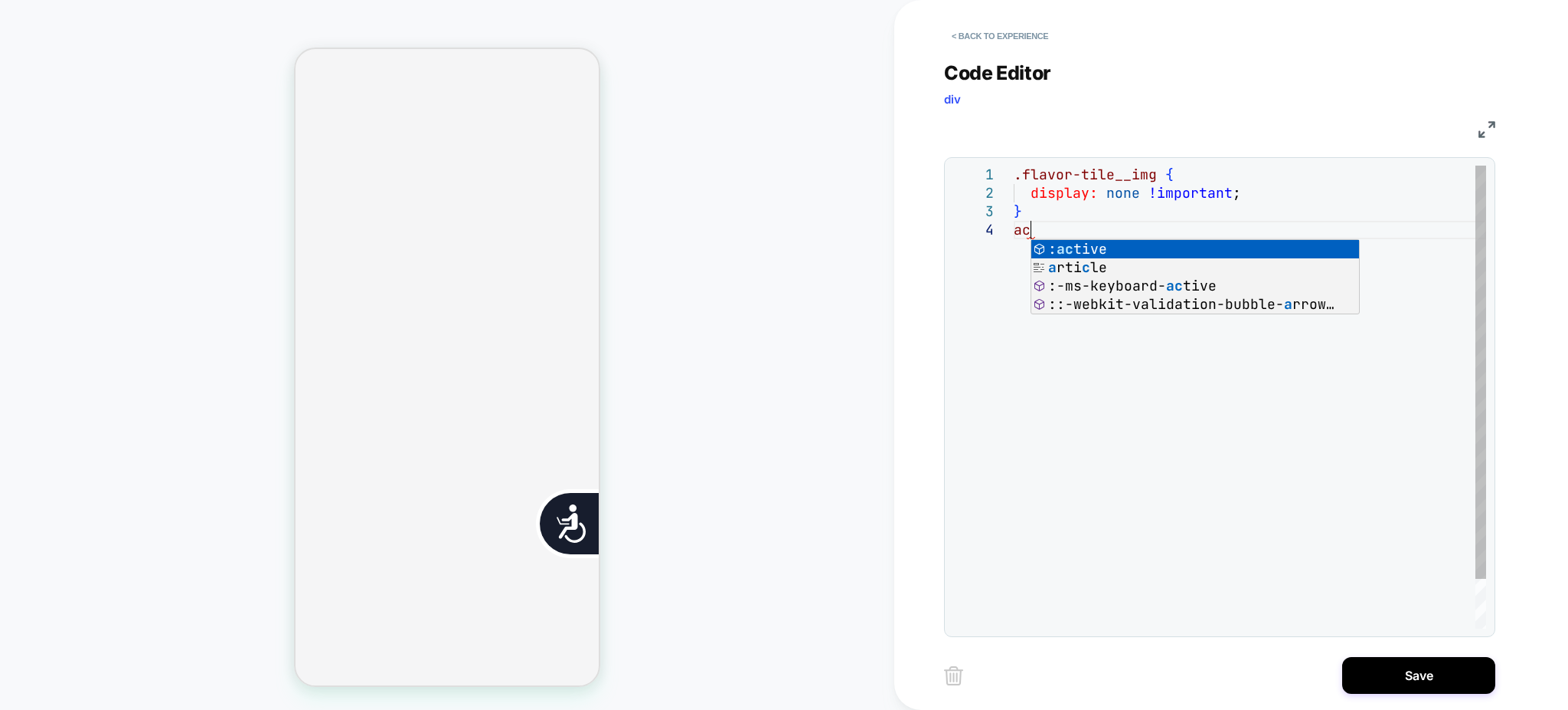
scroll to position [0, 621]
type textarea "**********"
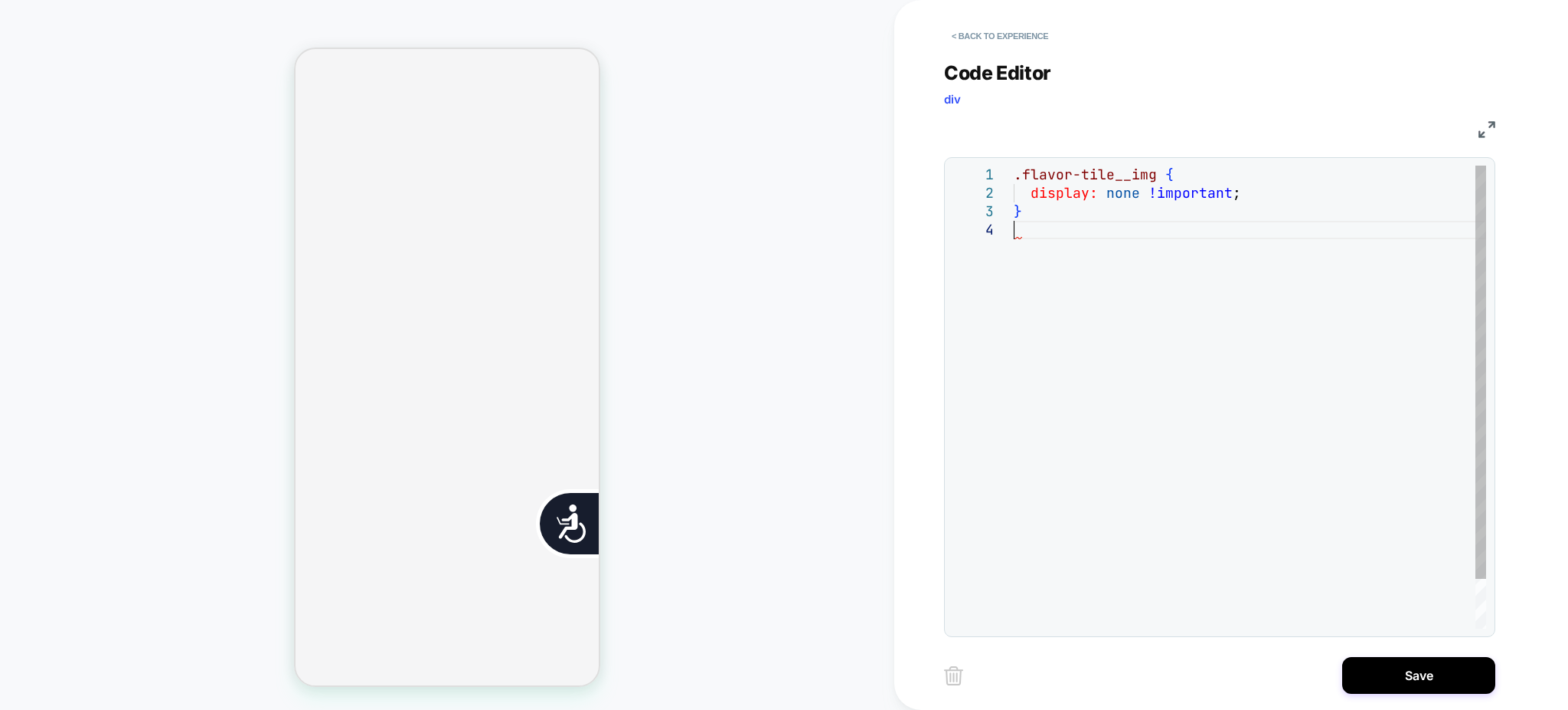
click at [1123, 408] on div ".flavor-tile__img { display: none !important ; }" at bounding box center [1250, 424] width 472 height 518
click at [1056, 194] on div ".flavor-tile__img { display: none !important ; }" at bounding box center [1250, 424] width 472 height 518
drag, startPoint x: 1153, startPoint y: 171, endPoint x: 1014, endPoint y: 170, distance: 139.0
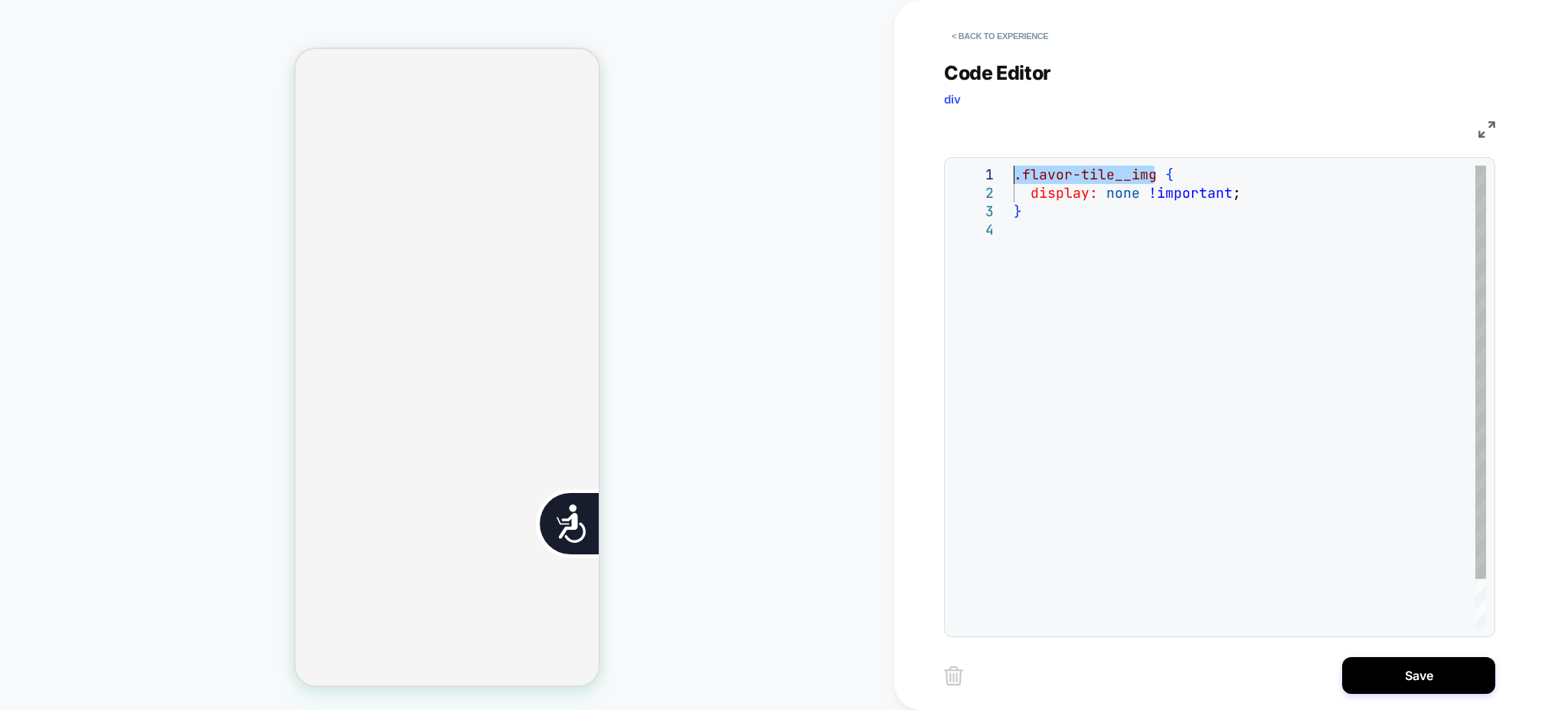
click at [1014, 170] on div ".flavor-tile__img { display: none !important ; }" at bounding box center [1250, 424] width 472 height 518
click at [980, 34] on button "< Back to experience" at bounding box center [1000, 36] width 112 height 25
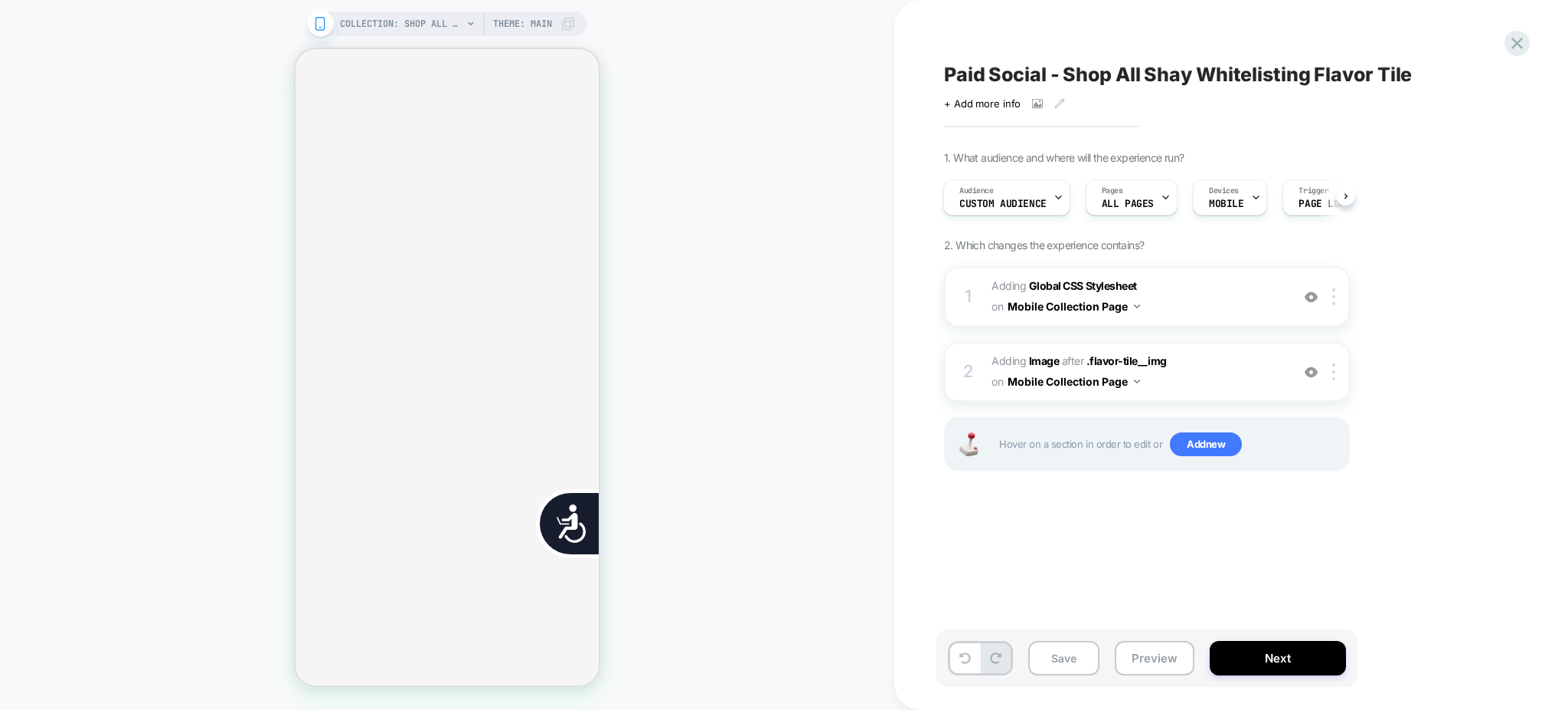
scroll to position [0, 0]
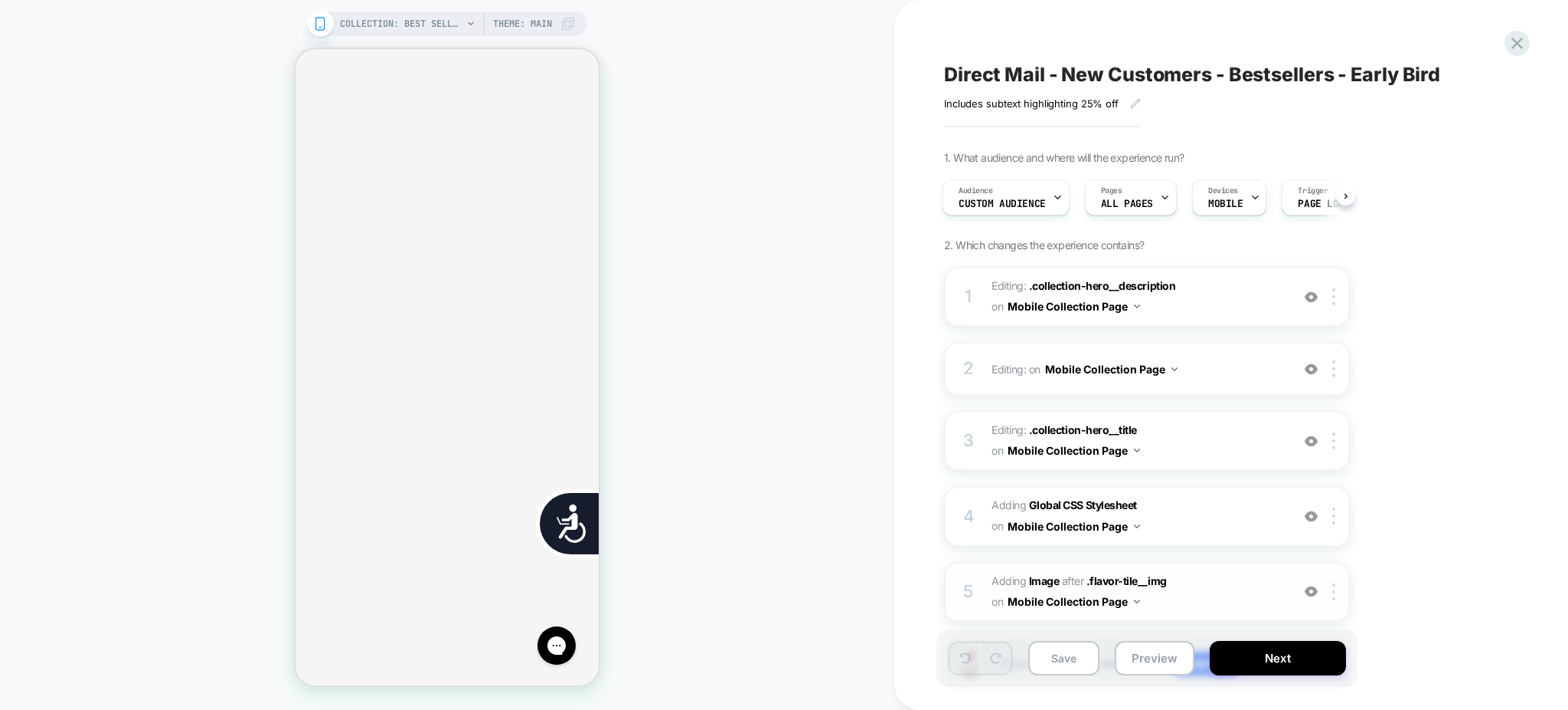
scroll to position [90, 0]
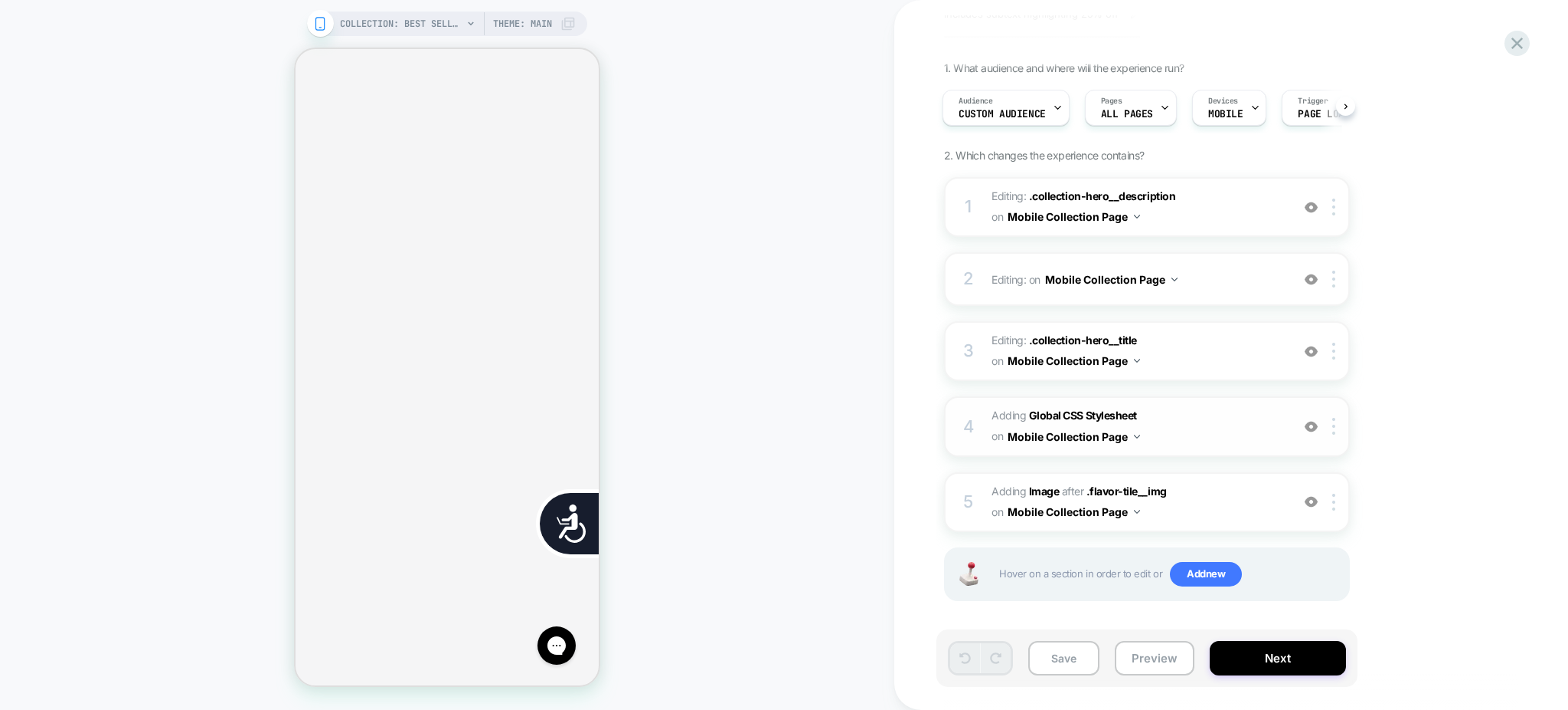
click at [1315, 422] on img at bounding box center [1311, 426] width 13 height 13
click at [1317, 424] on img at bounding box center [1311, 426] width 13 height 13
click at [1164, 654] on button "Preview" at bounding box center [1155, 657] width 79 height 34
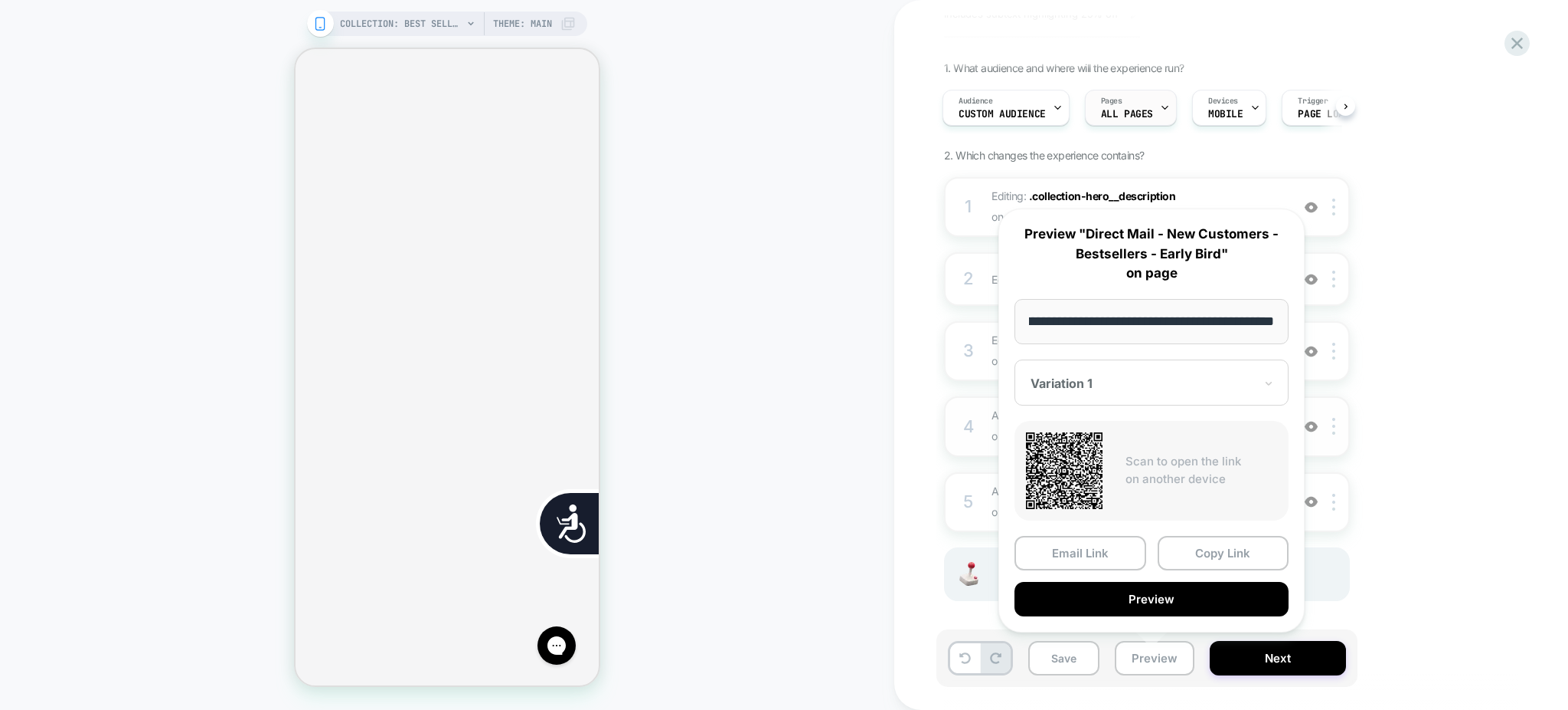
scroll to position [0, 621]
click at [1058, 105] on icon at bounding box center [1058, 107] width 10 height 10
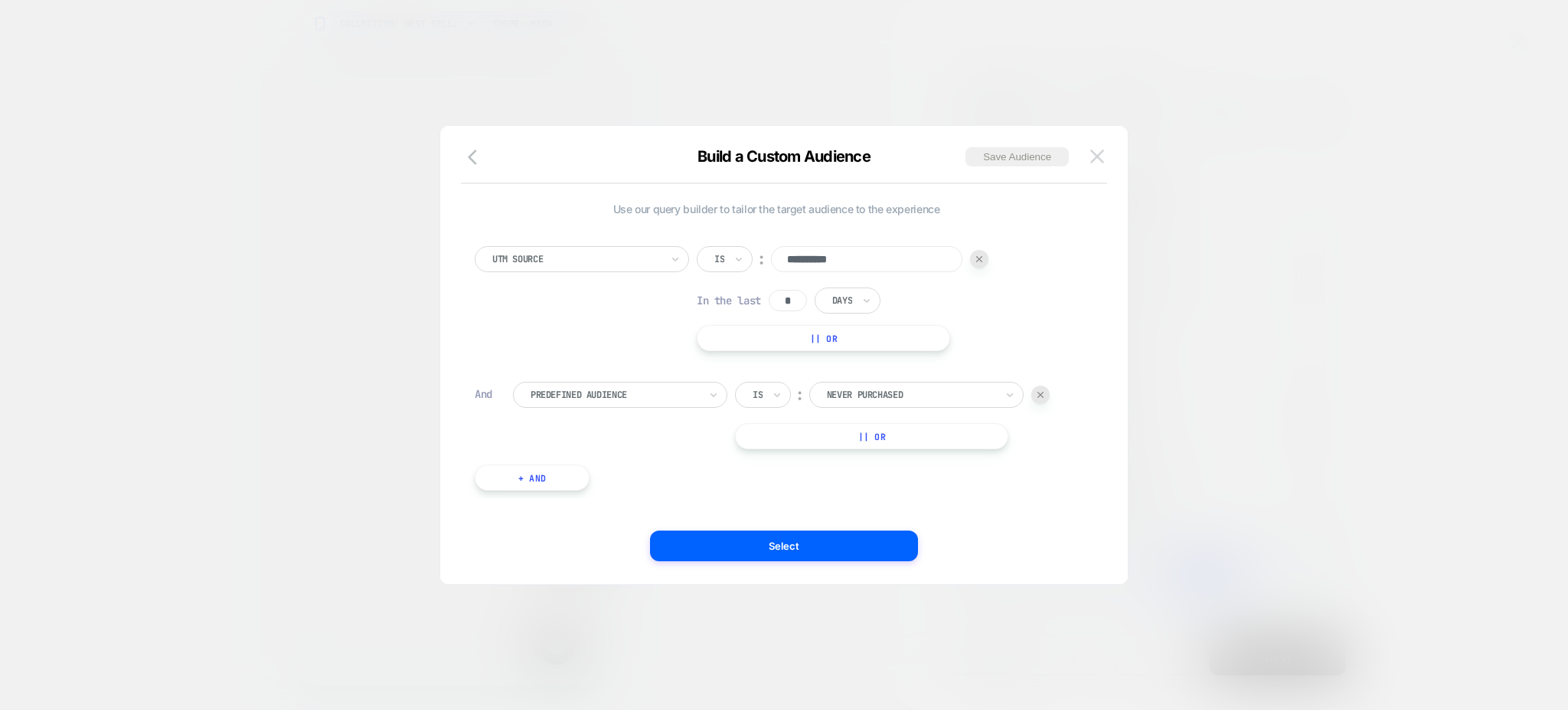
click at [1104, 159] on img at bounding box center [1097, 155] width 14 height 13
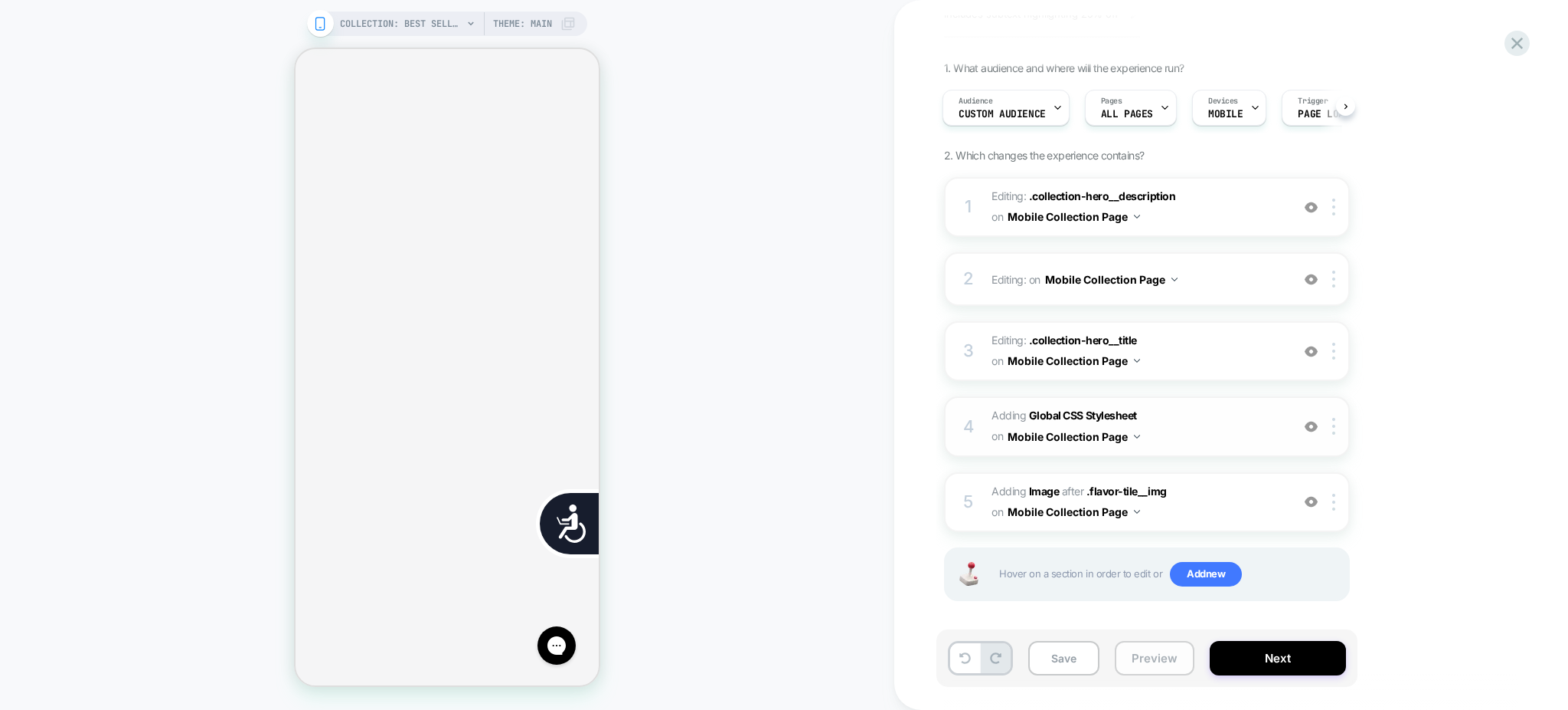
click at [1170, 657] on button "Preview" at bounding box center [1155, 657] width 79 height 34
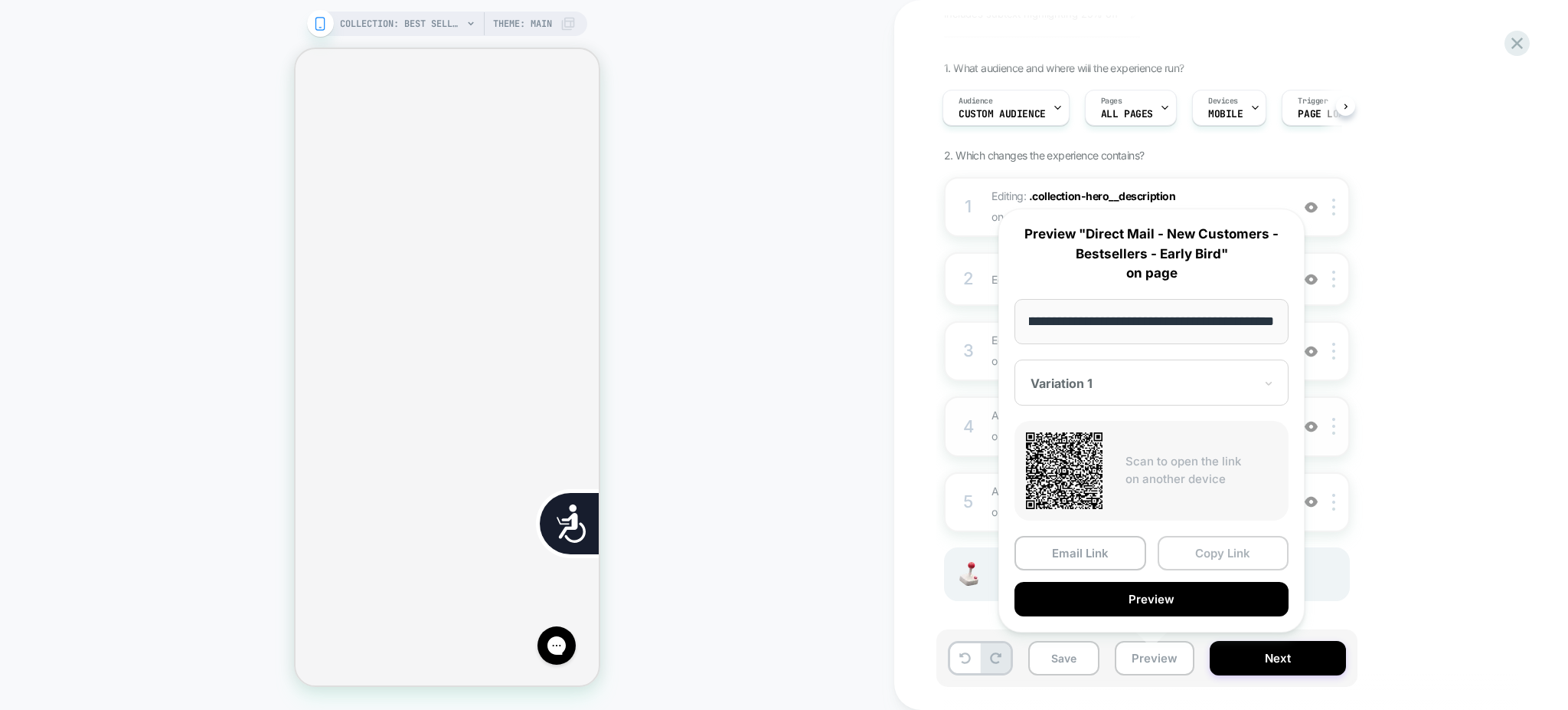
scroll to position [0, 0]
click at [1199, 546] on button "Copy Link" at bounding box center [1223, 552] width 131 height 34
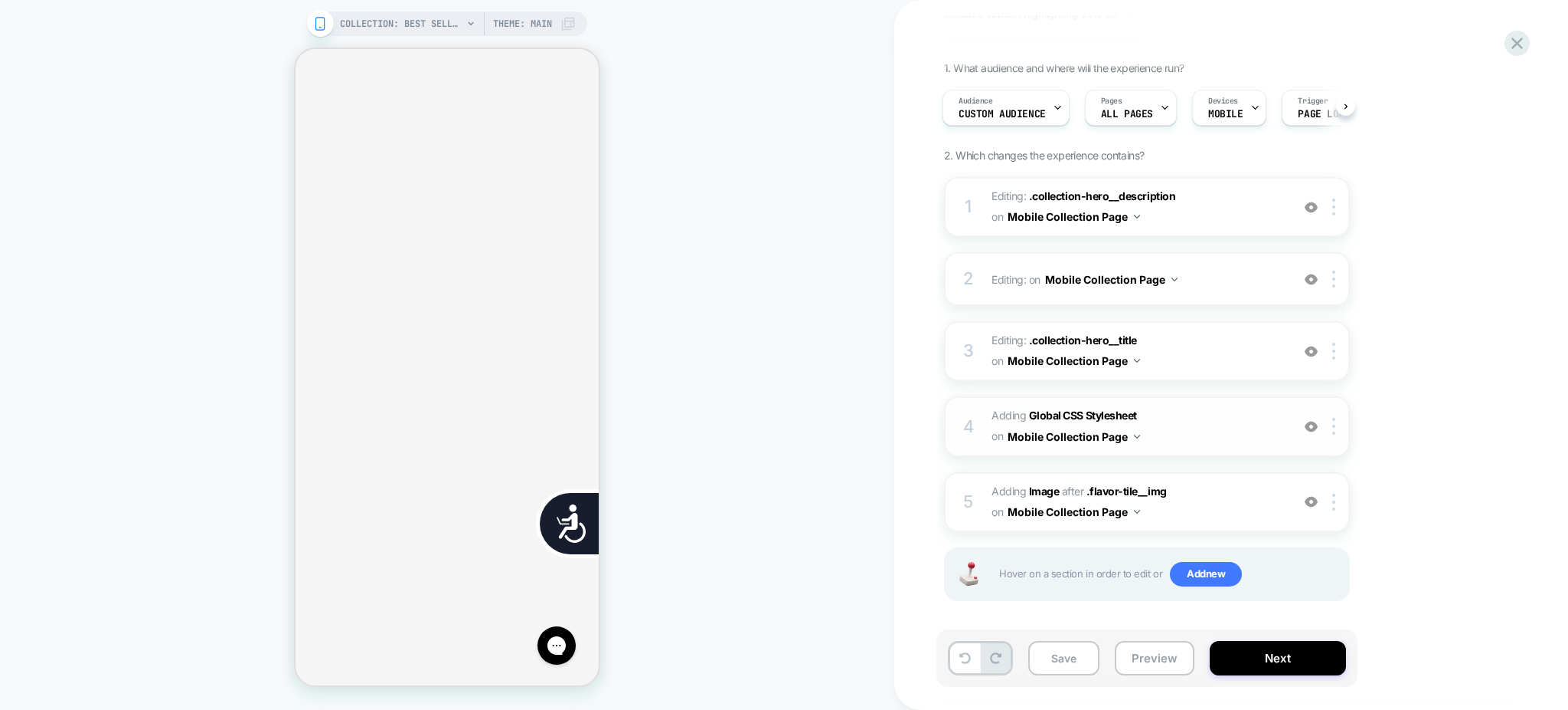
scroll to position [817, 0]
click at [1143, 658] on button "Preview" at bounding box center [1155, 657] width 79 height 34
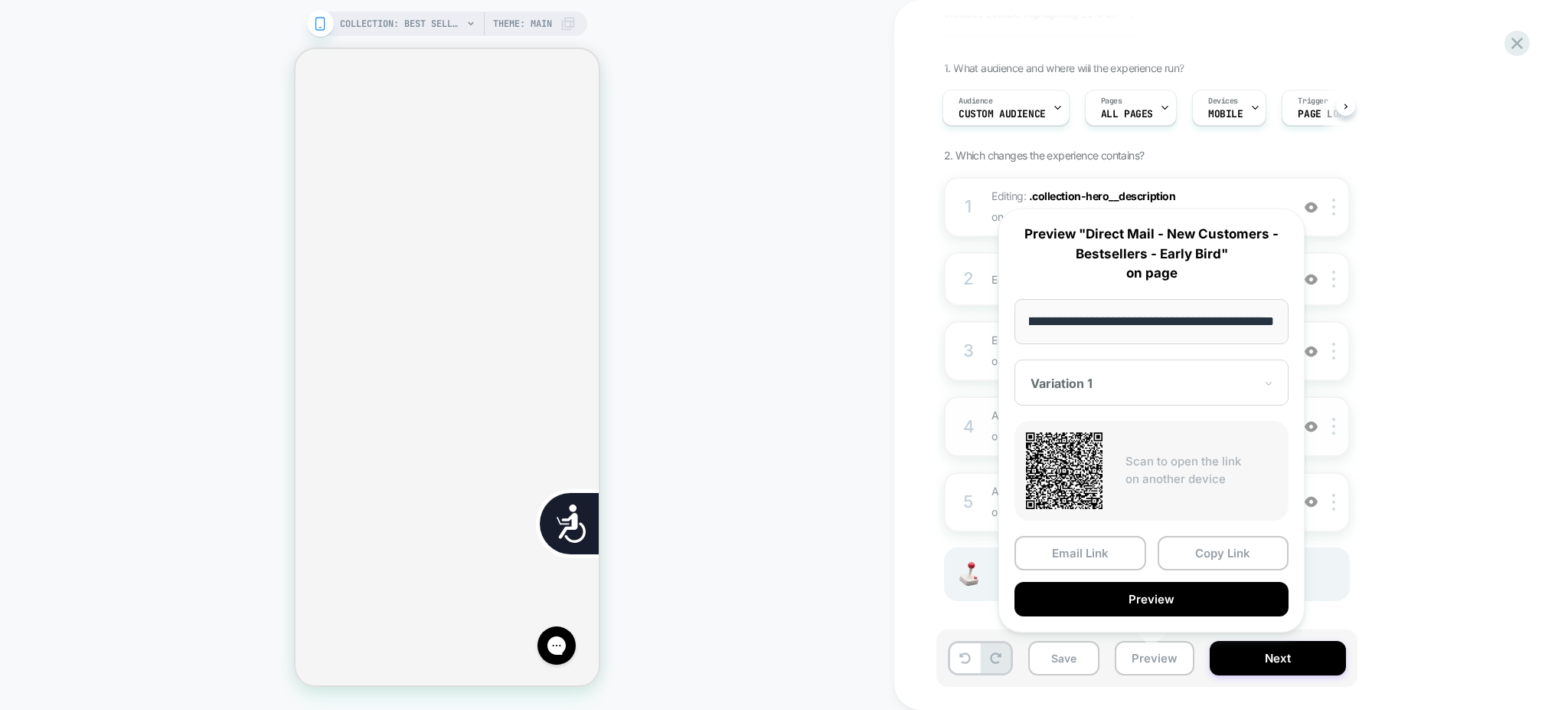
scroll to position [0, 0]
drag, startPoint x: 1111, startPoint y: 317, endPoint x: 975, endPoint y: 327, distance: 136.4
click at [975, 327] on body "COLLECTION: Best Sellers (Category) COLLECTION: Best Sellers (Category) Theme: …" at bounding box center [784, 355] width 1568 height 710
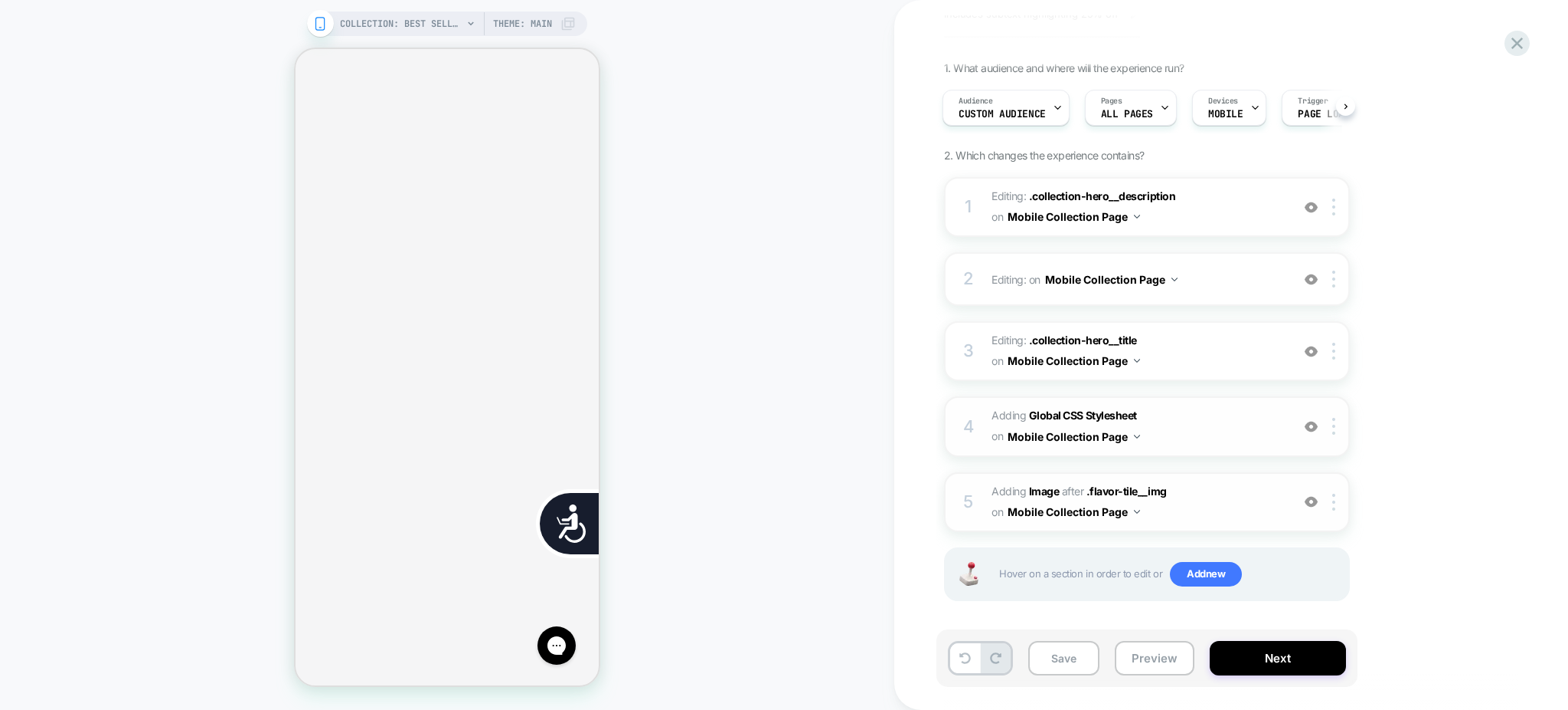
click at [1240, 504] on span "#_loomi_addon_1758901714373 Adding Image AFTER .flavor-tile__img .flavor-tile__…" at bounding box center [1137, 502] width 292 height 41
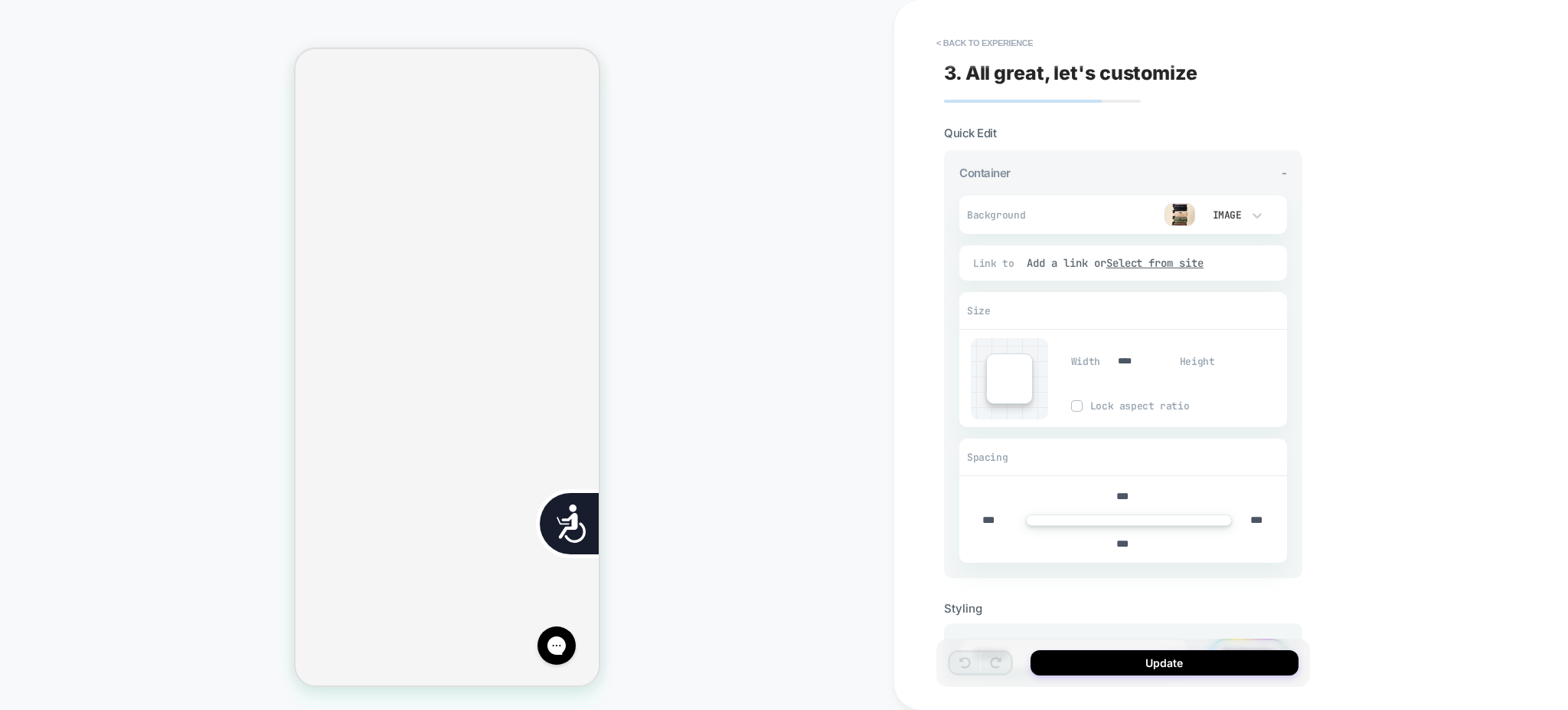
scroll to position [821, 0]
click at [995, 38] on button "< Back to experience" at bounding box center [985, 43] width 112 height 25
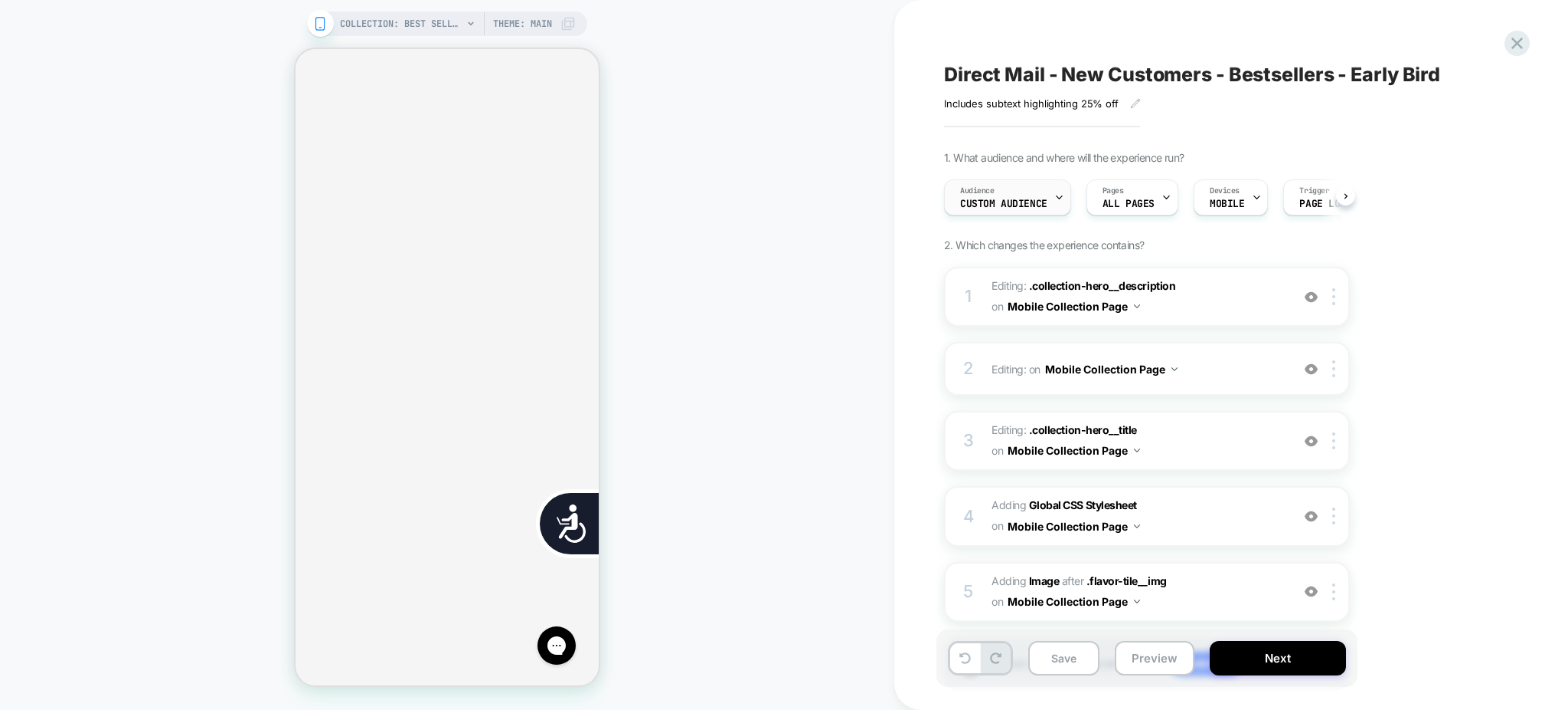
scroll to position [0, 1]
click at [1044, 196] on div "Audience Custom Audience" at bounding box center [1003, 197] width 118 height 34
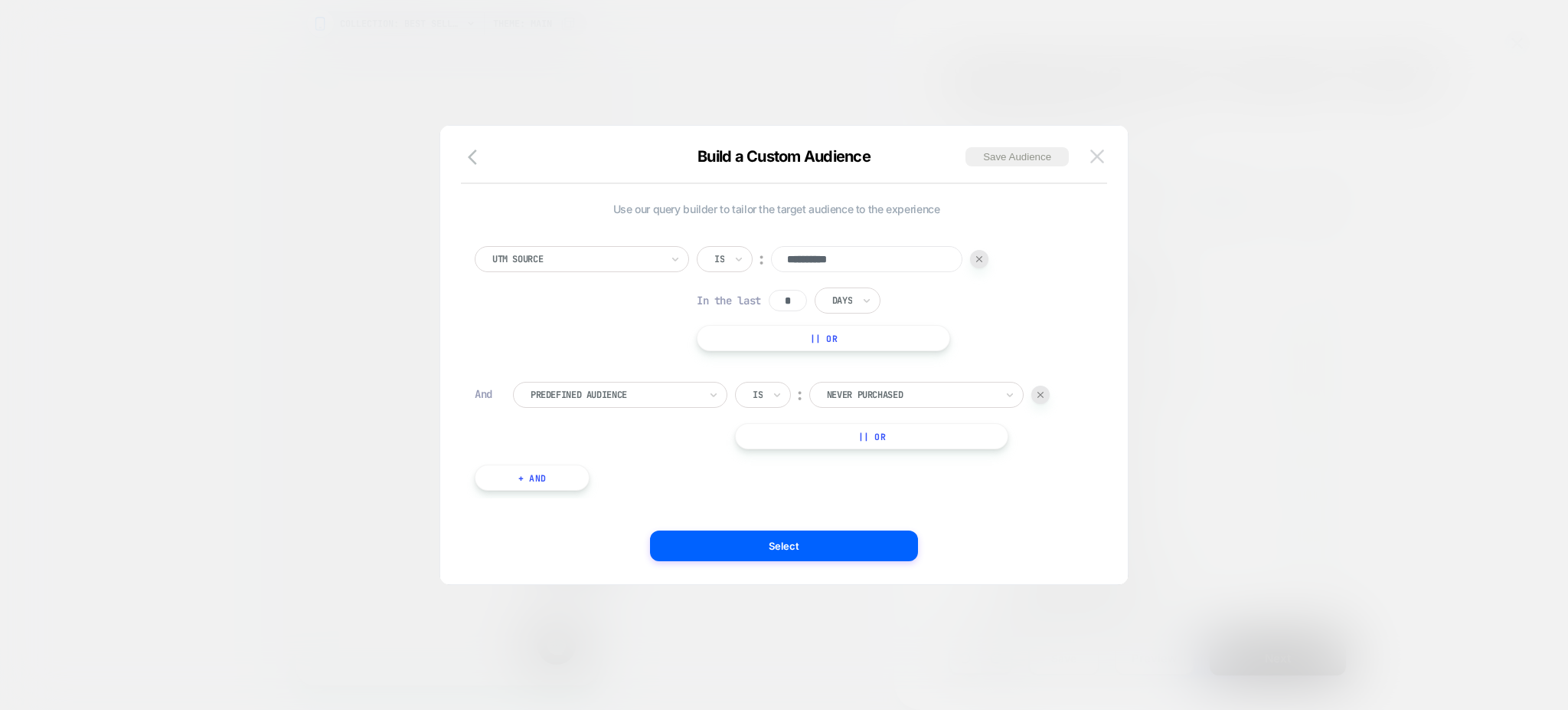
click at [1096, 156] on img at bounding box center [1097, 155] width 14 height 13
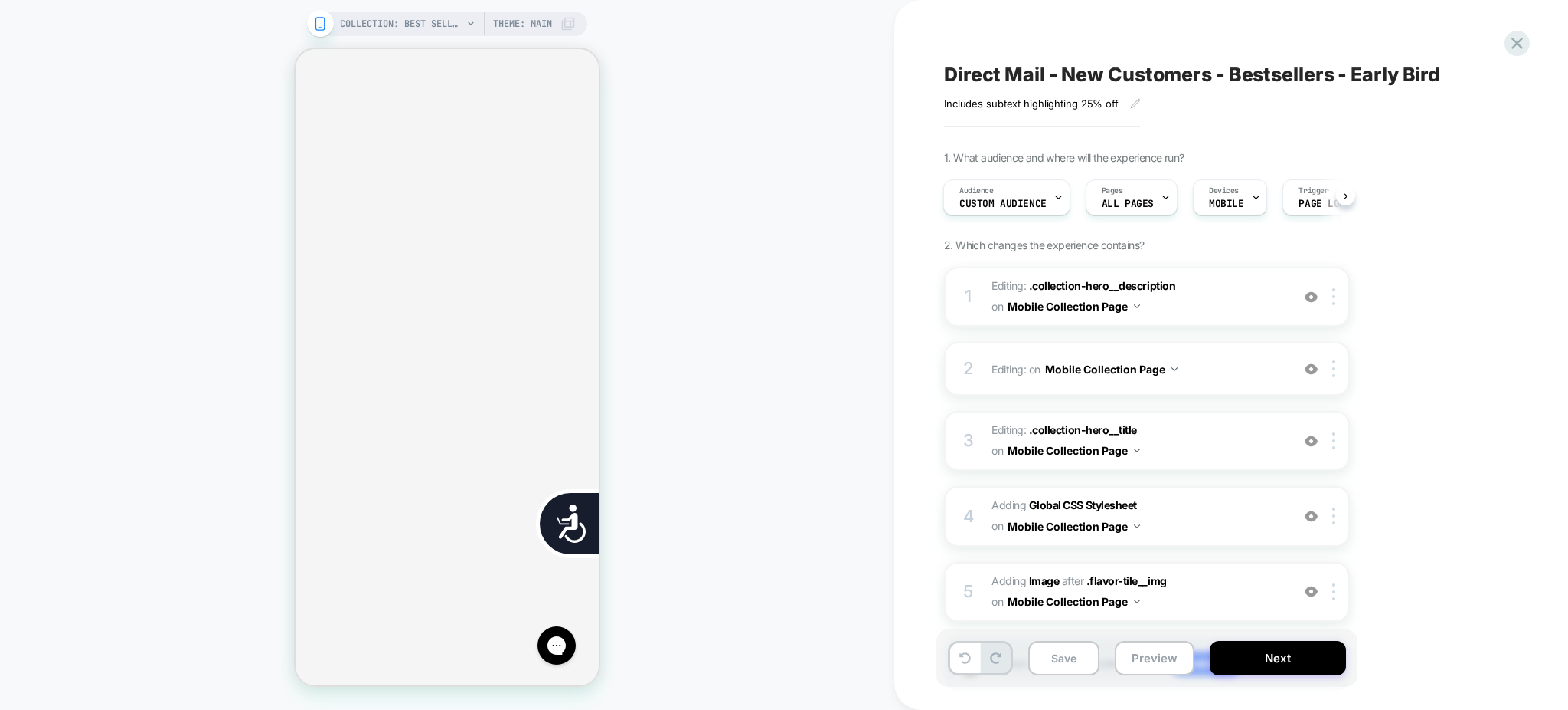
scroll to position [0, 311]
click at [1053, 207] on div at bounding box center [1058, 197] width 10 height 34
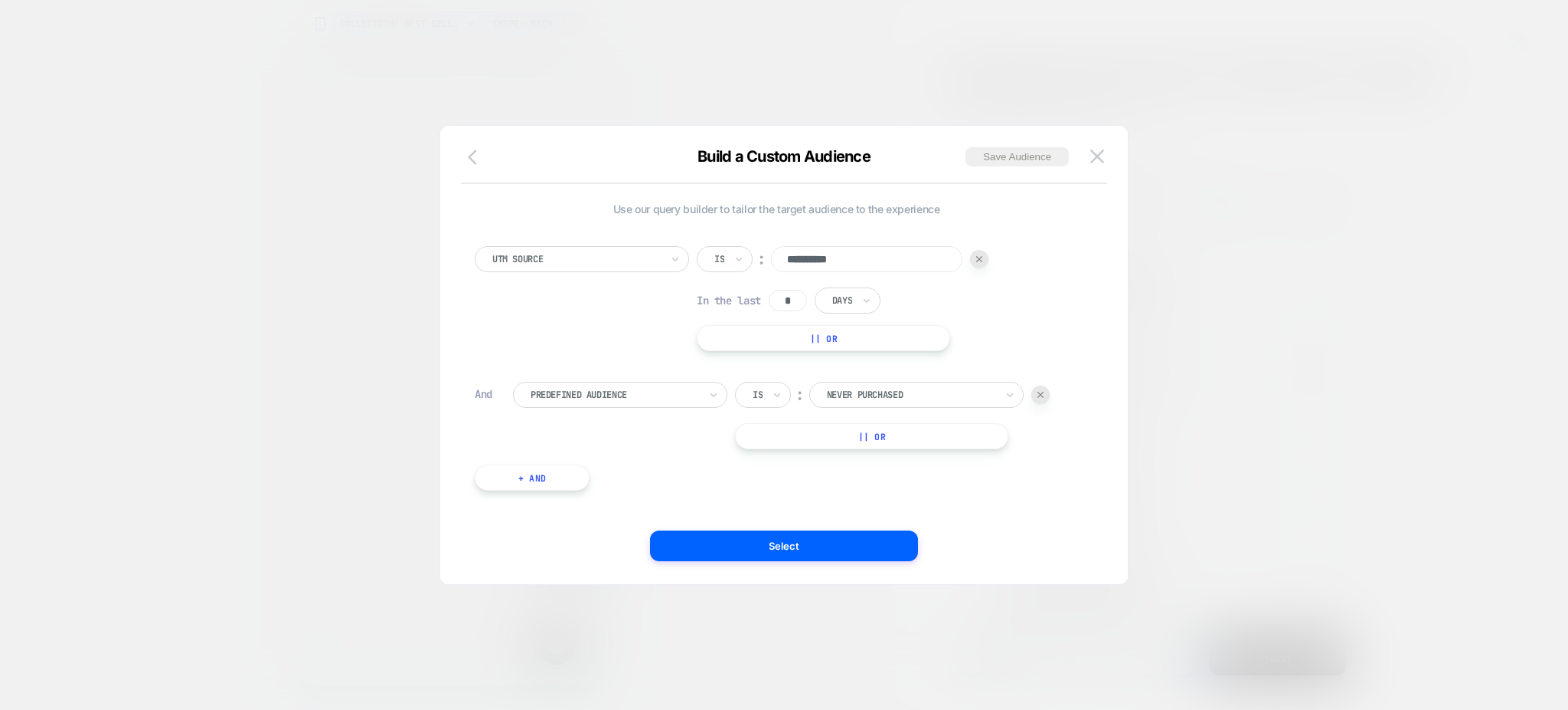
click at [476, 161] on icon "button" at bounding box center [477, 157] width 19 height 19
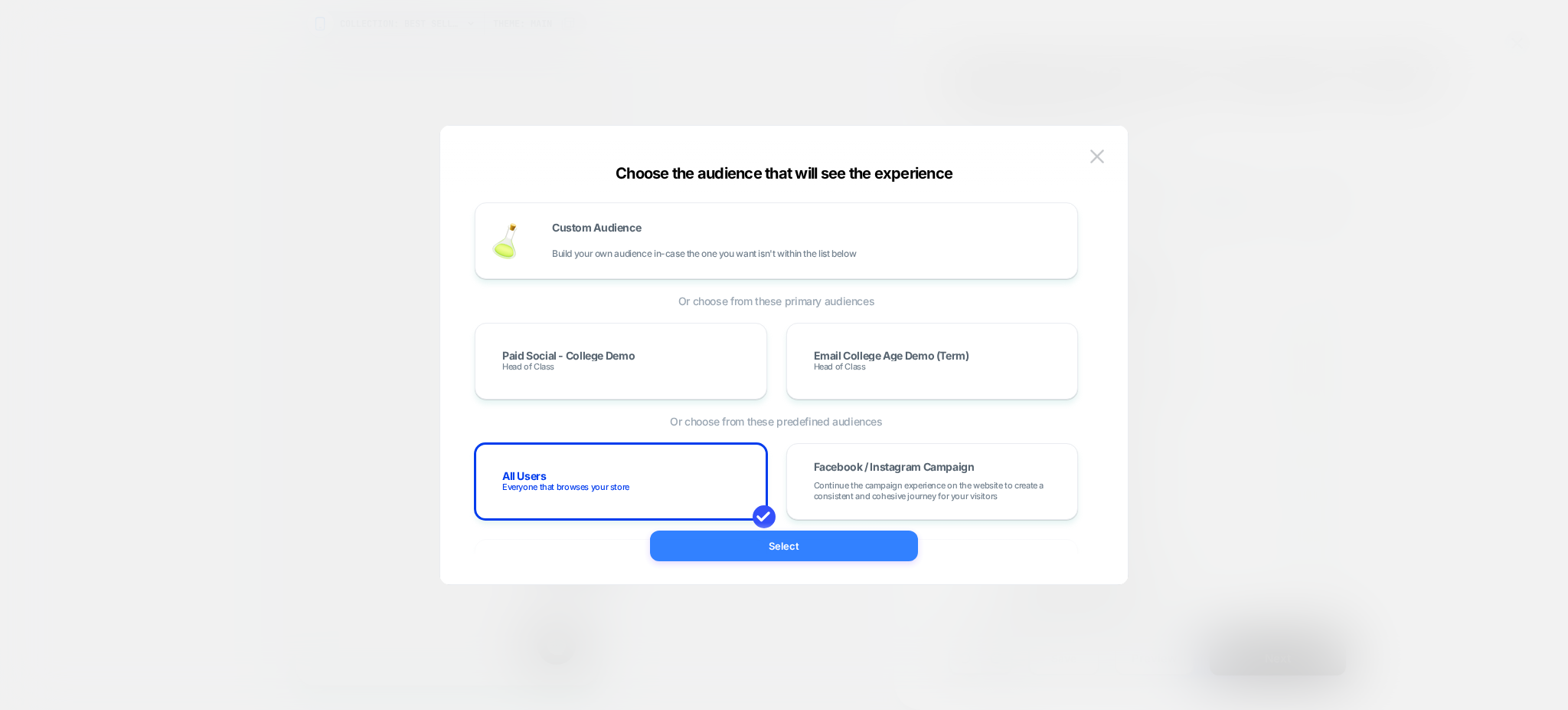
click at [723, 557] on button "Select" at bounding box center [784, 545] width 268 height 31
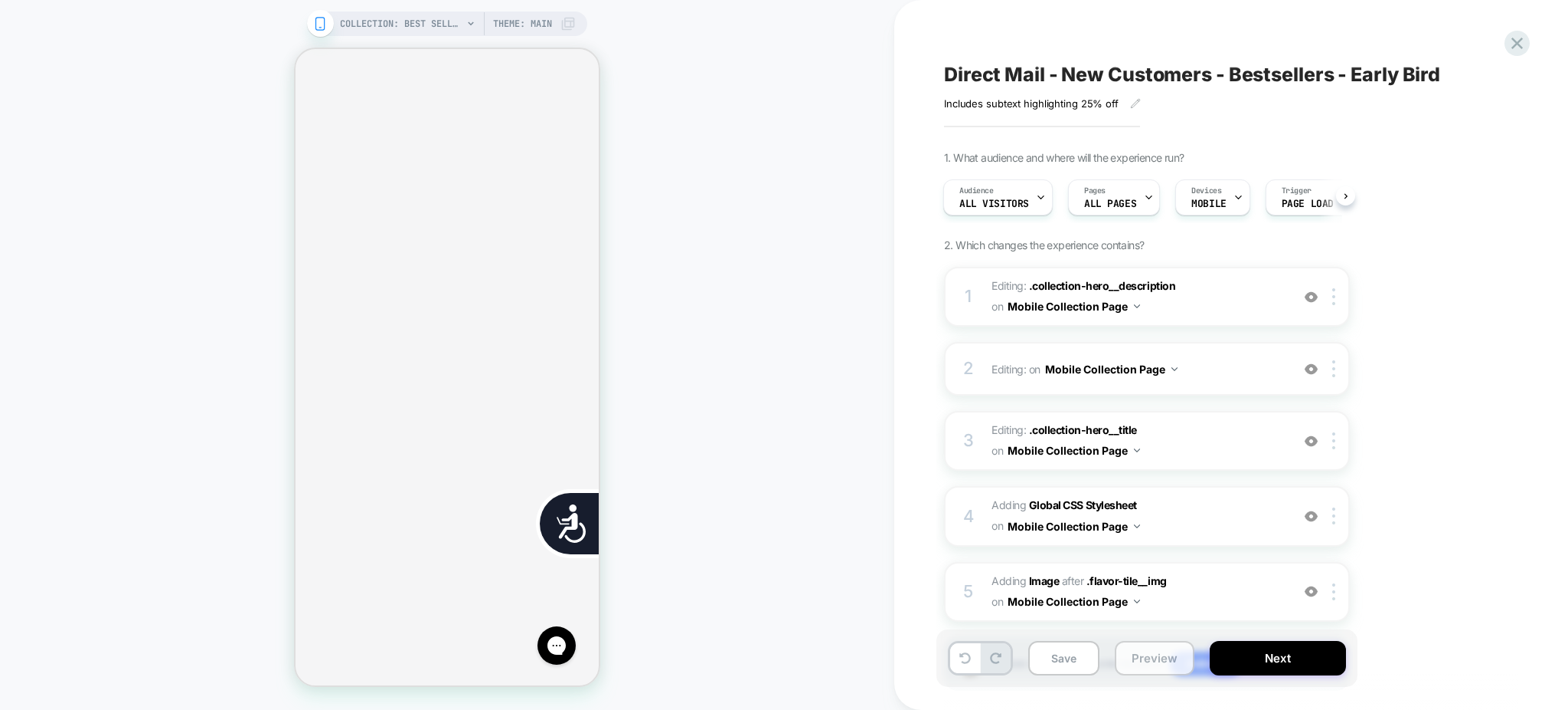
click at [1143, 644] on button "Preview" at bounding box center [1155, 657] width 79 height 34
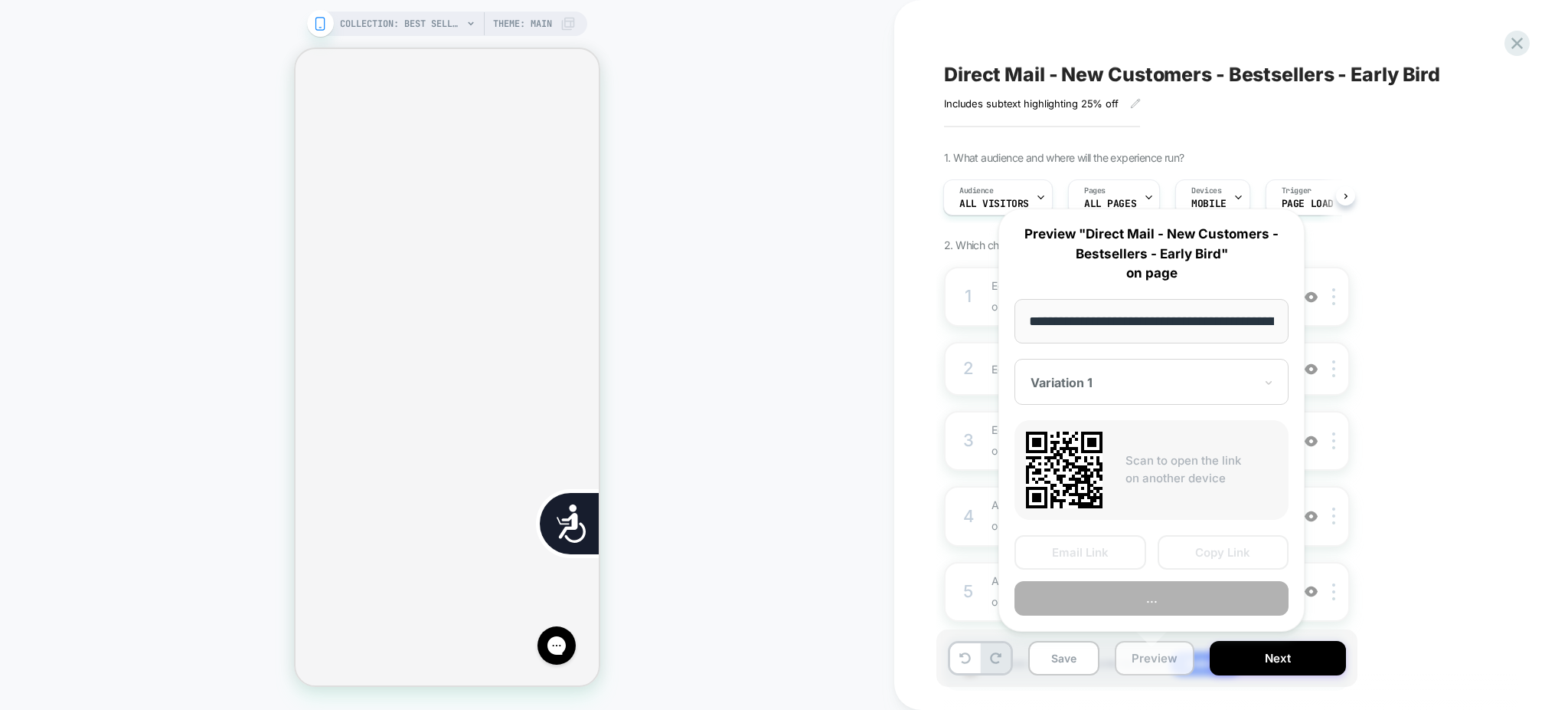
scroll to position [0, 154]
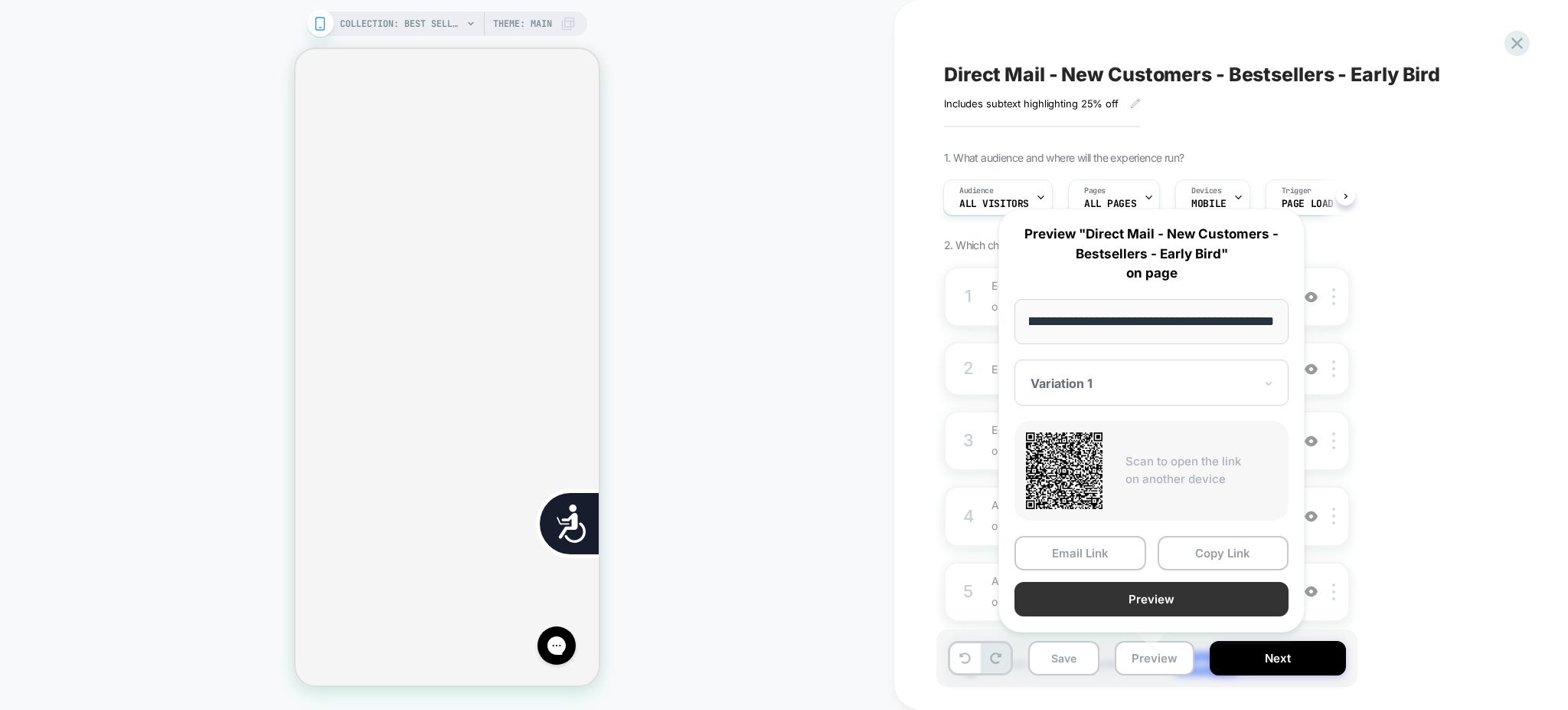
click at [1126, 593] on button "Preview" at bounding box center [1151, 598] width 274 height 34
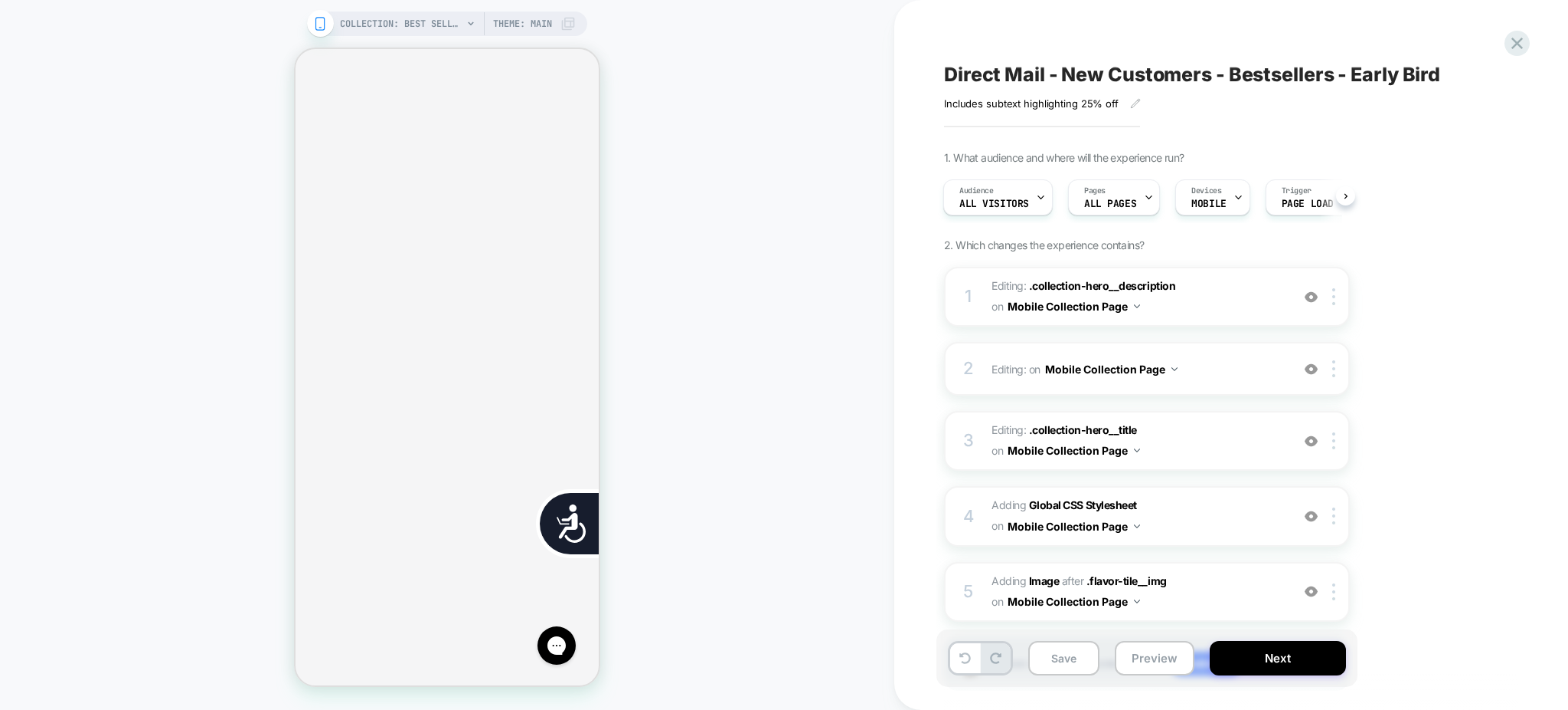
scroll to position [0, 0]
click at [1156, 656] on button "Preview" at bounding box center [1155, 657] width 79 height 34
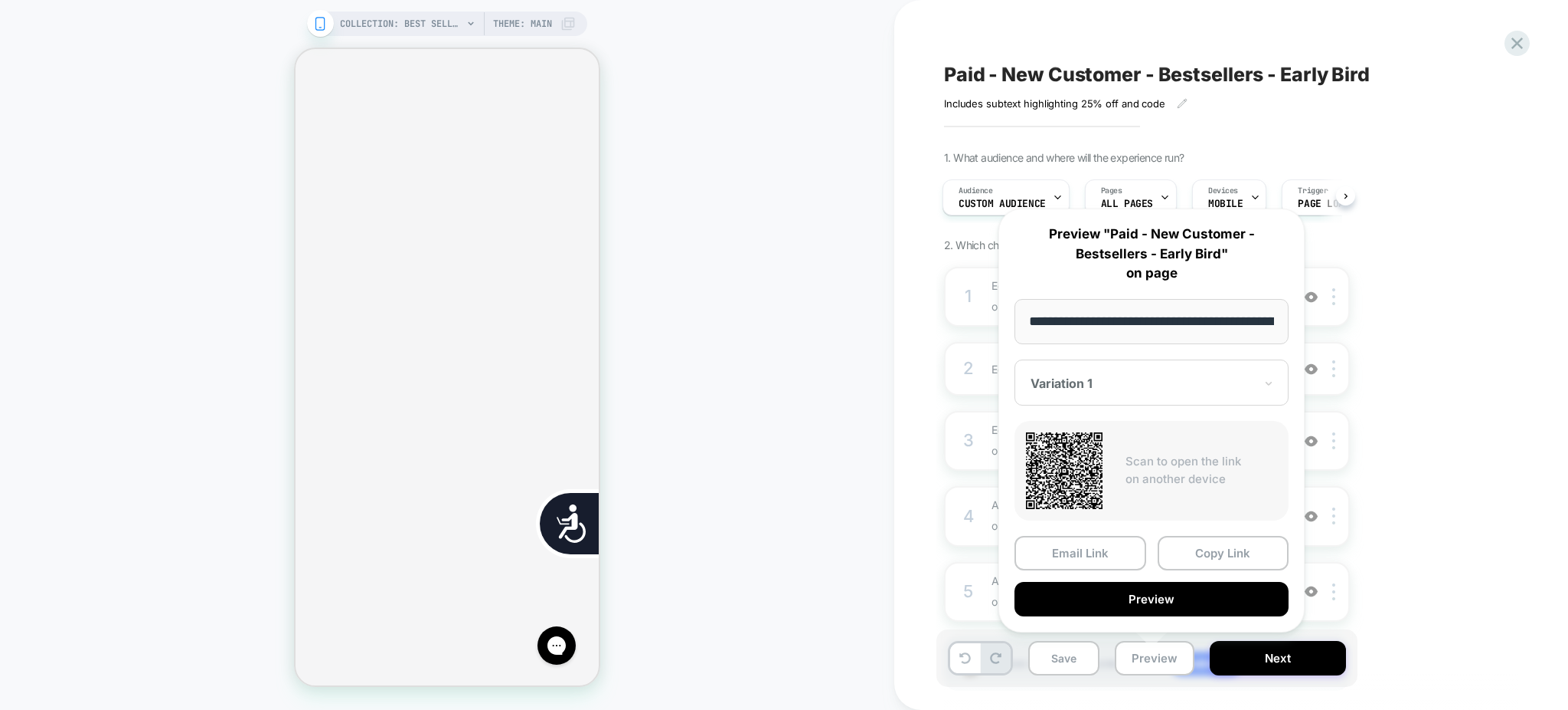
drag, startPoint x: 1229, startPoint y: 322, endPoint x: 1007, endPoint y: 328, distance: 222.1
click at [1007, 328] on div "**********" at bounding box center [1152, 420] width 307 height 423
click at [871, 318] on div "COLLECTION: Best Sellers (Category) COLLECTION: Best Sellers (Category) Theme: …" at bounding box center [447, 355] width 895 height 679
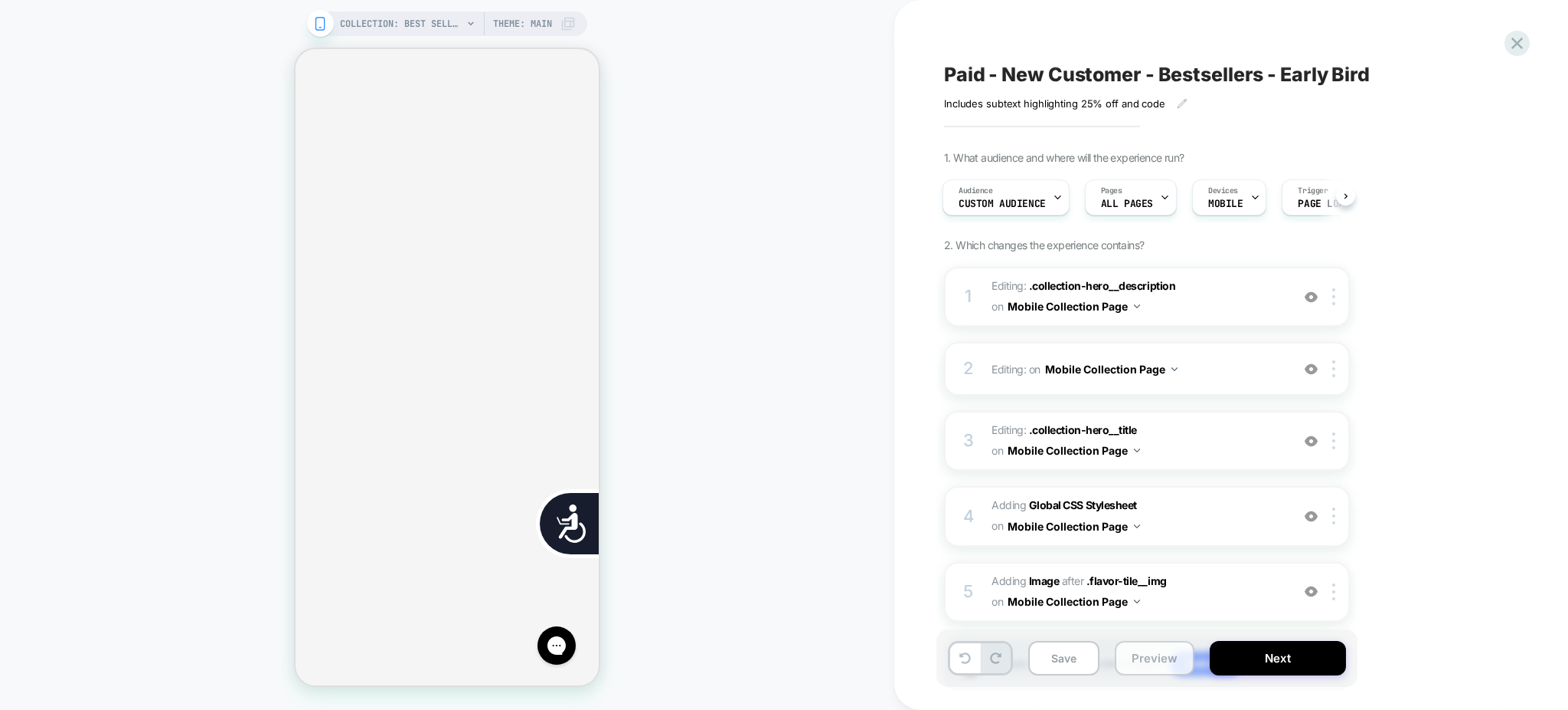
click at [1133, 657] on button "Preview" at bounding box center [1155, 657] width 79 height 34
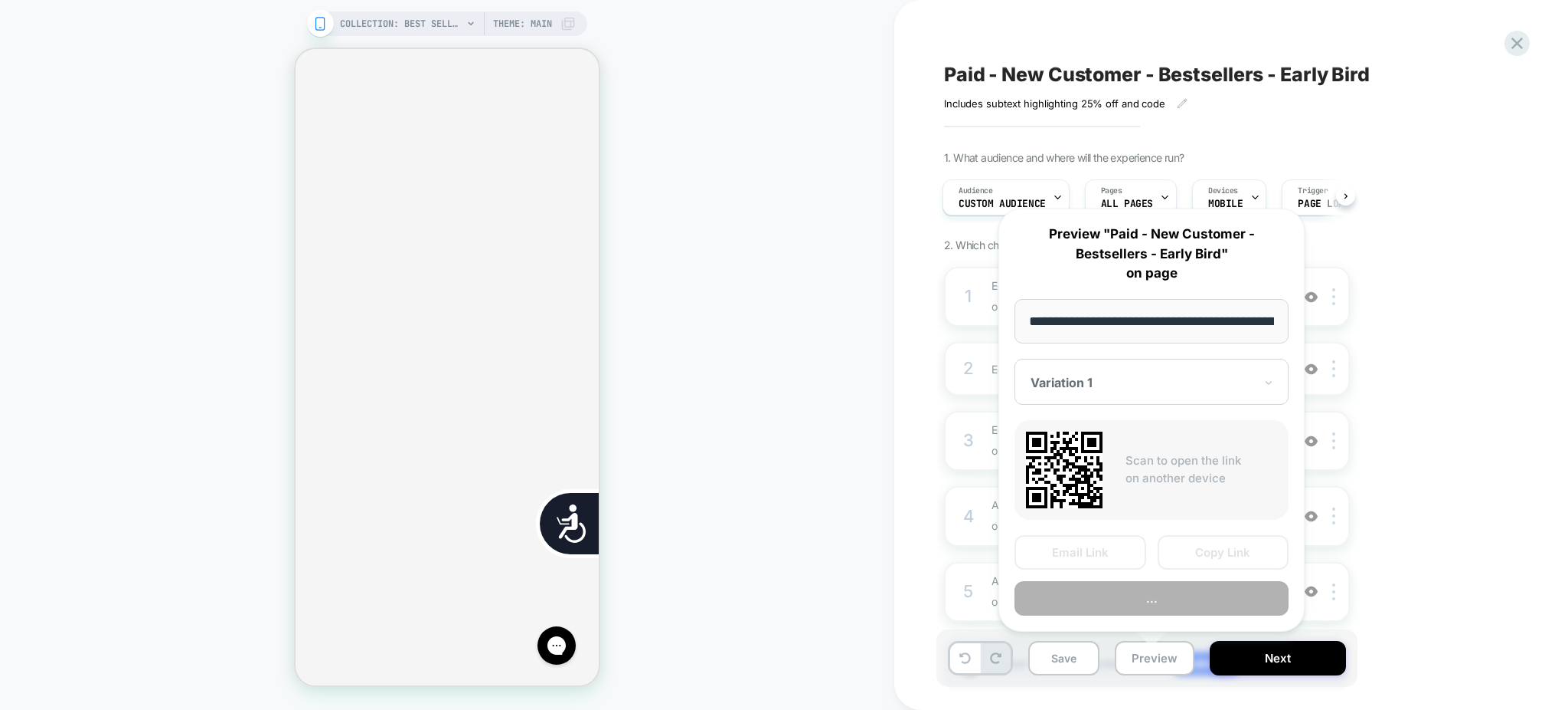
scroll to position [0, 154]
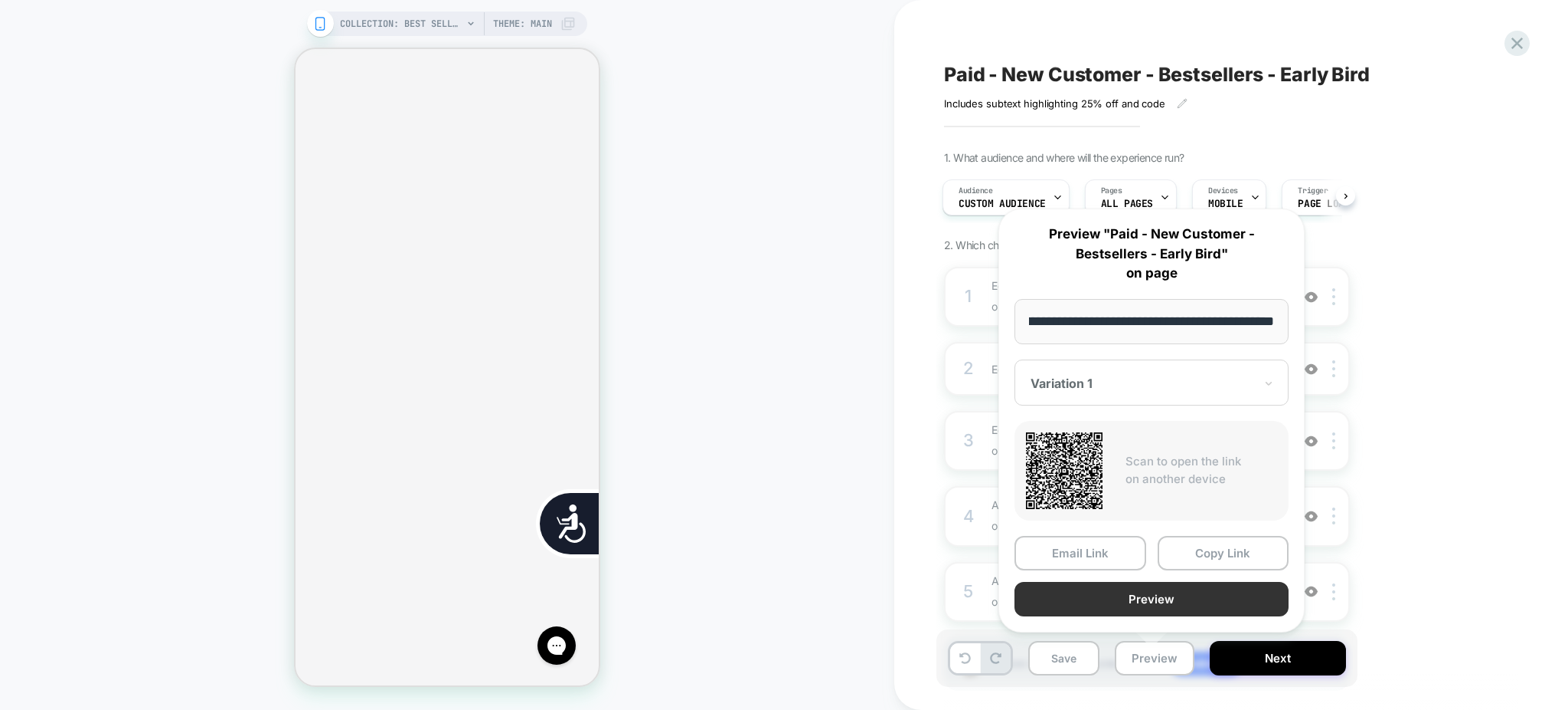
click at [1121, 594] on button "Preview" at bounding box center [1151, 598] width 274 height 34
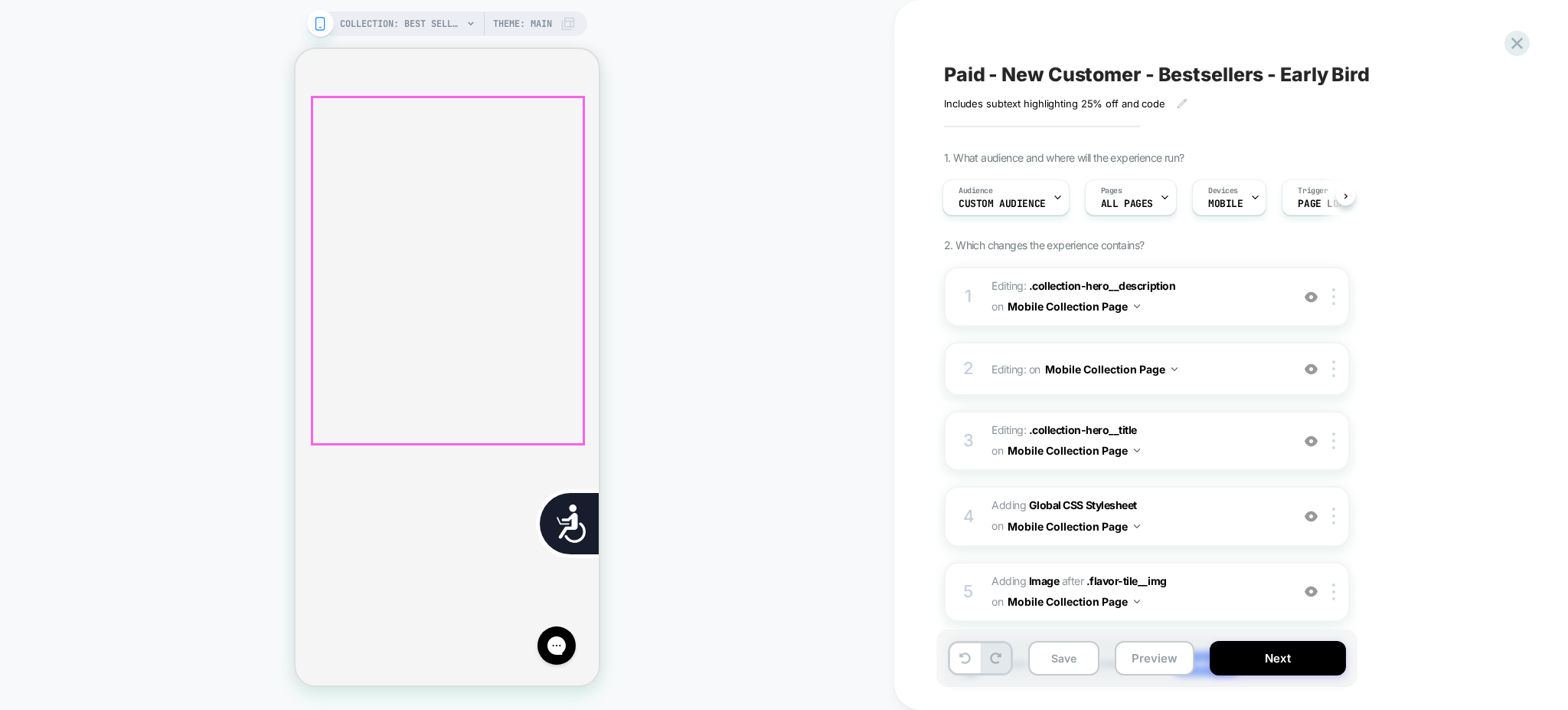
scroll to position [0, 621]
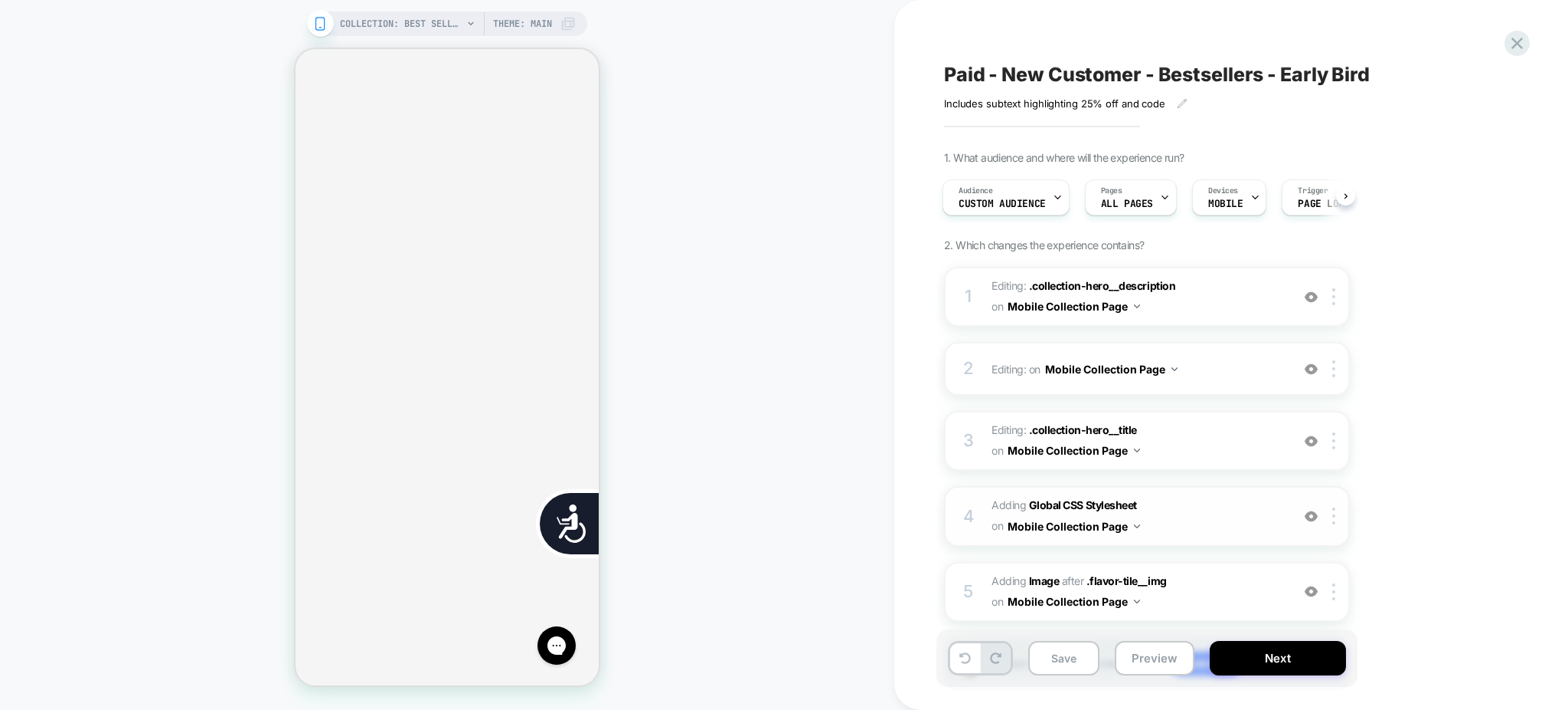
click at [1316, 512] on img at bounding box center [1311, 516] width 13 height 13
click at [1312, 511] on img at bounding box center [1311, 516] width 13 height 13
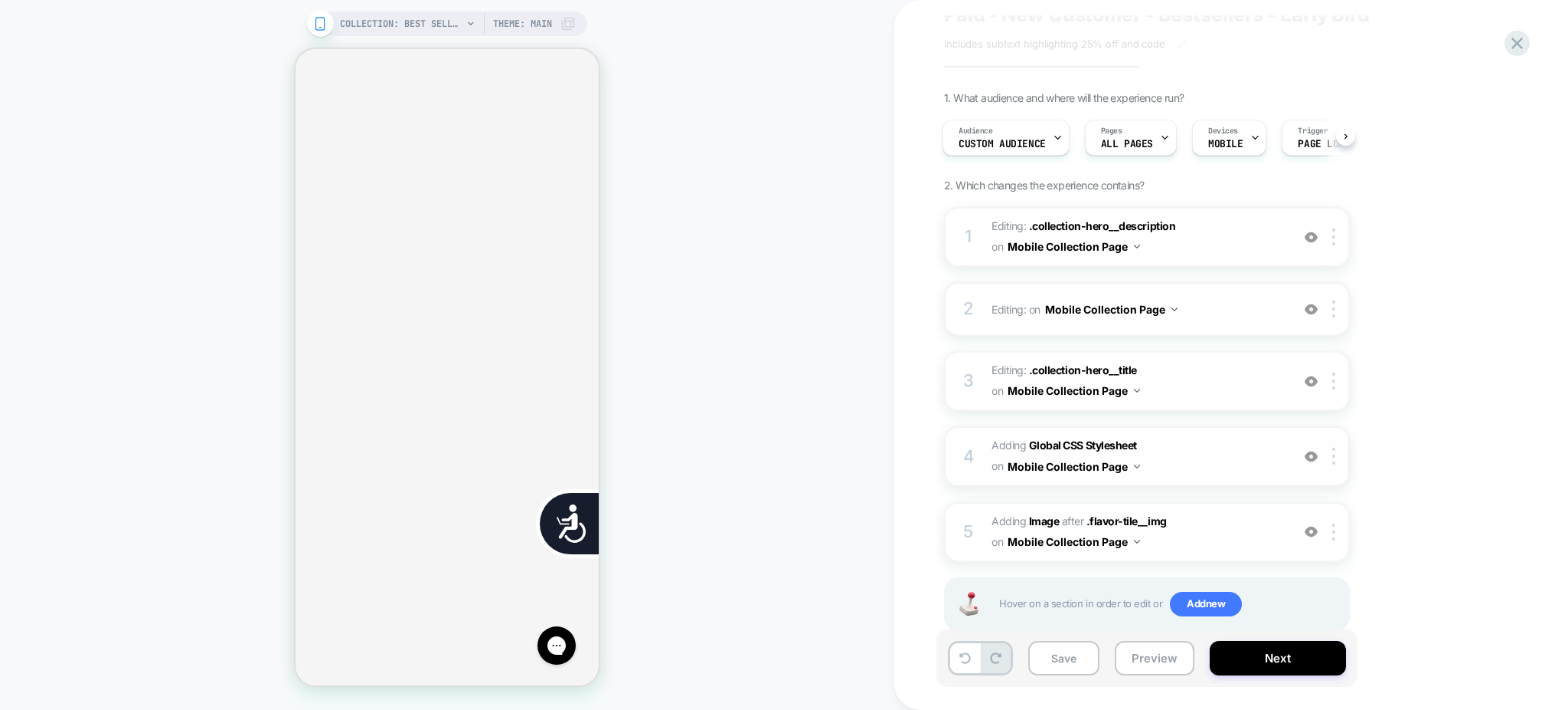
scroll to position [90, 0]
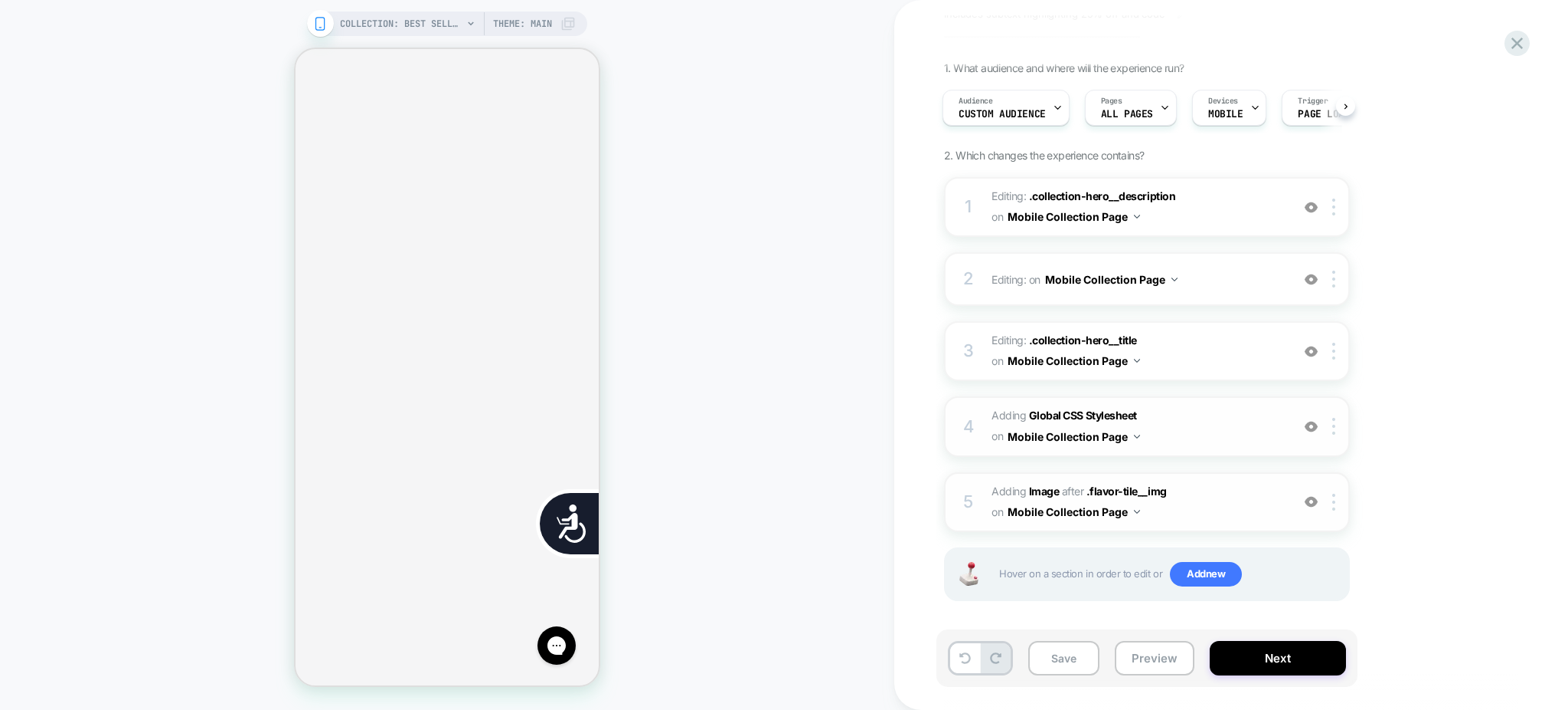
click at [1221, 513] on span "#_loomi_addon_1758901880275 Adding Image AFTER .flavor-tile__img .flavor-tile__…" at bounding box center [1137, 502] width 292 height 41
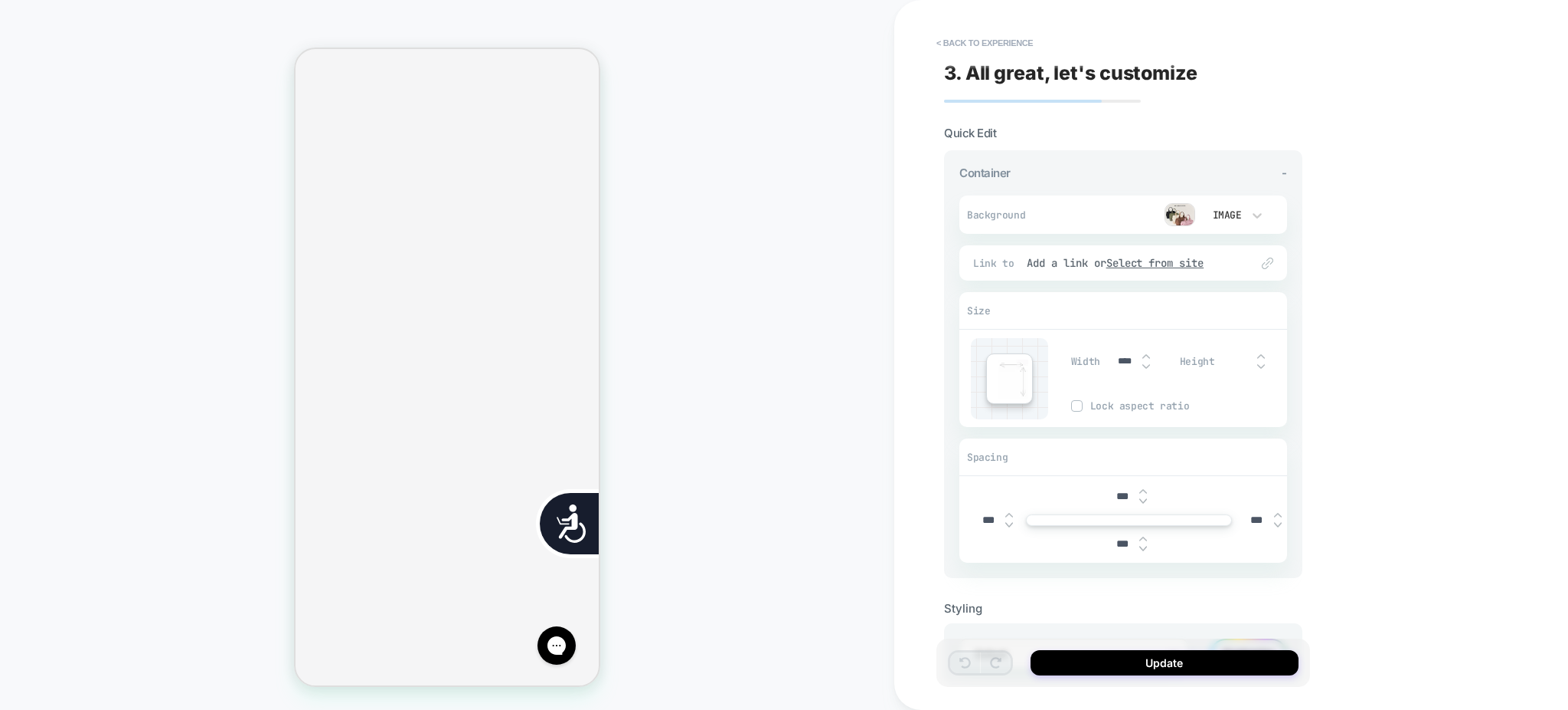
scroll to position [617, 0]
click at [980, 43] on button "< Back to experience" at bounding box center [985, 43] width 112 height 25
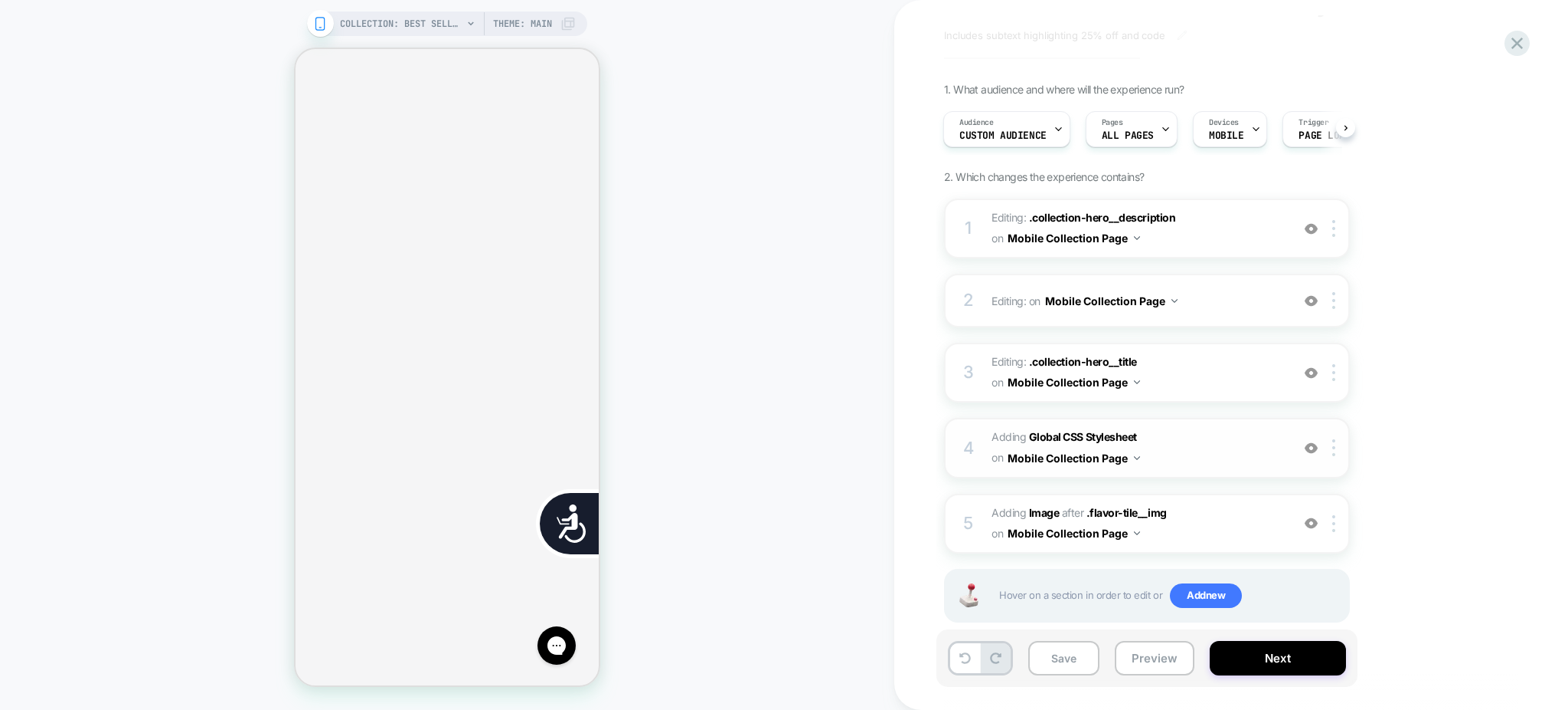
scroll to position [90, 0]
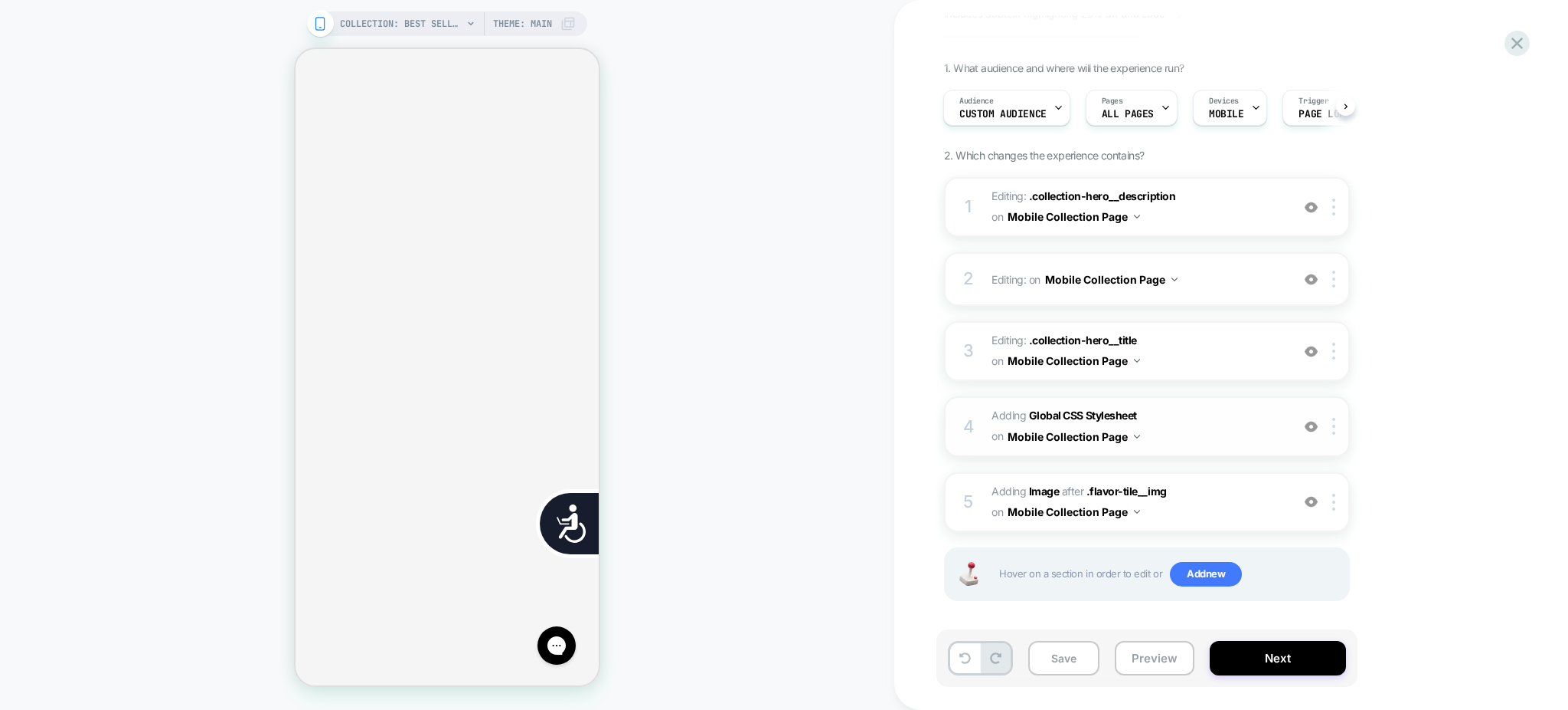
click at [1170, 427] on span "Adding Global CSS Stylesheet on Mobile Collection Page" at bounding box center [1137, 426] width 292 height 41
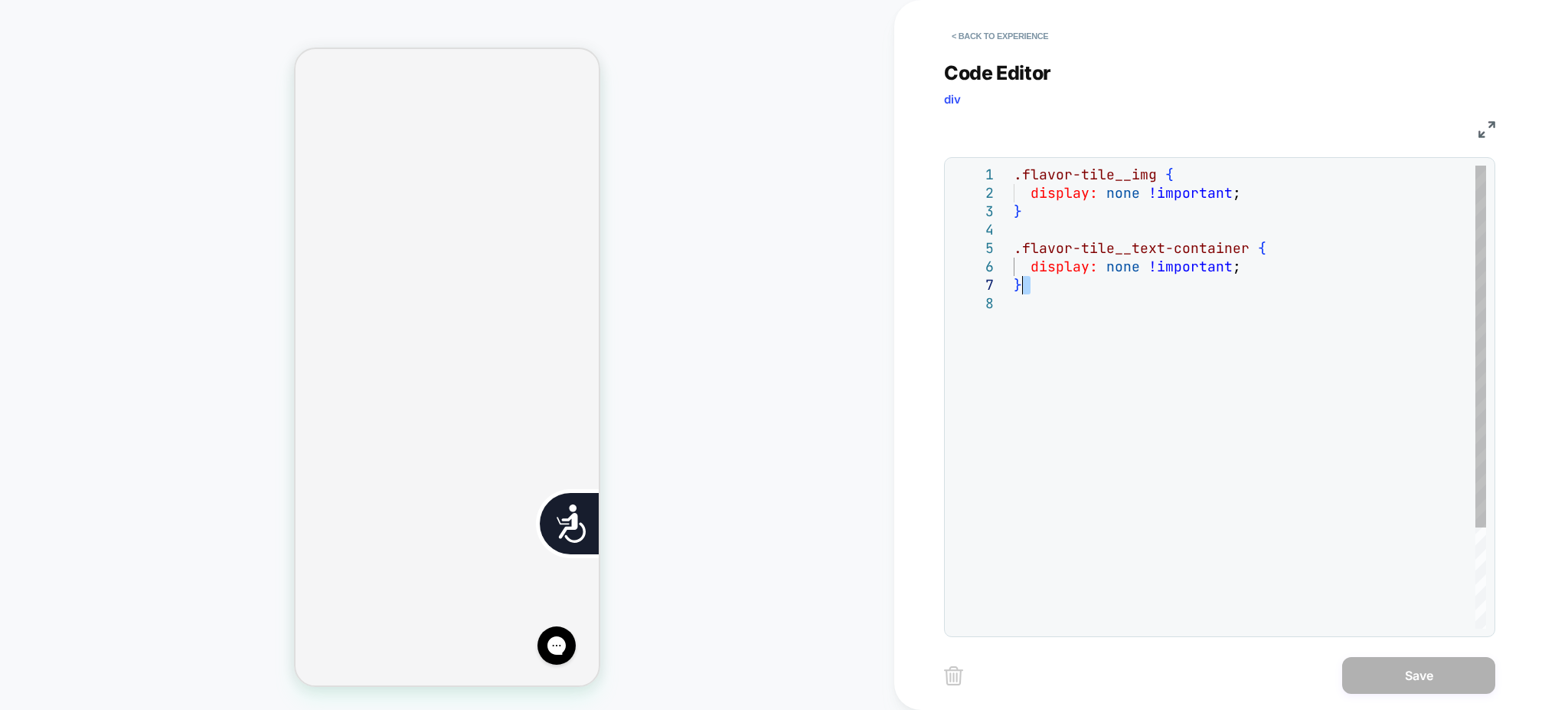
scroll to position [0, 0]
drag, startPoint x: 1030, startPoint y: 290, endPoint x: 1011, endPoint y: 257, distance: 38.1
click at [1014, 257] on div ".flavor-tile__img { display: none !important ; } .flavor-tile__text-container {…" at bounding box center [1250, 461] width 472 height 592
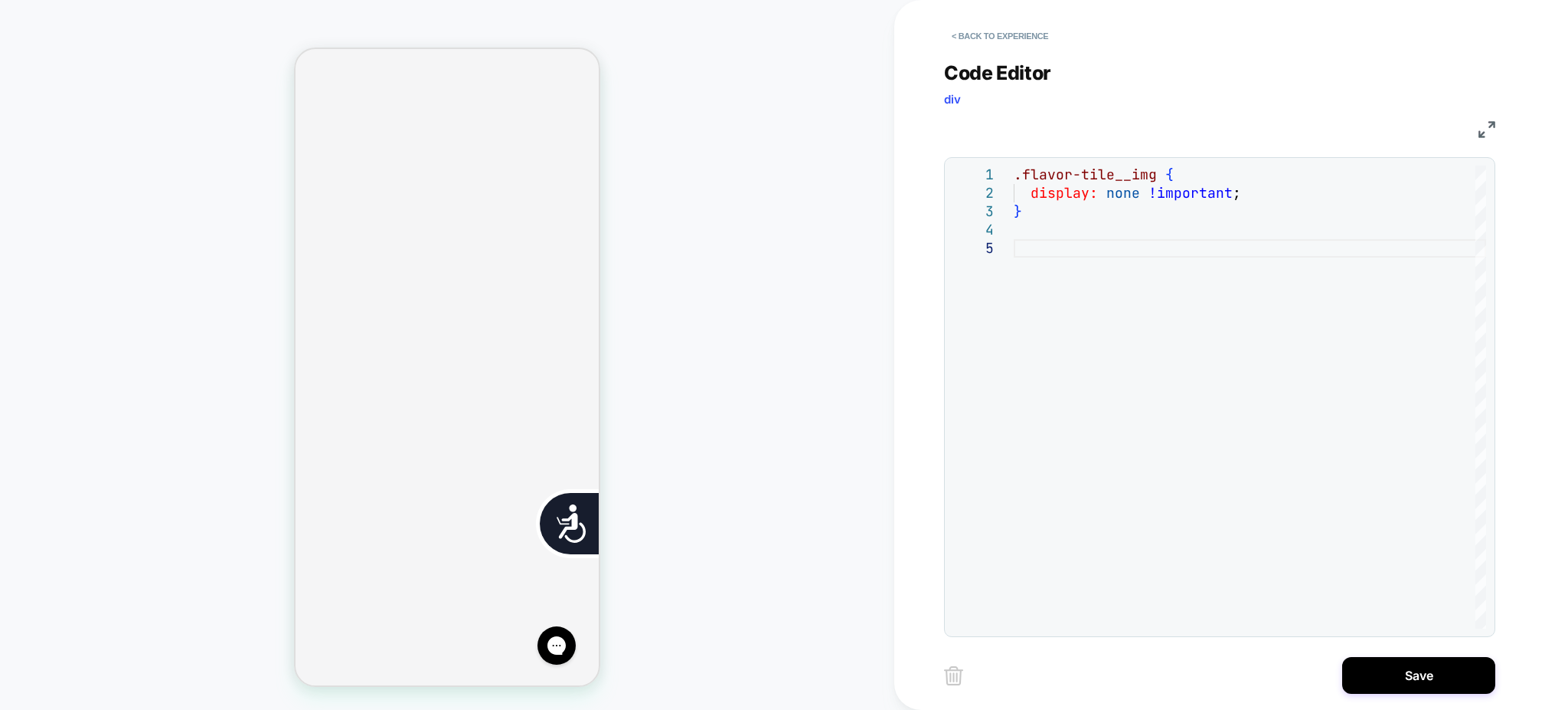
scroll to position [923, 0]
type textarea "**********"
click at [1419, 683] on button "Save" at bounding box center [1419, 676] width 153 height 37
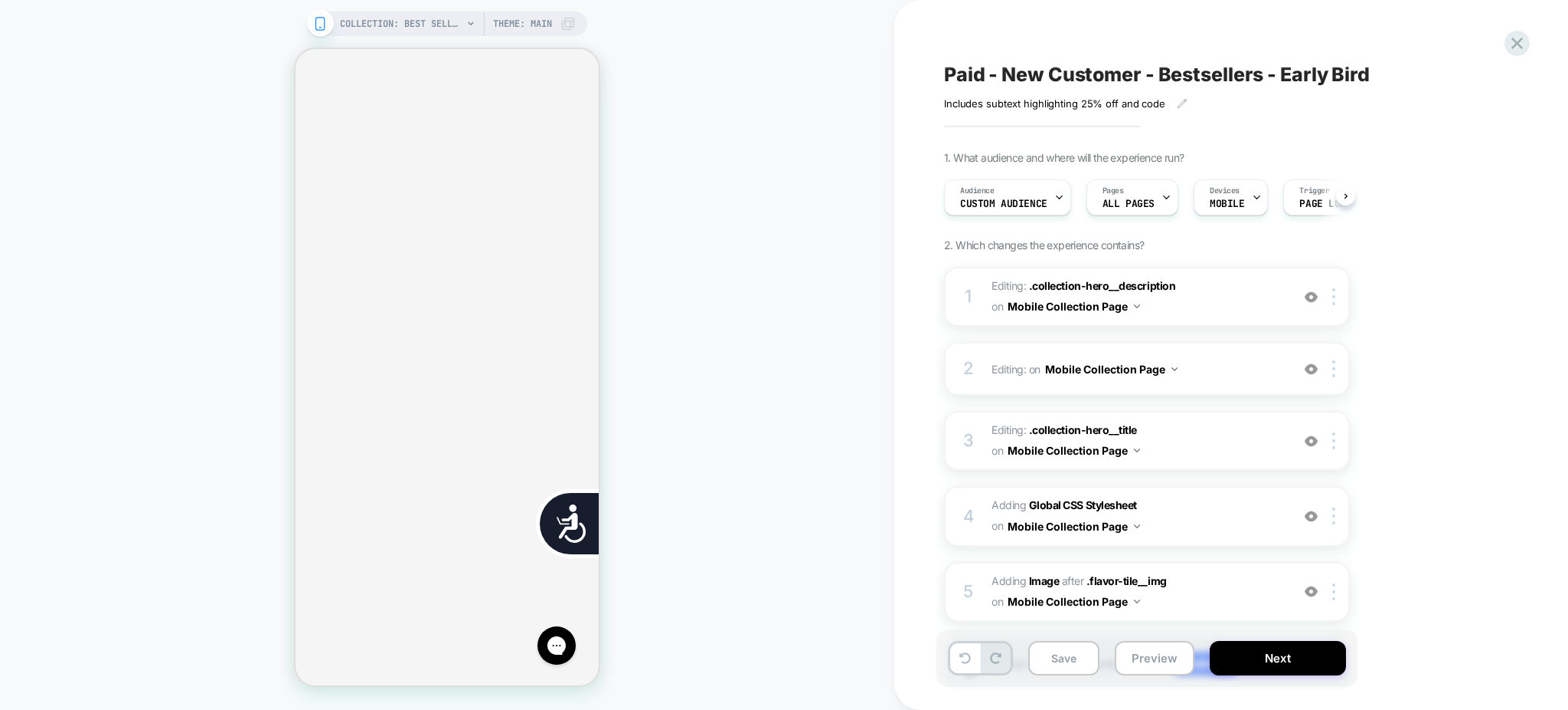
scroll to position [0, 1]
click at [1170, 655] on button "Preview" at bounding box center [1155, 657] width 79 height 34
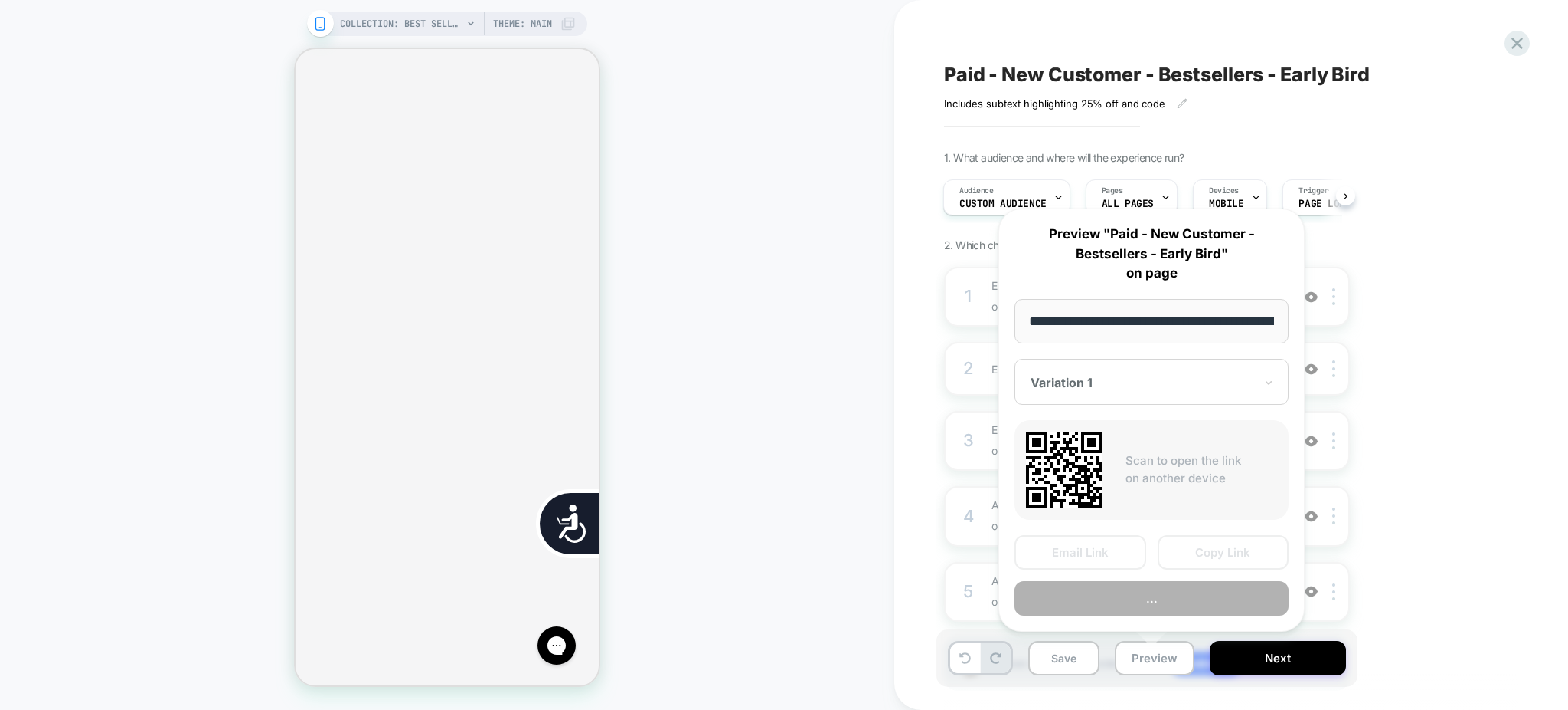
scroll to position [0, 154]
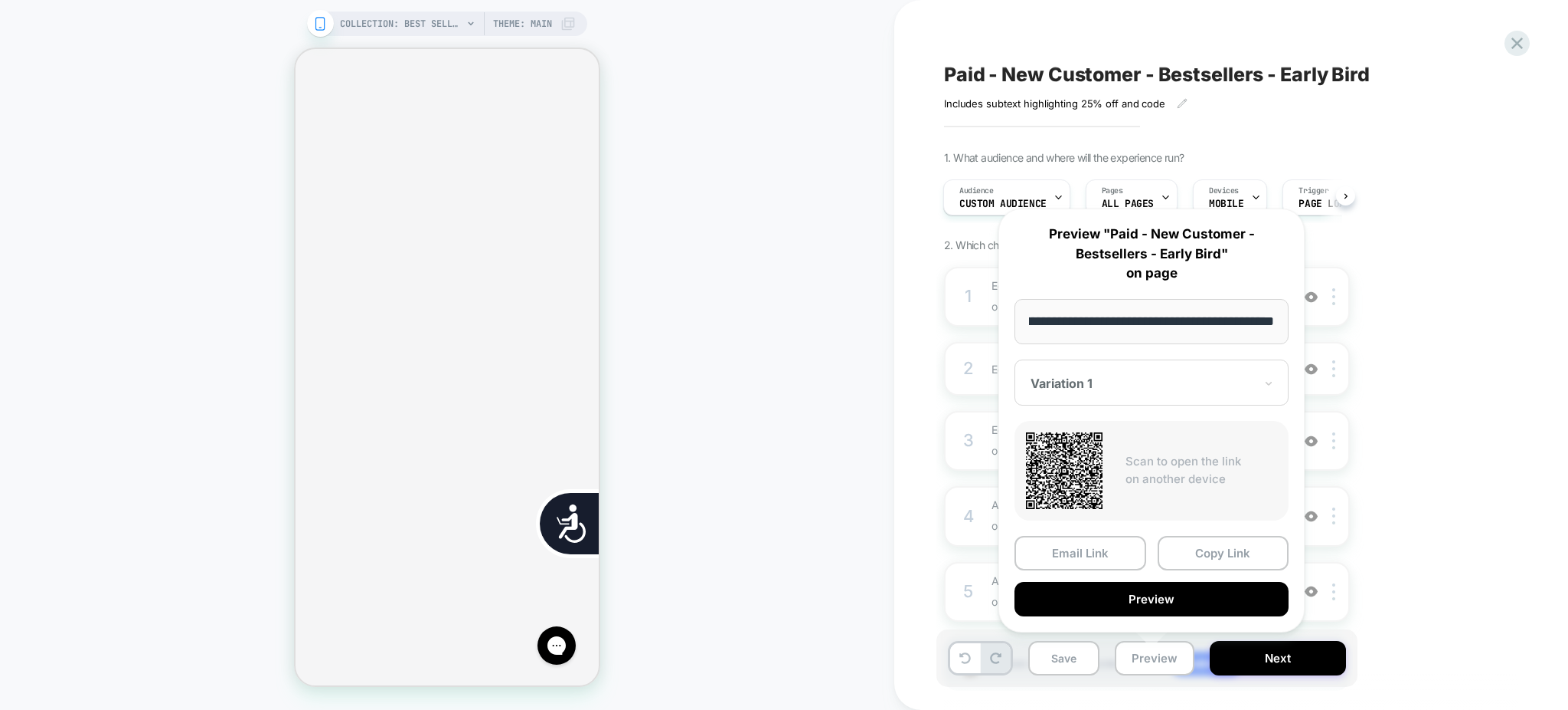
click at [1169, 611] on div "**********" at bounding box center [1152, 420] width 307 height 423
click at [1165, 604] on button "Preview" at bounding box center [1151, 598] width 274 height 34
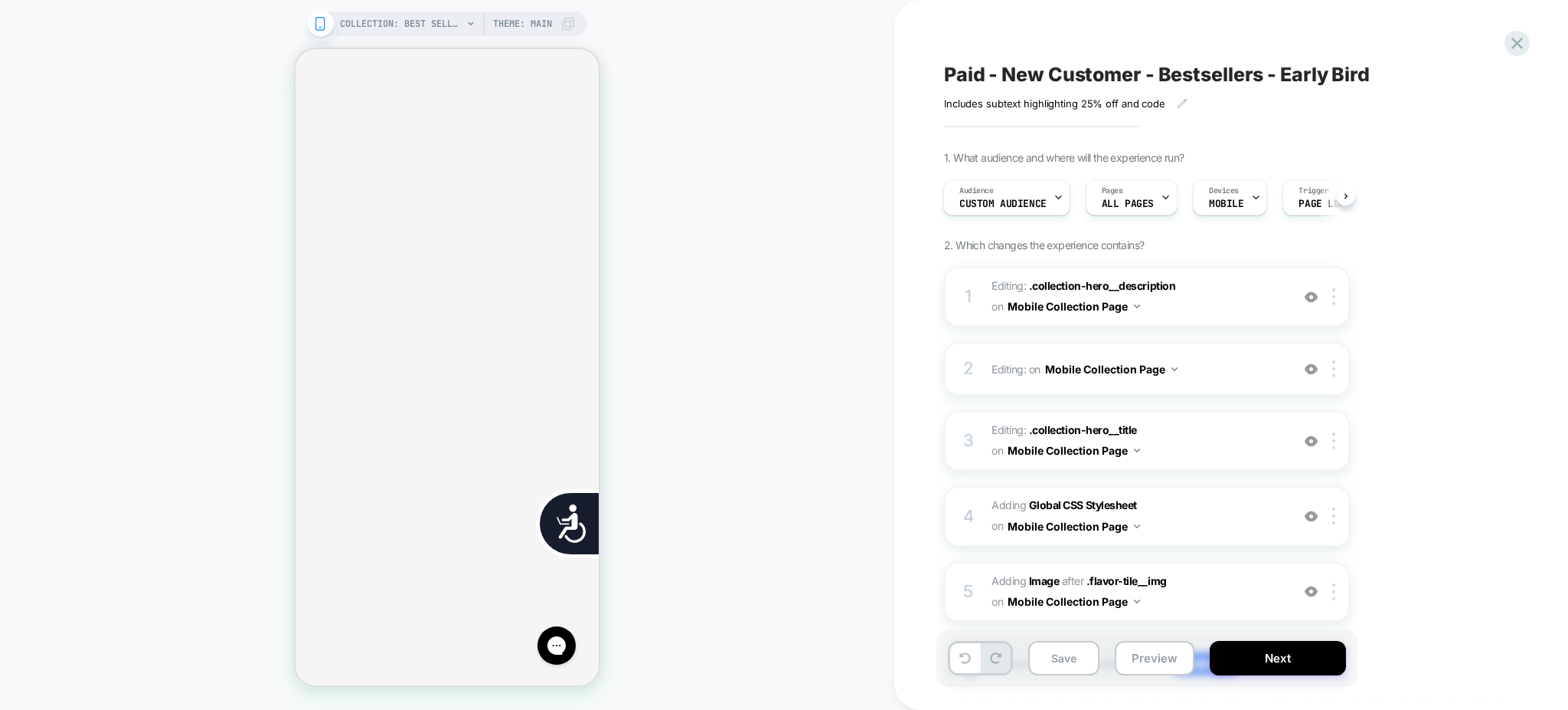
scroll to position [0, 301]
click at [1182, 107] on icon at bounding box center [1182, 103] width 11 height 11
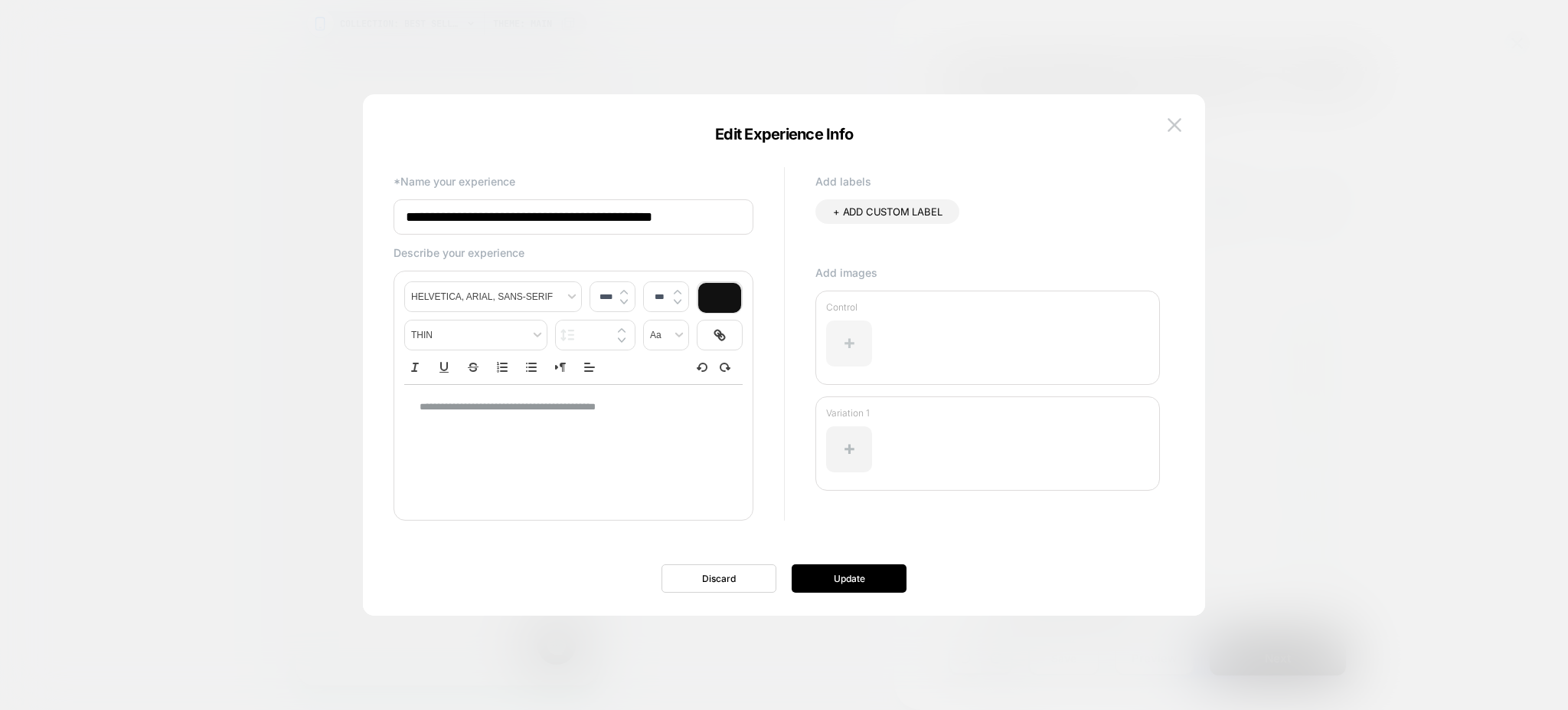
click at [846, 345] on div at bounding box center [849, 343] width 46 height 46
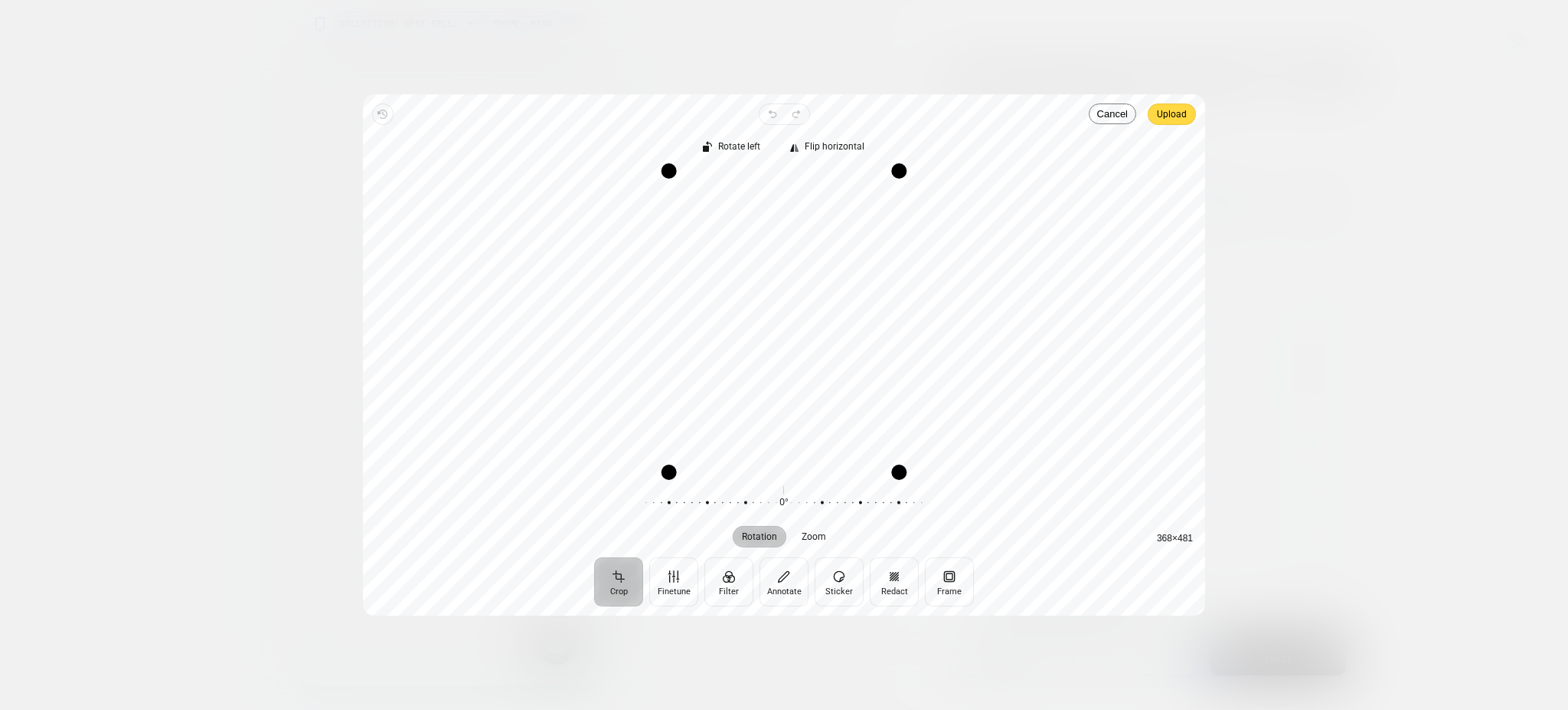
click at [1175, 102] on div "Revert Undo Redo Upload Crop Finetune Filter Annotate Sticker Redact Frame Rota…" at bounding box center [784, 355] width 843 height 521
click at [1170, 115] on span "Upload" at bounding box center [1172, 114] width 30 height 19
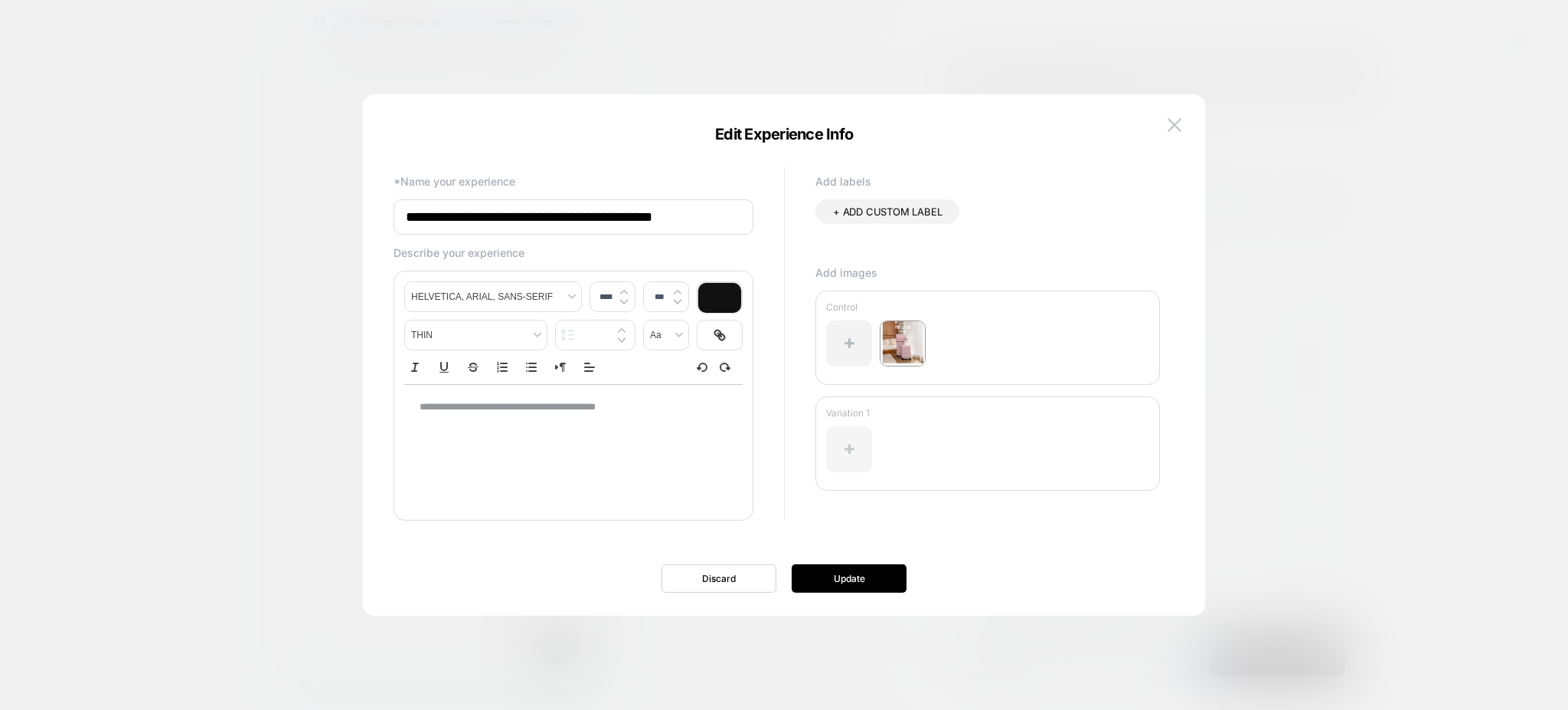
click at [843, 435] on div at bounding box center [849, 449] width 46 height 46
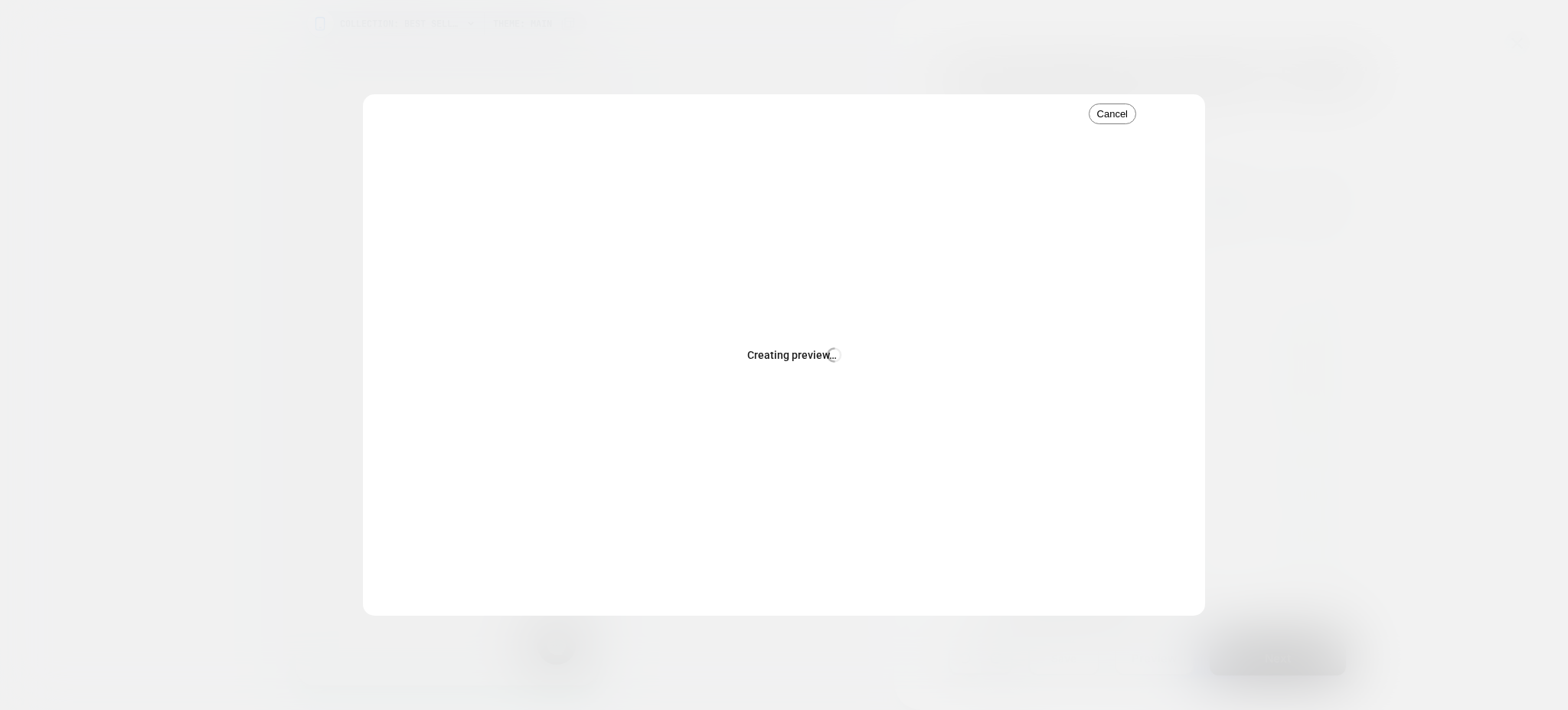
scroll to position [0, 621]
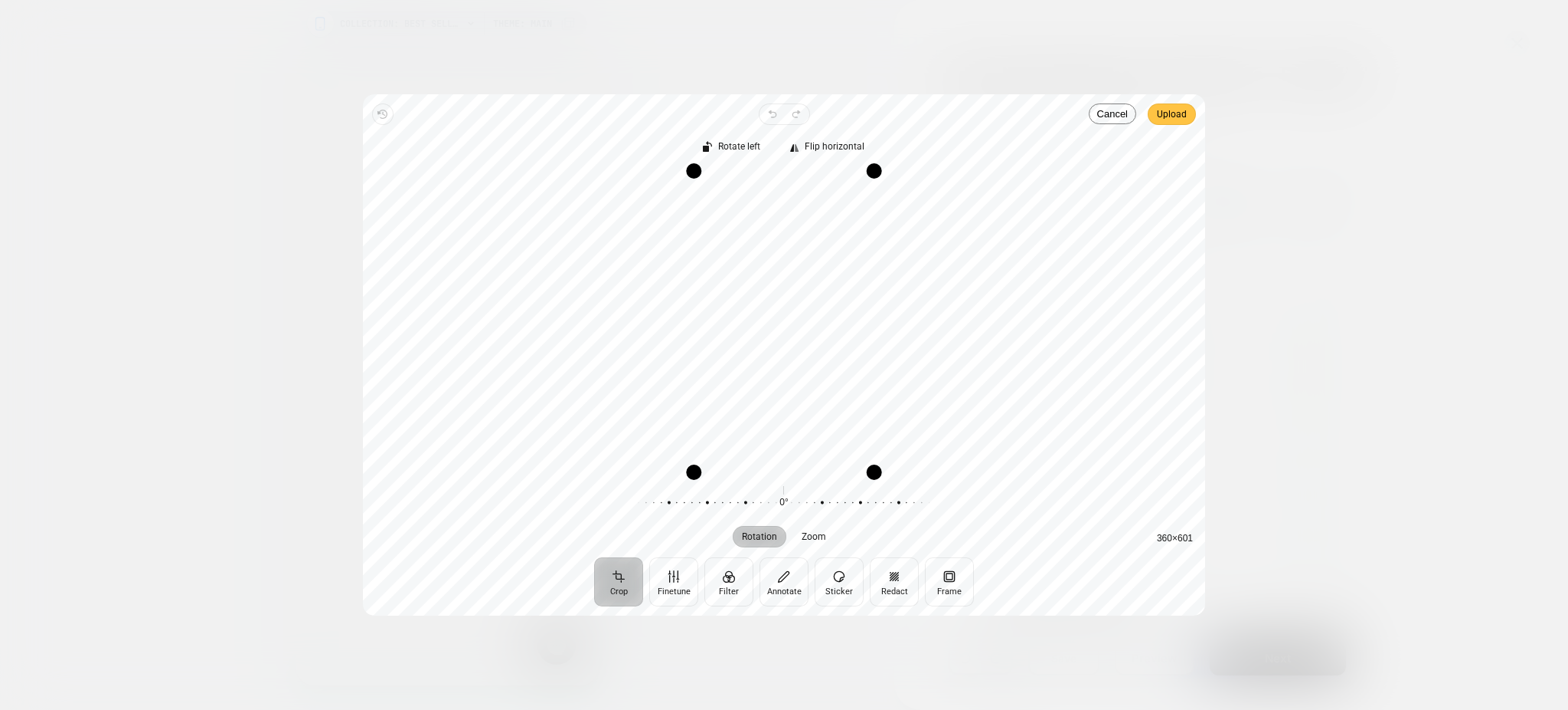
click at [1168, 116] on span "Upload" at bounding box center [1172, 114] width 30 height 19
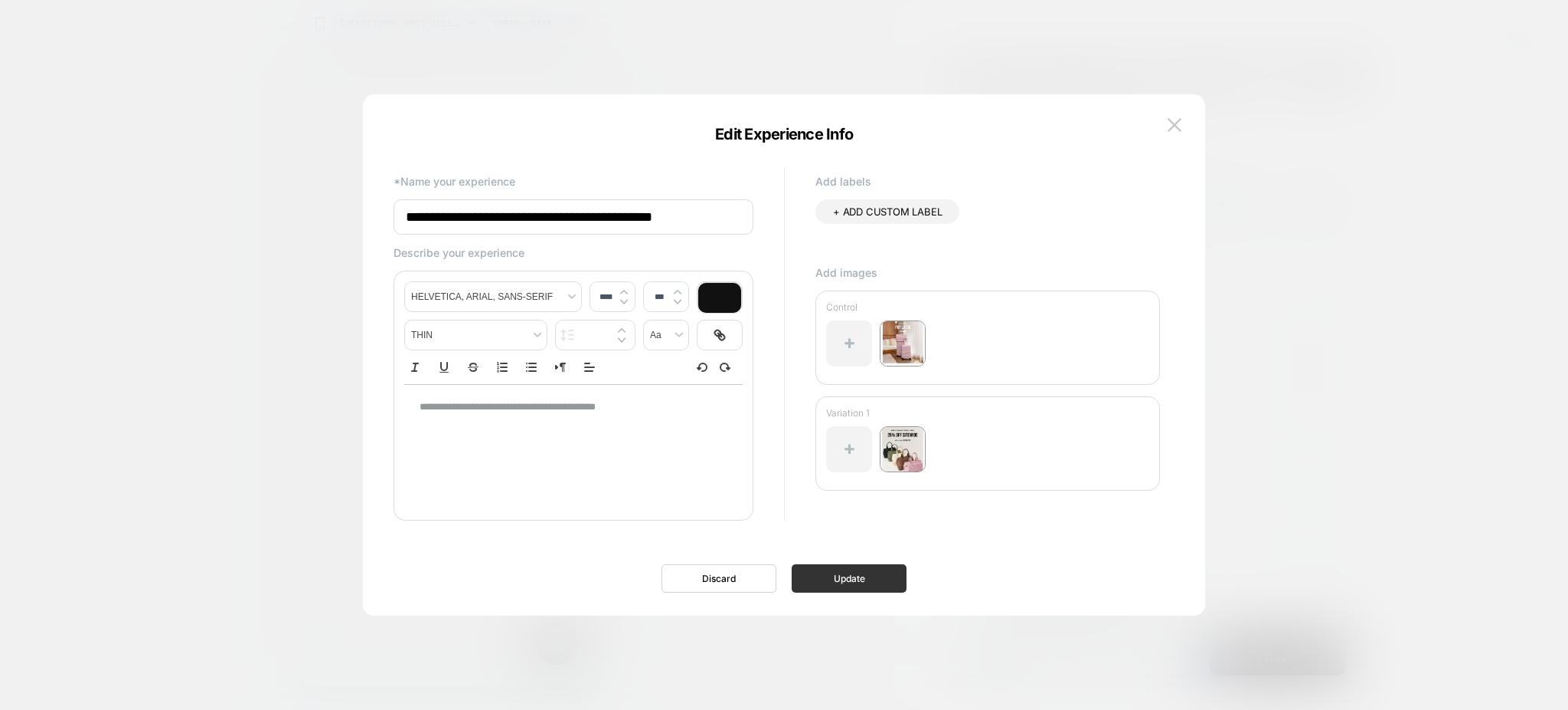
click at [885, 573] on button "Update" at bounding box center [849, 578] width 115 height 28
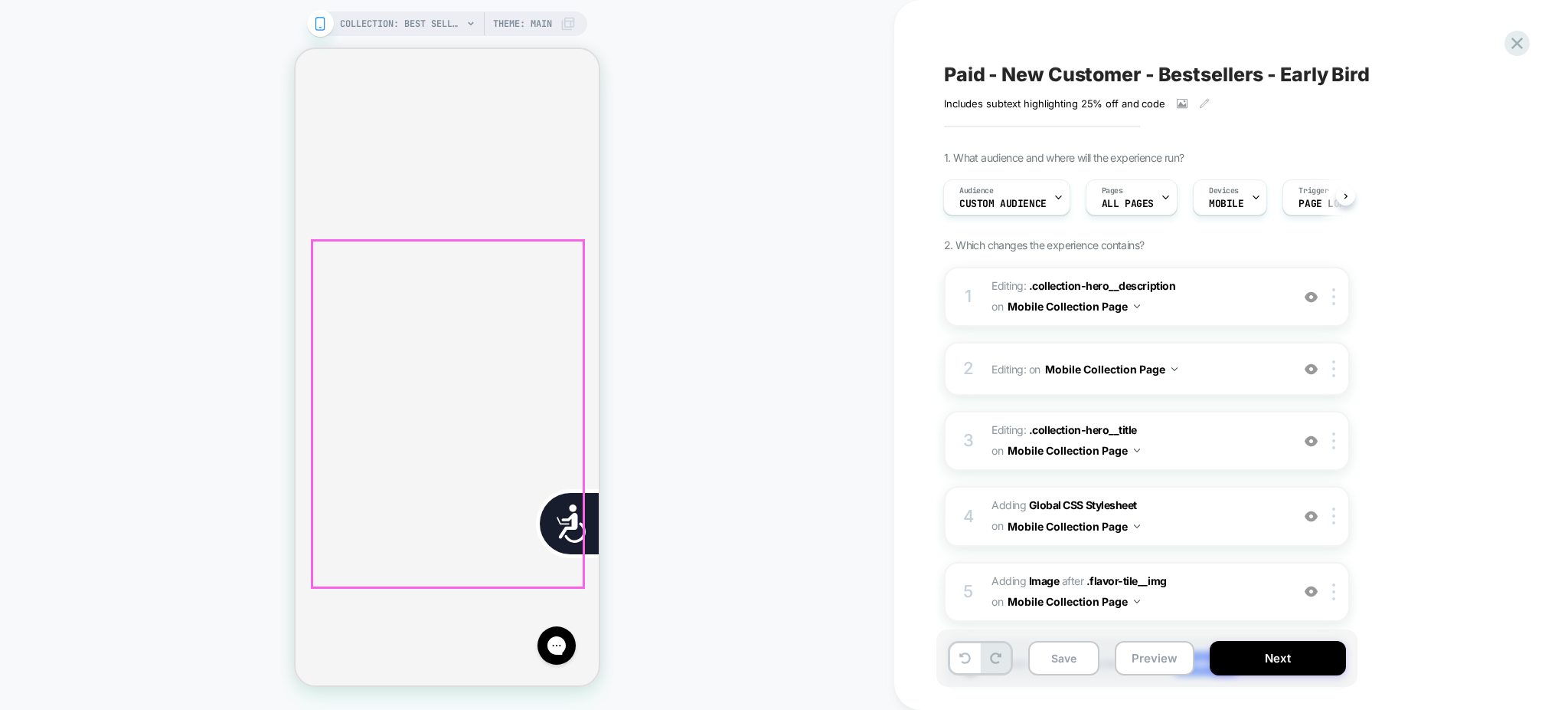
scroll to position [715, 0]
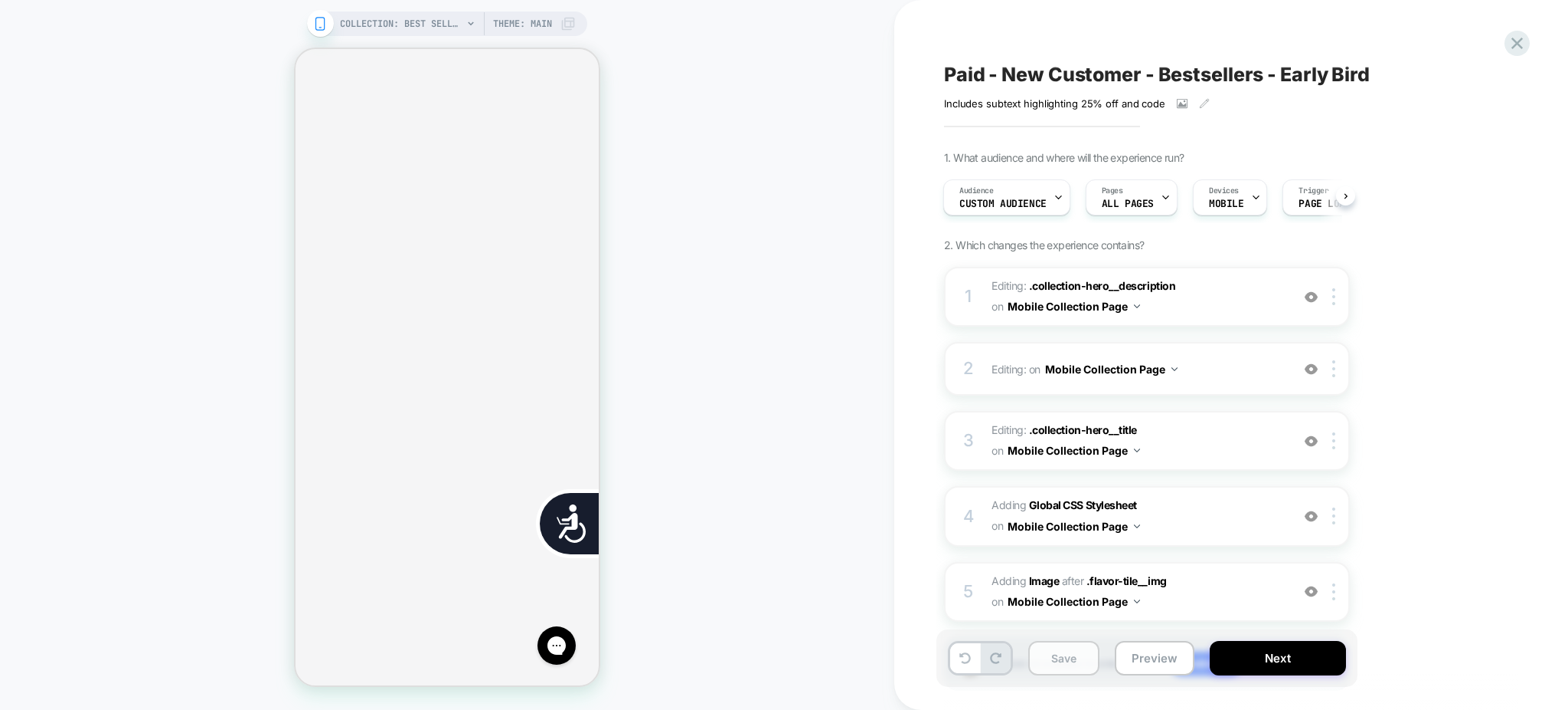
click at [1052, 659] on button "Save" at bounding box center [1064, 657] width 71 height 34
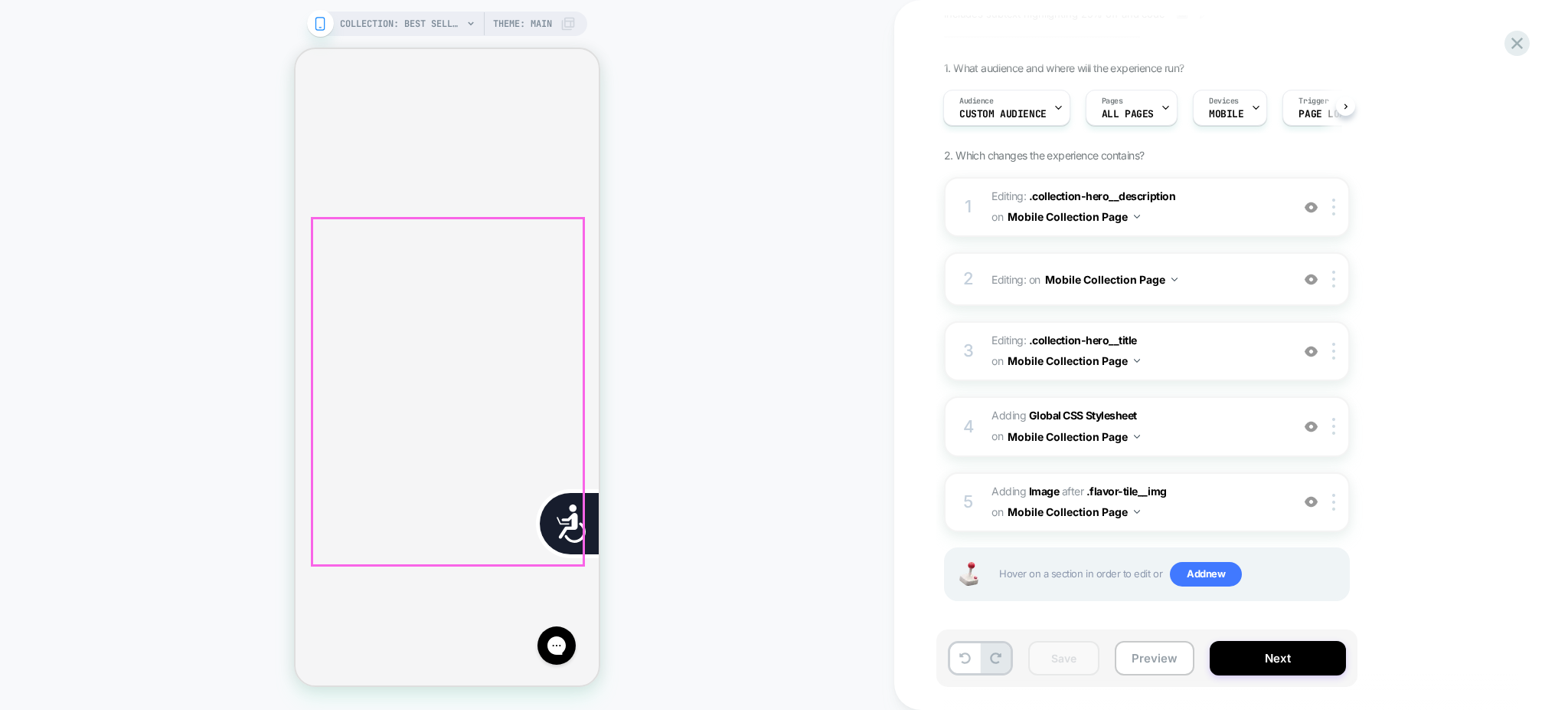
scroll to position [1226, 0]
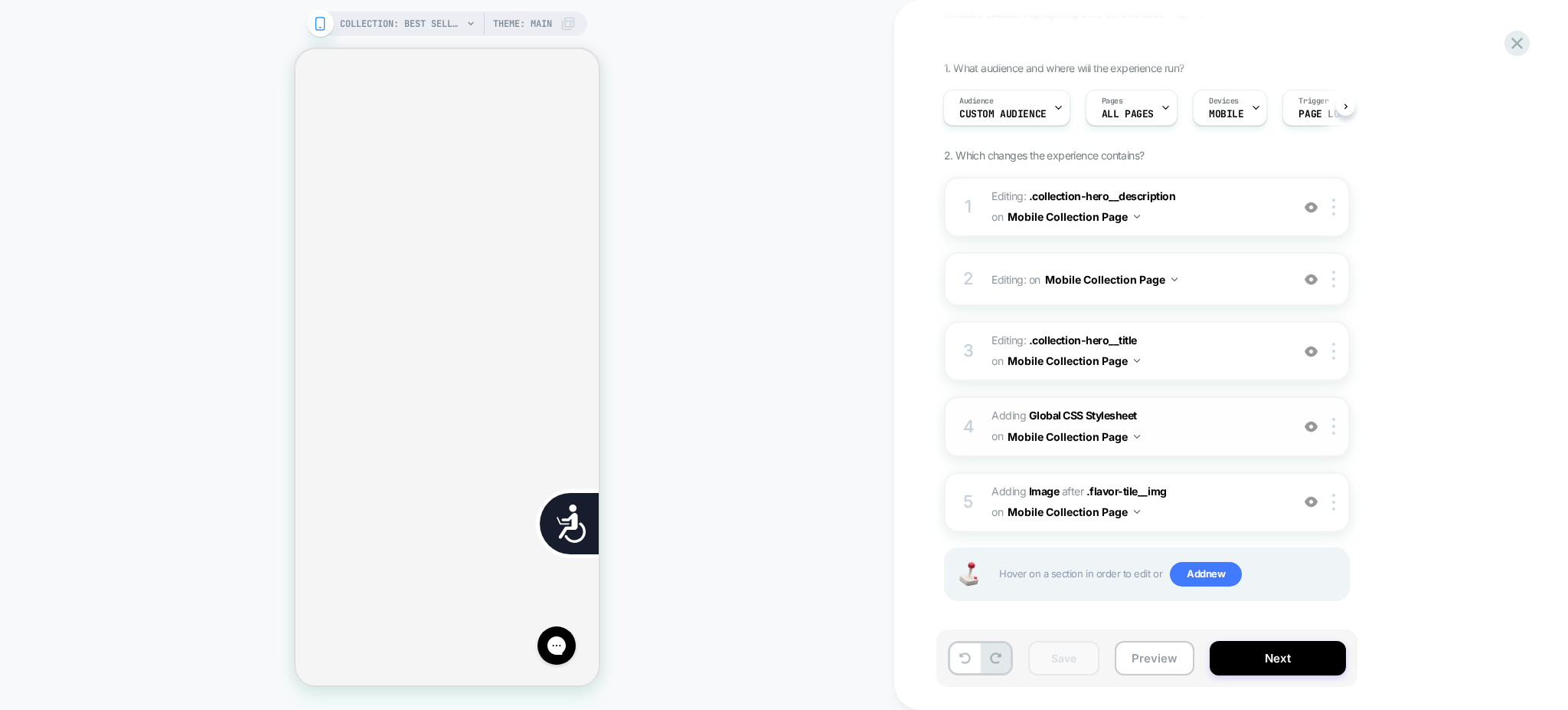
click at [1221, 441] on span "Adding Global CSS Stylesheet on Mobile Collection Page" at bounding box center [1137, 426] width 292 height 41
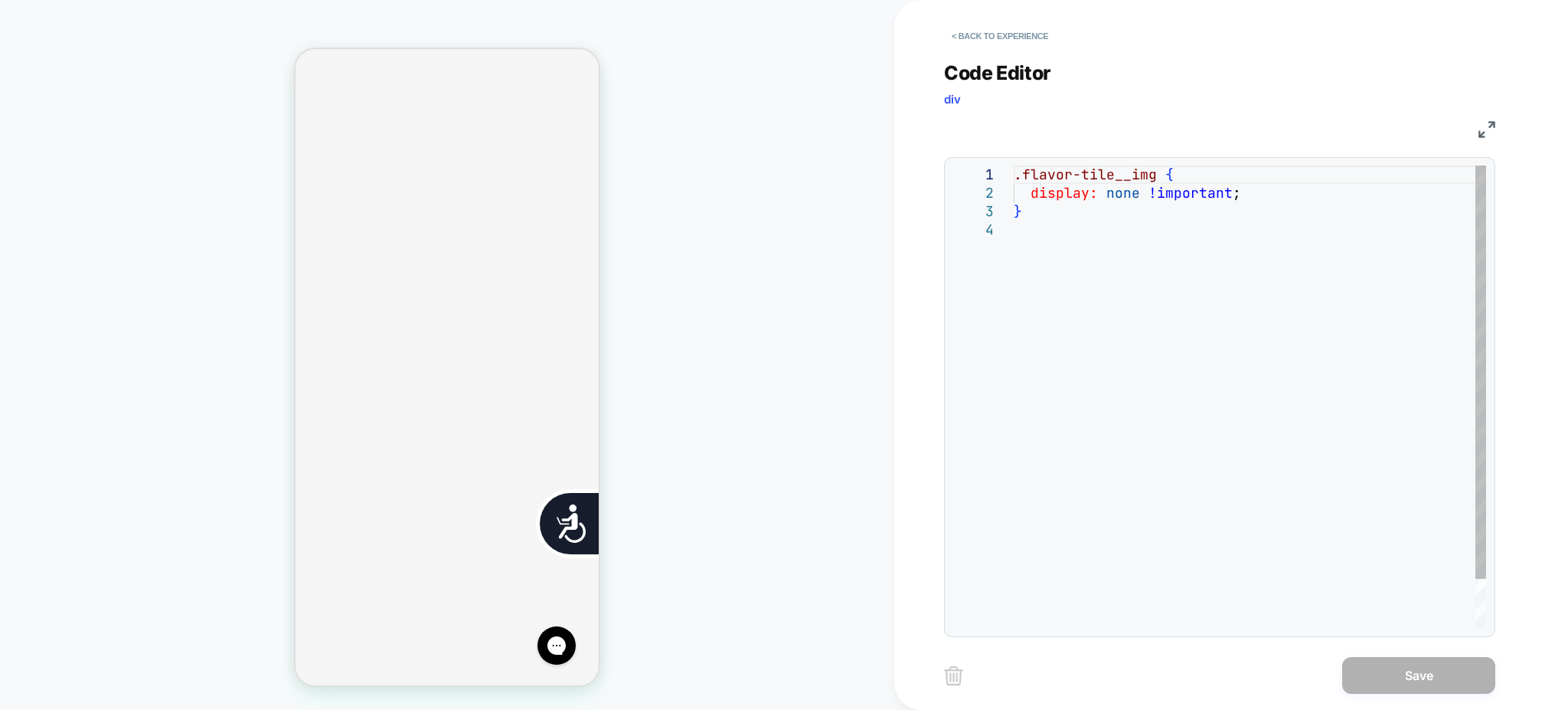
scroll to position [0, 311]
click at [1110, 285] on div ".flavor-tile__img { display: none !important ; }" at bounding box center [1250, 424] width 472 height 518
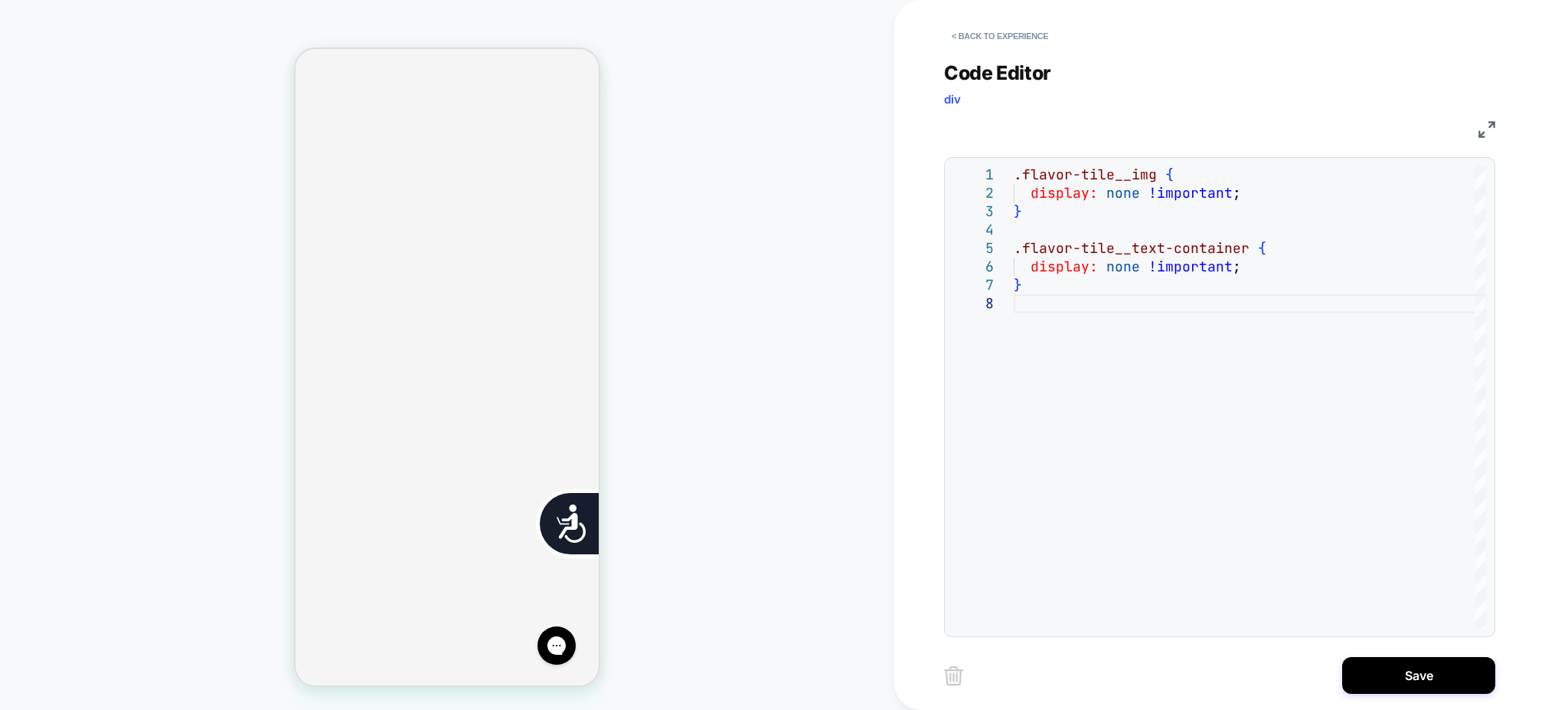
scroll to position [0, 621]
type textarea "**********"
click at [1368, 663] on button "Save" at bounding box center [1419, 676] width 153 height 37
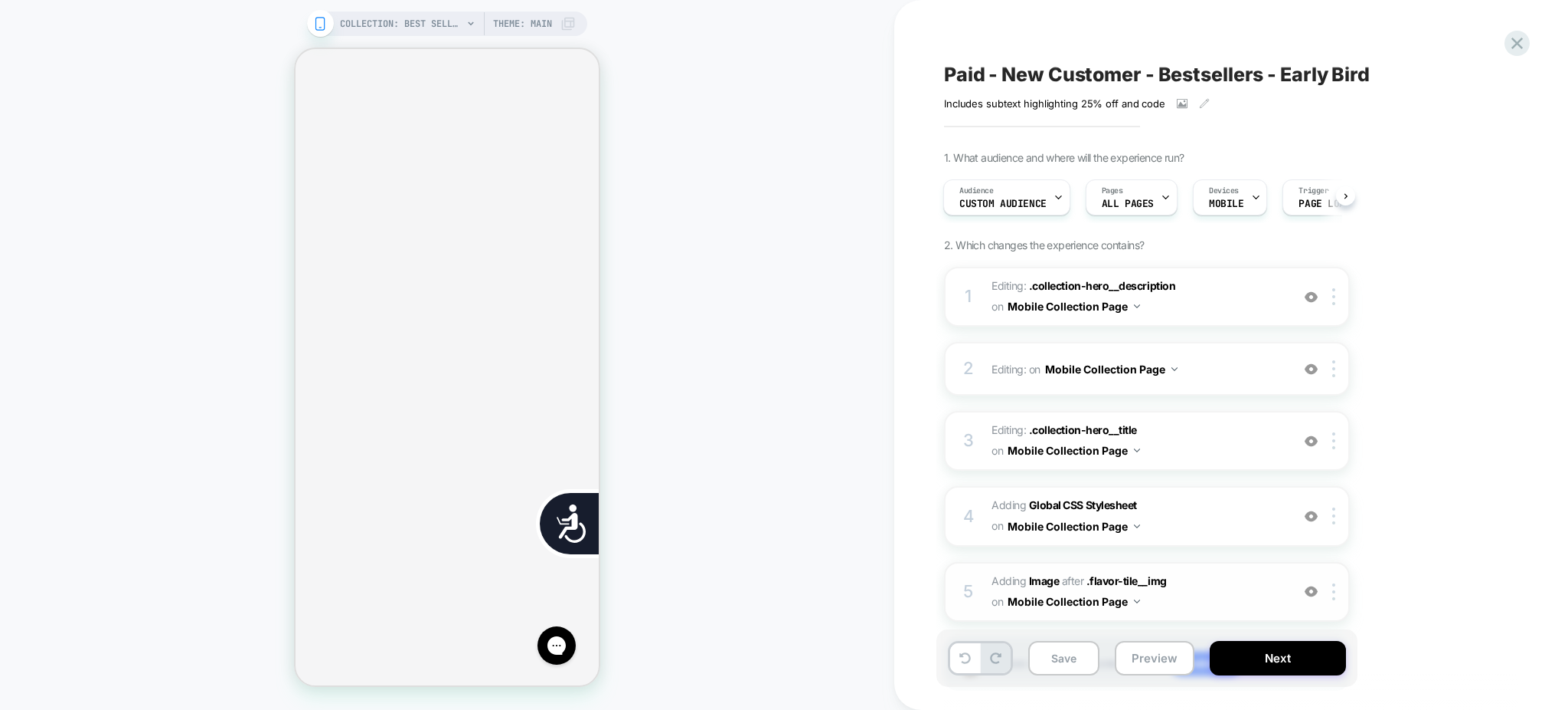
scroll to position [90, 0]
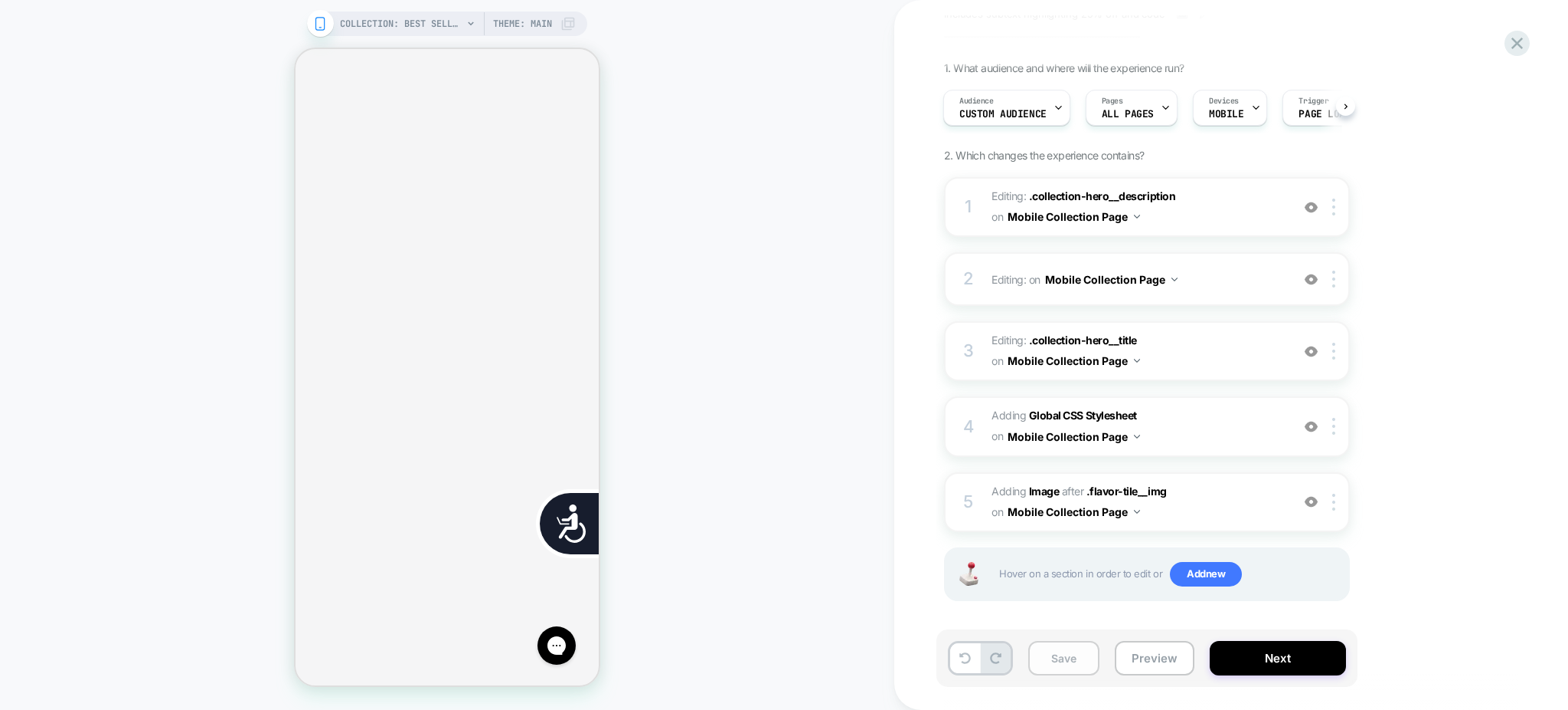
click at [1061, 661] on button "Save" at bounding box center [1064, 657] width 71 height 34
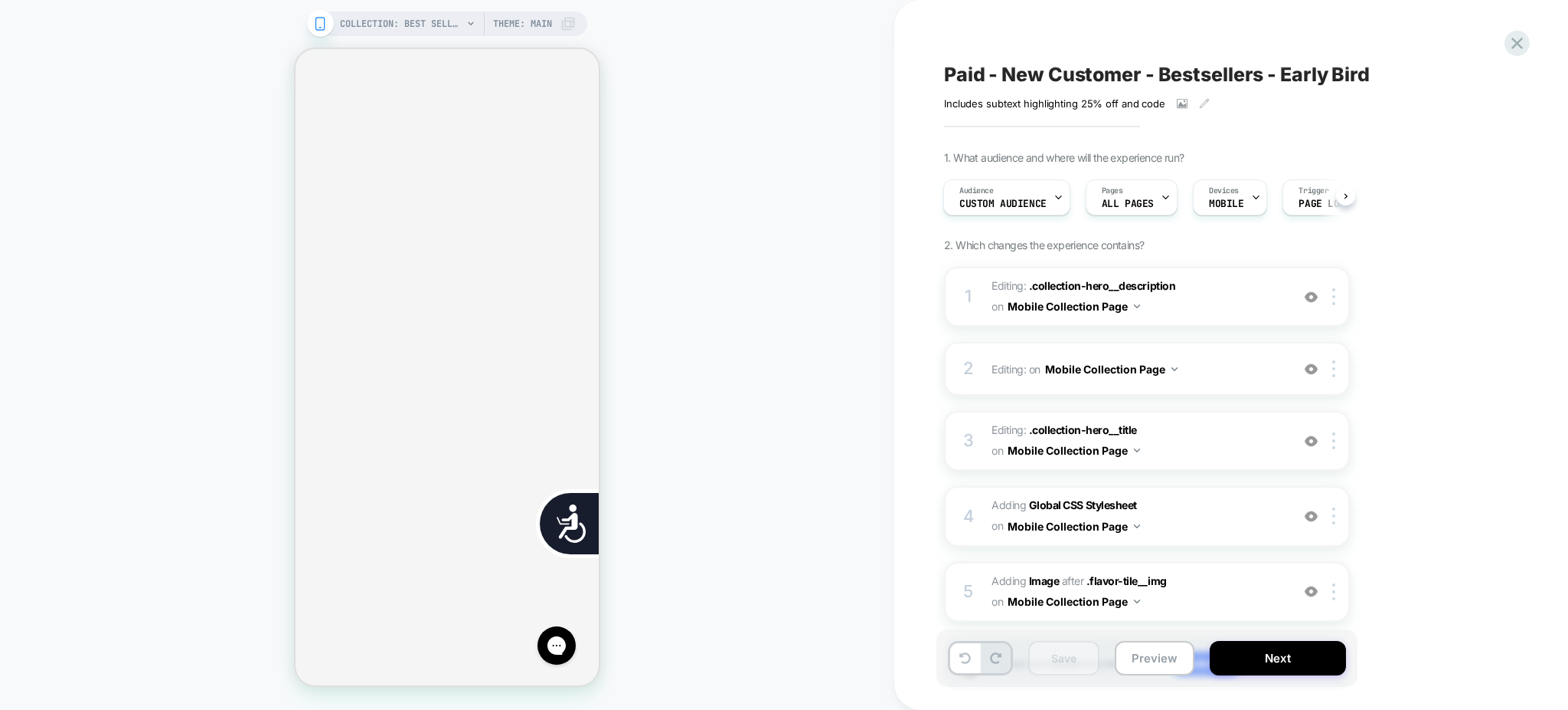
scroll to position [0, 0]
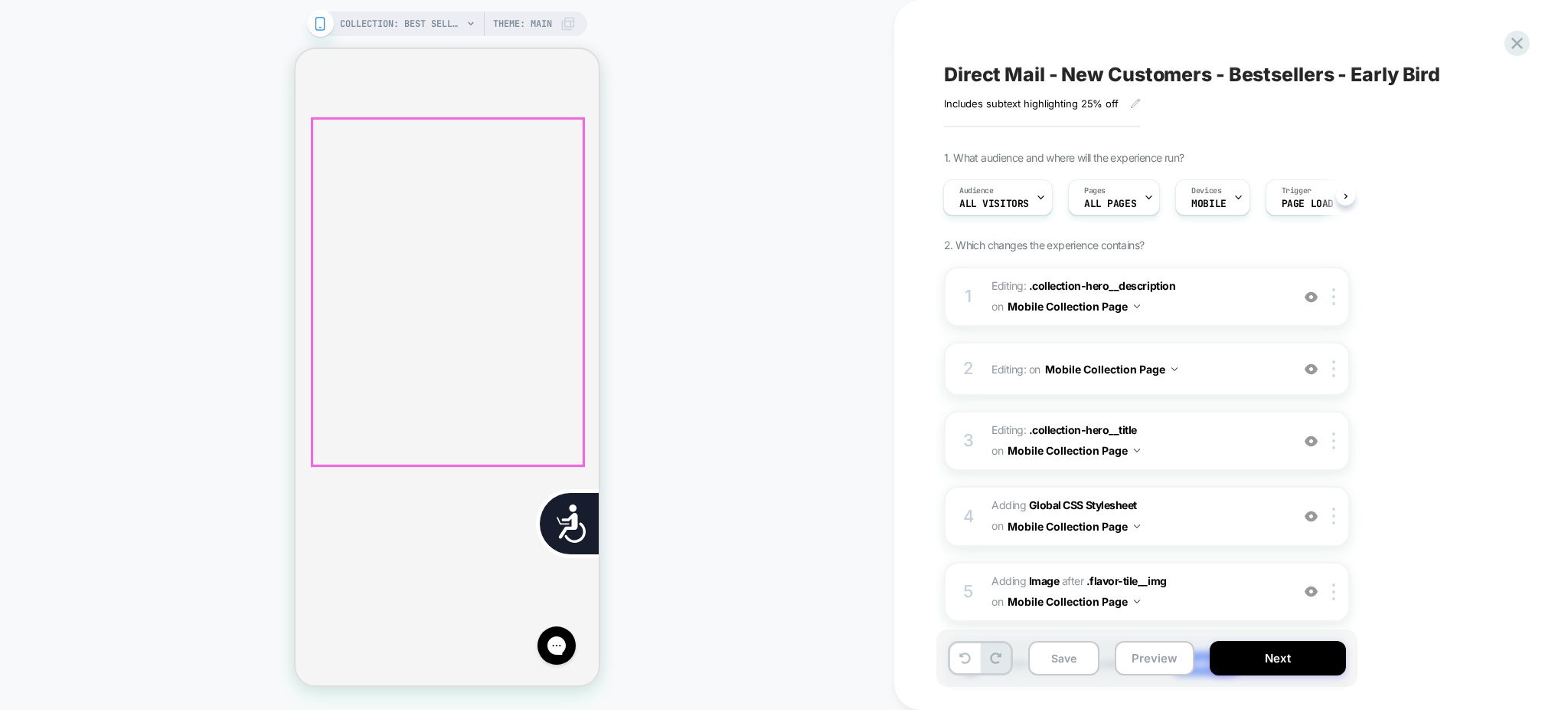
scroll to position [817, 0]
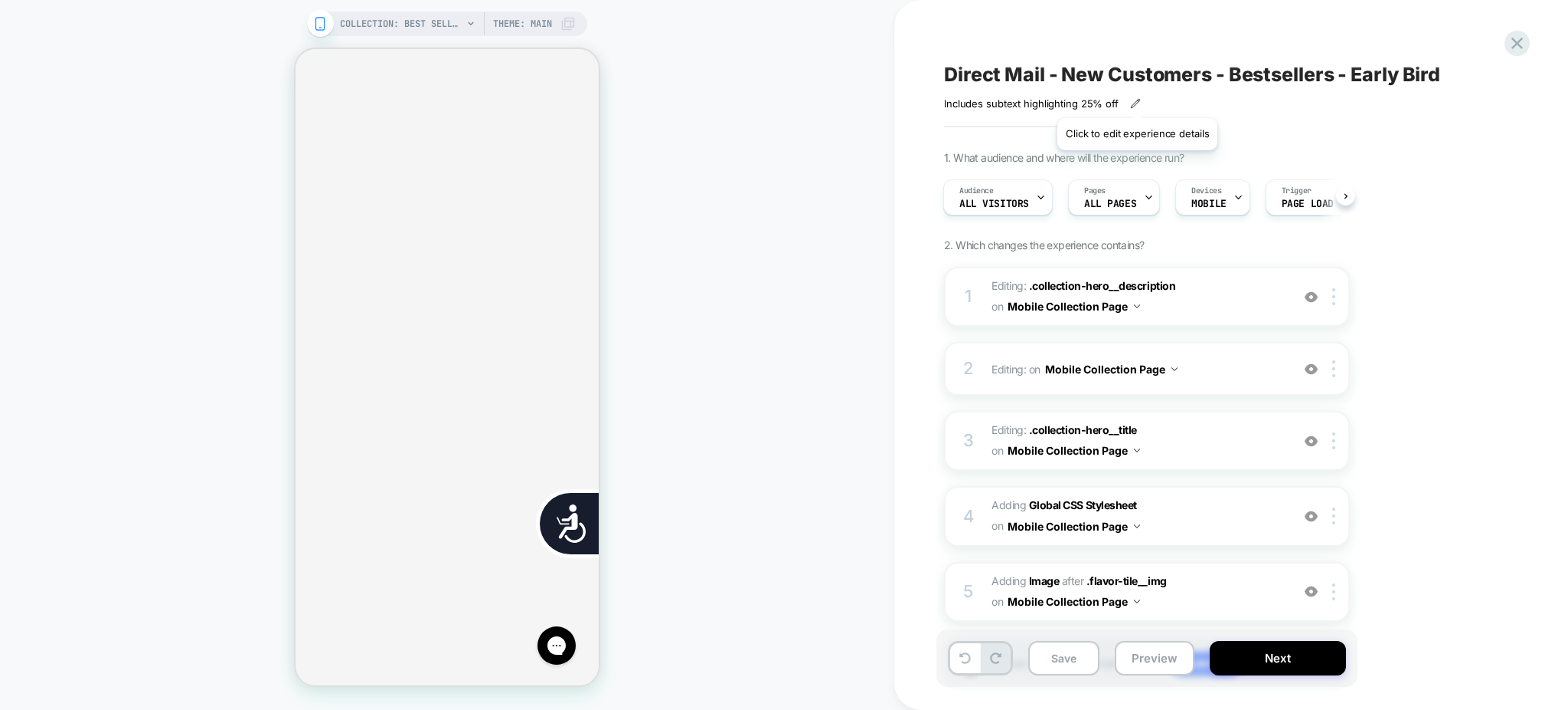
click at [1137, 99] on icon at bounding box center [1135, 103] width 11 height 11
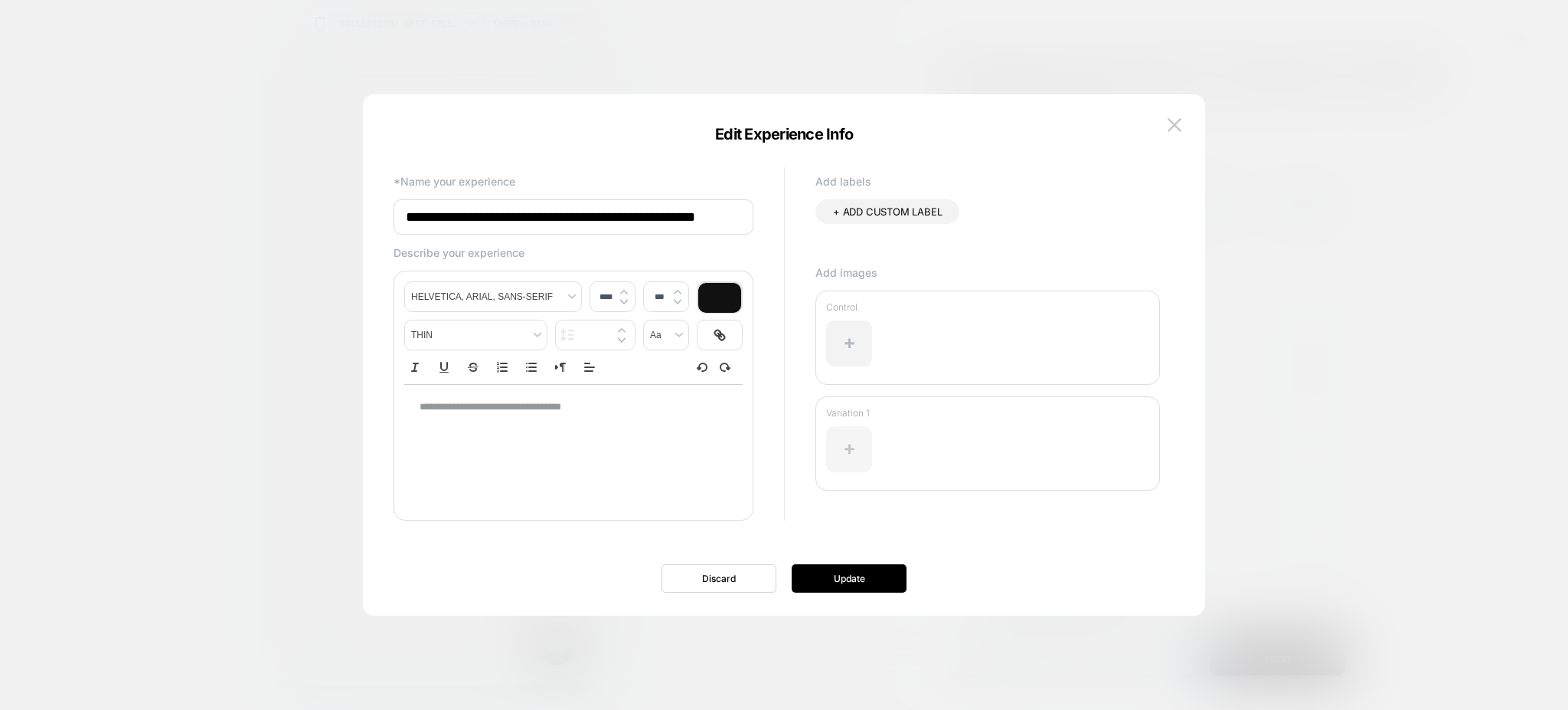
scroll to position [0, 7]
click at [854, 442] on div at bounding box center [849, 449] width 46 height 46
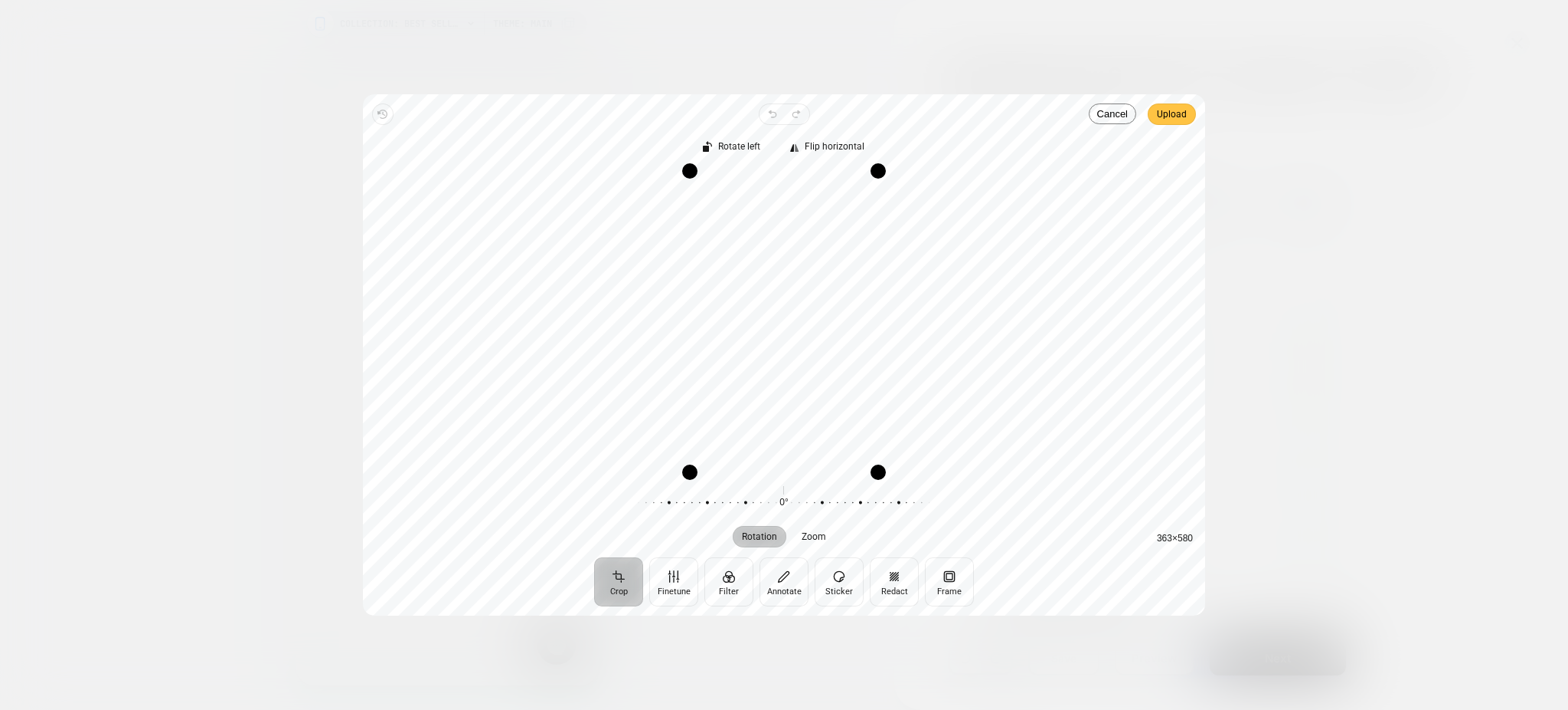
click at [1171, 120] on span "Upload" at bounding box center [1172, 114] width 30 height 19
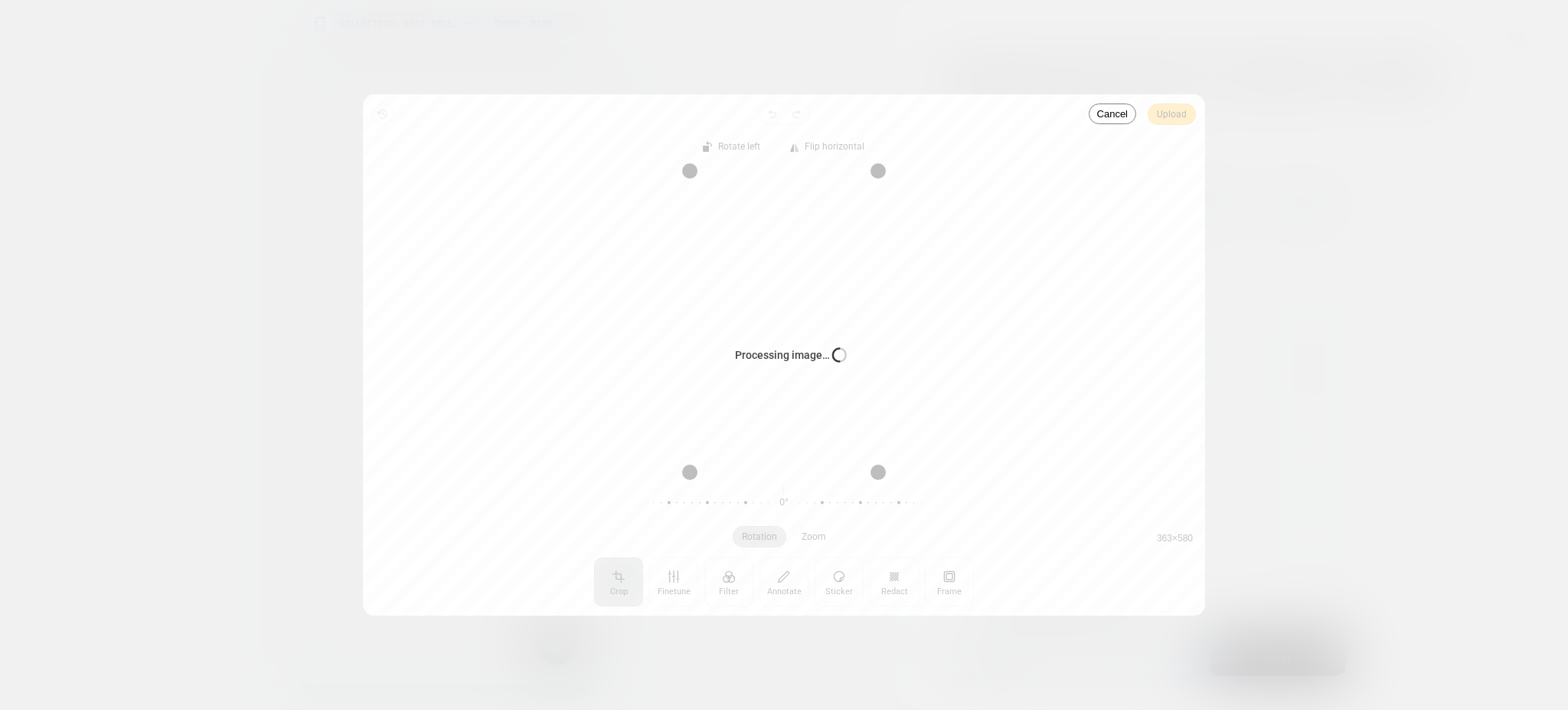
scroll to position [0, 311]
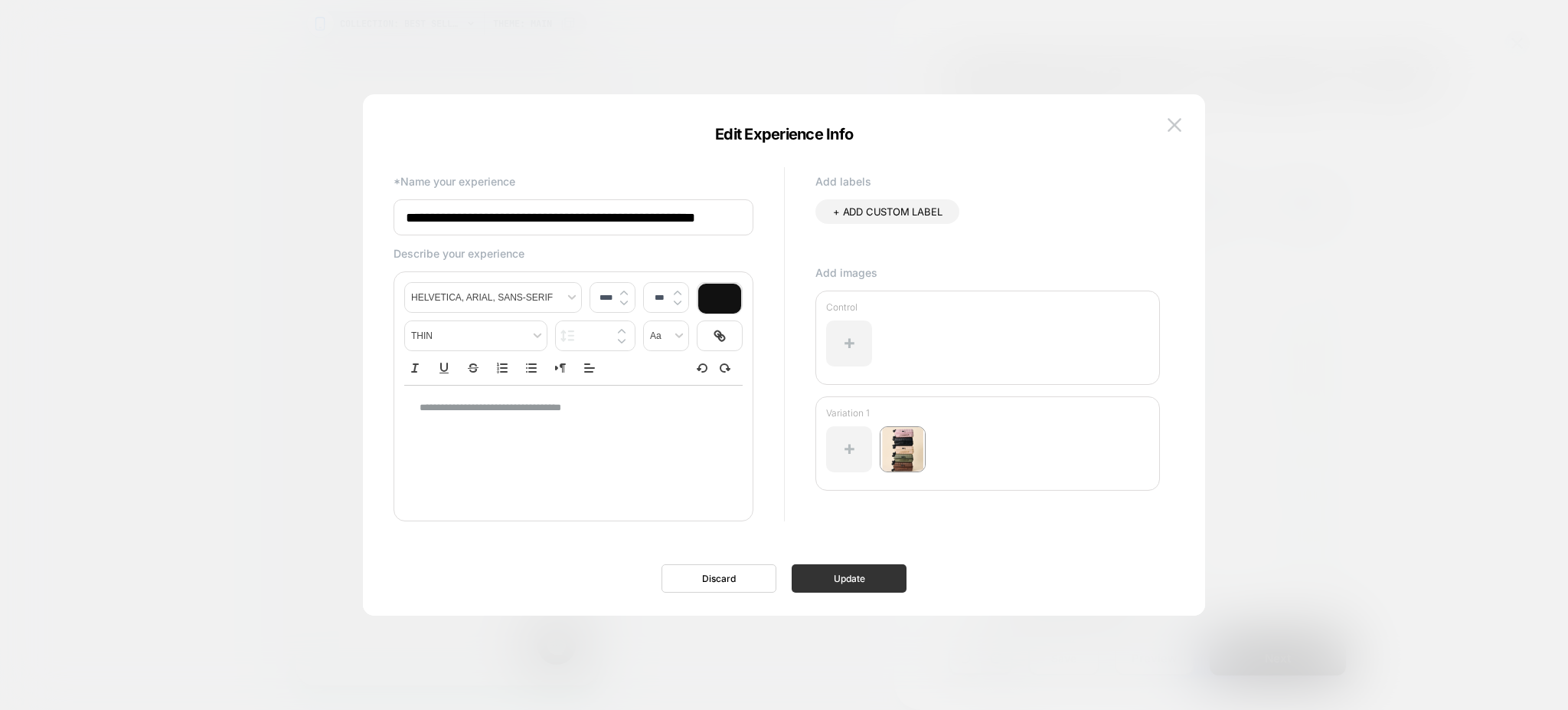
click at [873, 569] on button "Update" at bounding box center [849, 578] width 115 height 28
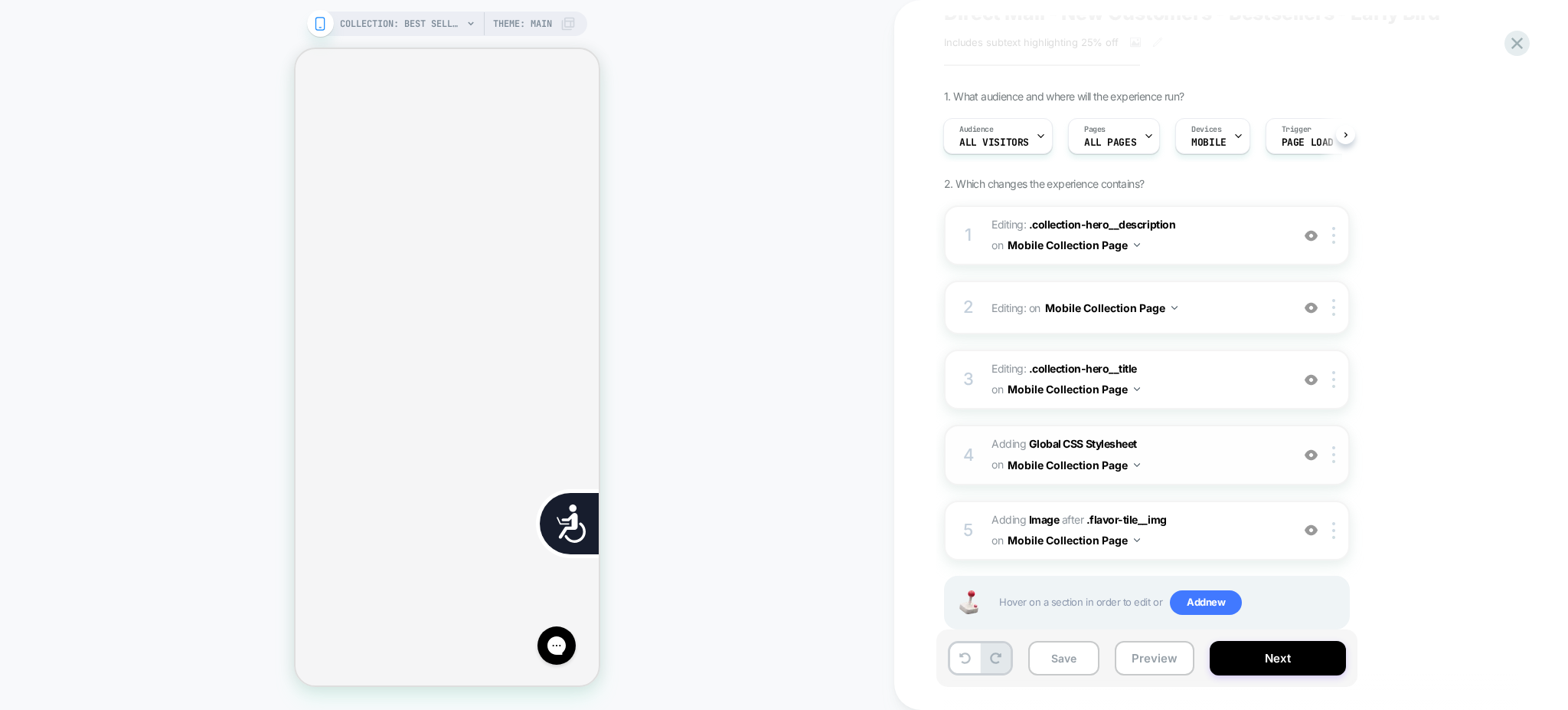
scroll to position [90, 0]
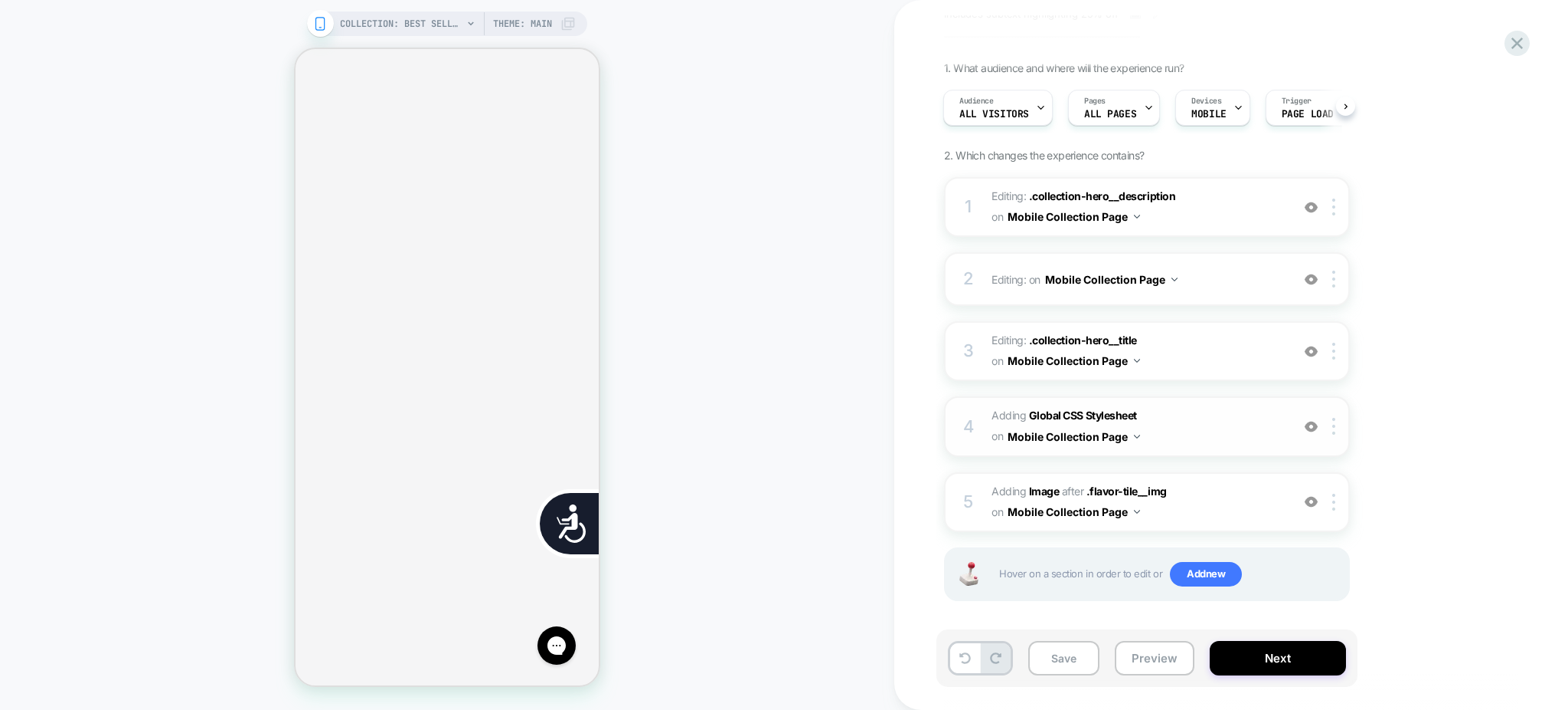
click at [1313, 420] on img at bounding box center [1311, 426] width 13 height 13
click at [1311, 494] on div at bounding box center [1311, 502] width 26 height 17
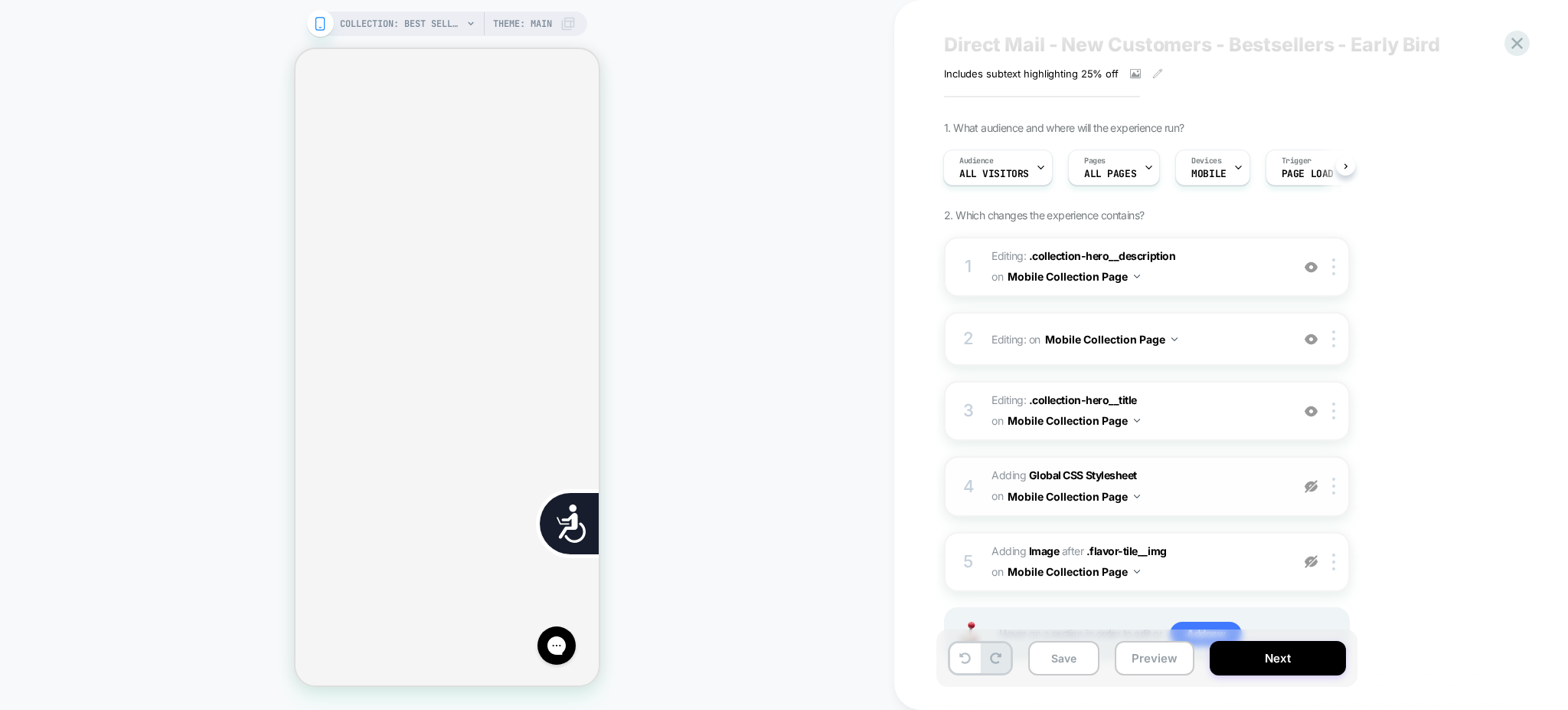
scroll to position [0, 0]
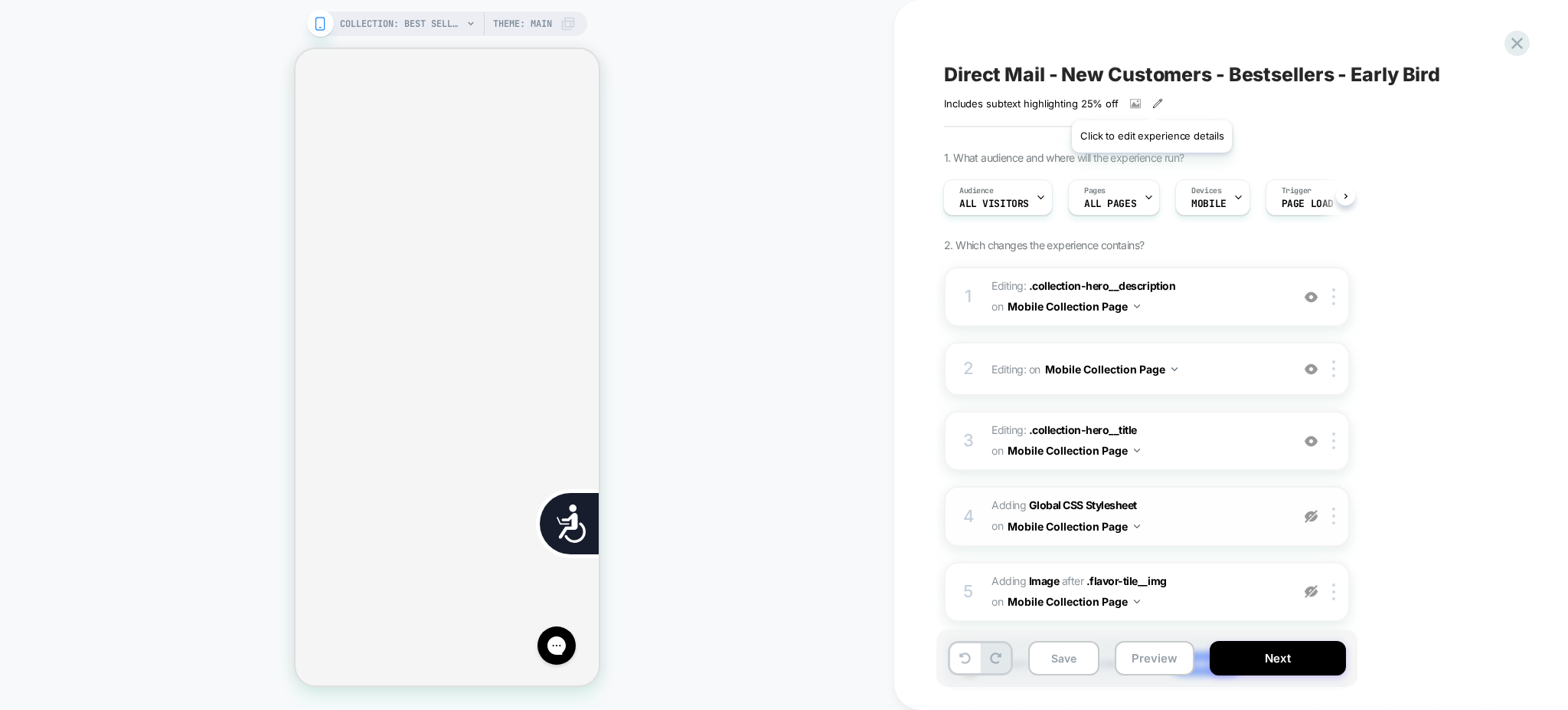
click at [1153, 101] on icon at bounding box center [1158, 103] width 11 height 11
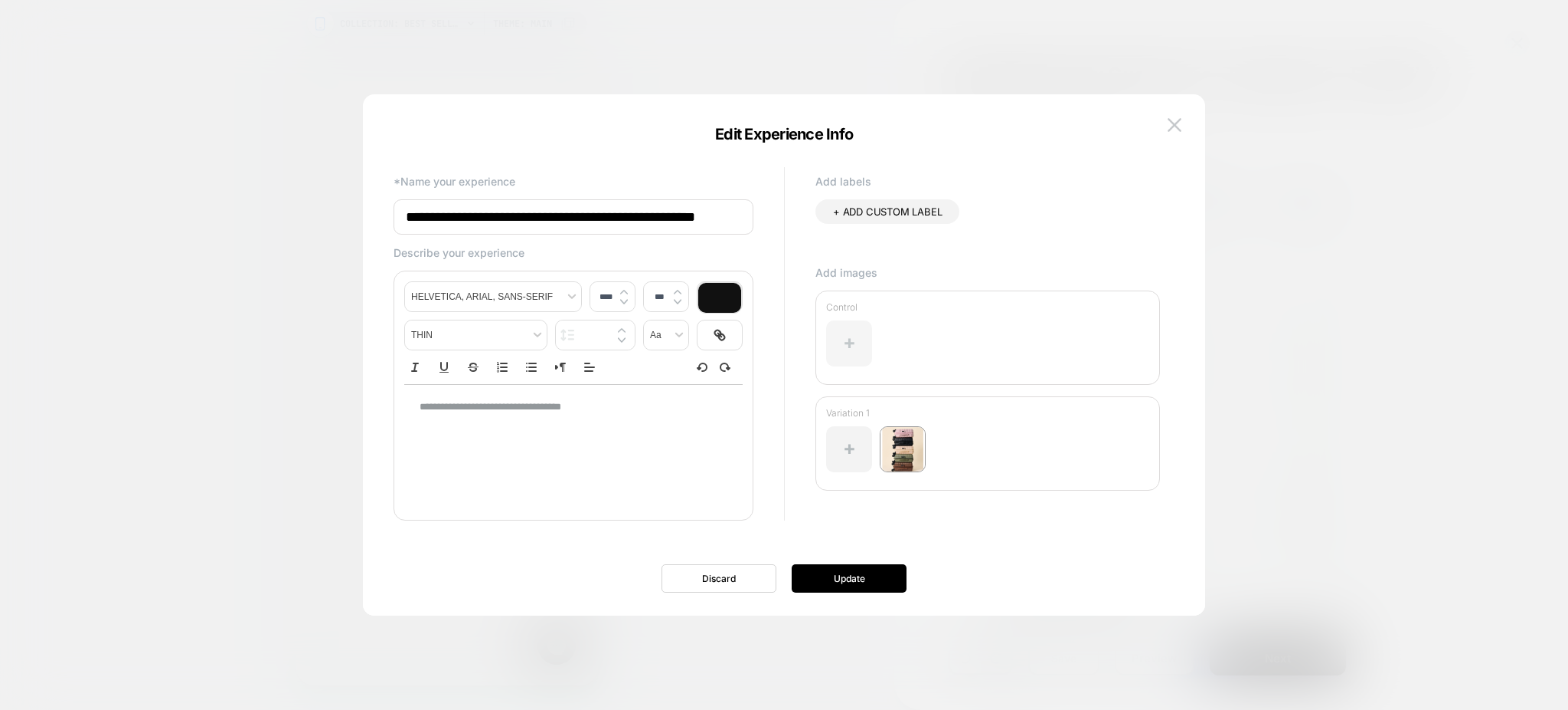
click at [841, 336] on div at bounding box center [849, 343] width 46 height 46
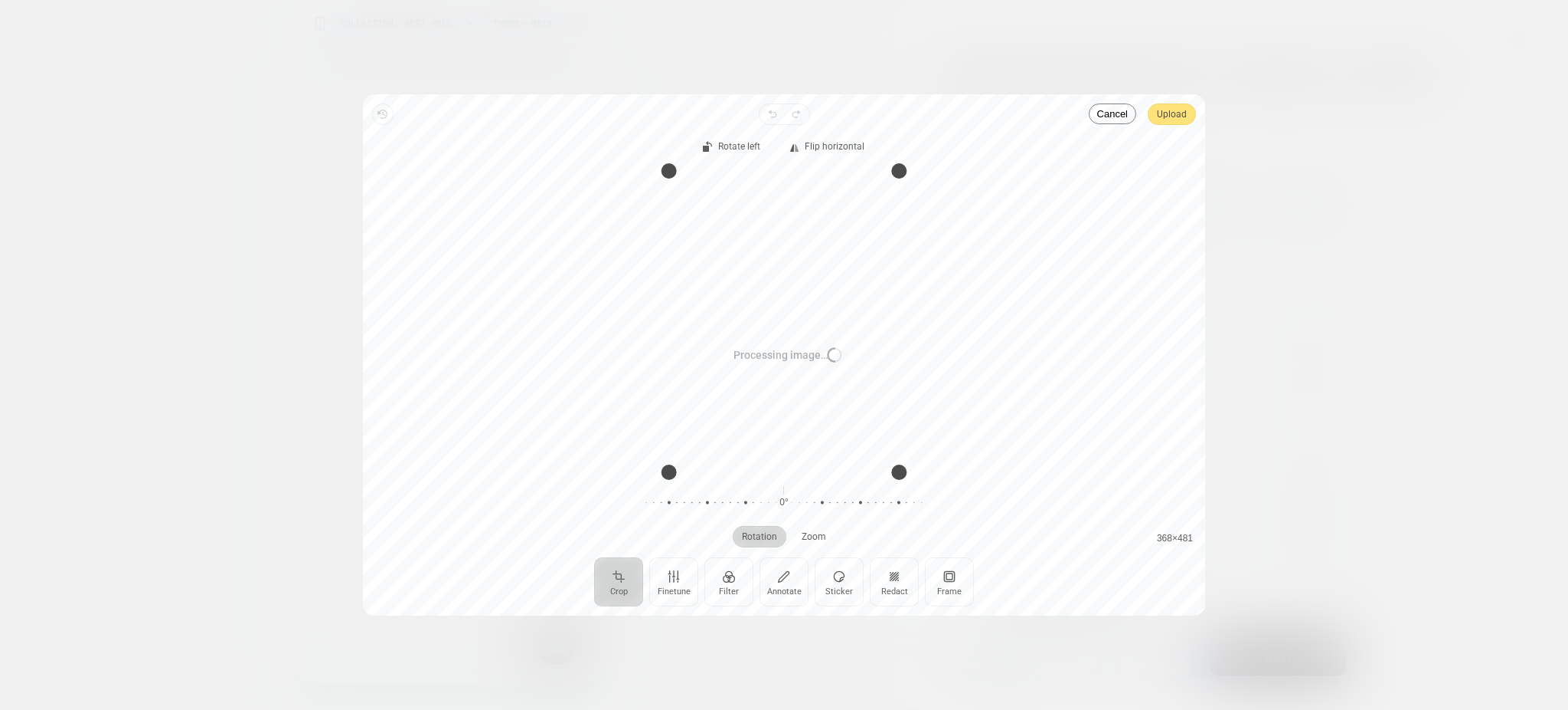
click at [1179, 111] on div "Processing image… Busy" at bounding box center [784, 355] width 843 height 521
click at [1173, 118] on span "Upload" at bounding box center [1172, 114] width 30 height 19
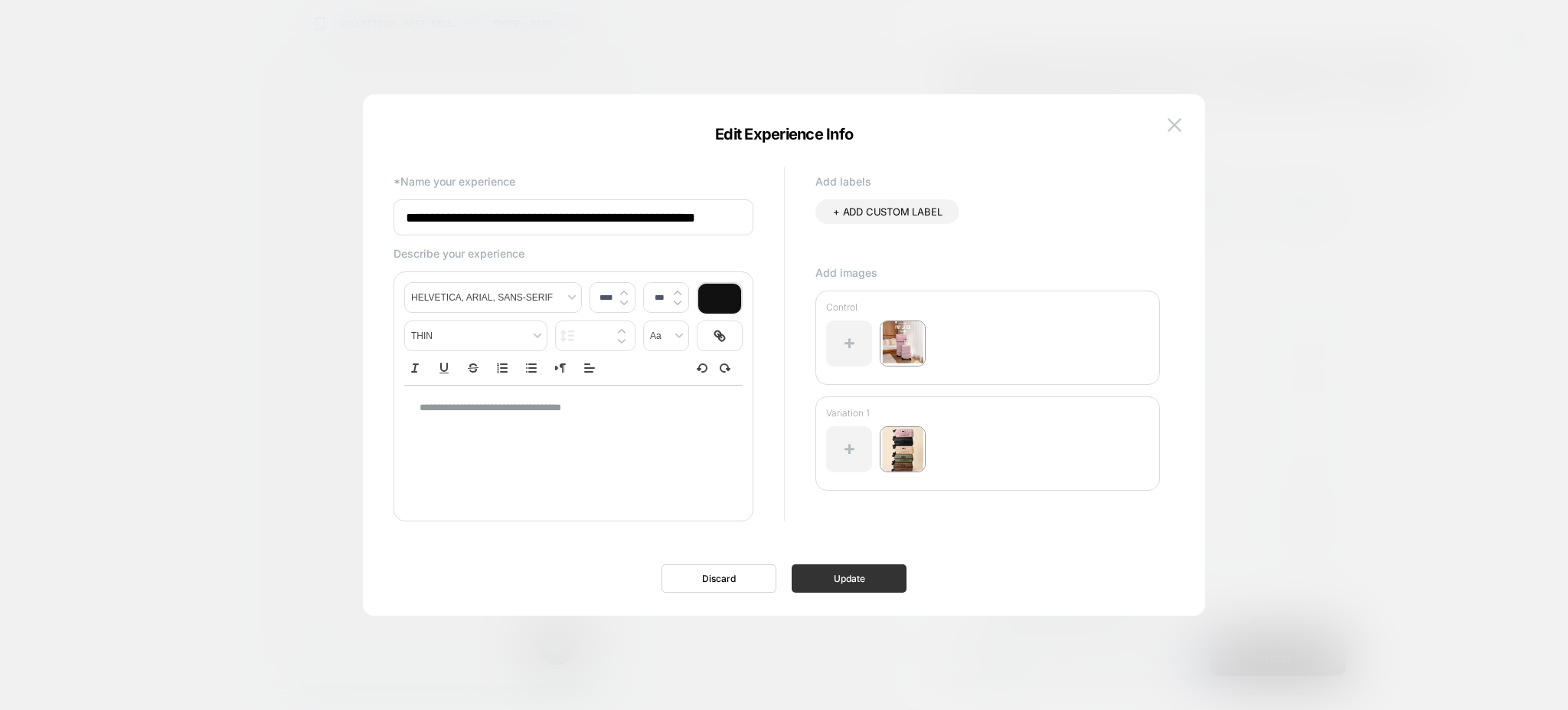
scroll to position [0, 621]
click at [851, 586] on button "Update" at bounding box center [849, 578] width 115 height 28
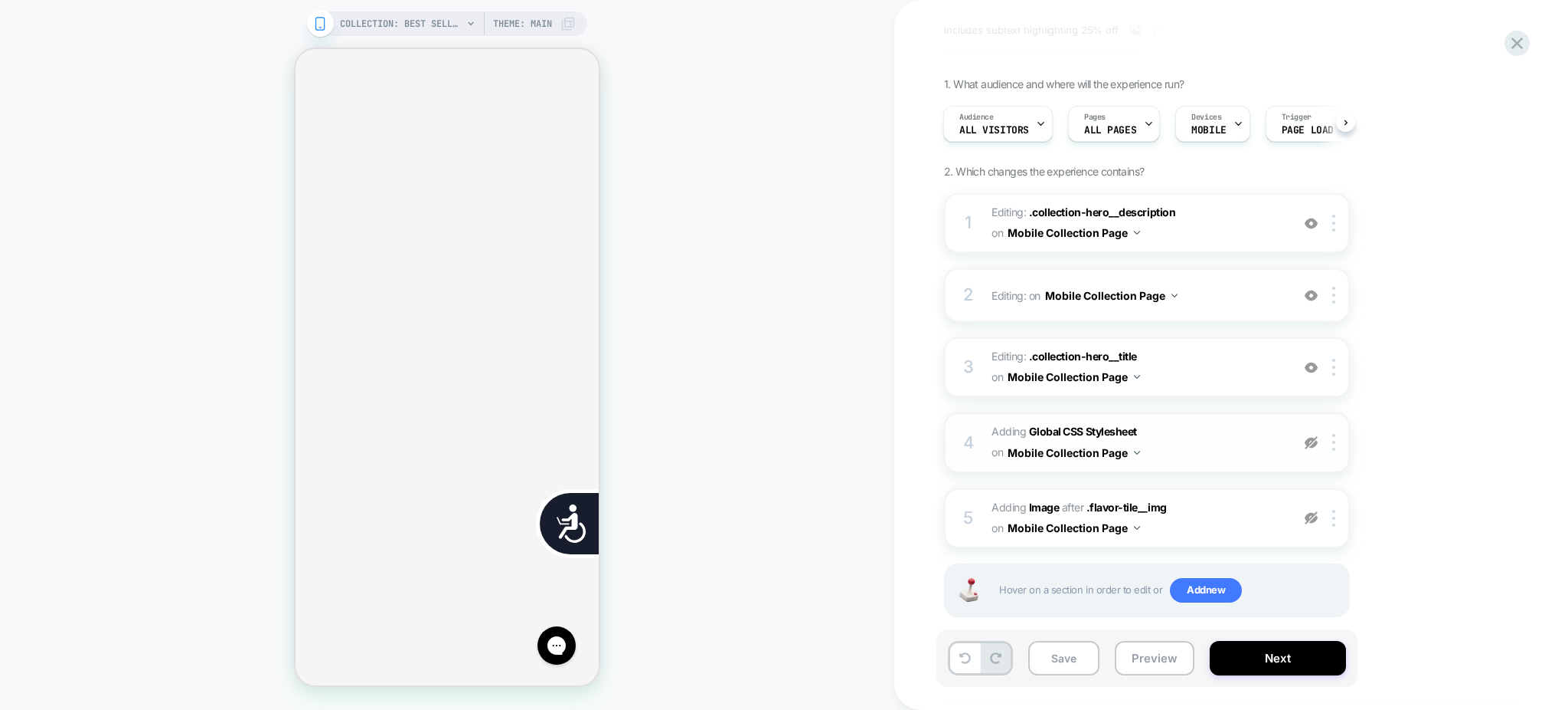
scroll to position [90, 0]
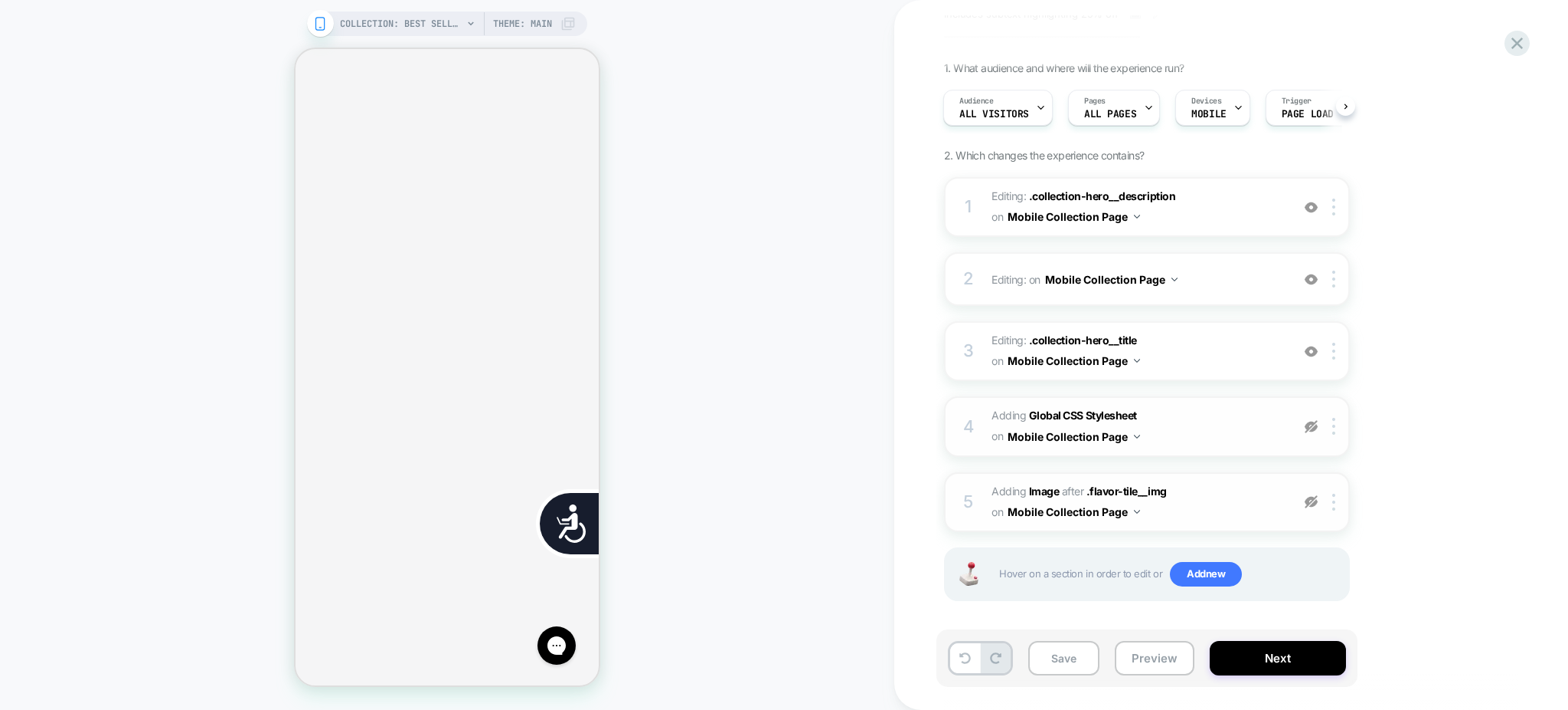
click at [1312, 499] on img at bounding box center [1311, 501] width 13 height 13
click at [1309, 420] on img at bounding box center [1311, 426] width 13 height 13
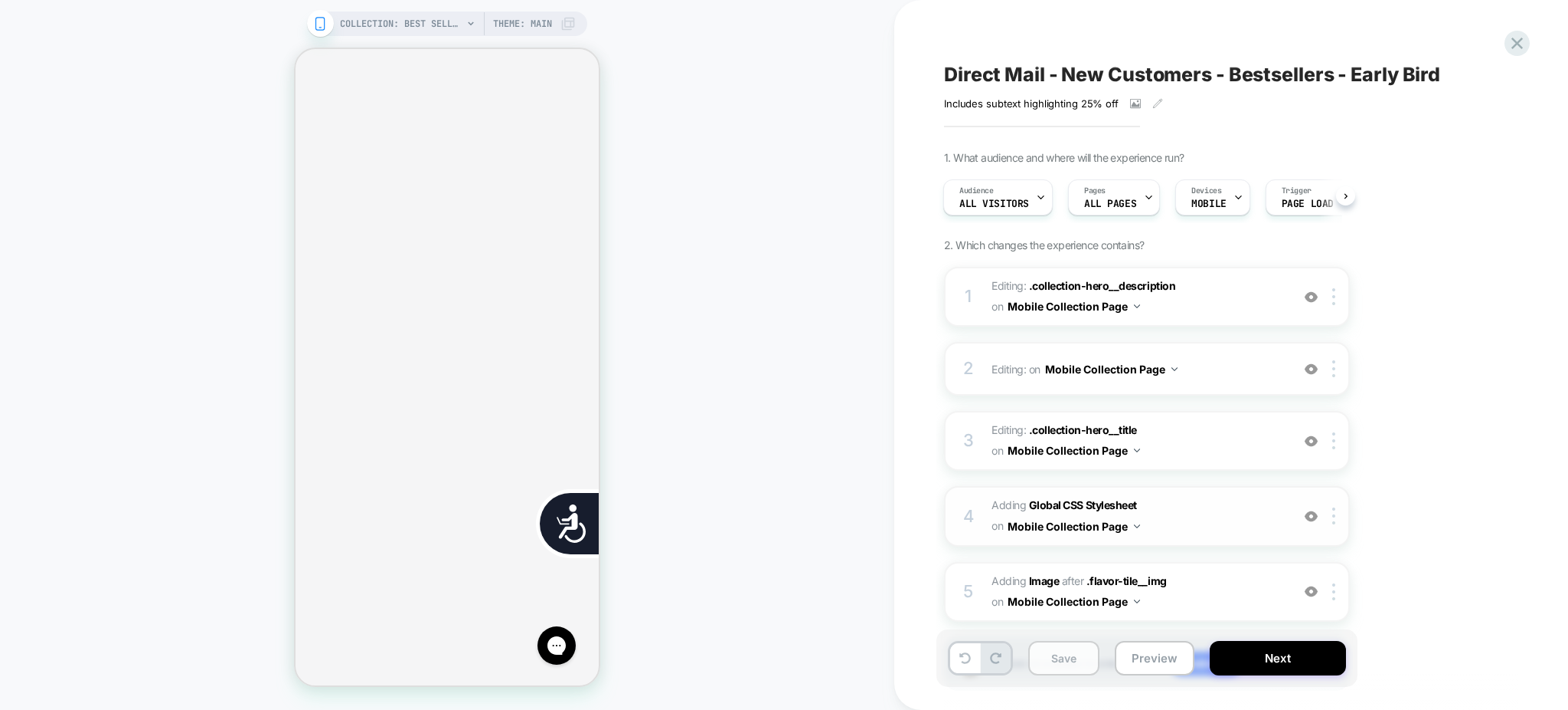
click at [1065, 657] on button "Save" at bounding box center [1064, 657] width 71 height 34
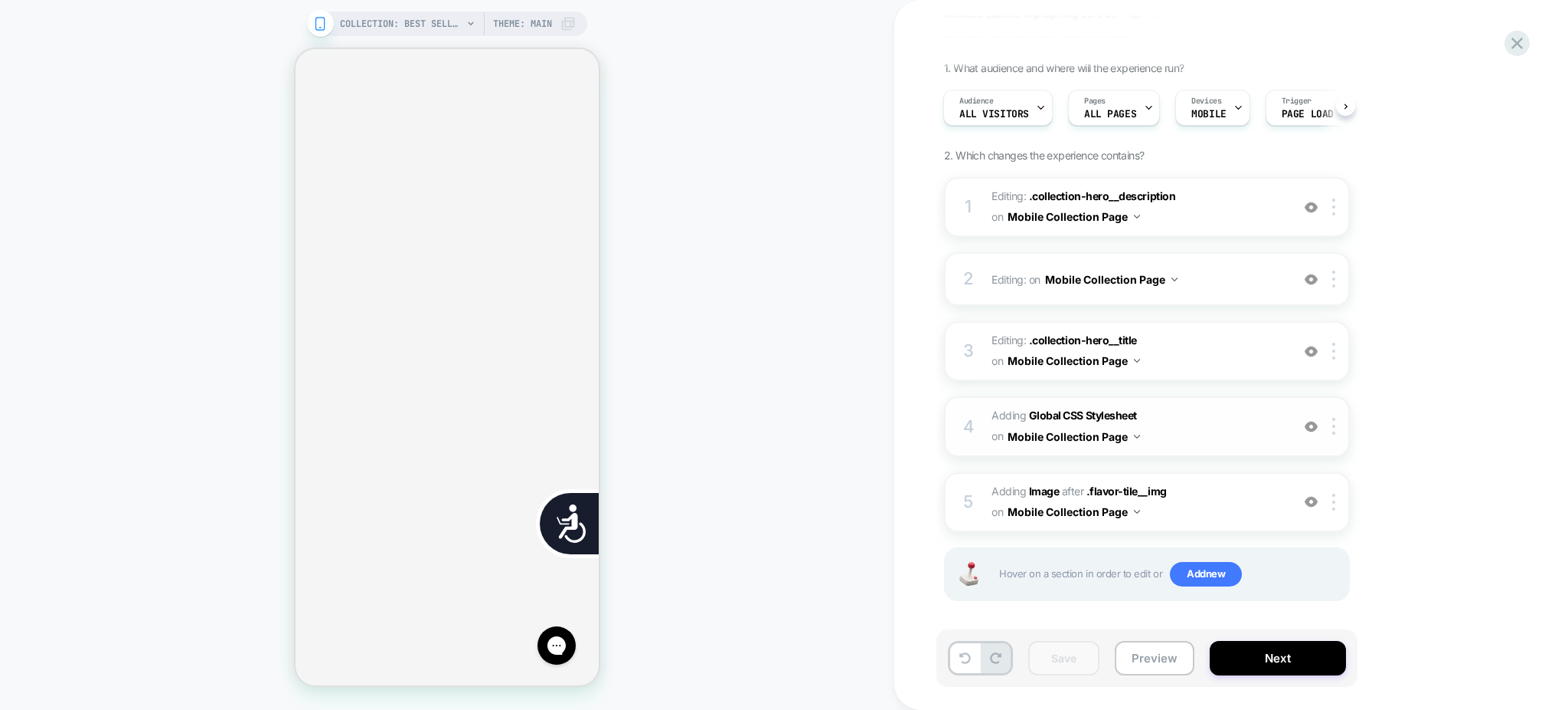
scroll to position [0, 311]
click at [1166, 413] on span "Adding Global CSS Stylesheet on Mobile Collection Page" at bounding box center [1137, 426] width 292 height 41
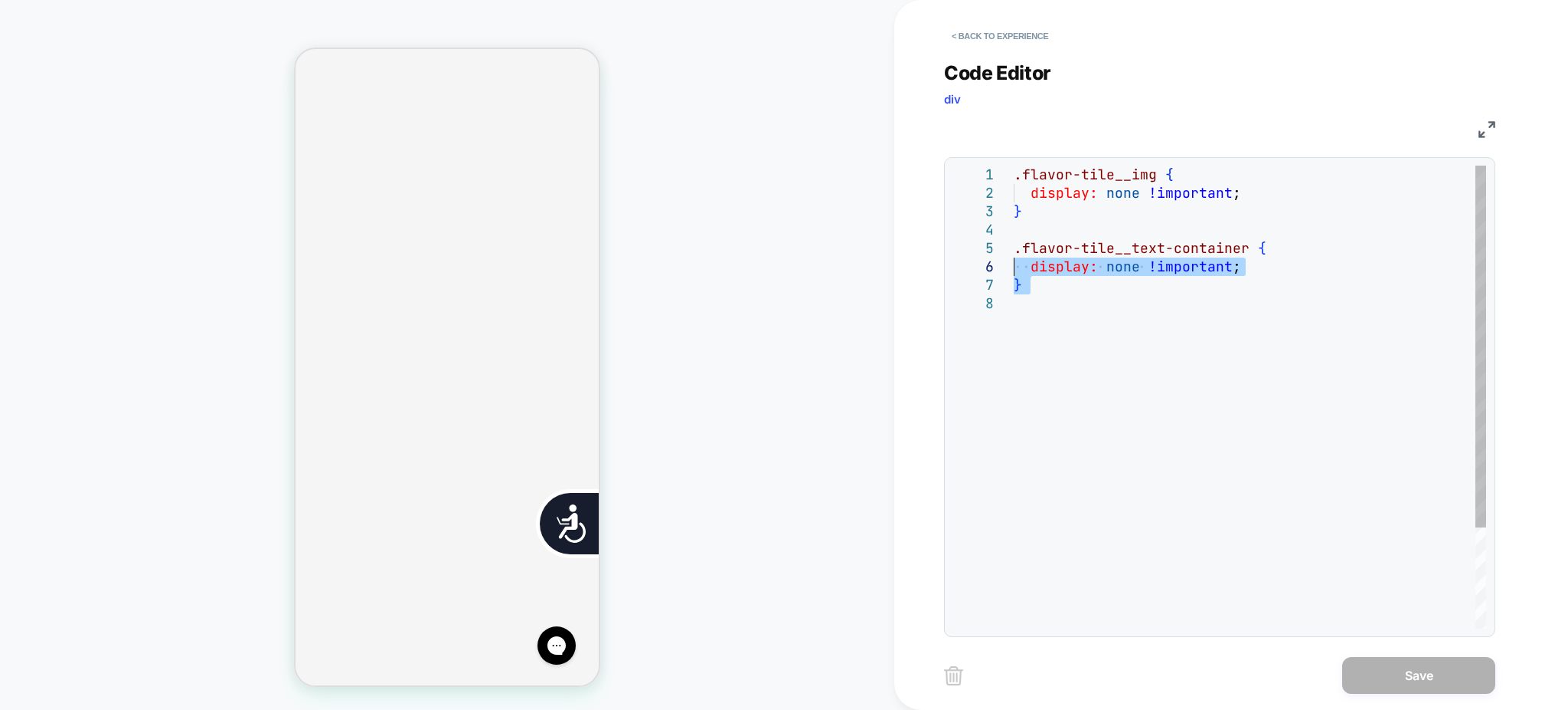
scroll to position [0, 621]
drag, startPoint x: 1022, startPoint y: 280, endPoint x: 1006, endPoint y: 254, distance: 30.5
click at [1014, 254] on div ".flavor-tile__img { display: none !important ; } .flavor-tile__text-container {…" at bounding box center [1250, 461] width 472 height 592
